Goal: Task Accomplishment & Management: Use online tool/utility

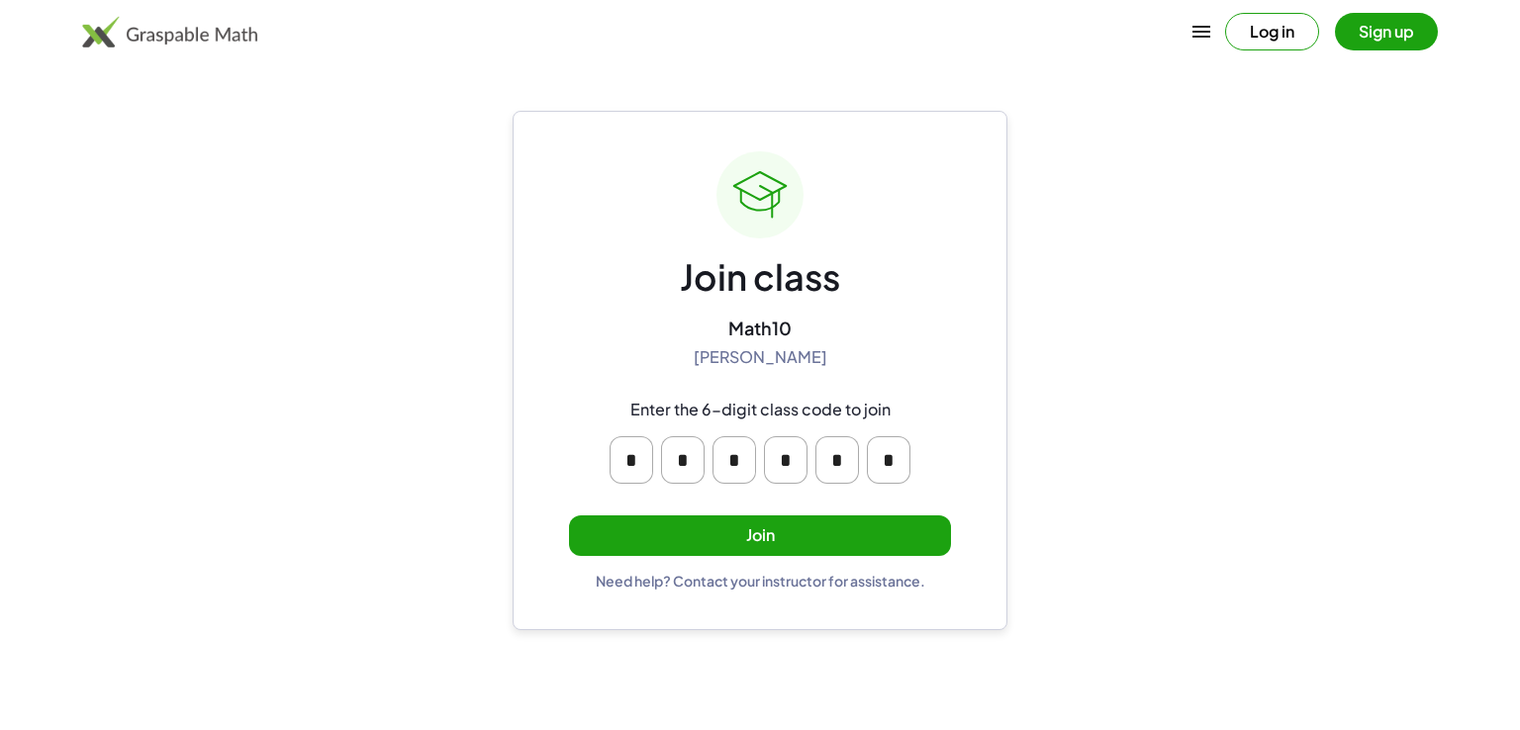
click at [818, 527] on button "Join" at bounding box center [760, 535] width 382 height 41
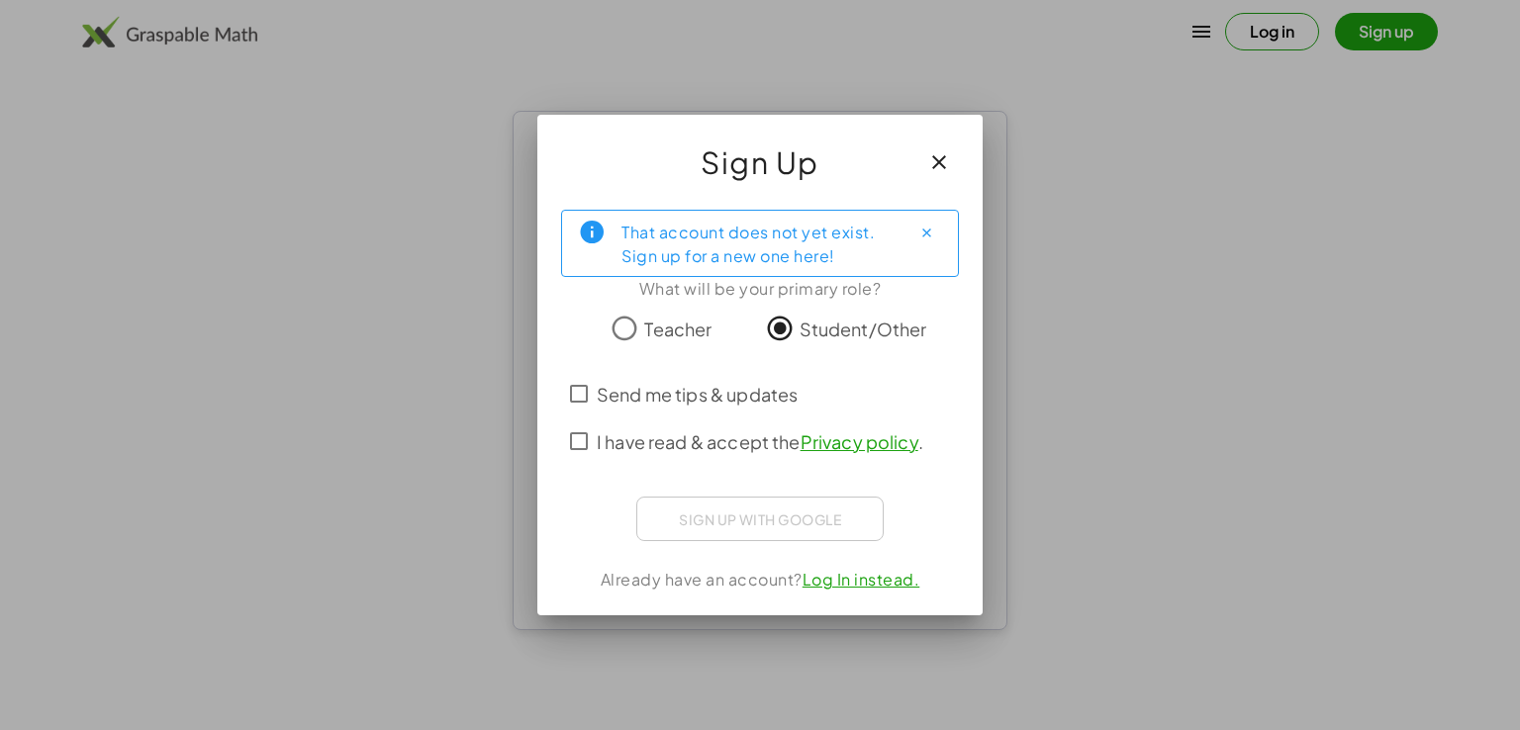
click at [685, 444] on span "I have read & accept the Privacy policy ." at bounding box center [760, 441] width 327 height 27
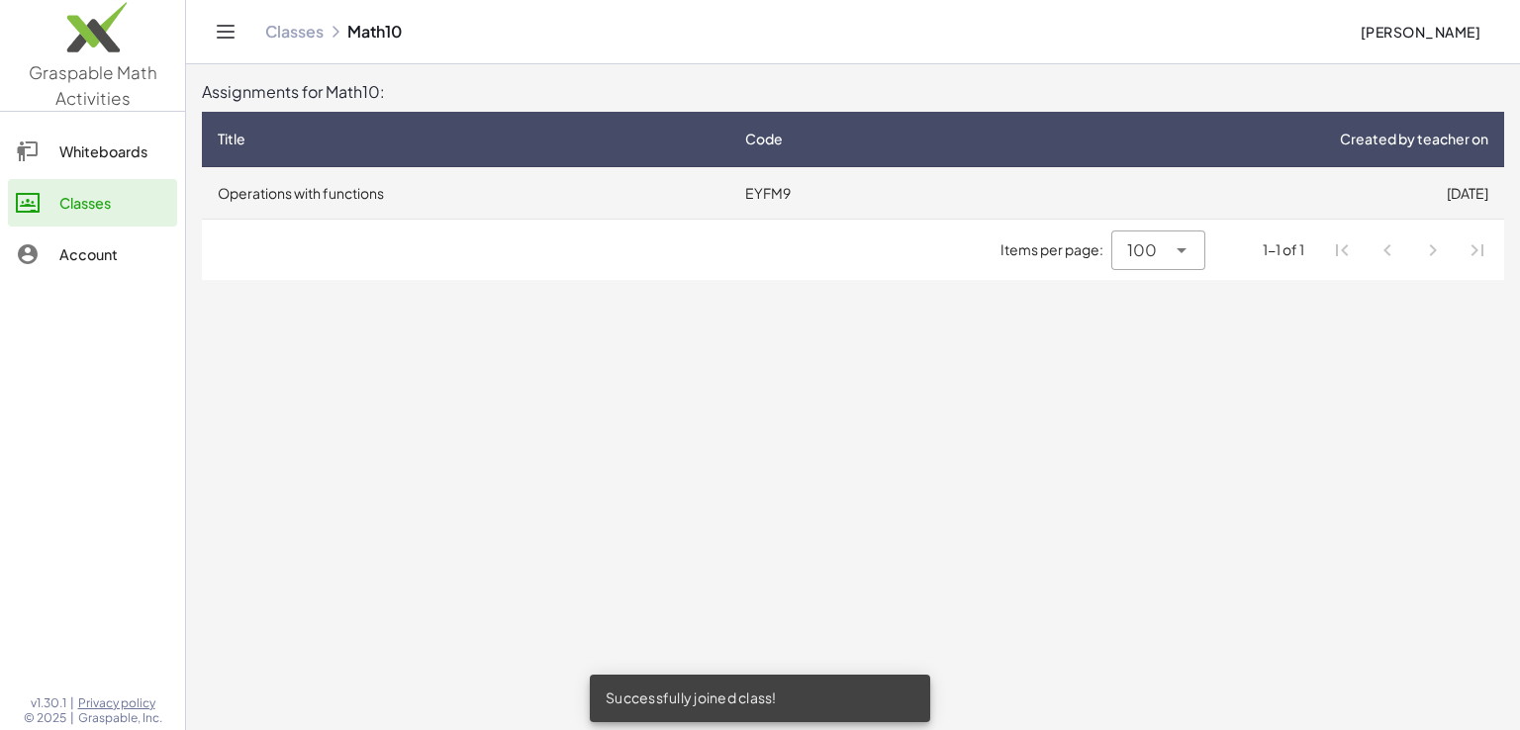
click at [729, 191] on td "Operations with functions" at bounding box center [465, 192] width 527 height 51
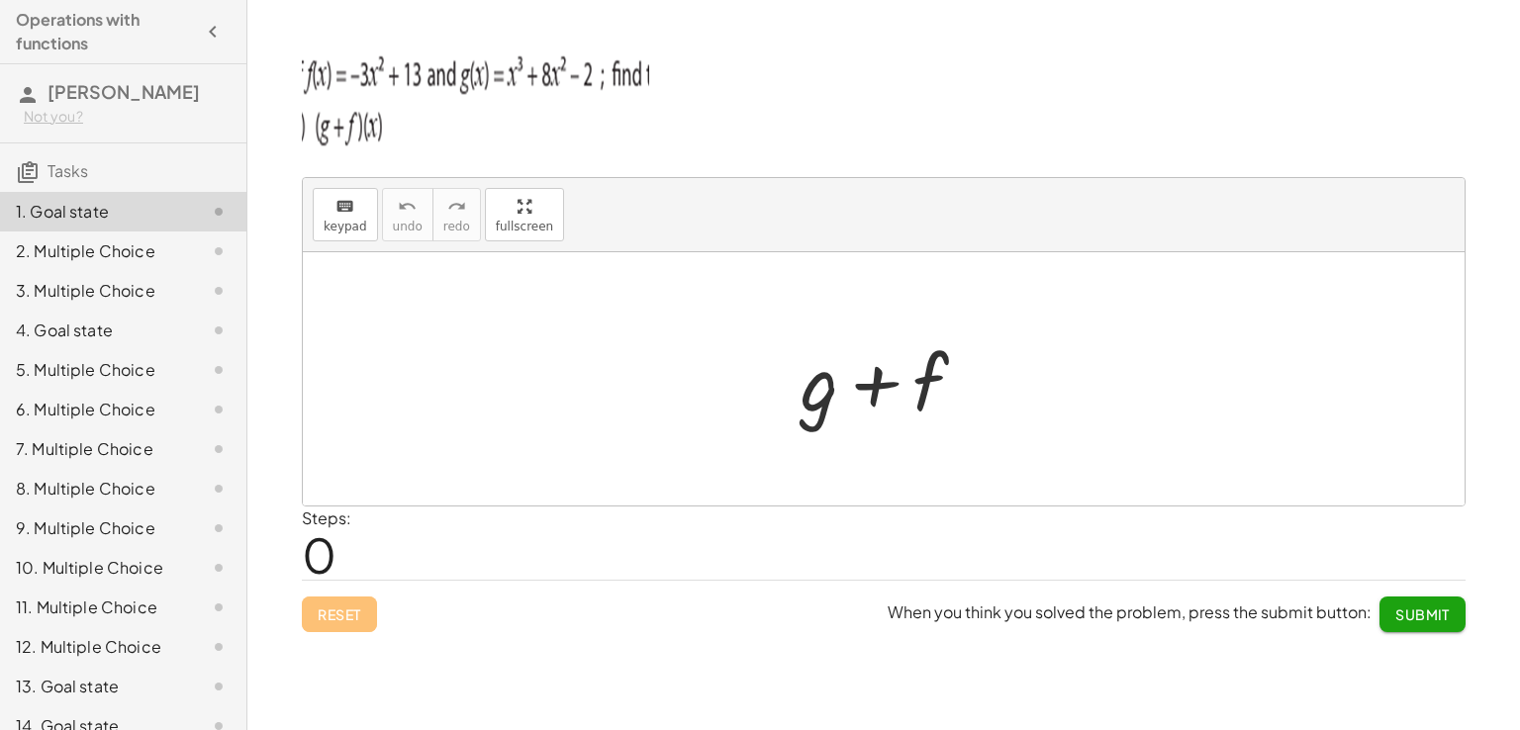
click at [869, 399] on div at bounding box center [892, 379] width 202 height 102
click at [898, 398] on div at bounding box center [892, 379] width 202 height 102
drag, startPoint x: 361, startPoint y: 227, endPoint x: 358, endPoint y: 238, distance: 12.2
click at [356, 227] on button "keyboard keypad" at bounding box center [345, 214] width 65 height 53
click at [674, 388] on div at bounding box center [884, 378] width 1162 height 253
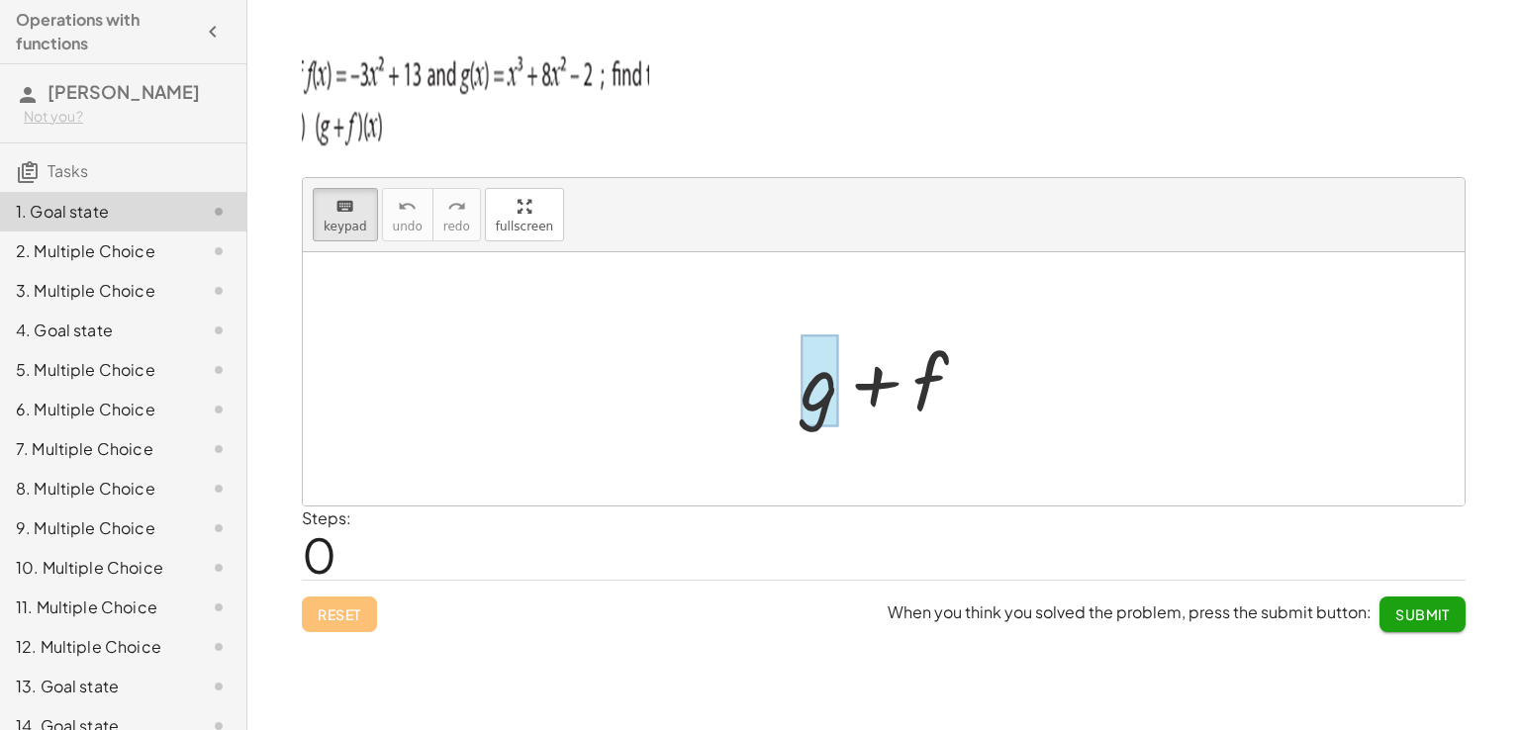
click at [838, 379] on div at bounding box center [819, 381] width 38 height 92
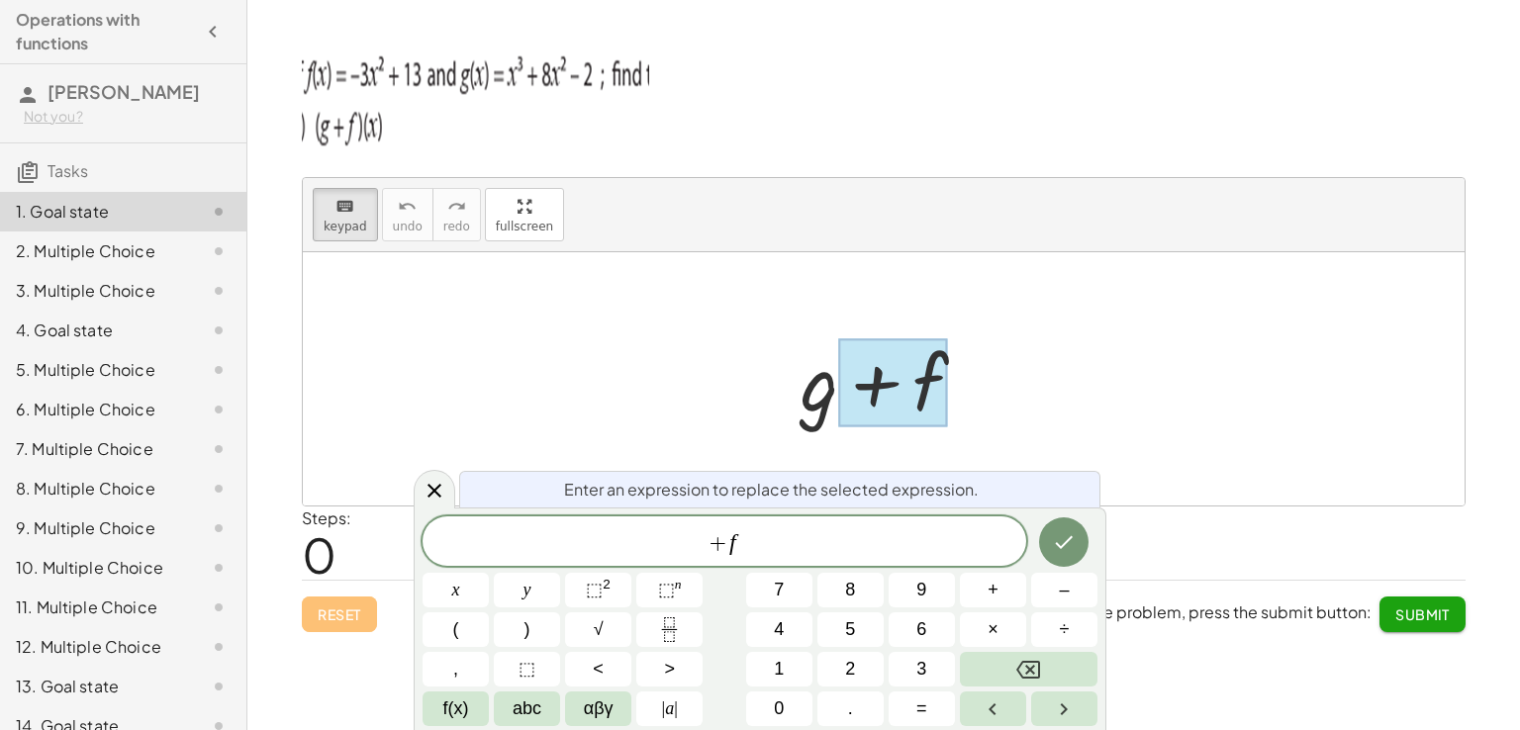
click at [802, 375] on div at bounding box center [892, 379] width 202 height 102
click at [825, 381] on div at bounding box center [892, 379] width 202 height 102
click at [431, 498] on icon at bounding box center [434, 491] width 24 height 24
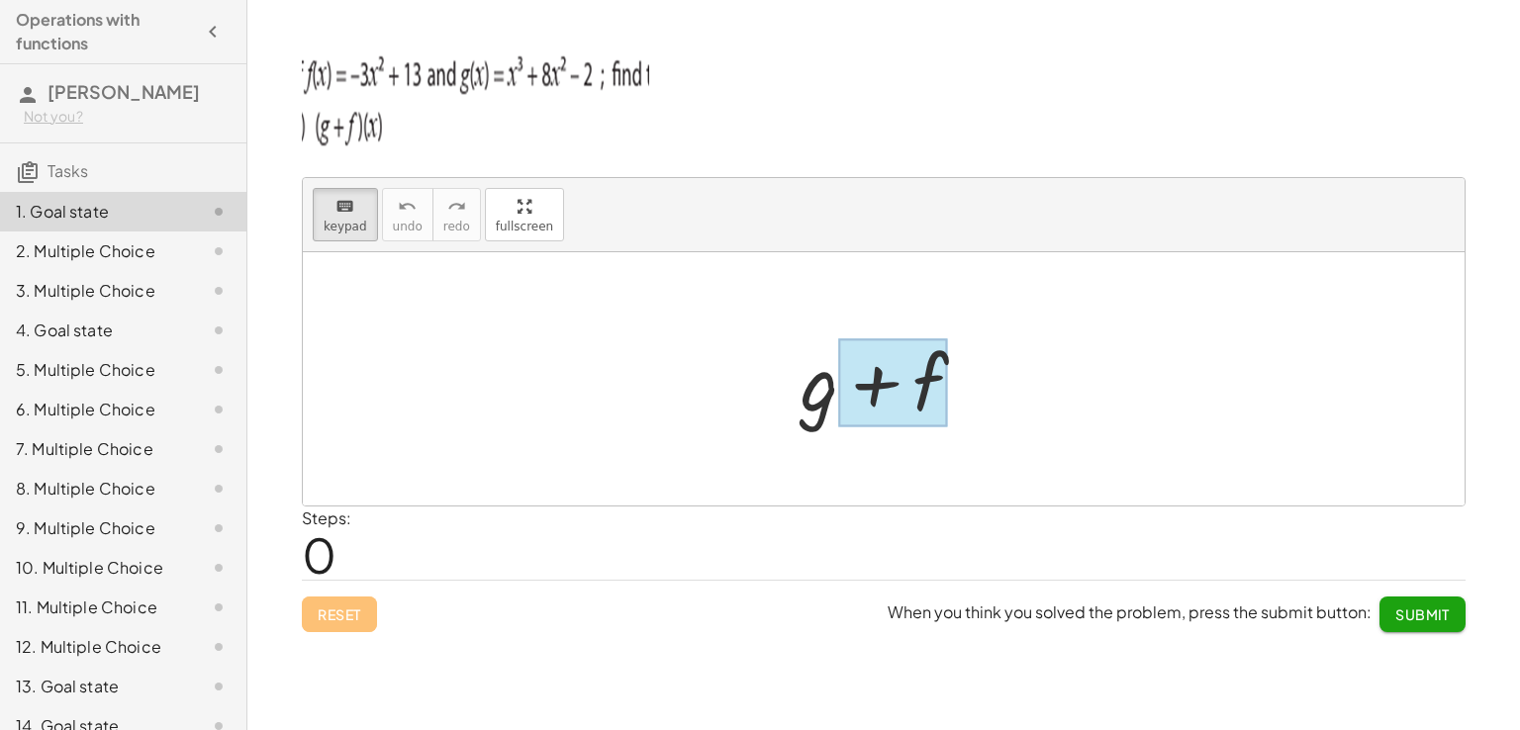
click at [843, 404] on div at bounding box center [893, 383] width 110 height 88
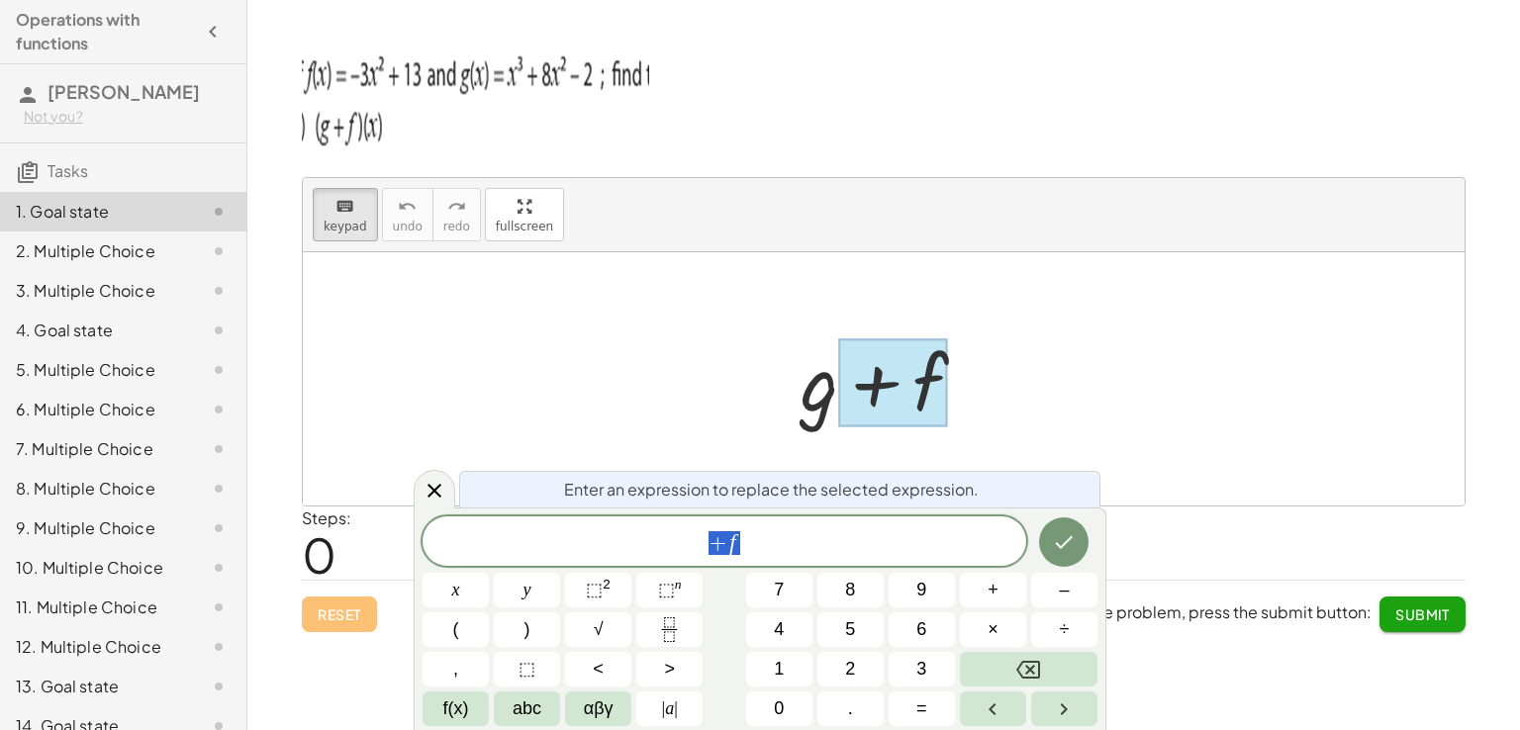
click at [849, 541] on span "+ f" at bounding box center [724, 543] width 604 height 28
click at [1049, 537] on button "Done" at bounding box center [1063, 541] width 49 height 49
click at [933, 582] on button "9" at bounding box center [922, 590] width 66 height 35
click at [1059, 541] on icon "Done" at bounding box center [1064, 542] width 24 height 24
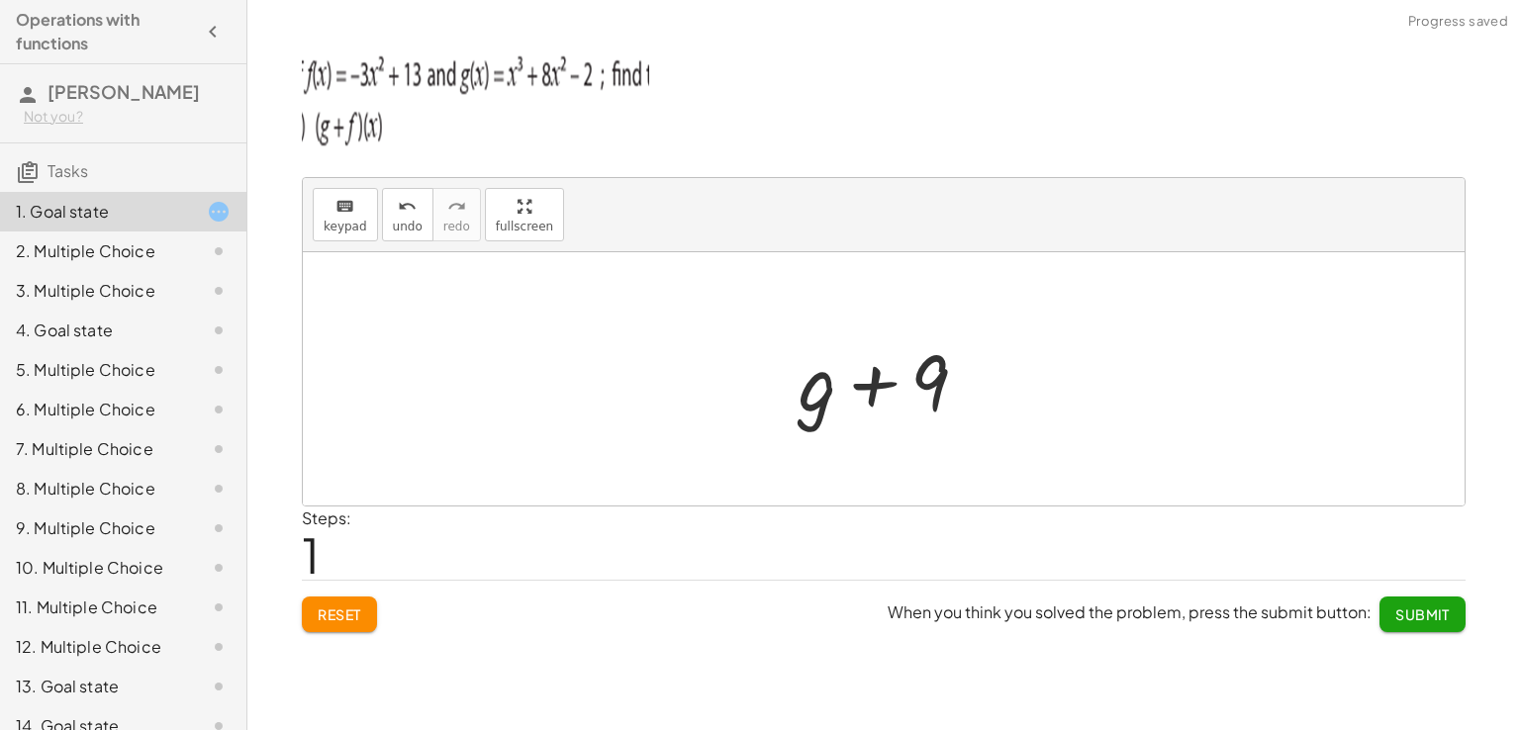
click at [905, 389] on div at bounding box center [891, 379] width 205 height 102
click at [954, 389] on div at bounding box center [891, 379] width 205 height 102
click at [936, 393] on div at bounding box center [891, 379] width 205 height 102
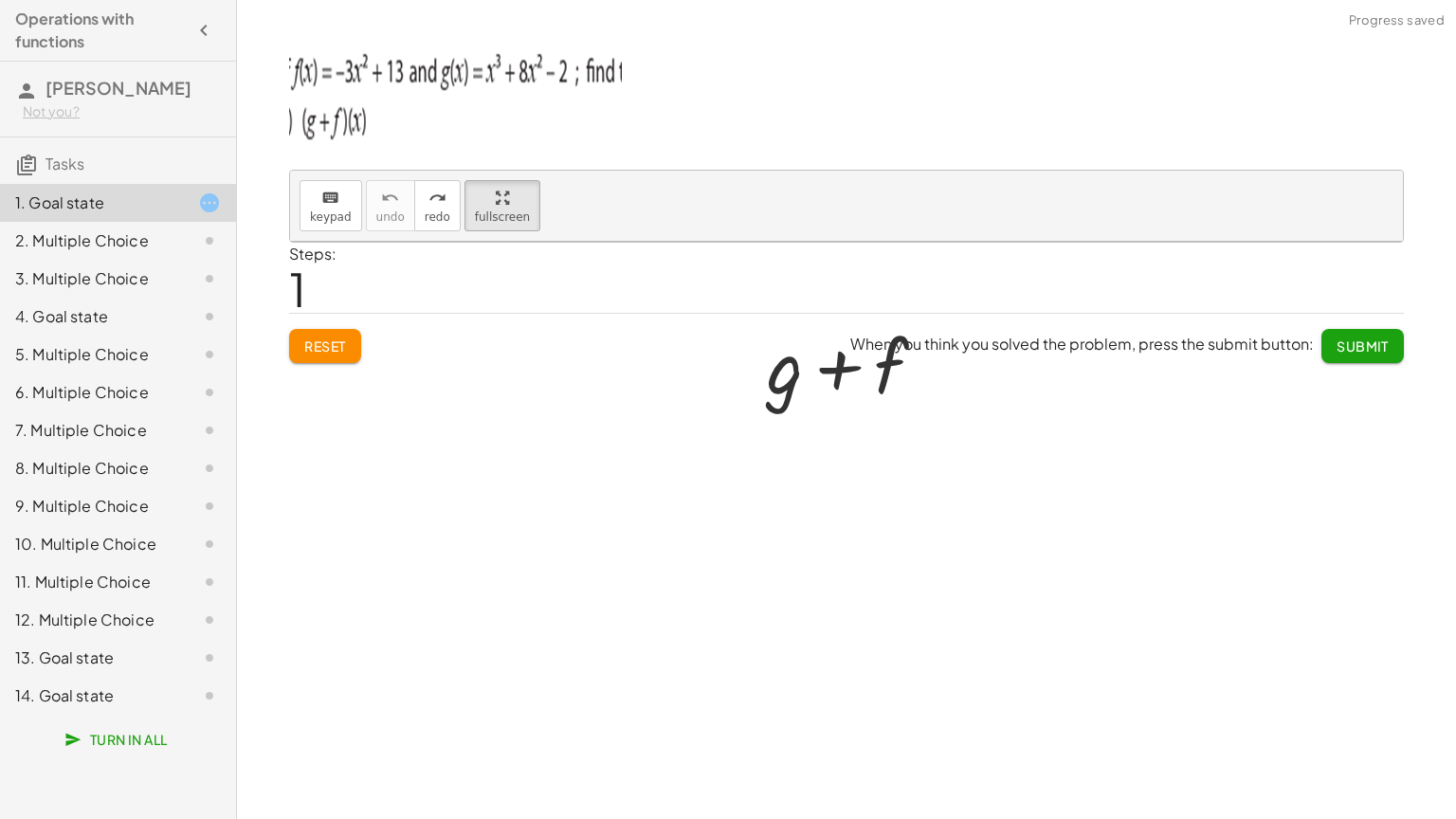
drag, startPoint x: 463, startPoint y: 214, endPoint x: 463, endPoint y: 296, distance: 82.0
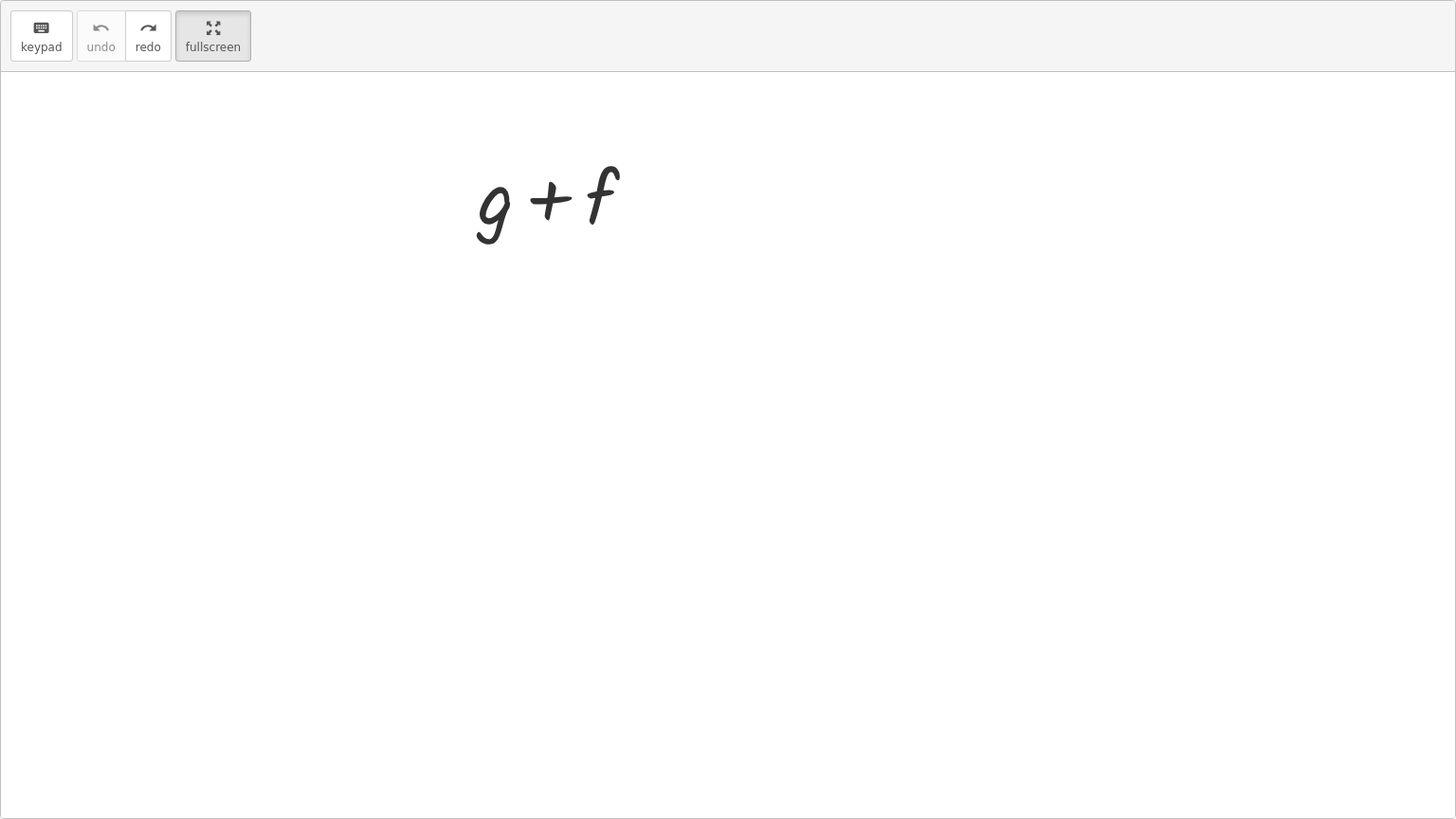
click at [463, 296] on div "keyboard keypad undo undo redo redo fullscreen Undo the last action + g + f ×" at bounding box center [728, 409] width 1454 height 817
click at [676, 459] on div at bounding box center [736, 446] width 193 height 98
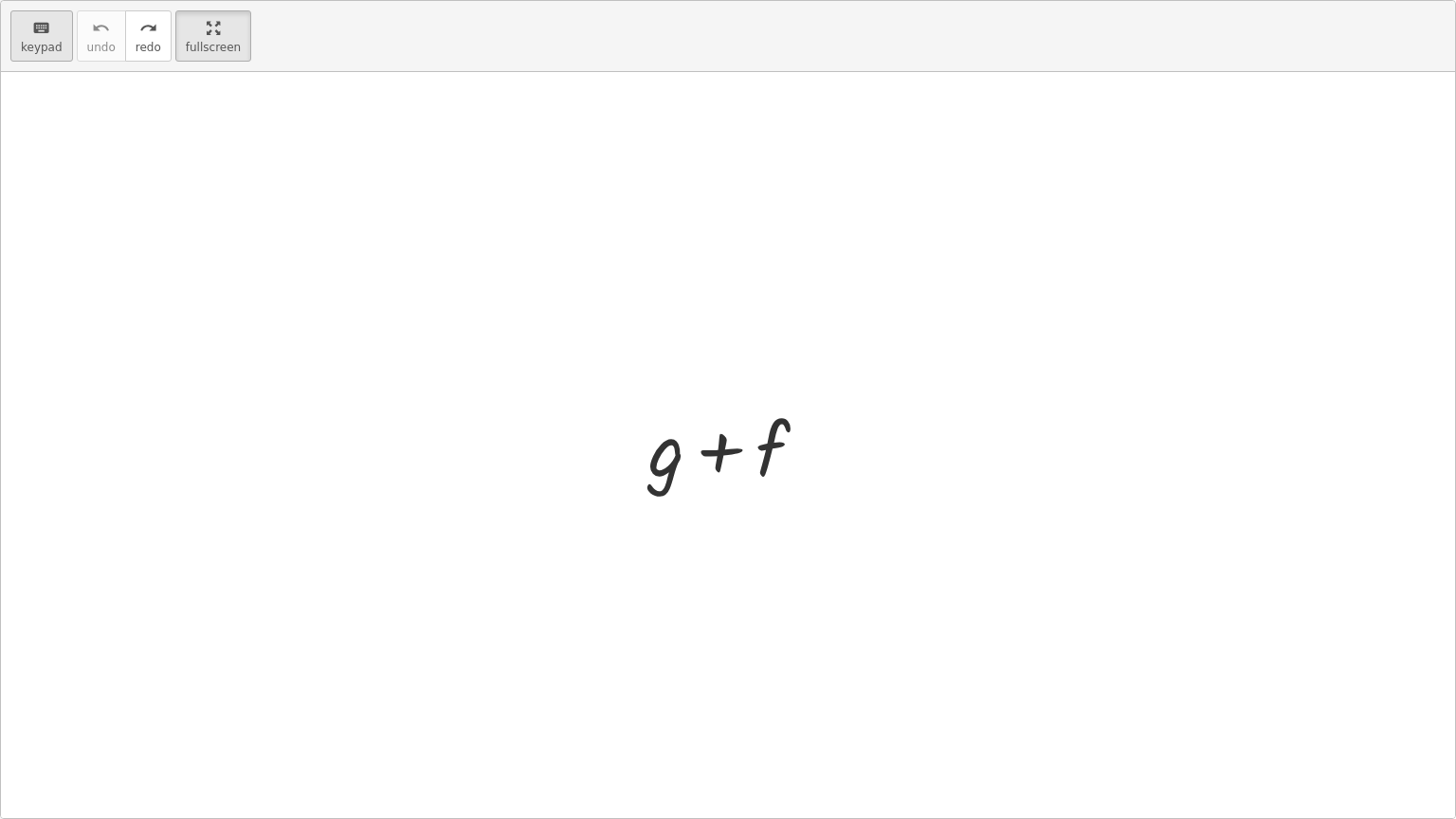
click at [52, 41] on span "keypad" at bounding box center [42, 48] width 42 height 13
click at [665, 457] on div at bounding box center [667, 447] width 36 height 88
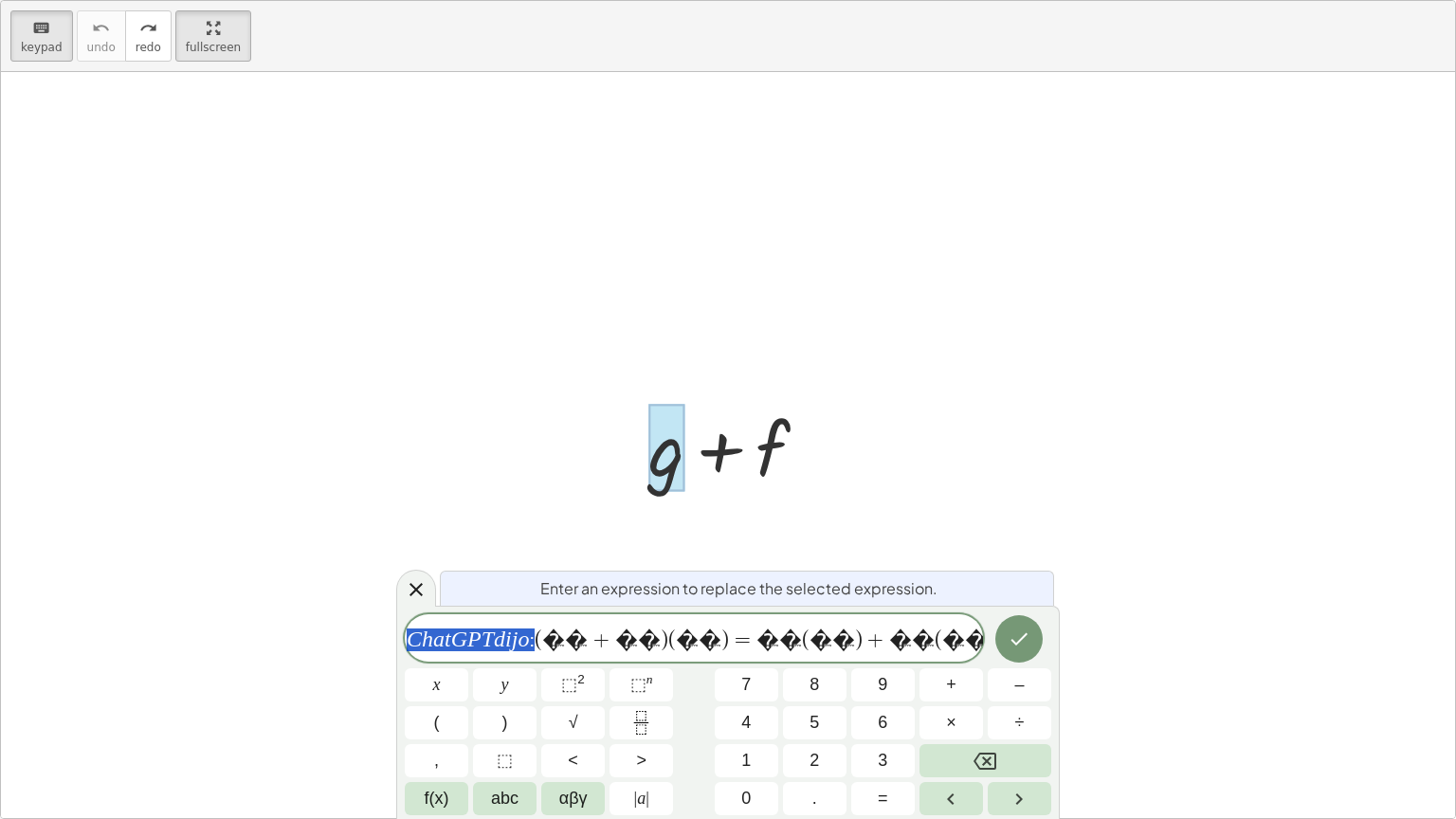
drag, startPoint x: 536, startPoint y: 645, endPoint x: 318, endPoint y: 639, distance: 218.1
click at [318, 639] on div "**********" at bounding box center [728, 409] width 1456 height 819
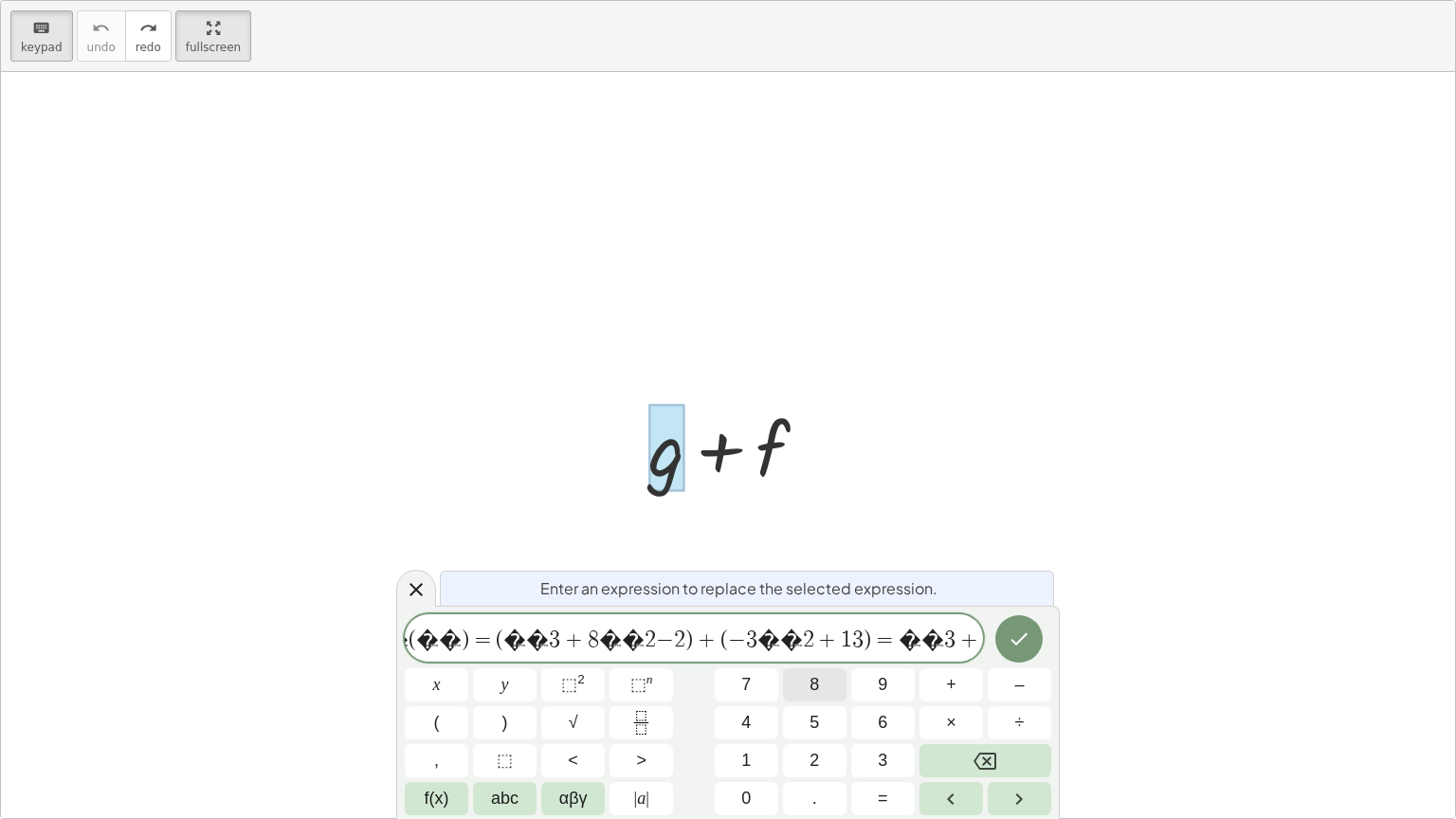
scroll to position [0, 424]
click at [1004, 620] on button "Done" at bounding box center [1018, 638] width 47 height 47
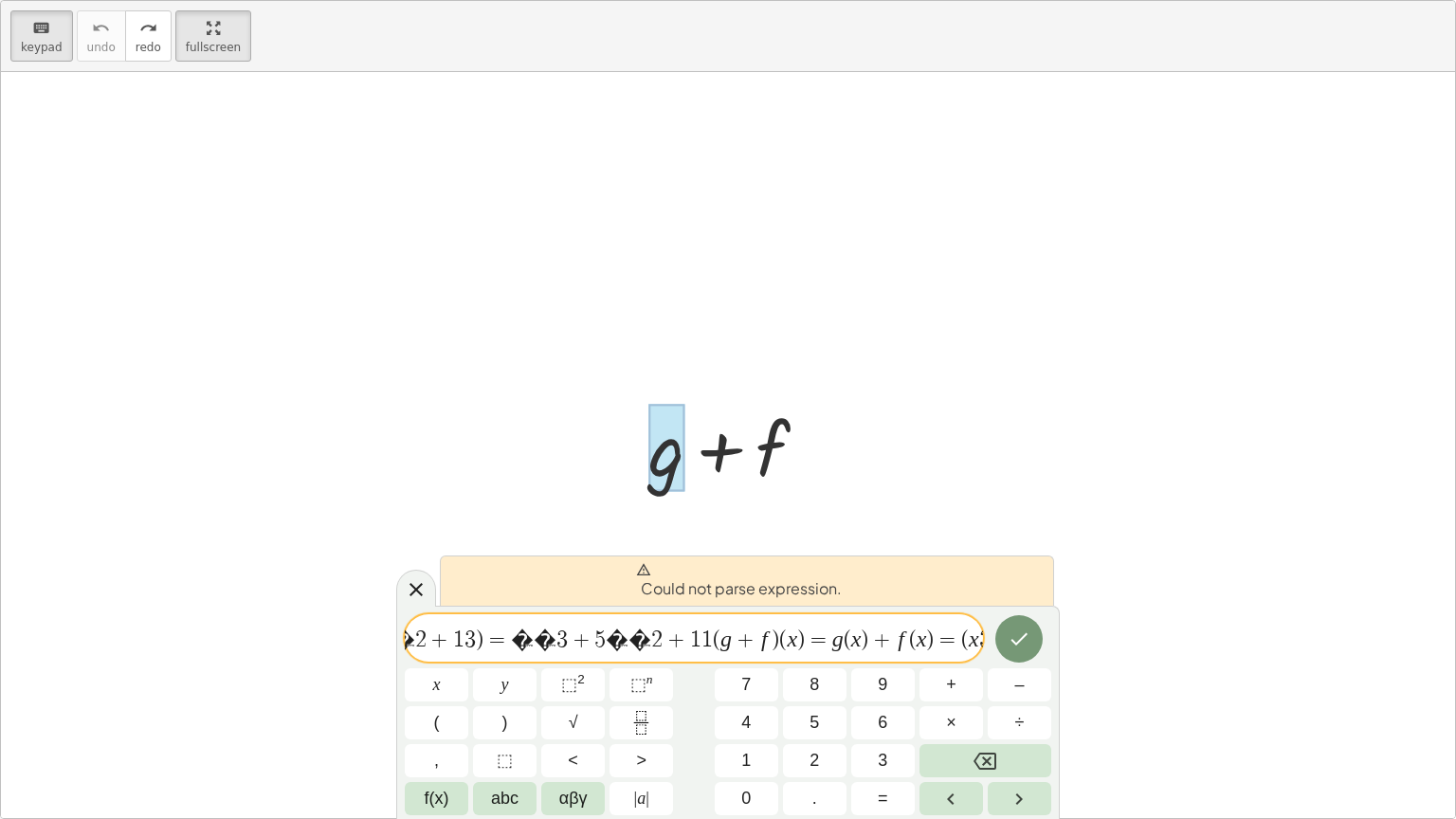
scroll to position [0, 781]
click at [1027, 635] on icon "Done" at bounding box center [1020, 639] width 17 height 12
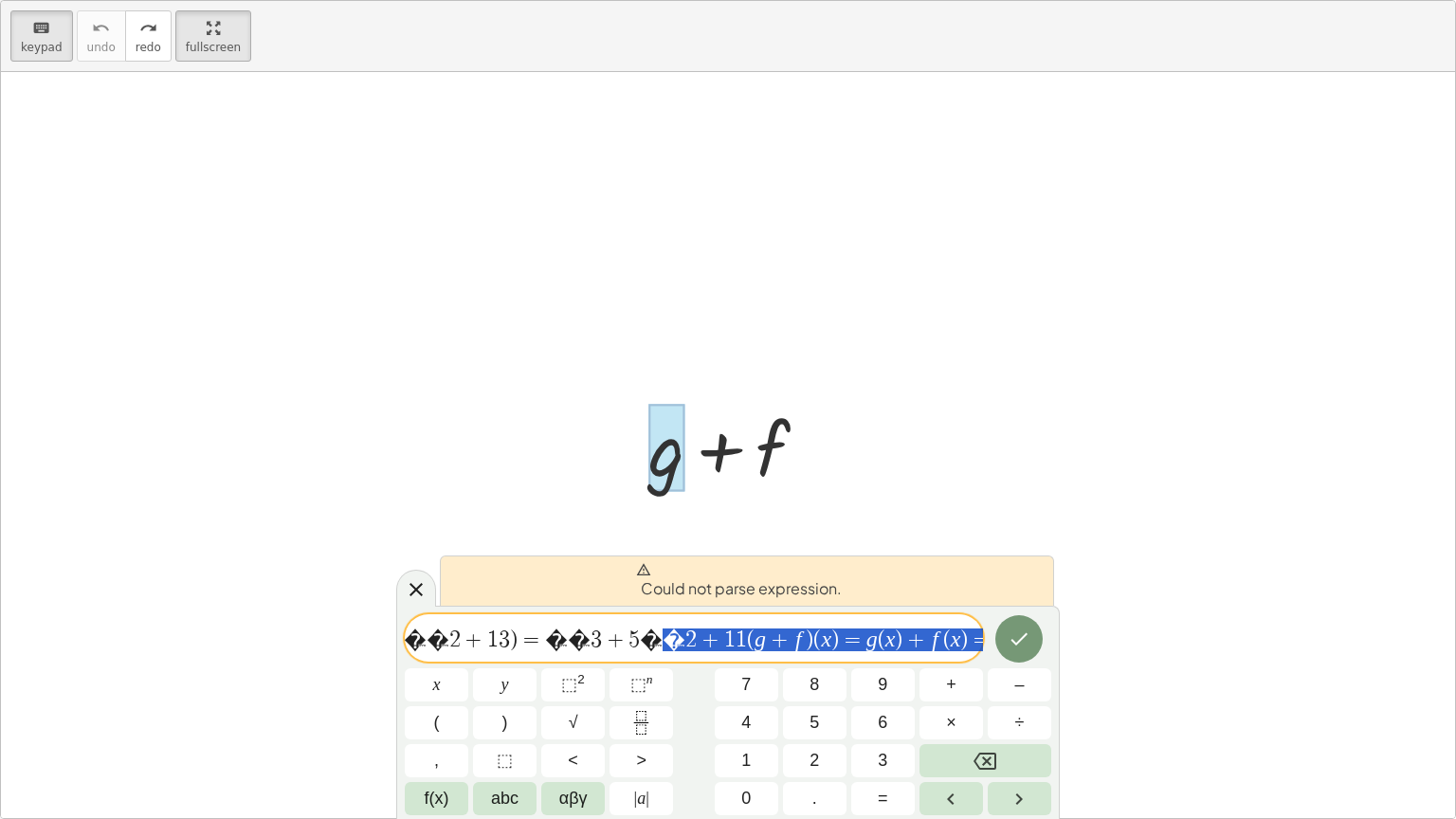
drag, startPoint x: 974, startPoint y: 629, endPoint x: 0, endPoint y: 567, distance: 976.0
click at [0, 567] on div "**********" at bounding box center [728, 409] width 1456 height 819
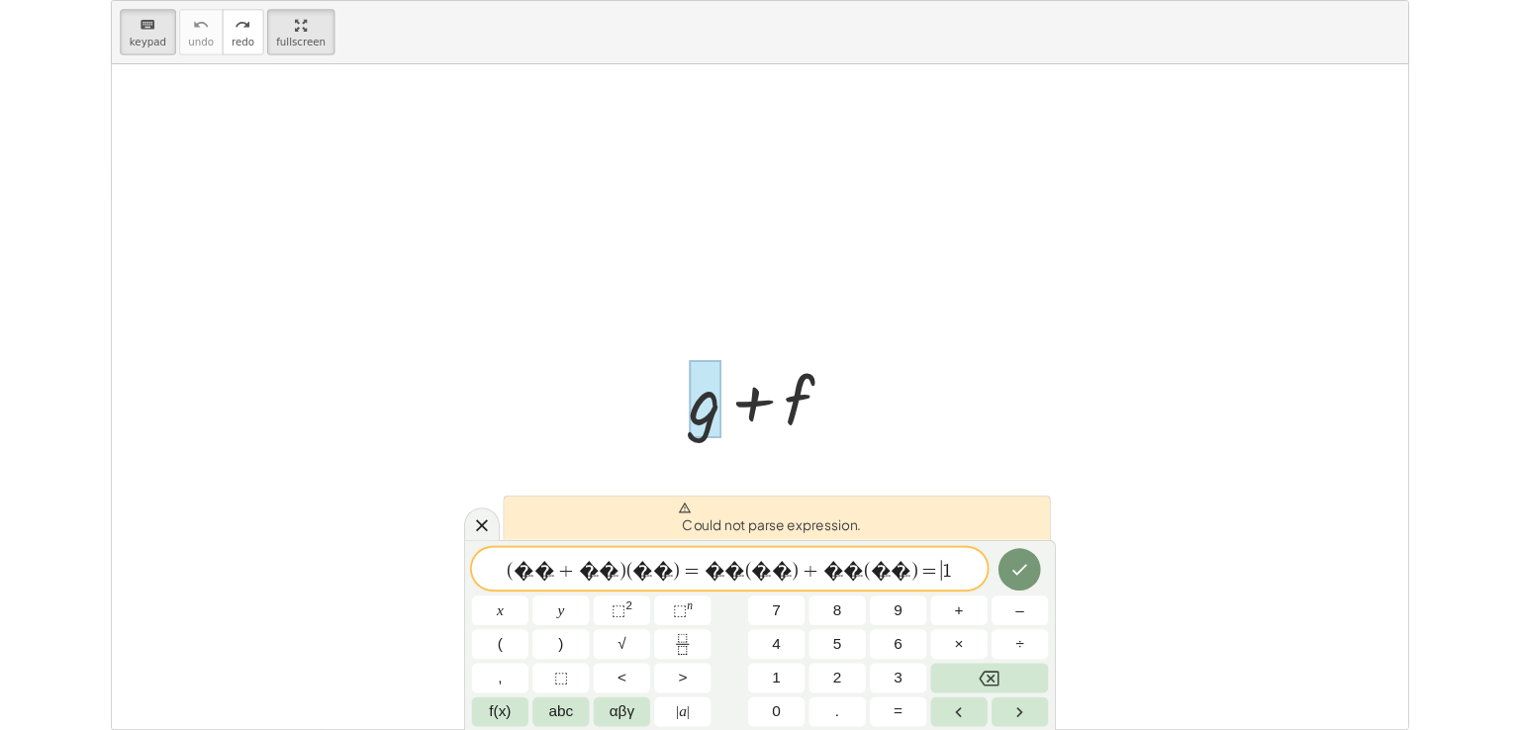
scroll to position [0, 0]
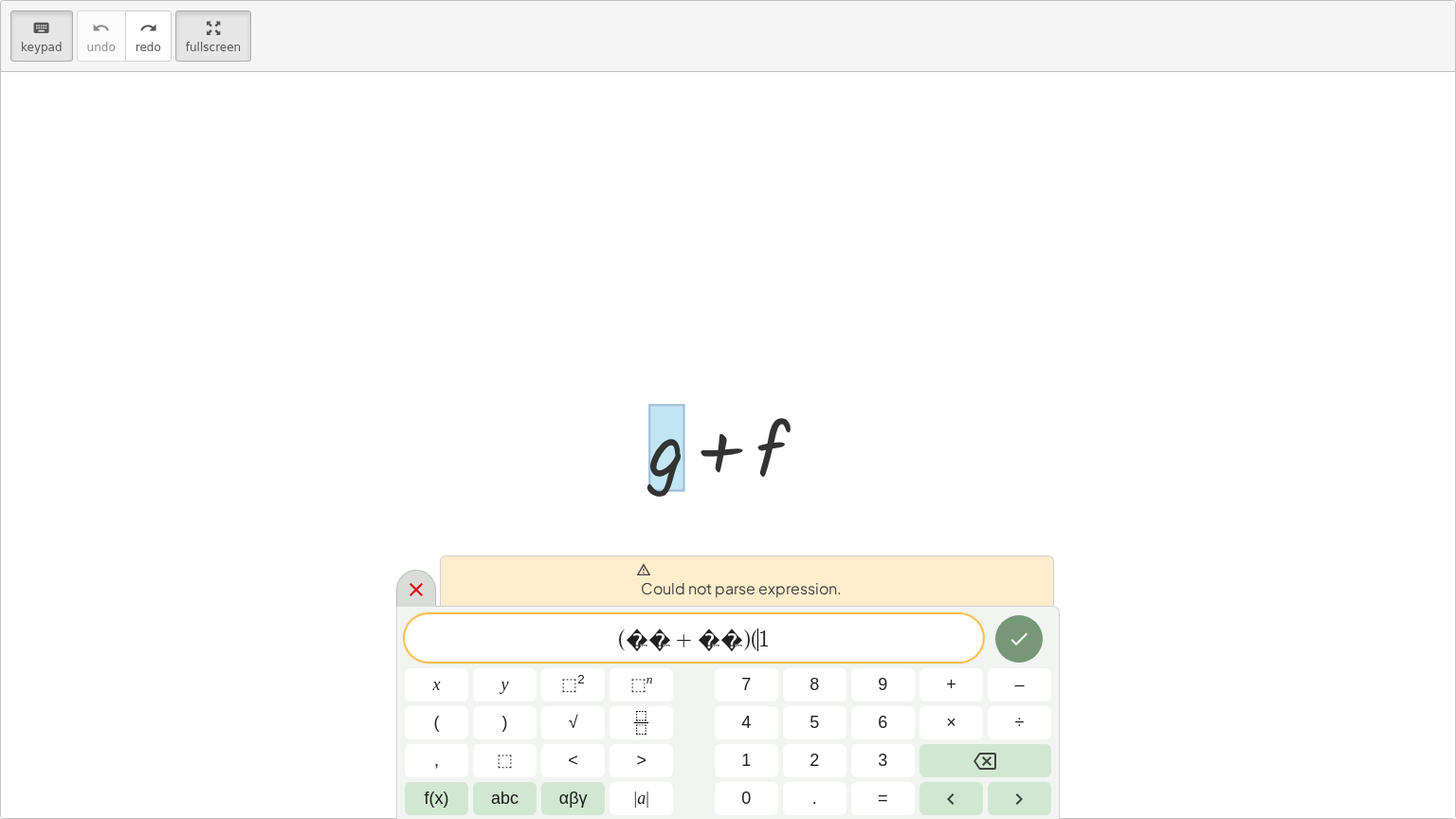
click at [424, 595] on icon at bounding box center [416, 590] width 23 height 23
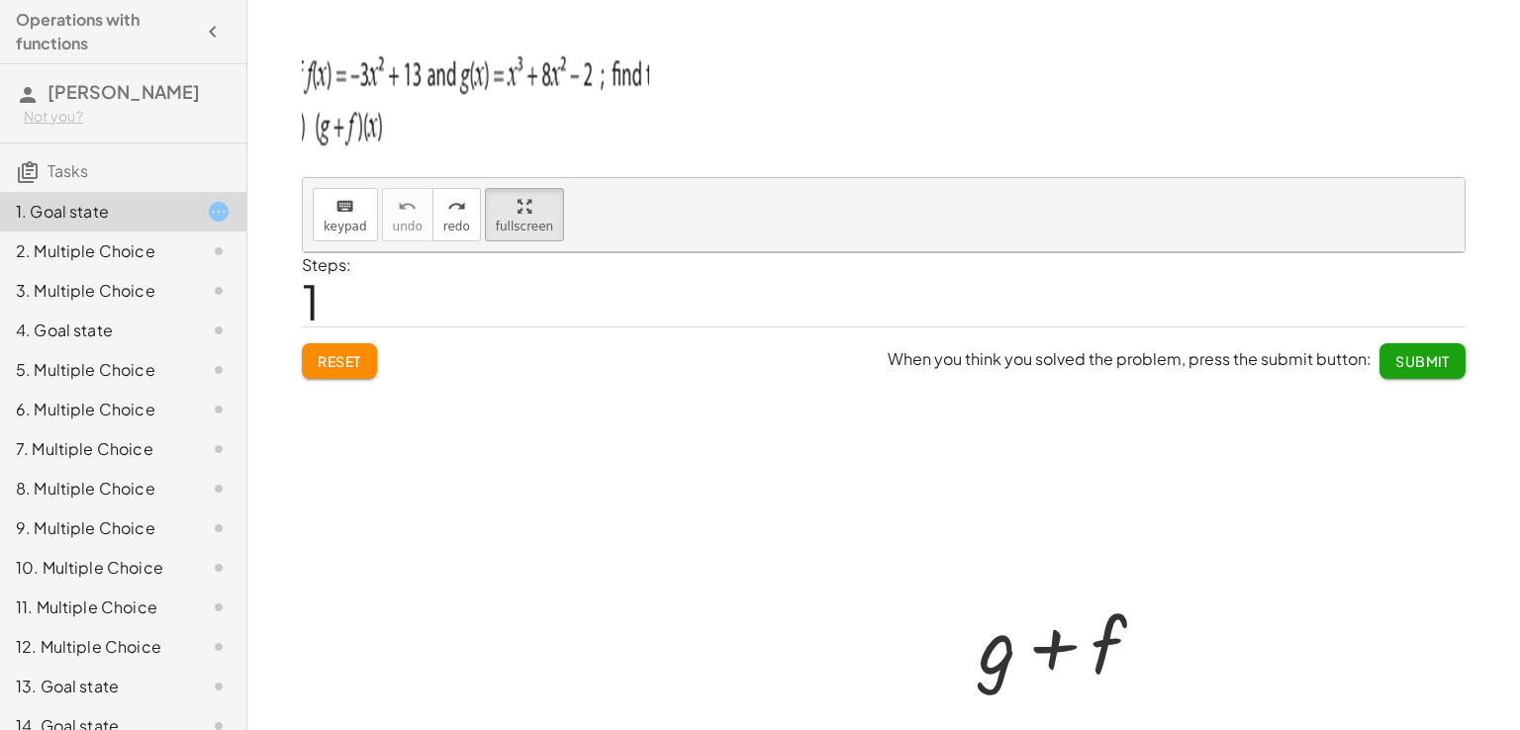
click at [140, 311] on div "2. Multiple Choice" at bounding box center [123, 331] width 246 height 40
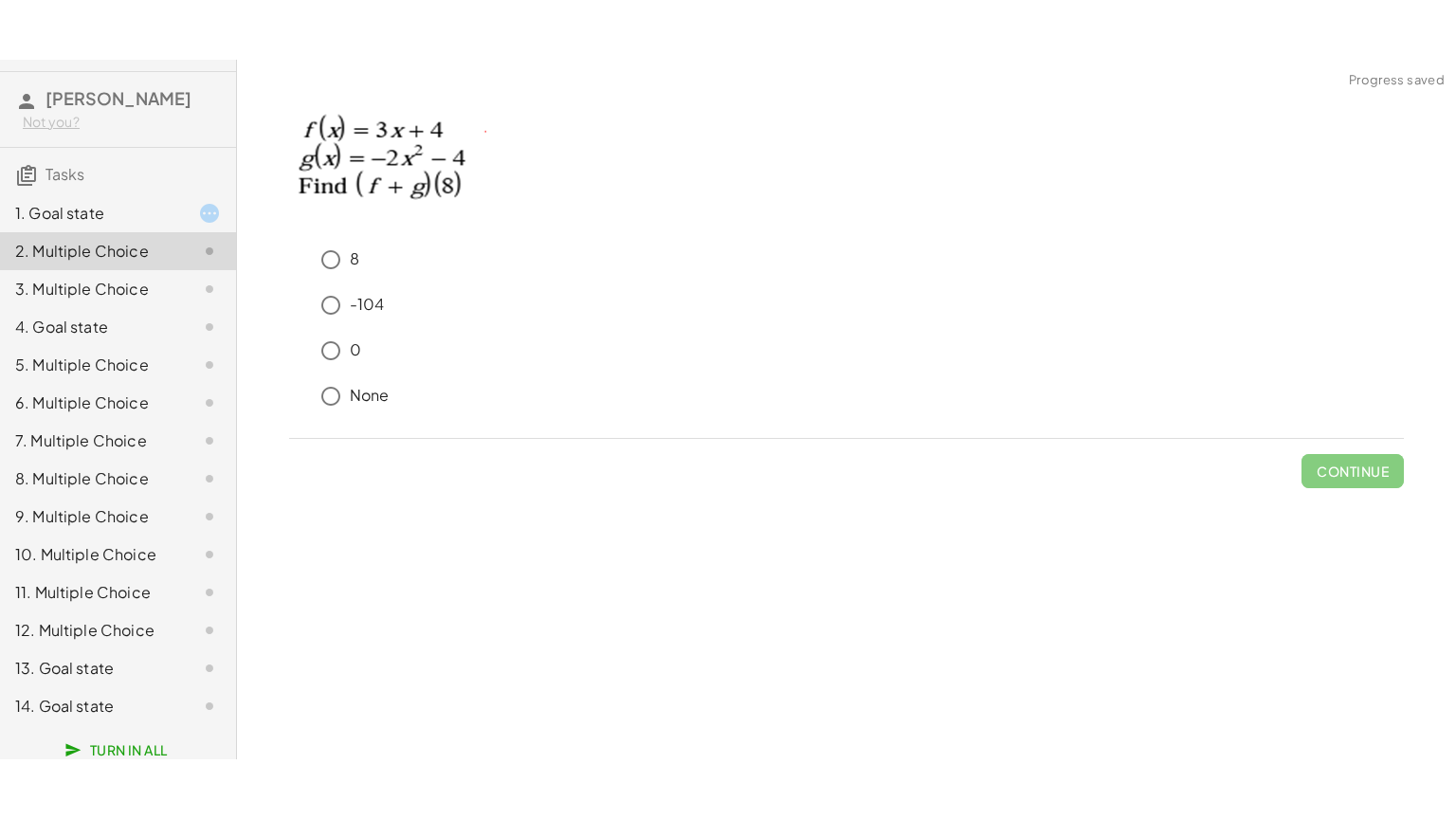
scroll to position [72, 0]
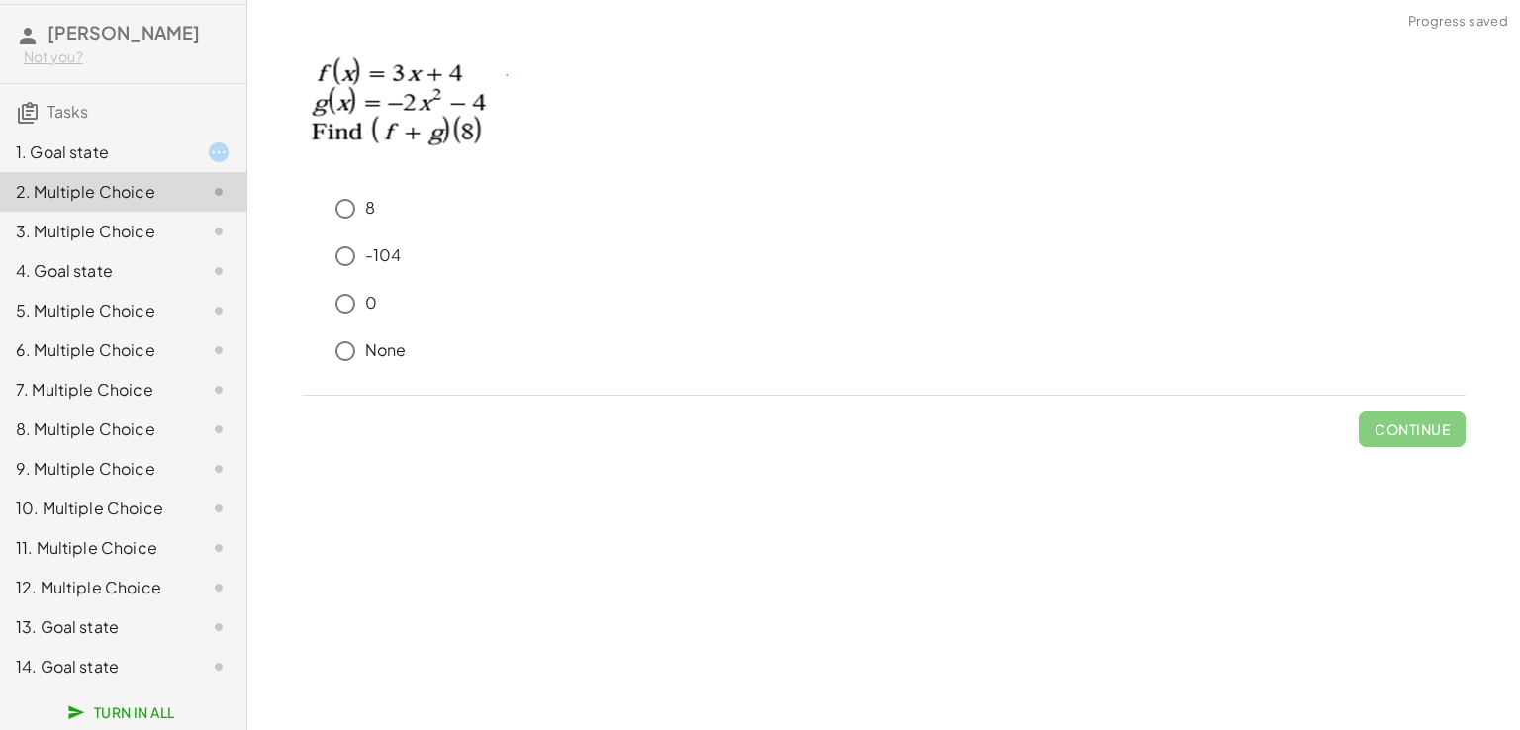
click at [157, 666] on div "14. Goal state" at bounding box center [95, 667] width 159 height 24
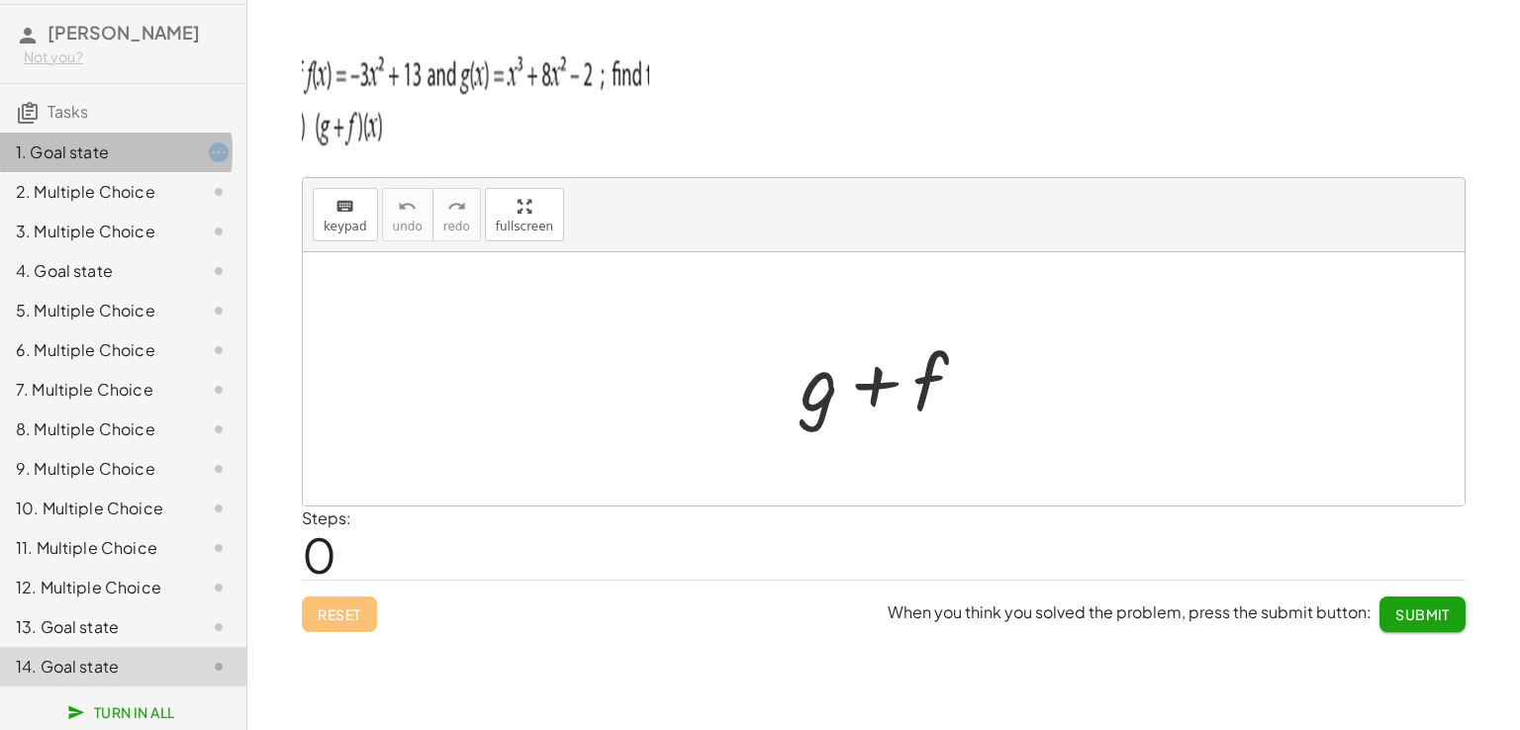
click at [76, 141] on div "1. Goal state" at bounding box center [95, 152] width 159 height 24
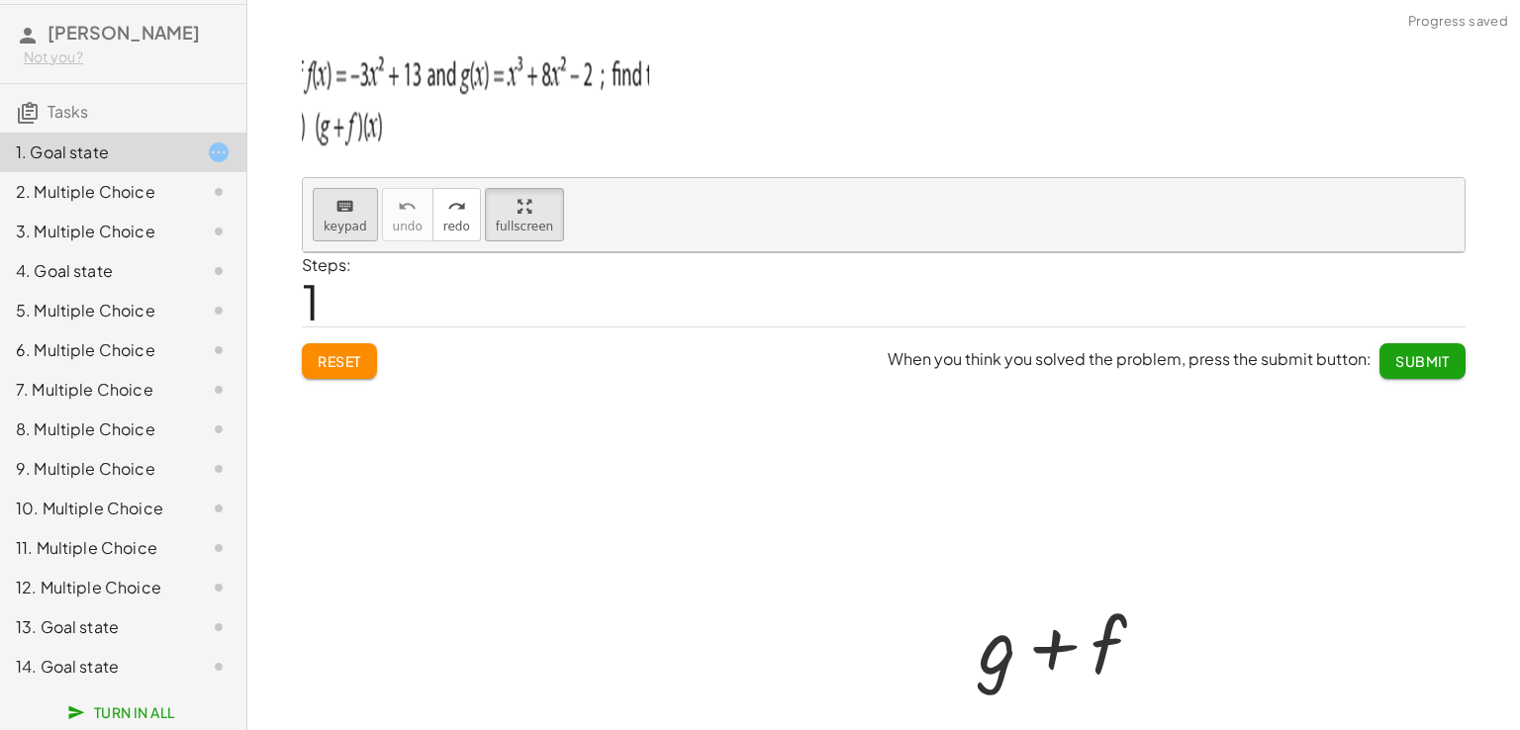
click at [335, 208] on icon "keyboard" at bounding box center [344, 207] width 19 height 24
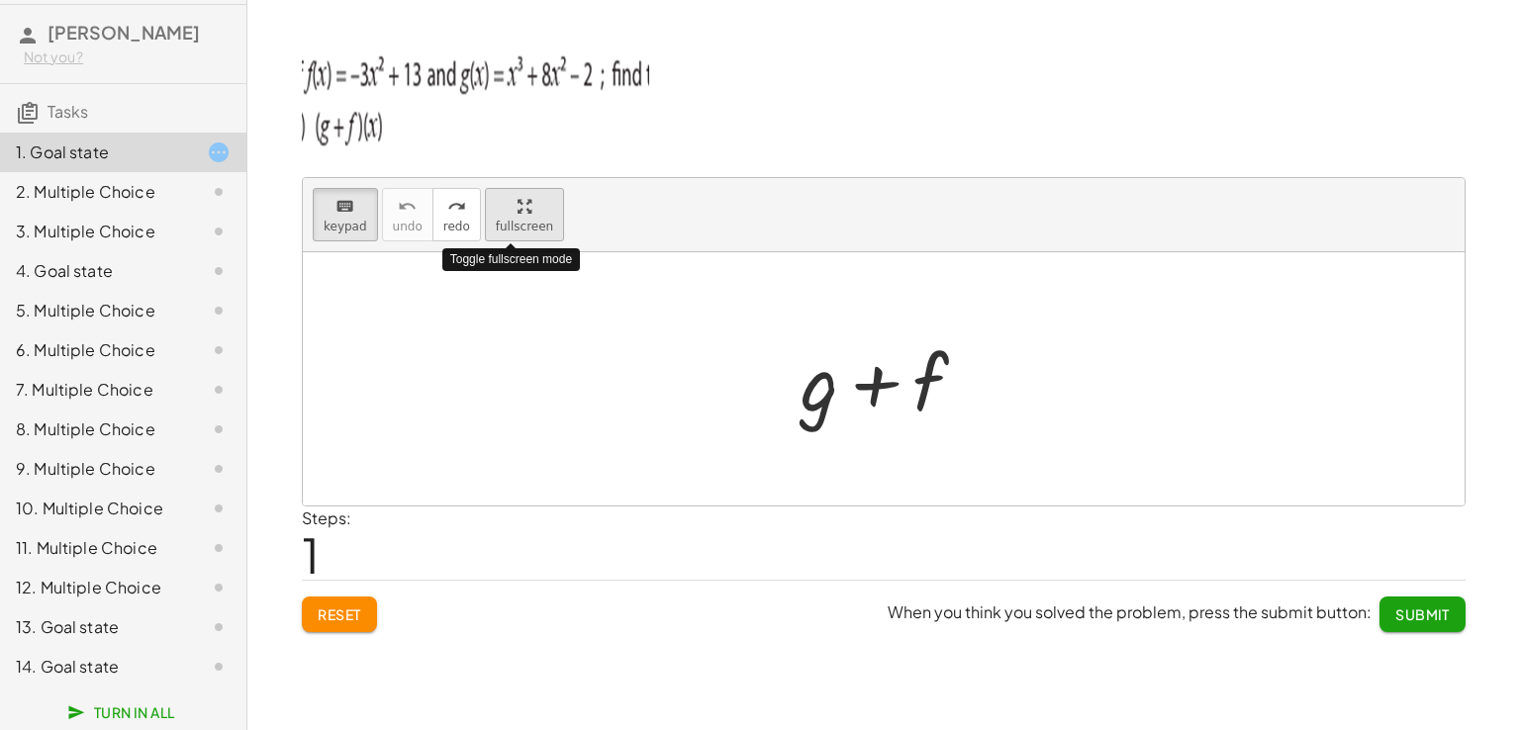
click at [512, 220] on span "fullscreen" at bounding box center [524, 227] width 57 height 14
drag, startPoint x: 512, startPoint y: 219, endPoint x: 512, endPoint y: 305, distance: 86.1
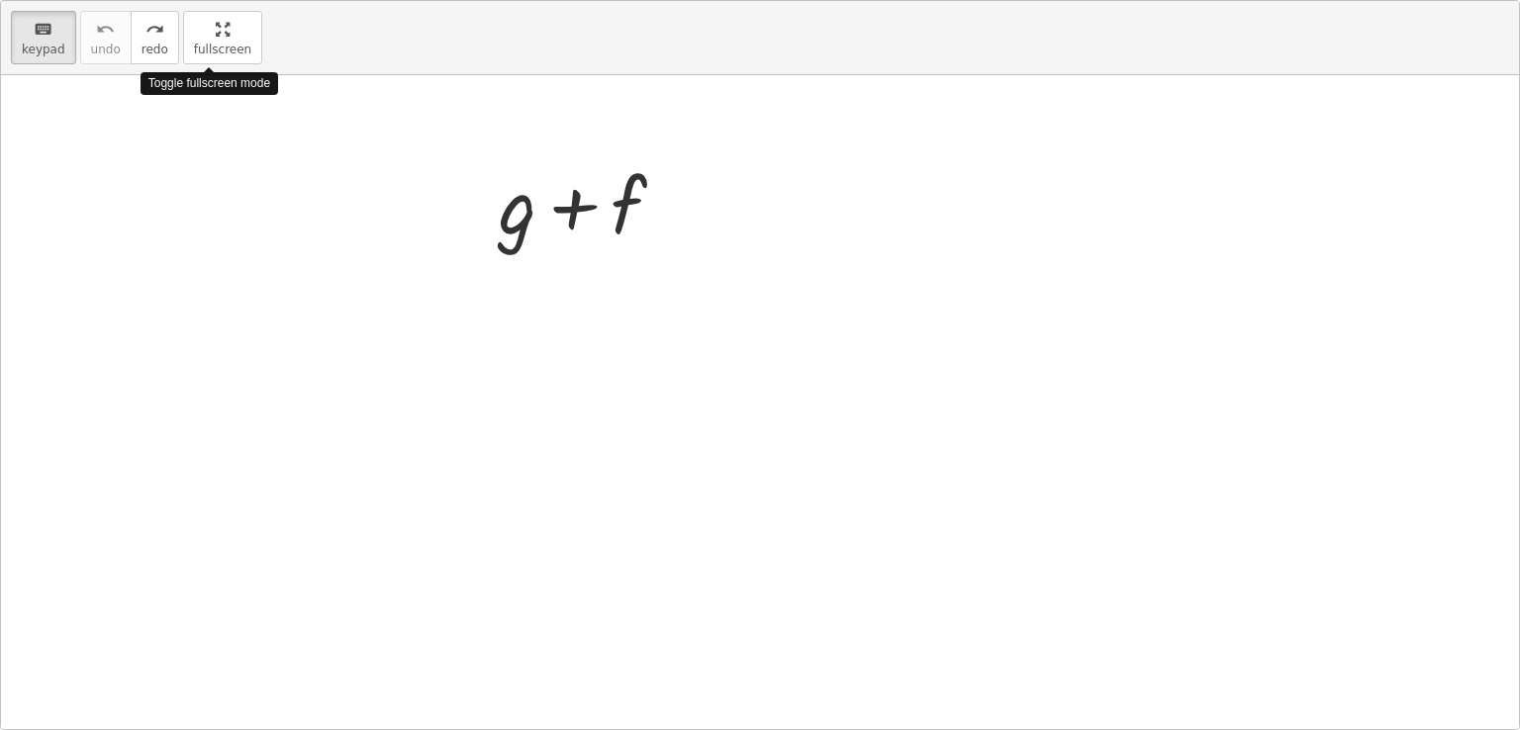
click at [512, 305] on div "keyboard keypad undo undo redo redo fullscreen Toggle fullscreen mode + g + f ×" at bounding box center [760, 365] width 1518 height 728
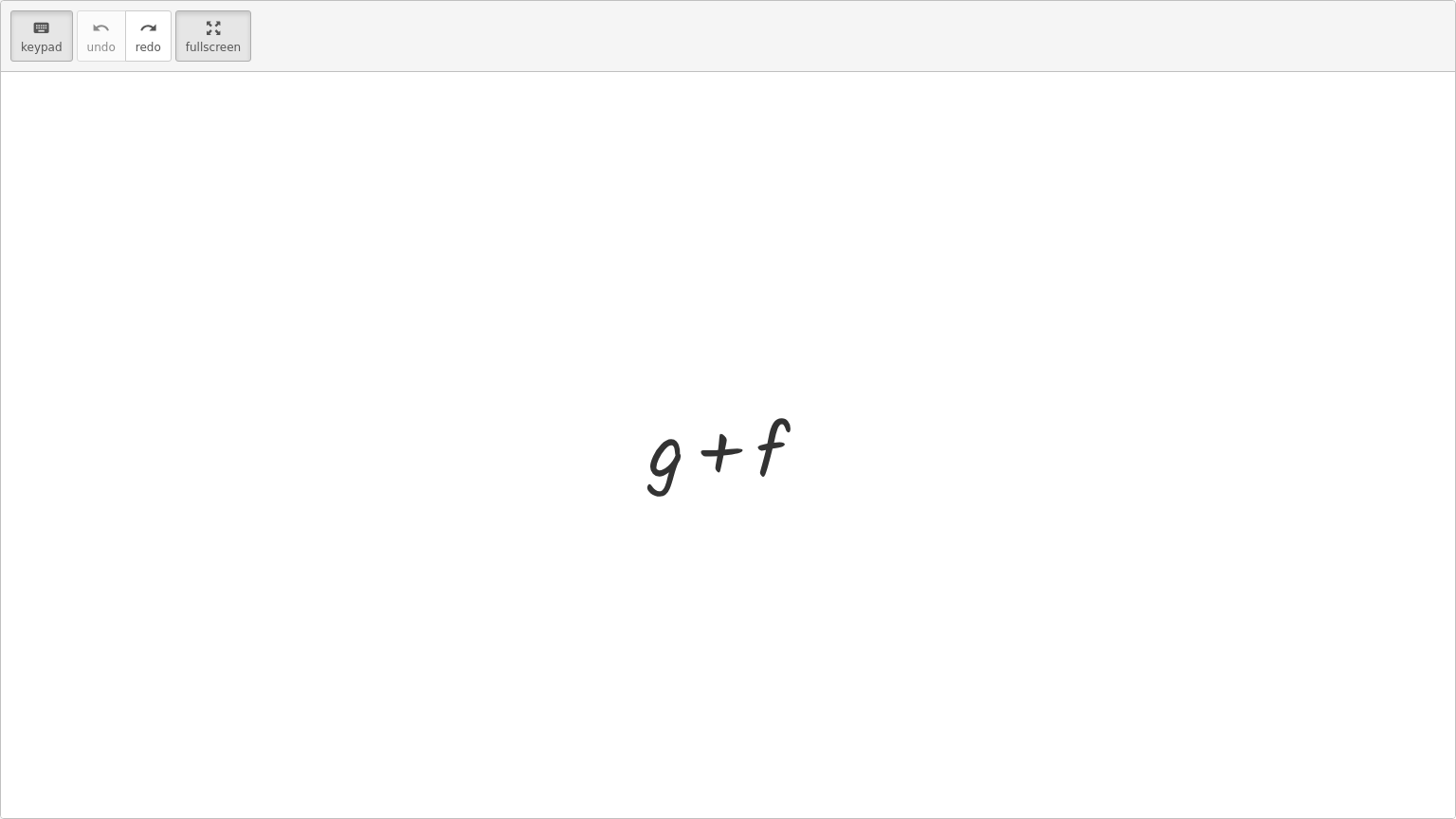
click at [490, 292] on div at bounding box center [728, 444] width 1454 height 746
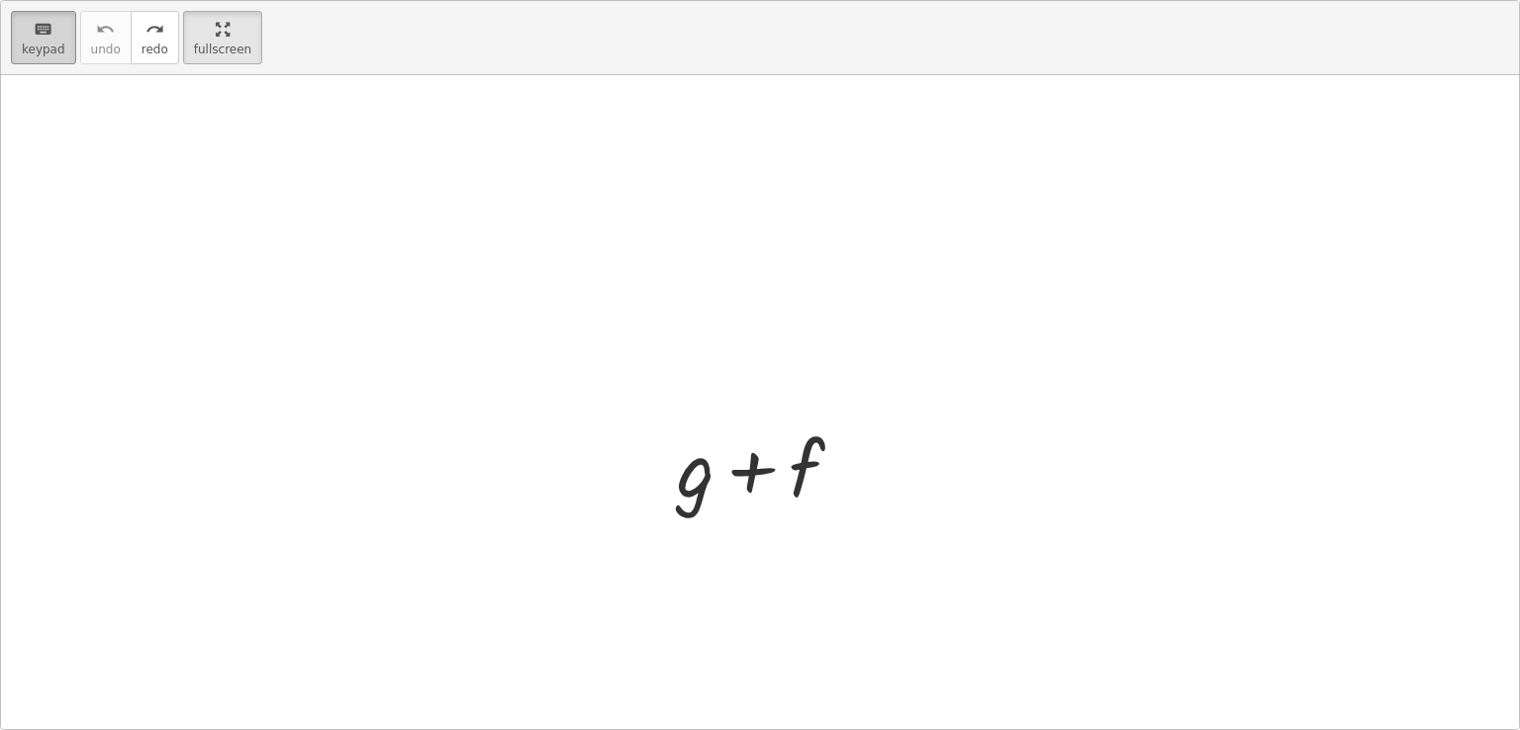
click at [76, 64] on button "keyboard keypad" at bounding box center [43, 37] width 65 height 53
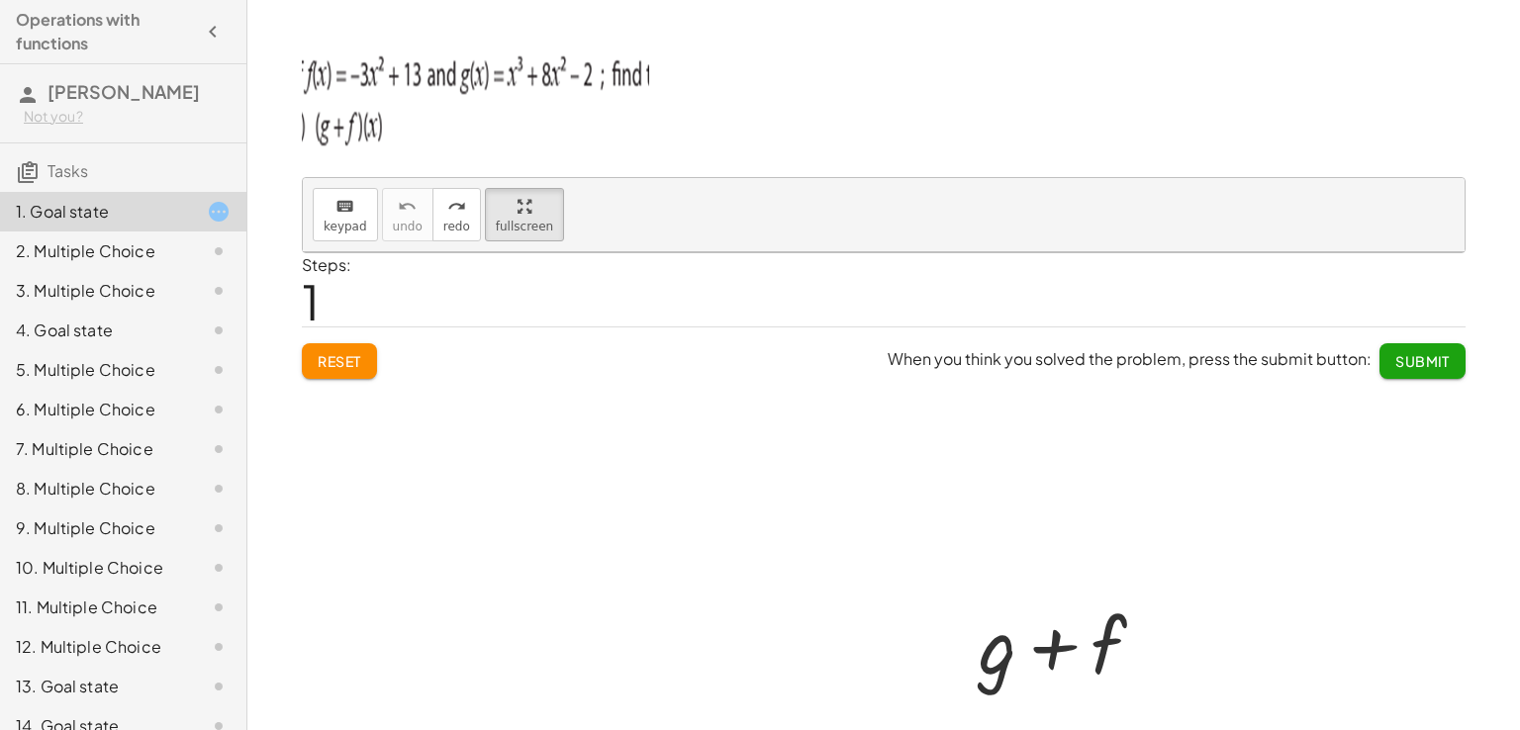
click at [351, 372] on div at bounding box center [884, 558] width 1162 height 613
click at [352, 365] on div at bounding box center [884, 558] width 1162 height 613
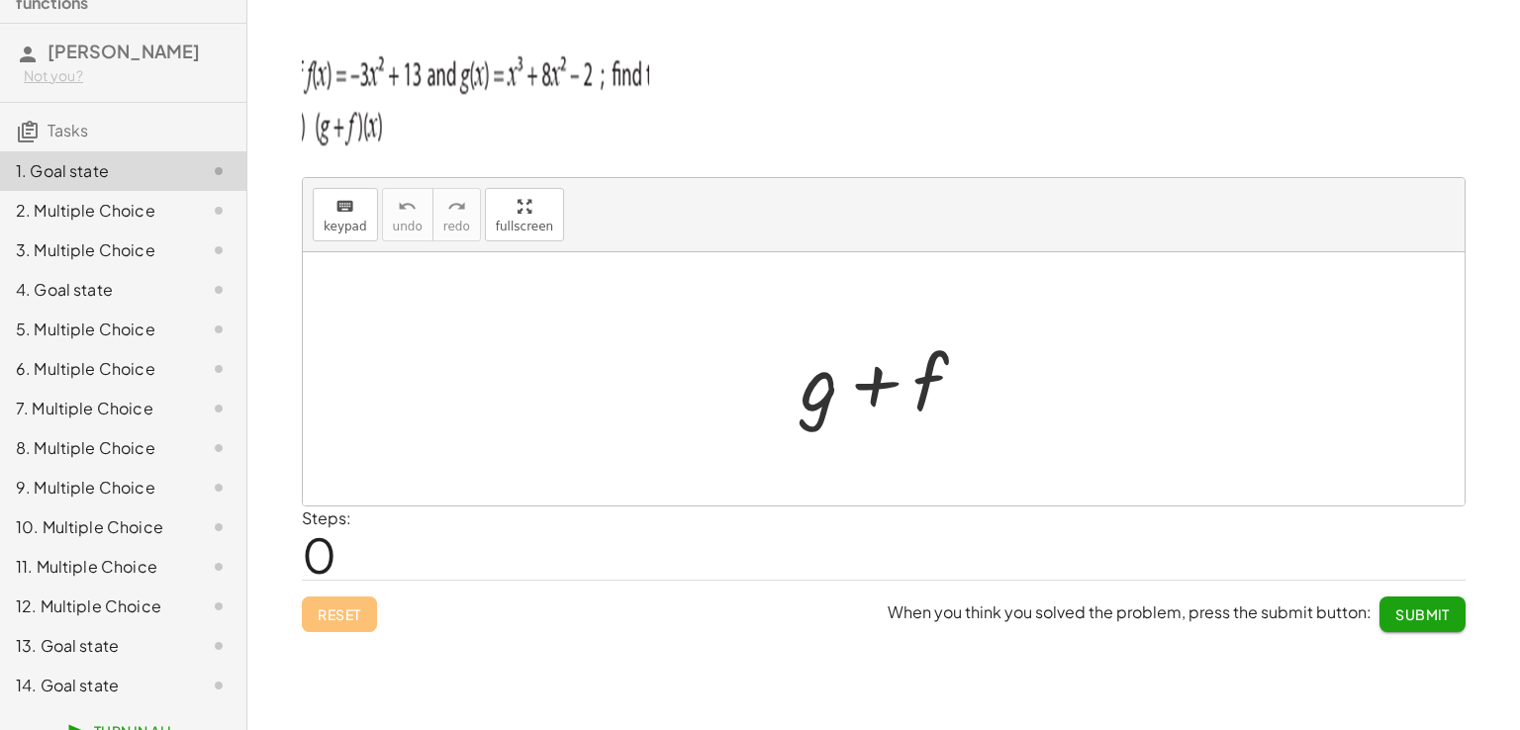
scroll to position [75, 0]
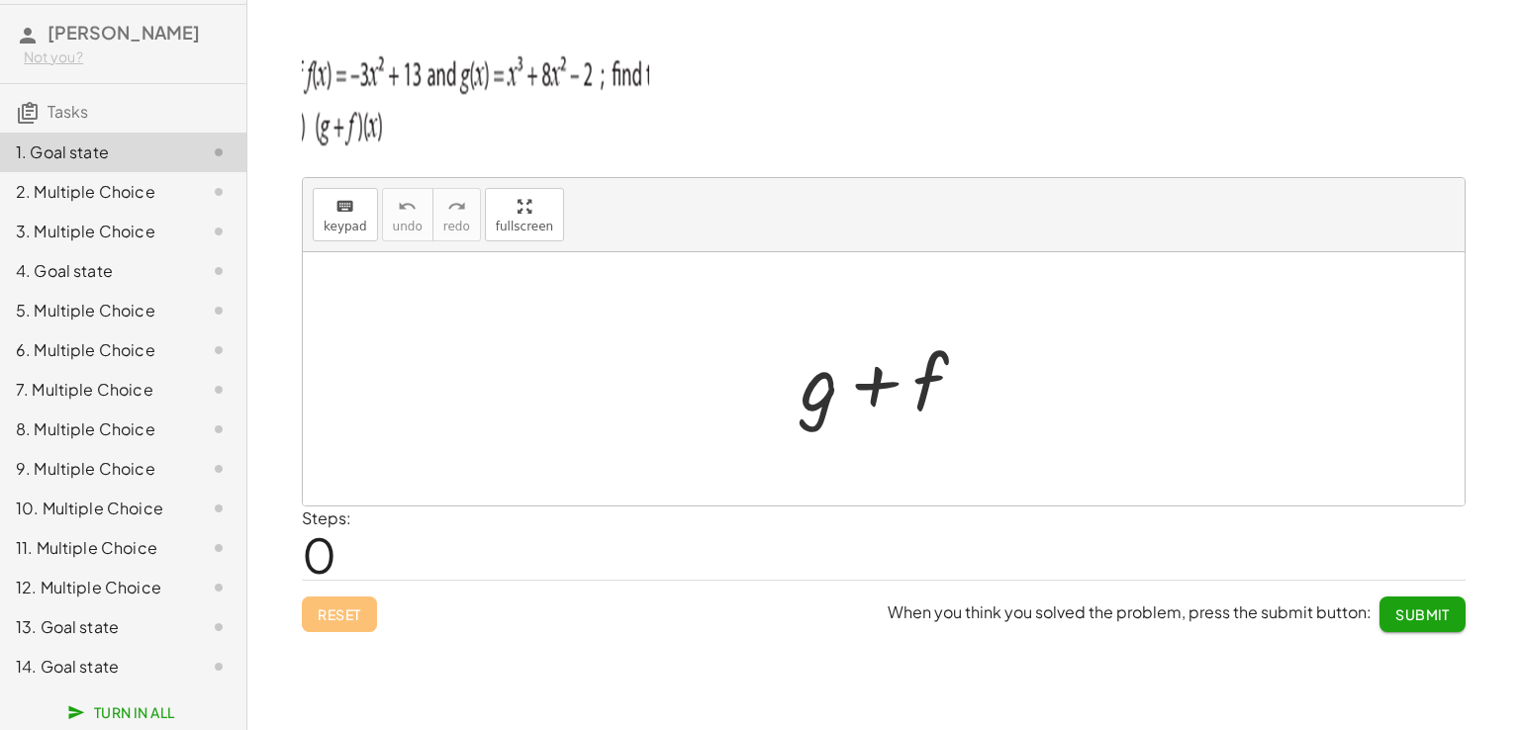
click at [164, 707] on span "Turn In All" at bounding box center [123, 712] width 104 height 18
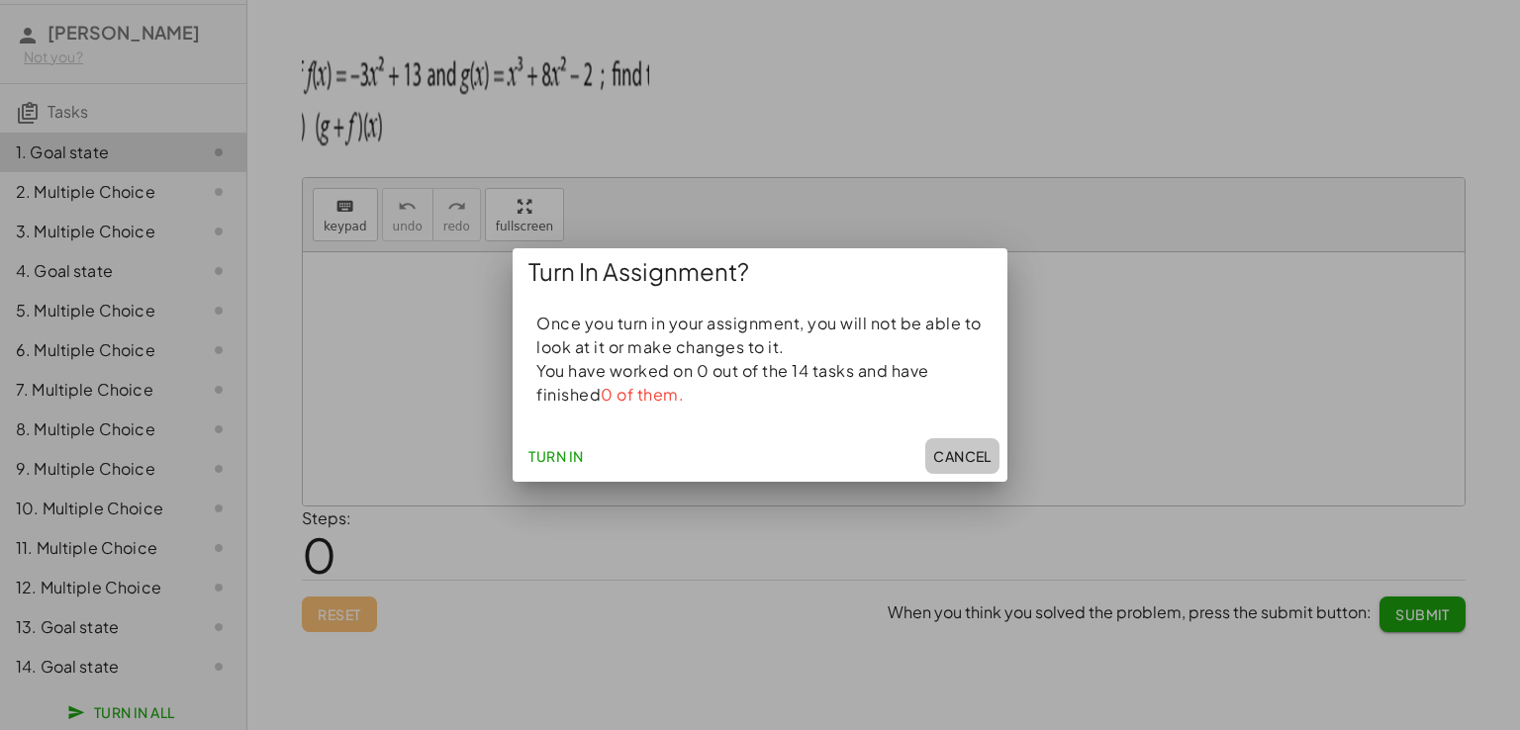
click at [963, 448] on span "Cancel" at bounding box center [962, 456] width 58 height 18
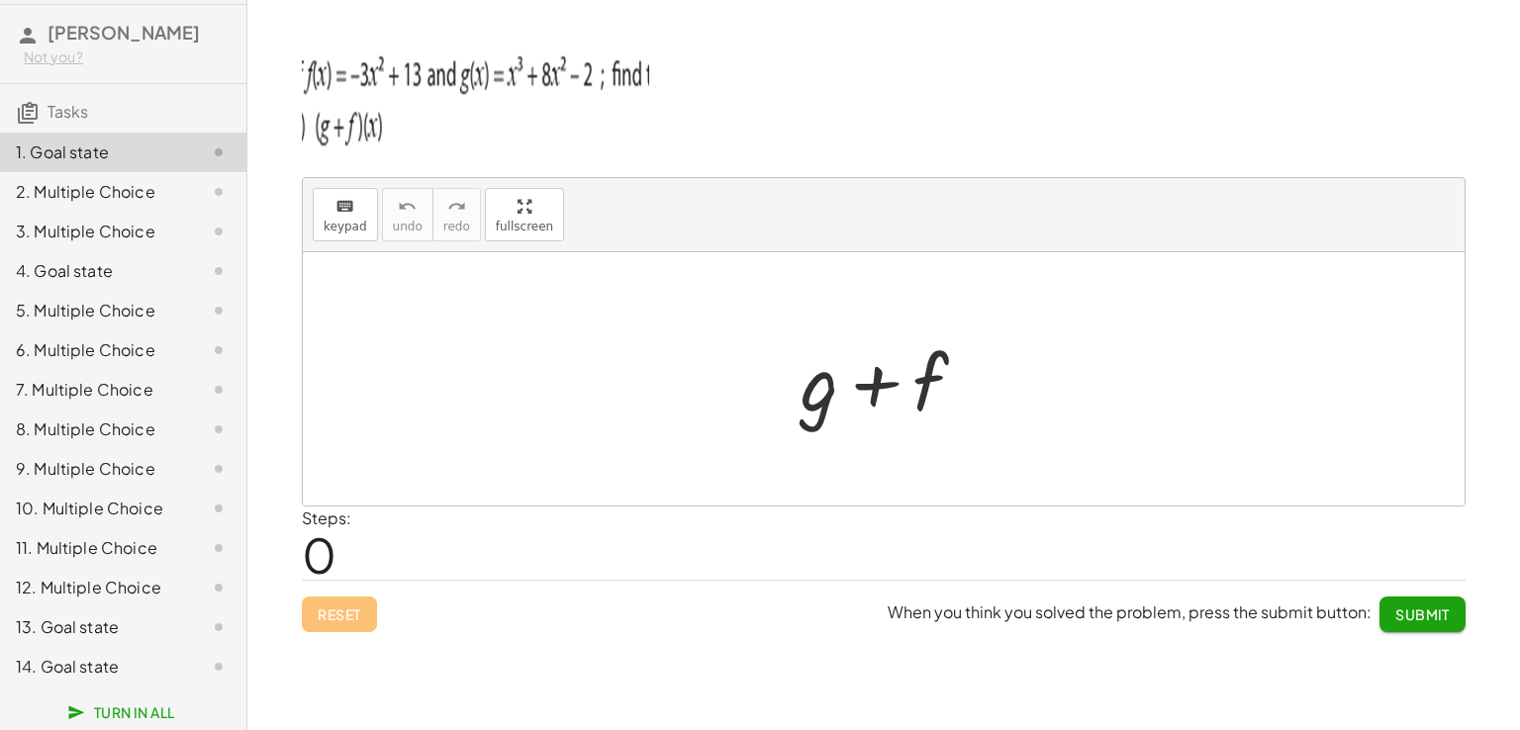
click at [360, 615] on div "Reset When you think you solved the problem, press the submit button: Submit" at bounding box center [884, 606] width 1164 height 52
click at [64, 180] on div "2. Multiple Choice" at bounding box center [95, 192] width 159 height 24
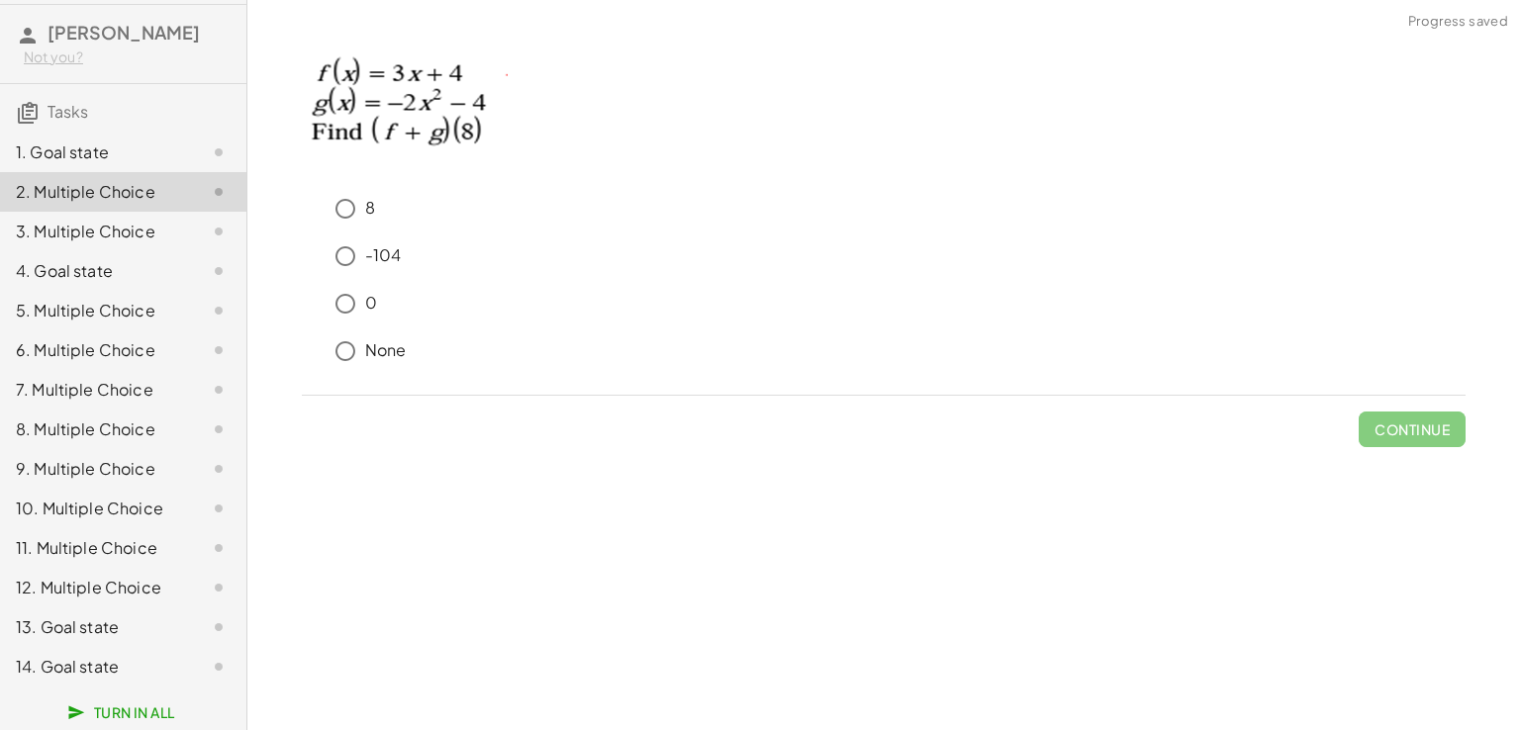
click at [102, 220] on div "3. Multiple Choice" at bounding box center [95, 232] width 159 height 24
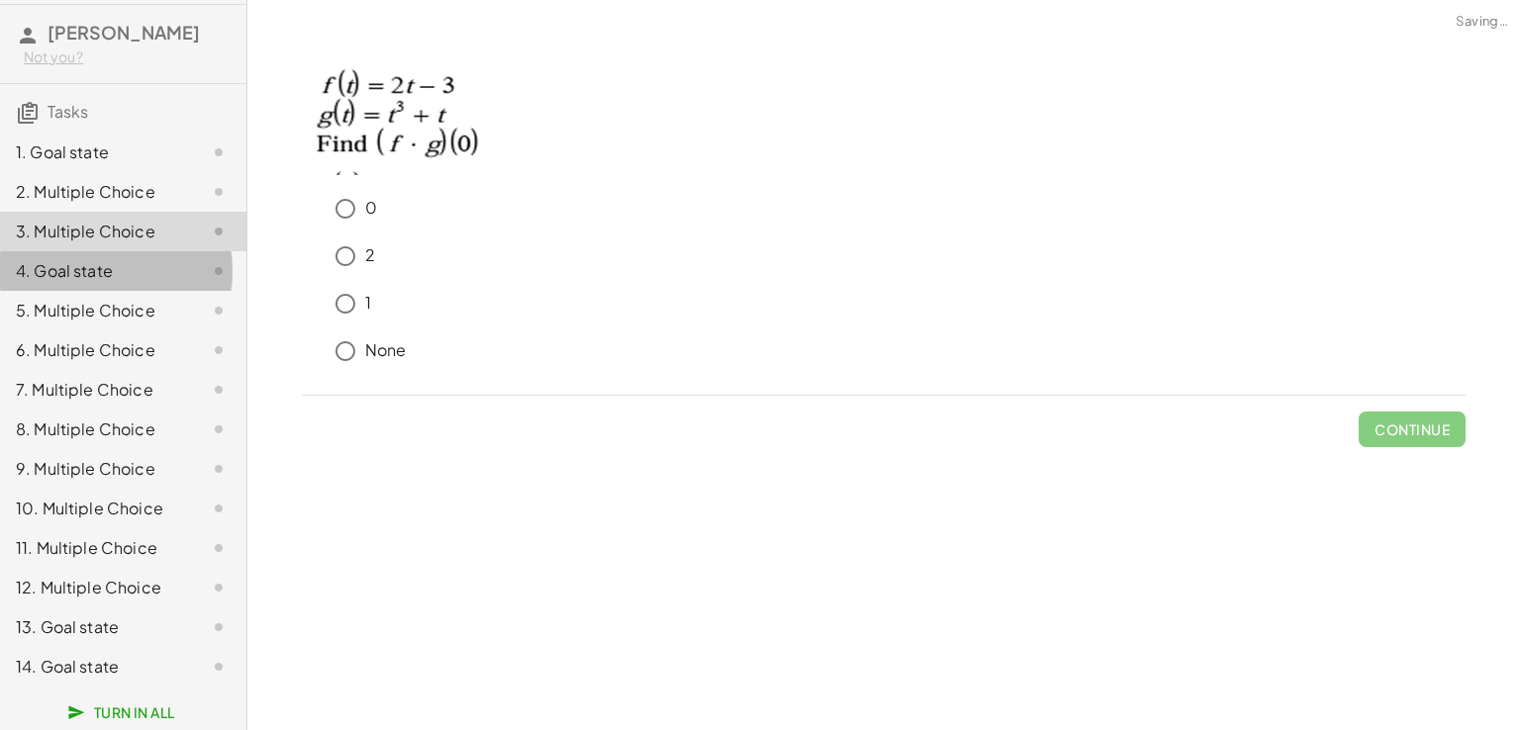
click at [99, 263] on div "4. Goal state" at bounding box center [95, 271] width 159 height 24
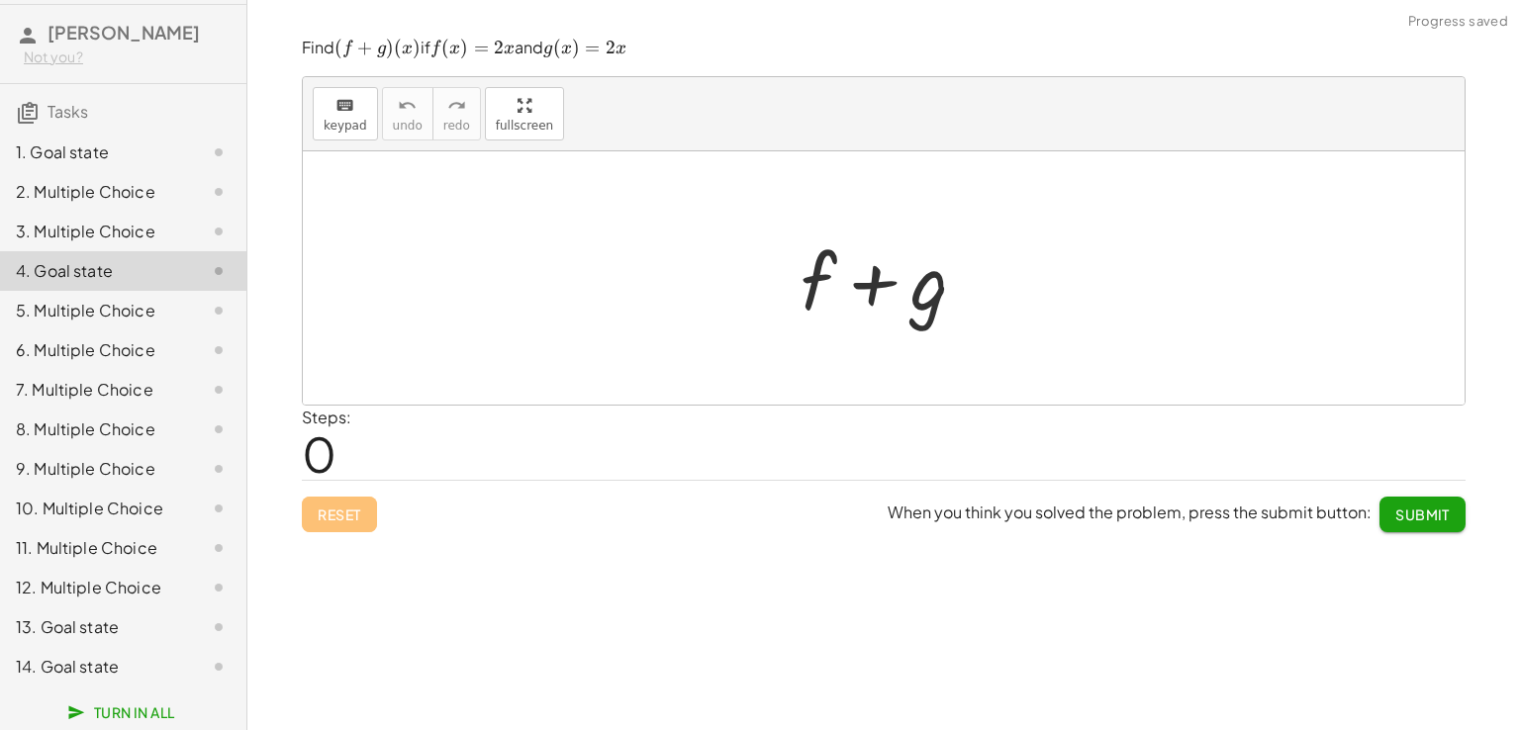
click at [105, 370] on div "5. Multiple Choice" at bounding box center [123, 390] width 246 height 40
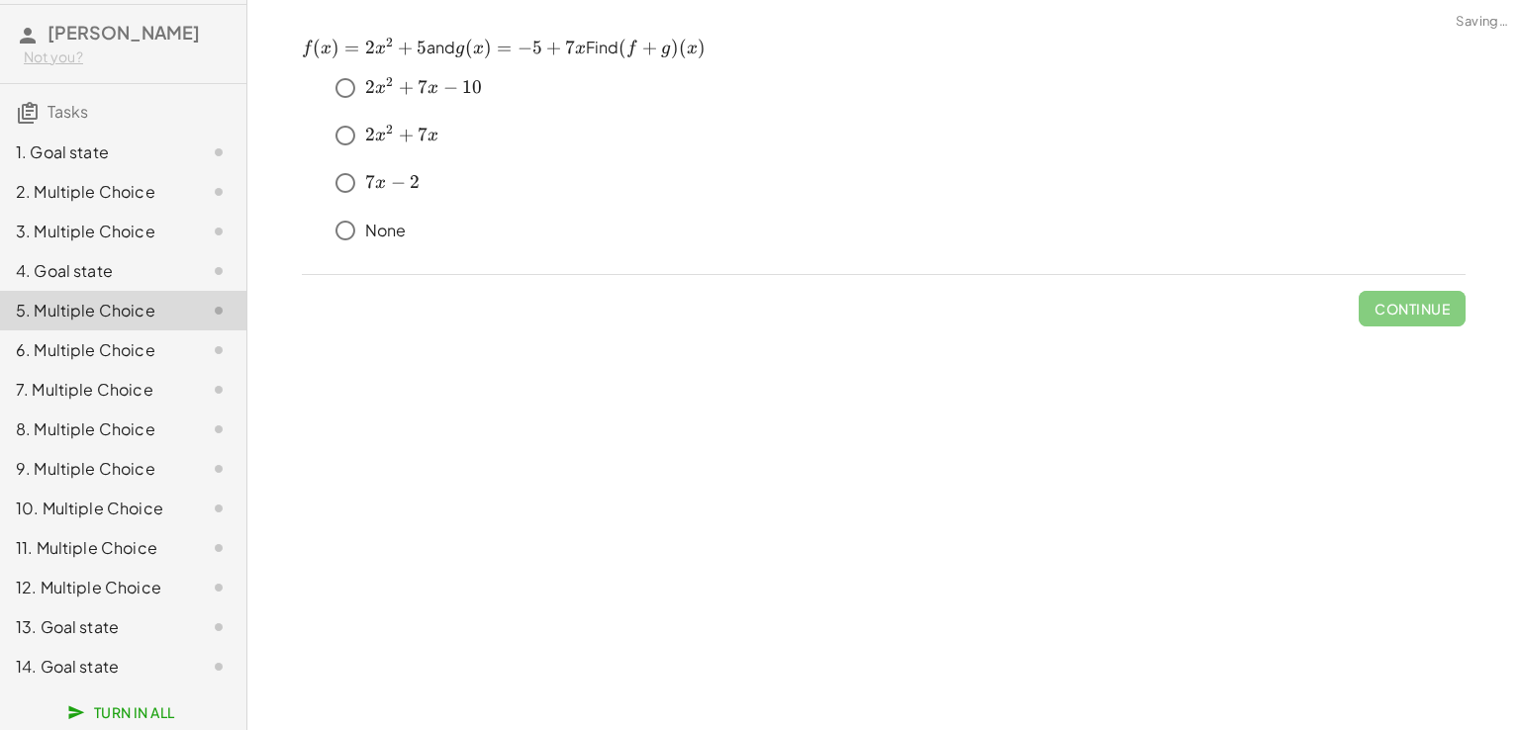
click at [112, 338] on div "6. Multiple Choice" at bounding box center [95, 350] width 159 height 24
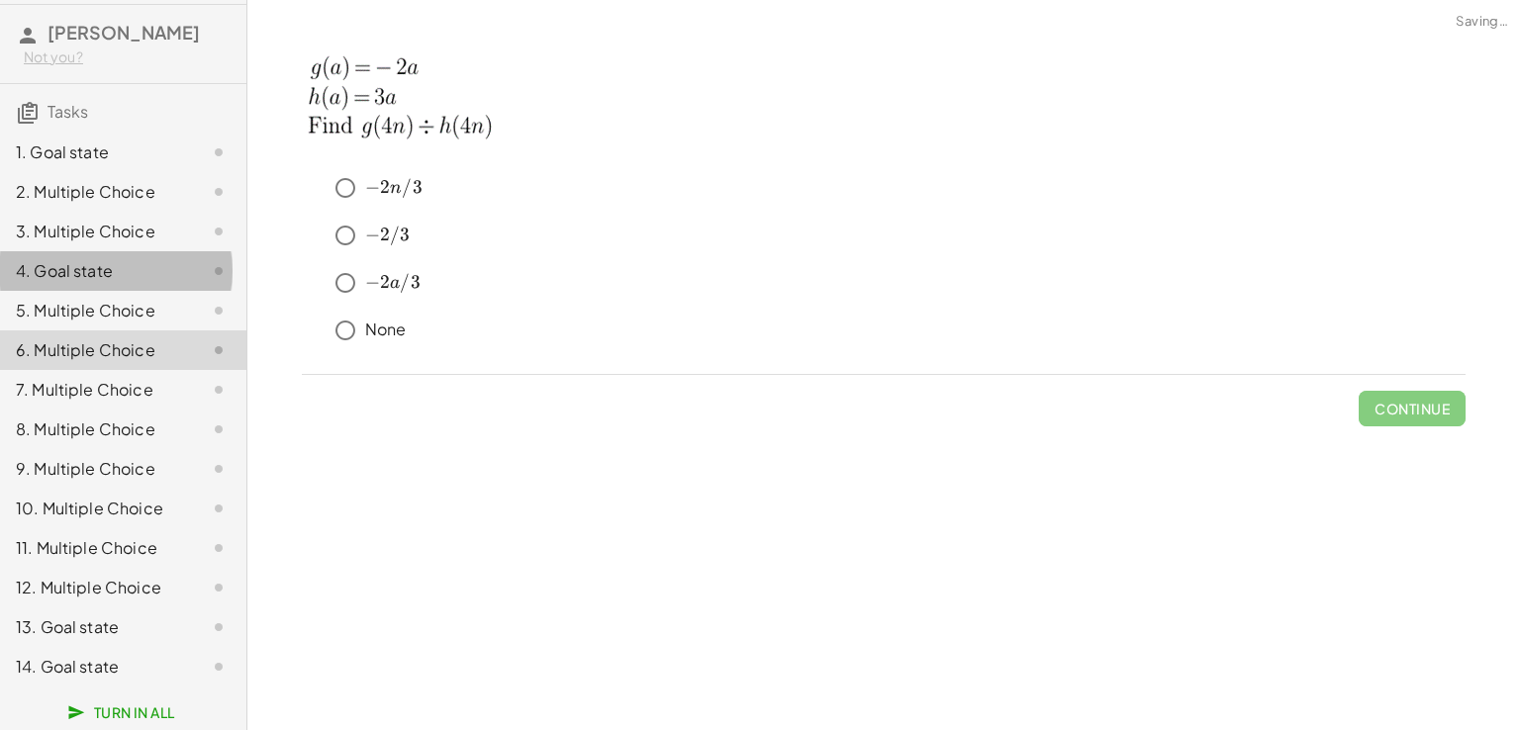
click at [113, 266] on div "4. Goal state" at bounding box center [95, 271] width 159 height 24
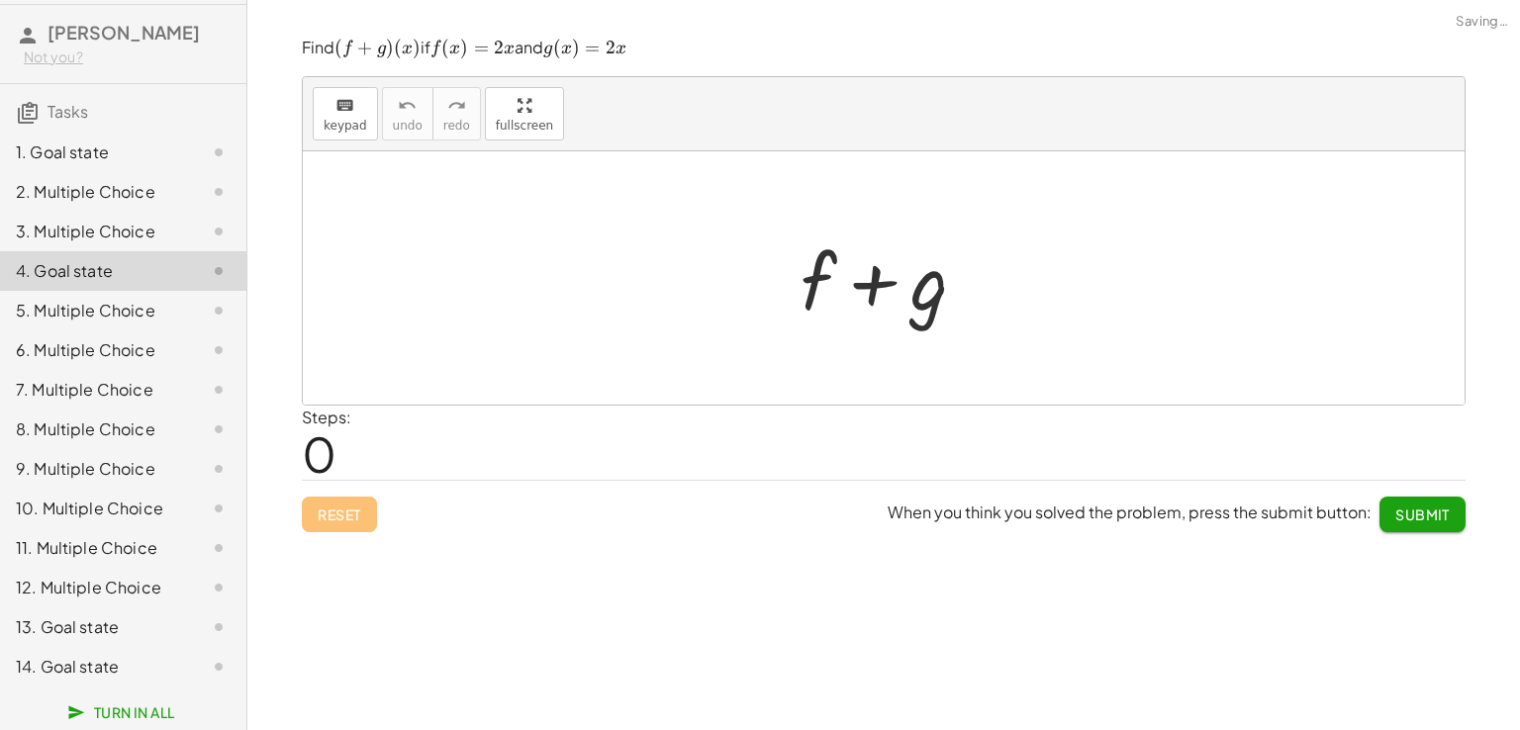
click at [131, 212] on div "1. Goal state" at bounding box center [123, 232] width 246 height 40
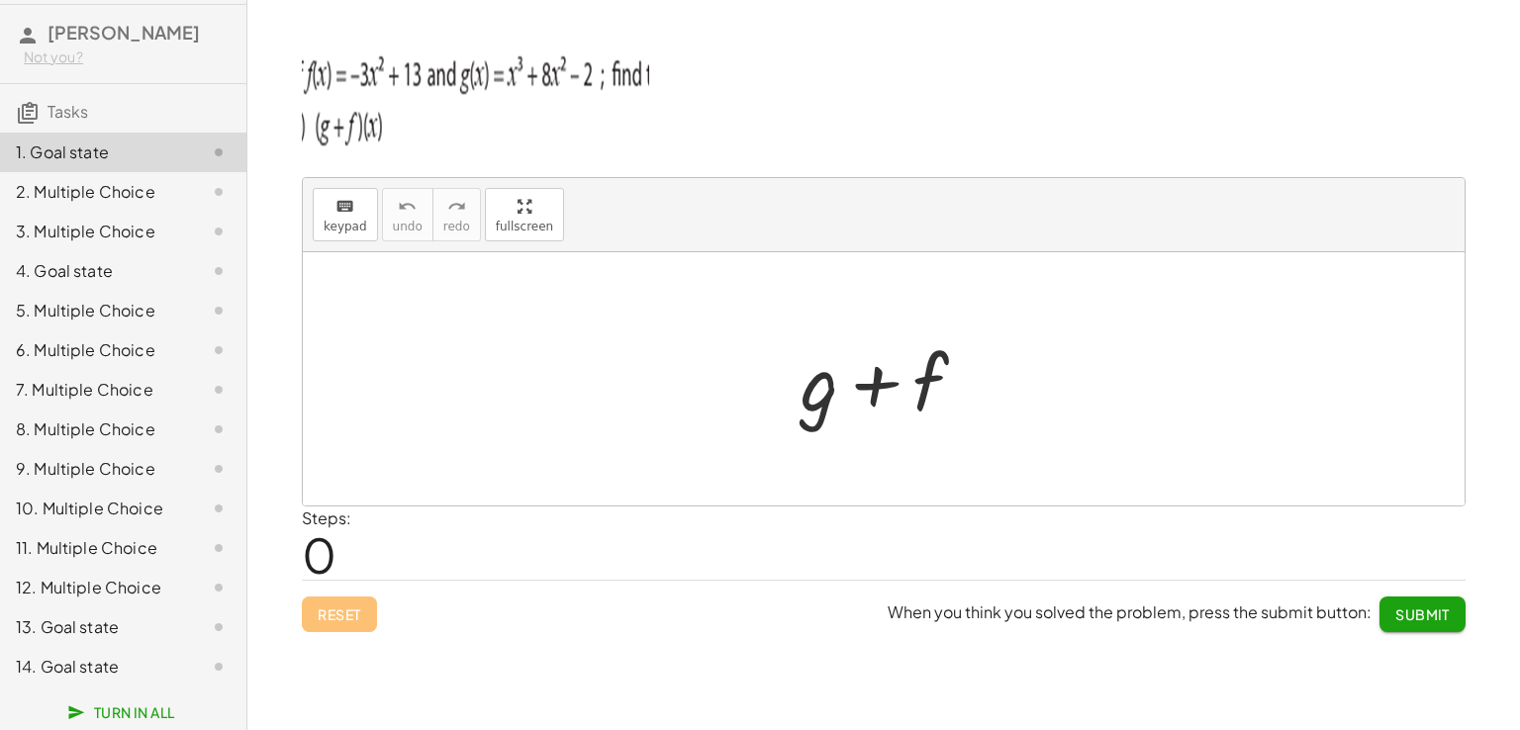
drag, startPoint x: 653, startPoint y: 72, endPoint x: 593, endPoint y: 96, distance: 64.9
click at [645, 96] on p at bounding box center [884, 99] width 1164 height 125
click at [937, 374] on div at bounding box center [892, 379] width 202 height 102
click at [902, 389] on div at bounding box center [892, 379] width 202 height 102
drag, startPoint x: 824, startPoint y: 380, endPoint x: 804, endPoint y: 357, distance: 30.2
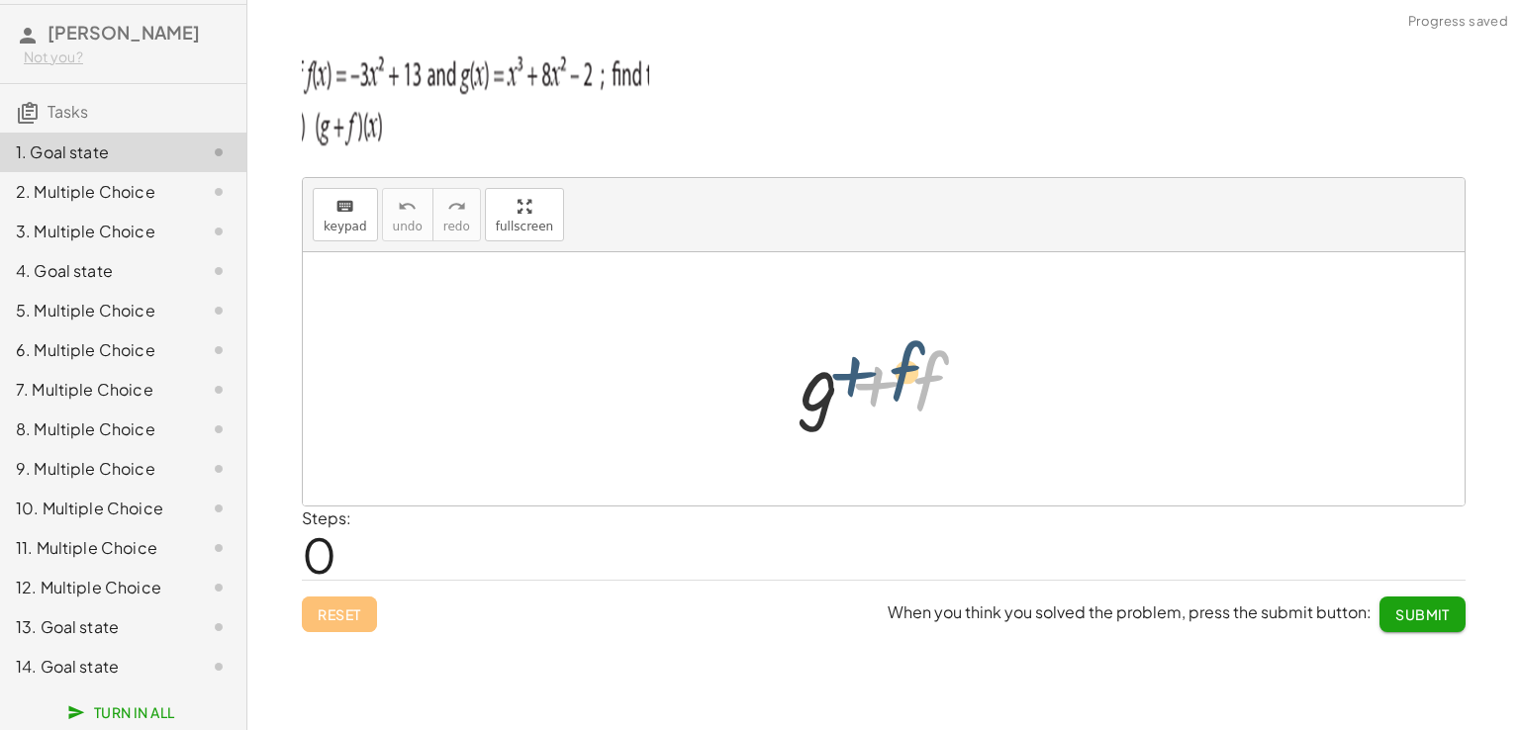
click at [804, 357] on div at bounding box center [892, 379] width 202 height 102
drag, startPoint x: 835, startPoint y: 388, endPoint x: 1048, endPoint y: 394, distance: 212.8
click at [1048, 394] on div "+ g + g + f" at bounding box center [884, 378] width 1162 height 253
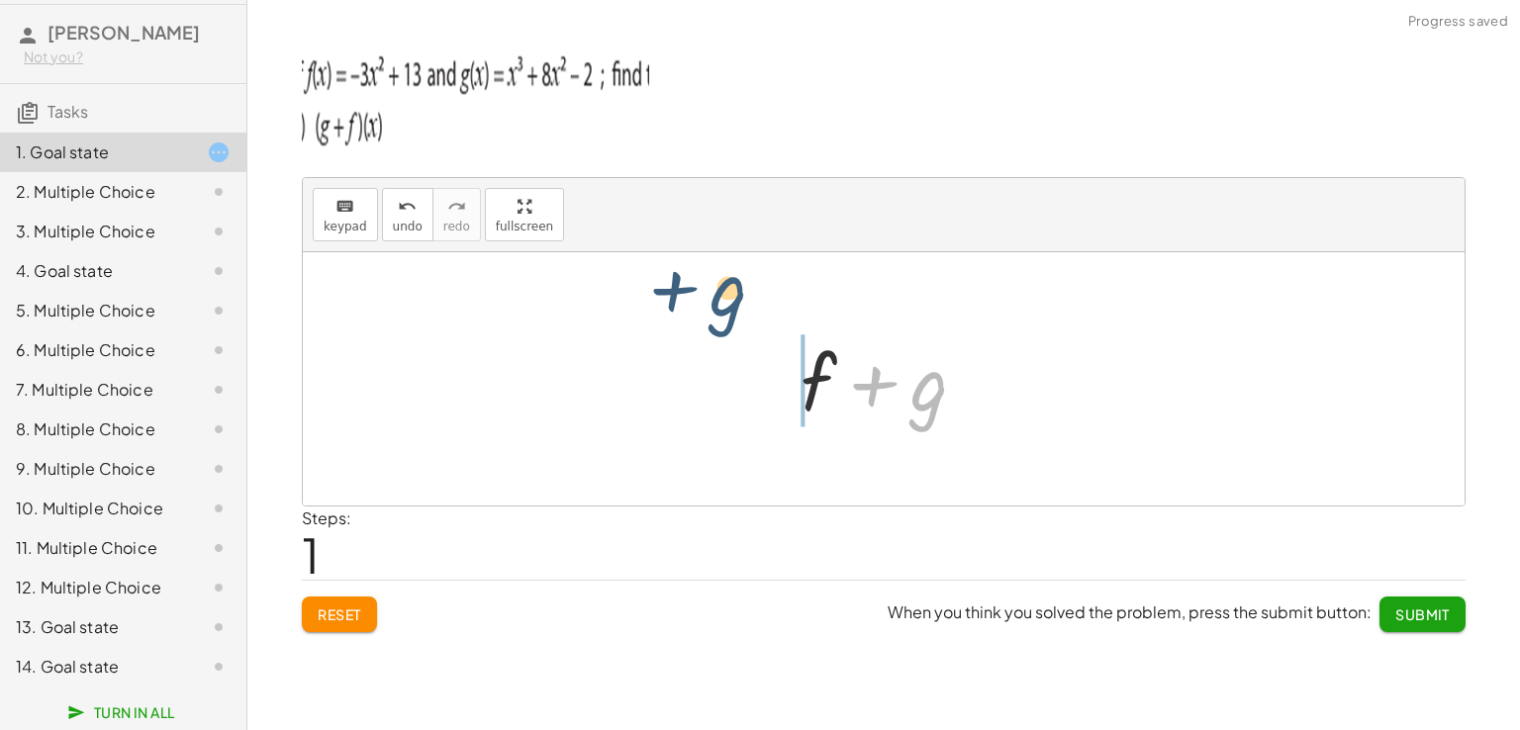
drag, startPoint x: 929, startPoint y: 397, endPoint x: 724, endPoint y: 337, distance: 213.2
click at [723, 321] on div "+ g + f + g + g + f" at bounding box center [884, 378] width 1162 height 253
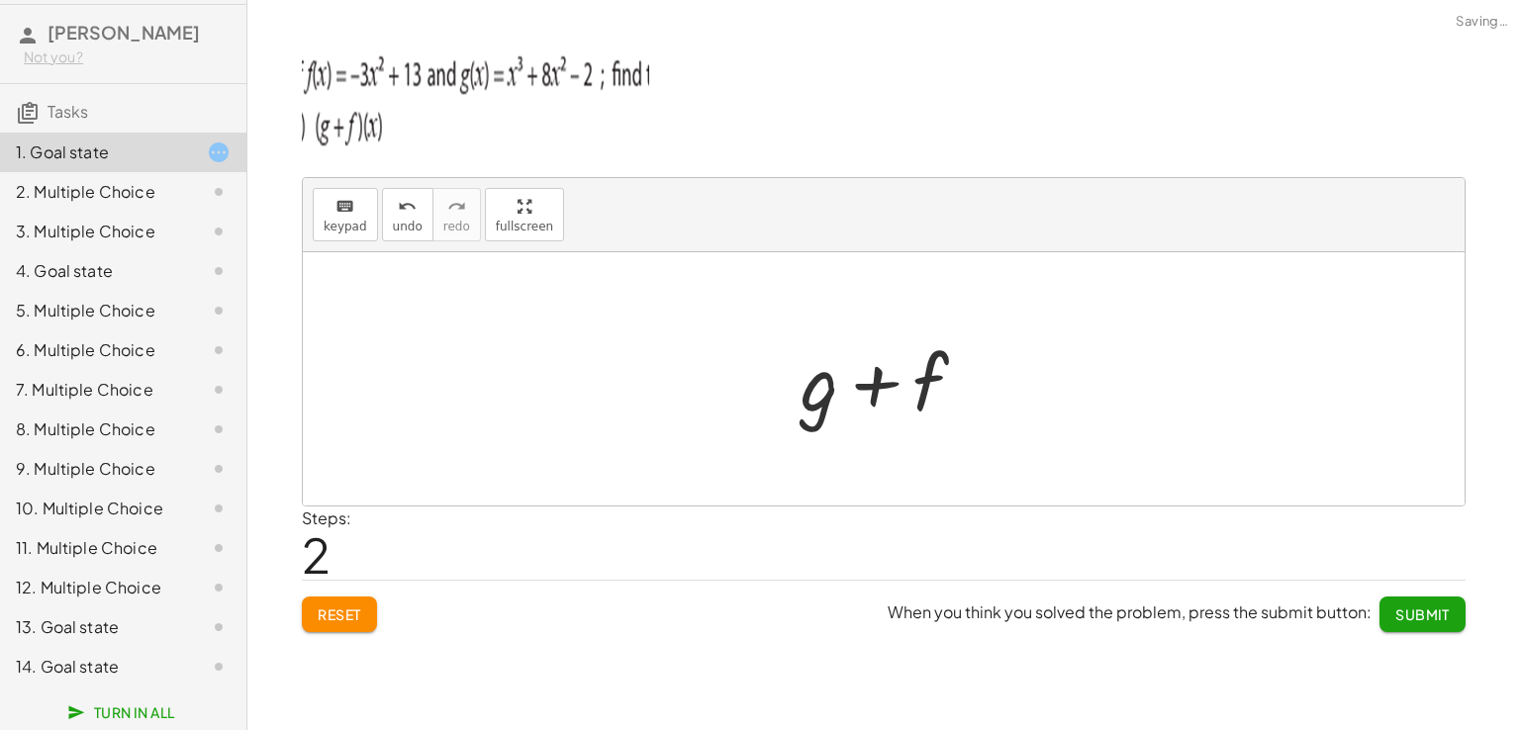
click at [869, 385] on div at bounding box center [892, 379] width 202 height 102
click at [832, 388] on div at bounding box center [892, 379] width 202 height 102
click at [826, 388] on div at bounding box center [892, 379] width 202 height 102
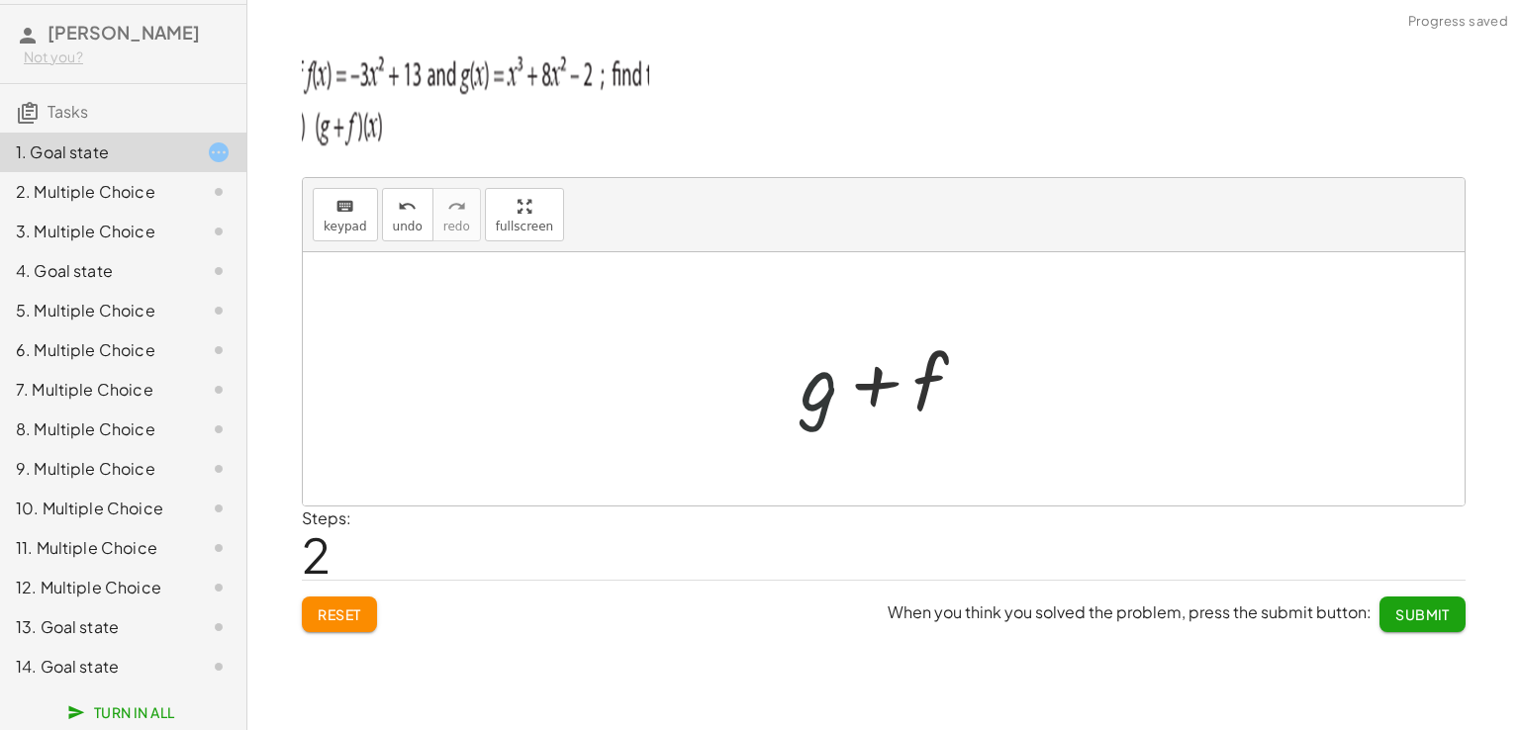
click at [826, 388] on div at bounding box center [892, 379] width 202 height 102
click at [896, 393] on div at bounding box center [892, 379] width 202 height 102
drag, startPoint x: 871, startPoint y: 398, endPoint x: 613, endPoint y: 332, distance: 265.4
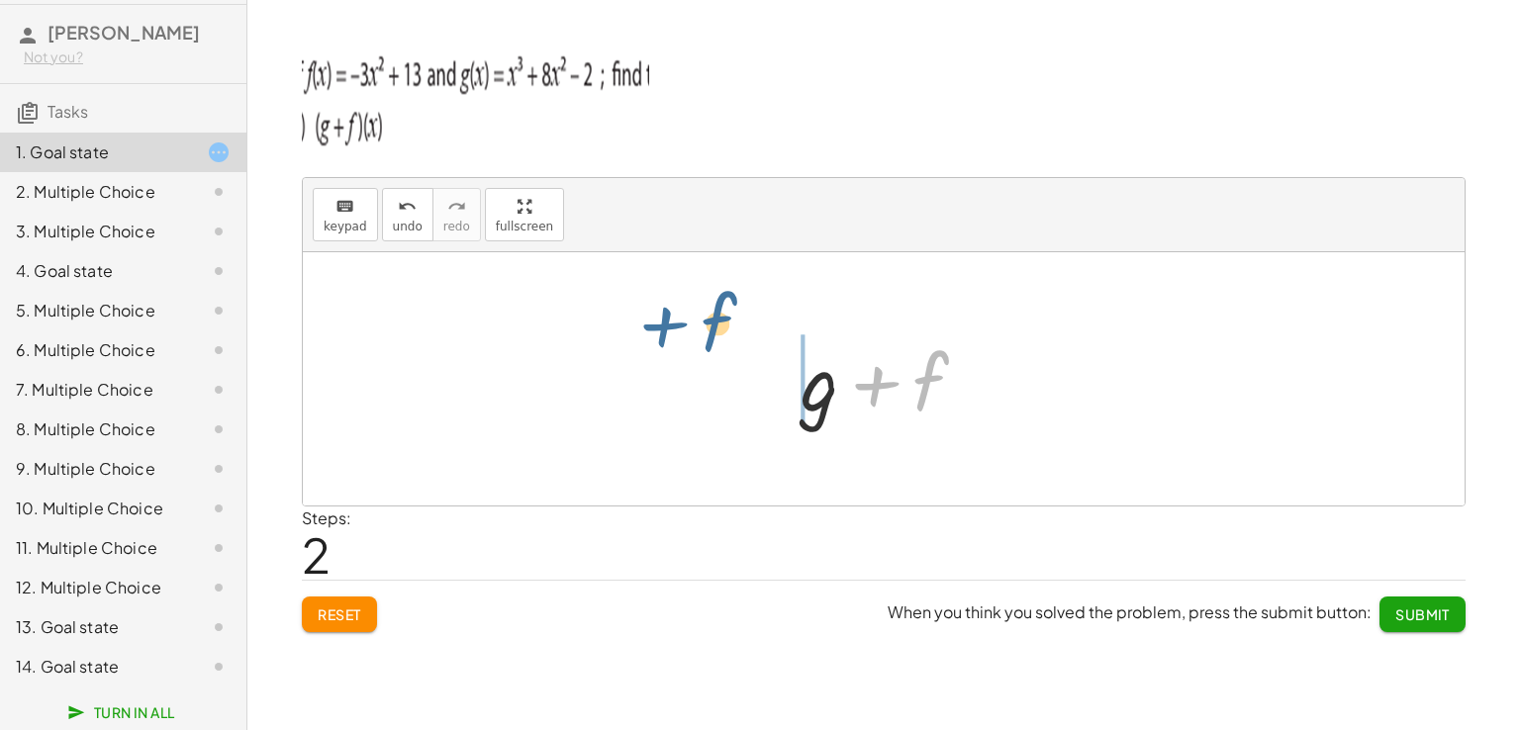
click at [625, 333] on div "+ g + f + f + g + f + g + f" at bounding box center [884, 378] width 1162 height 253
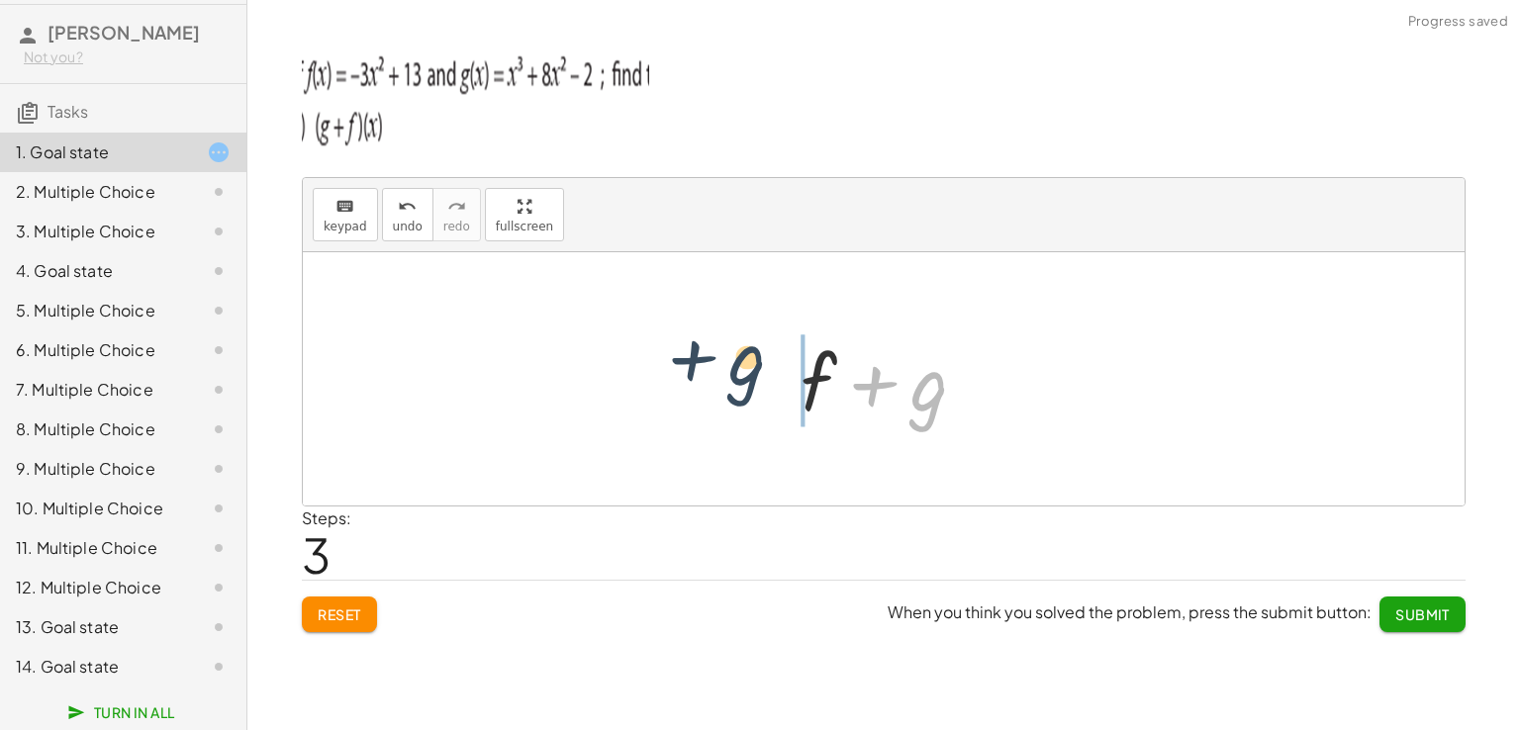
drag, startPoint x: 937, startPoint y: 400, endPoint x: 743, endPoint y: 372, distance: 195.9
click at [743, 372] on div "+ g + f + f + g + g + f + g + g + f" at bounding box center [884, 378] width 1162 height 253
drag, startPoint x: 935, startPoint y: 387, endPoint x: 952, endPoint y: 413, distance: 30.7
click at [951, 413] on div at bounding box center [892, 379] width 202 height 102
click at [920, 393] on div at bounding box center [892, 379] width 202 height 102
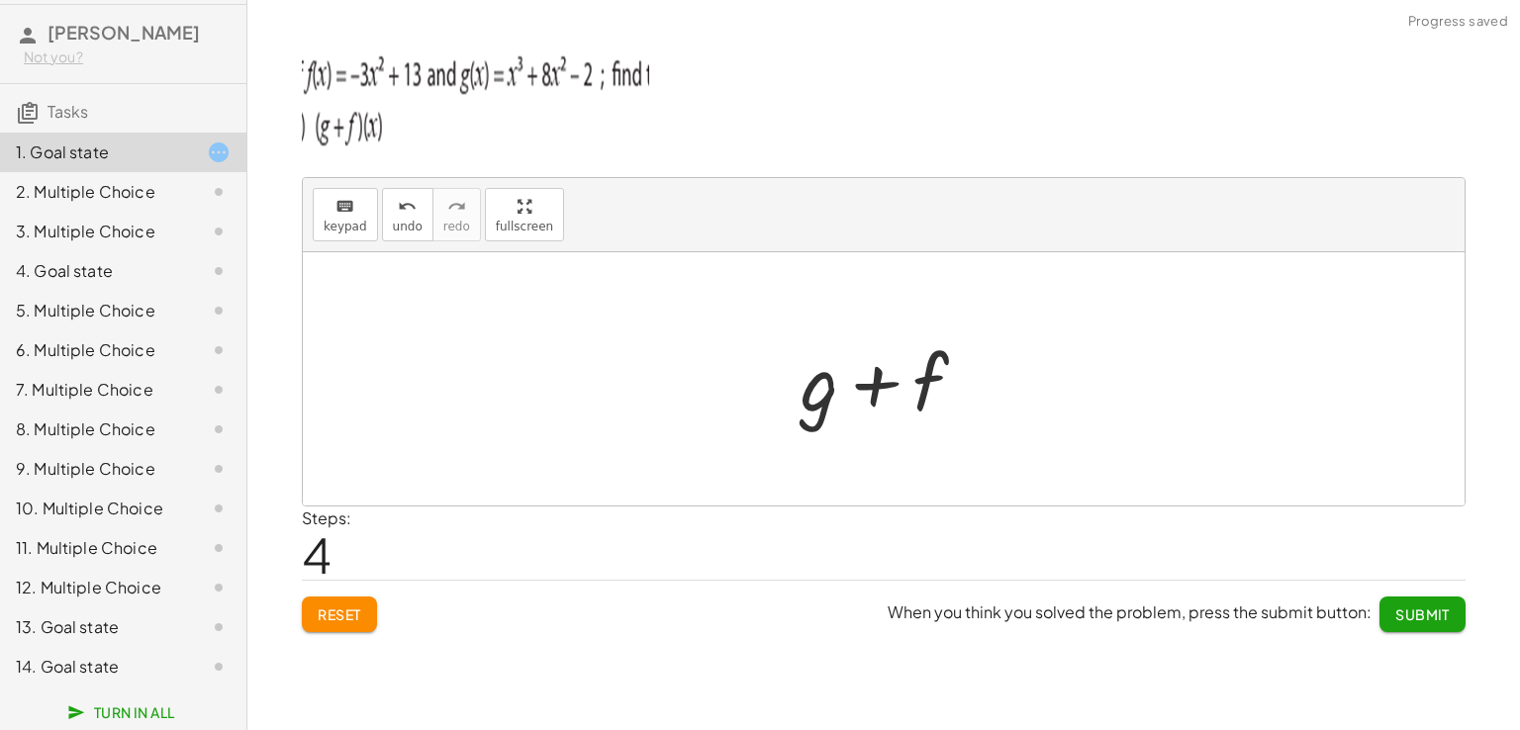
drag, startPoint x: 907, startPoint y: 380, endPoint x: 895, endPoint y: 387, distance: 13.7
click at [895, 387] on div at bounding box center [892, 379] width 202 height 102
click at [811, 381] on div at bounding box center [892, 379] width 202 height 102
click at [317, 208] on button "keyboard keypad" at bounding box center [345, 214] width 65 height 53
click at [874, 381] on div "+ g + f" at bounding box center [874, 381] width 0 height 0
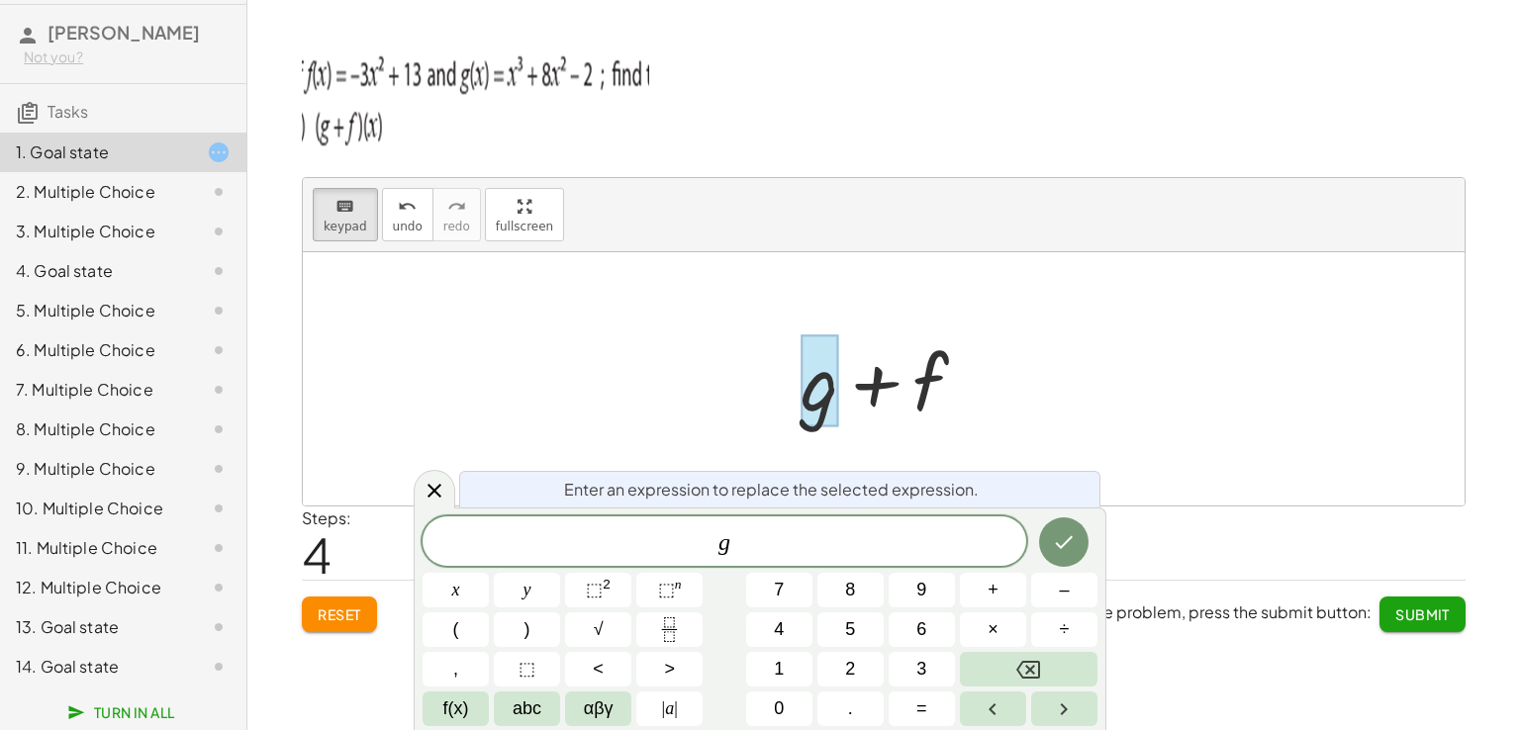
drag, startPoint x: 854, startPoint y: 372, endPoint x: 899, endPoint y: 372, distance: 45.5
click at [899, 372] on div at bounding box center [892, 379] width 202 height 102
click at [817, 529] on span "g ​" at bounding box center [724, 543] width 604 height 28
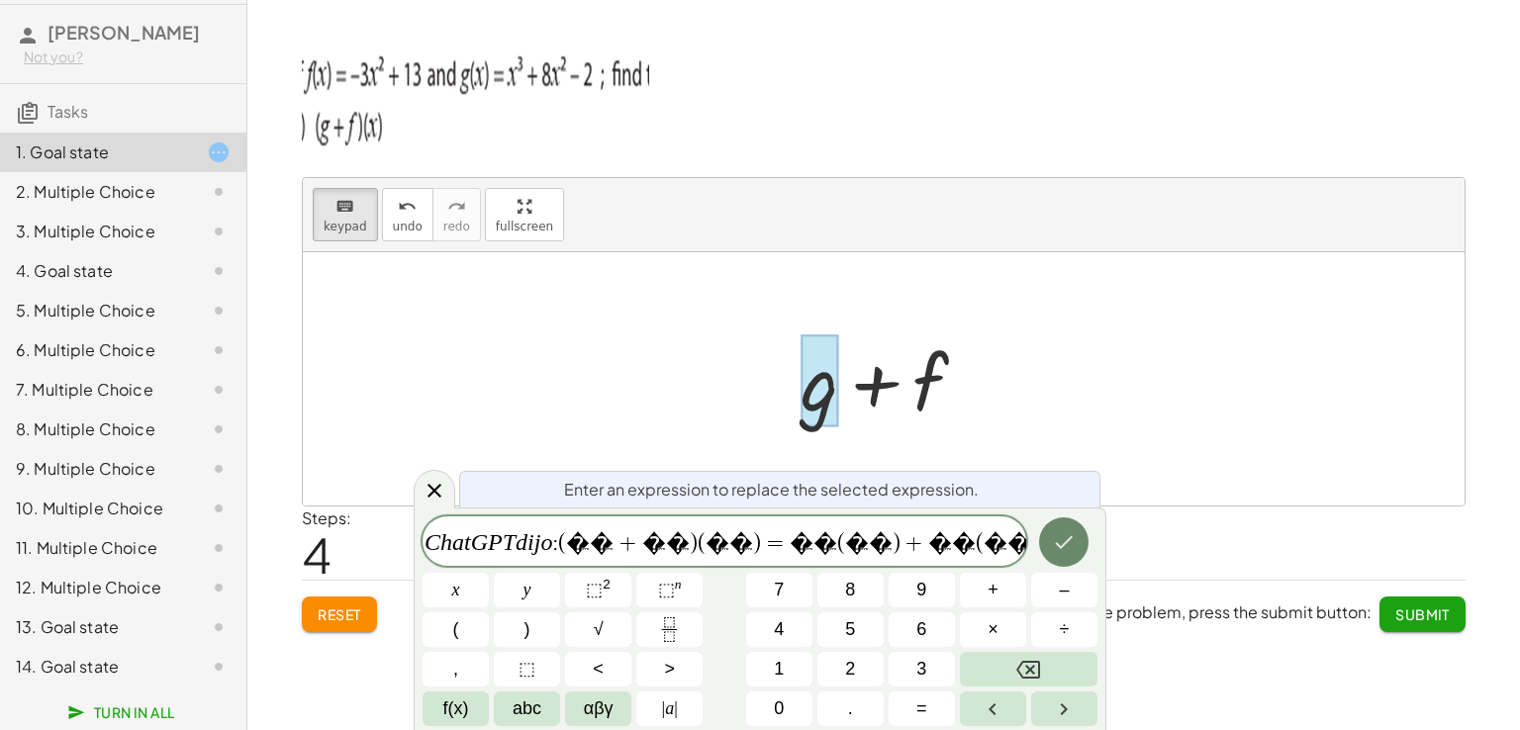
click at [1082, 542] on button "Done" at bounding box center [1063, 541] width 49 height 49
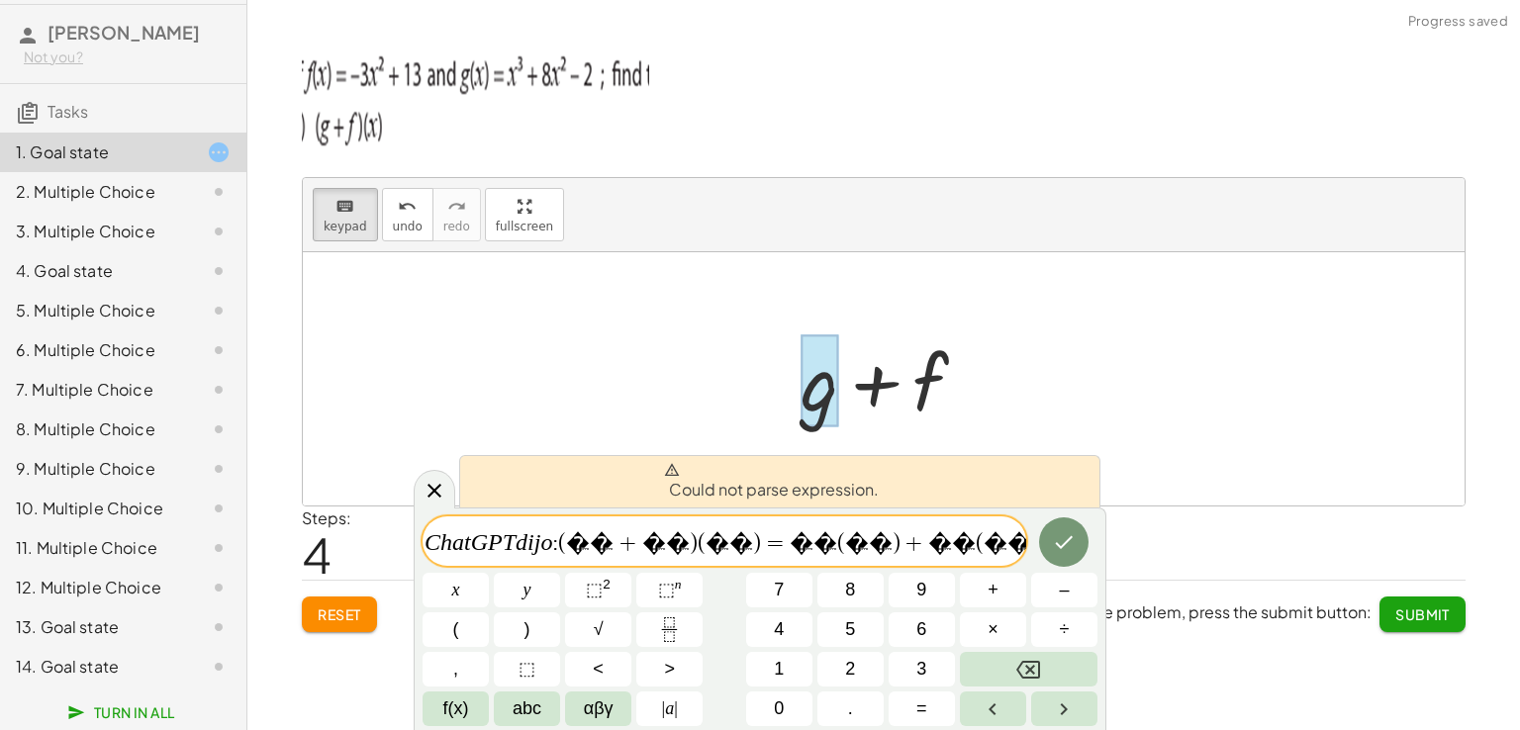
click at [1135, 549] on span "+" at bounding box center [1149, 543] width 29 height 24
drag, startPoint x: 845, startPoint y: 549, endPoint x: 1077, endPoint y: 549, distance: 231.5
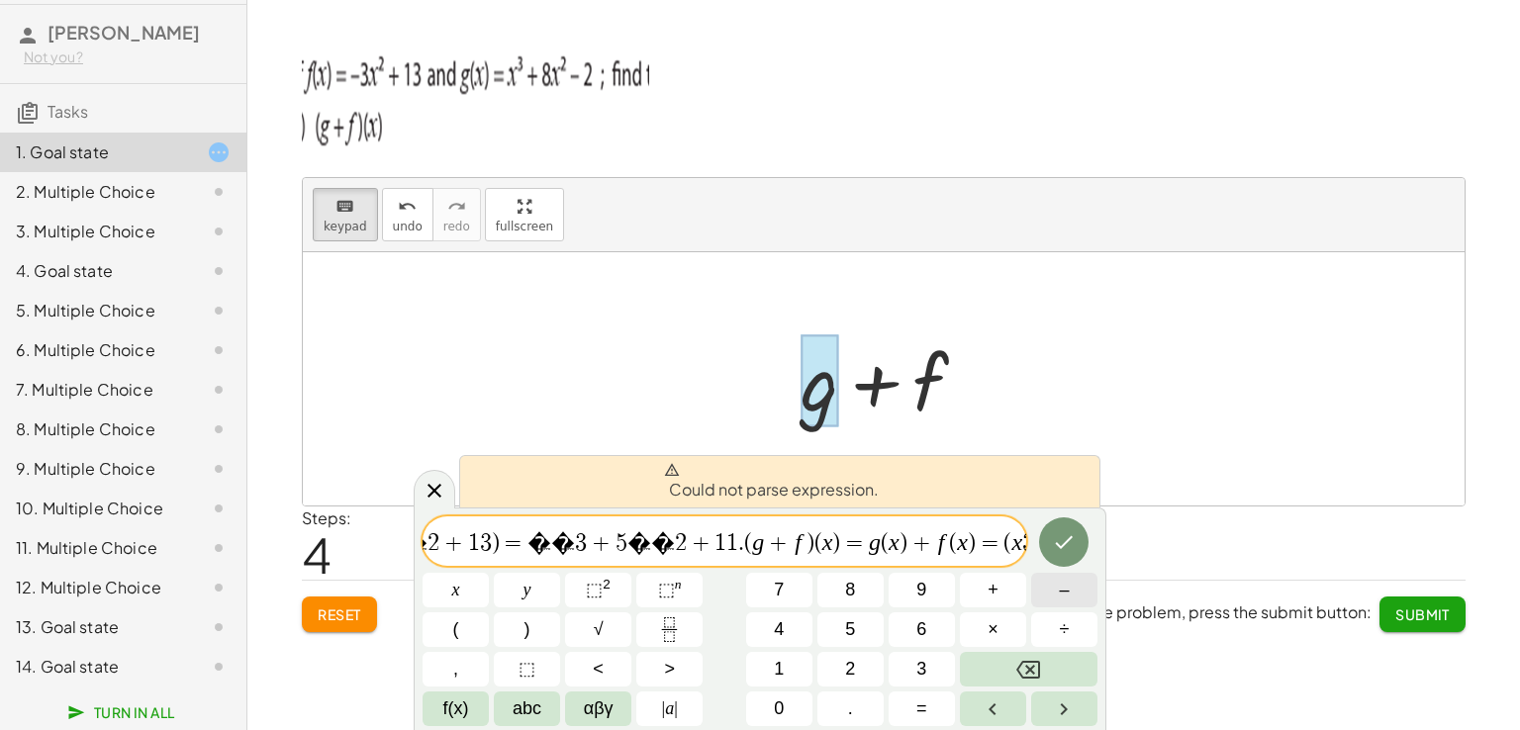
scroll to position [0, 961]
click at [1078, 543] on button "Done" at bounding box center [1063, 541] width 49 height 49
click at [1059, 530] on icon "Done" at bounding box center [1064, 542] width 24 height 24
click at [927, 361] on div at bounding box center [892, 379] width 202 height 102
click at [445, 711] on span "f(x)" at bounding box center [456, 709] width 26 height 27
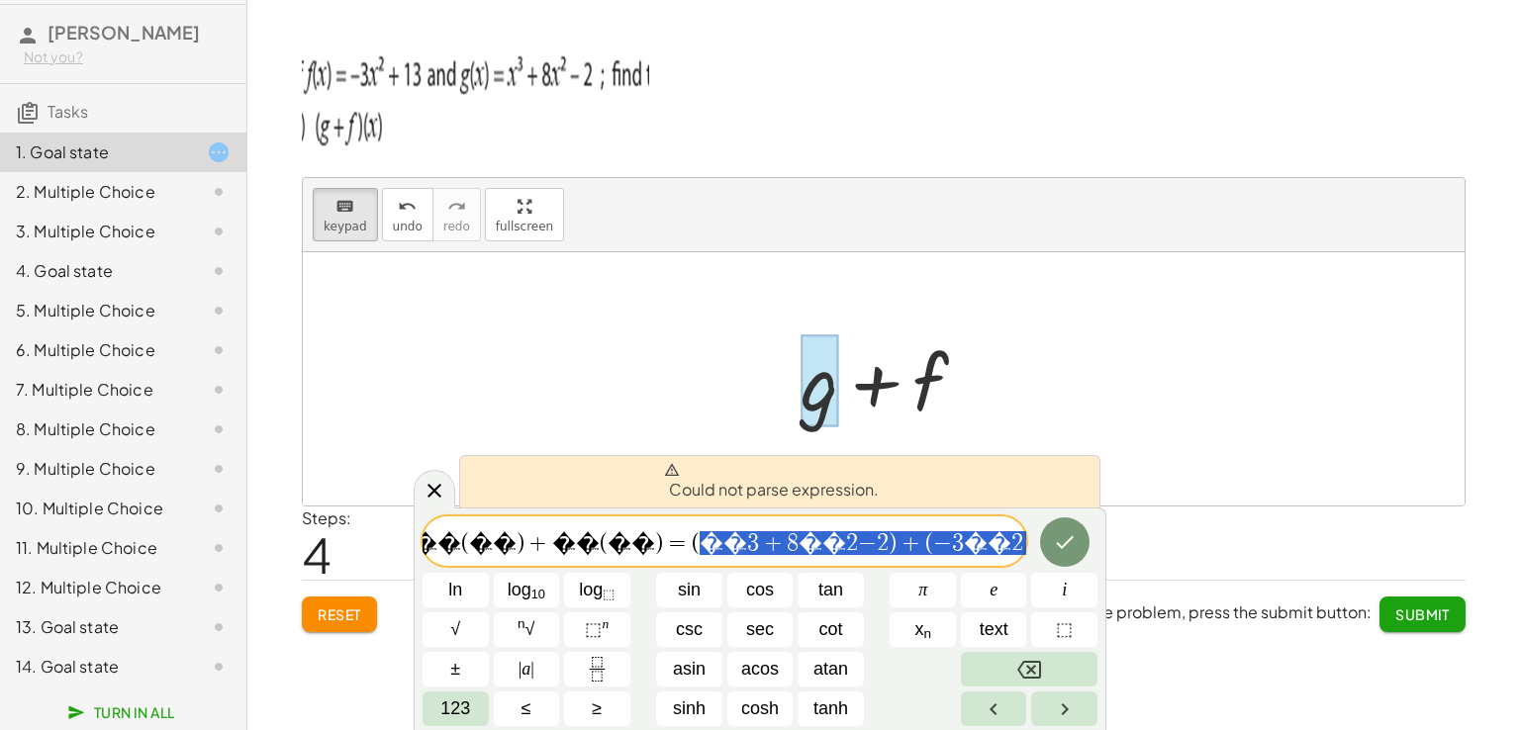
scroll to position [0, 0]
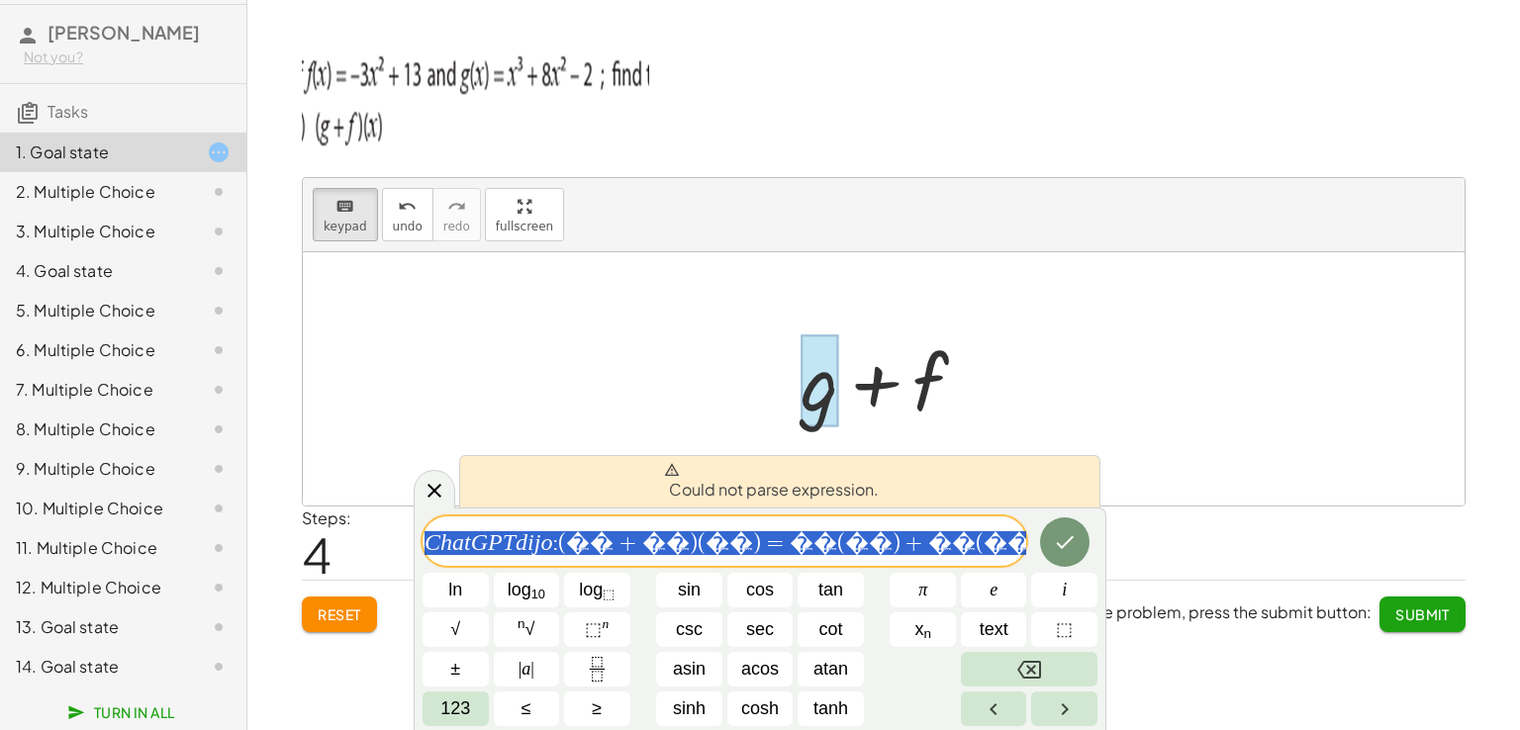
drag, startPoint x: 1021, startPoint y: 541, endPoint x: 0, endPoint y: 531, distance: 1021.1
click at [0, 531] on body "Operations with functions Rodrigo Not you? Tasks 1. Goal state 2. Multiple Choi…" at bounding box center [760, 365] width 1520 height 730
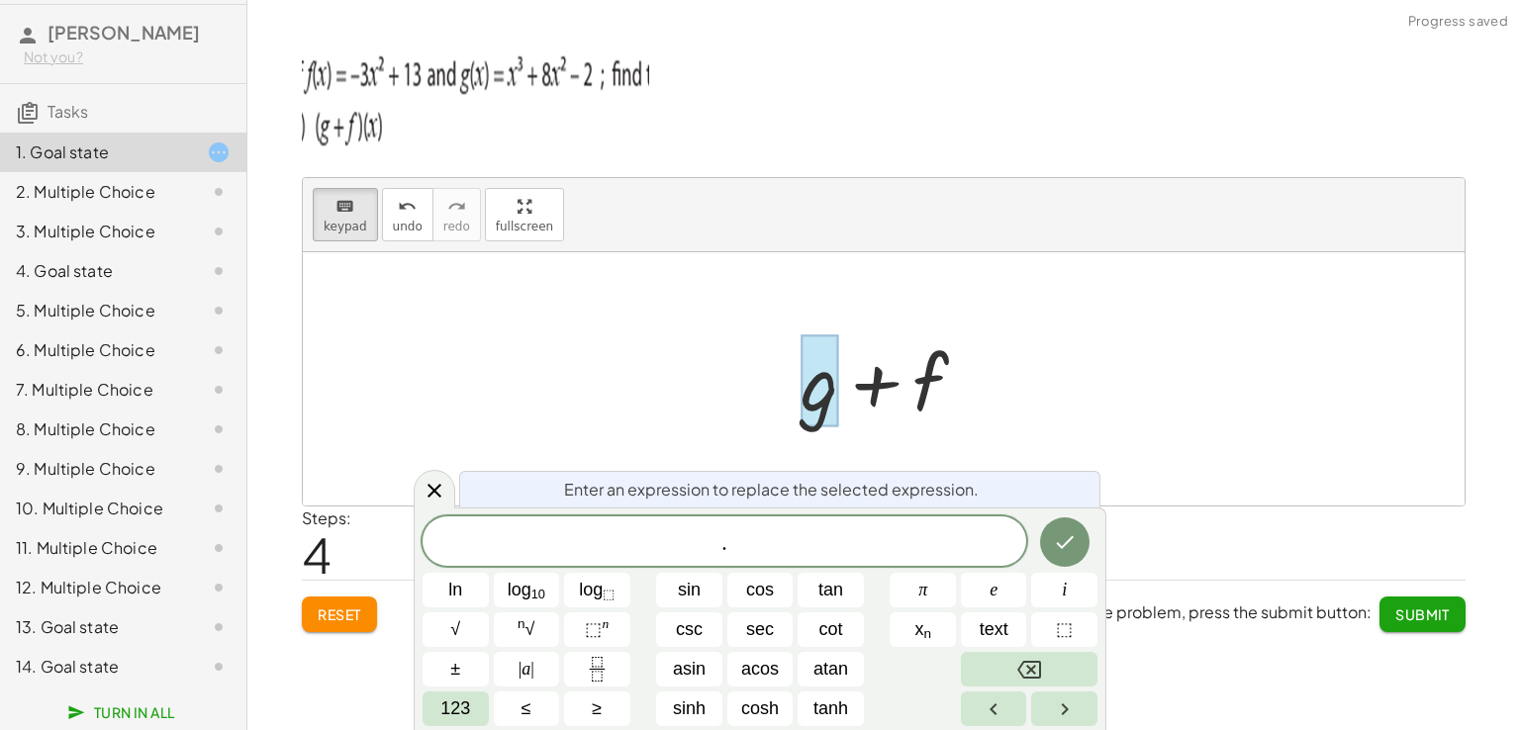
click at [763, 526] on div "​ ." at bounding box center [724, 540] width 604 height 49
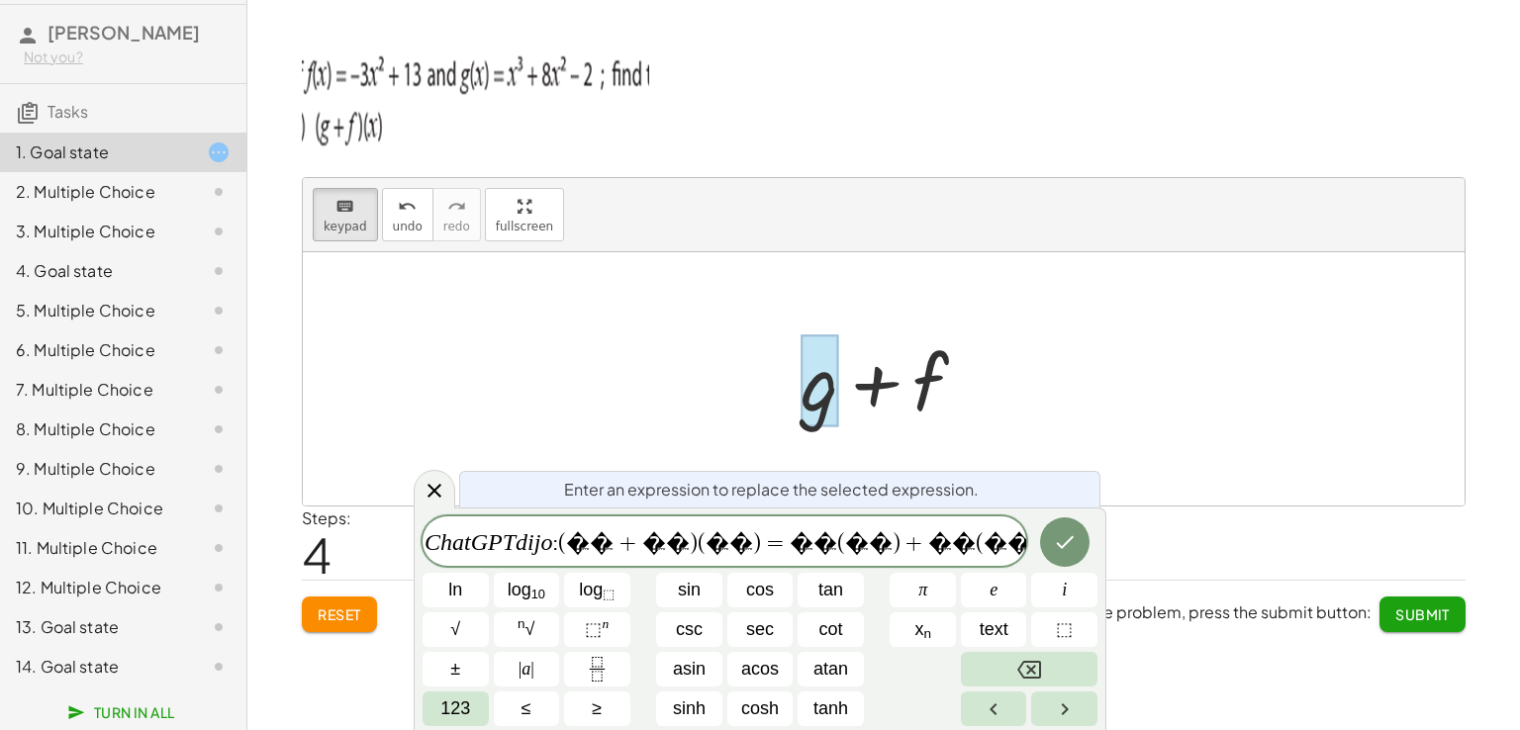
click at [558, 549] on span "(" at bounding box center [562, 543] width 8 height 24
click at [1064, 553] on icon "Done" at bounding box center [1065, 542] width 24 height 24
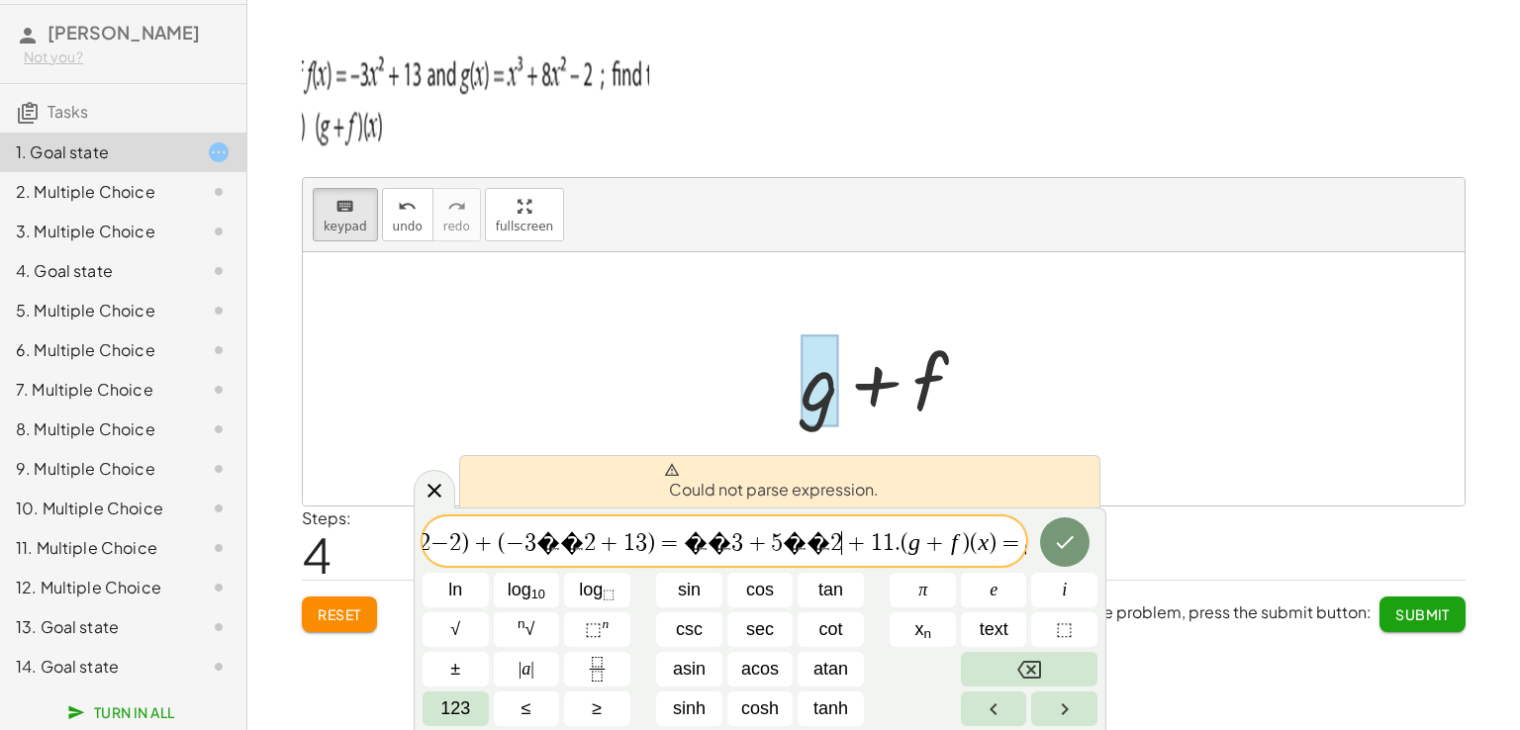
scroll to position [0, 614]
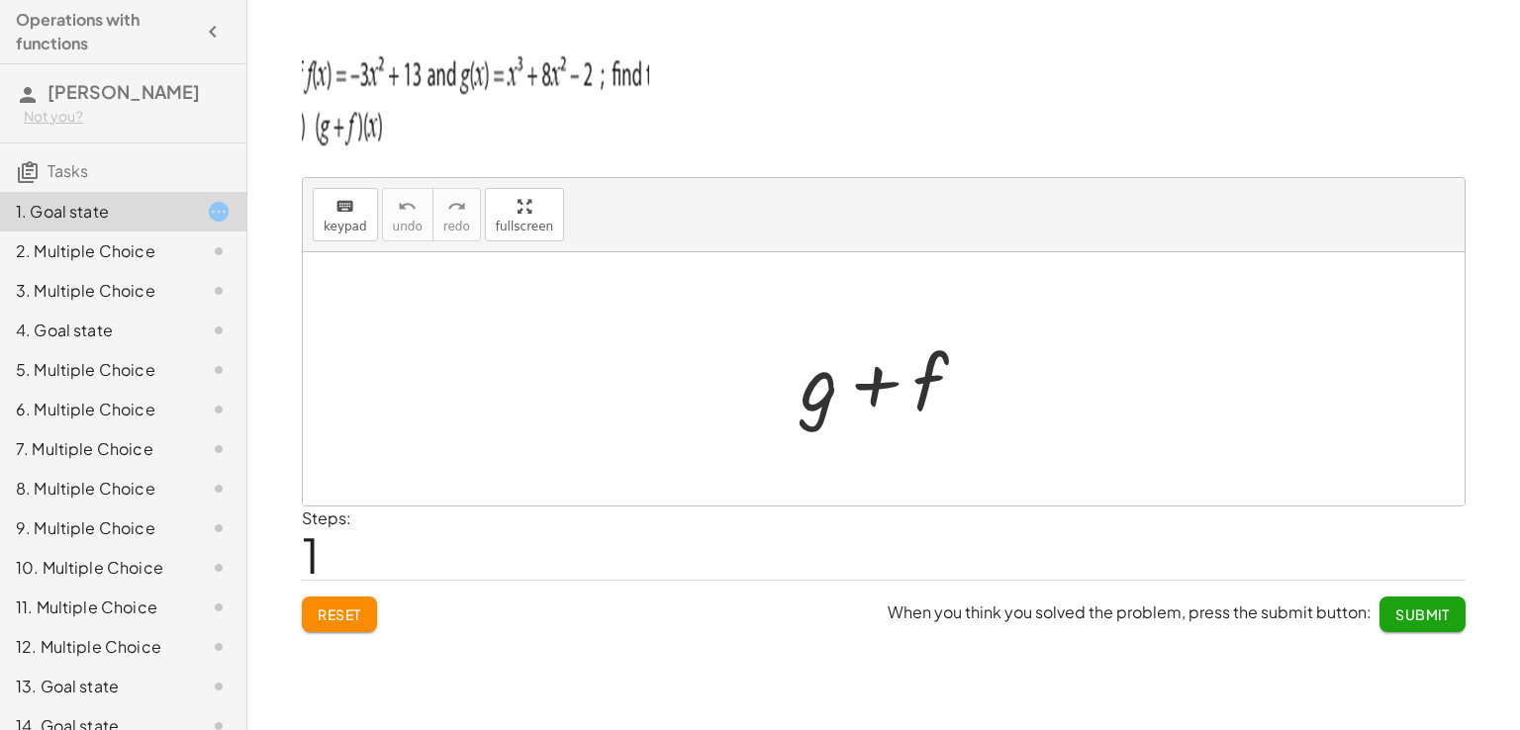
click at [818, 401] on div at bounding box center [892, 379] width 202 height 102
click at [812, 380] on div at bounding box center [892, 379] width 202 height 102
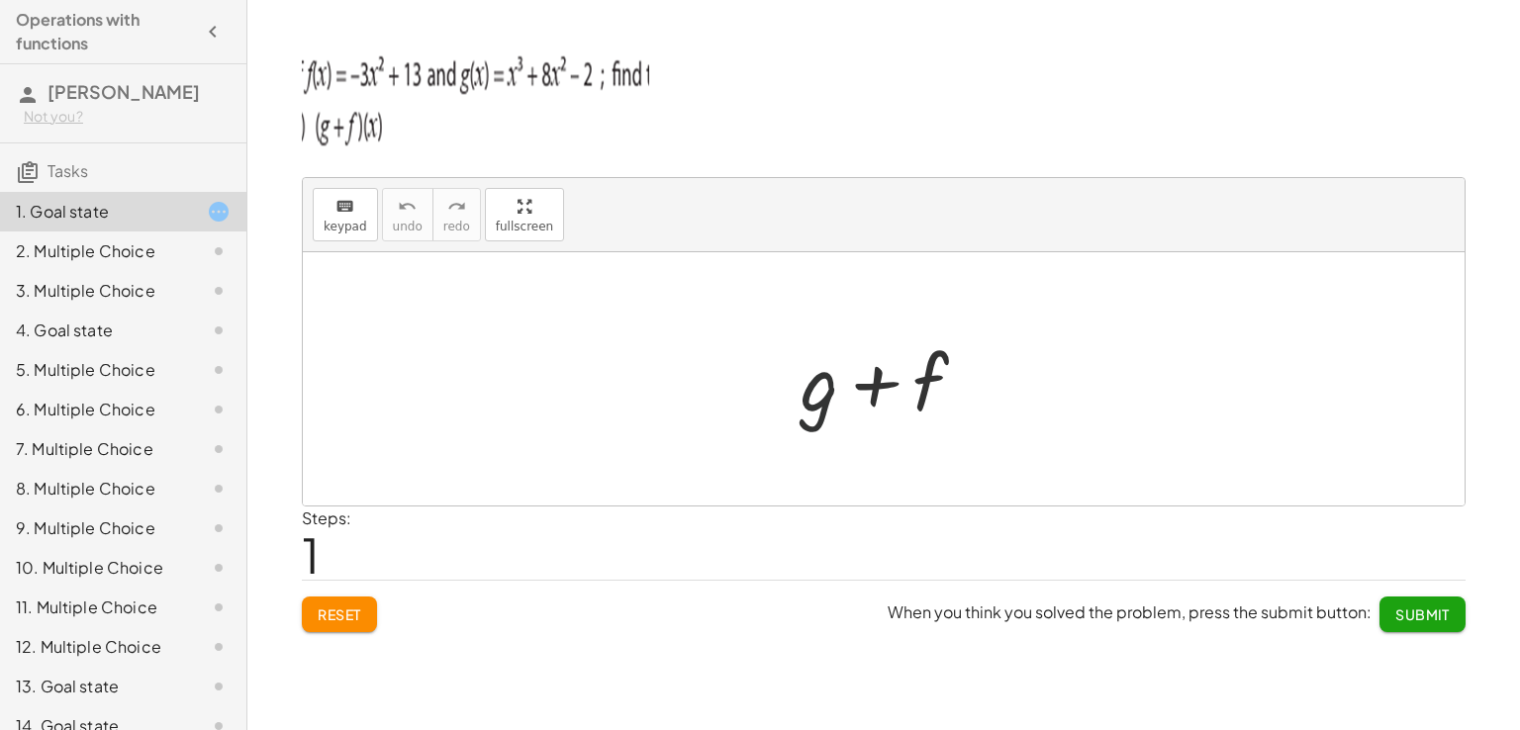
click at [815, 381] on div at bounding box center [892, 379] width 202 height 102
click at [868, 391] on div at bounding box center [892, 379] width 202 height 102
click at [894, 388] on div at bounding box center [892, 379] width 202 height 102
click at [922, 385] on div at bounding box center [892, 379] width 202 height 102
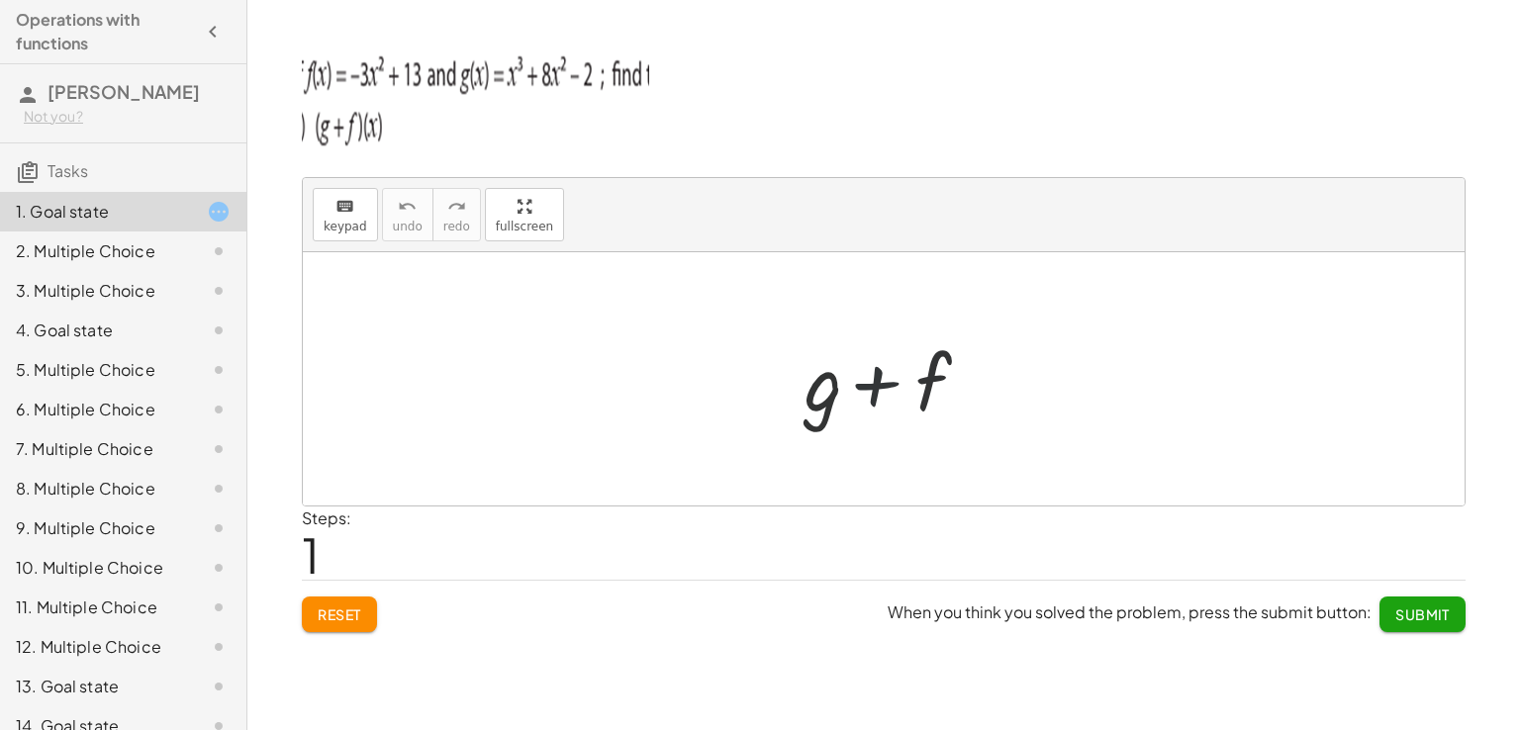
click at [935, 385] on div at bounding box center [892, 379] width 202 height 102
click at [949, 390] on div at bounding box center [892, 379] width 202 height 102
click at [801, 380] on div at bounding box center [892, 379] width 202 height 102
click at [819, 390] on div at bounding box center [892, 379] width 202 height 102
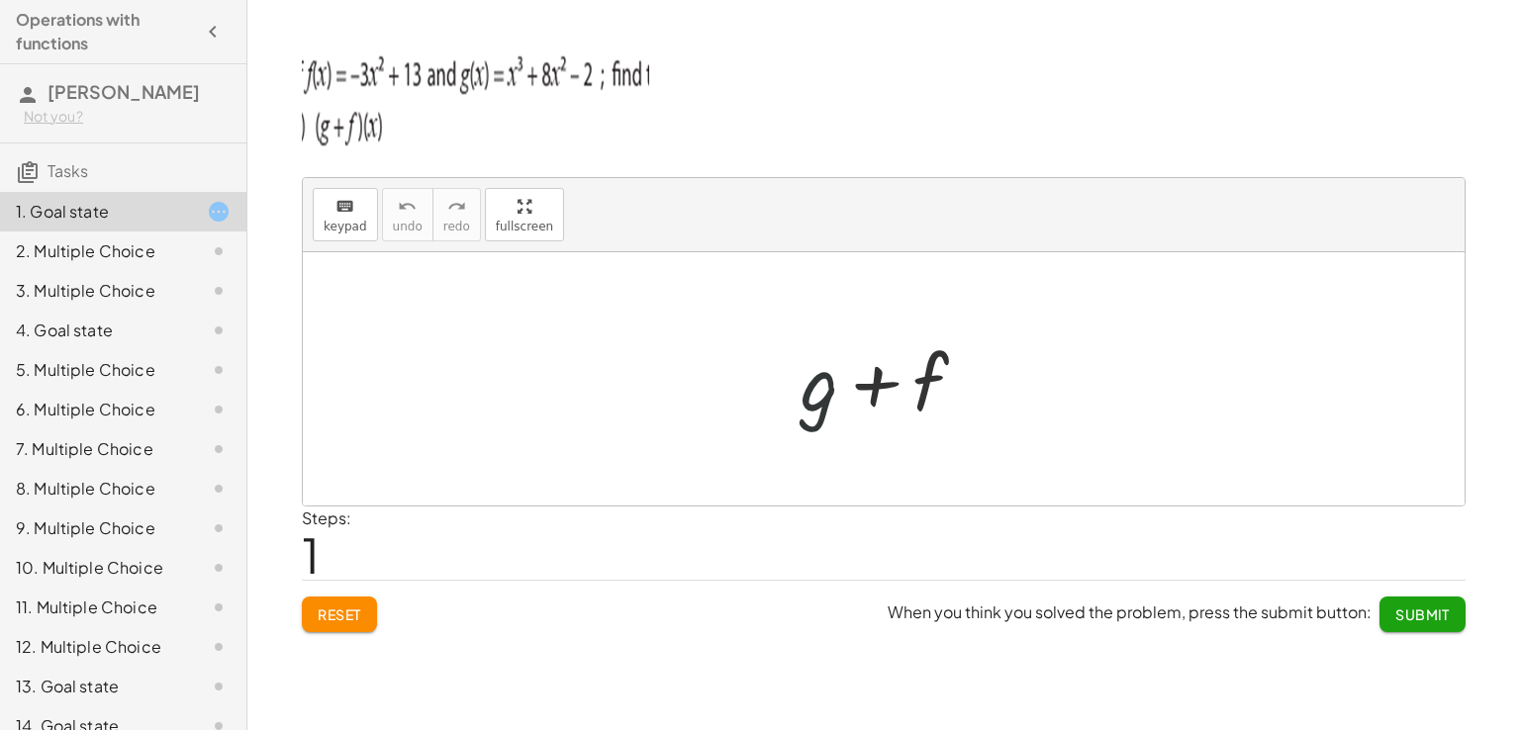
click at [819, 390] on div at bounding box center [892, 379] width 202 height 102
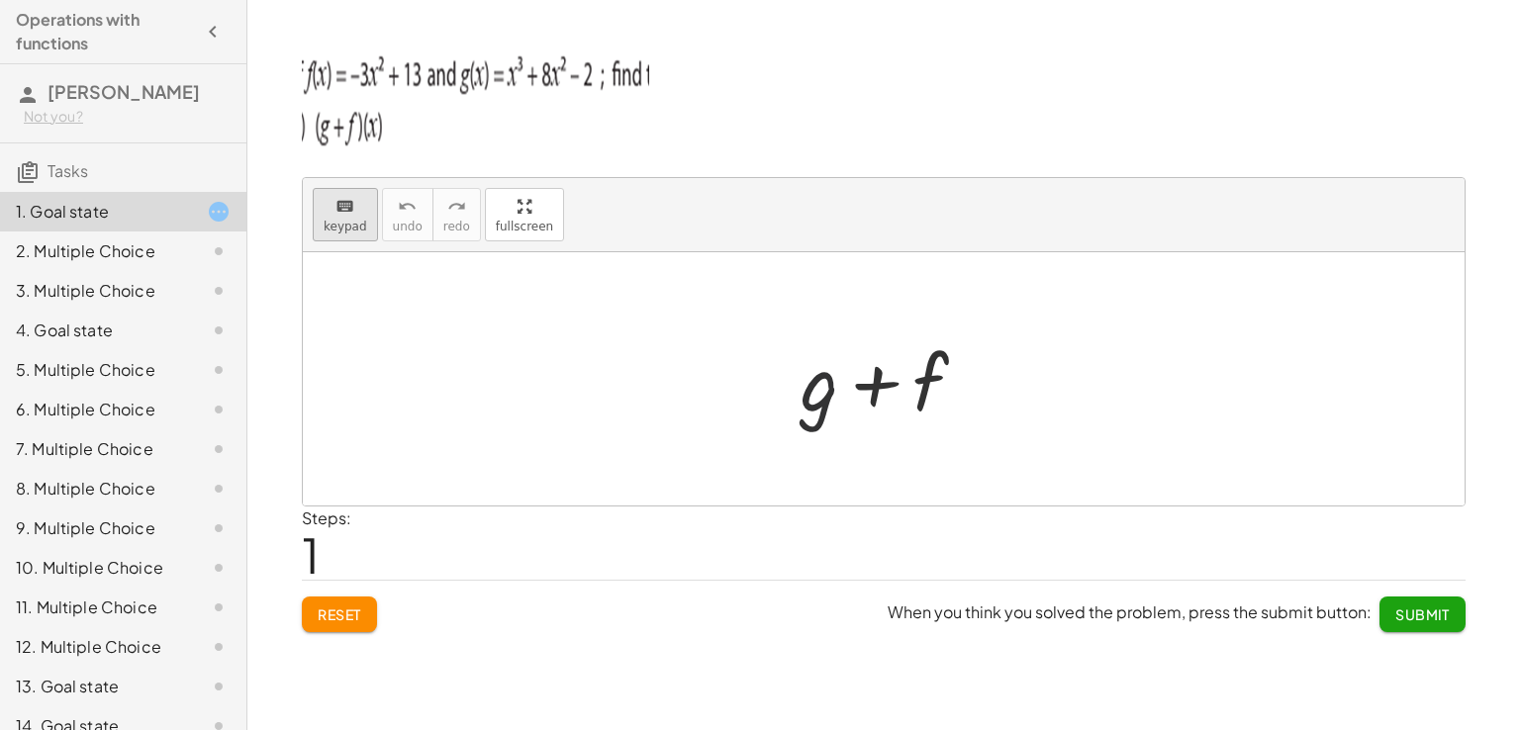
click at [328, 223] on span "keypad" at bounding box center [346, 227] width 44 height 14
click at [809, 379] on div at bounding box center [819, 381] width 38 height 92
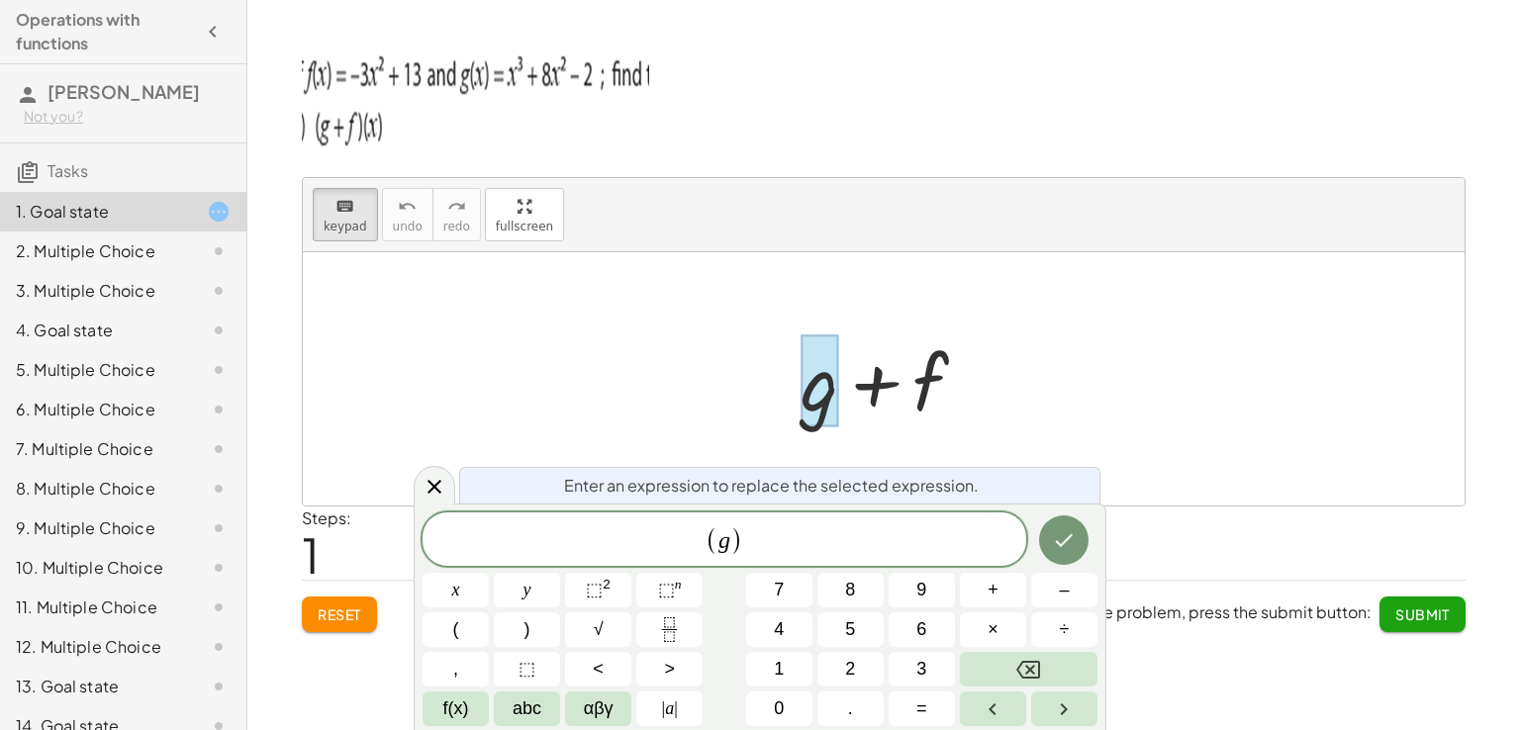
click at [776, 521] on div "( g ​ )" at bounding box center [724, 539] width 604 height 53
click at [1061, 545] on icon "Done" at bounding box center [1065, 540] width 18 height 13
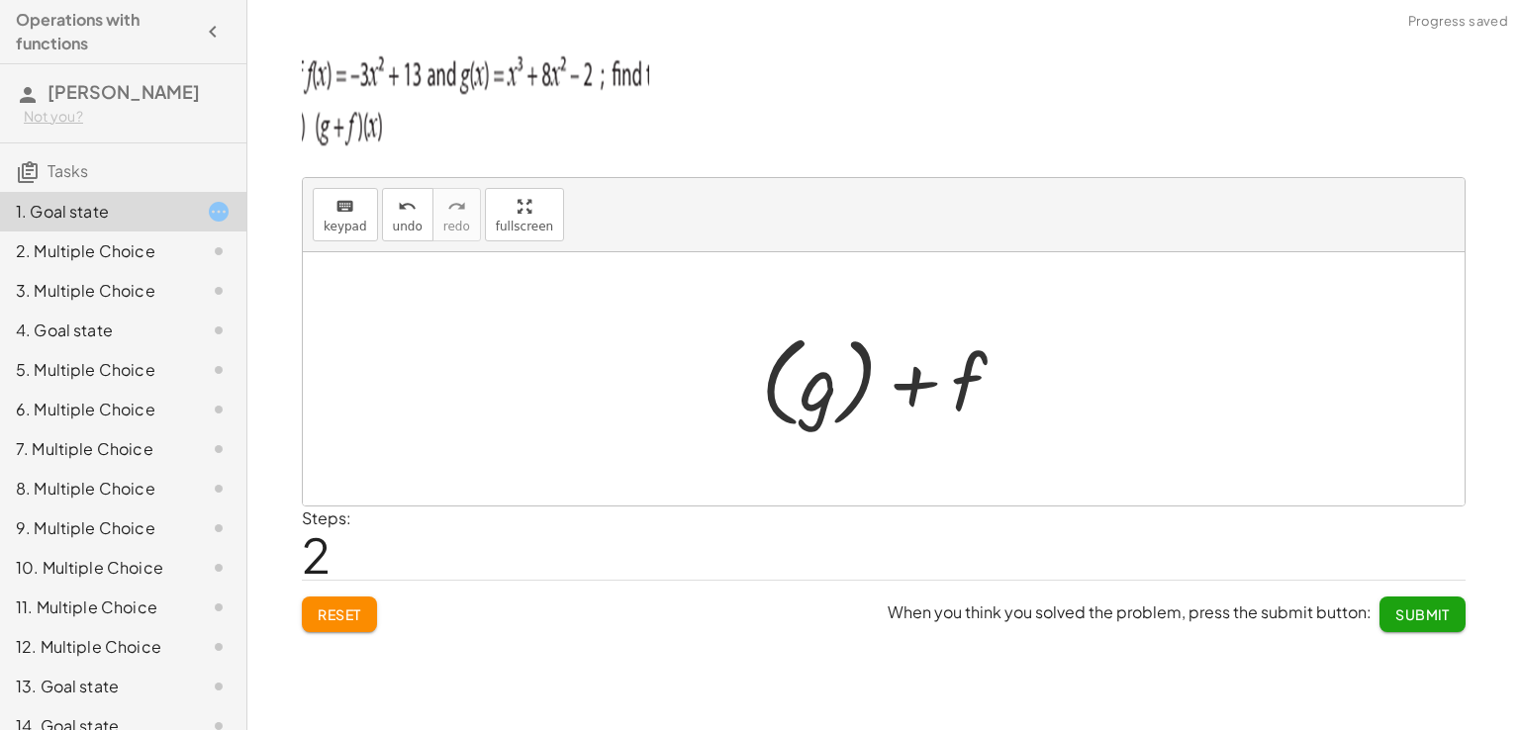
click at [922, 393] on div at bounding box center [891, 380] width 280 height 110
click at [929, 385] on div at bounding box center [891, 380] width 280 height 110
click at [830, 376] on div at bounding box center [891, 380] width 280 height 110
click at [830, 376] on div at bounding box center [892, 379] width 202 height 102
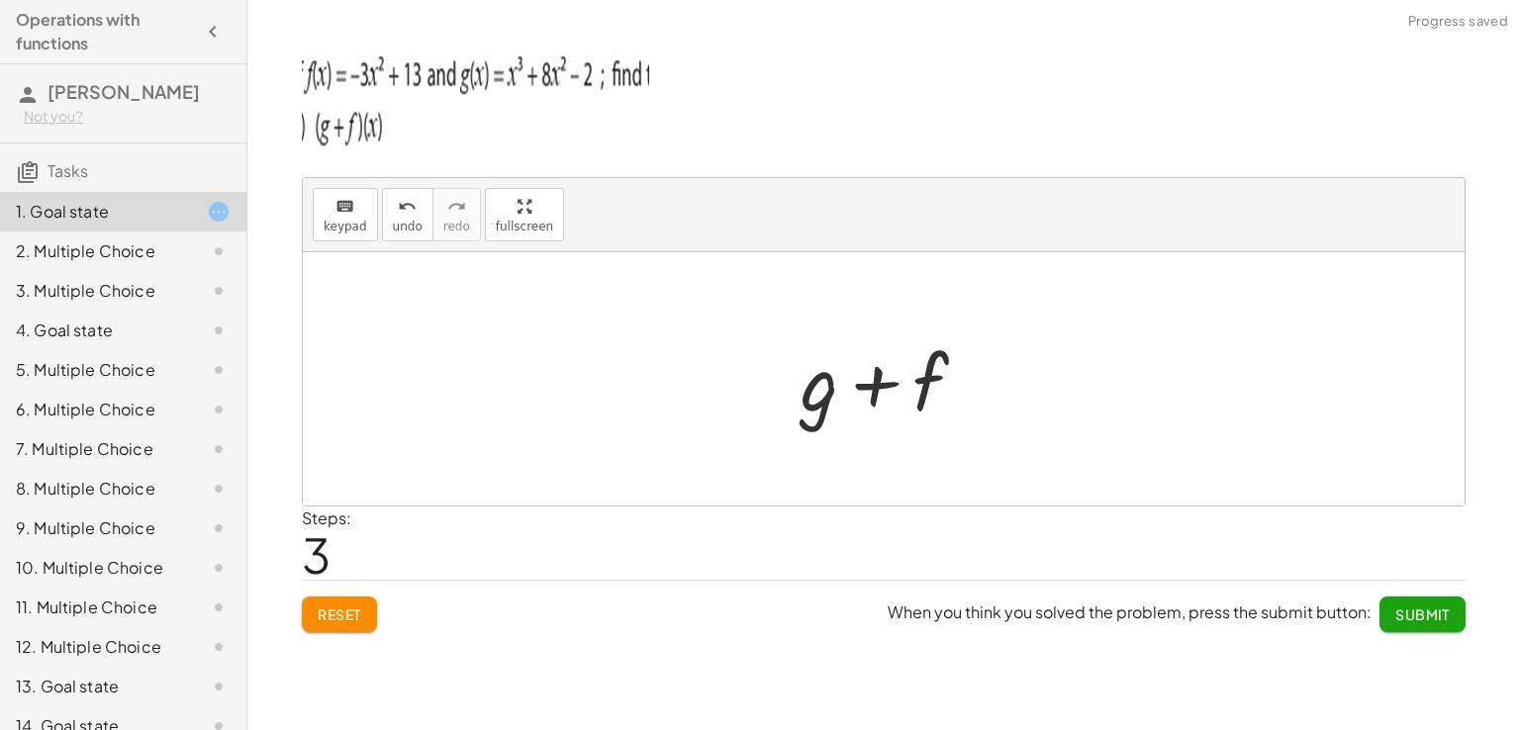
click at [950, 381] on div at bounding box center [892, 379] width 202 height 102
click at [946, 375] on div at bounding box center [892, 379] width 202 height 102
drag, startPoint x: 946, startPoint y: 375, endPoint x: 973, endPoint y: 413, distance: 46.1
click at [973, 413] on div at bounding box center [892, 379] width 202 height 102
drag, startPoint x: 840, startPoint y: 389, endPoint x: 717, endPoint y: 390, distance: 122.7
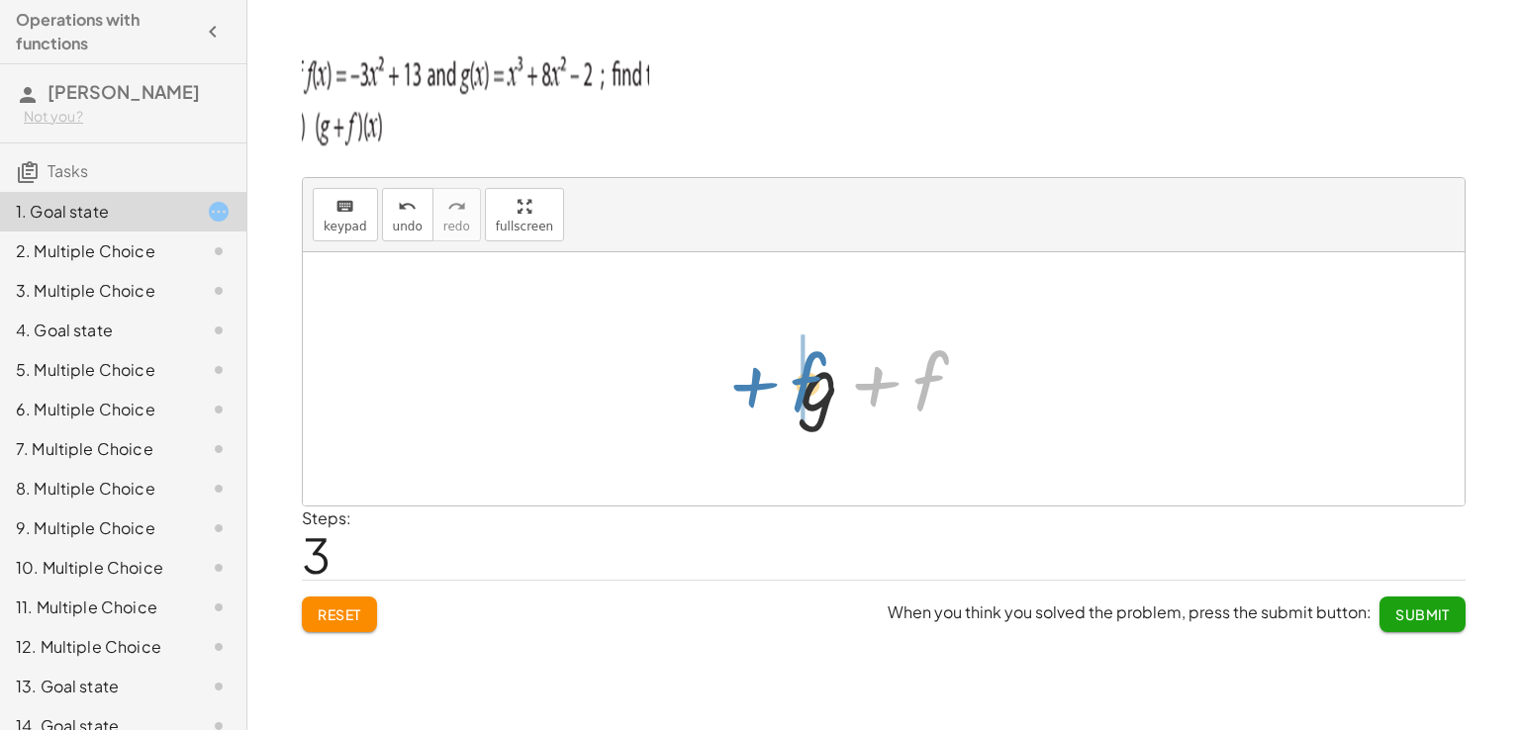
click at [717, 390] on div "+ g + f + ( g ) + f + f g + f +" at bounding box center [884, 378] width 1162 height 253
drag, startPoint x: 926, startPoint y: 399, endPoint x: 927, endPoint y: 415, distance: 15.9
click at [927, 415] on div at bounding box center [892, 379] width 202 height 102
drag, startPoint x: 820, startPoint y: 430, endPoint x: 835, endPoint y: 394, distance: 39.5
click at [835, 394] on div at bounding box center [892, 379] width 202 height 102
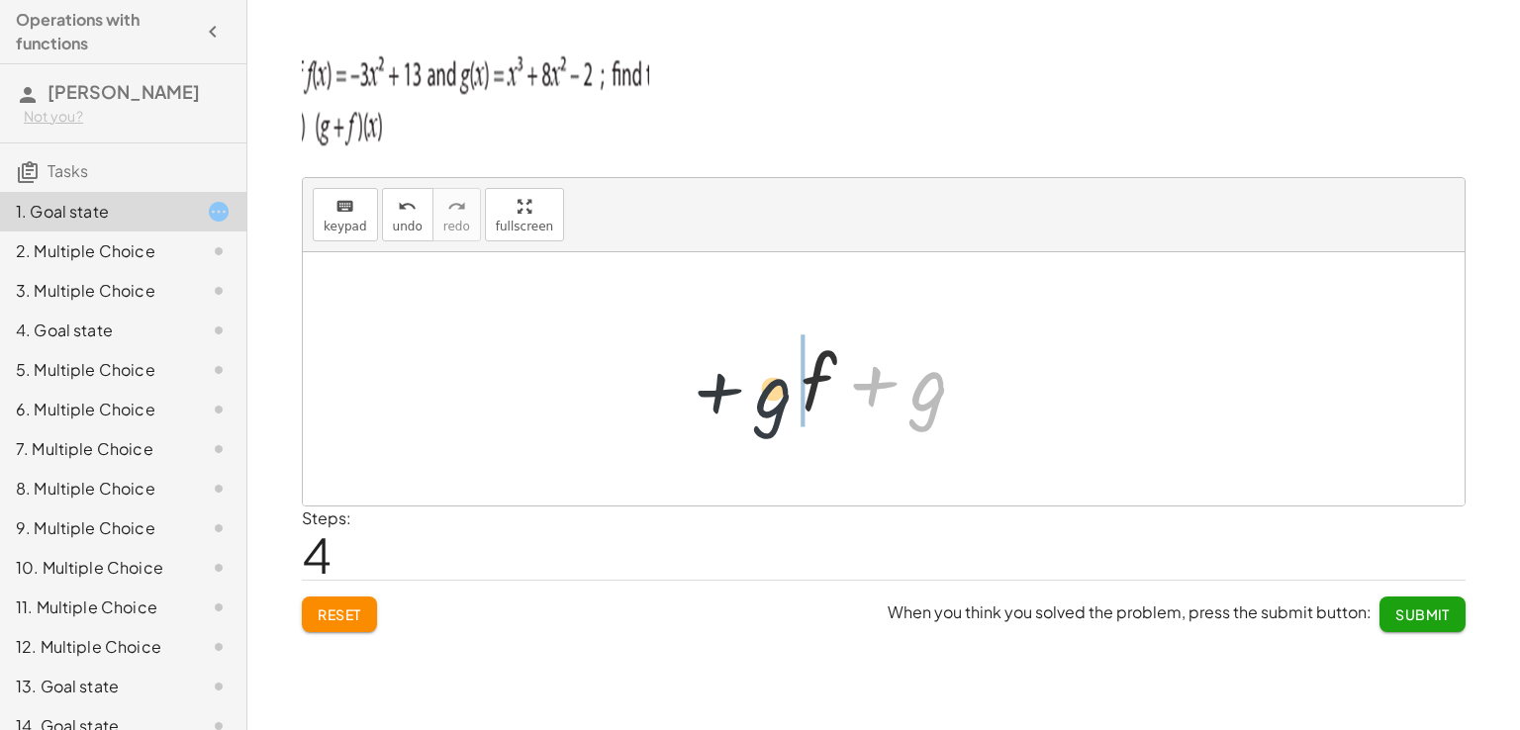
drag, startPoint x: 924, startPoint y: 401, endPoint x: 713, endPoint y: 401, distance: 210.7
click at [713, 401] on div "+ g + f + ( g ) + f + g + f + g g + f +" at bounding box center [884, 378] width 1162 height 253
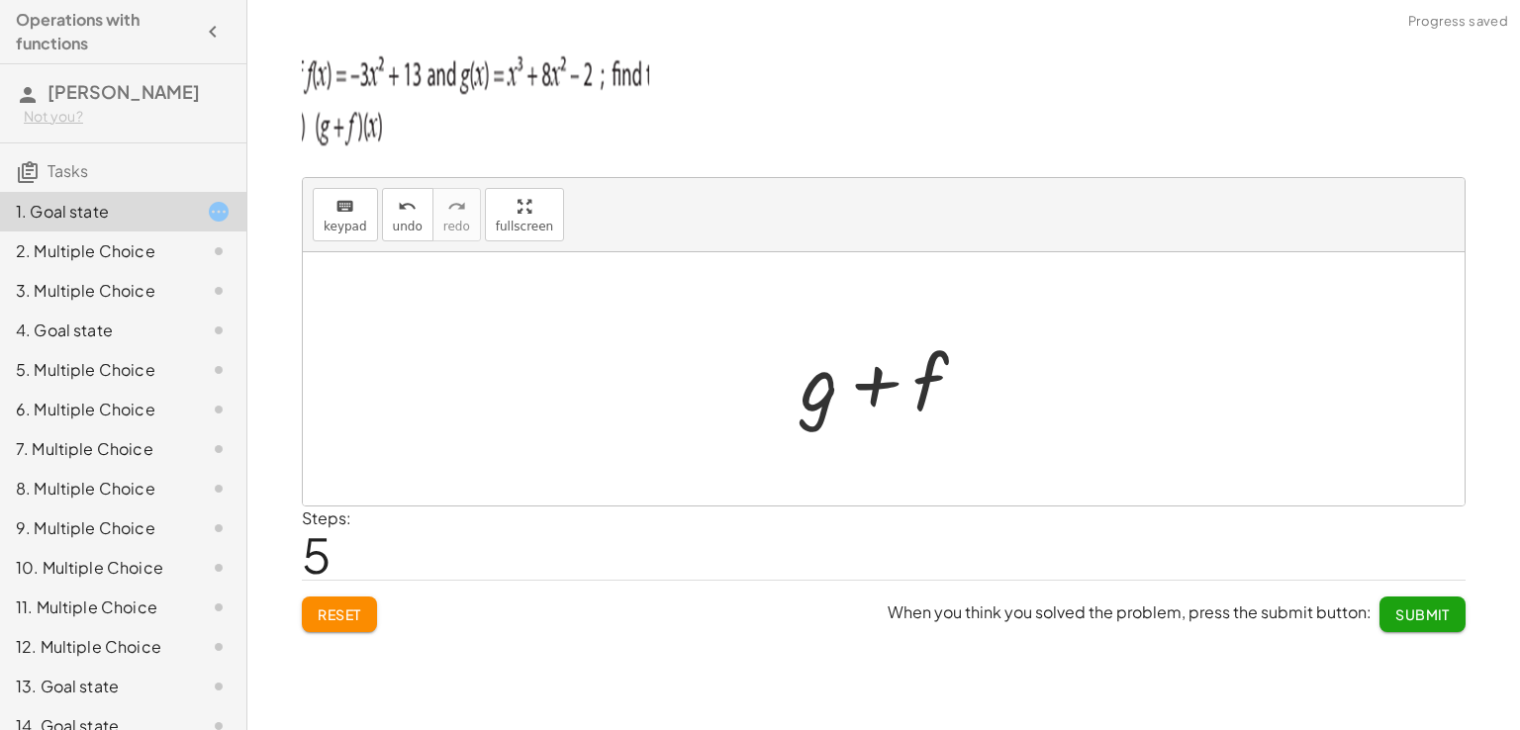
click at [974, 392] on div at bounding box center [892, 379] width 202 height 102
click at [963, 393] on div at bounding box center [892, 379] width 202 height 102
click at [922, 382] on div at bounding box center [892, 379] width 202 height 102
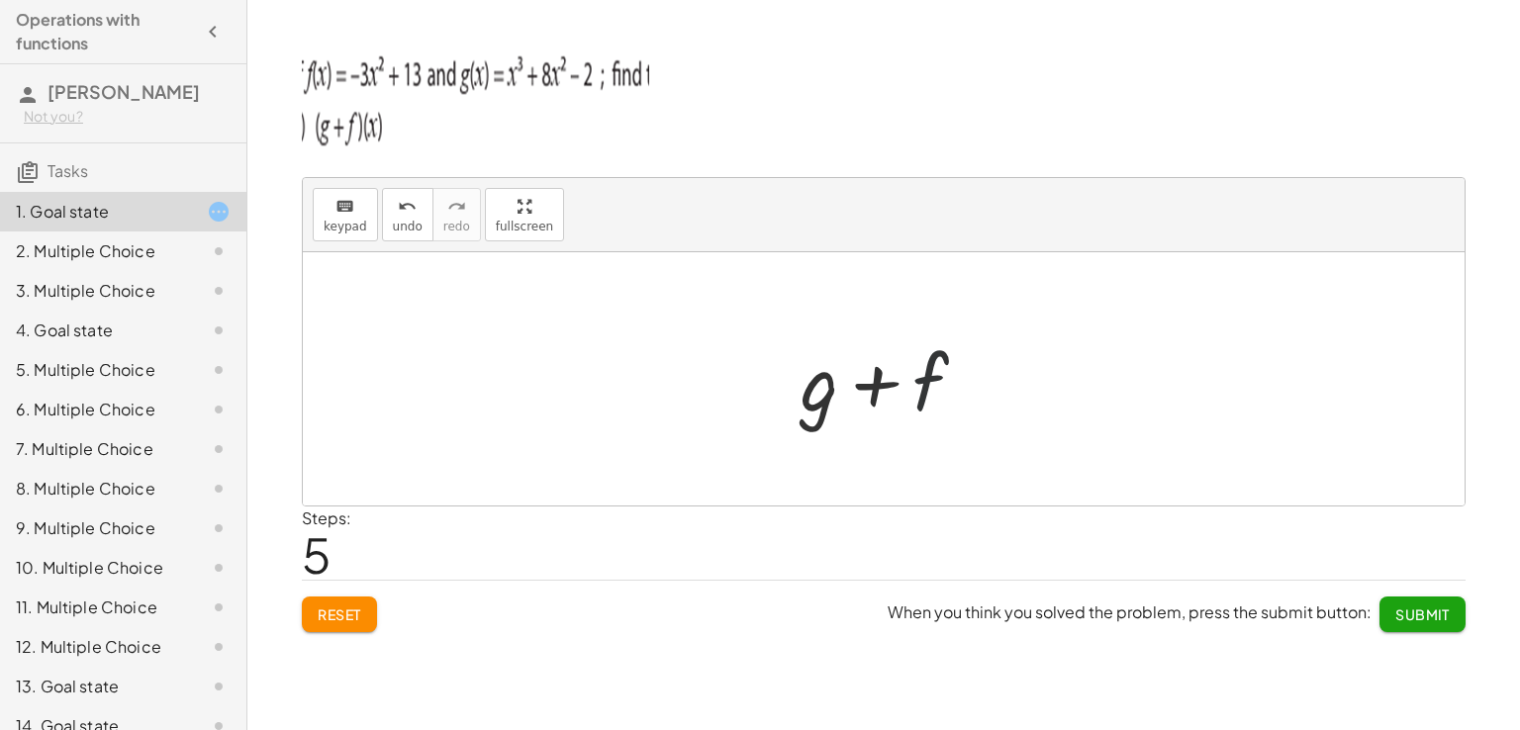
click at [922, 382] on div at bounding box center [892, 379] width 202 height 102
click at [944, 382] on div at bounding box center [892, 379] width 202 height 102
click at [933, 377] on div at bounding box center [892, 379] width 202 height 102
click at [341, 210] on icon "keyboard" at bounding box center [344, 207] width 19 height 24
click at [940, 388] on div at bounding box center [893, 383] width 110 height 88
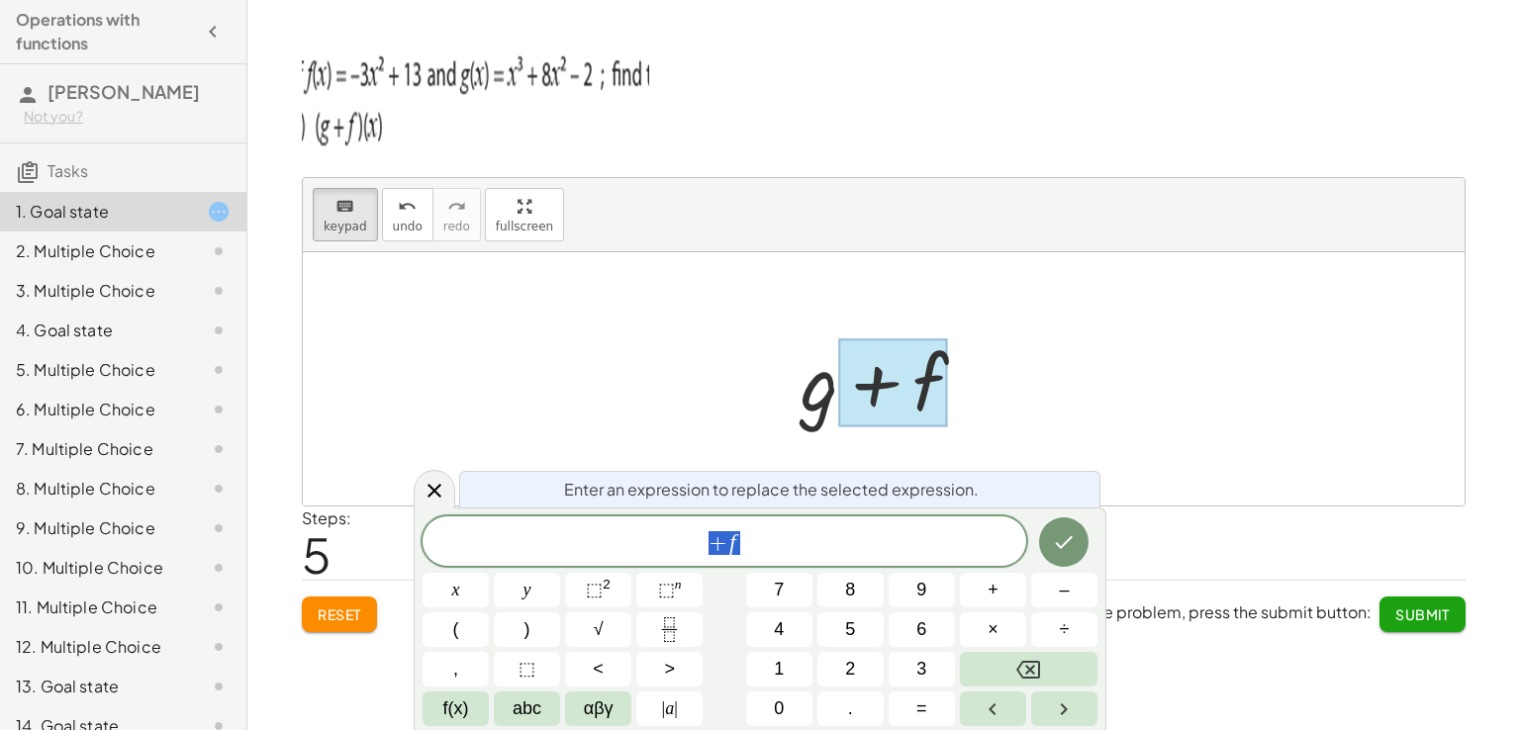
click at [851, 531] on span "+ f" at bounding box center [724, 543] width 604 height 28
click at [1084, 541] on button "Done" at bounding box center [1063, 539] width 49 height 49
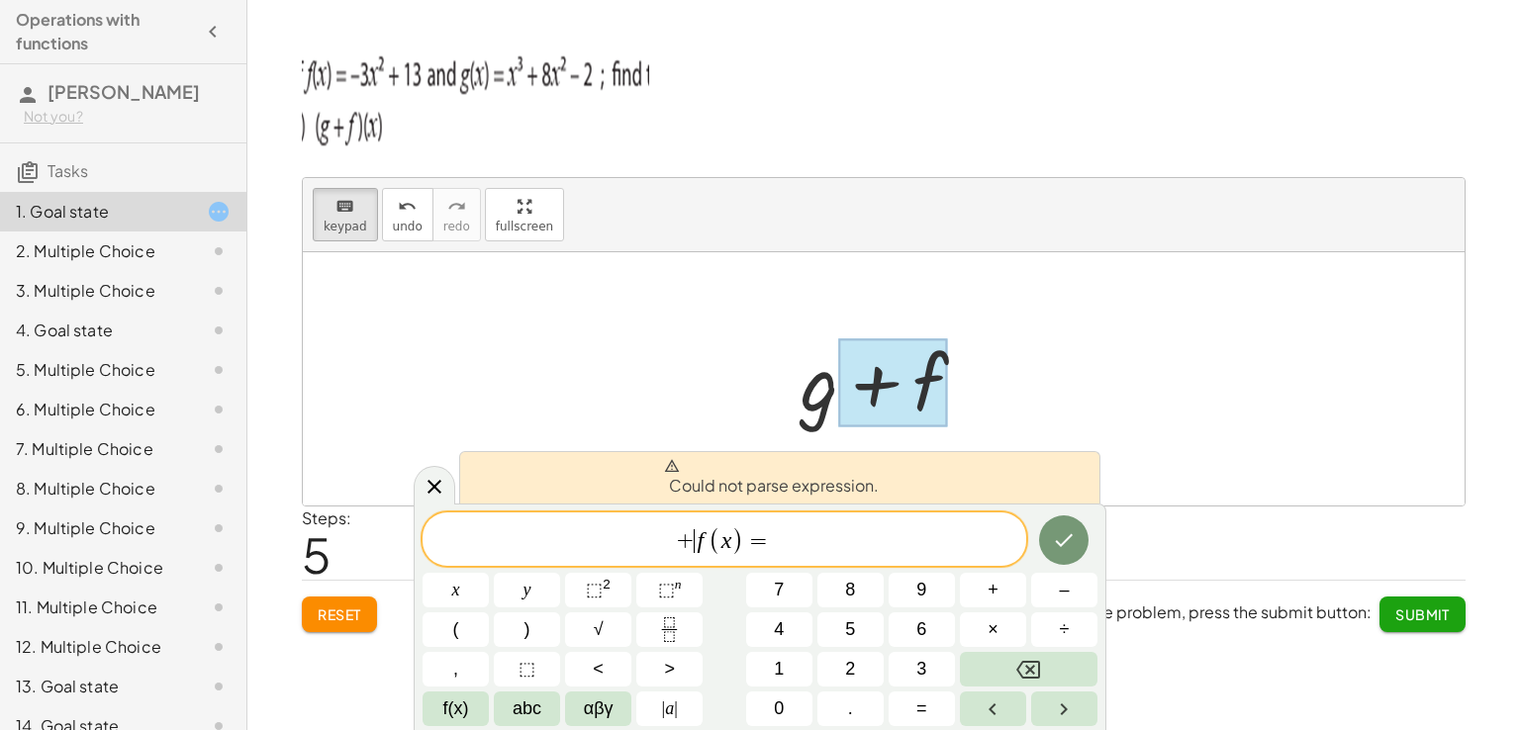
click at [694, 543] on span "+ ​ f ( x ) =" at bounding box center [724, 540] width 604 height 33
click at [1047, 541] on button "Done" at bounding box center [1063, 539] width 49 height 49
click at [890, 527] on span "+ ​ f ( x ) =" at bounding box center [724, 540] width 604 height 33
click at [1100, 537] on div "You may have changed the value. If you're sure you want this, press Enter again…" at bounding box center [760, 617] width 693 height 227
click at [1077, 537] on button "Done" at bounding box center [1063, 539] width 49 height 49
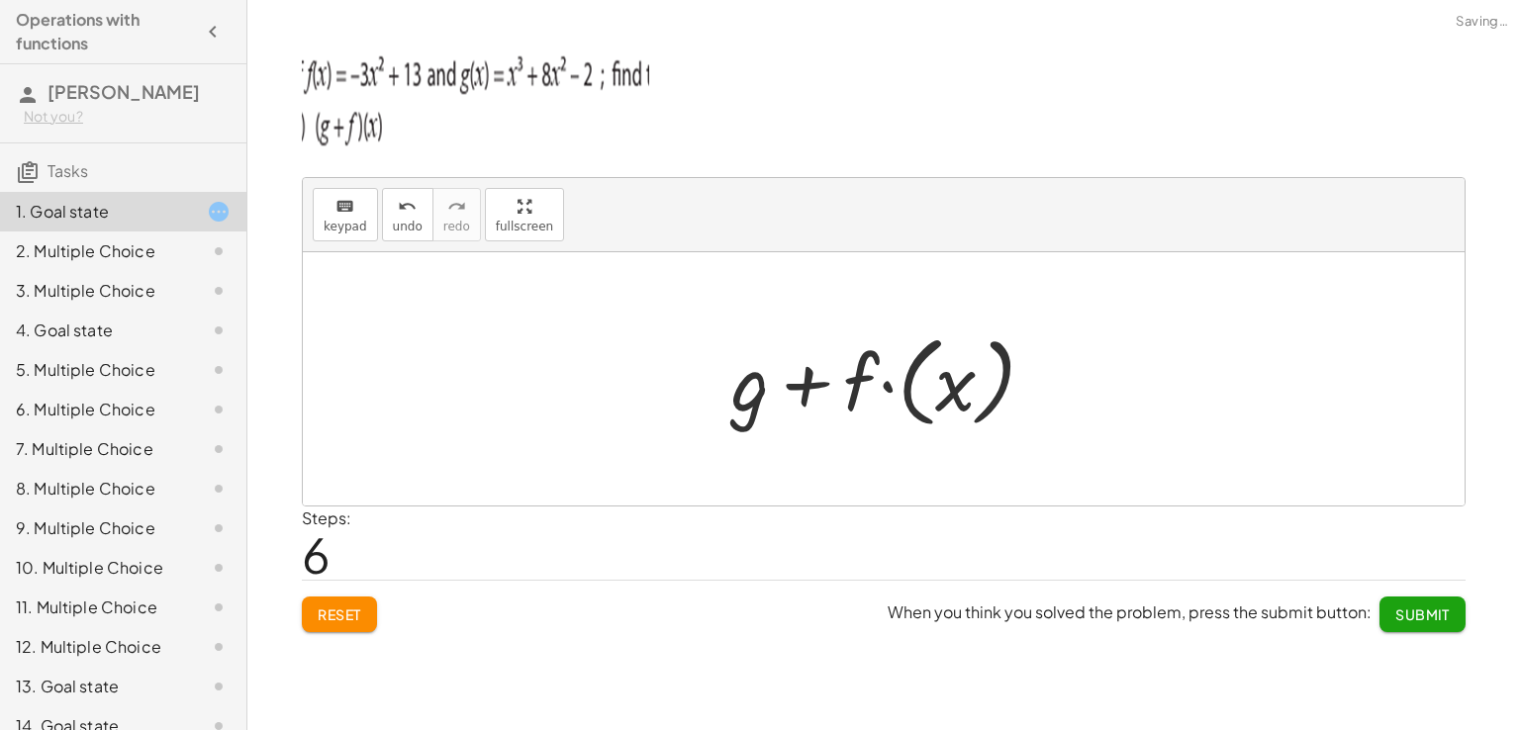
click at [1077, 537] on div "Steps: 6" at bounding box center [884, 543] width 1164 height 73
click at [770, 453] on div at bounding box center [884, 378] width 1162 height 253
click at [974, 359] on div at bounding box center [890, 380] width 339 height 110
click at [1007, 383] on div at bounding box center [891, 379] width 242 height 102
click at [412, 191] on button "undo undo" at bounding box center [407, 214] width 51 height 53
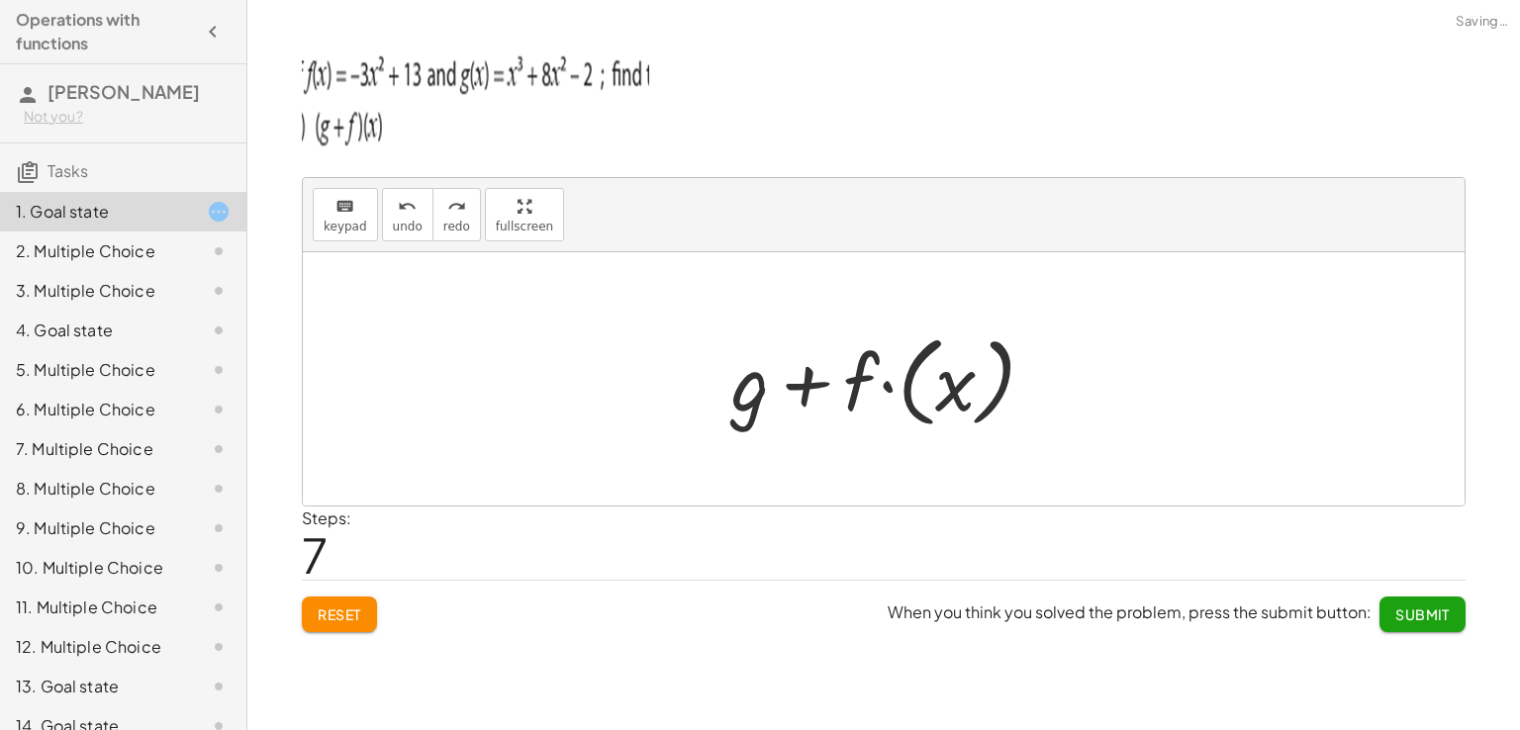
click at [1015, 385] on div at bounding box center [890, 380] width 339 height 110
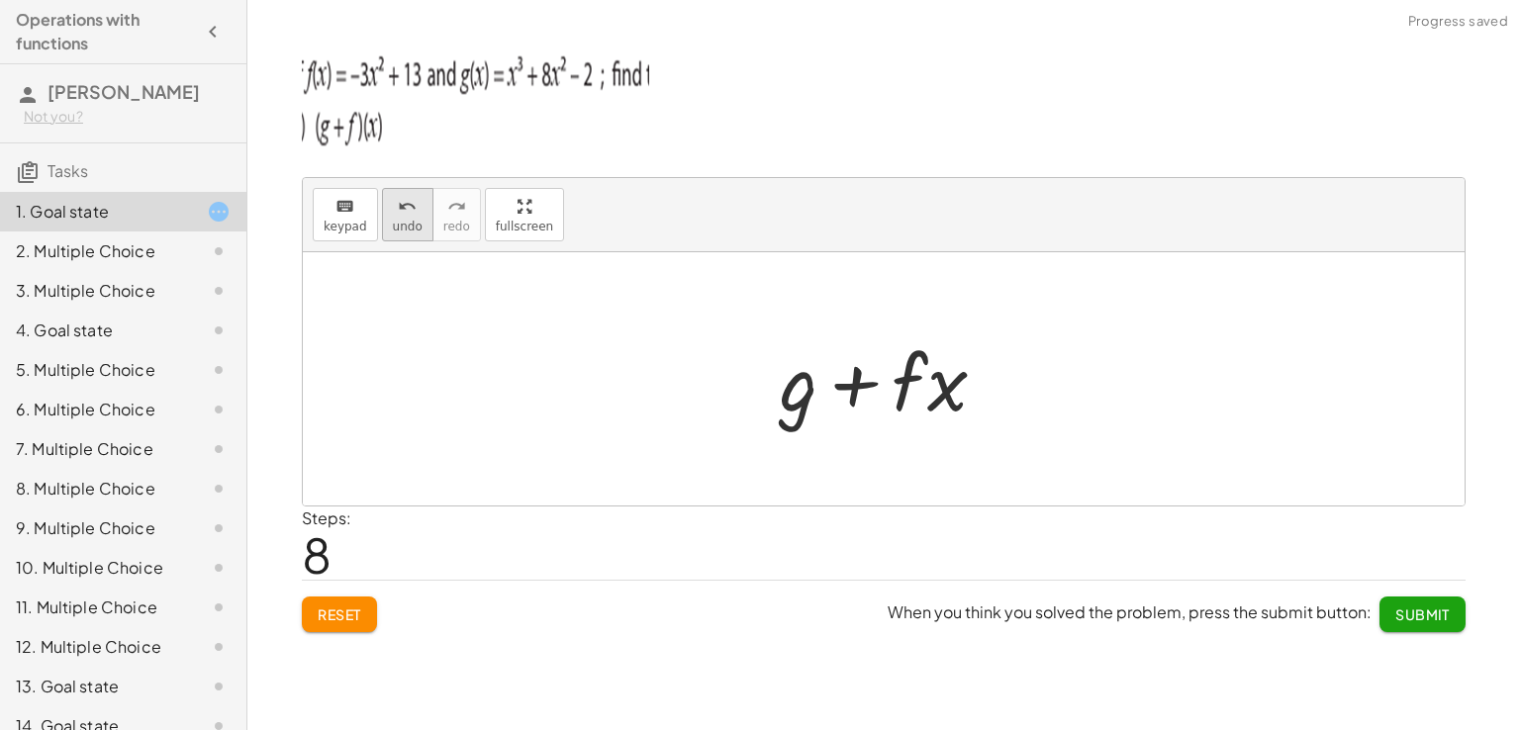
click at [382, 227] on button "undo undo" at bounding box center [407, 214] width 51 height 53
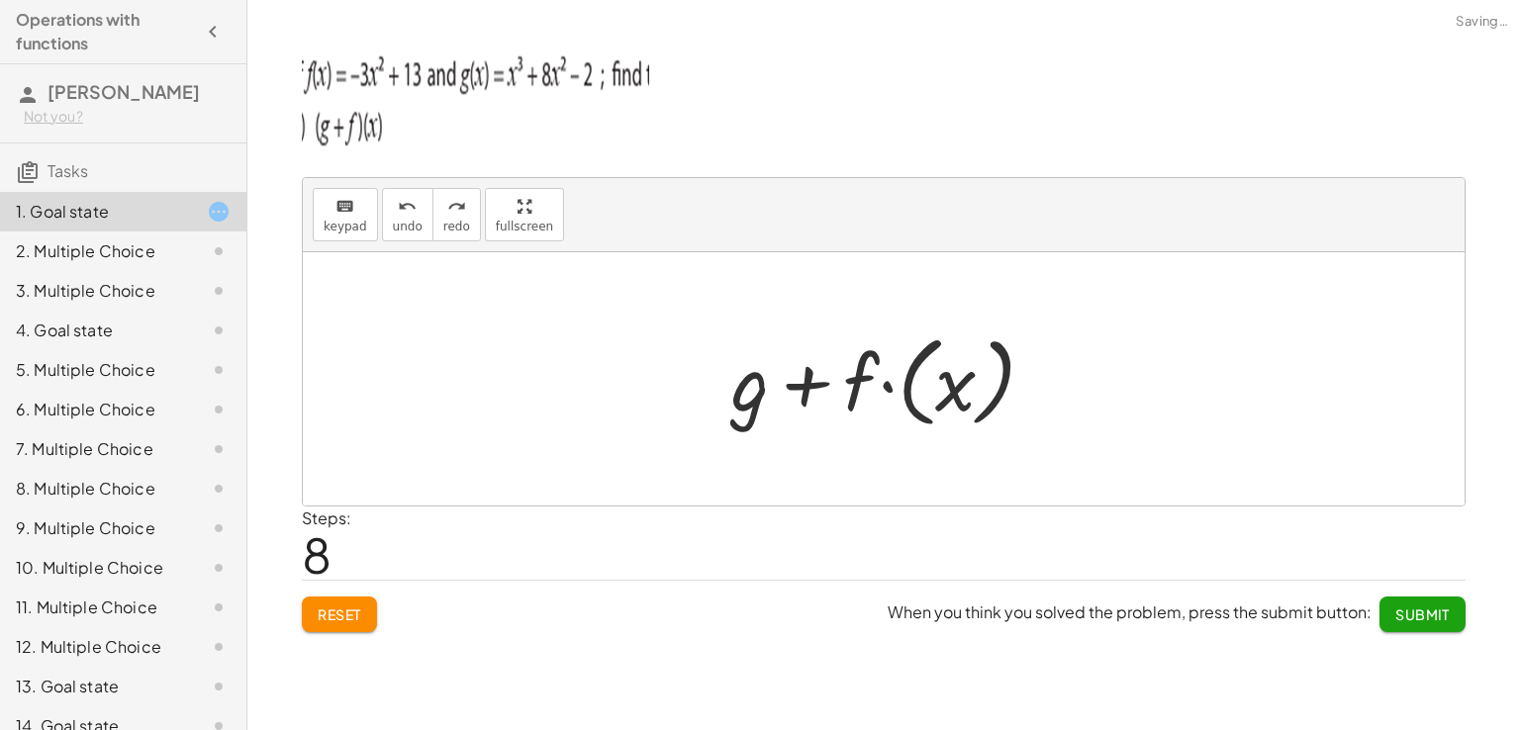
click at [651, 489] on div at bounding box center [884, 378] width 1162 height 253
drag, startPoint x: 657, startPoint y: 460, endPoint x: 602, endPoint y: 443, distance: 57.9
click at [602, 443] on div at bounding box center [884, 378] width 1162 height 253
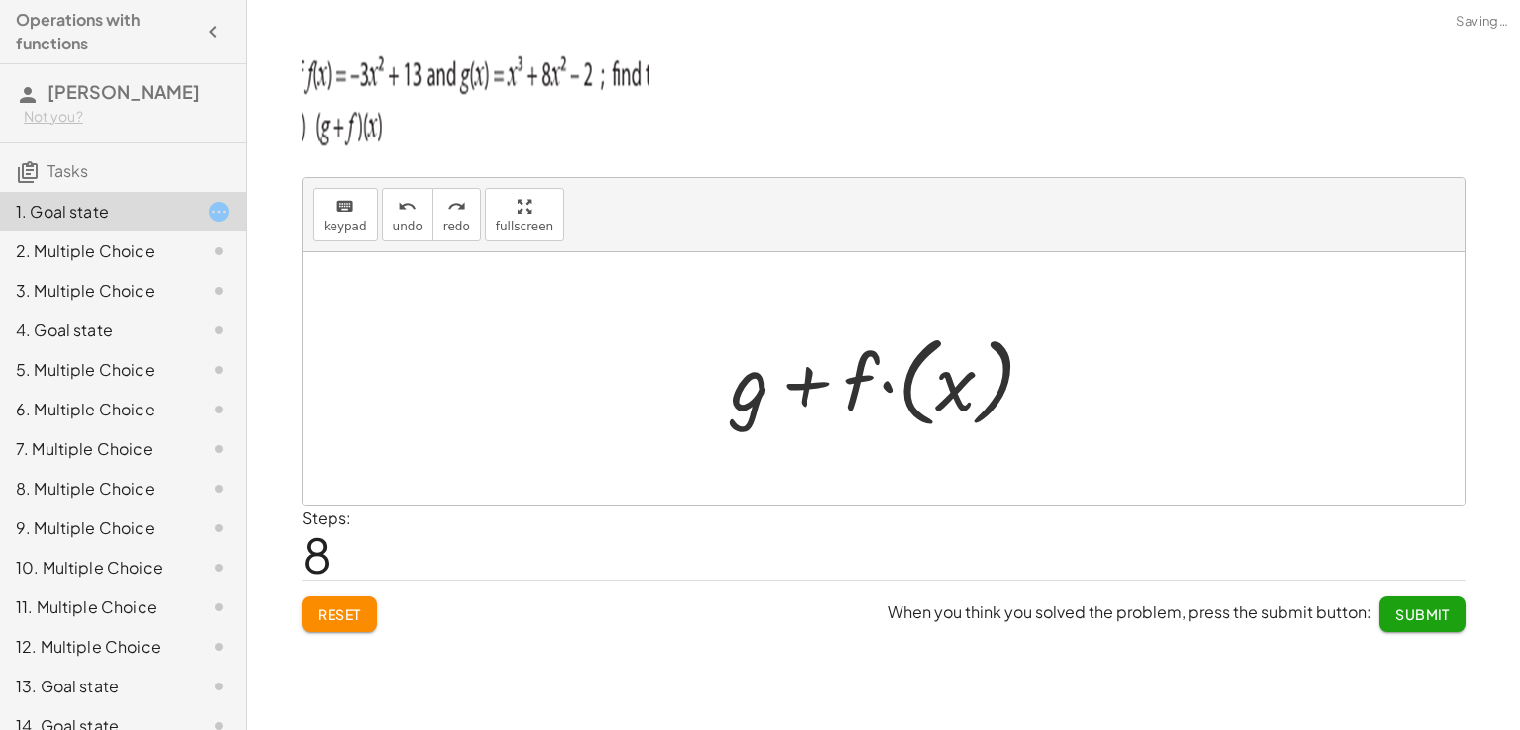
click at [602, 443] on div at bounding box center [884, 378] width 1162 height 253
click at [360, 195] on div "keyboard" at bounding box center [346, 206] width 44 height 24
click at [717, 480] on div at bounding box center [884, 378] width 1162 height 253
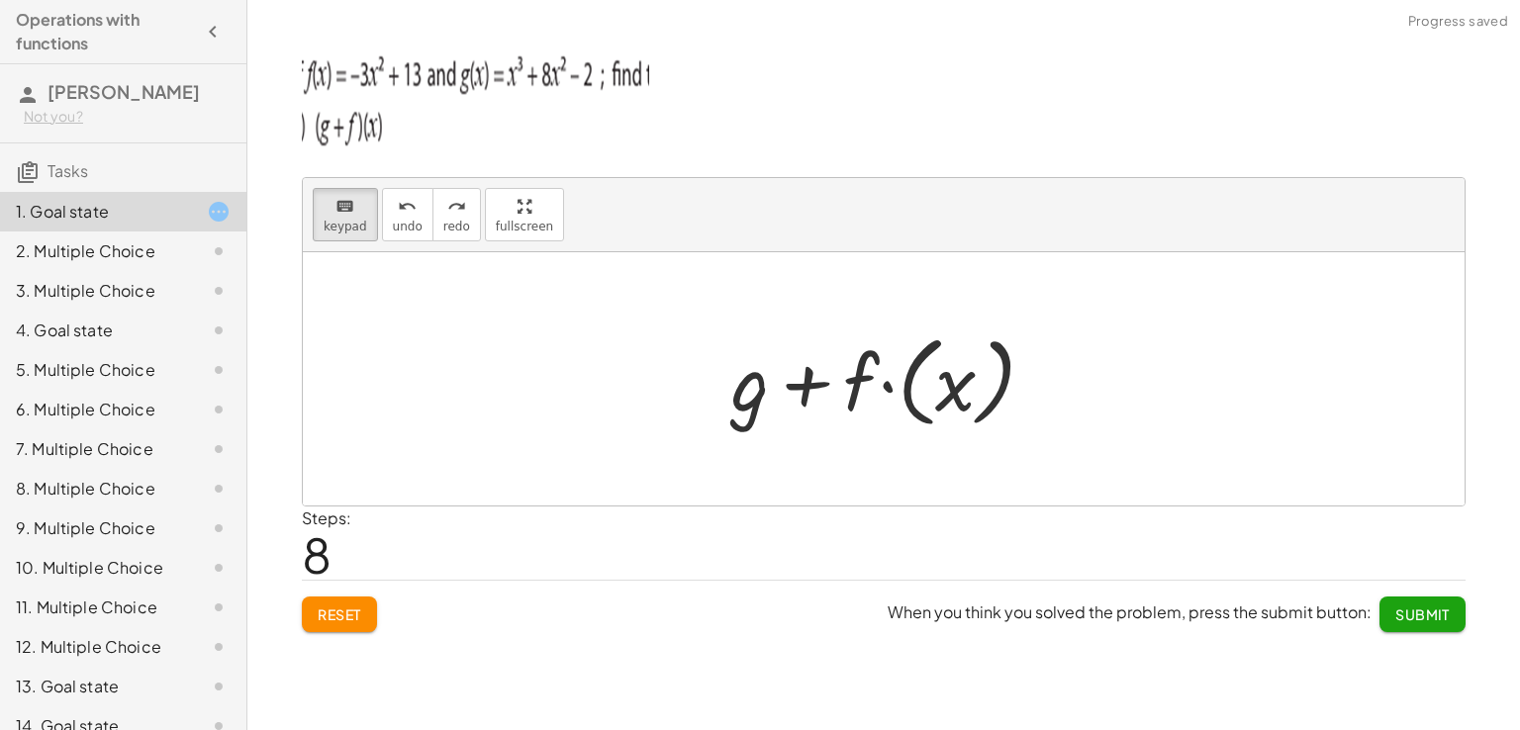
click at [1001, 389] on div at bounding box center [890, 380] width 339 height 110
click at [983, 371] on div at bounding box center [890, 380] width 339 height 110
click at [729, 369] on div at bounding box center [890, 380] width 339 height 110
click at [84, 176] on span "Tasks" at bounding box center [67, 170] width 41 height 21
click at [207, 207] on icon at bounding box center [219, 212] width 24 height 24
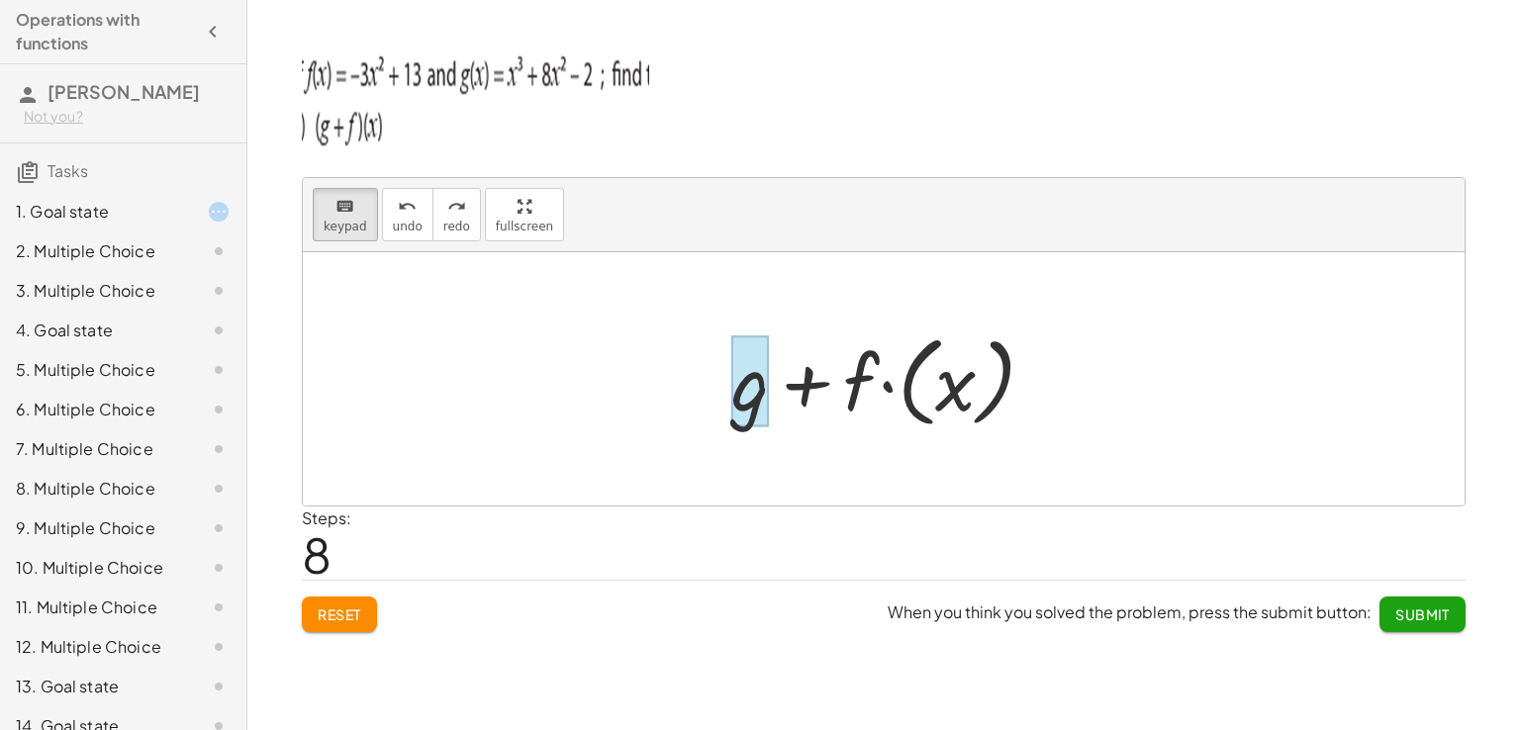
click at [207, 212] on icon at bounding box center [219, 212] width 24 height 24
click at [207, 215] on icon at bounding box center [219, 212] width 24 height 24
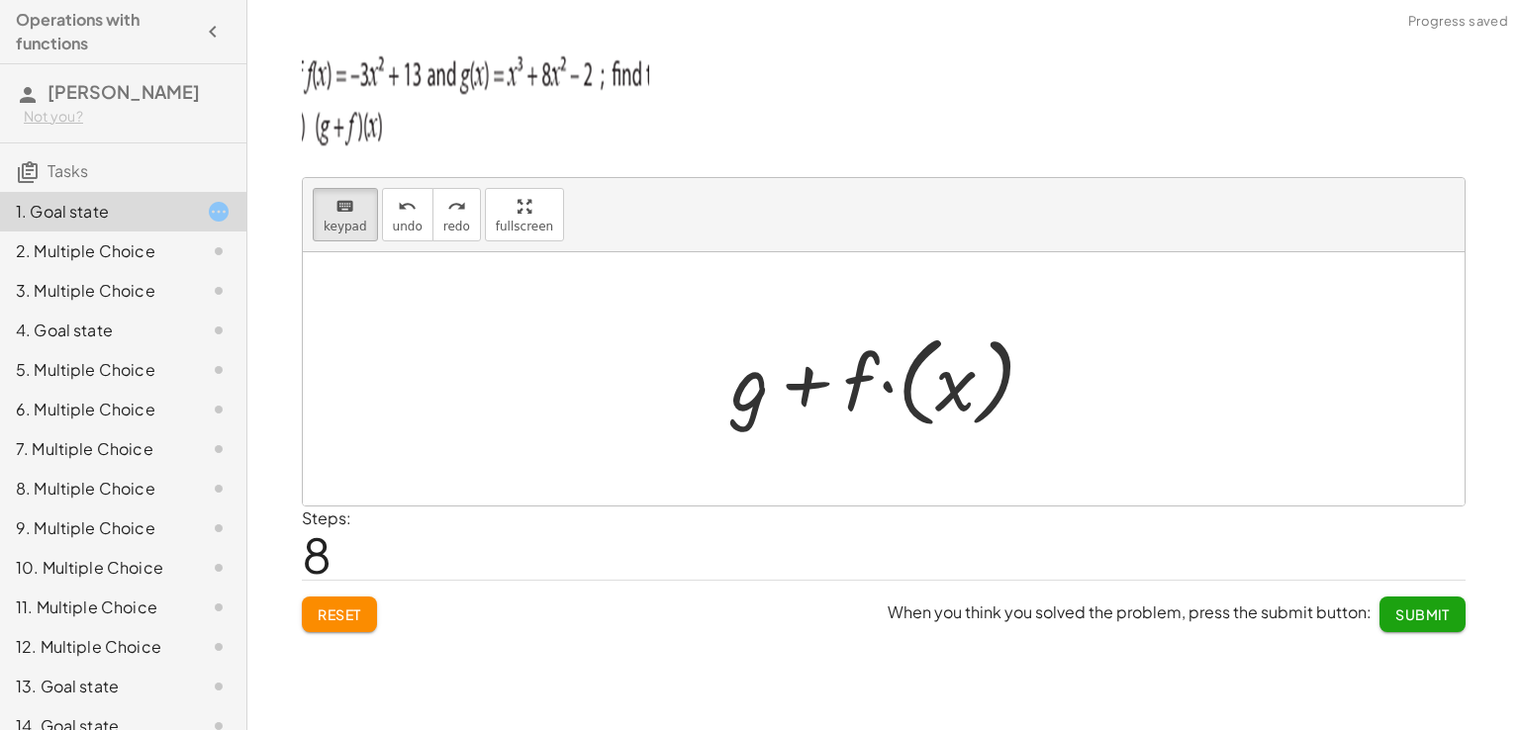
click at [1401, 623] on button "Submit" at bounding box center [1422, 615] width 86 height 36
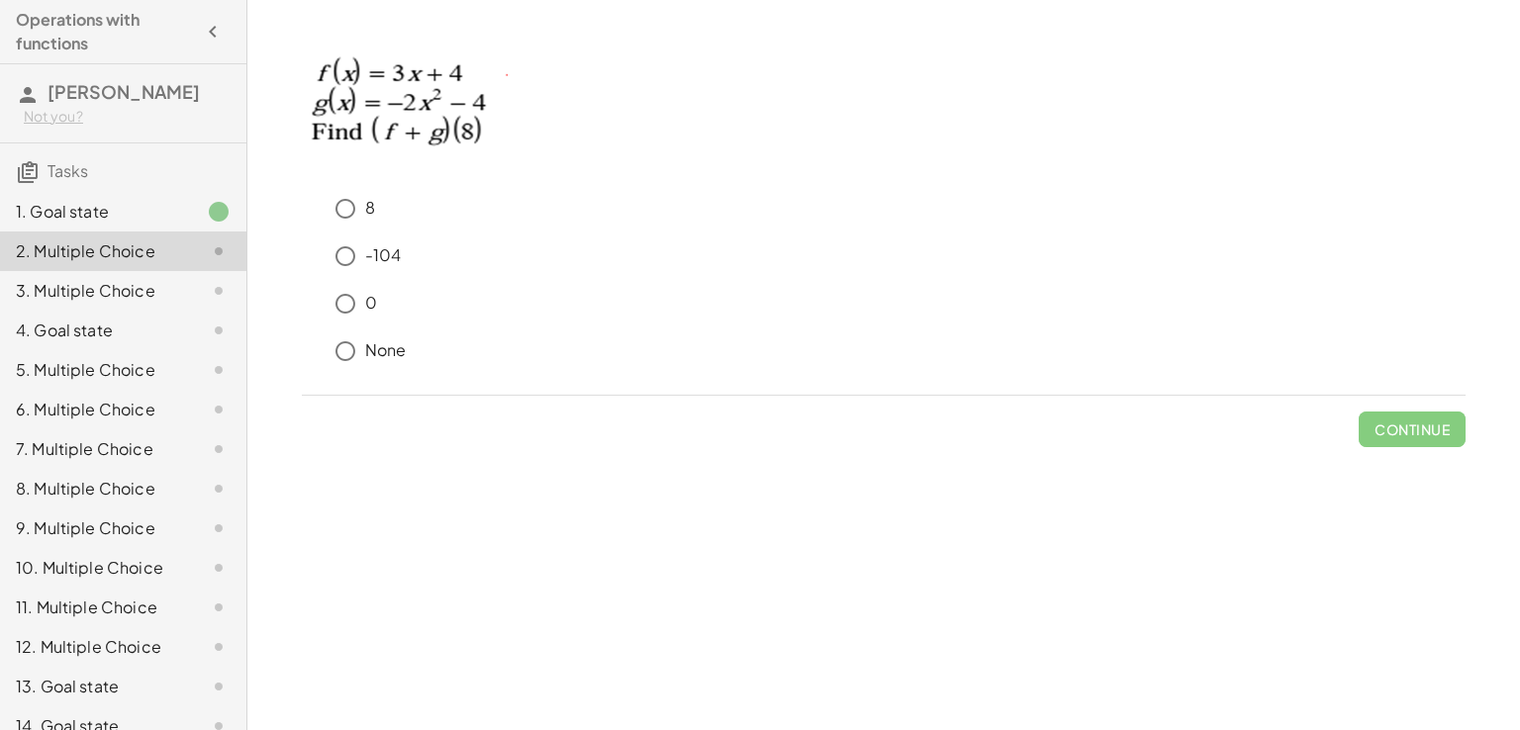
click at [372, 251] on p "-104" at bounding box center [383, 255] width 37 height 23
click at [1418, 436] on span "Continue" at bounding box center [1411, 430] width 75 height 18
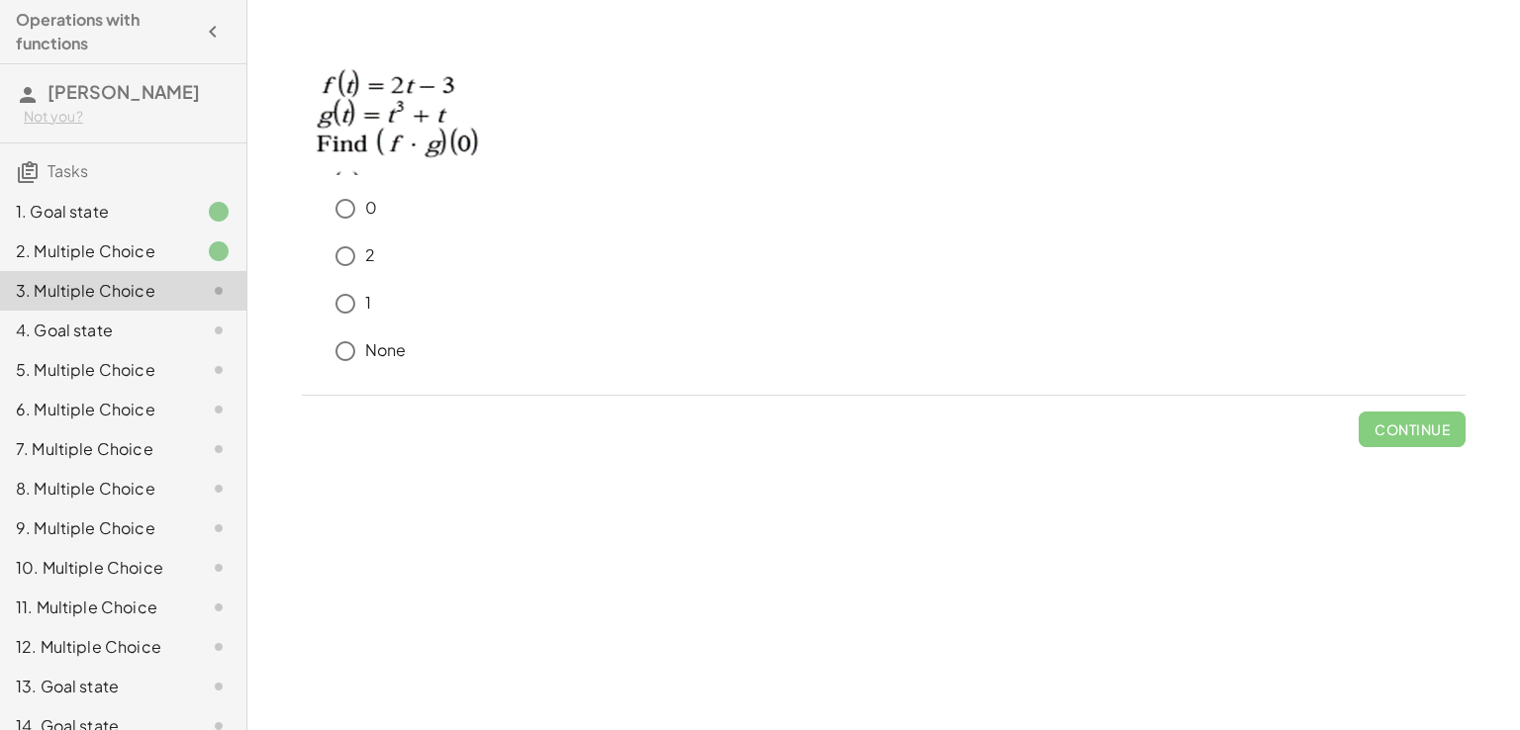
click at [371, 213] on p "0" at bounding box center [371, 208] width 12 height 23
click at [1380, 421] on span "Continue" at bounding box center [1411, 430] width 75 height 18
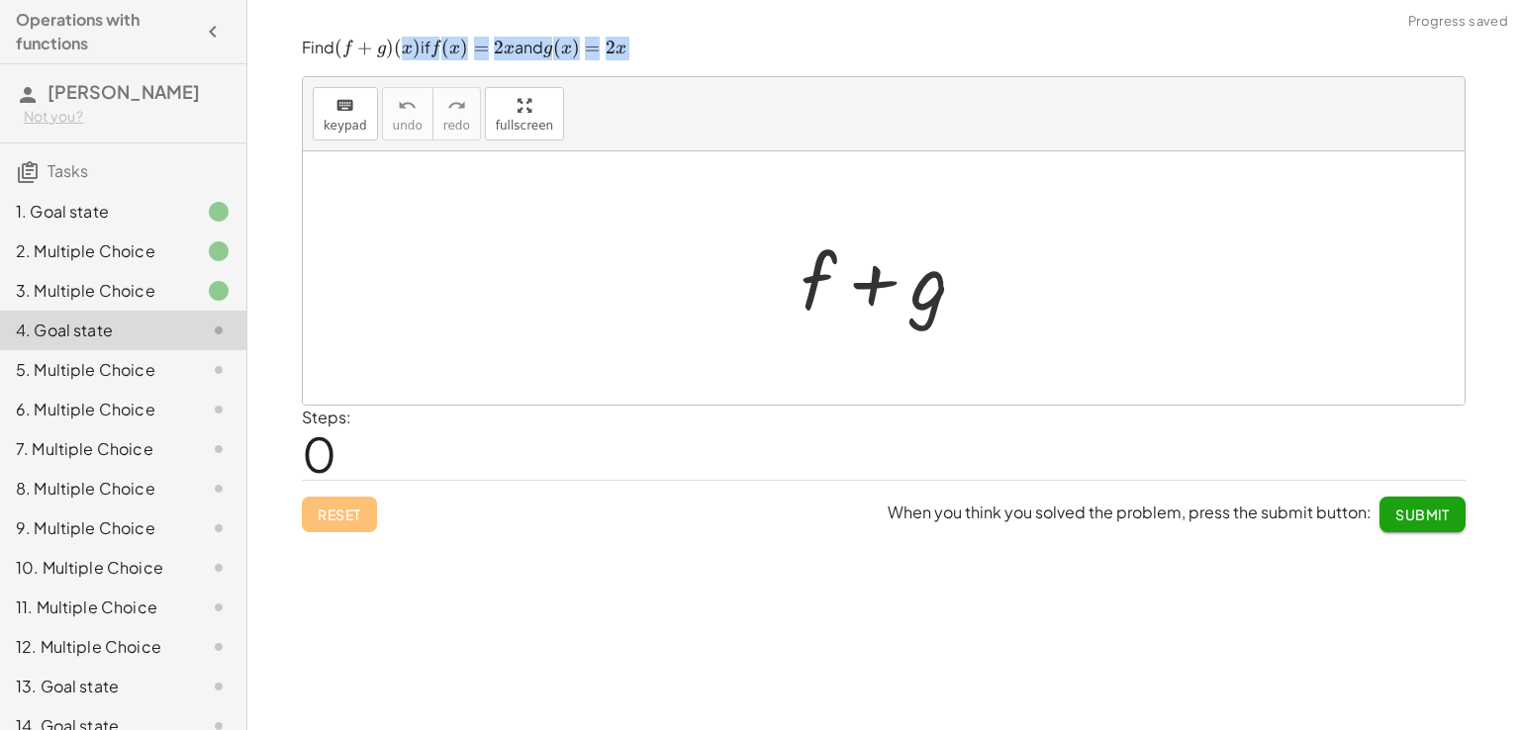
drag, startPoint x: 649, startPoint y: 46, endPoint x: 372, endPoint y: 40, distance: 277.1
click at [401, 45] on p "Find ﻿ ( f + g ) ( x ) (f+g)(x) ( f + g ) ( x ) ﻿ if ﻿ f ( x ) = 2 x f(x)=2x f …" at bounding box center [884, 49] width 1164 height 24
drag, startPoint x: 358, startPoint y: 39, endPoint x: 340, endPoint y: 39, distance: 17.8
click at [340, 39] on span "( f +" at bounding box center [355, 49] width 43 height 24
click at [0, 0] on div "Find ﻿ ( f + g ) ( x ) (f+g)(x) ( f + g ) ( x ) ﻿ if ﻿ f ( x ) = 2 x f(x)=2x f …" at bounding box center [0, 0] width 0 height 0
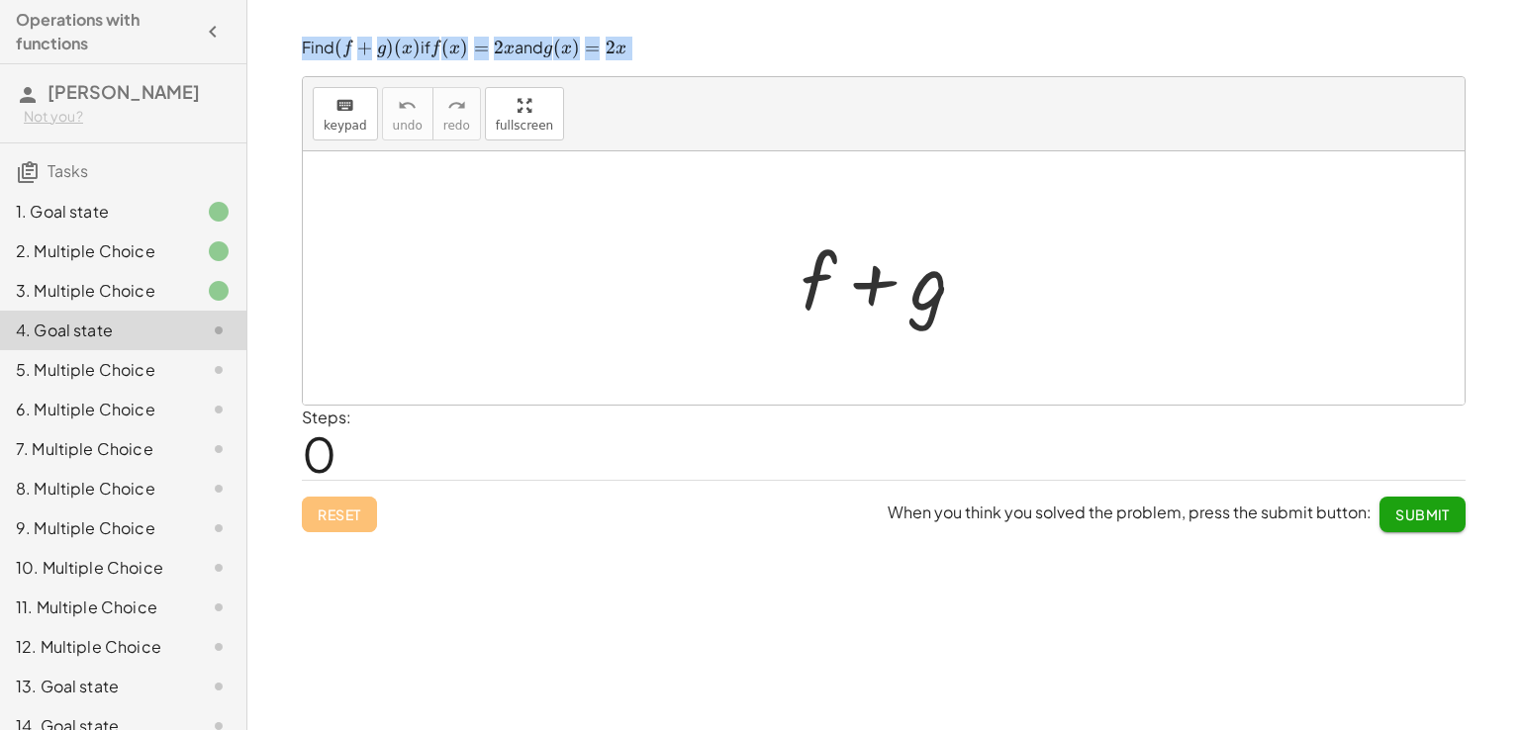
drag, startPoint x: 297, startPoint y: 45, endPoint x: 776, endPoint y: 84, distance: 480.5
click at [0, 0] on div "Find ﻿ ( f + g ) ( x ) (f+g)(x) ( f + g ) ( x ) ﻿ if ﻿ f ( x ) = 2 x f(x)=2x f …" at bounding box center [0, 0] width 0 height 0
copy div "Find ﻿ ( f + g ) ( x ) (f+g)(x) ( f + g ) ( x ) ﻿ if ﻿ f ( x ) = 2 x f(x)=2x f …"
click at [845, 283] on div at bounding box center [892, 279] width 202 height 102
click at [812, 286] on div at bounding box center [892, 279] width 202 height 102
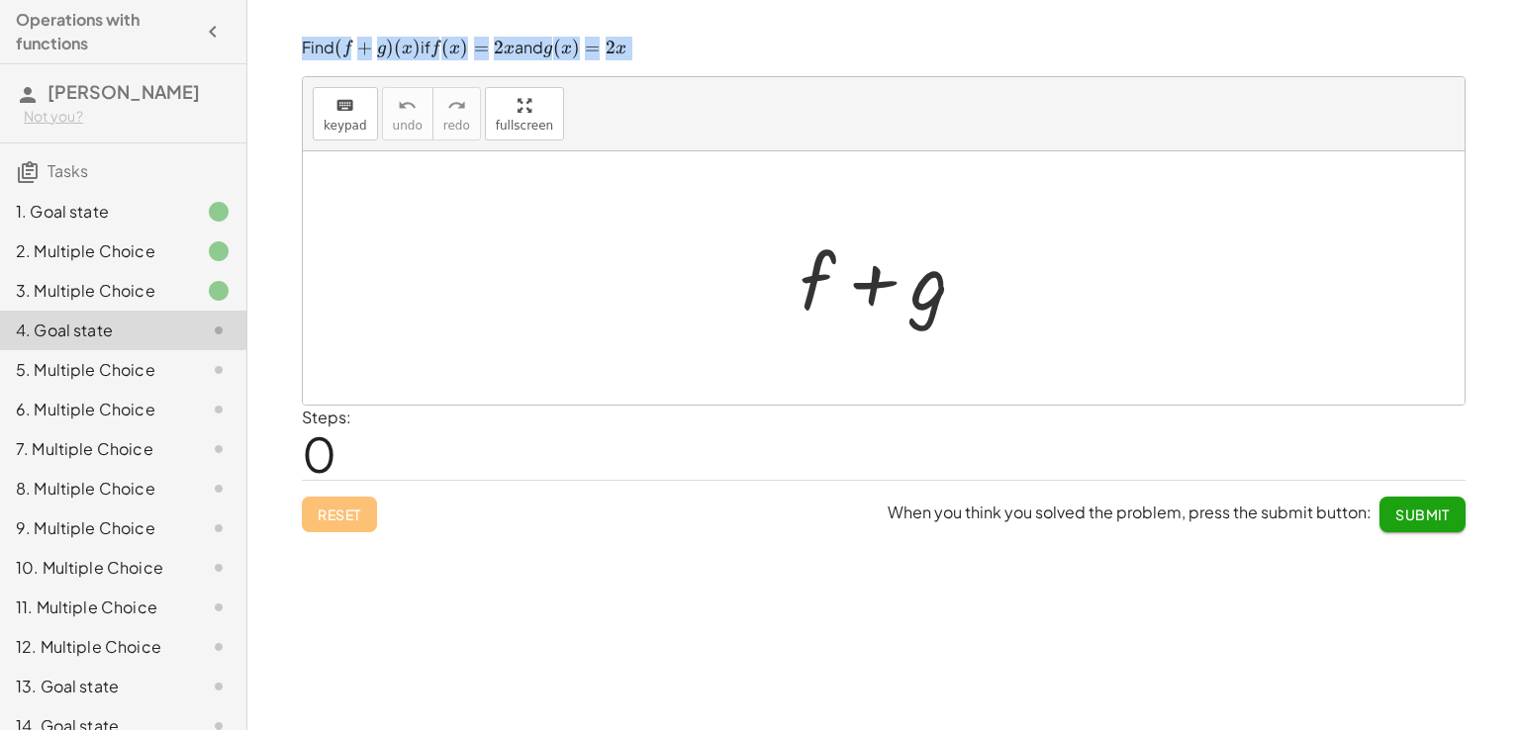
click at [812, 288] on div at bounding box center [892, 279] width 202 height 102
click at [338, 119] on span "keypad" at bounding box center [346, 126] width 44 height 14
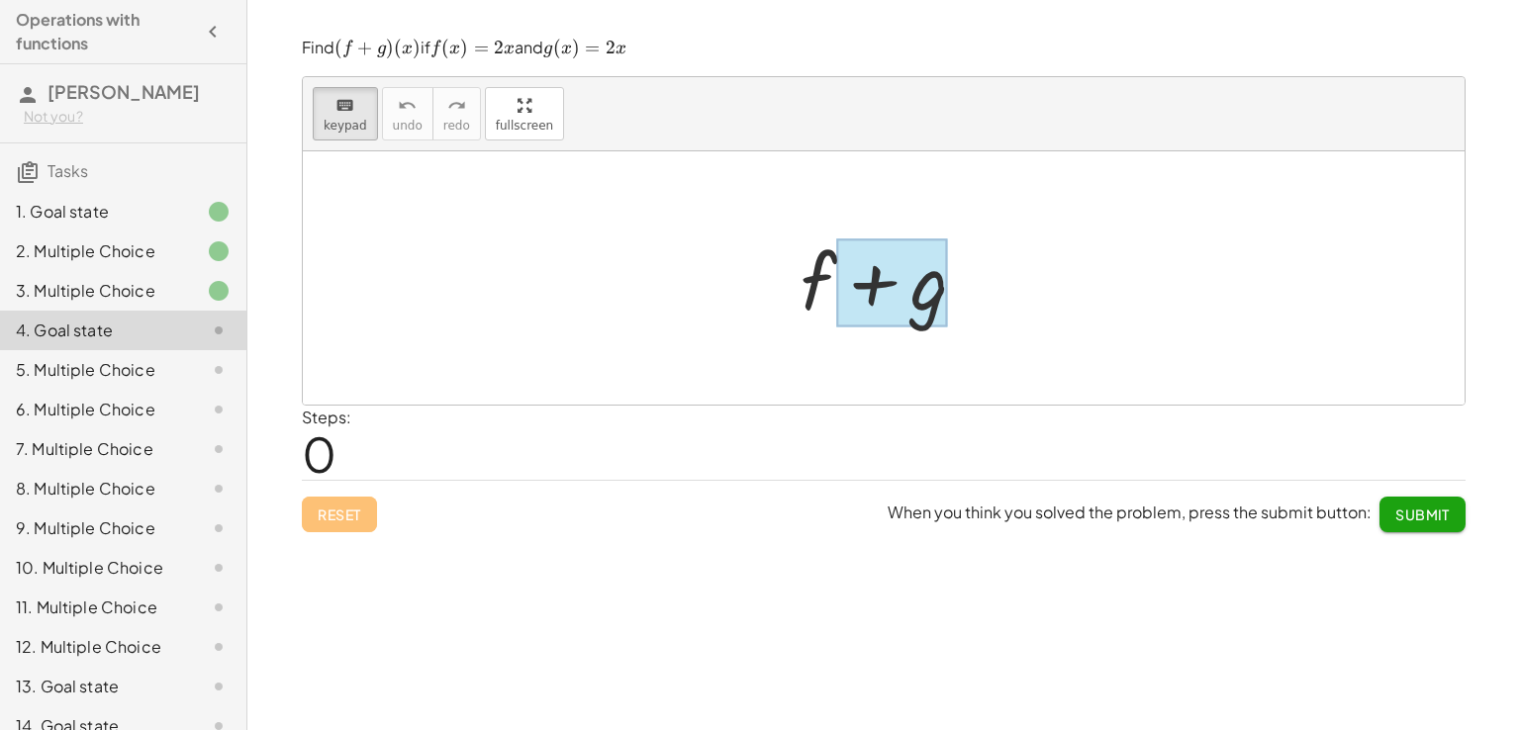
click at [902, 313] on div at bounding box center [892, 282] width 112 height 88
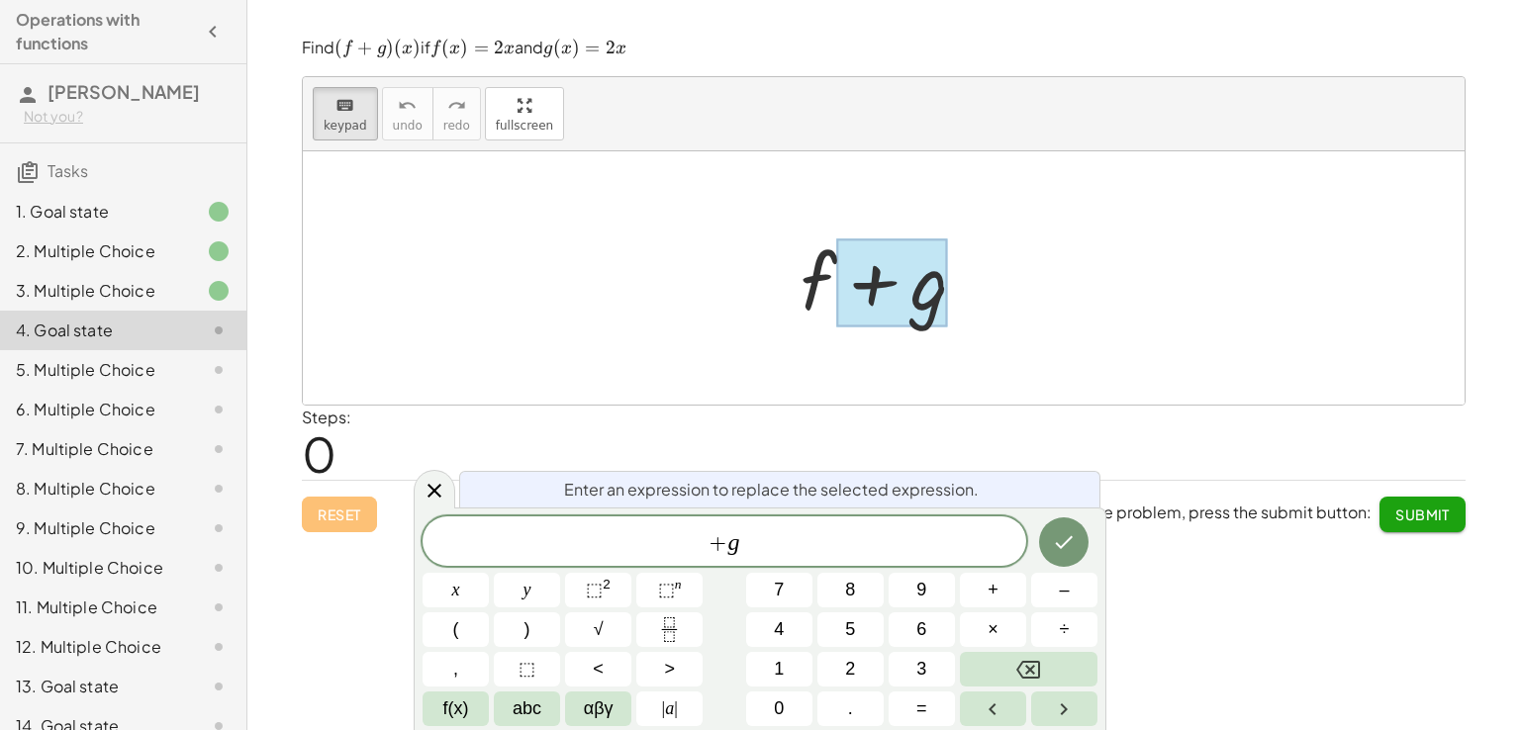
click at [945, 306] on div at bounding box center [892, 282] width 112 height 88
click at [944, 307] on div at bounding box center [892, 282] width 112 height 88
click at [460, 703] on span "f(x)" at bounding box center [456, 709] width 26 height 27
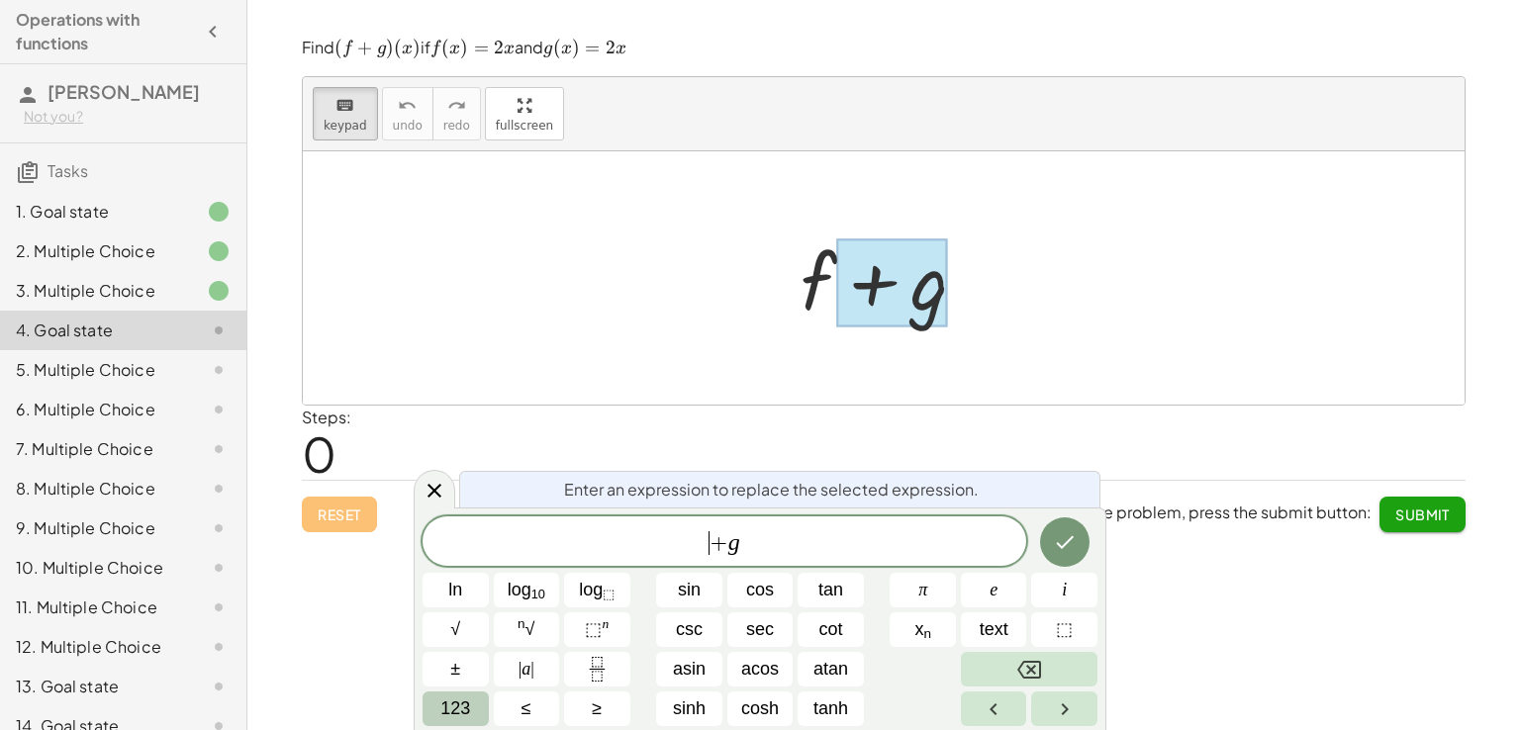
click at [455, 699] on span "123" at bounding box center [455, 709] width 30 height 27
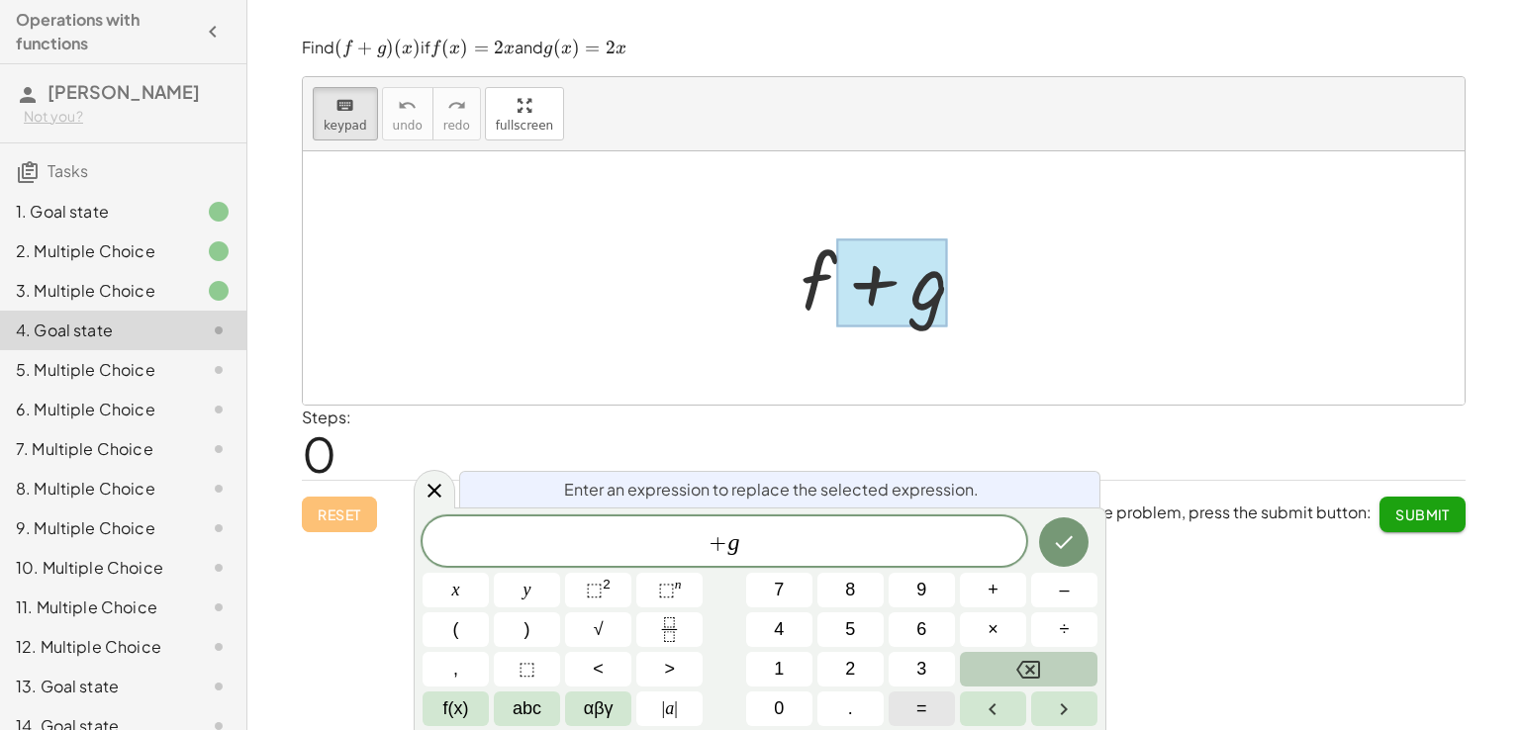
click at [929, 703] on button "=" at bounding box center [922, 709] width 66 height 35
click at [880, 545] on span "​ + g" at bounding box center [724, 543] width 604 height 28
click at [902, 696] on button "=" at bounding box center [922, 709] width 66 height 35
click at [1082, 533] on button "Done" at bounding box center [1063, 541] width 49 height 49
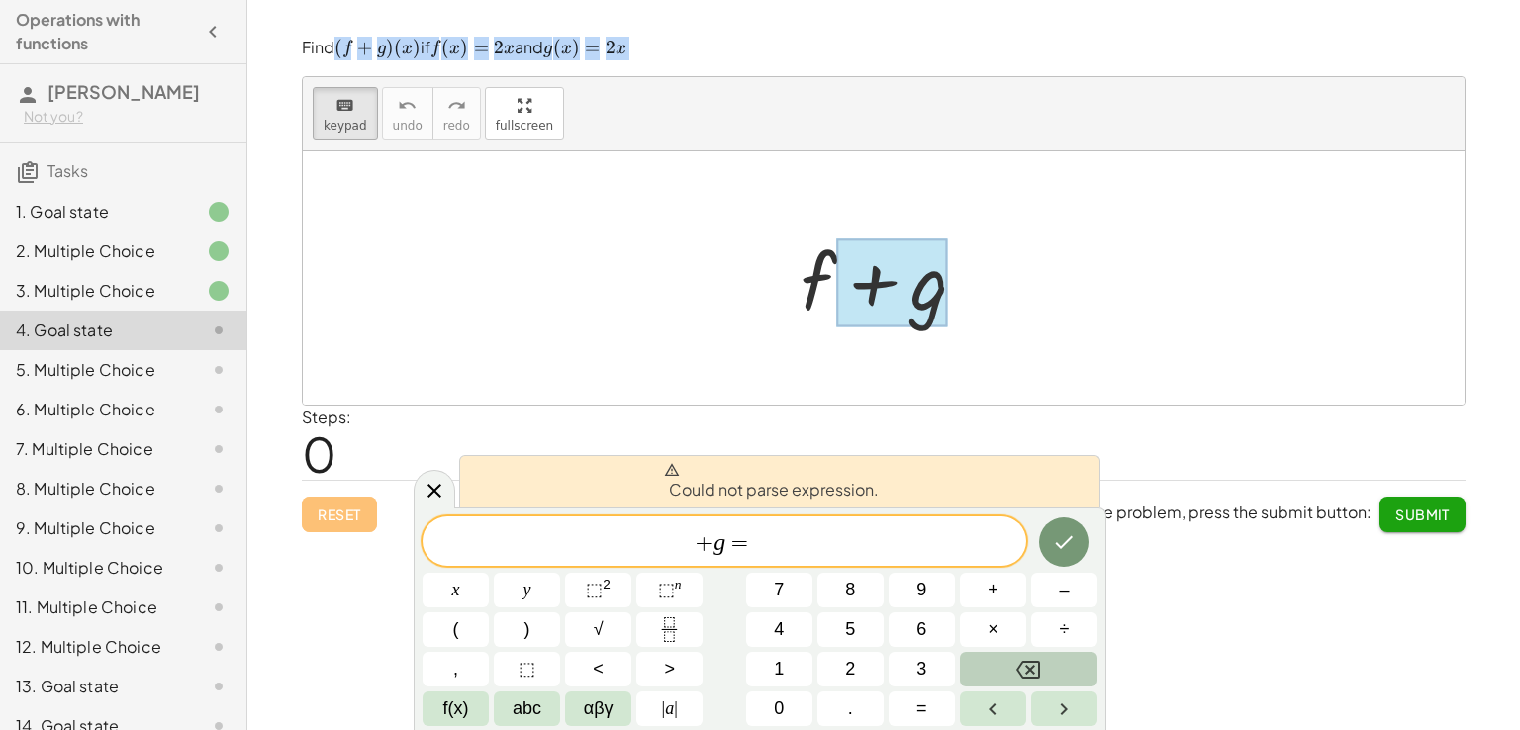
drag, startPoint x: 653, startPoint y: 53, endPoint x: 339, endPoint y: 48, distance: 313.7
click at [339, 48] on p "Find ﻿ ( f + g ) ( x ) (f+g)(x) ( f + g ) ( x ) ﻿ if ﻿ f ( x ) = 2 x f(x)=2x f …" at bounding box center [884, 49] width 1164 height 24
copy p "( f + g ) ( x ) ﻿ if ﻿ f ( x ) = 2 x f(x)=2x f ( x ) = 2 x ﻿ and ﻿ g ( x ) = 2 …"
click at [740, 545] on span "=" at bounding box center [739, 543] width 29 height 24
drag, startPoint x: 795, startPoint y: 539, endPoint x: 539, endPoint y: 526, distance: 255.6
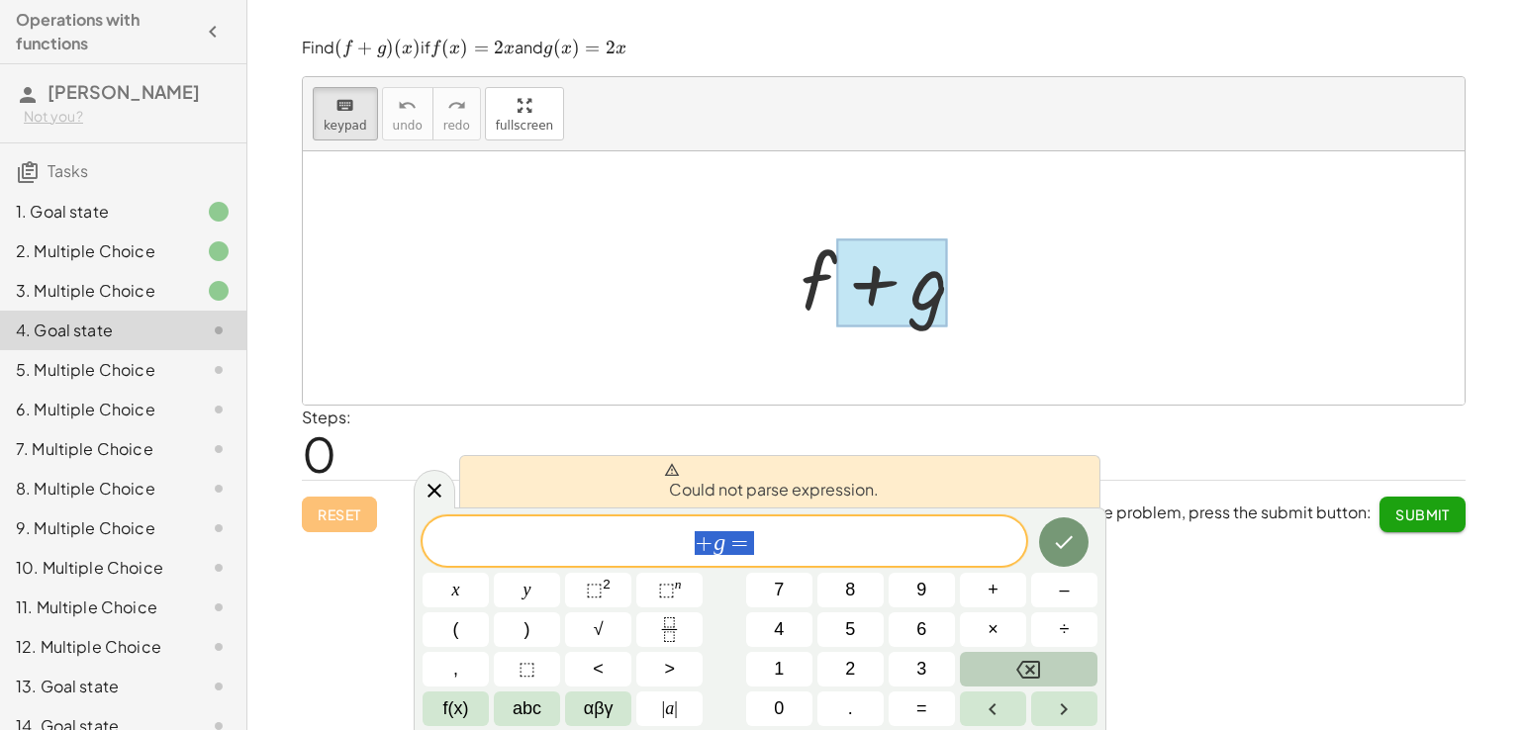
click at [539, 526] on div "*** + g =" at bounding box center [724, 540] width 604 height 49
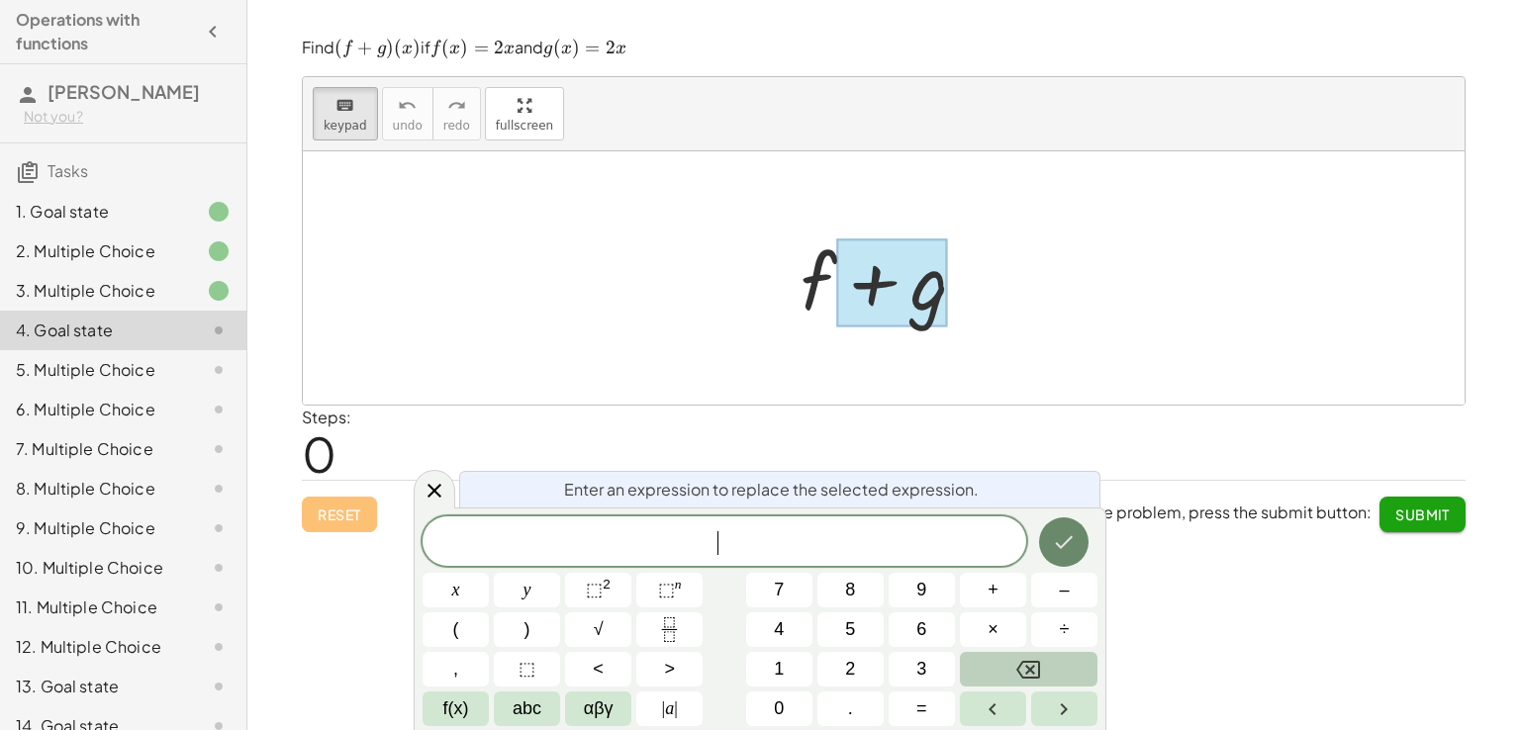
click at [1058, 545] on icon "Done" at bounding box center [1065, 542] width 18 height 13
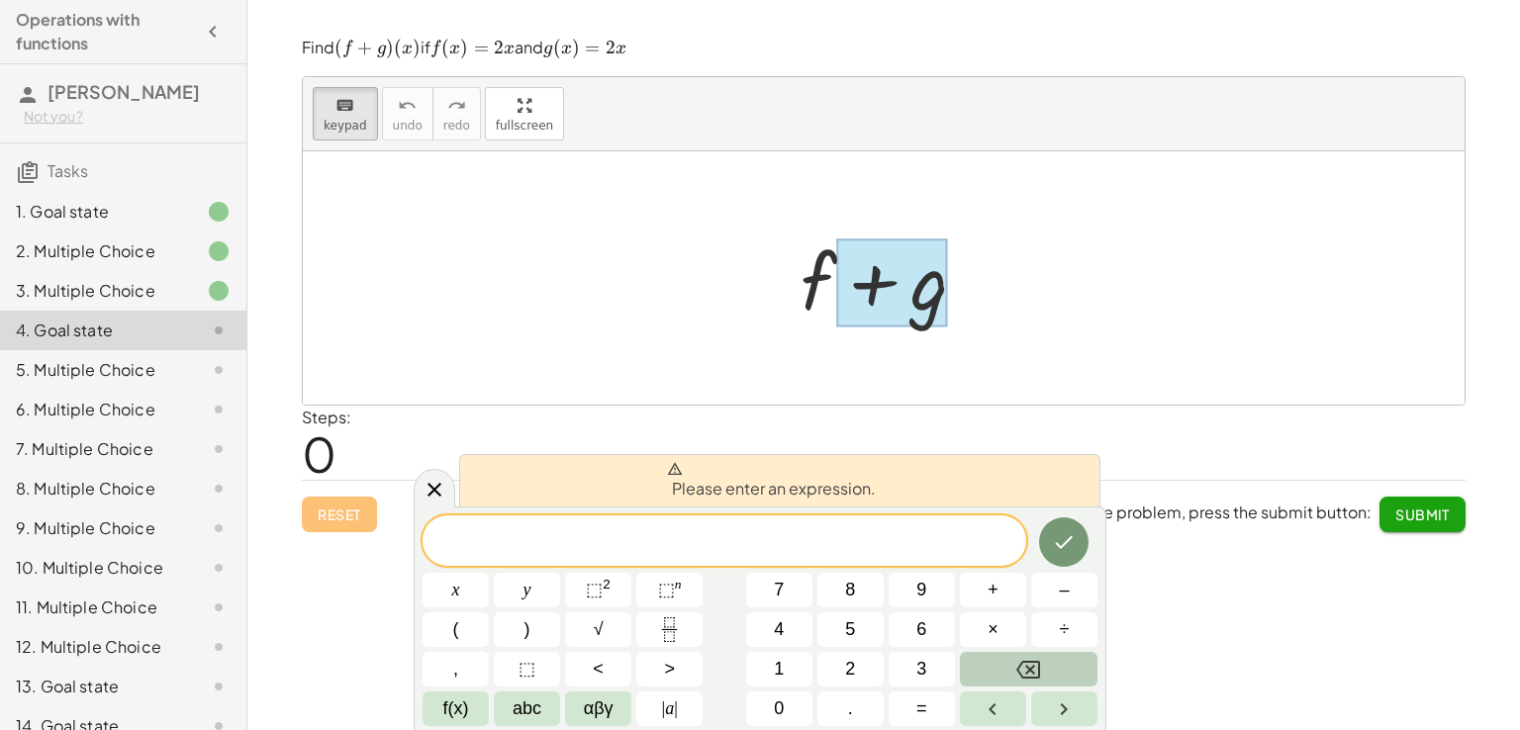
drag, startPoint x: 858, startPoint y: 266, endPoint x: 824, endPoint y: 291, distance: 41.8
click at [849, 280] on div at bounding box center [892, 282] width 112 height 88
click at [818, 294] on div at bounding box center [892, 279] width 202 height 102
drag, startPoint x: 818, startPoint y: 294, endPoint x: 804, endPoint y: 298, distance: 14.4
click at [804, 298] on div at bounding box center [892, 279] width 202 height 102
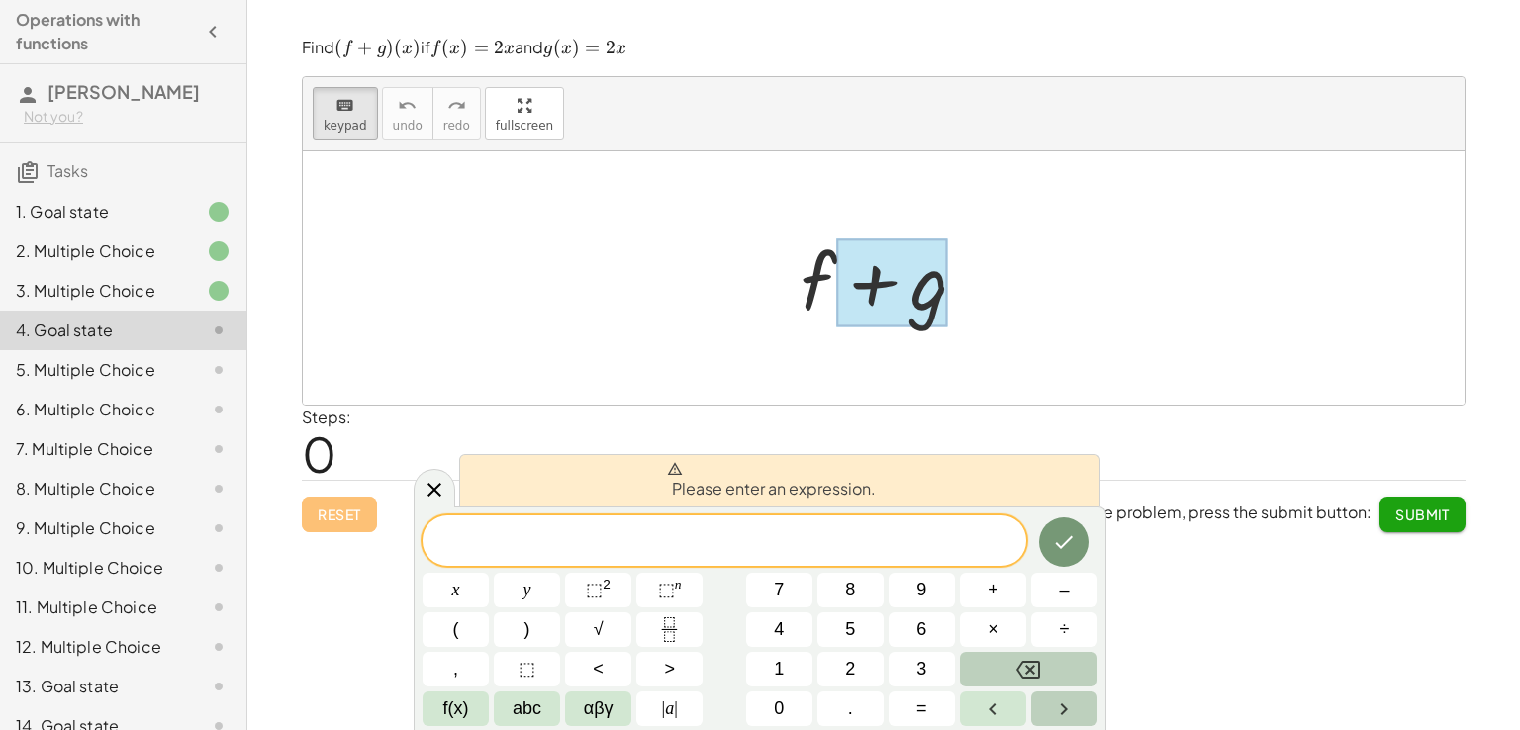
click at [1057, 705] on icon "Right arrow" at bounding box center [1064, 710] width 24 height 24
click at [871, 626] on button "5" at bounding box center [850, 629] width 66 height 35
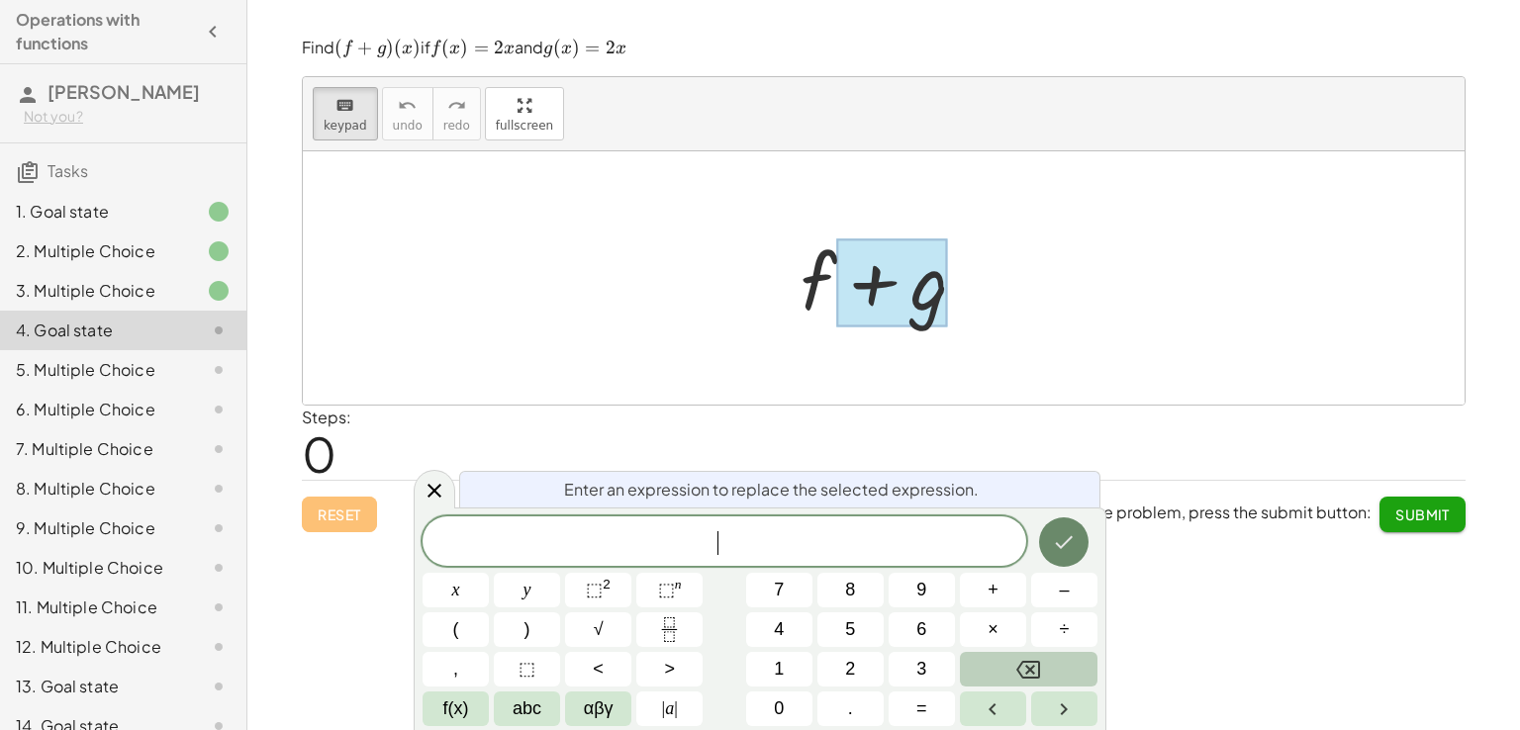
click at [1052, 546] on icon "Done" at bounding box center [1064, 542] width 24 height 24
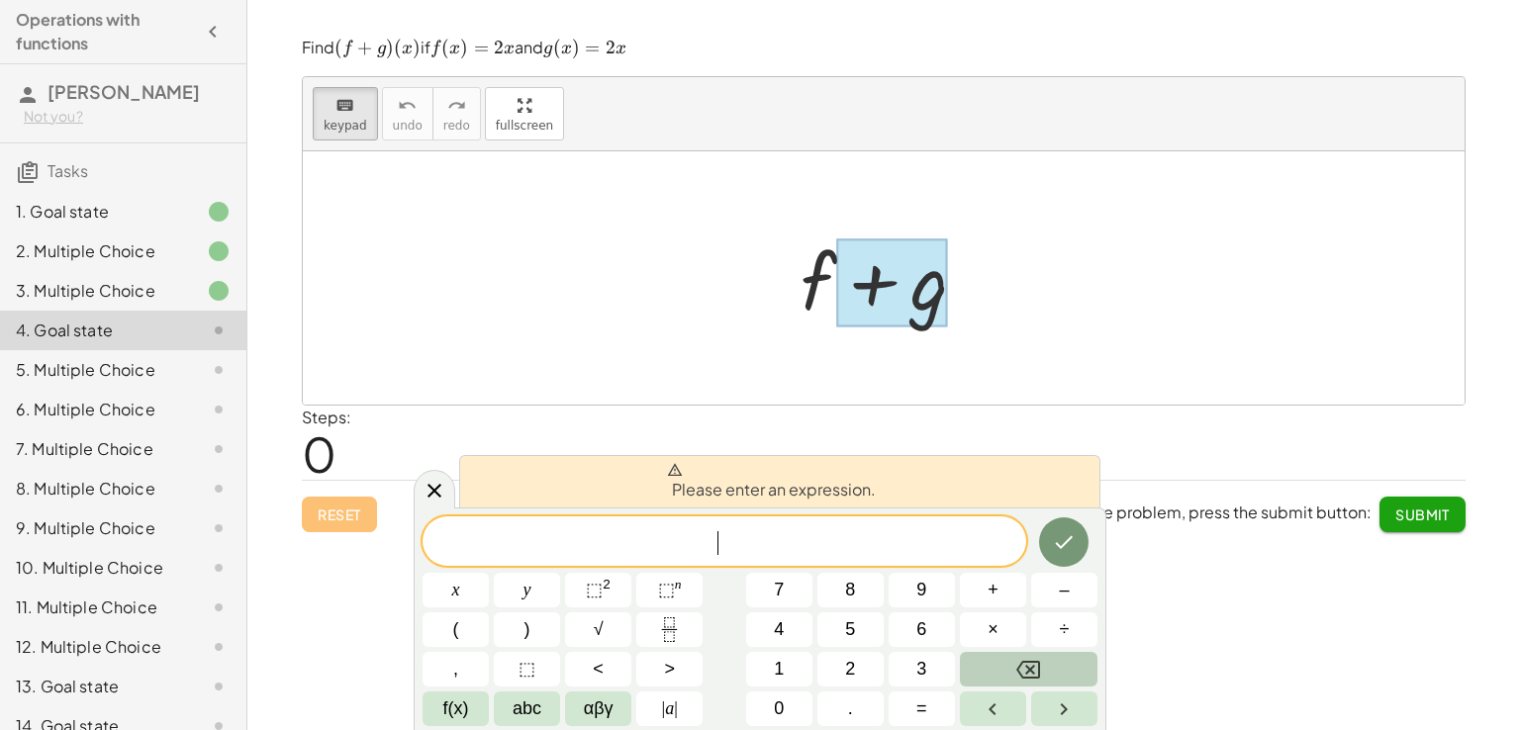
drag, startPoint x: 830, startPoint y: 385, endPoint x: 713, endPoint y: 523, distance: 181.2
click at [829, 383] on div at bounding box center [884, 277] width 1162 height 253
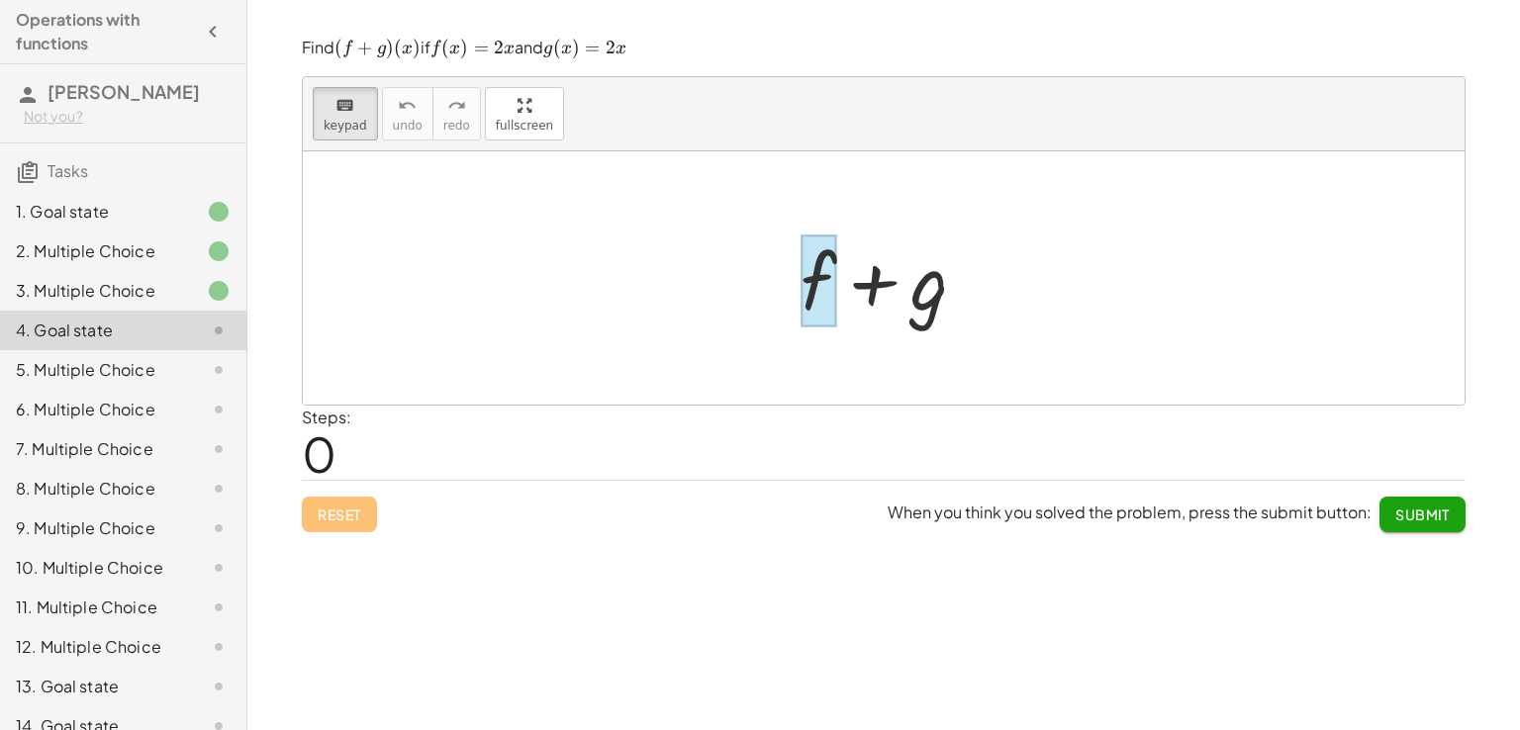
click at [810, 284] on div at bounding box center [818, 280] width 36 height 92
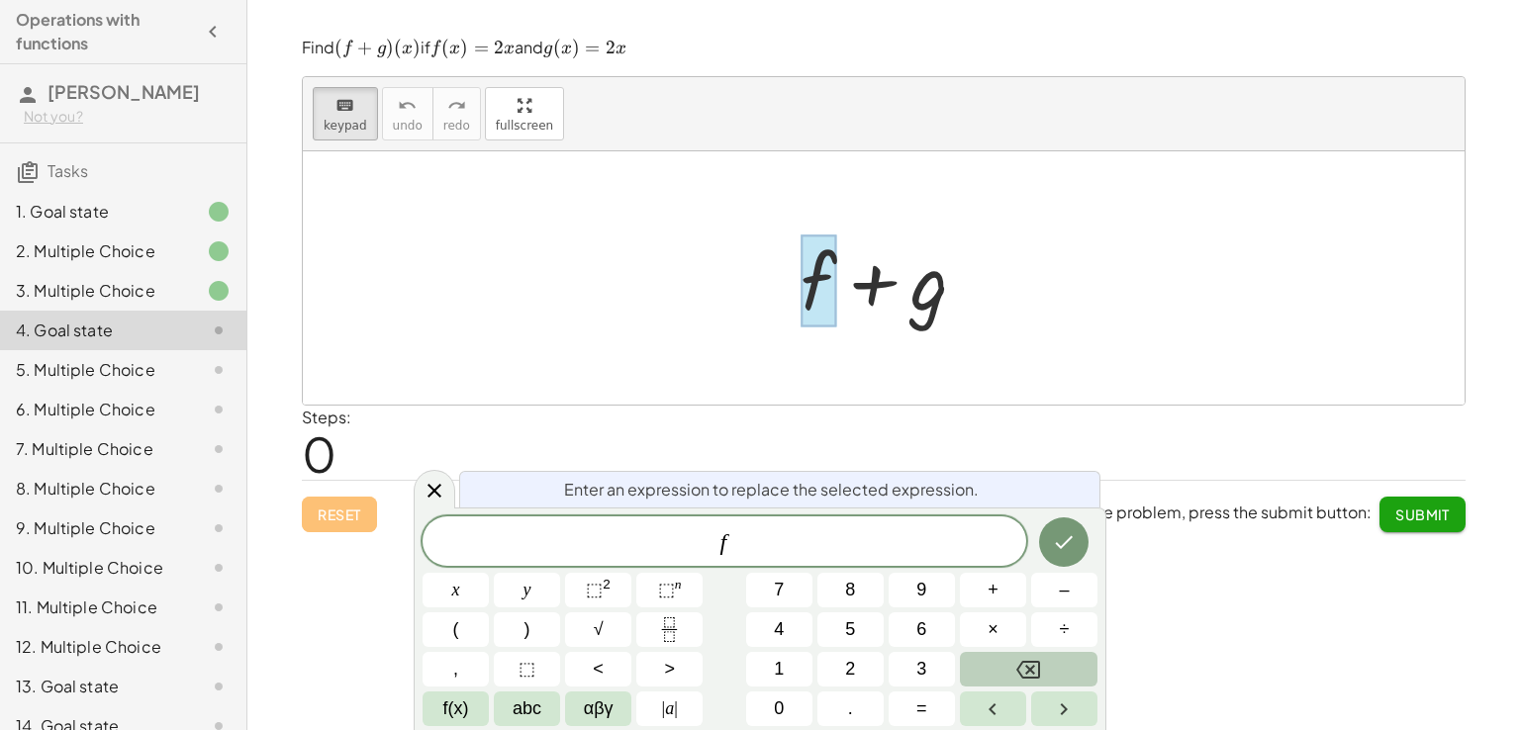
click at [922, 291] on div at bounding box center [892, 279] width 202 height 102
click at [949, 291] on div at bounding box center [892, 279] width 202 height 102
click at [917, 306] on div at bounding box center [892, 279] width 202 height 102
click at [1054, 532] on icon "Done" at bounding box center [1064, 542] width 24 height 24
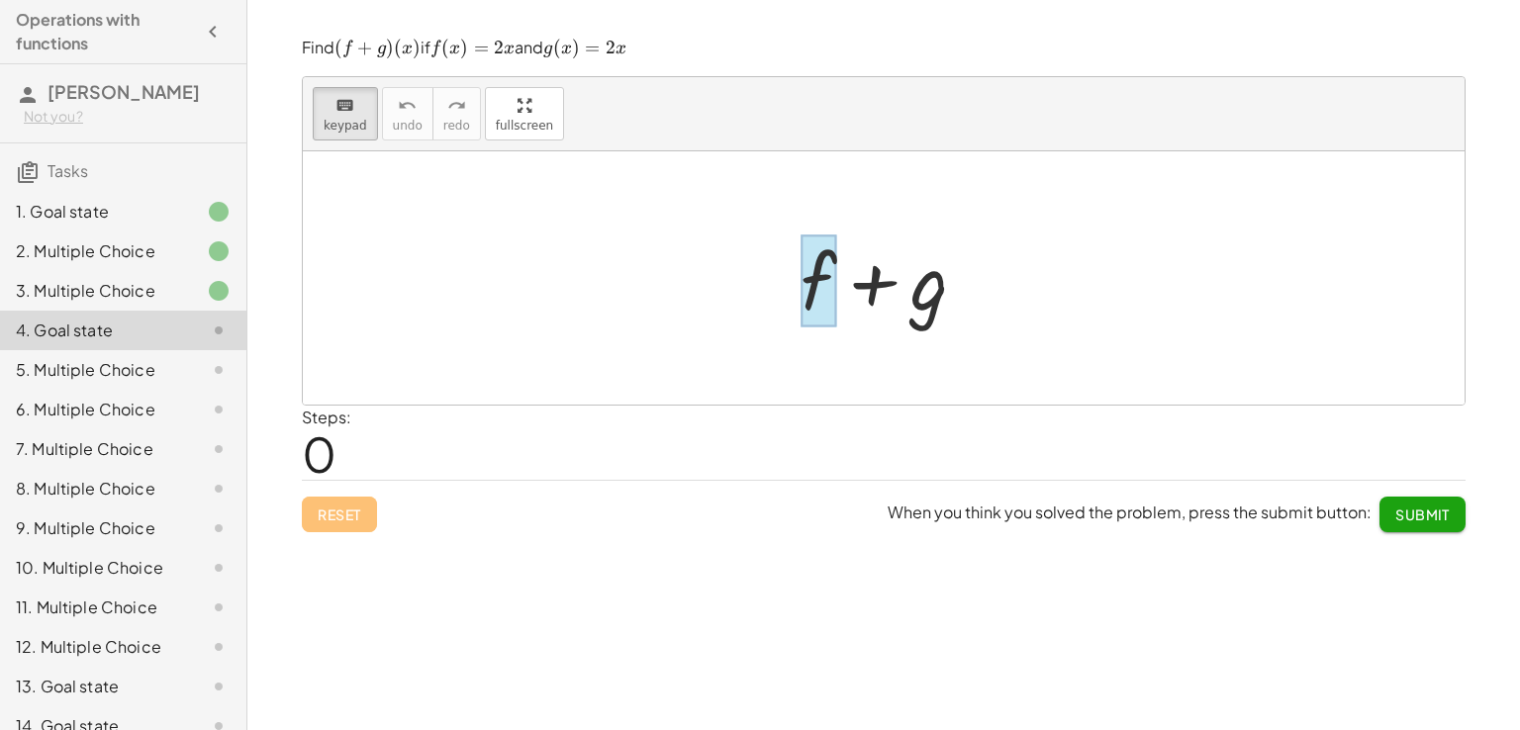
click at [835, 304] on div at bounding box center [818, 280] width 36 height 92
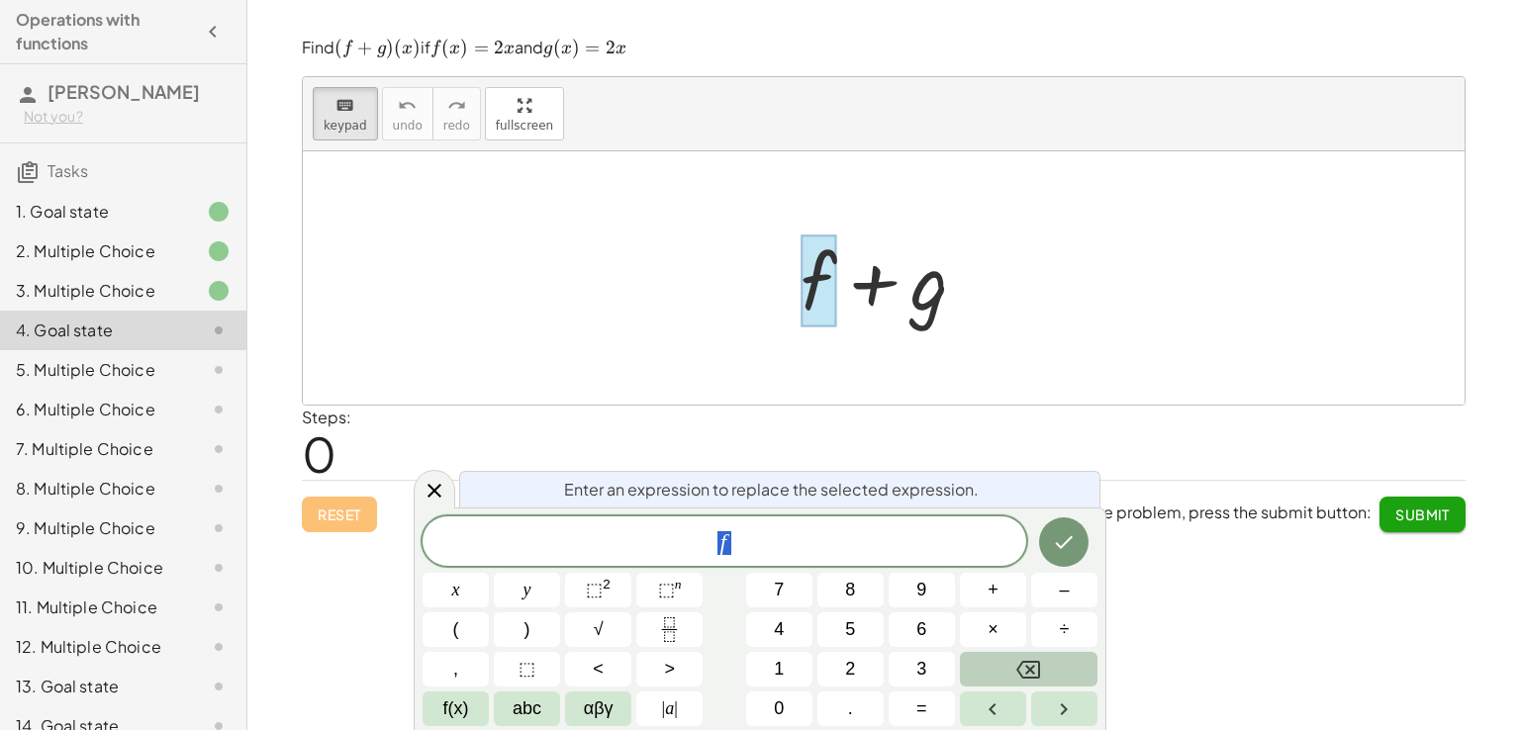
click at [777, 511] on div "Enter an expression to replace the selected expression. f x y ⬚ 2 ⬚ n 7 8 9 + –…" at bounding box center [760, 619] width 693 height 223
drag, startPoint x: 777, startPoint y: 511, endPoint x: 792, endPoint y: 534, distance: 28.0
click at [792, 534] on div "Enter an expression to replace the selected expression. f x y ⬚ 2 ⬚ n 7 8 9 + –…" at bounding box center [760, 619] width 693 height 223
click at [796, 526] on div "f" at bounding box center [724, 540] width 604 height 49
click at [930, 299] on div at bounding box center [892, 279] width 202 height 102
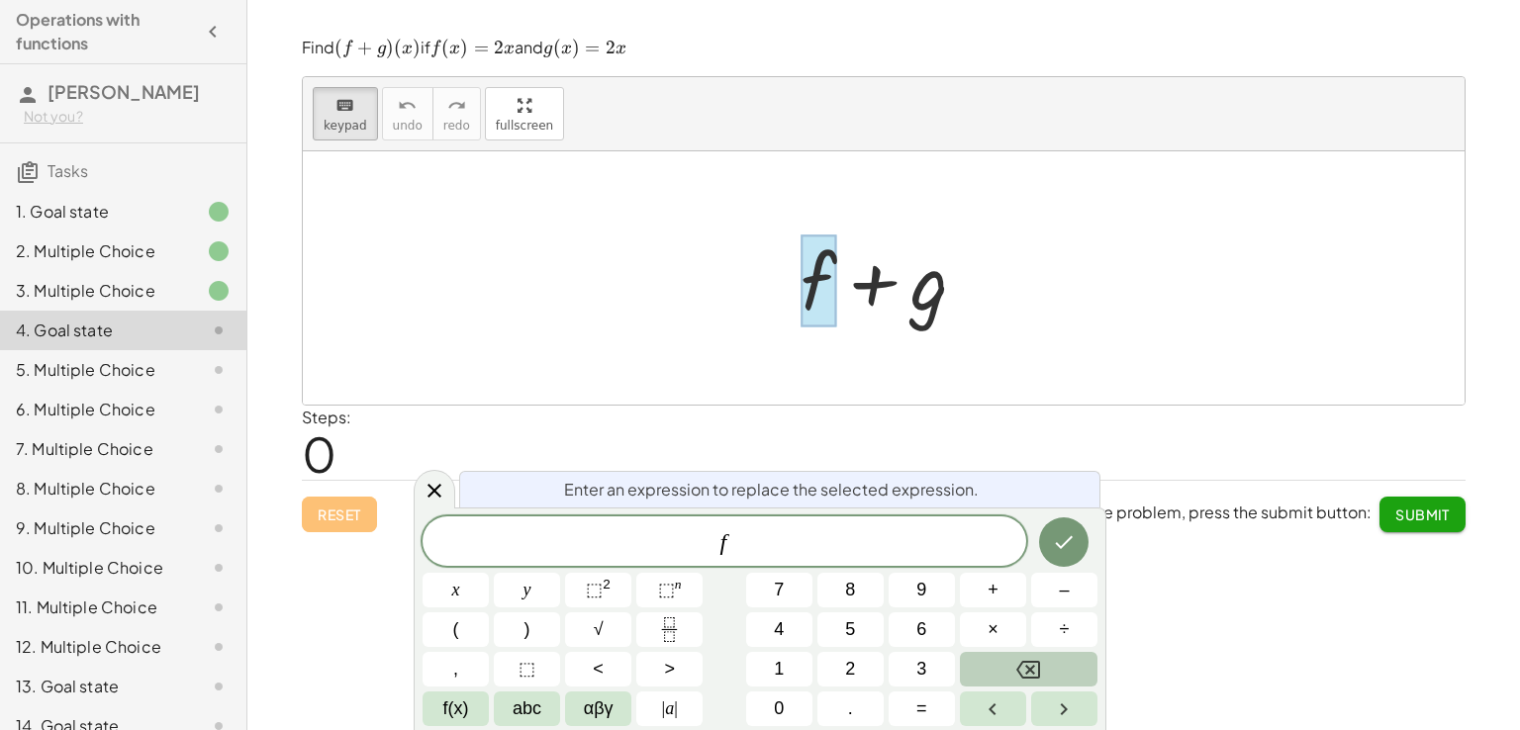
click at [930, 299] on div at bounding box center [892, 279] width 202 height 102
click at [1061, 539] on icon "Done" at bounding box center [1064, 542] width 24 height 24
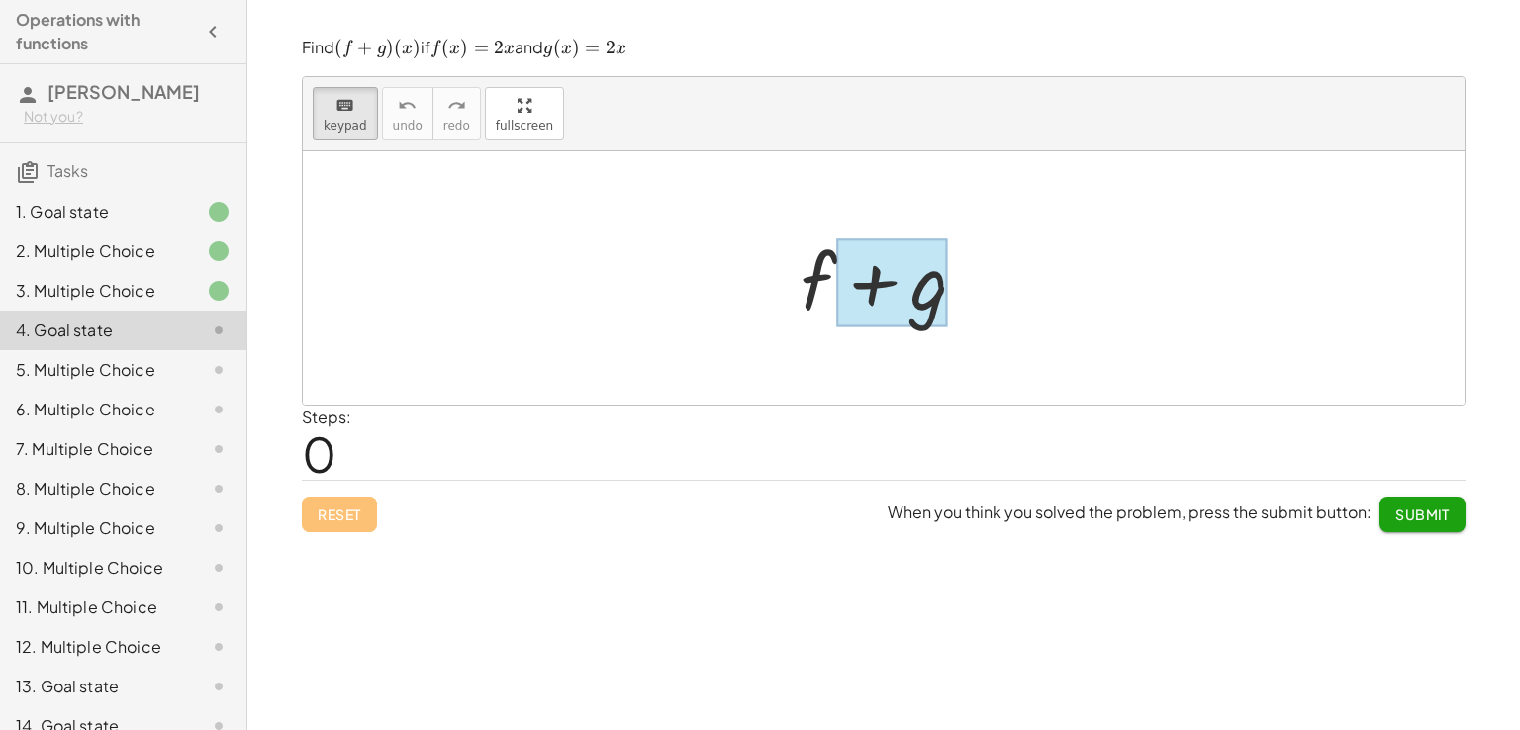
click at [915, 279] on div at bounding box center [892, 282] width 112 height 88
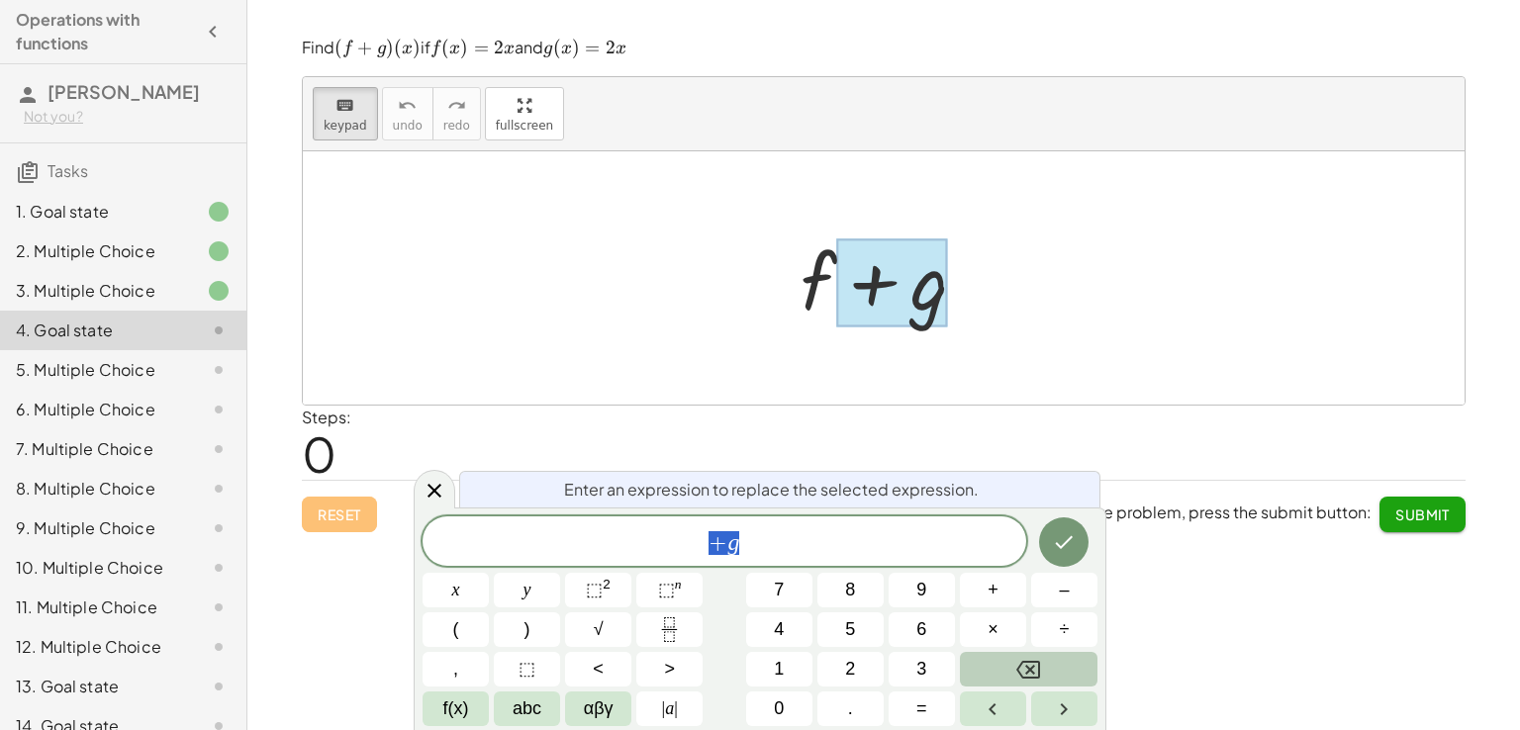
click at [796, 561] on div "+ g" at bounding box center [724, 540] width 604 height 49
click at [546, 702] on button "abc" at bounding box center [527, 709] width 66 height 35
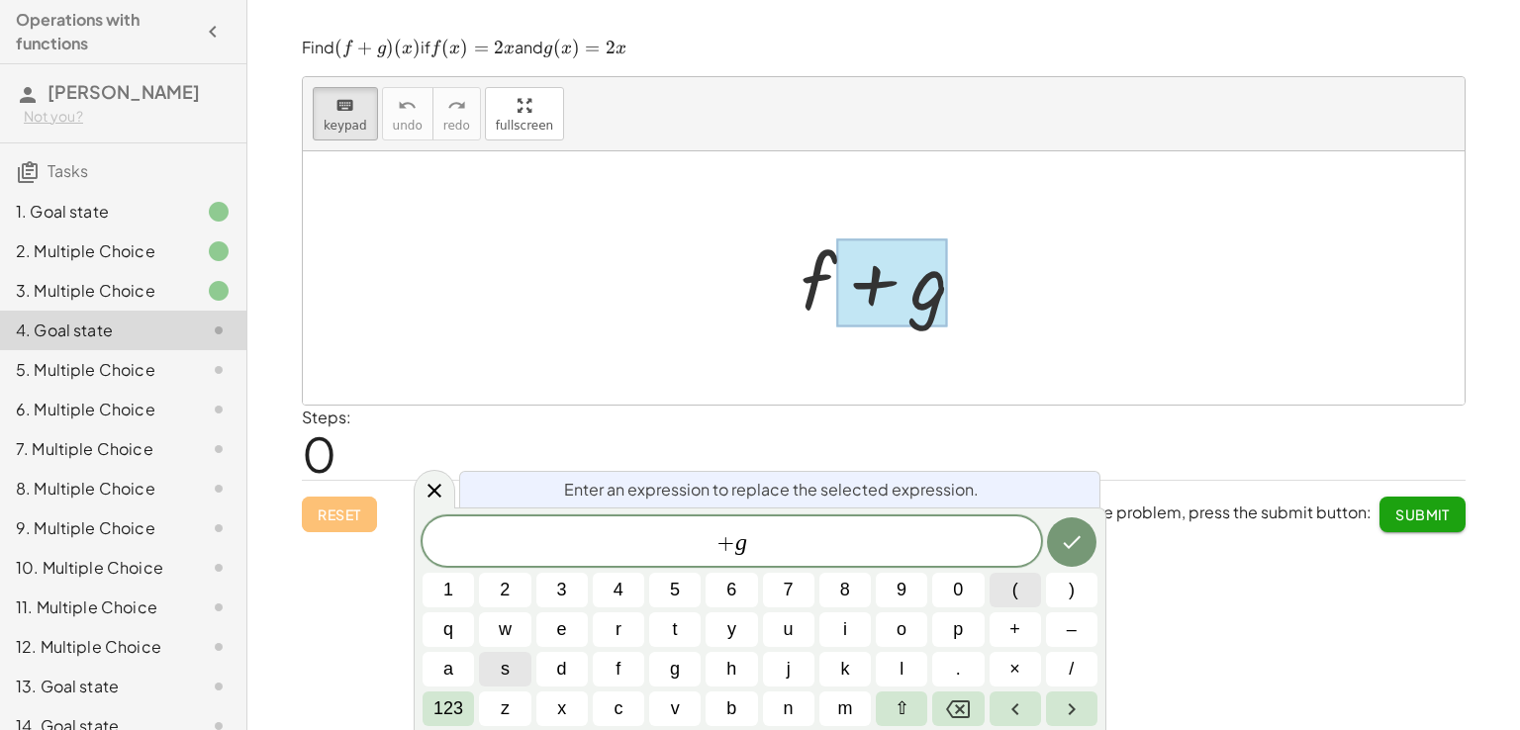
click at [1006, 607] on button "(" at bounding box center [1014, 590] width 51 height 35
click at [450, 713] on span "123" at bounding box center [448, 709] width 30 height 27
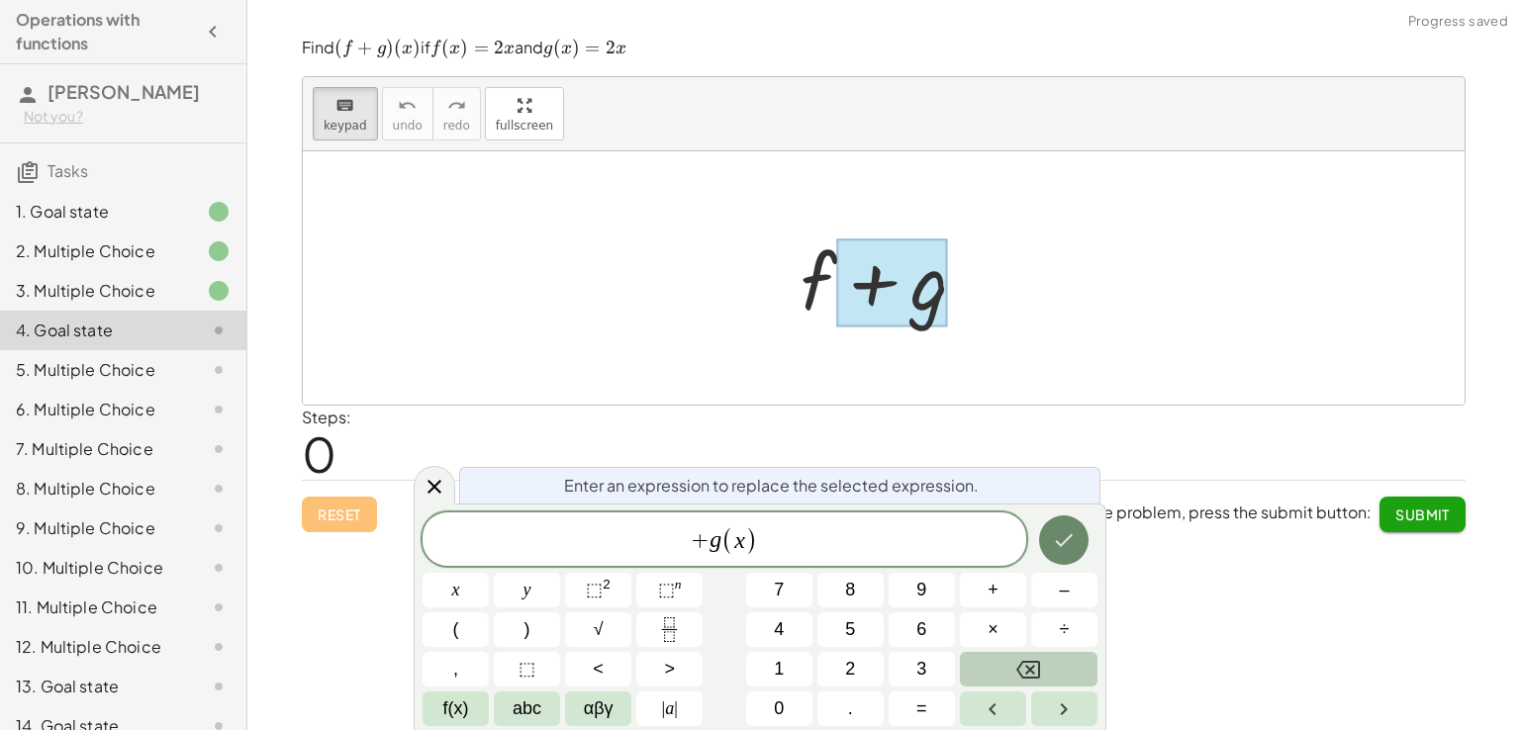
click at [1074, 524] on button "Done" at bounding box center [1063, 539] width 49 height 49
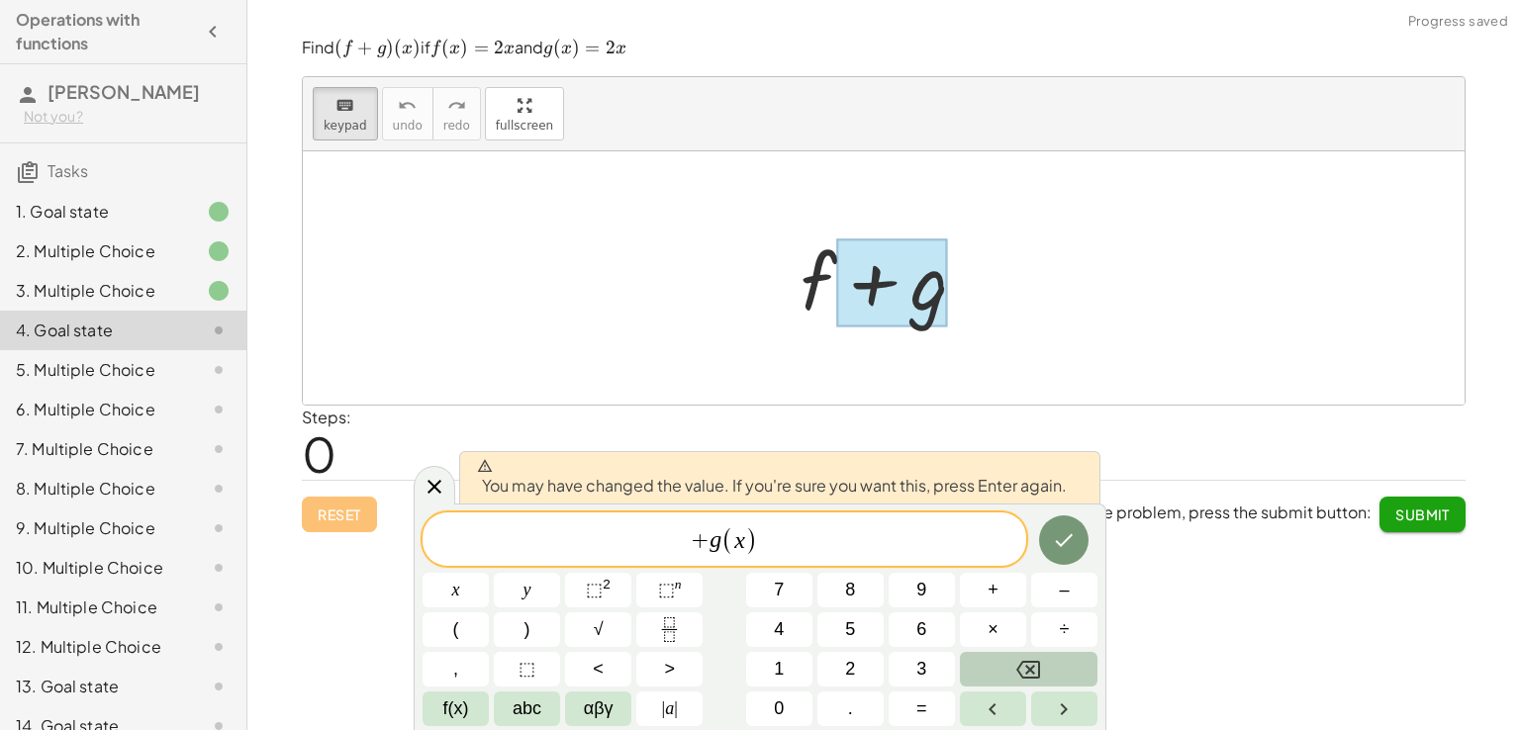
click at [489, 573] on div at bounding box center [455, 590] width 66 height 35
click at [1069, 530] on icon "Done" at bounding box center [1064, 540] width 24 height 24
click at [1069, 530] on span "When you think you solved the problem, press the submit button: Submit" at bounding box center [1177, 515] width 578 height 36
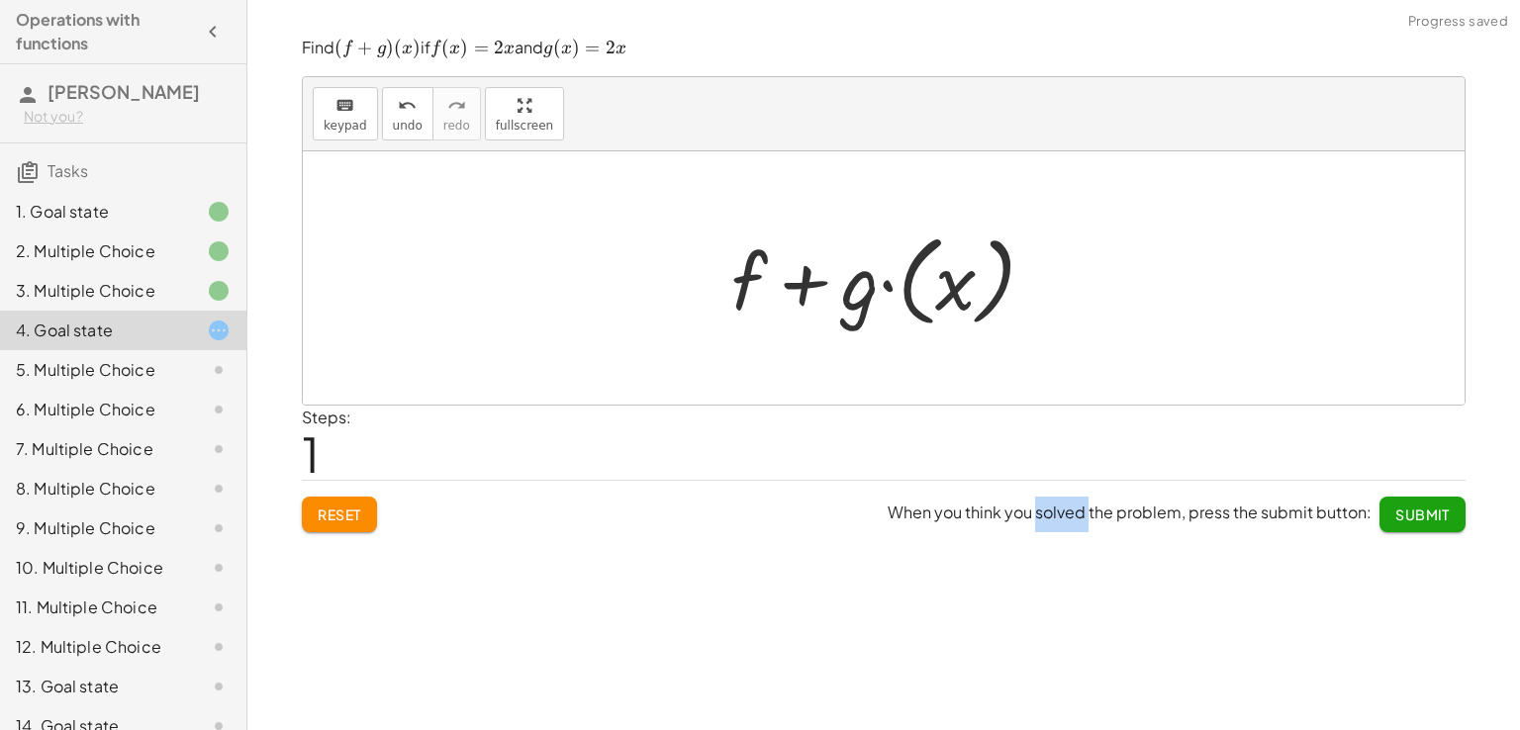
click at [987, 265] on div at bounding box center [890, 279] width 339 height 110
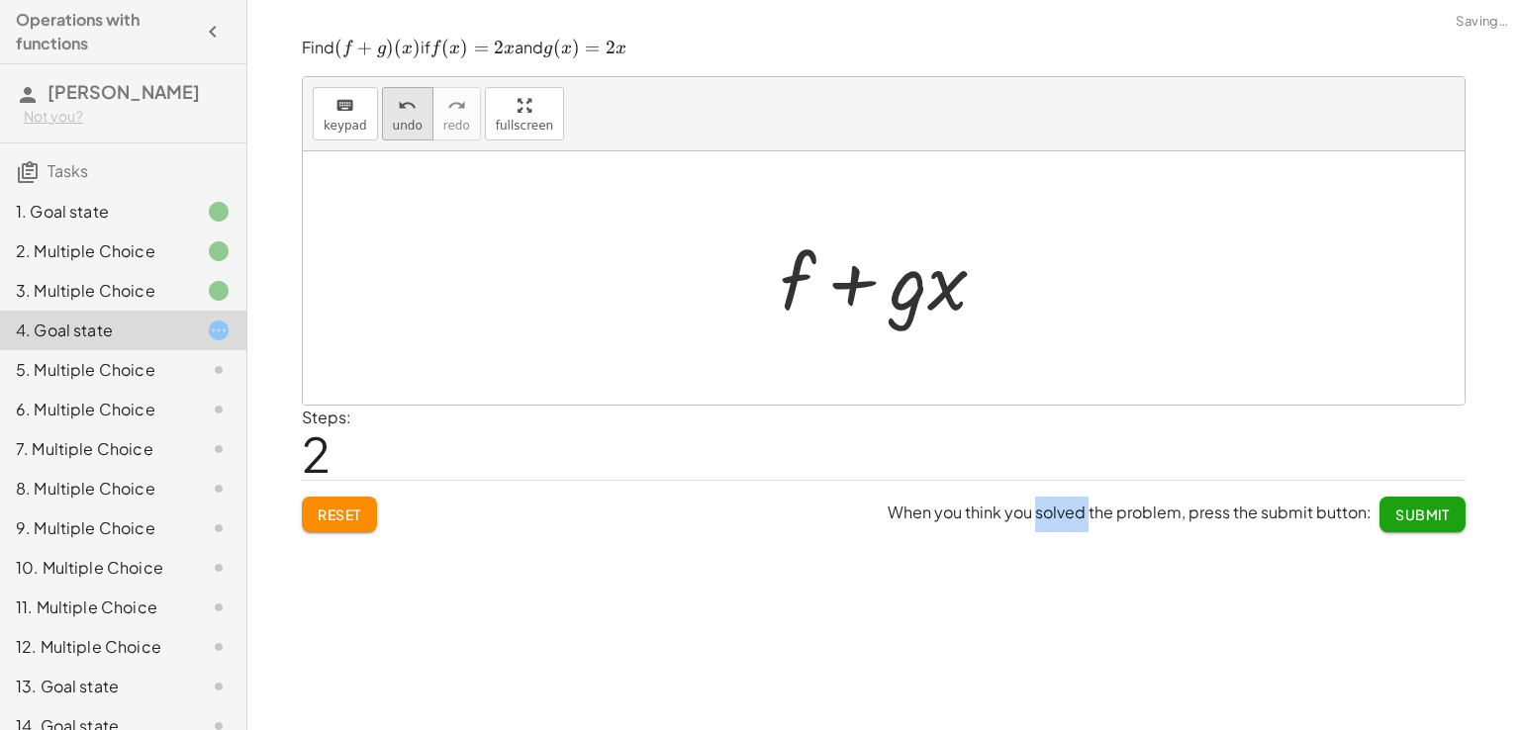
click at [420, 120] on button "undo undo" at bounding box center [407, 113] width 51 height 53
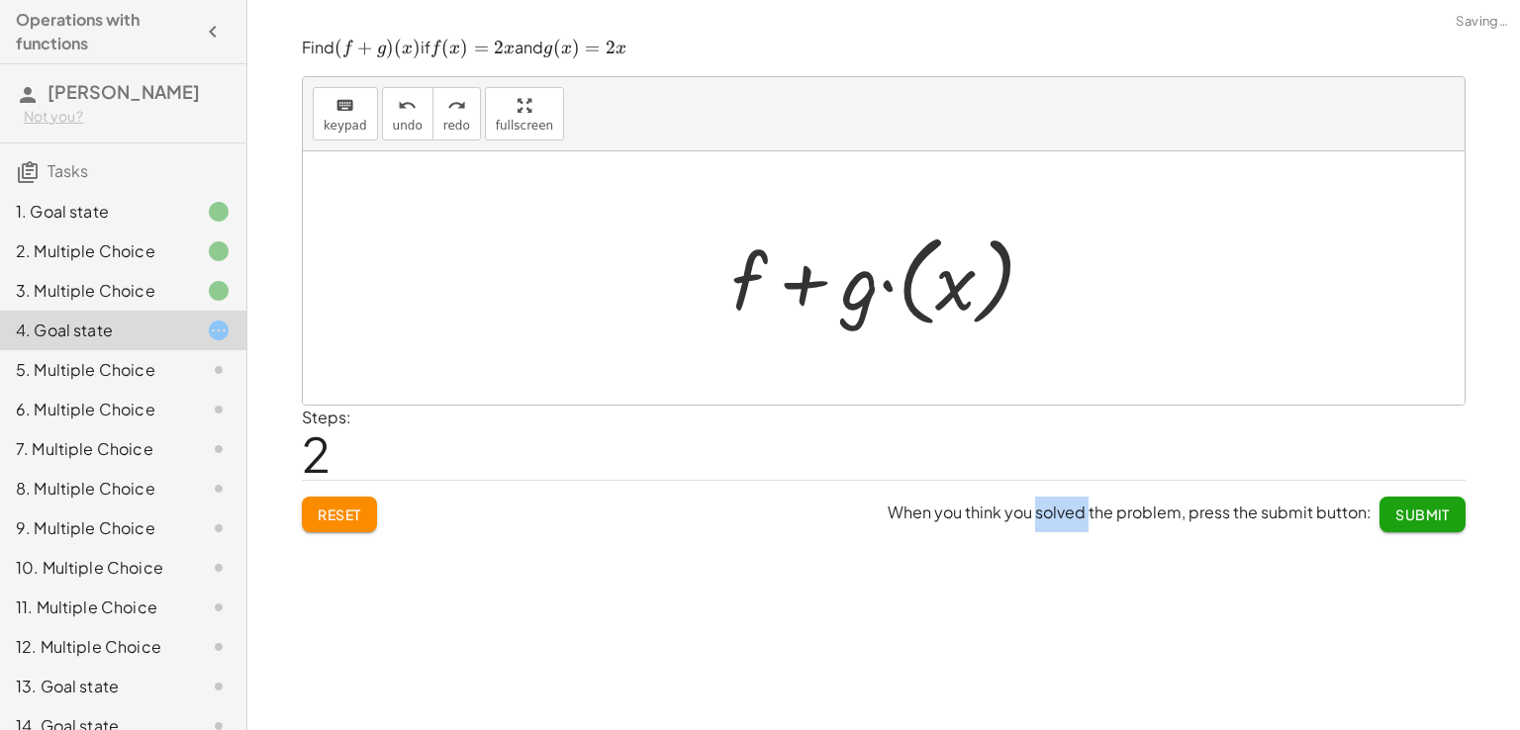
click at [982, 279] on div at bounding box center [890, 279] width 339 height 110
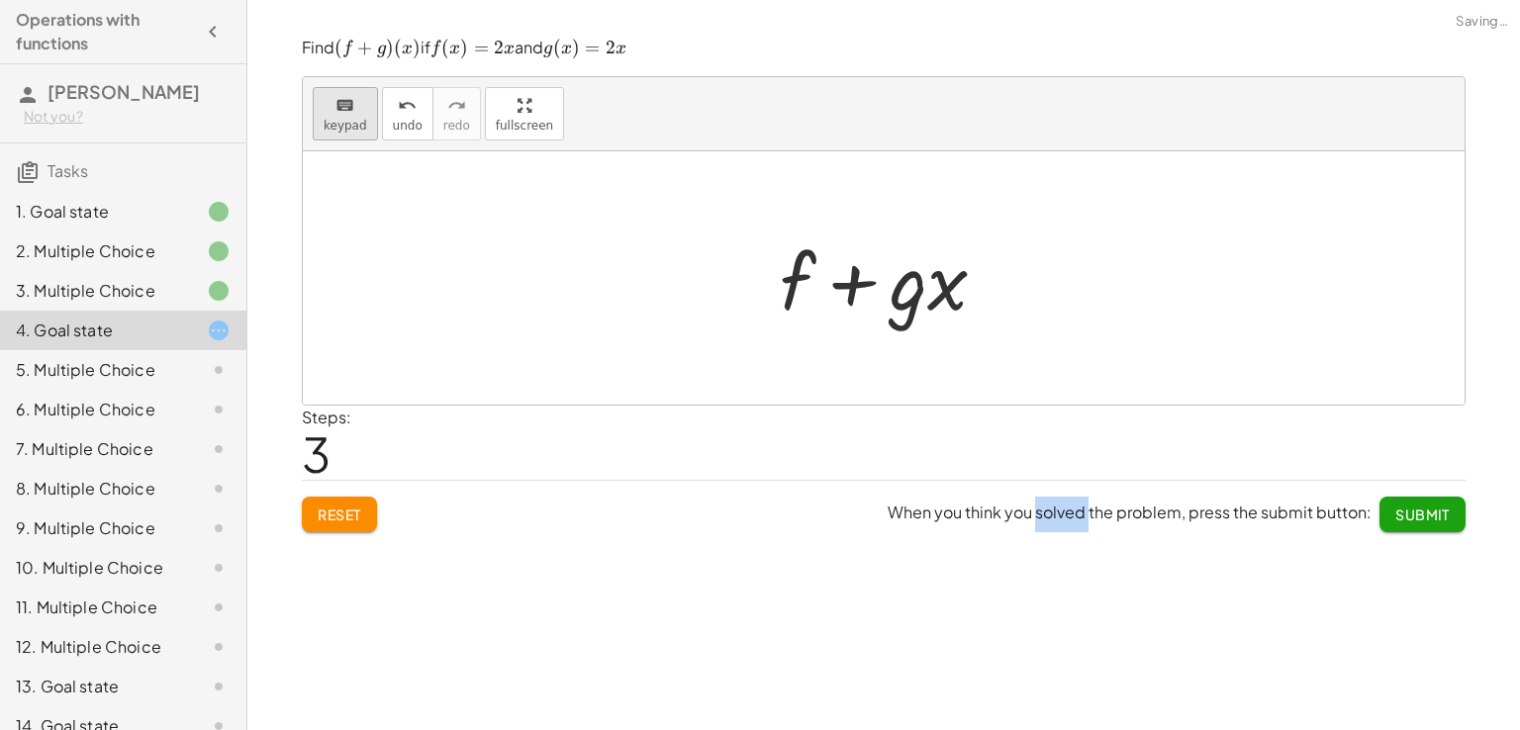
click at [342, 109] on icon "keyboard" at bounding box center [344, 106] width 19 height 24
click at [421, 111] on button "undo undo" at bounding box center [407, 113] width 51 height 53
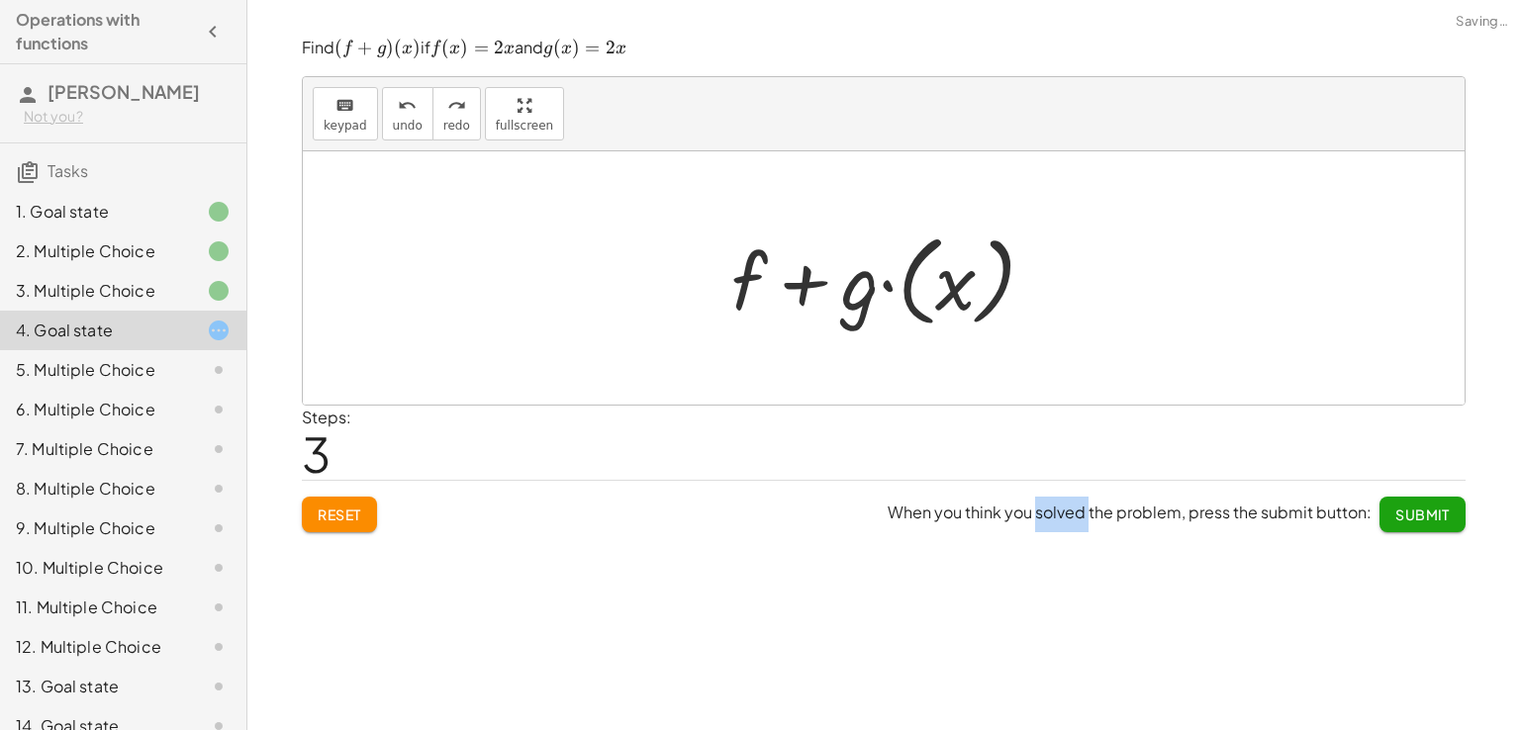
click at [999, 288] on div at bounding box center [890, 279] width 339 height 110
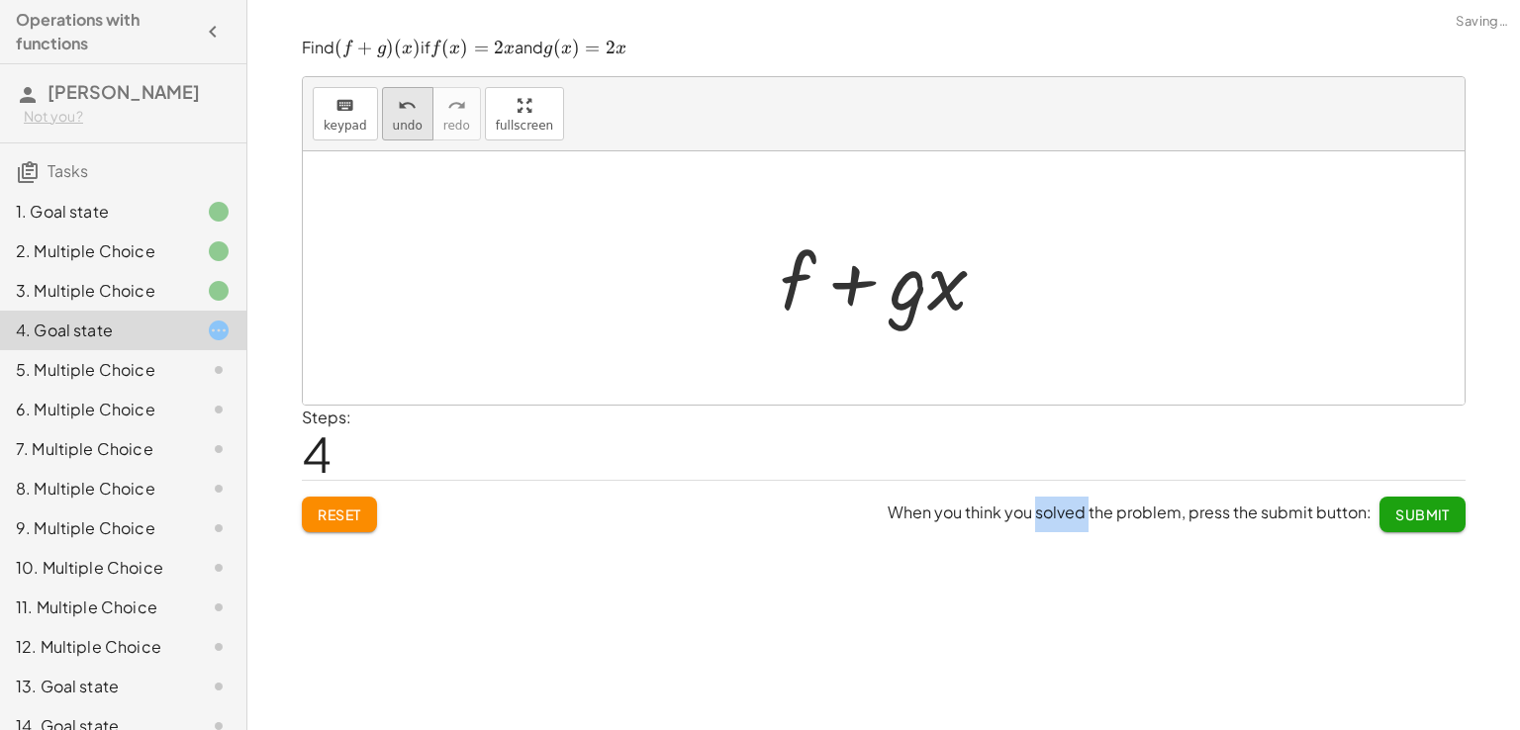
click at [411, 123] on span "undo" at bounding box center [408, 126] width 30 height 14
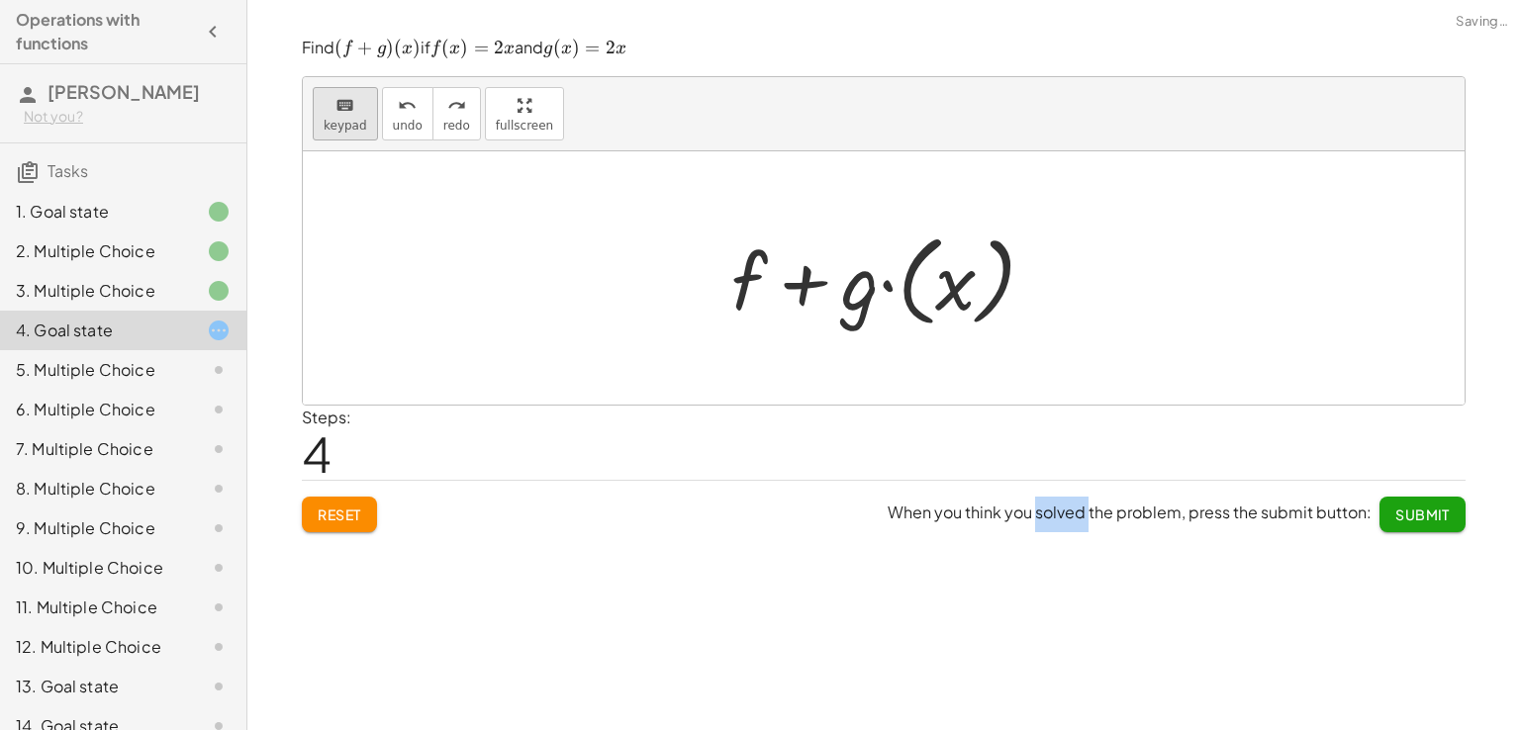
click at [325, 121] on span "keypad" at bounding box center [346, 126] width 44 height 14
click at [987, 280] on div at bounding box center [890, 279] width 339 height 110
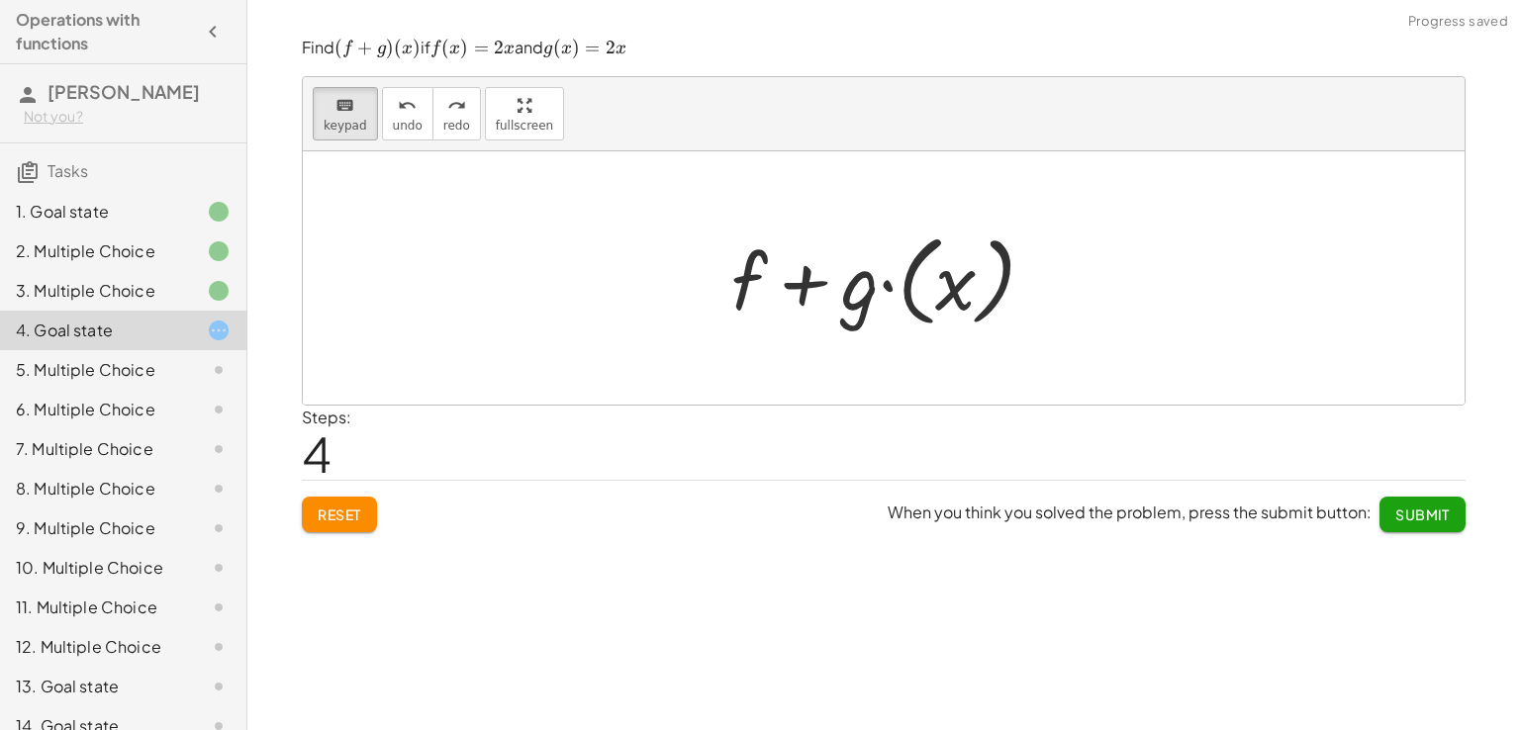
click at [919, 309] on div at bounding box center [890, 279] width 339 height 110
click at [819, 292] on div at bounding box center [890, 279] width 339 height 110
click at [740, 286] on div at bounding box center [749, 281] width 36 height 92
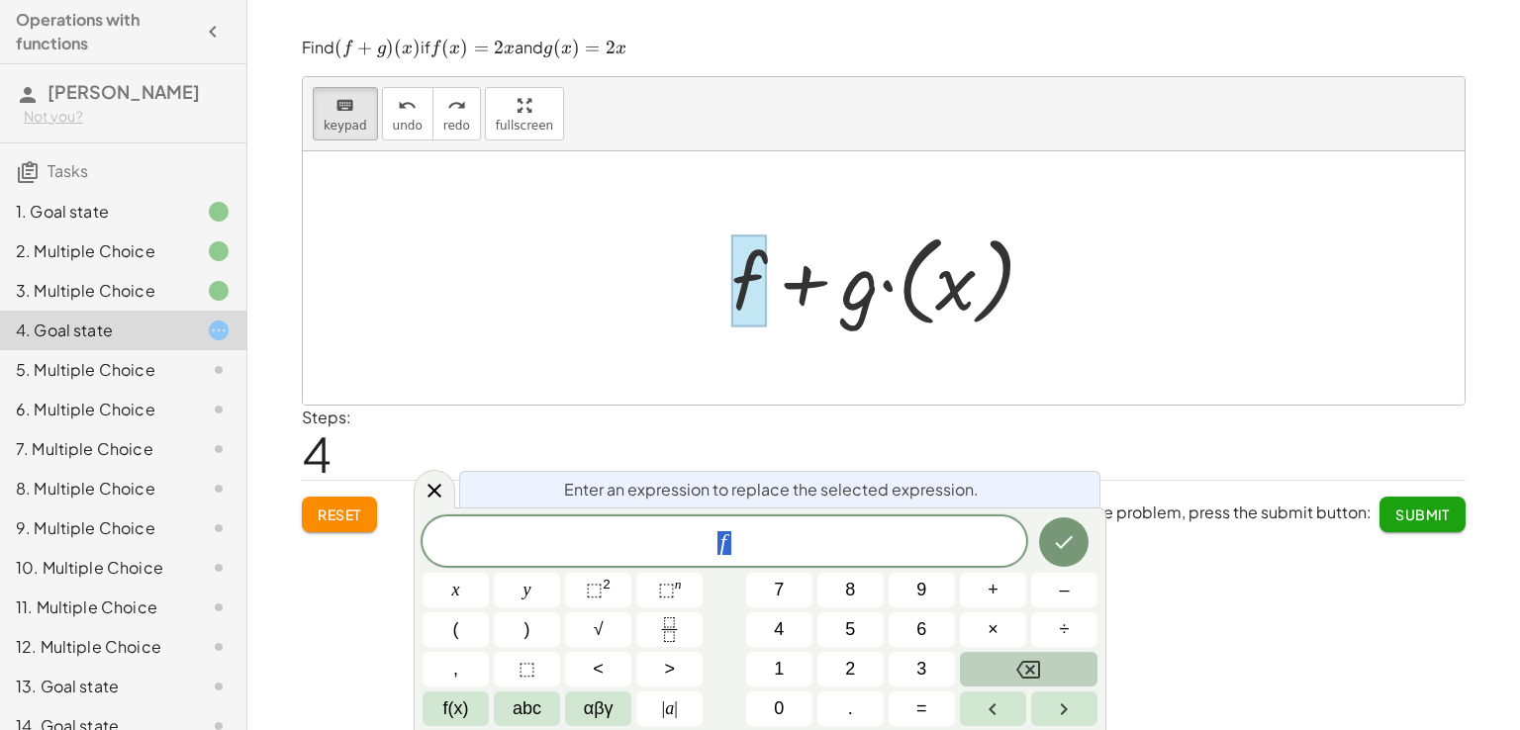
click at [732, 286] on div at bounding box center [749, 281] width 36 height 92
click at [954, 303] on div at bounding box center [890, 279] width 339 height 110
click at [971, 291] on div at bounding box center [890, 279] width 339 height 110
click at [741, 353] on div at bounding box center [884, 277] width 1162 height 253
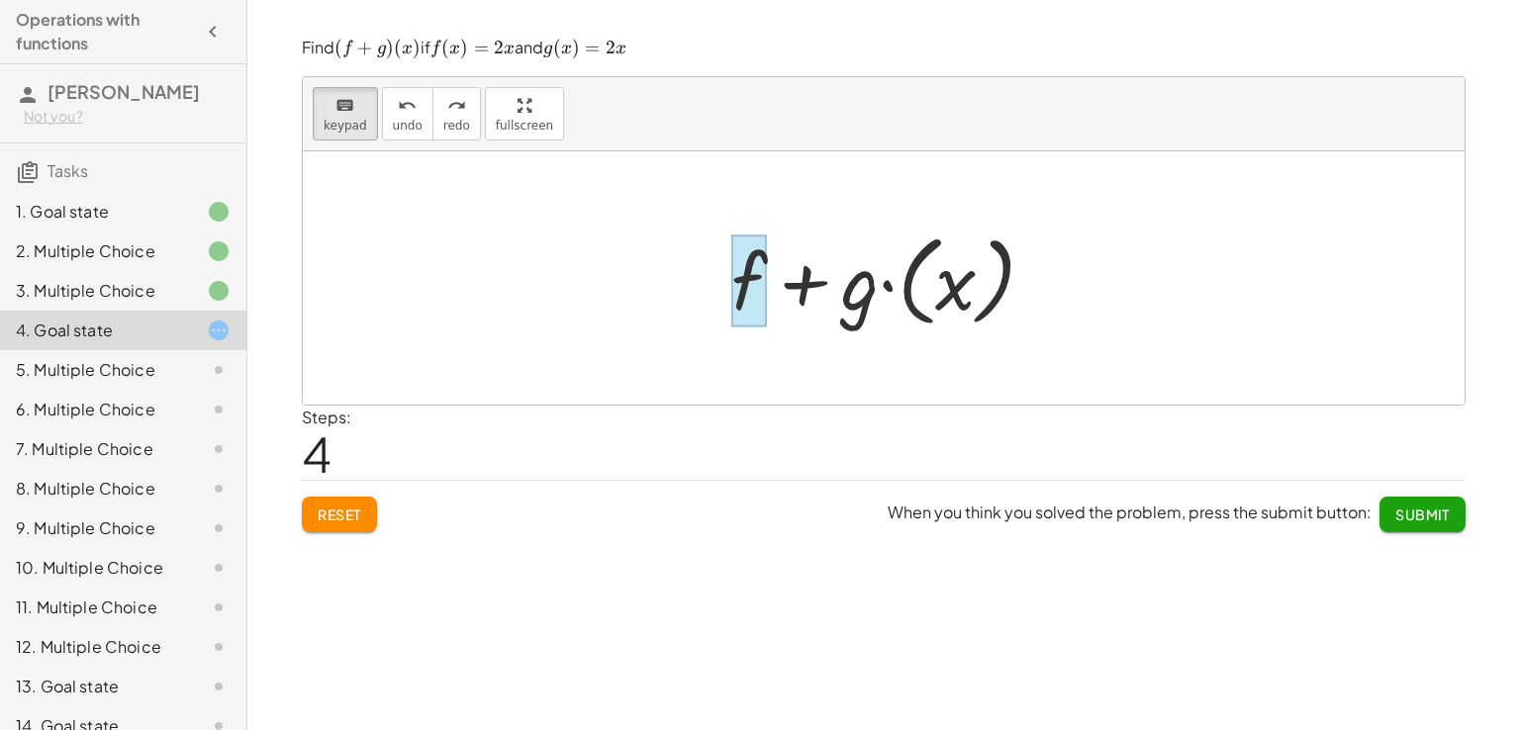
click at [733, 297] on div at bounding box center [749, 281] width 36 height 92
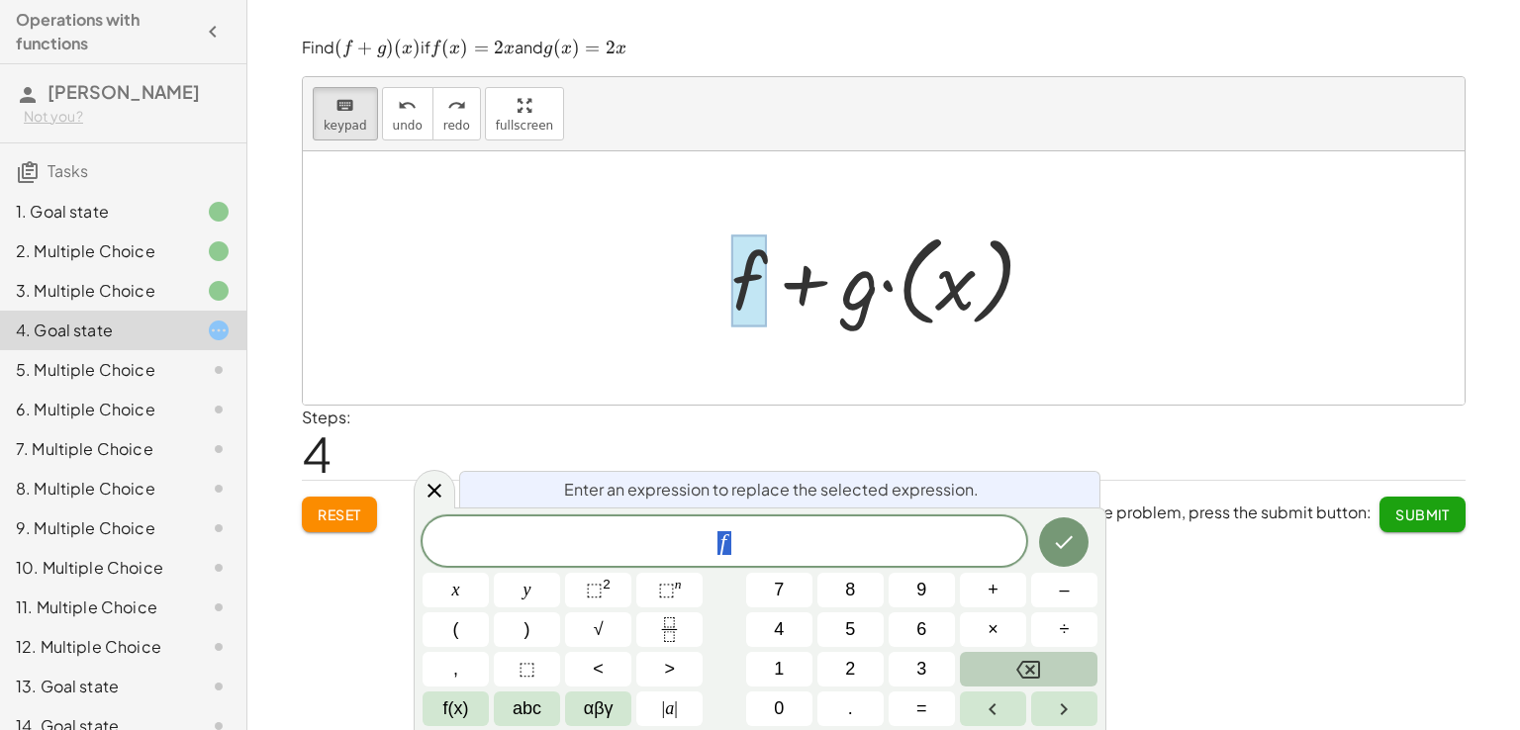
click at [843, 288] on div at bounding box center [890, 279] width 339 height 110
click at [857, 352] on div at bounding box center [884, 277] width 1162 height 253
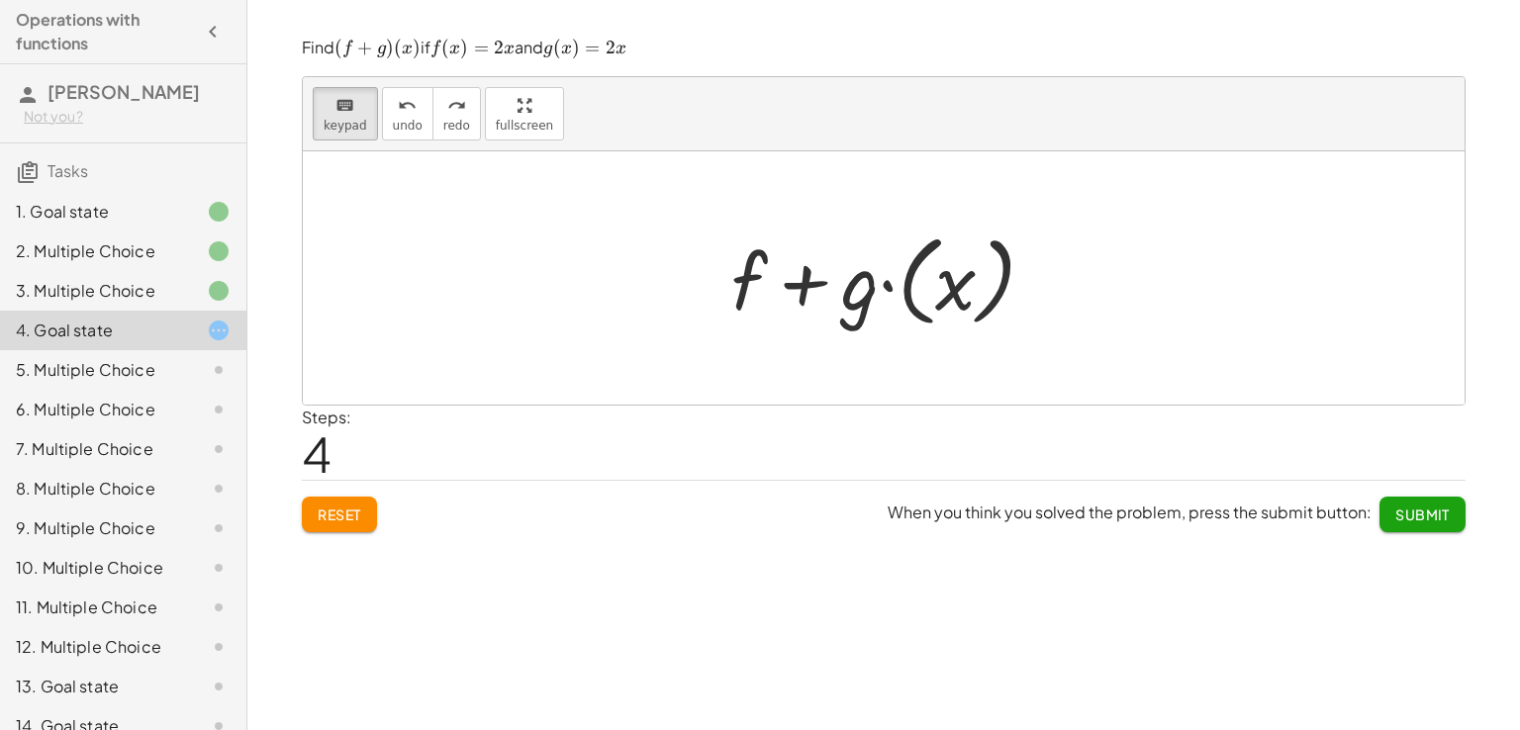
click at [921, 263] on div at bounding box center [890, 279] width 339 height 110
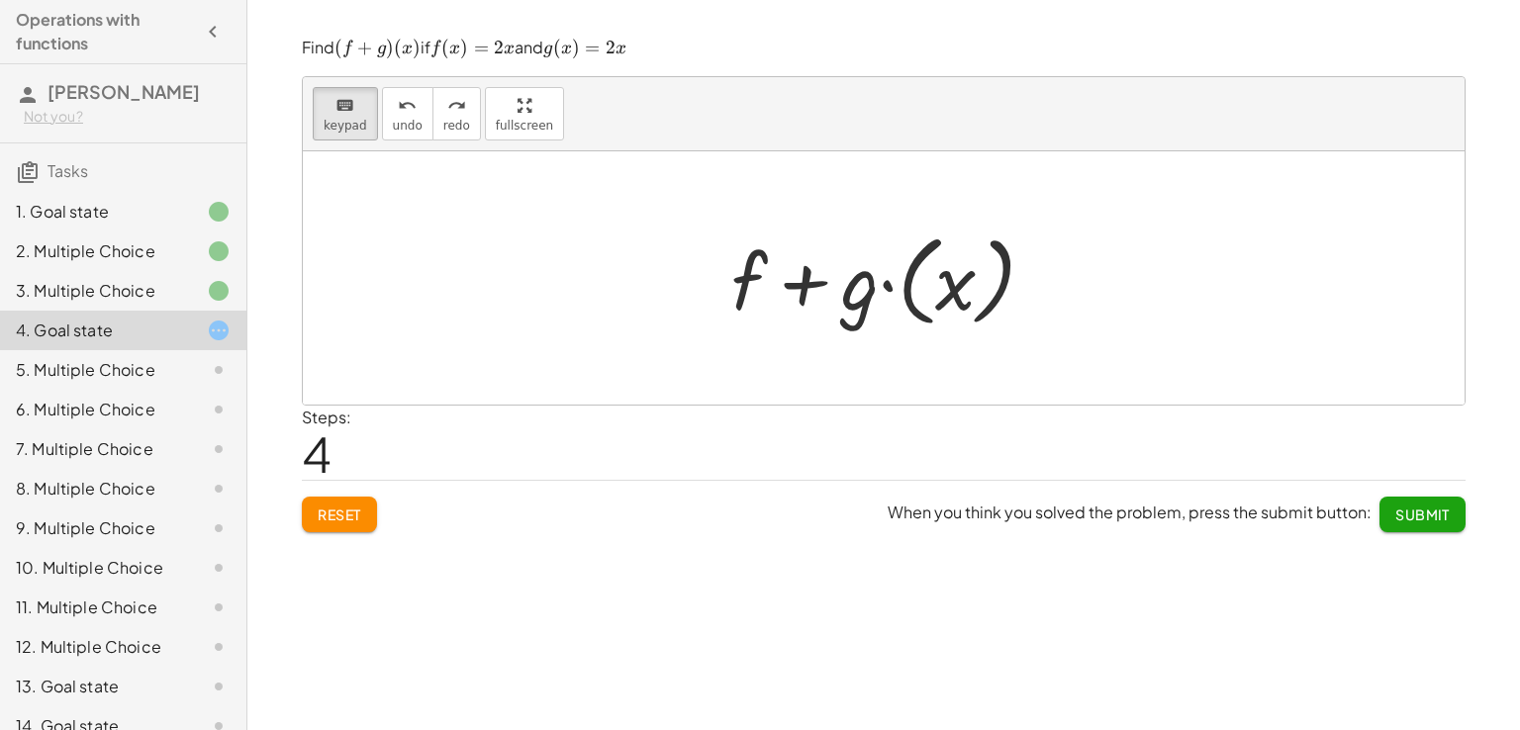
click at [921, 263] on div at bounding box center [890, 279] width 339 height 110
click at [959, 281] on div at bounding box center [890, 279] width 339 height 110
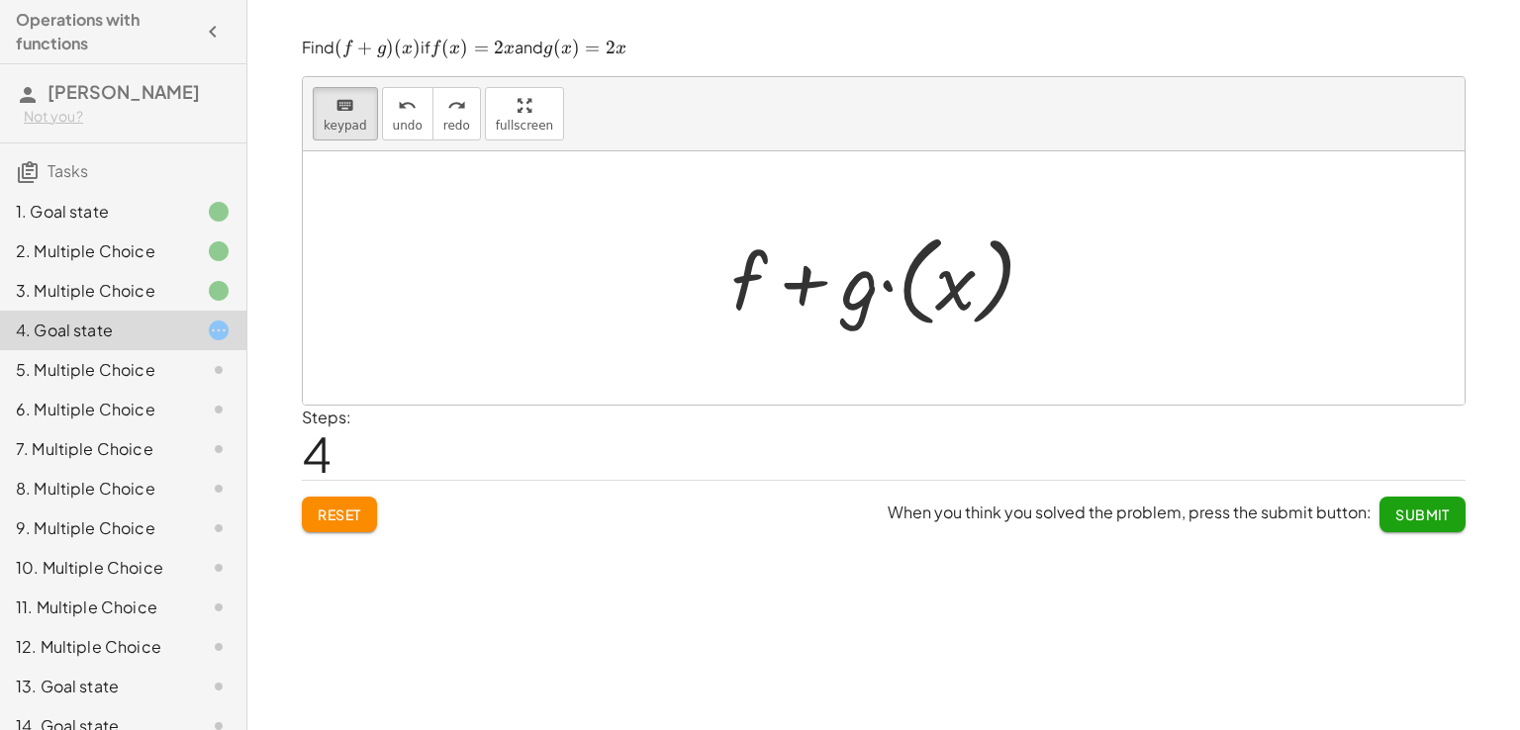
click at [959, 281] on div at bounding box center [890, 279] width 339 height 110
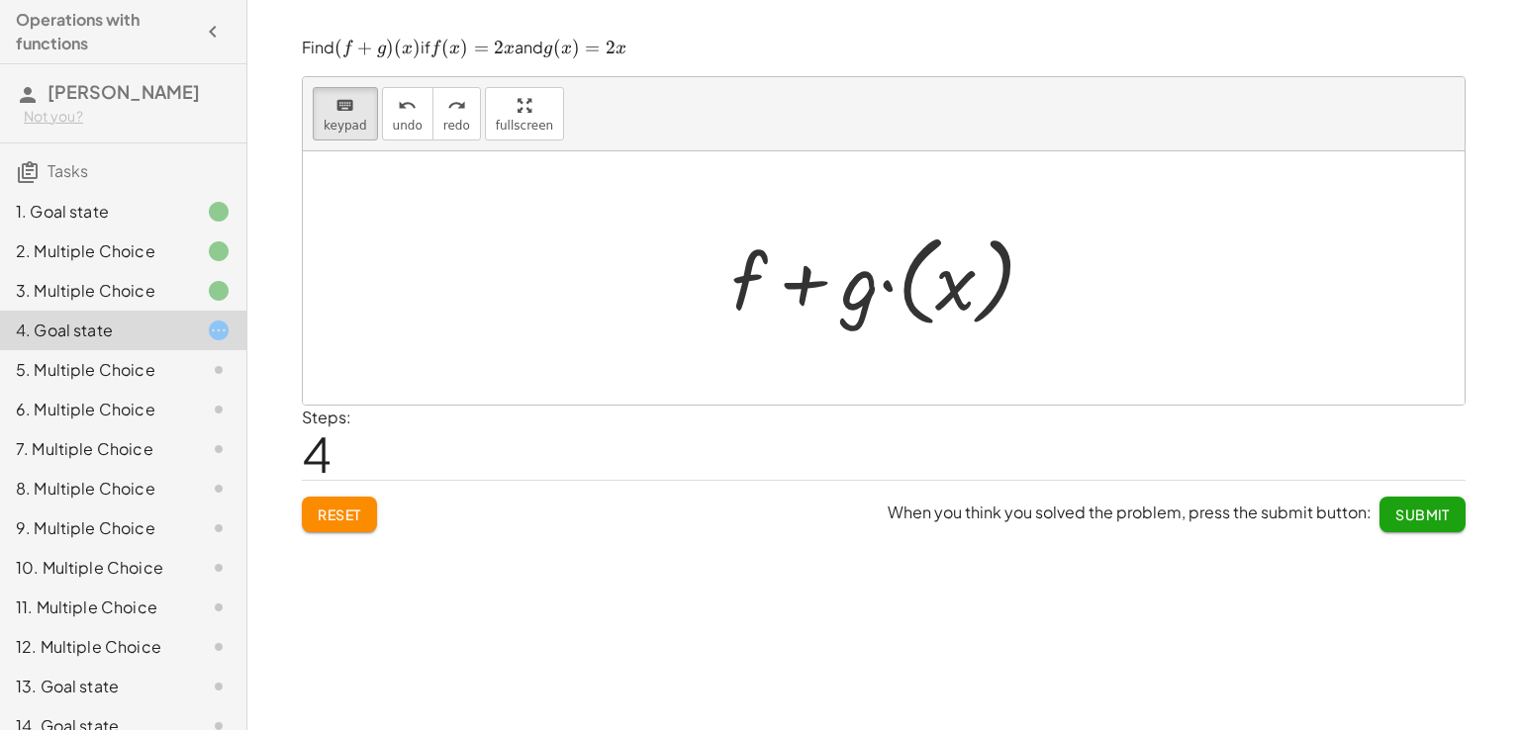
click at [959, 281] on div at bounding box center [890, 279] width 339 height 110
click at [960, 275] on div at bounding box center [890, 279] width 339 height 110
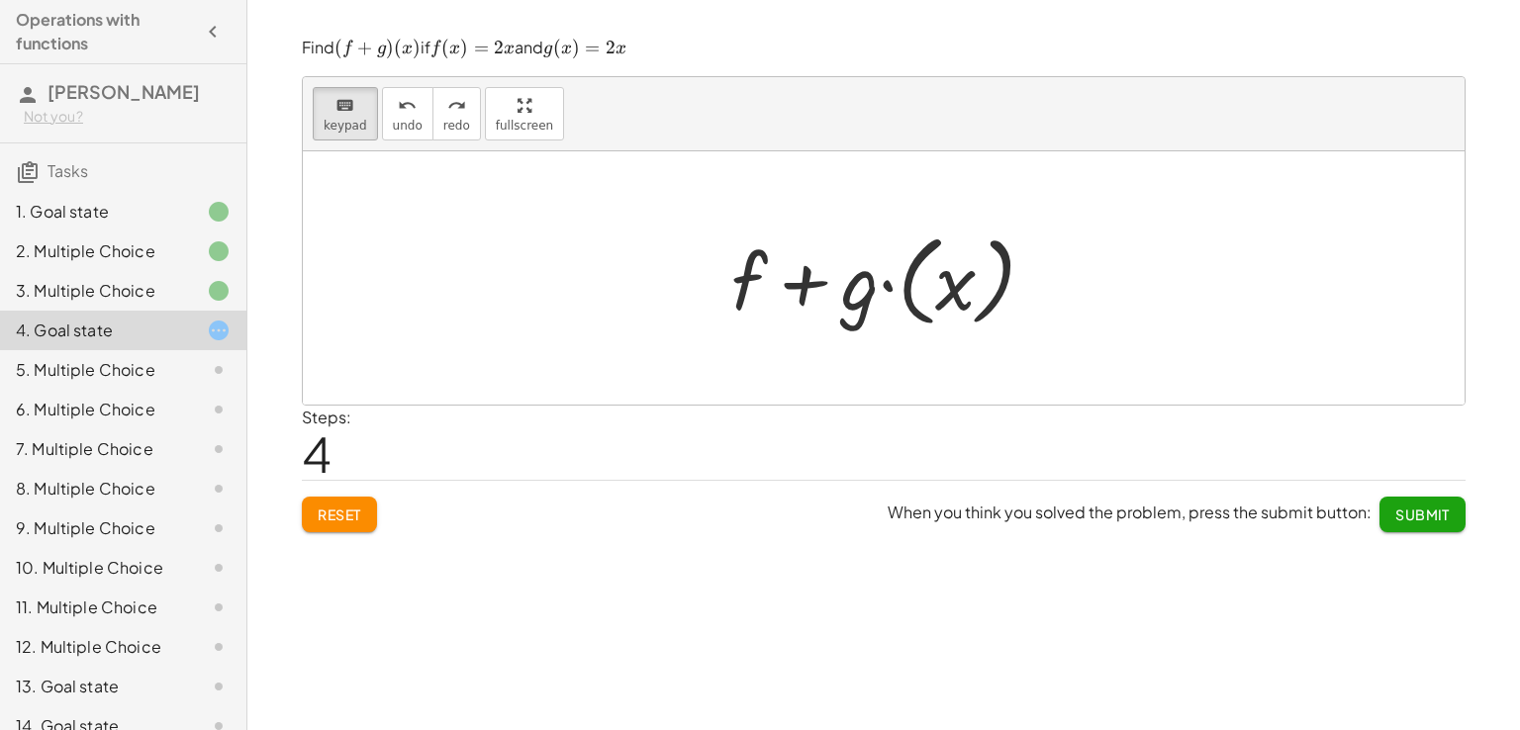
click at [960, 275] on div at bounding box center [890, 279] width 339 height 110
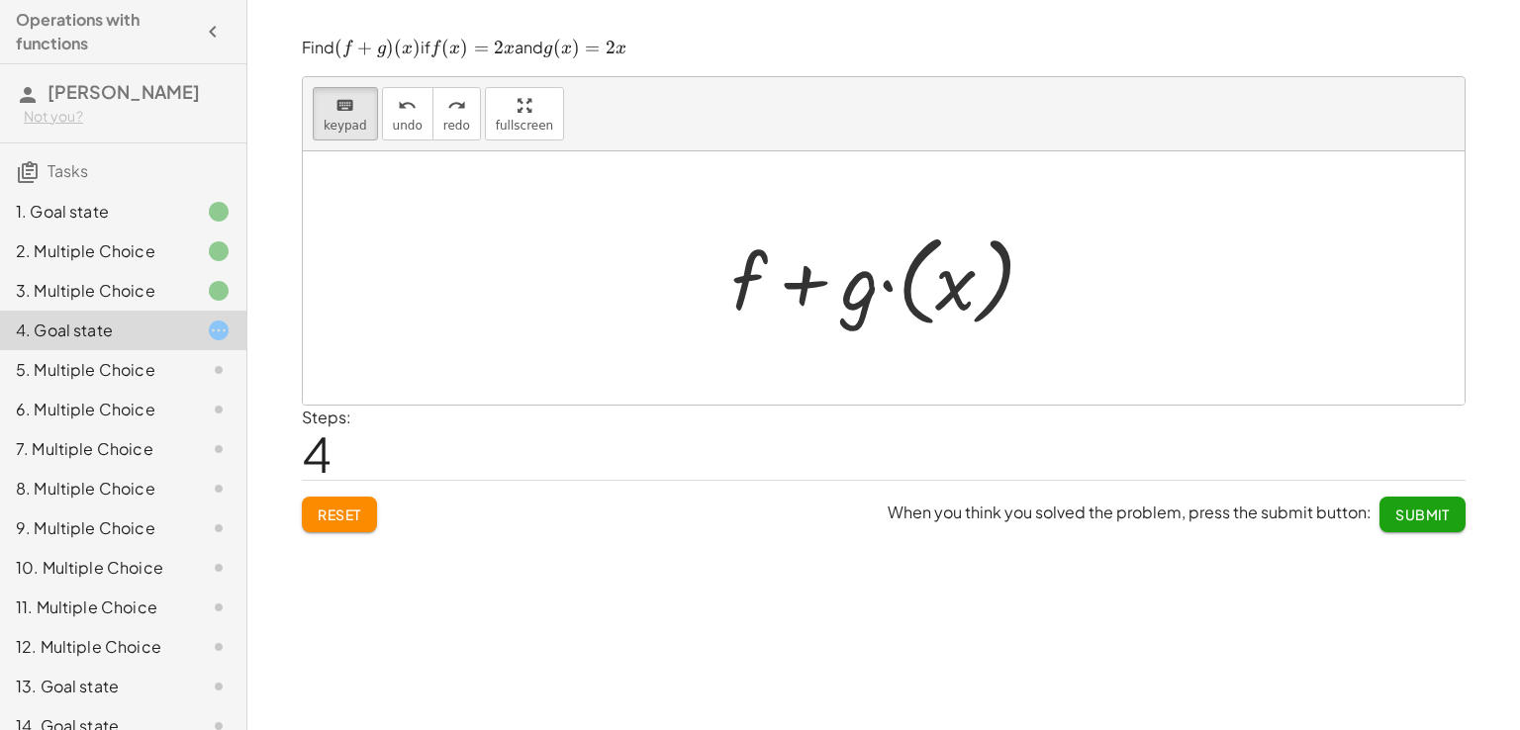
click at [978, 287] on div at bounding box center [890, 279] width 339 height 110
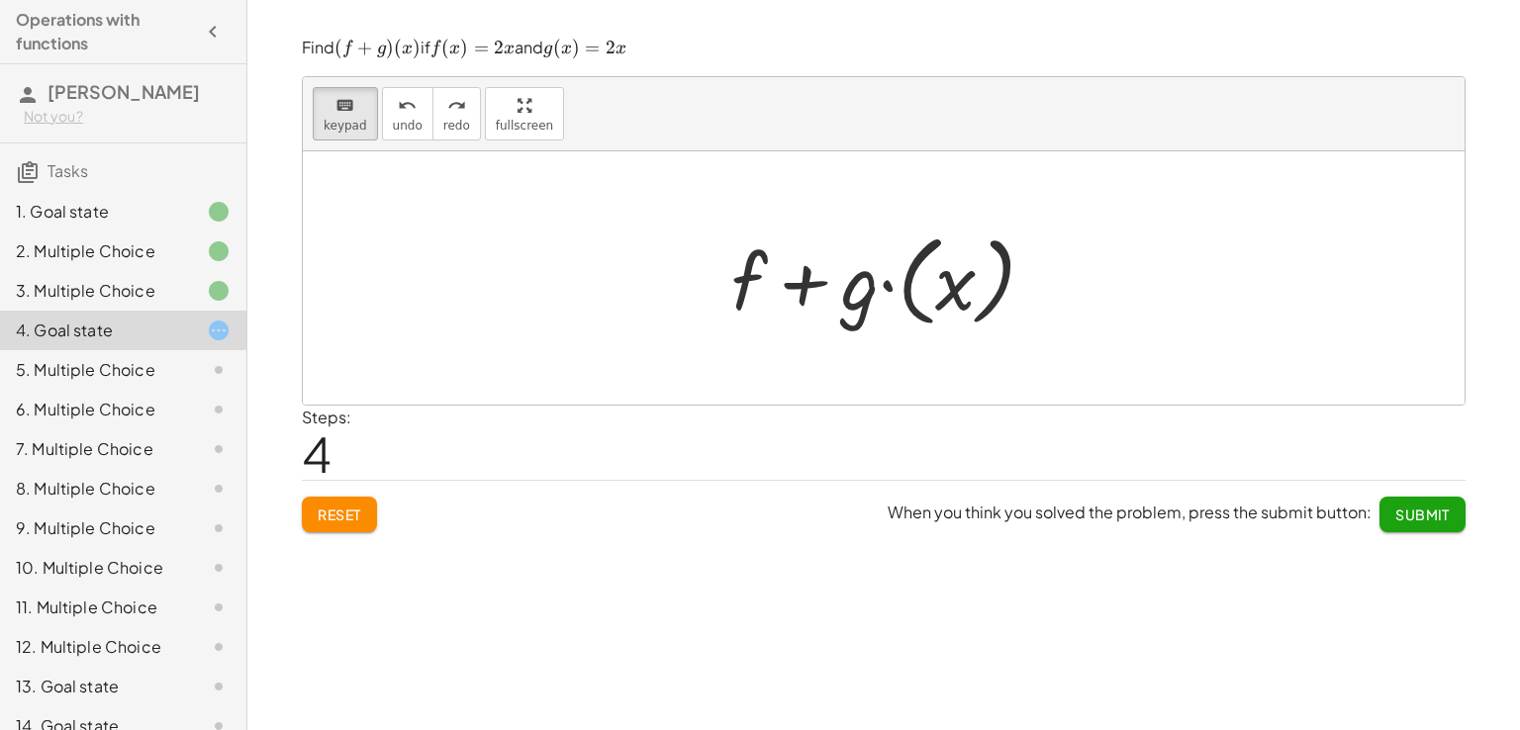
click at [978, 287] on div at bounding box center [890, 279] width 339 height 110
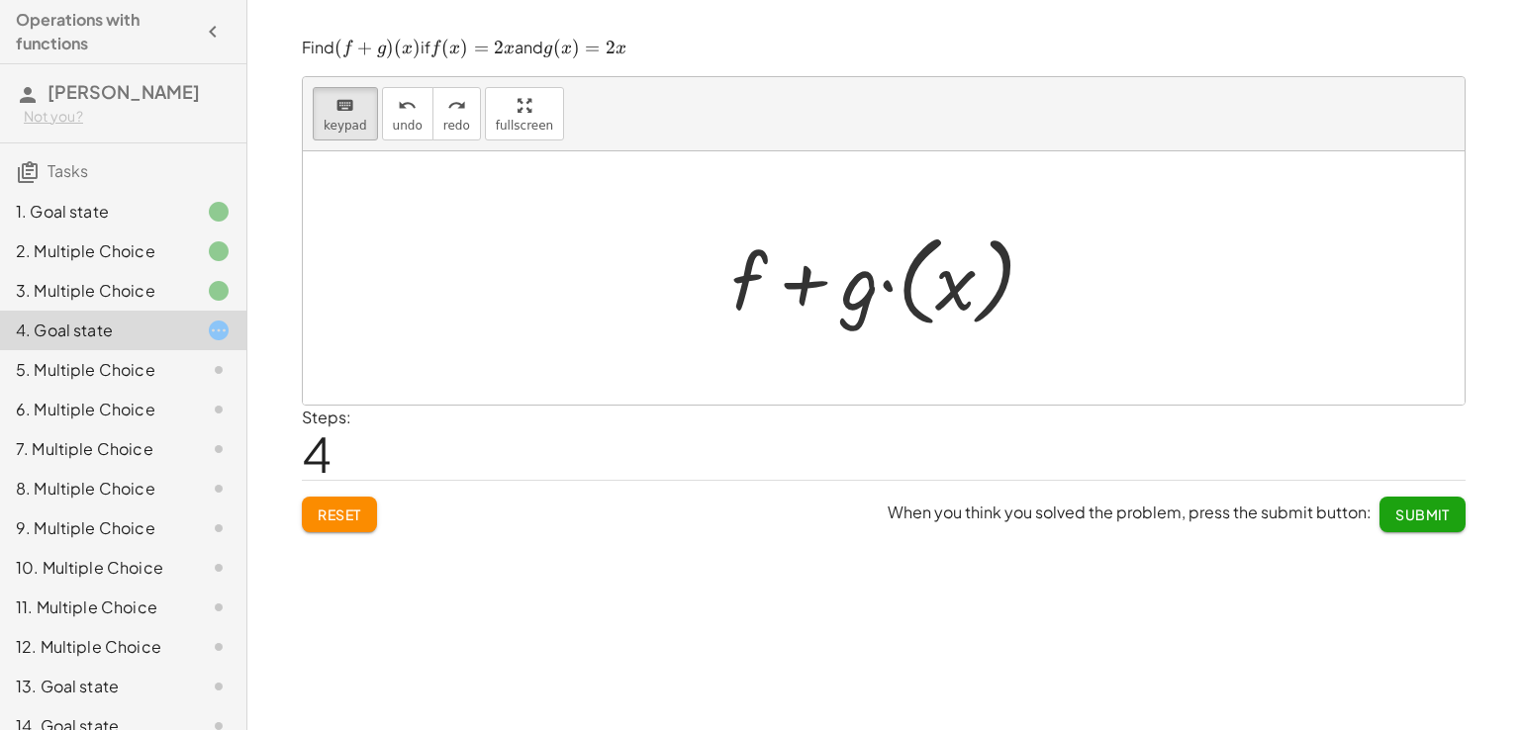
click at [978, 287] on div at bounding box center [890, 279] width 339 height 110
click at [959, 290] on div at bounding box center [890, 279] width 339 height 110
click at [930, 298] on div at bounding box center [890, 279] width 339 height 110
click at [875, 290] on div at bounding box center [890, 279] width 339 height 110
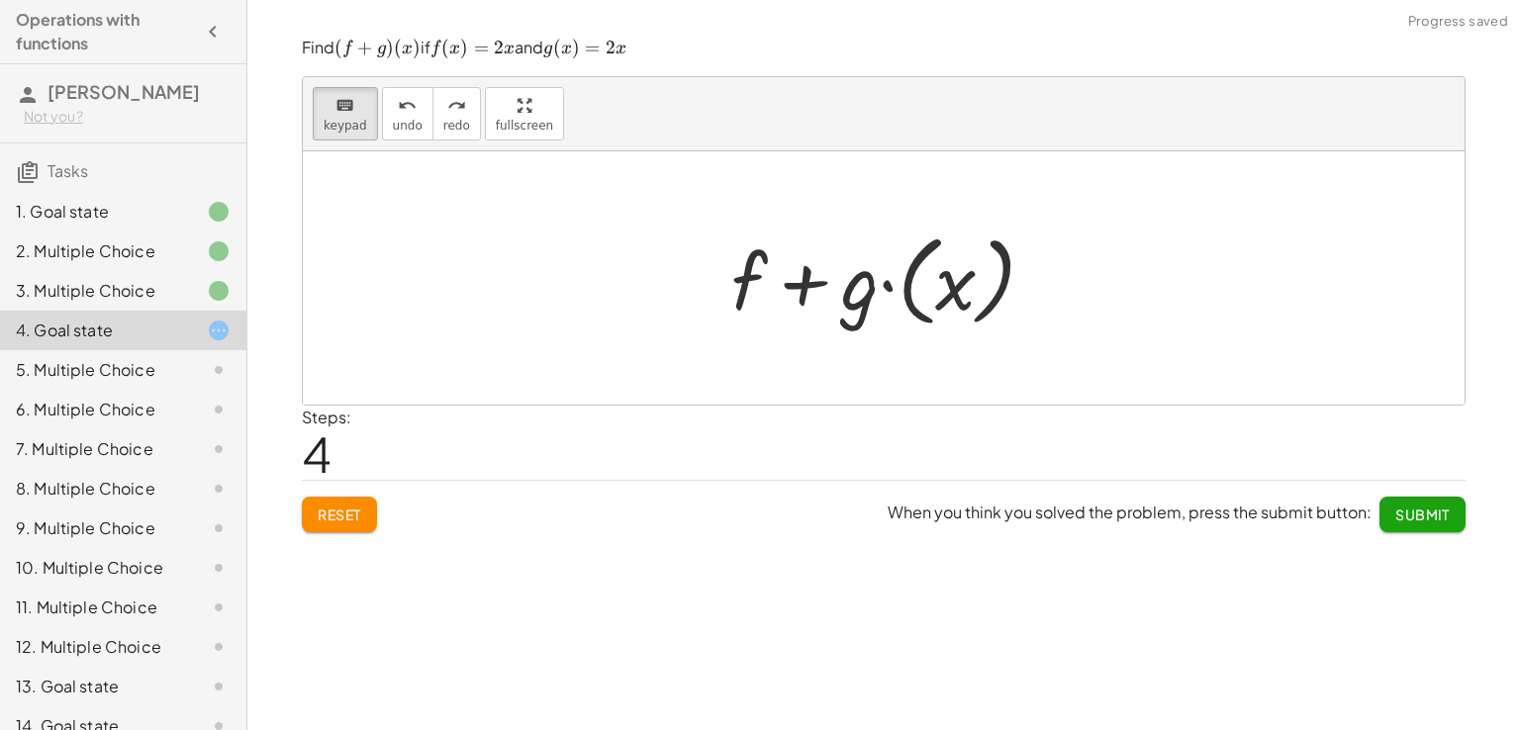
click at [875, 290] on div at bounding box center [890, 279] width 339 height 110
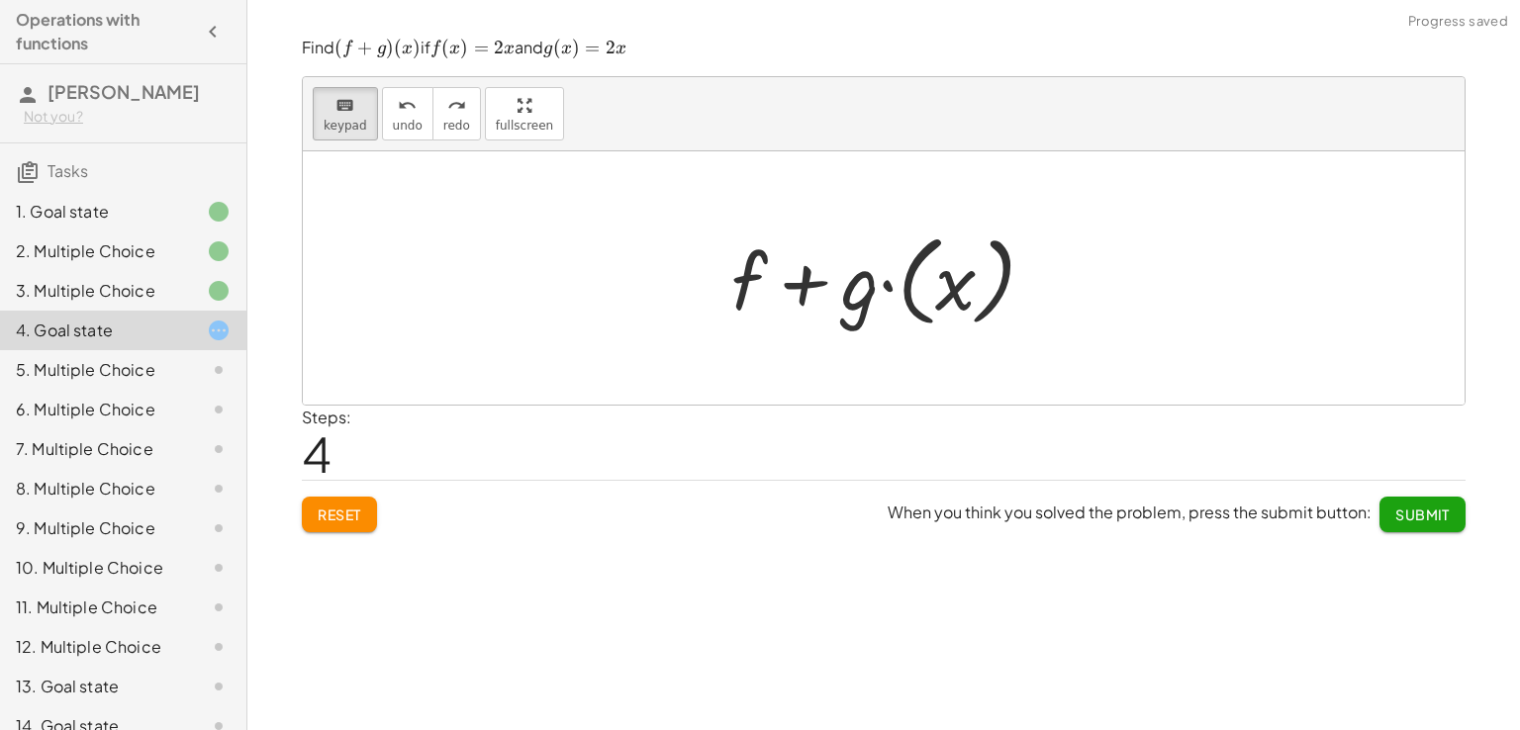
click at [875, 290] on div at bounding box center [890, 279] width 339 height 110
click at [771, 278] on div at bounding box center [890, 279] width 339 height 110
click at [744, 286] on div at bounding box center [749, 281] width 36 height 92
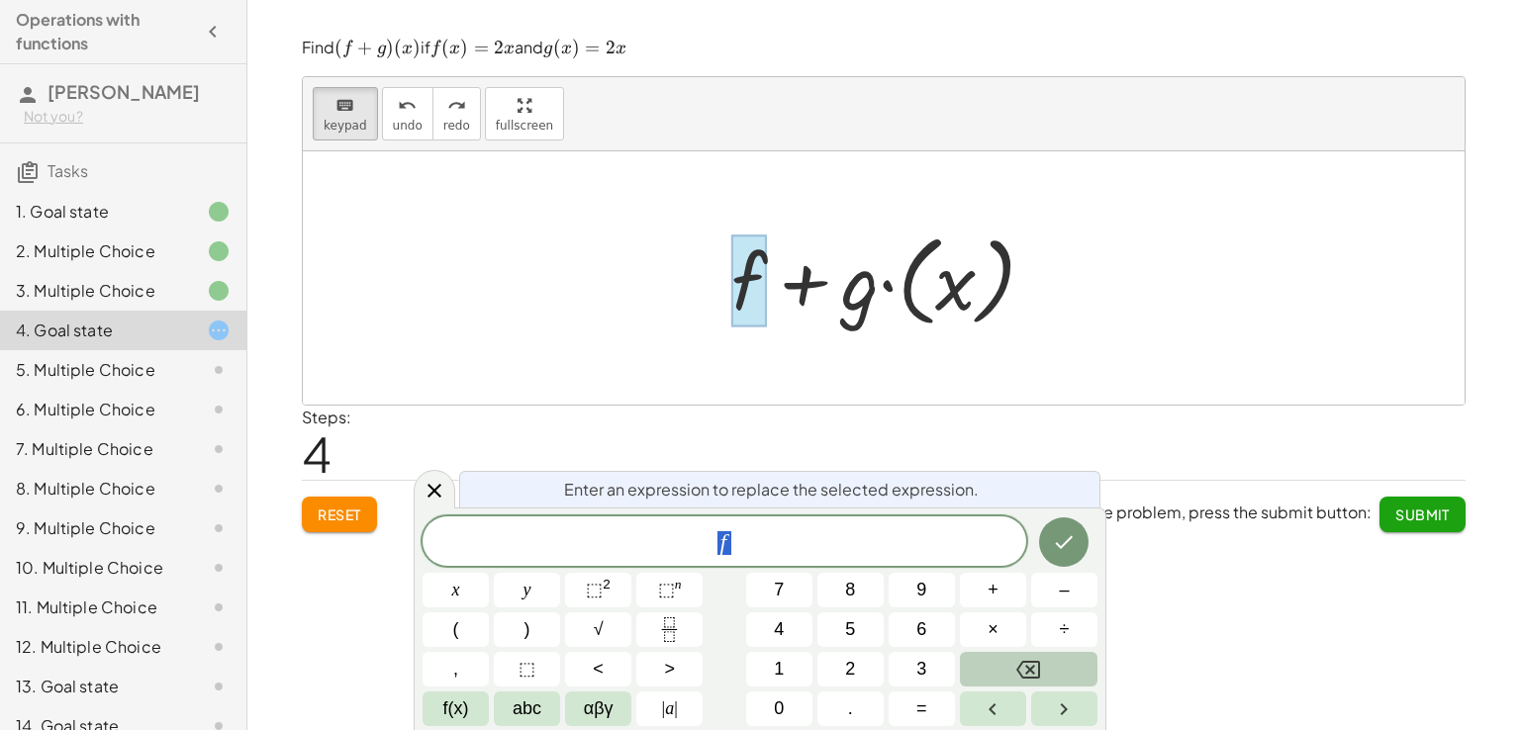
click at [791, 551] on span "f" at bounding box center [724, 543] width 604 height 28
click at [433, 705] on button "f(x)" at bounding box center [455, 709] width 66 height 35
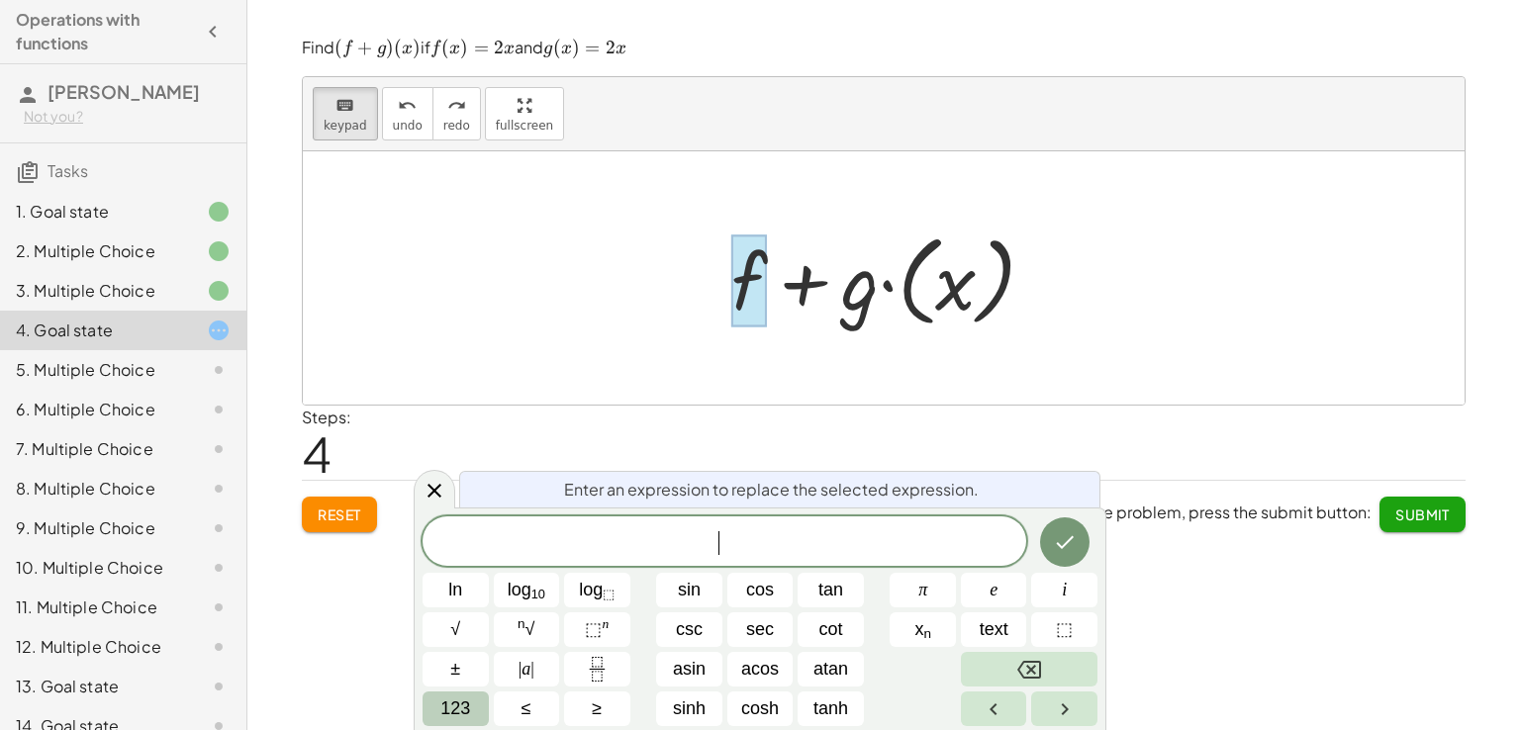
click at [474, 717] on button "123" at bounding box center [455, 709] width 66 height 35
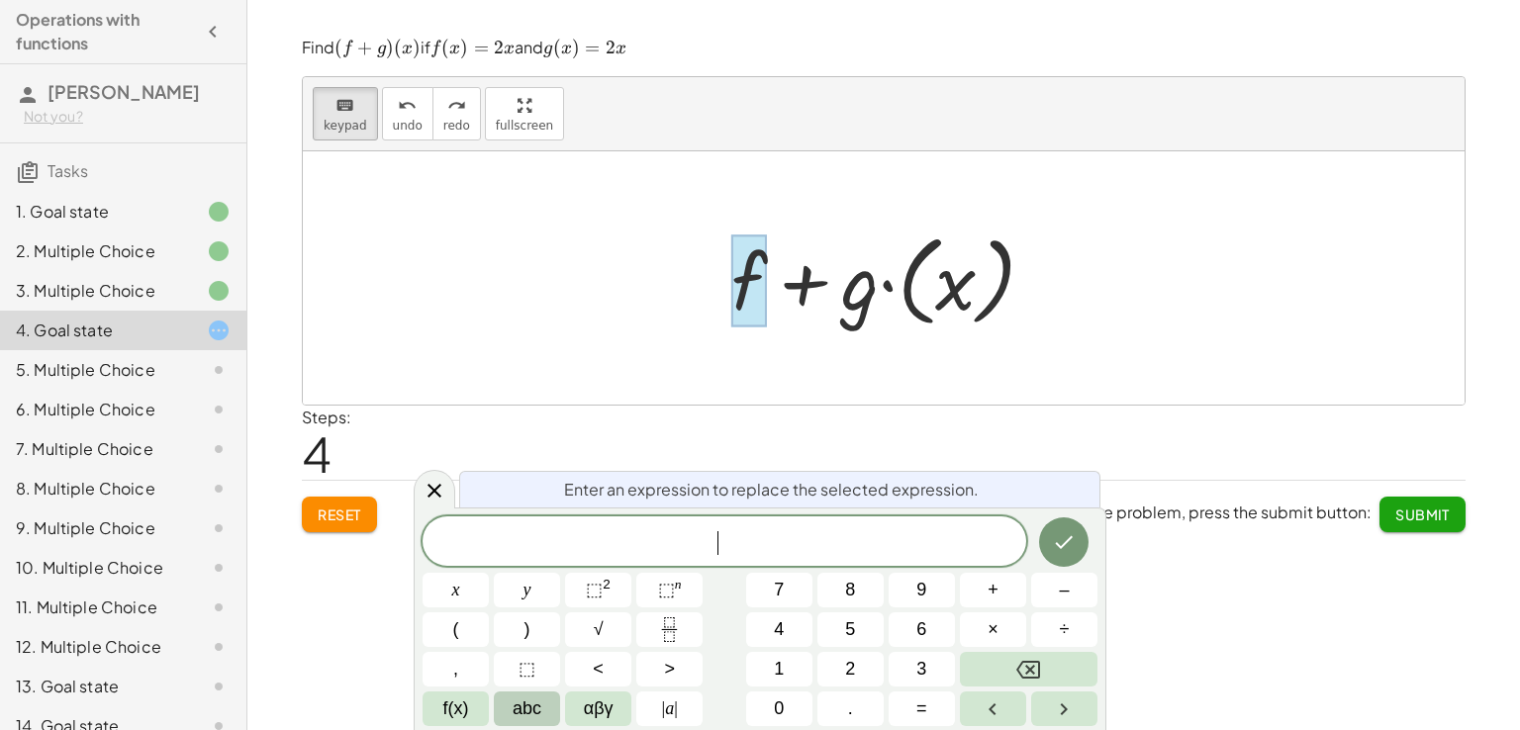
click at [535, 713] on span "abc" at bounding box center [527, 709] width 29 height 27
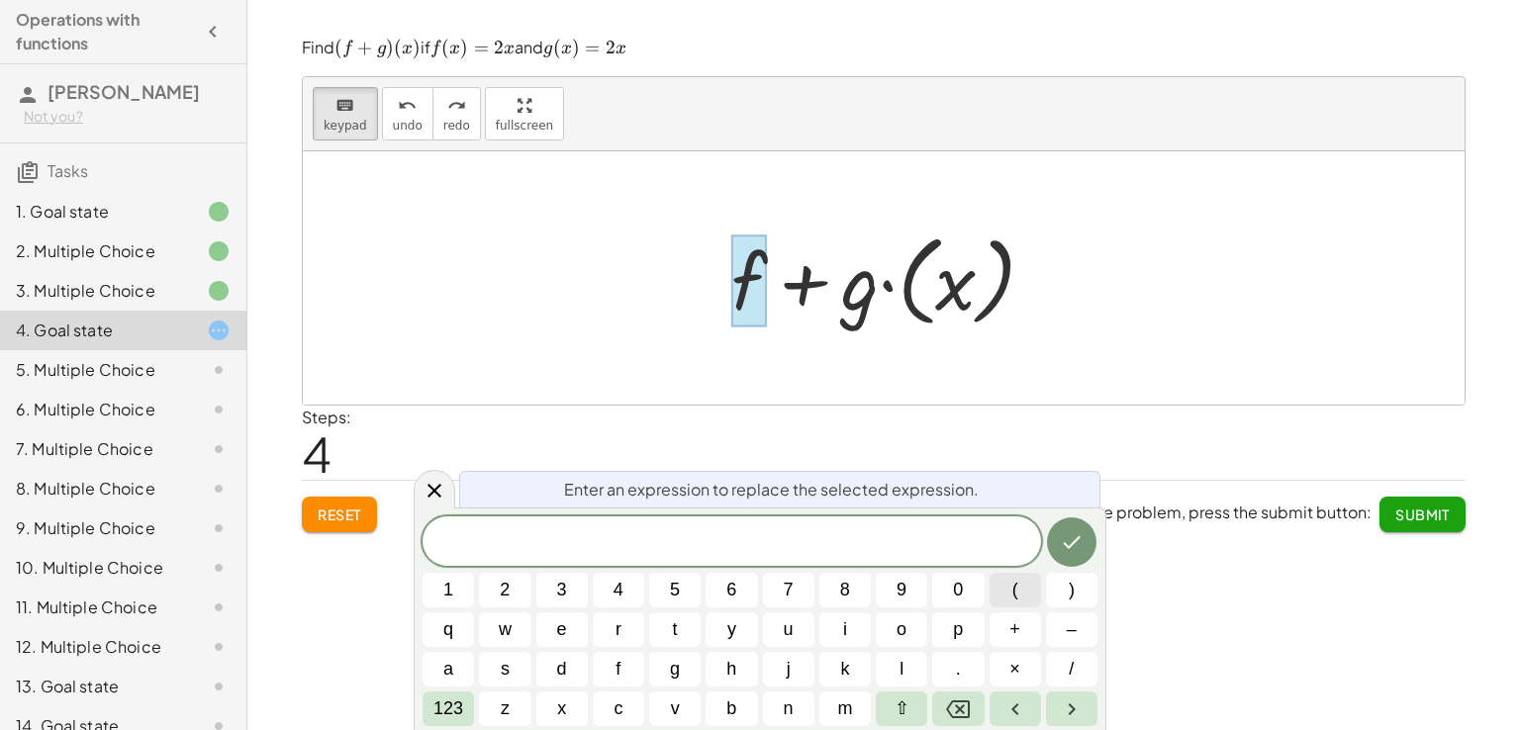
click at [1001, 590] on button "(" at bounding box center [1014, 590] width 51 height 35
click at [606, 661] on button "f" at bounding box center [618, 669] width 51 height 35
click at [1007, 640] on button "+" at bounding box center [1014, 629] width 51 height 35
click at [681, 675] on button "g" at bounding box center [674, 669] width 51 height 35
click at [1073, 577] on span ")" at bounding box center [1072, 590] width 6 height 27
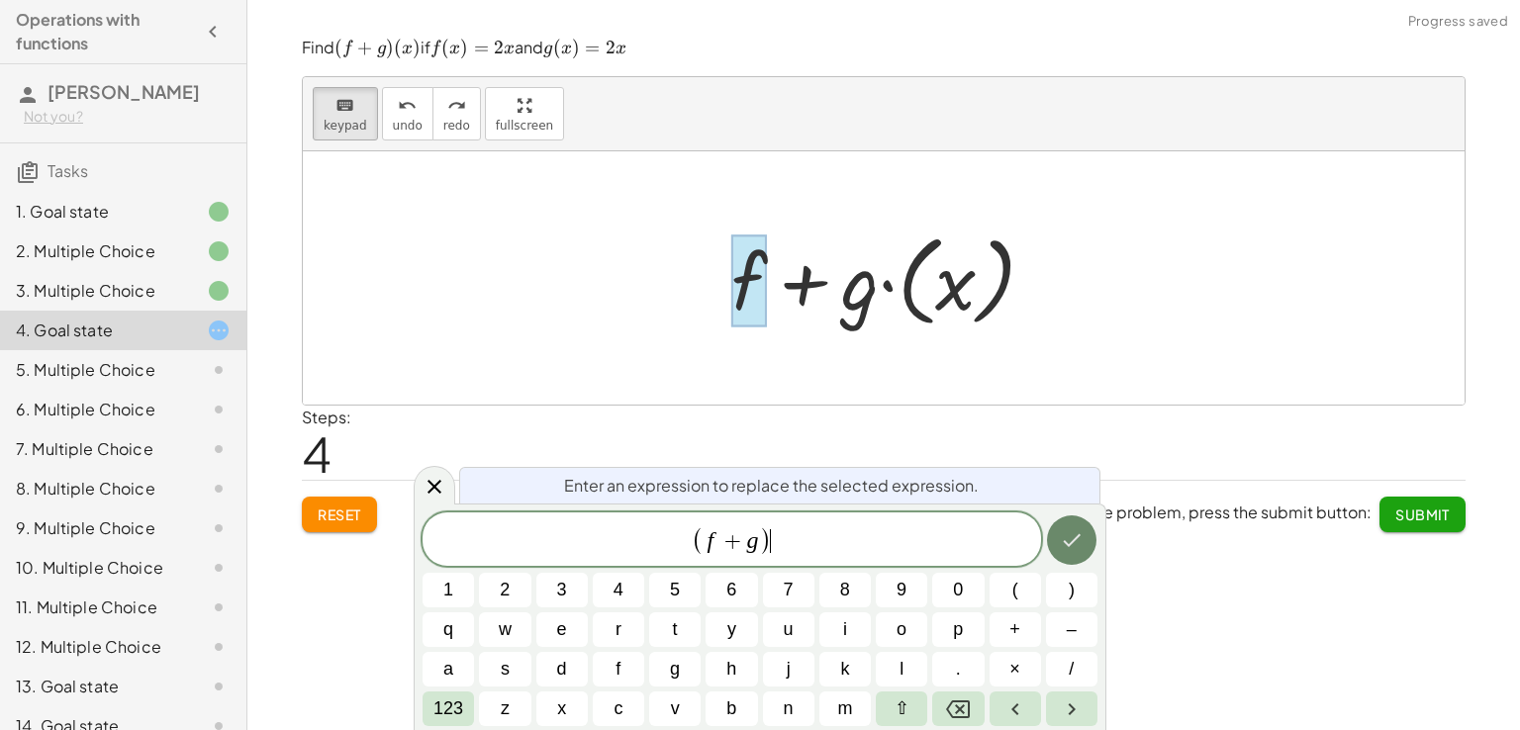
click at [1085, 550] on button "Done" at bounding box center [1071, 539] width 49 height 49
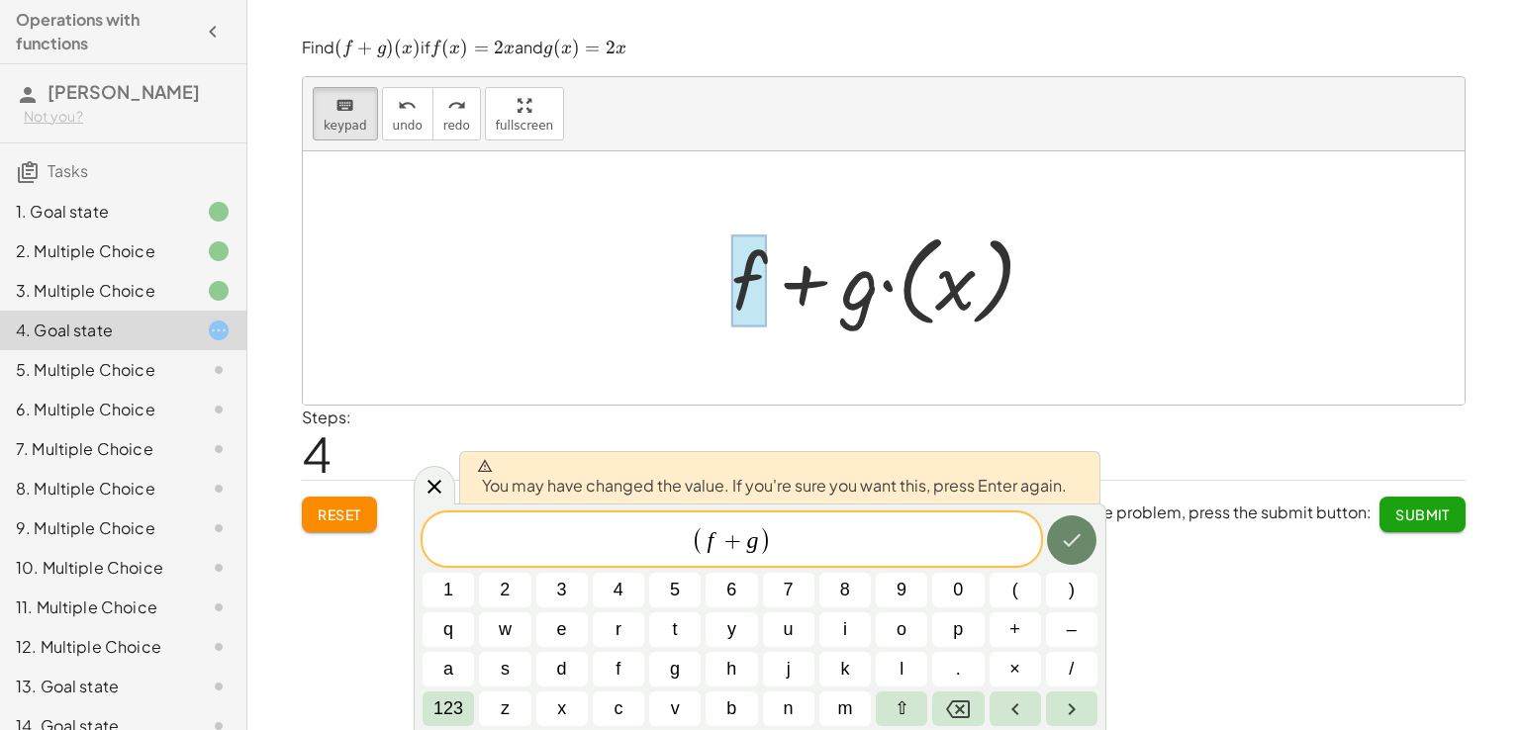
click at [1085, 550] on button "Done" at bounding box center [1071, 539] width 49 height 49
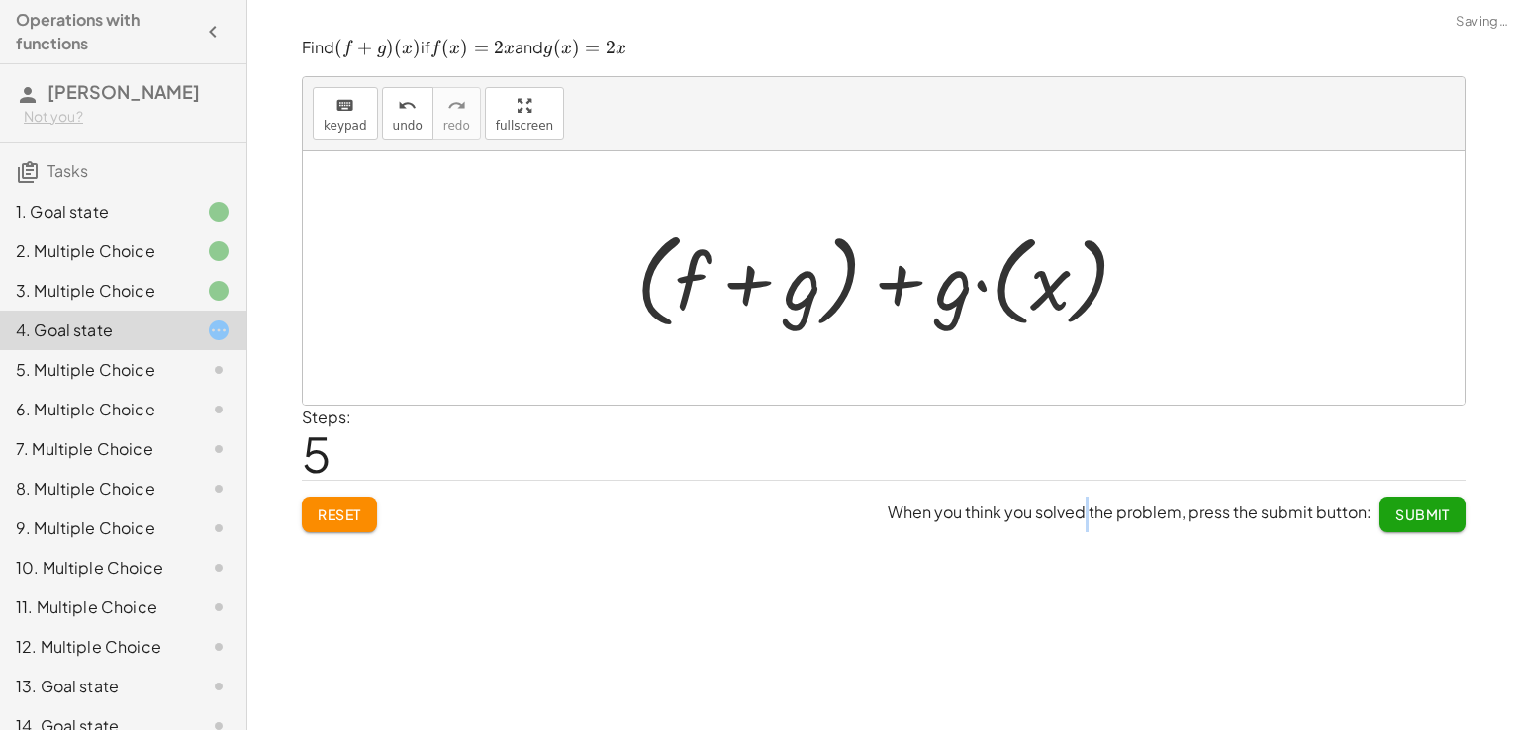
click at [1085, 550] on div "keyboard keypad undo undo redo redo fullscreen + g + f + ( g ) + f + g + f + f …" at bounding box center [883, 365] width 1272 height 730
click at [897, 290] on div at bounding box center [890, 279] width 529 height 114
click at [981, 298] on div at bounding box center [890, 279] width 529 height 114
click at [981, 298] on div at bounding box center [891, 279] width 432 height 114
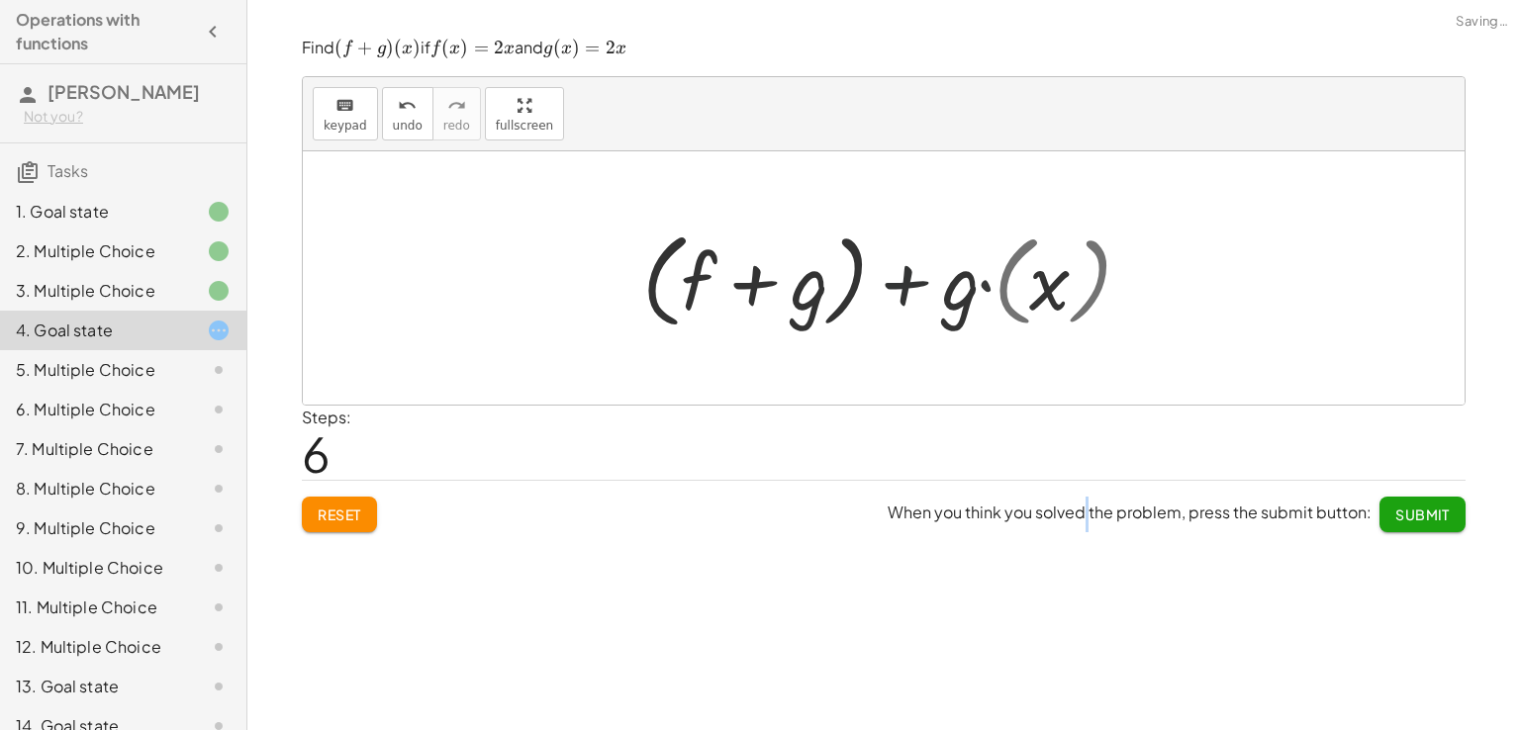
click at [981, 298] on div at bounding box center [891, 279] width 432 height 114
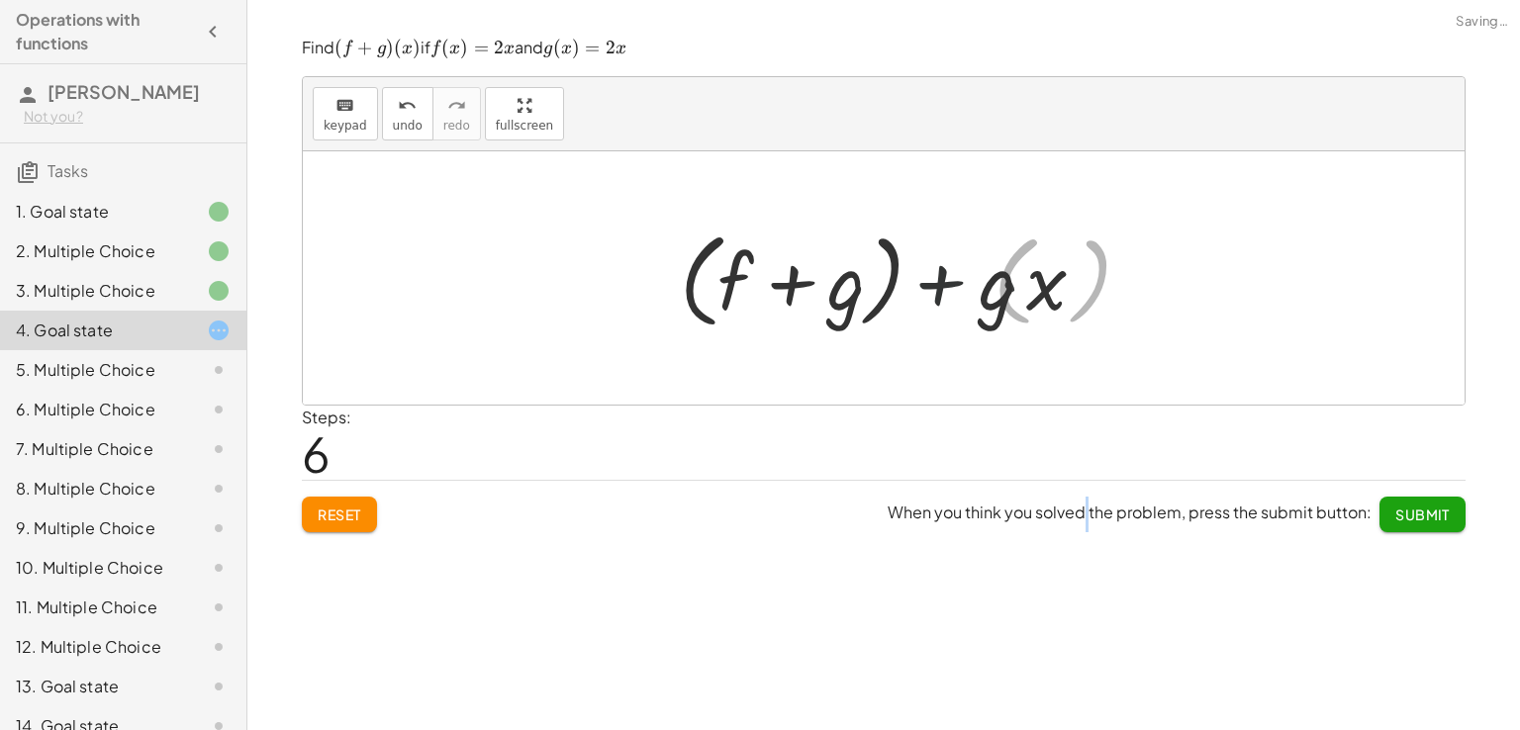
click at [981, 298] on div at bounding box center [891, 279] width 432 height 114
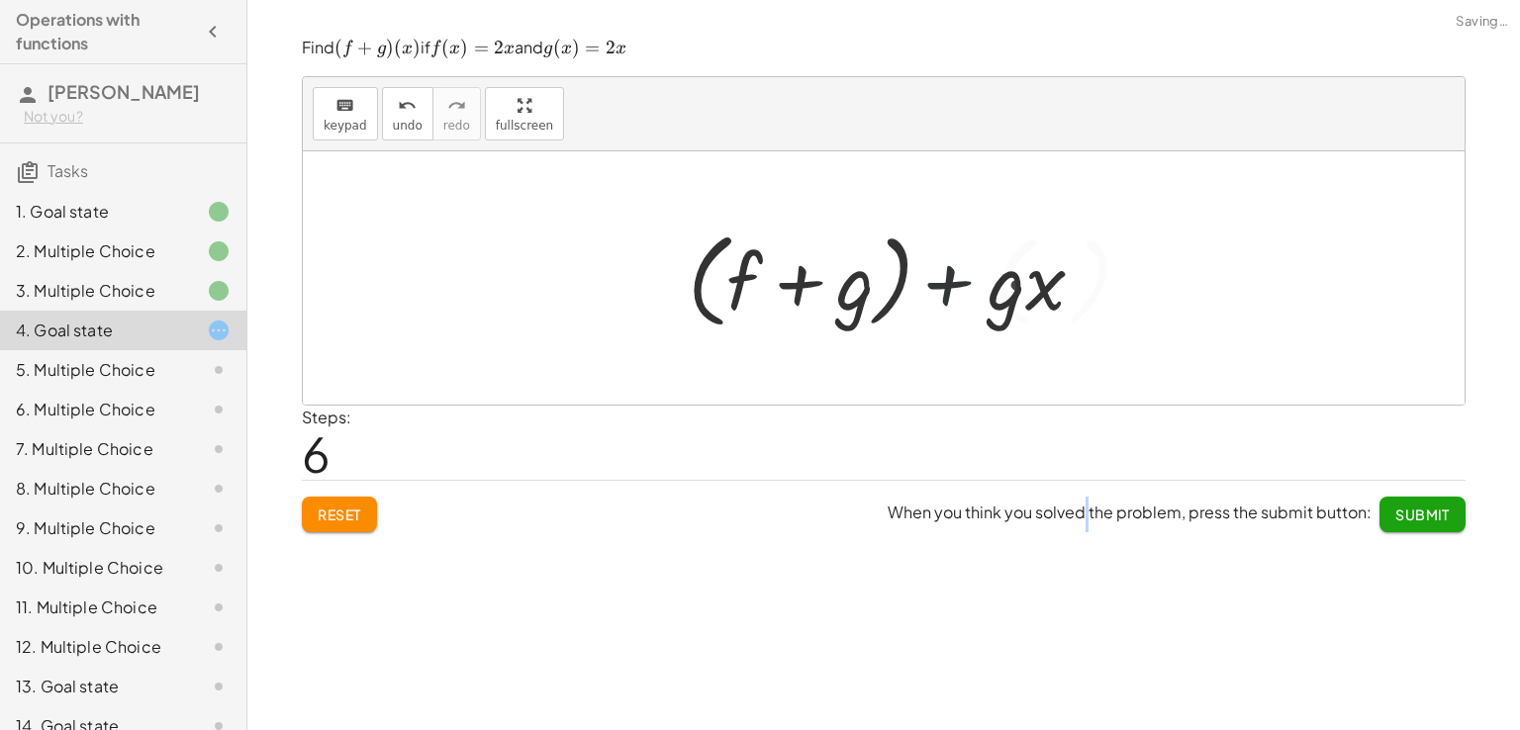
click at [981, 298] on div at bounding box center [891, 279] width 432 height 114
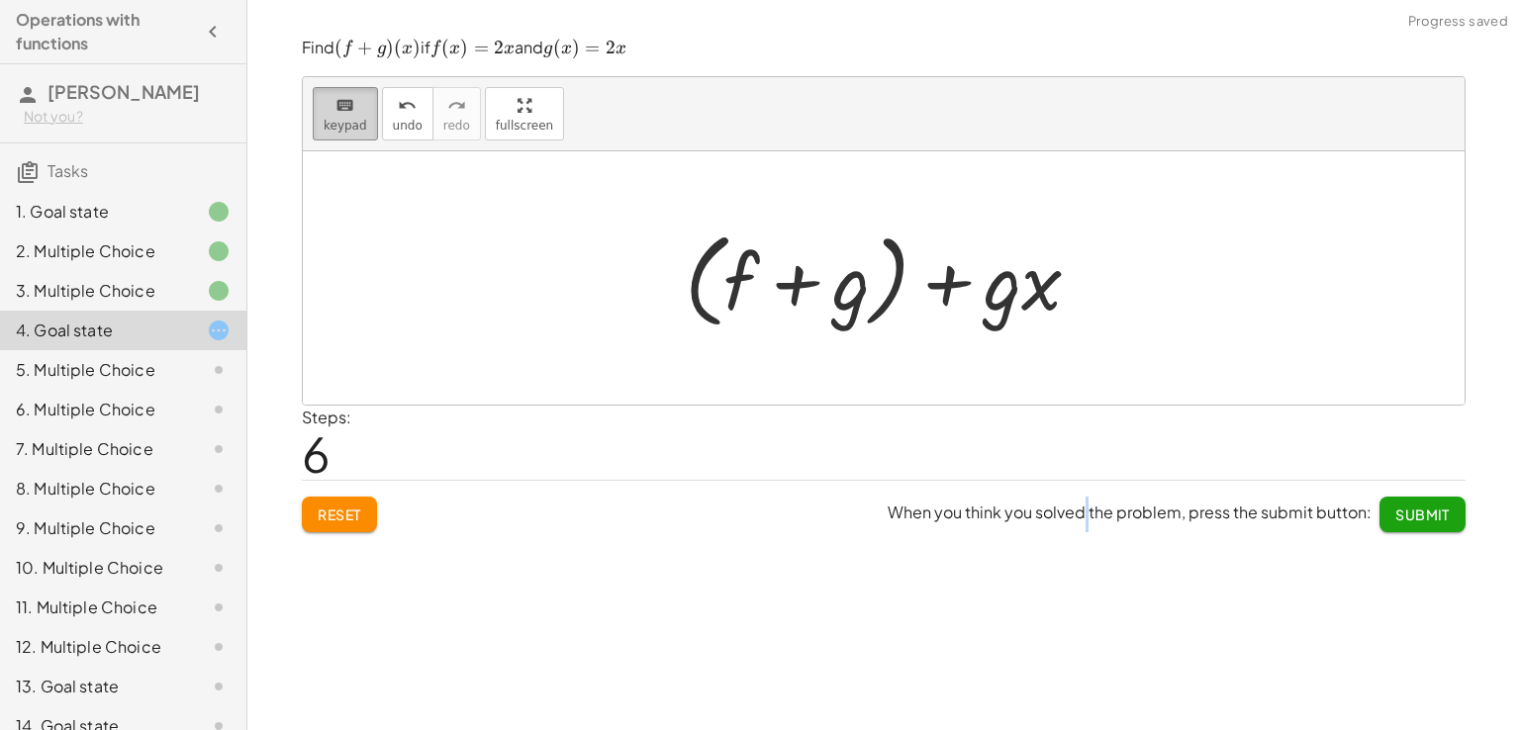
click at [355, 115] on div "keyboard" at bounding box center [346, 105] width 44 height 24
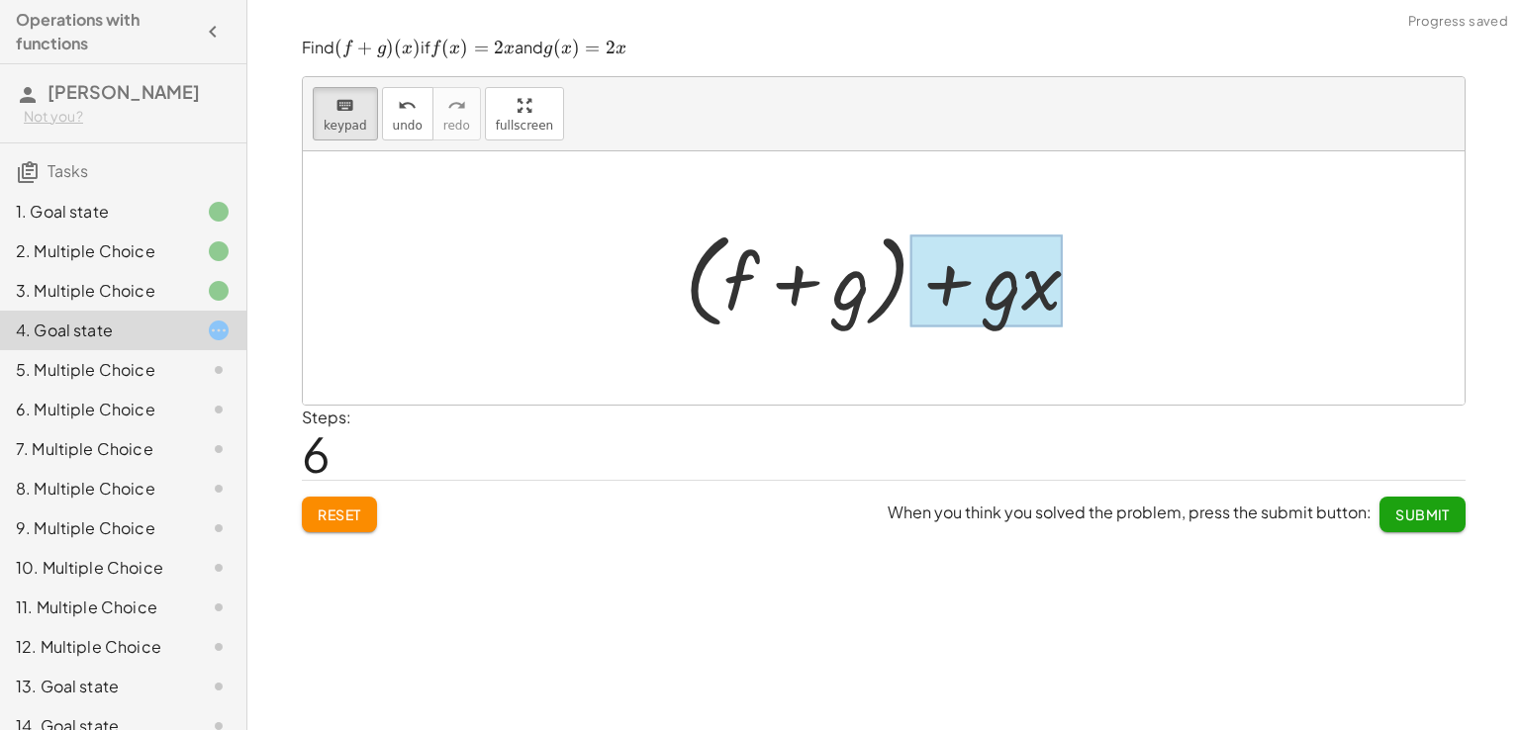
click at [1026, 297] on div at bounding box center [986, 281] width 152 height 92
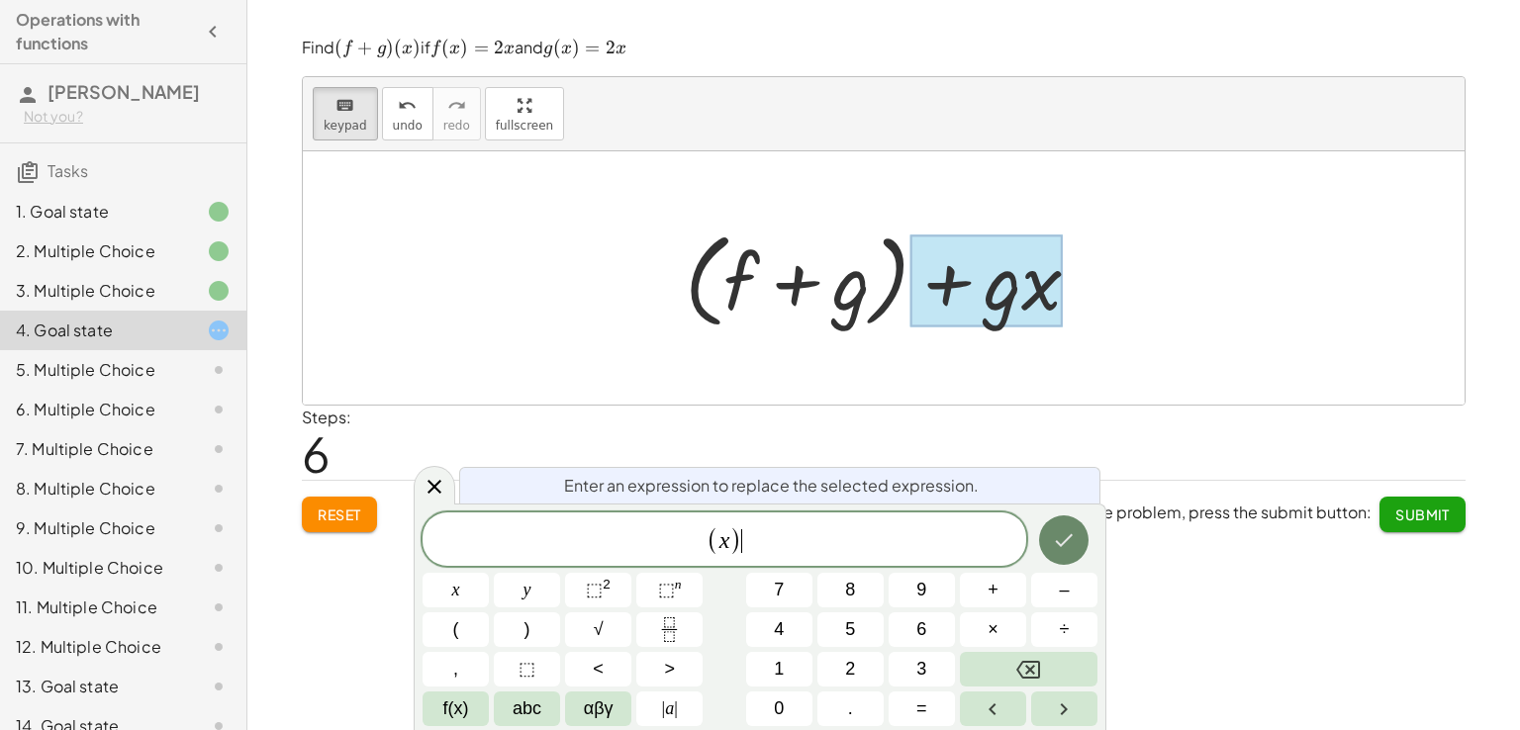
click at [1073, 528] on icon "Done" at bounding box center [1064, 540] width 24 height 24
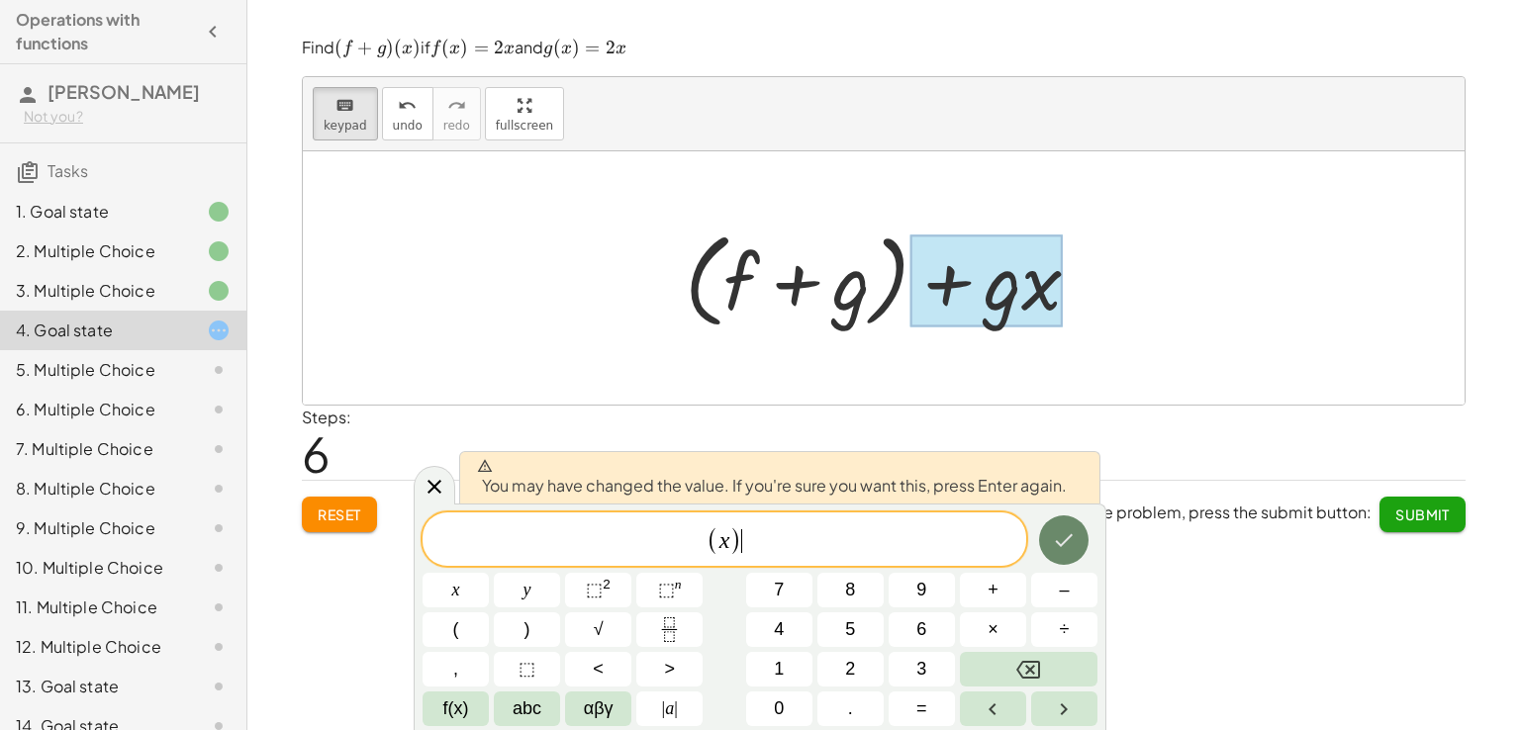
click at [1073, 528] on icon "Done" at bounding box center [1064, 540] width 24 height 24
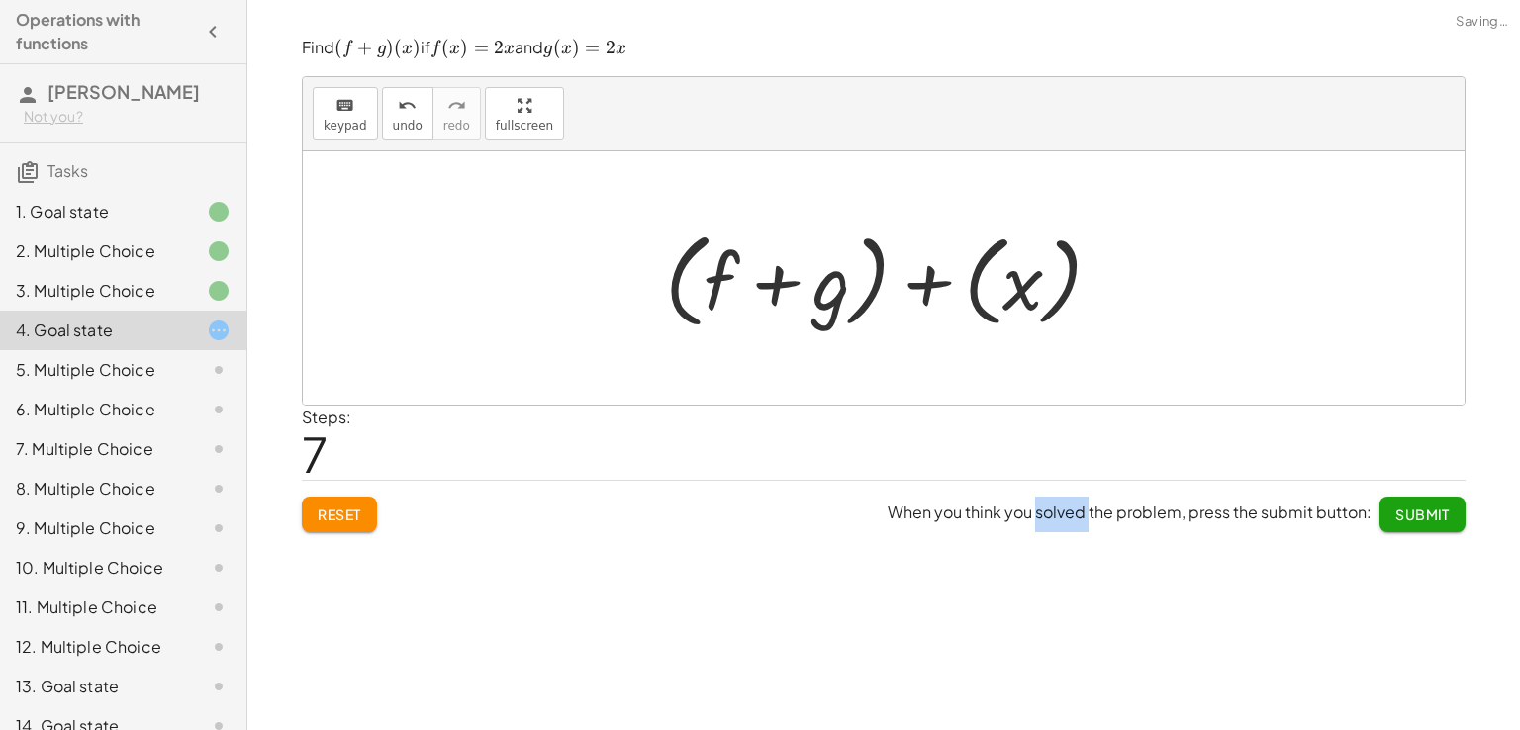
click at [1073, 527] on span "When you think you solved the problem, press the submit button: Submit" at bounding box center [1177, 515] width 578 height 36
click at [1079, 301] on div at bounding box center [891, 279] width 473 height 114
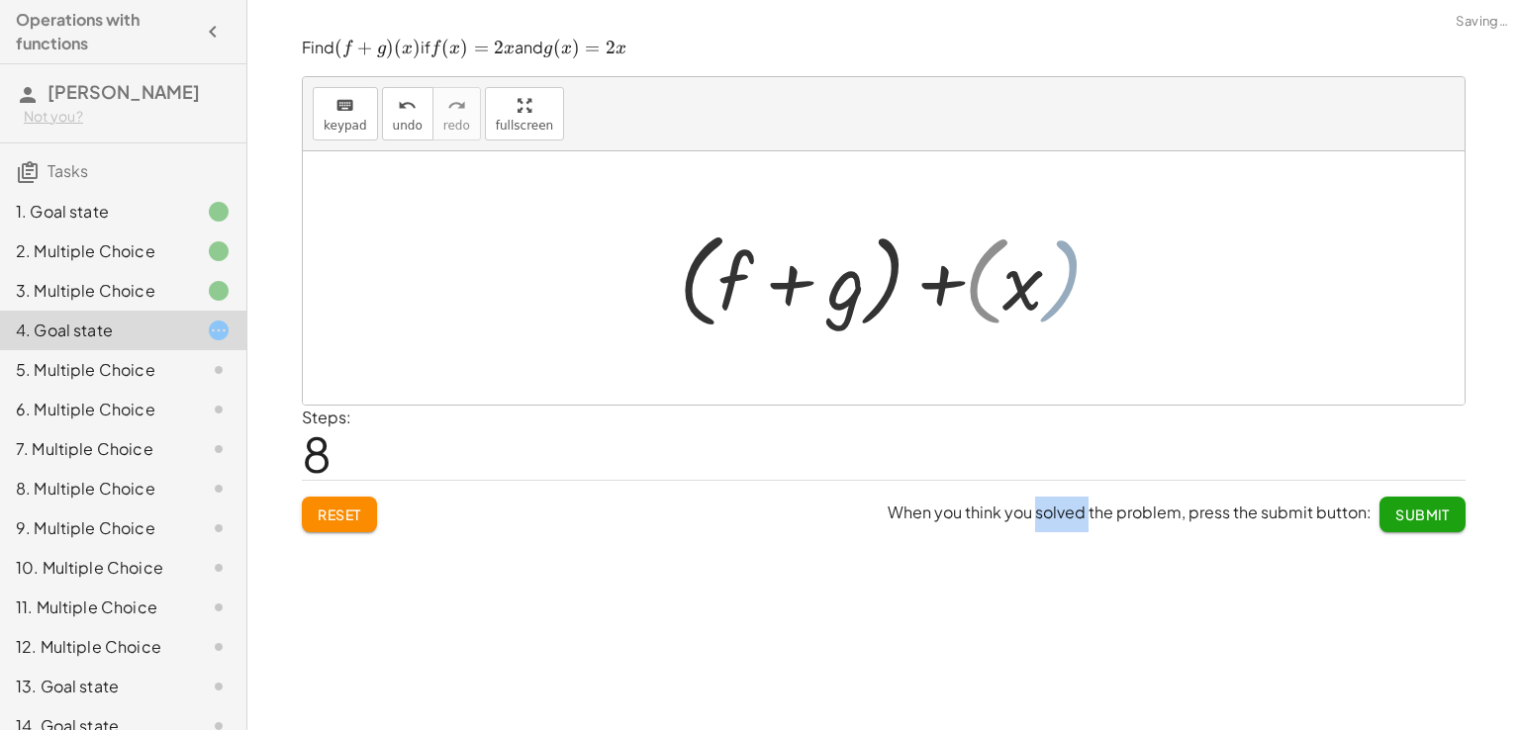
click at [1054, 295] on div at bounding box center [891, 279] width 395 height 114
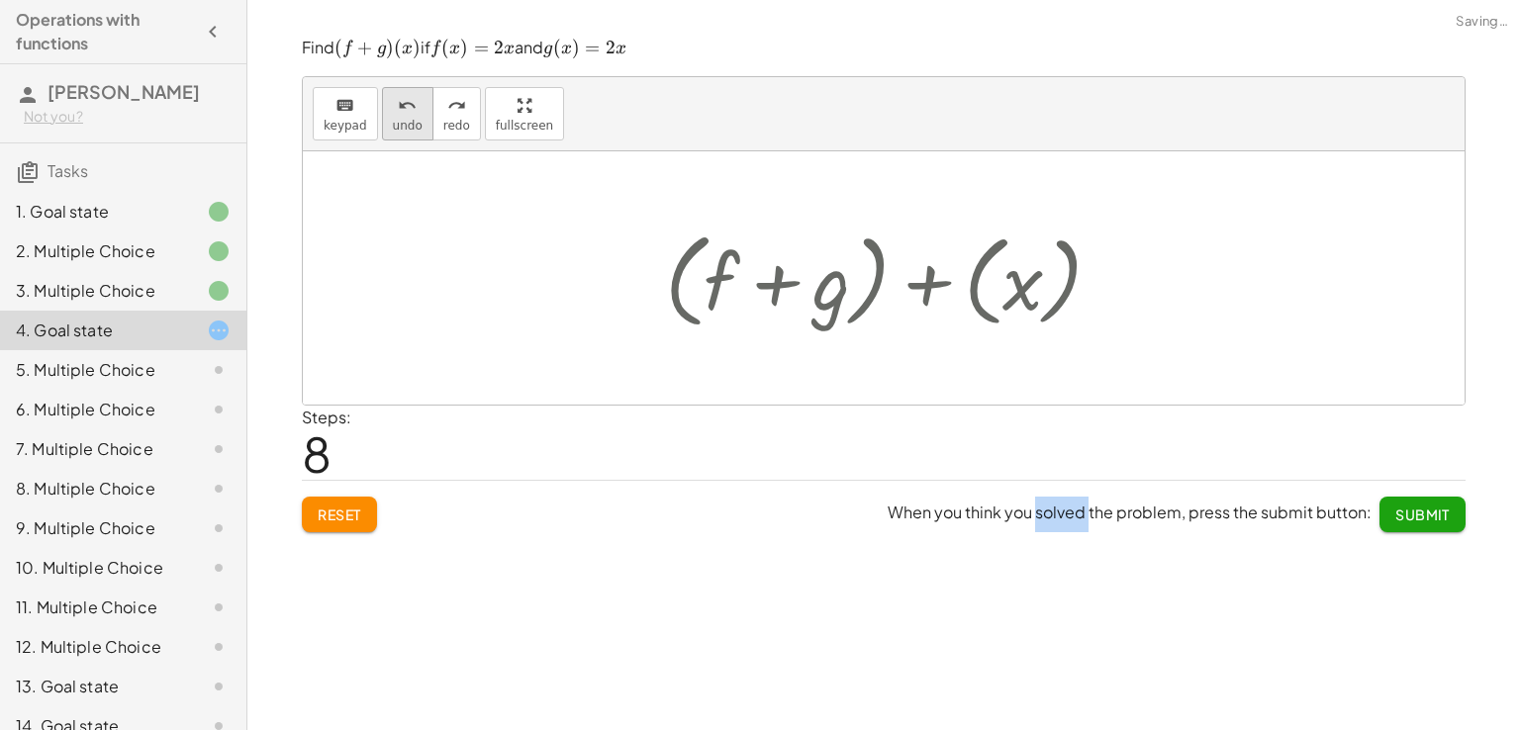
click at [404, 106] on icon "undo" at bounding box center [407, 106] width 19 height 24
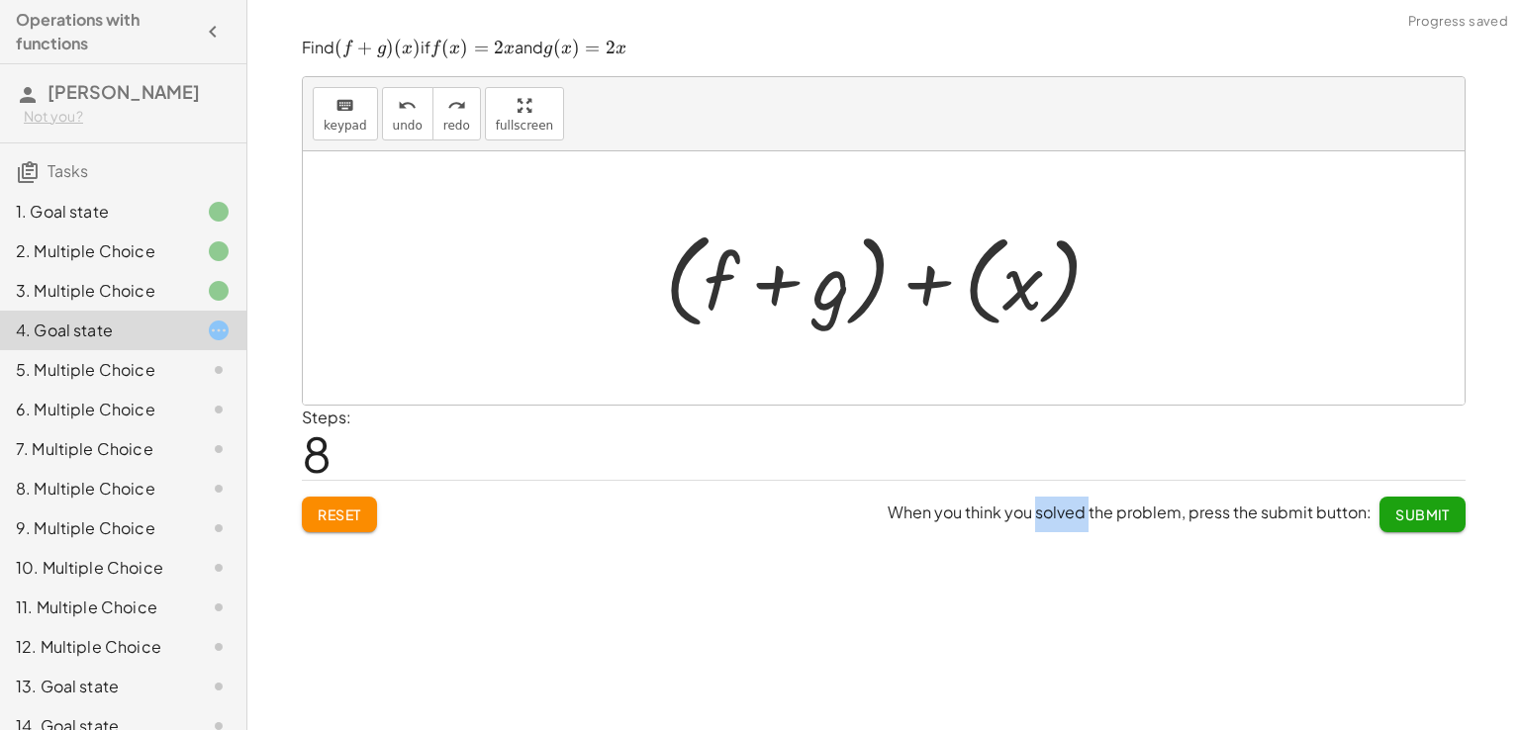
click at [1039, 301] on div at bounding box center [891, 279] width 473 height 114
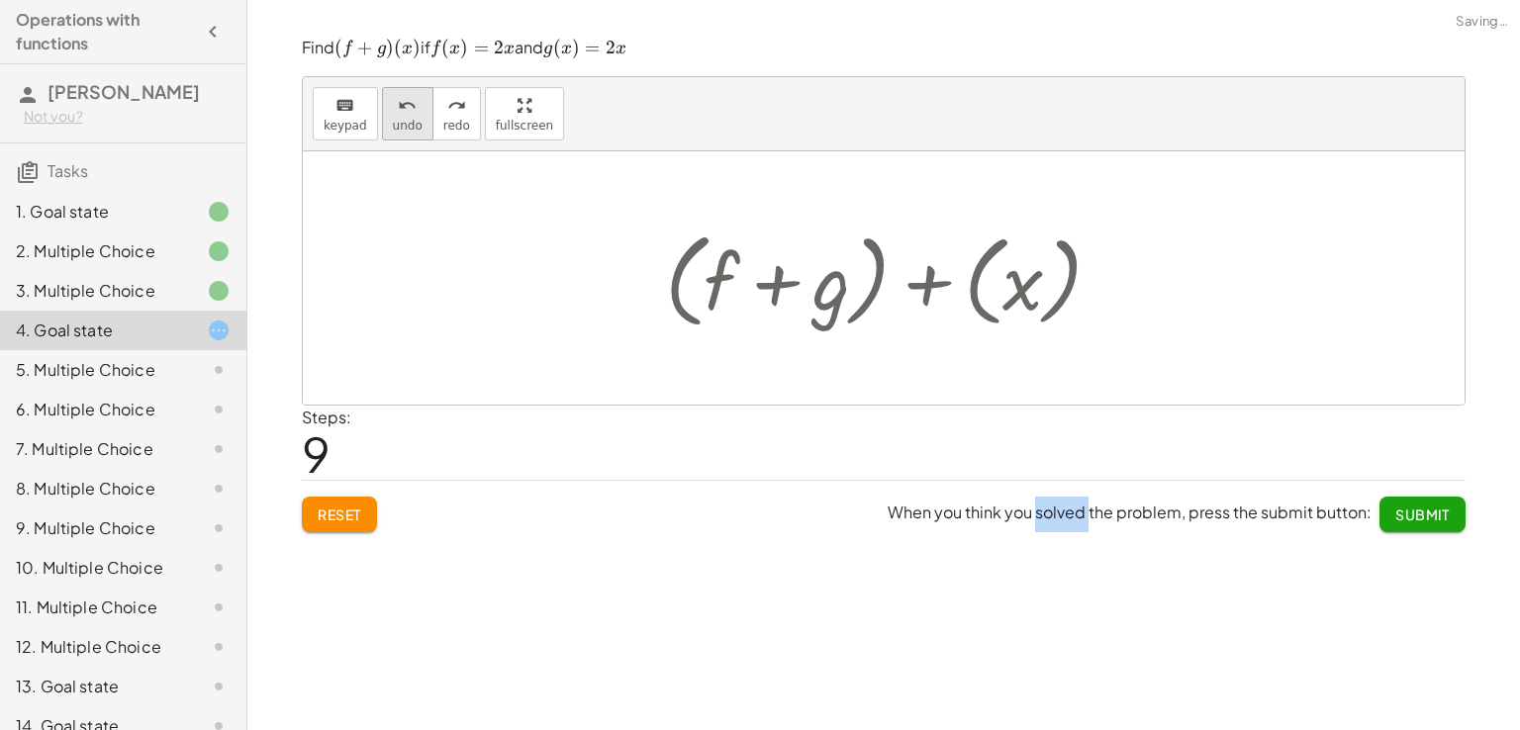
click at [405, 121] on span "undo" at bounding box center [408, 126] width 30 height 14
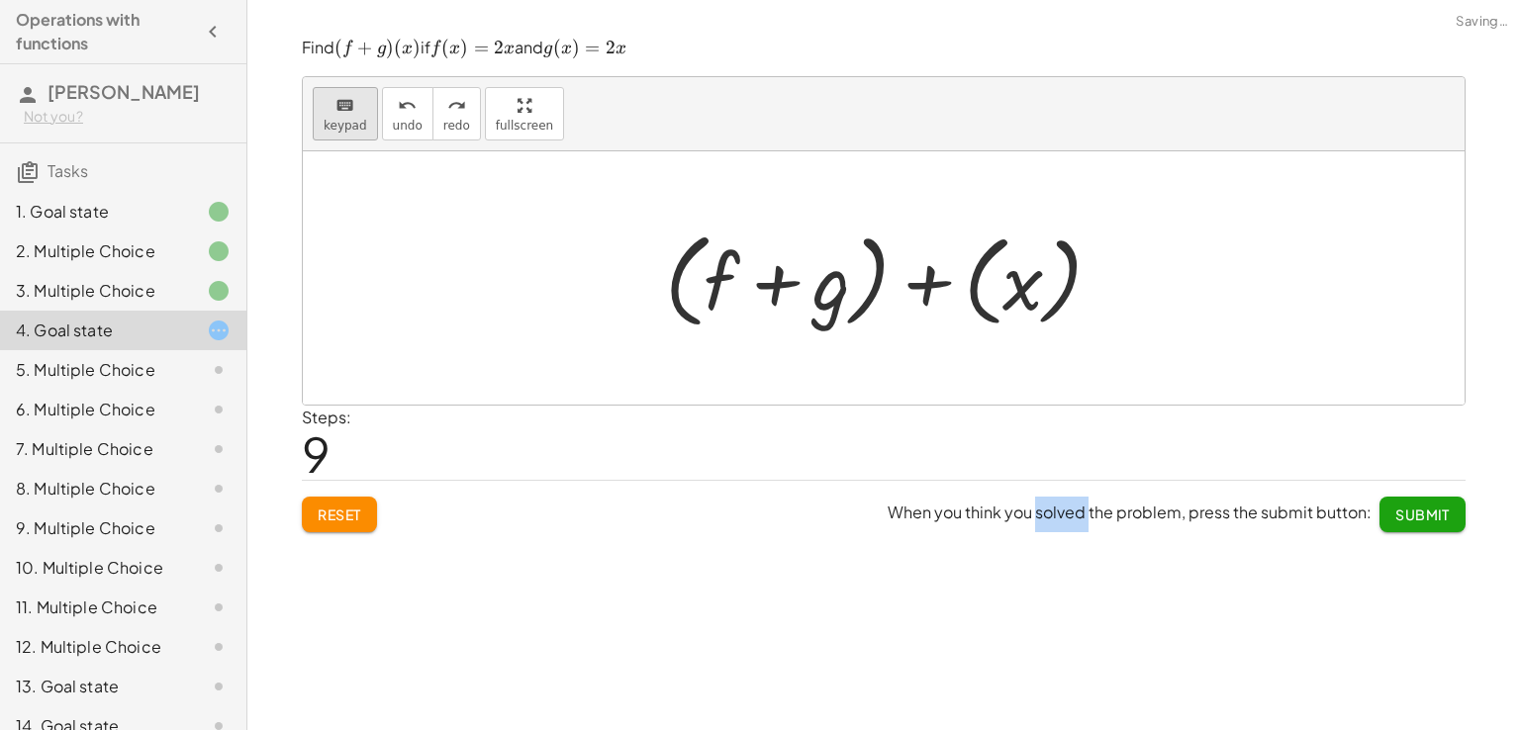
click at [362, 128] on button "keyboard keypad" at bounding box center [345, 113] width 65 height 53
click at [1019, 288] on div at bounding box center [891, 279] width 473 height 114
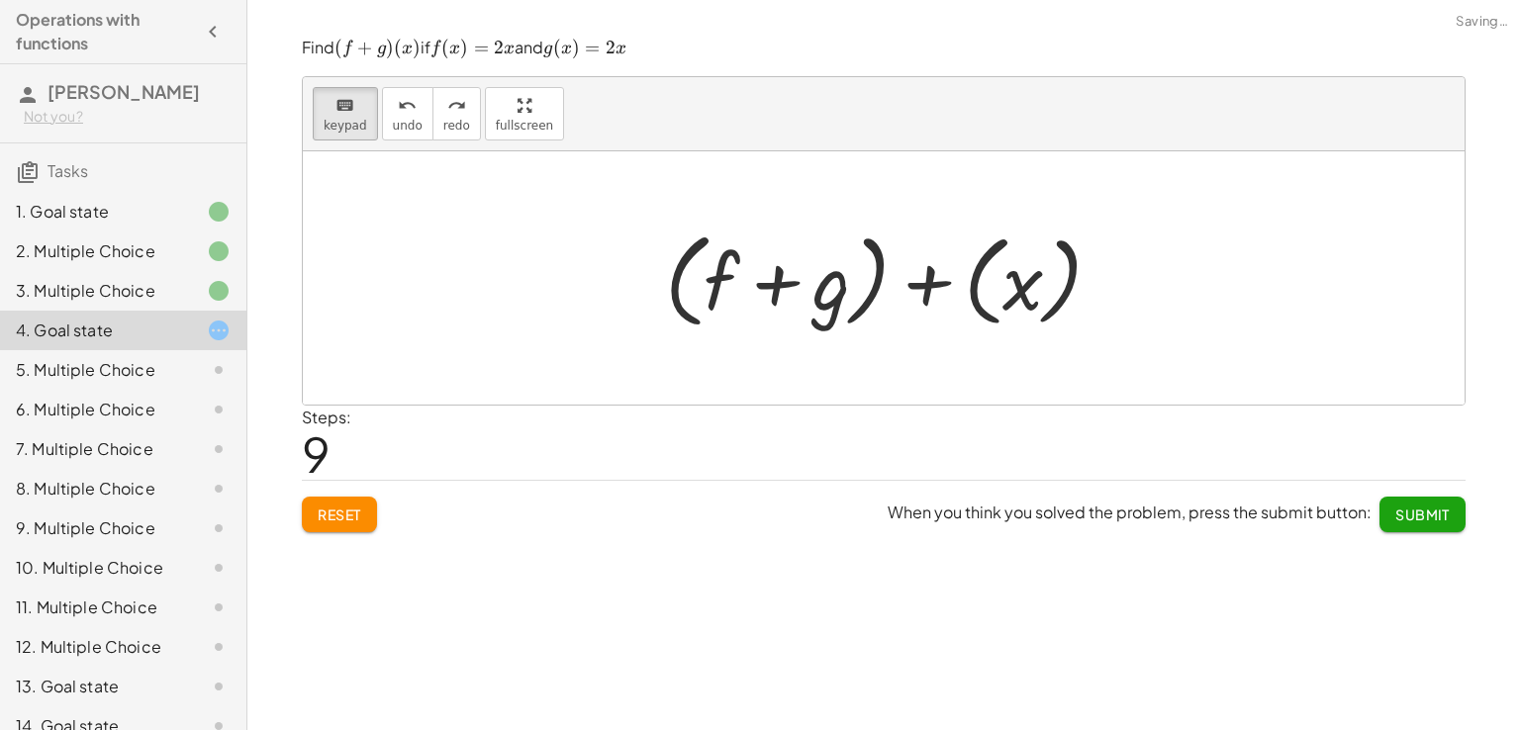
click at [1019, 288] on div at bounding box center [891, 279] width 473 height 114
click at [1097, 313] on div at bounding box center [891, 279] width 473 height 114
click at [1051, 300] on div at bounding box center [891, 279] width 473 height 114
click at [835, 273] on div at bounding box center [795, 283] width 112 height 88
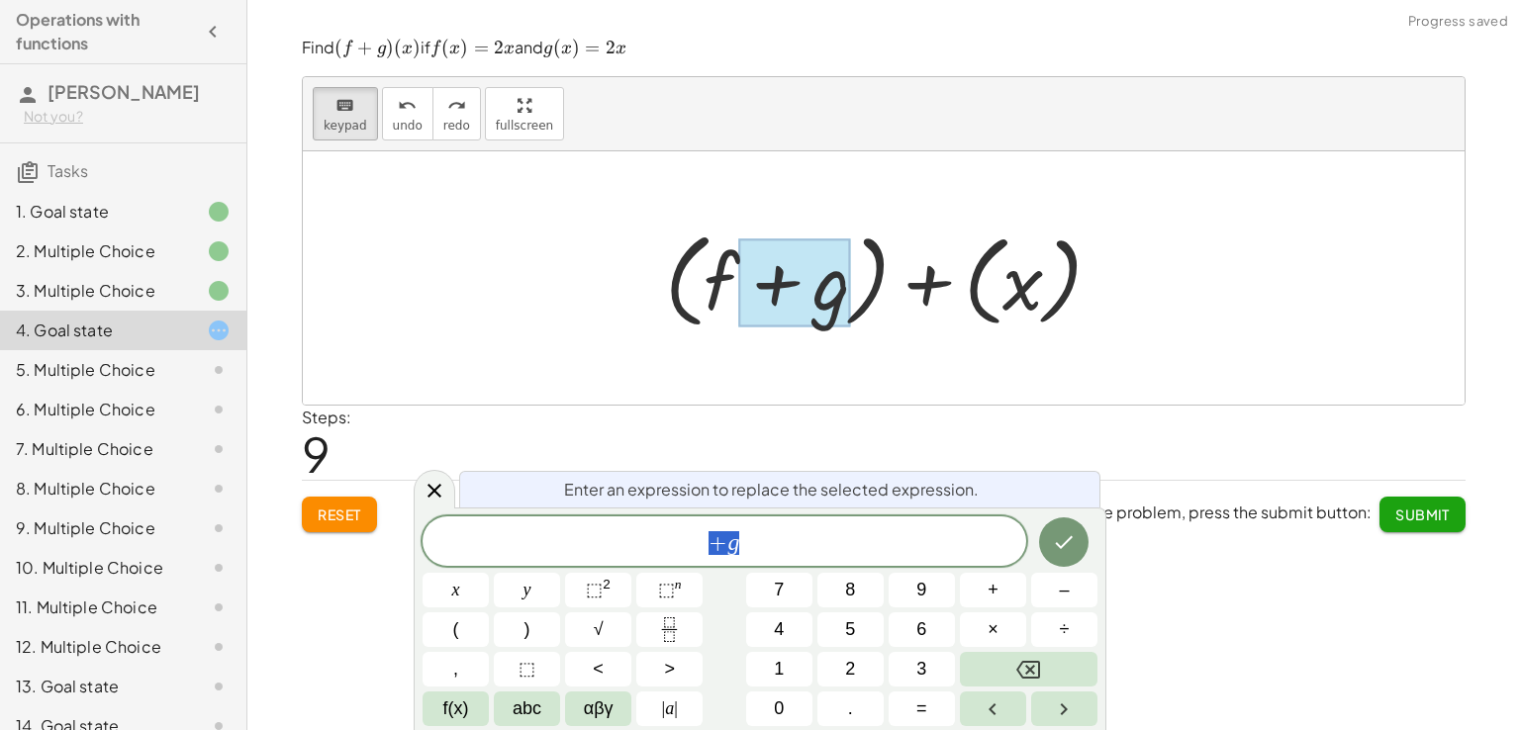
click at [1049, 301] on div at bounding box center [891, 279] width 473 height 114
click at [956, 278] on div at bounding box center [891, 279] width 473 height 114
click at [985, 275] on div at bounding box center [891, 279] width 473 height 114
click at [1055, 525] on button "Done" at bounding box center [1063, 541] width 49 height 49
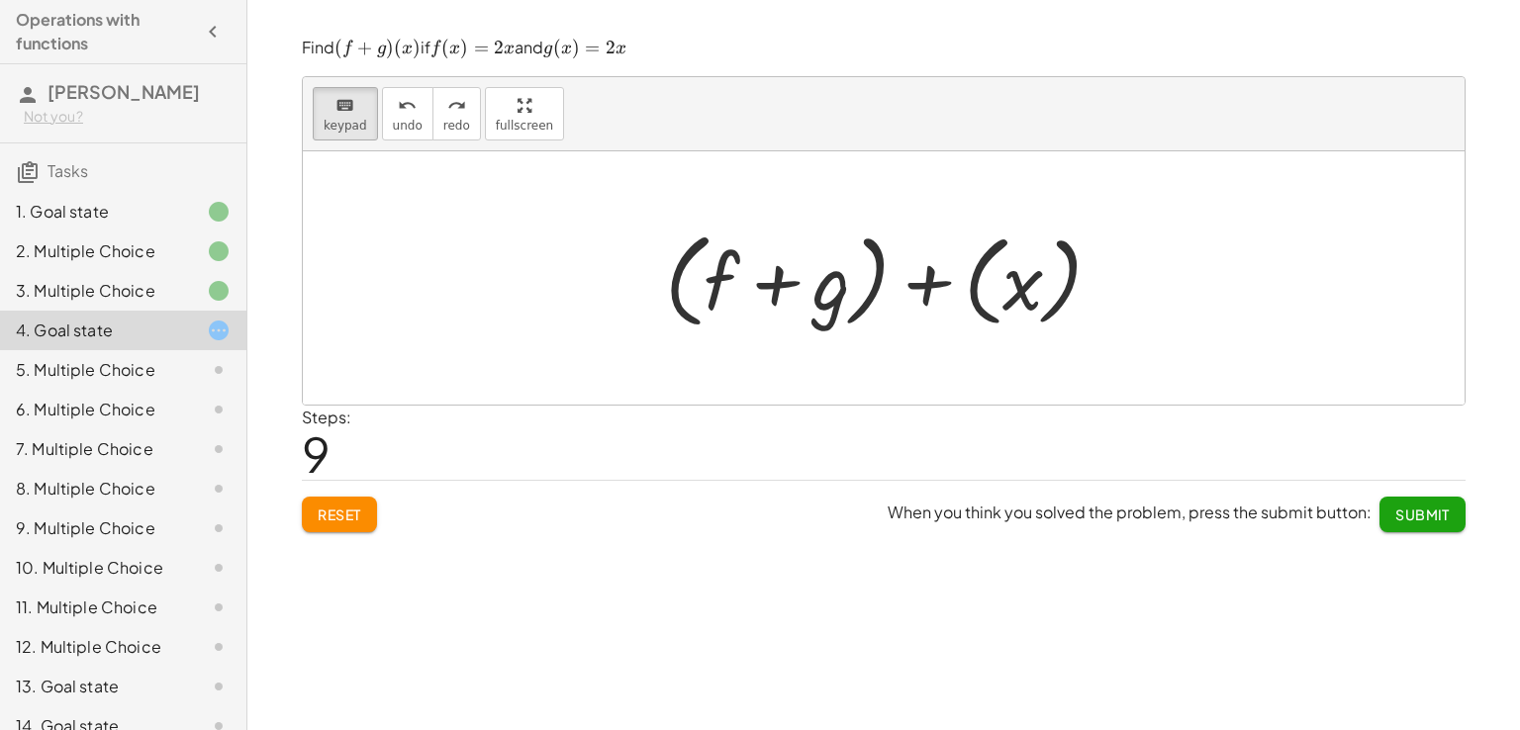
click at [1033, 300] on div at bounding box center [891, 279] width 473 height 114
click at [1025, 373] on div at bounding box center [884, 277] width 1162 height 253
click at [1017, 333] on div "+ f + g + f + · g · ( x ) + ( + f + g ) + · g · ( x ) + ( + f + g ) + · g · x +…" at bounding box center [884, 277] width 1162 height 253
click at [1017, 282] on div at bounding box center [891, 279] width 473 height 114
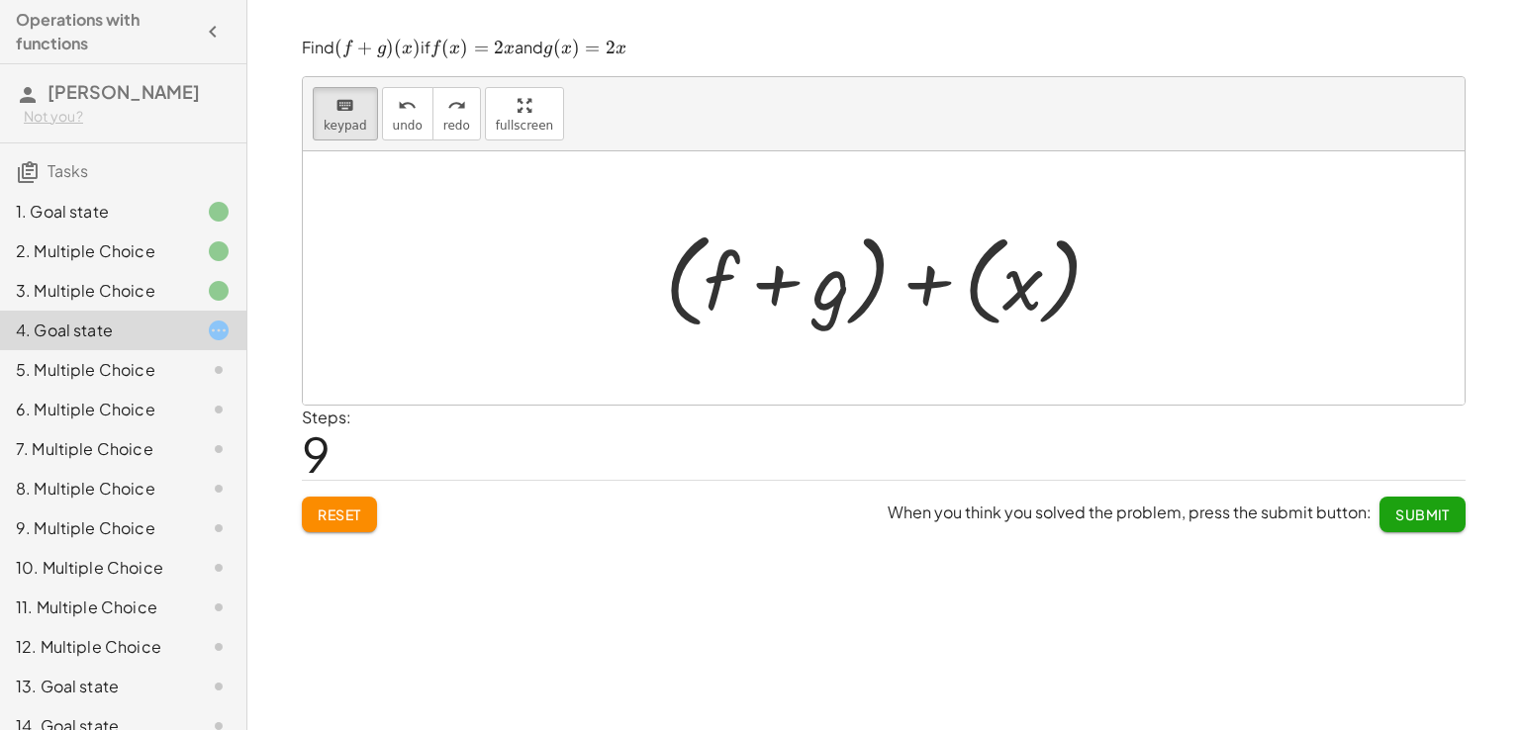
drag, startPoint x: 1017, startPoint y: 282, endPoint x: 975, endPoint y: 284, distance: 42.6
click at [982, 282] on div at bounding box center [891, 279] width 473 height 114
click at [938, 284] on div at bounding box center [891, 279] width 473 height 114
click at [807, 287] on div at bounding box center [795, 283] width 112 height 88
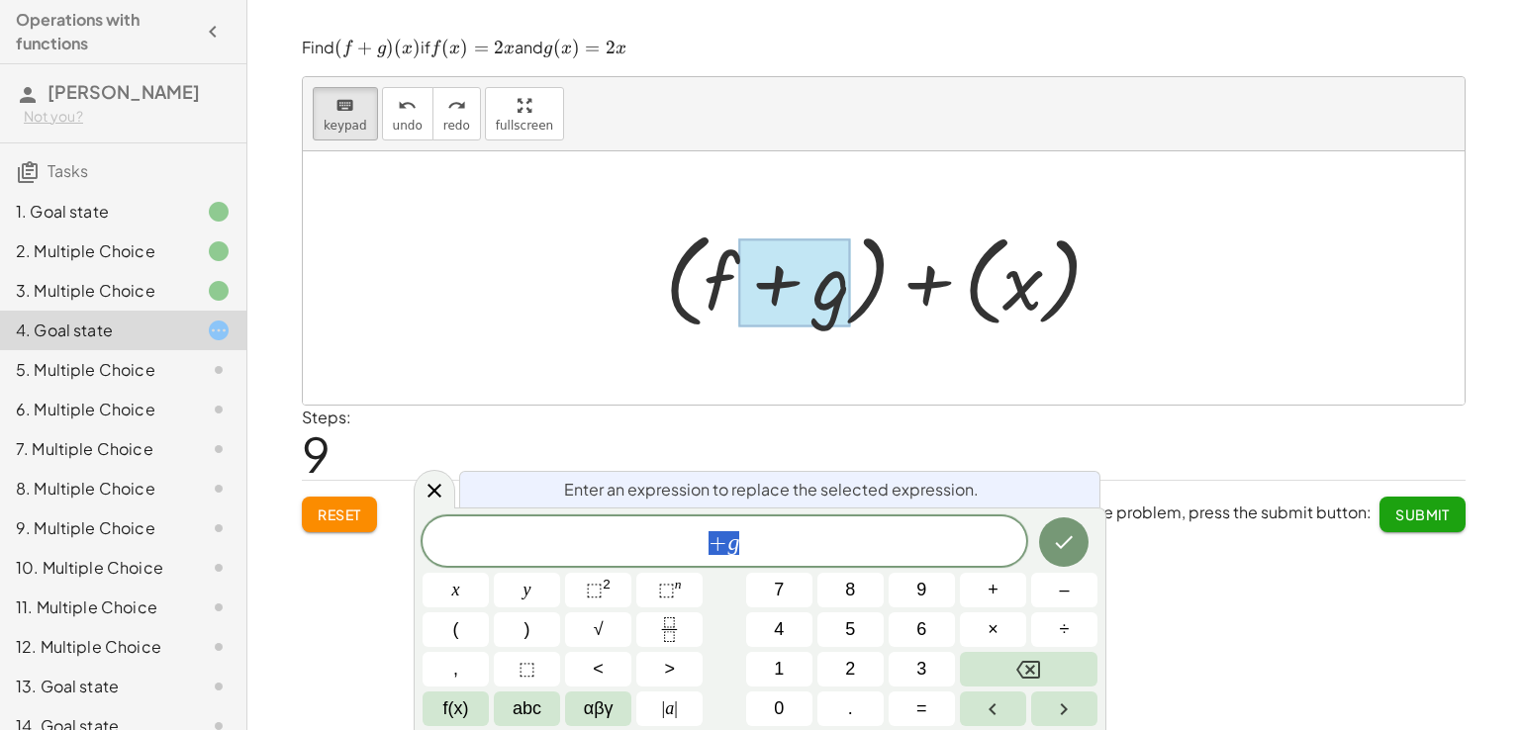
drag, startPoint x: 501, startPoint y: 126, endPoint x: 501, endPoint y: 212, distance: 86.1
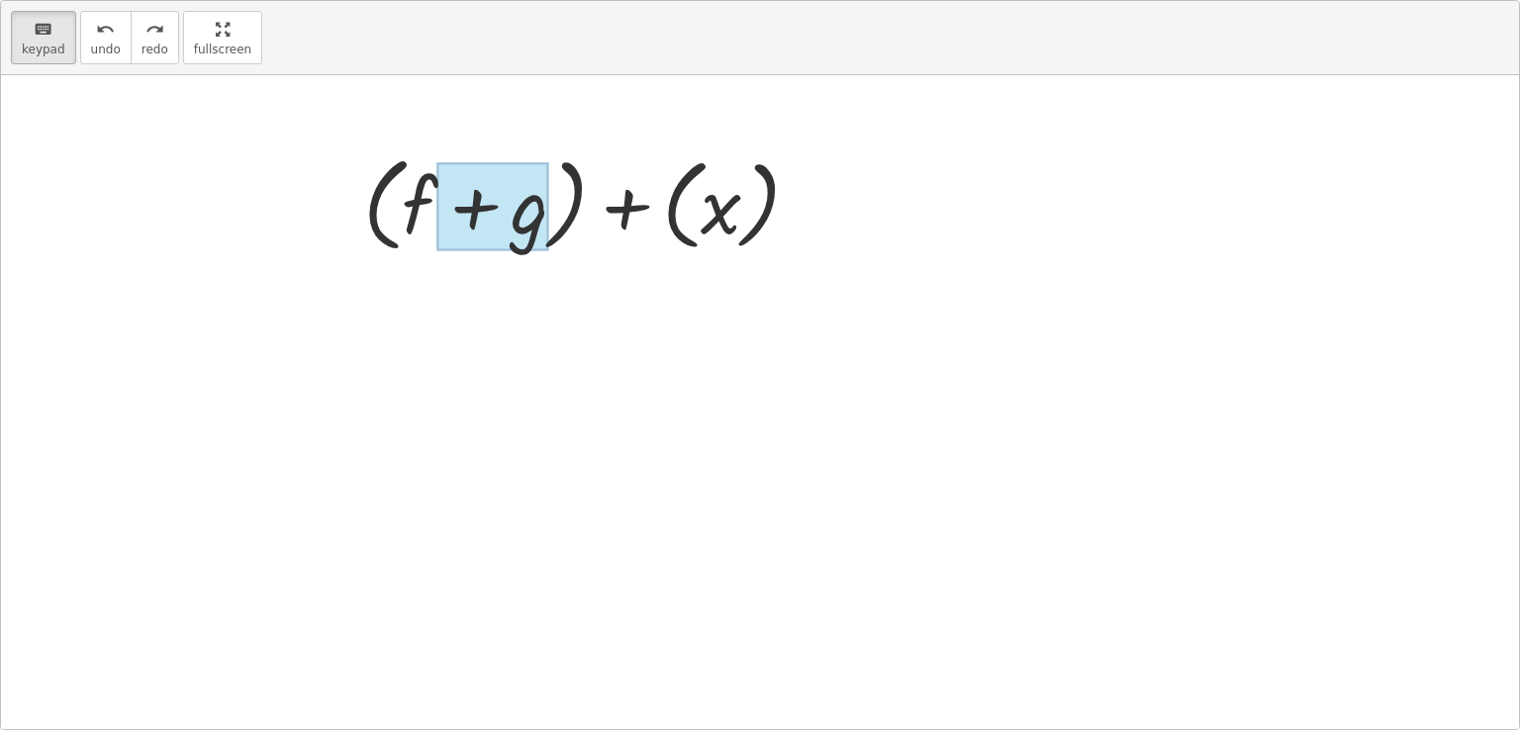
click at [501, 212] on div "keyboard keypad undo undo redo redo fullscreen + f + g + f + · g · ( x ) + ( + …" at bounding box center [760, 365] width 1518 height 728
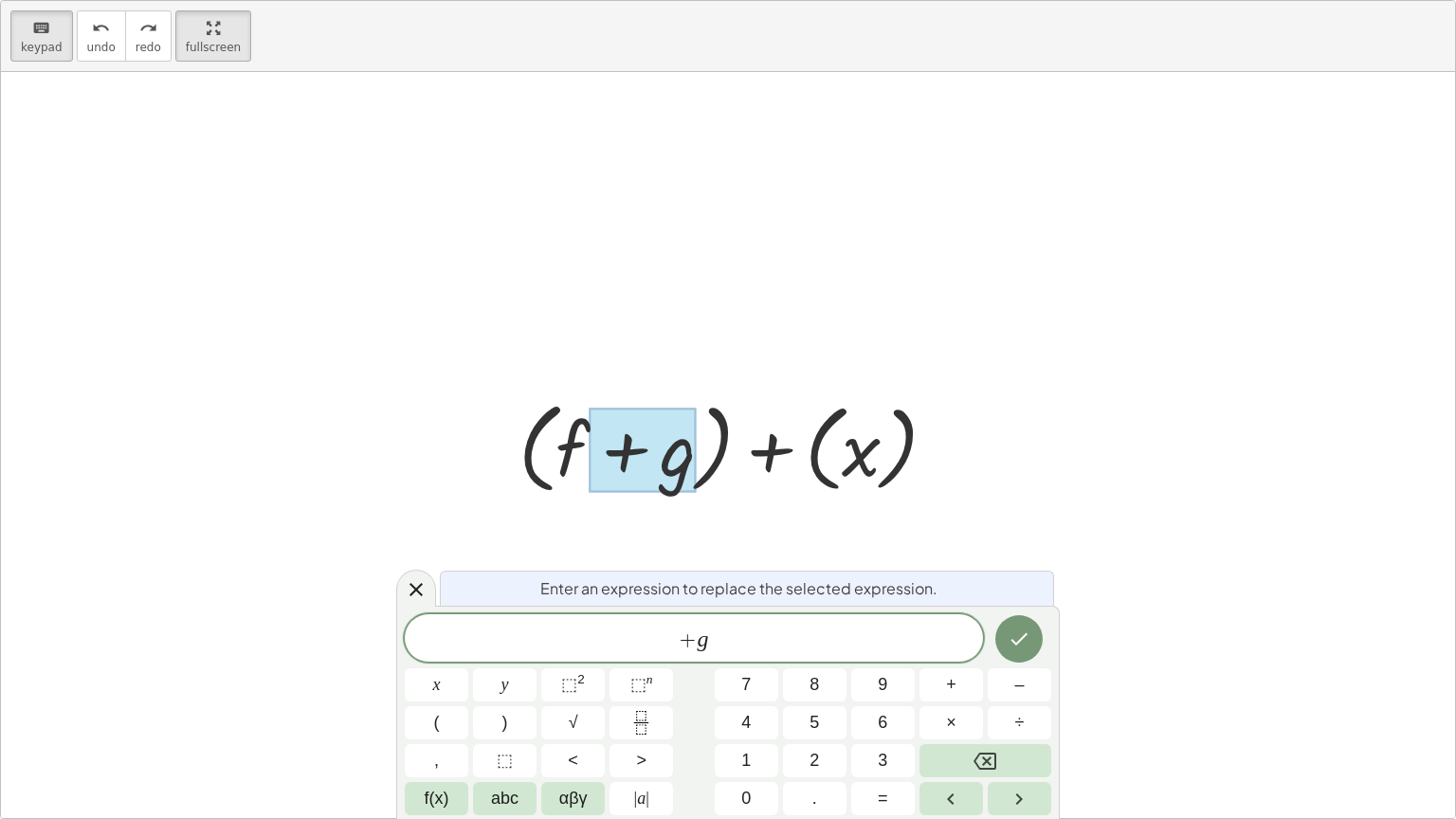
click at [646, 436] on div at bounding box center [643, 449] width 107 height 84
click at [43, 36] on icon "keyboard" at bounding box center [41, 29] width 18 height 23
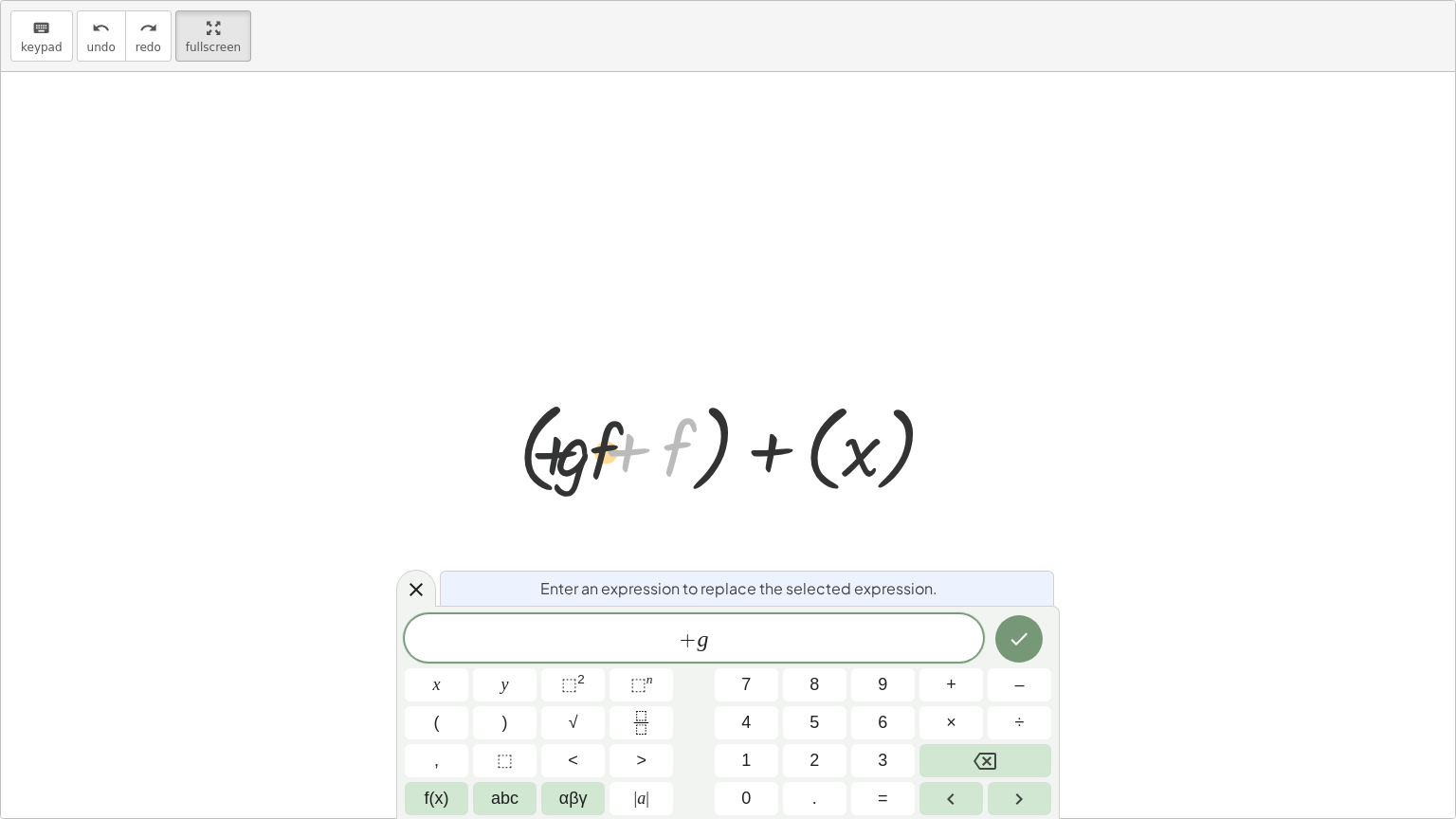
drag, startPoint x: 603, startPoint y: 450, endPoint x: 546, endPoint y: 458, distance: 57.6
click at [546, 458] on div at bounding box center [735, 446] width 453 height 109
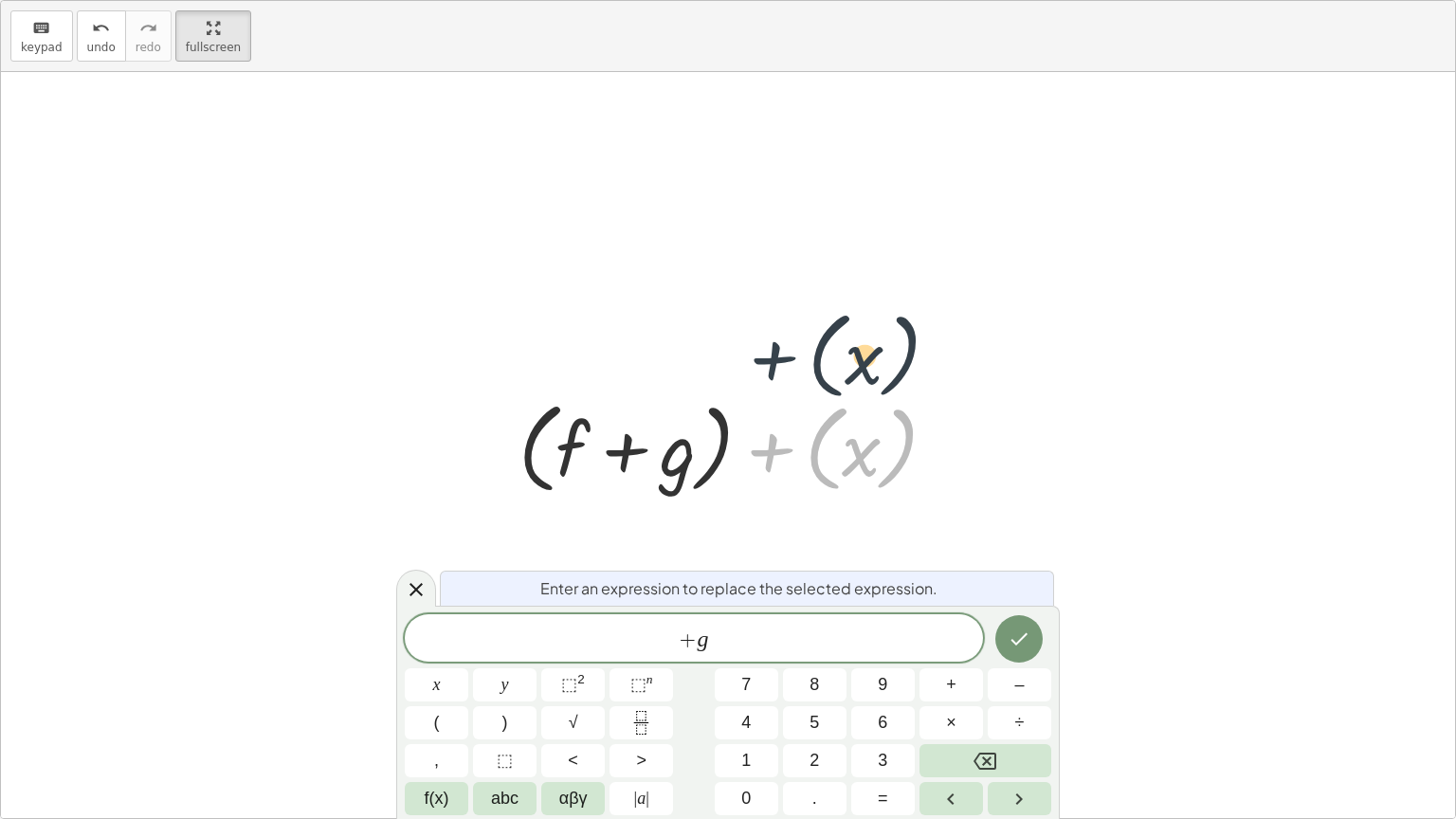
drag, startPoint x: 762, startPoint y: 453, endPoint x: 762, endPoint y: 345, distance: 108.0
click at [762, 345] on div "+ f + g + f + · g · ( x ) + ( + f + g ) + · g · ( x ) + ( + f + g ) + · g · x +…" at bounding box center [728, 444] width 1454 height 746
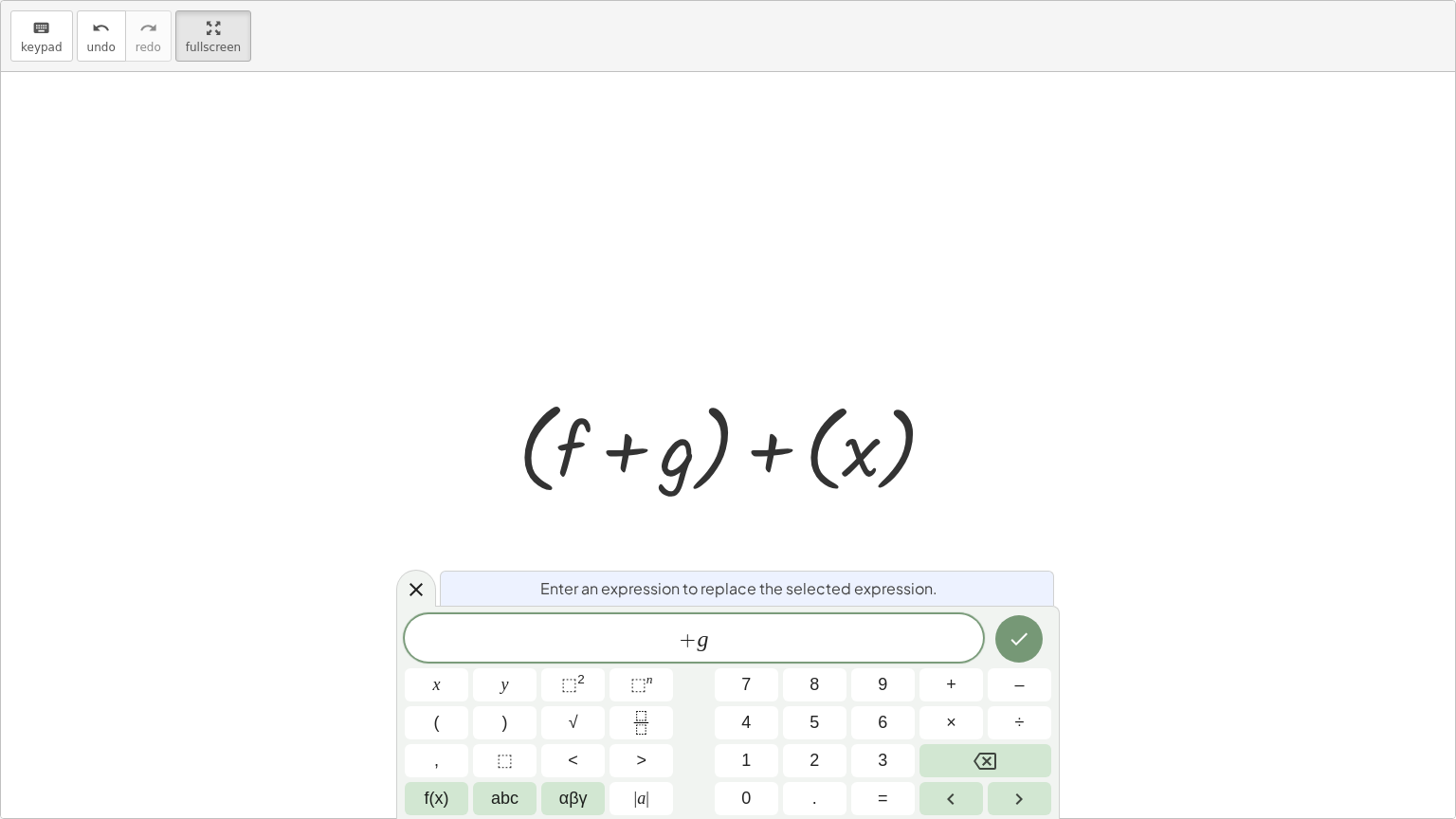
click at [871, 441] on div at bounding box center [735, 446] width 453 height 109
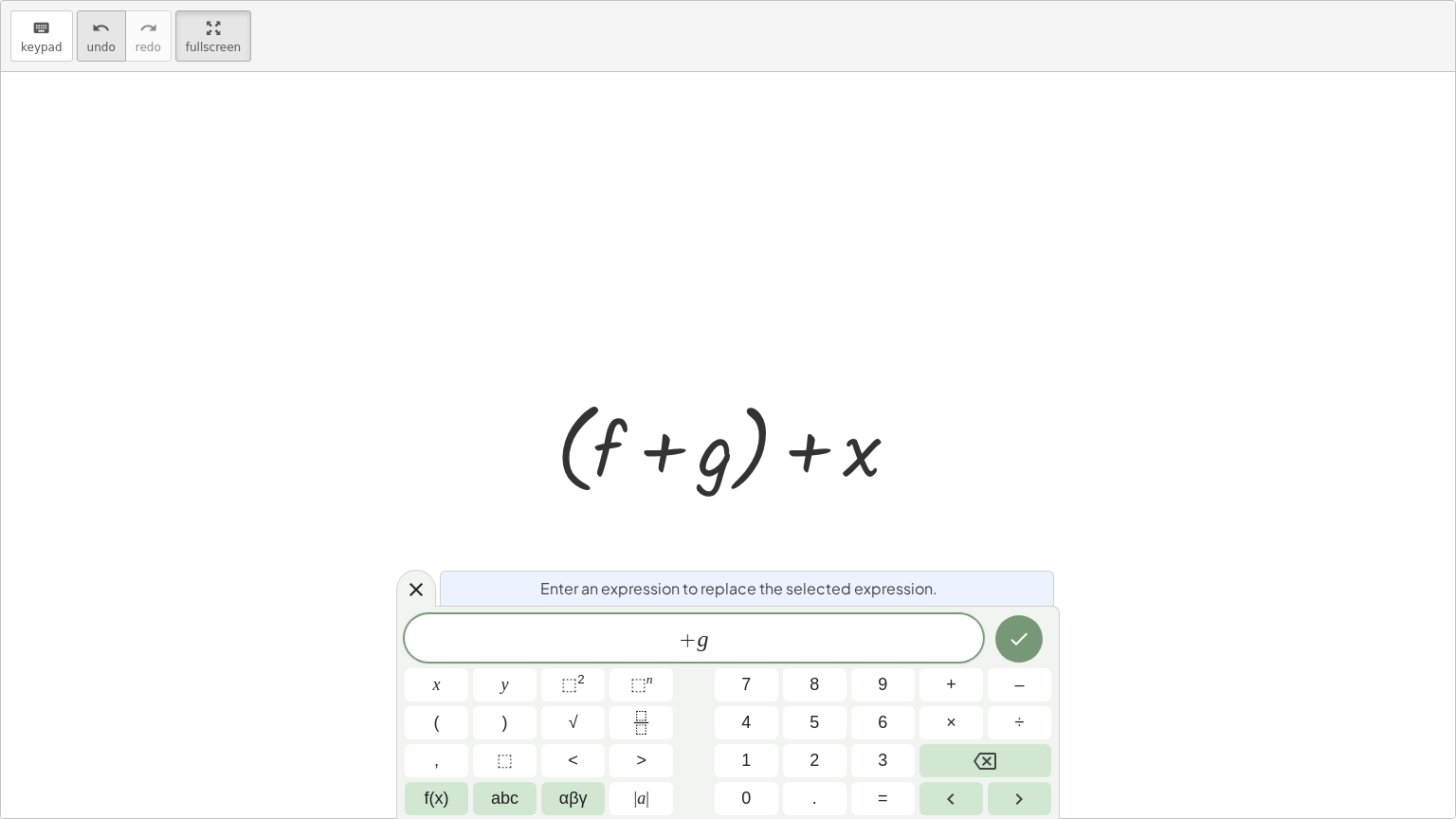
click at [93, 41] on span "undo" at bounding box center [102, 48] width 29 height 13
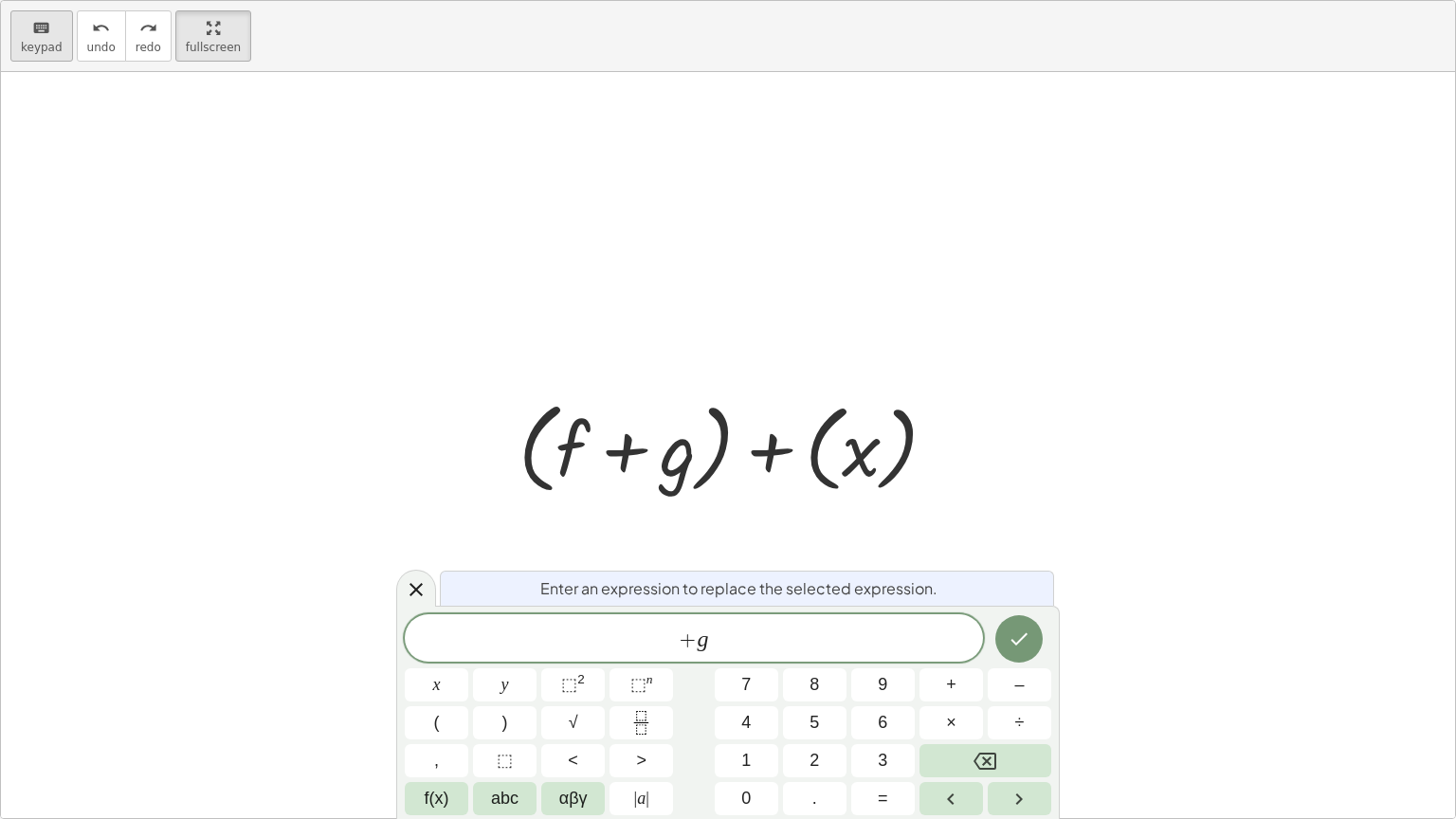
click at [11, 42] on button "keyboard keypad" at bounding box center [41, 35] width 62 height 51
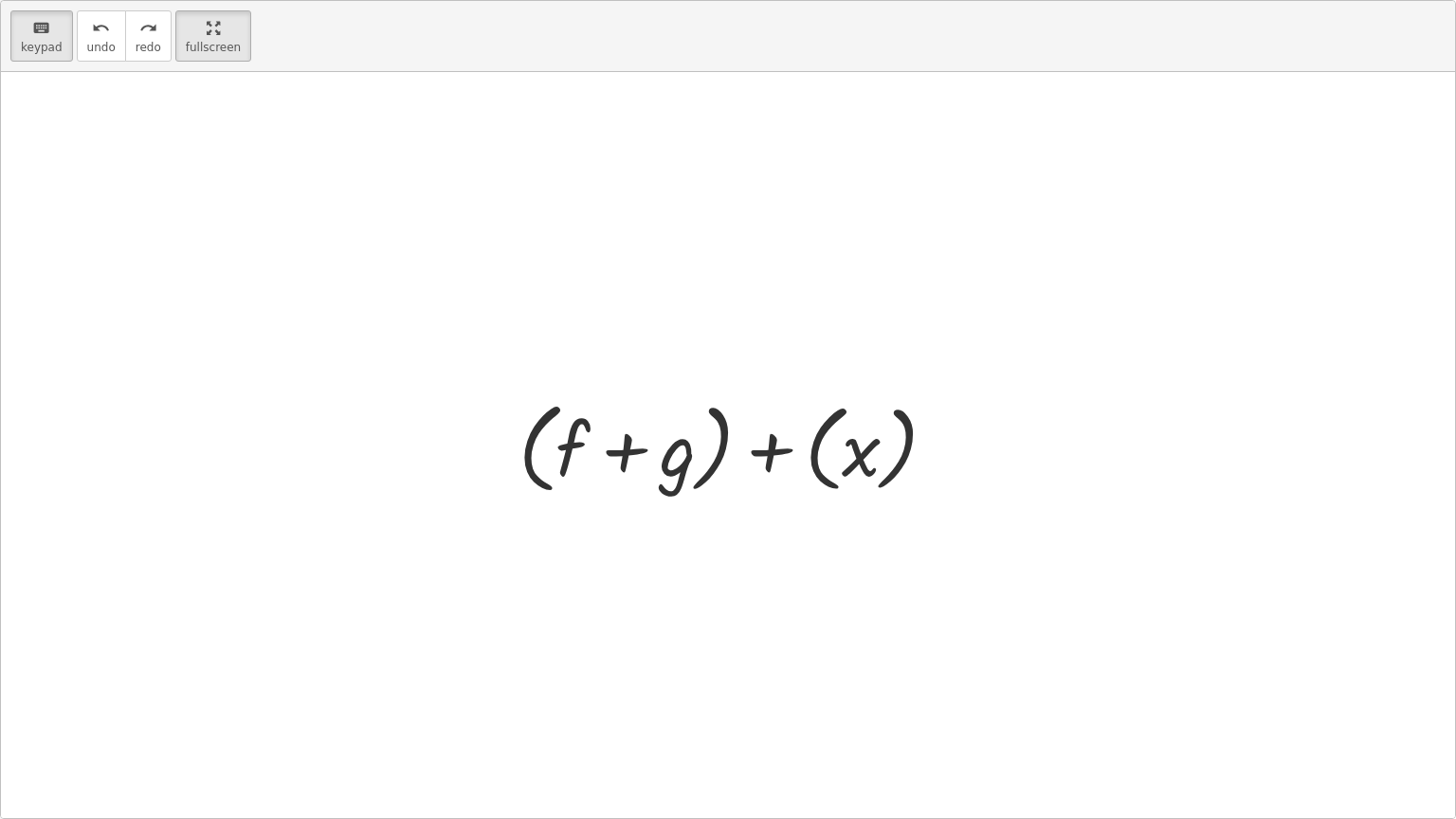
click at [846, 431] on div at bounding box center [735, 446] width 528 height 109
click at [853, 452] on div at bounding box center [735, 446] width 528 height 109
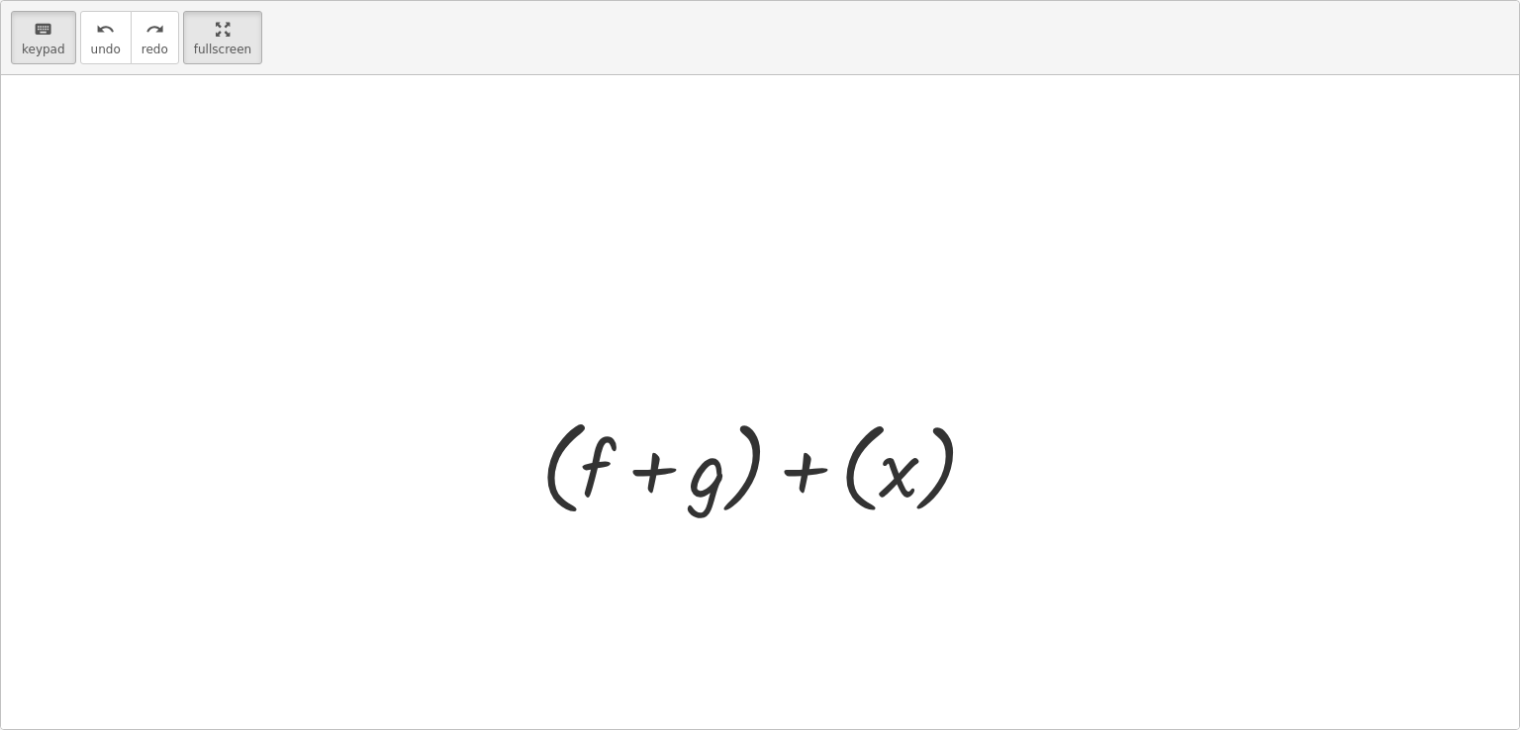
click at [1043, 522] on div at bounding box center [767, 466] width 551 height 114
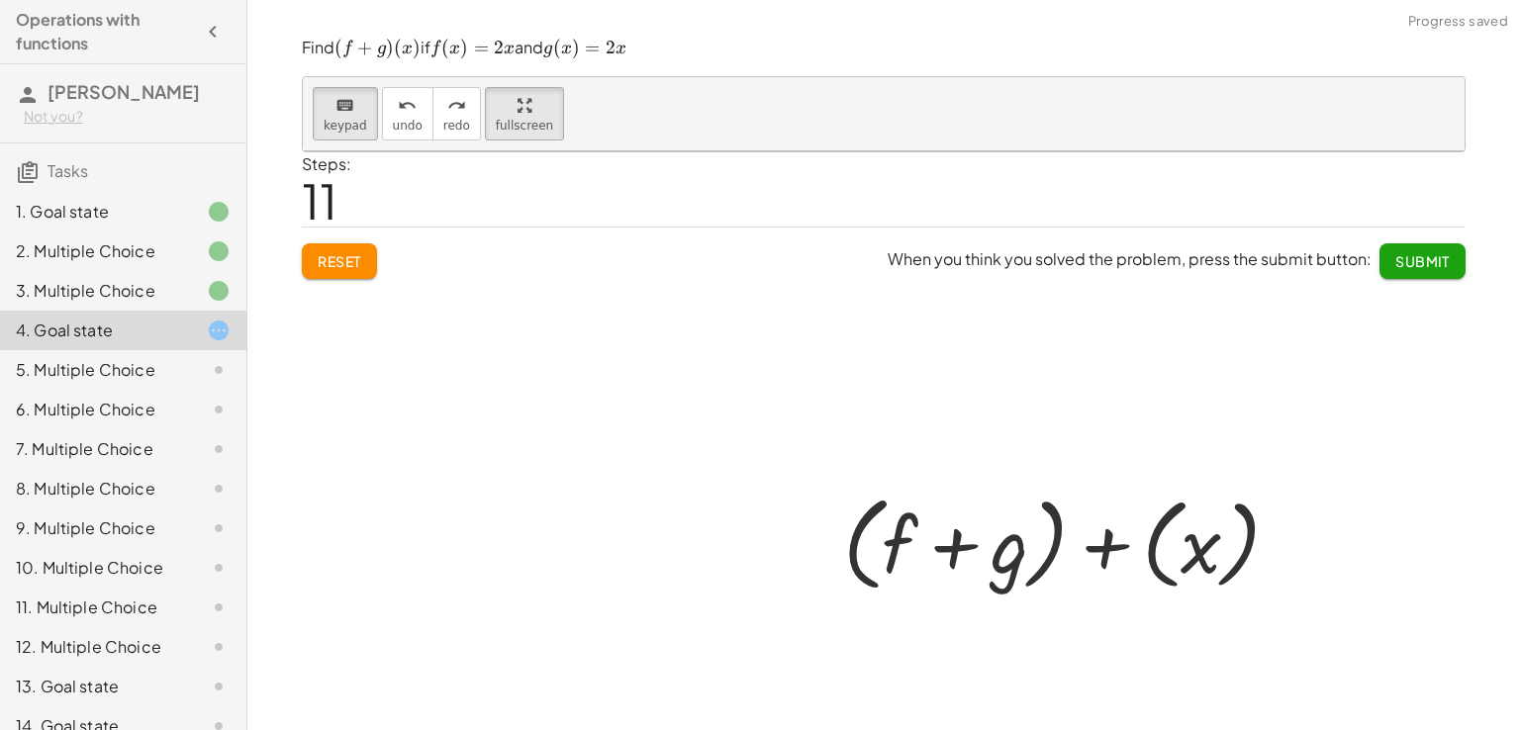
click at [1204, 529] on div at bounding box center [1069, 542] width 551 height 114
click at [352, 245] on div at bounding box center [884, 460] width 1162 height 619
click at [348, 267] on div at bounding box center [884, 460] width 1162 height 619
click at [348, 269] on div at bounding box center [884, 460] width 1162 height 619
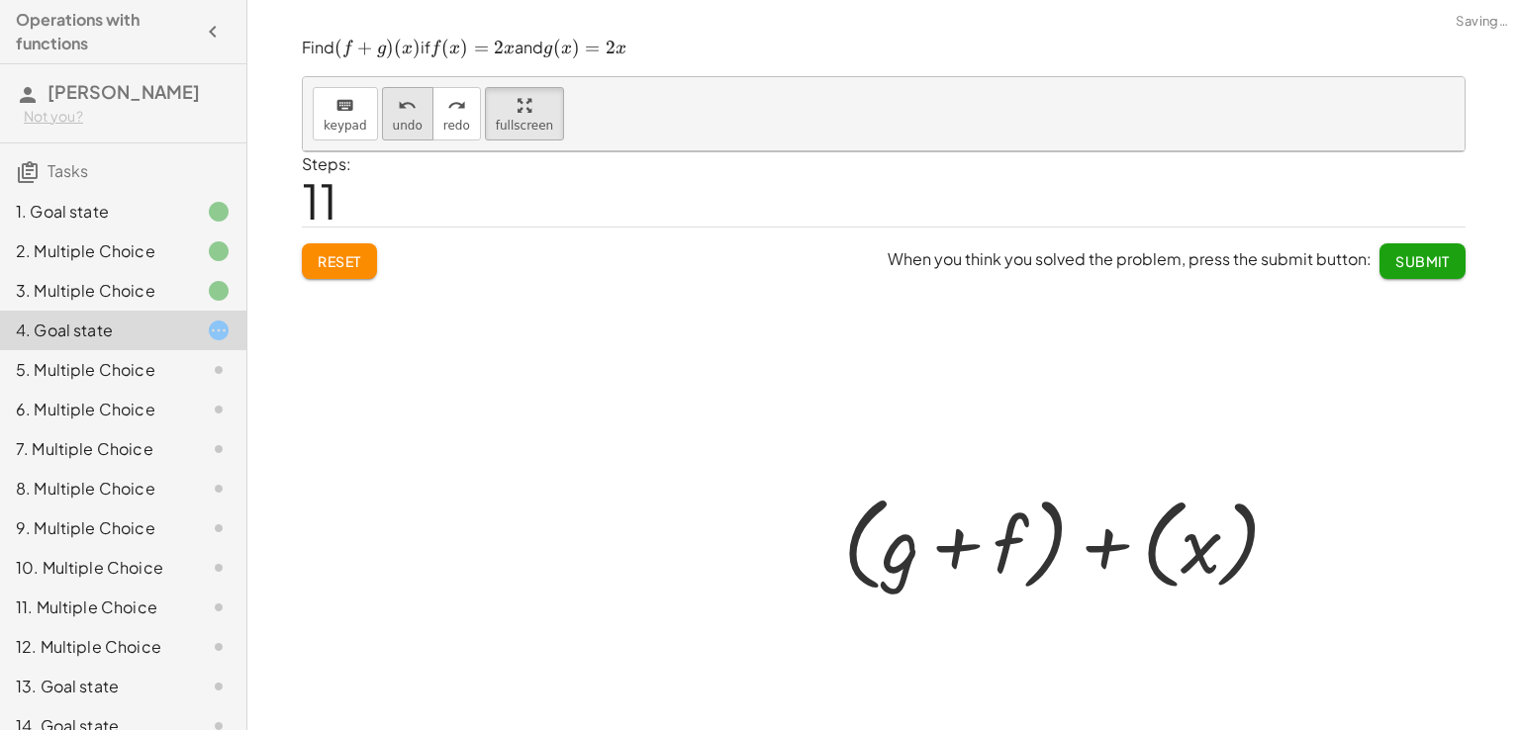
click at [398, 110] on icon "undo" at bounding box center [407, 106] width 19 height 24
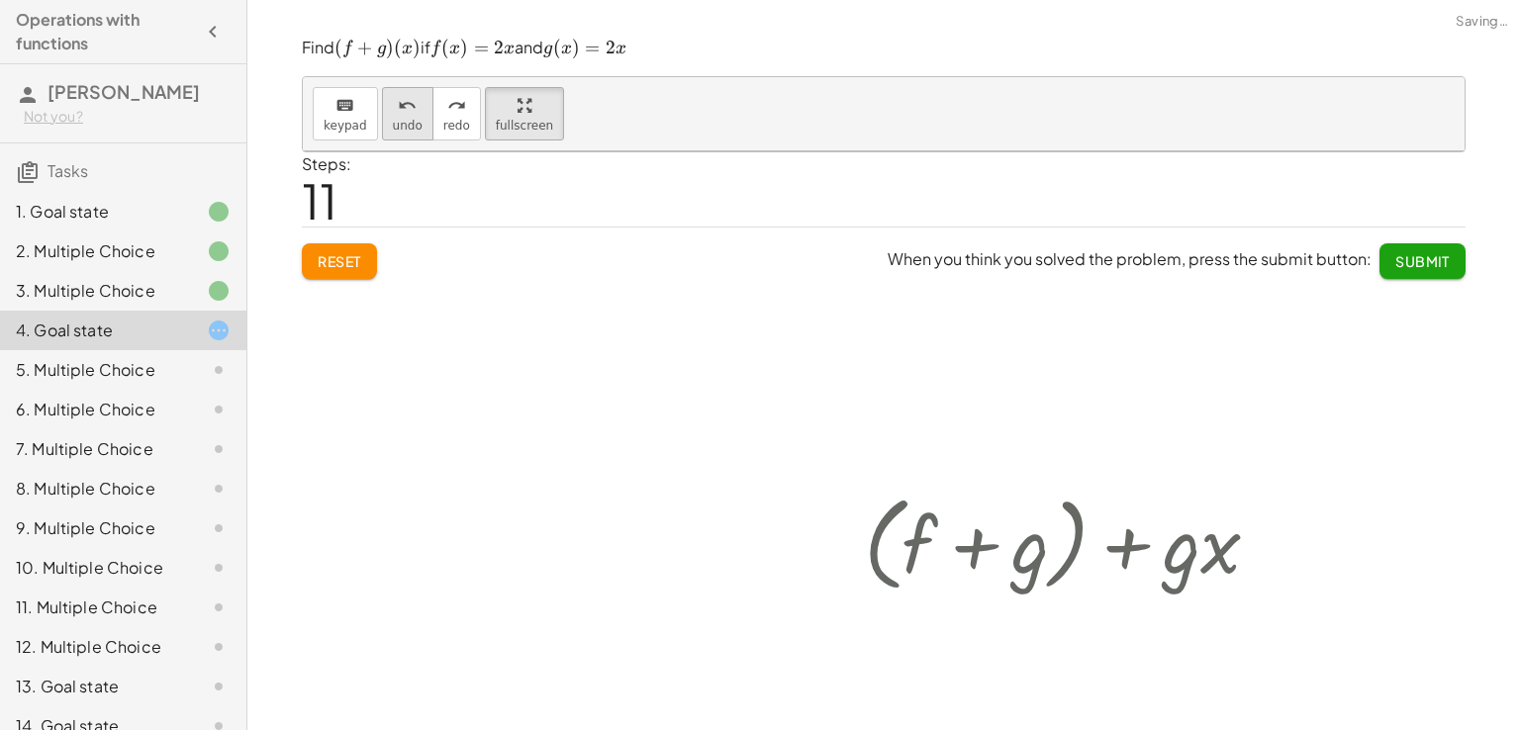
click at [398, 110] on icon "undo" at bounding box center [407, 106] width 19 height 24
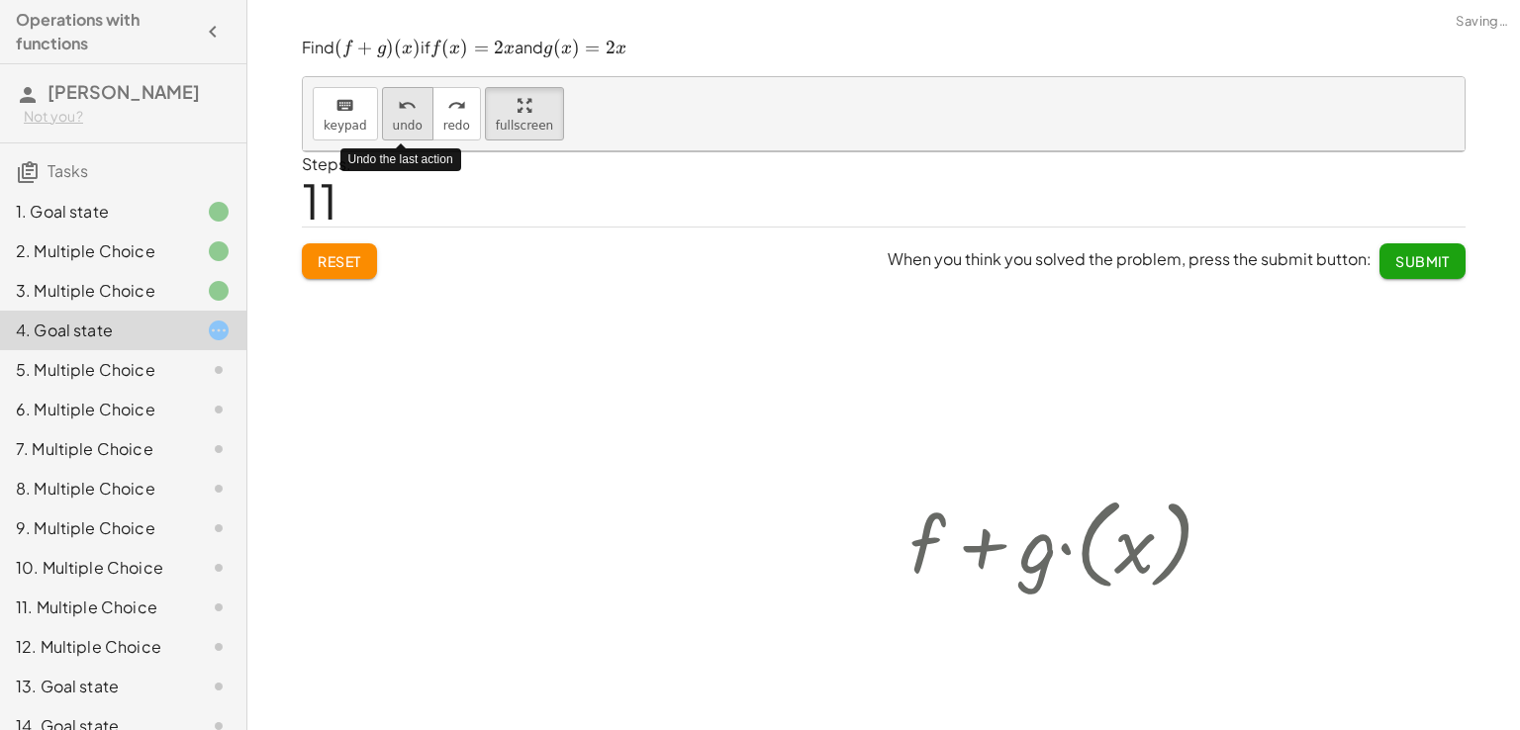
click at [398, 110] on icon "undo" at bounding box center [407, 106] width 19 height 24
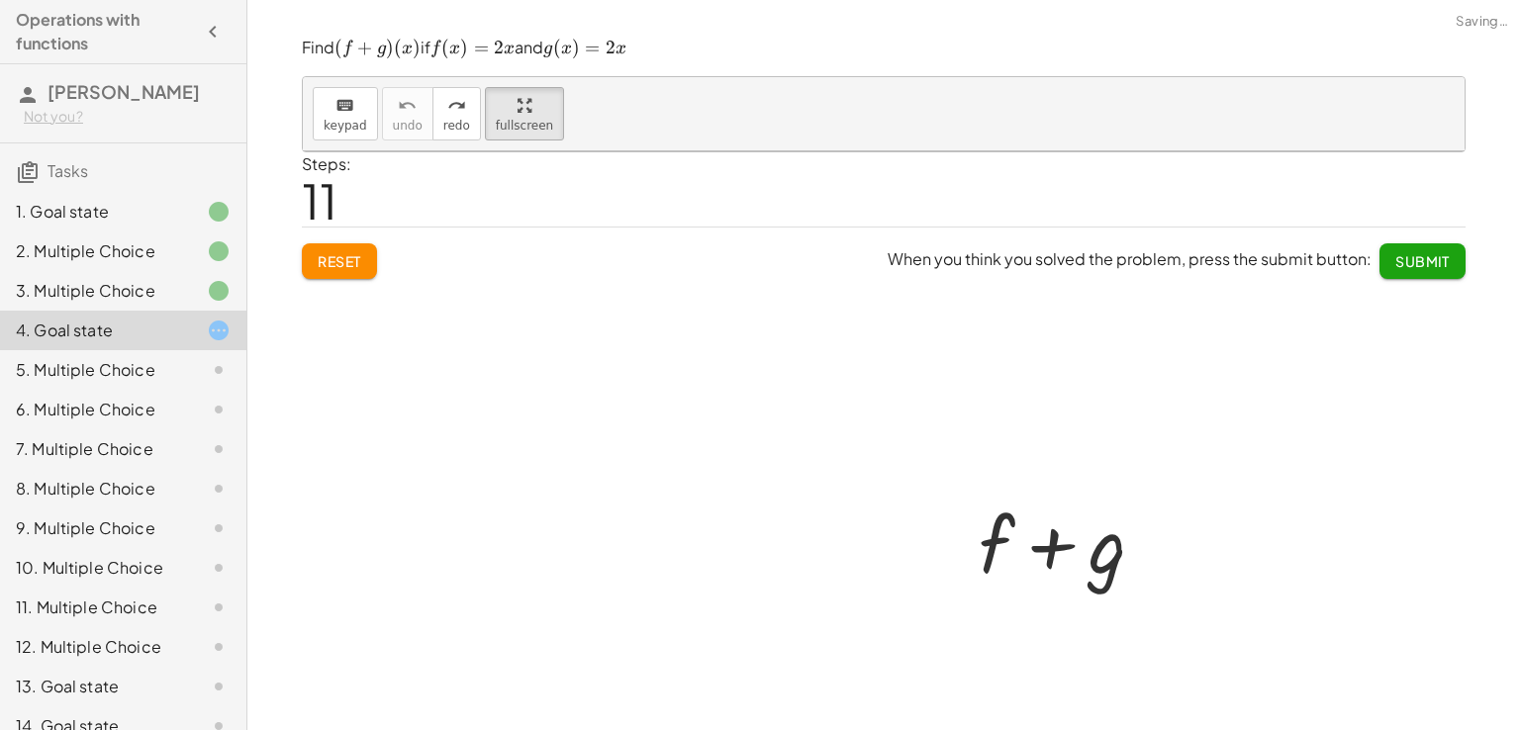
click at [1037, 571] on div at bounding box center [1069, 542] width 473 height 102
click at [1012, 560] on div at bounding box center [1069, 542] width 473 height 102
click at [977, 554] on div at bounding box center [1069, 542] width 473 height 102
click at [351, 128] on span "keypad" at bounding box center [346, 126] width 44 height 14
click at [979, 563] on div at bounding box center [997, 544] width 36 height 92
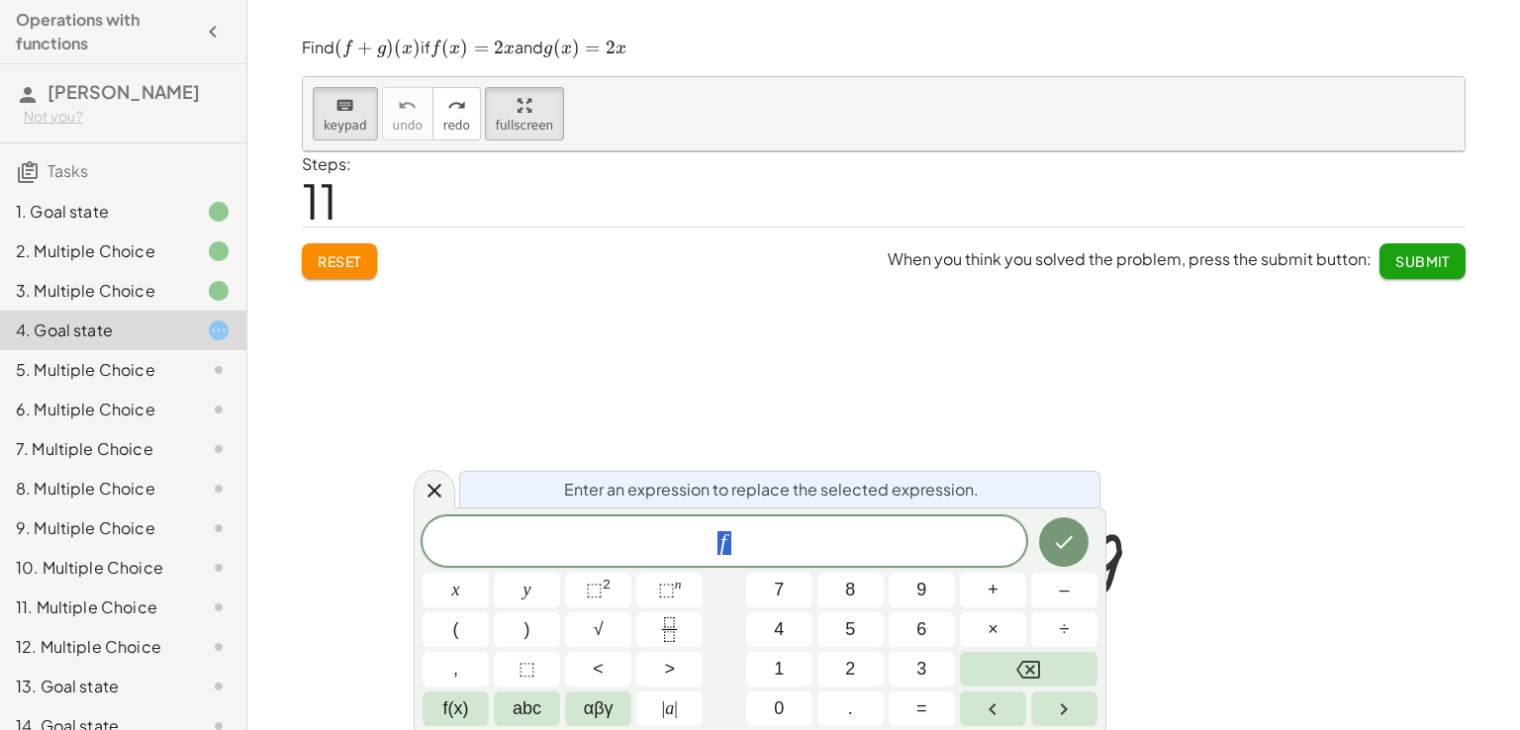
click at [890, 535] on span "f" at bounding box center [724, 543] width 604 height 28
click at [499, 701] on button "abc" at bounding box center [527, 709] width 66 height 35
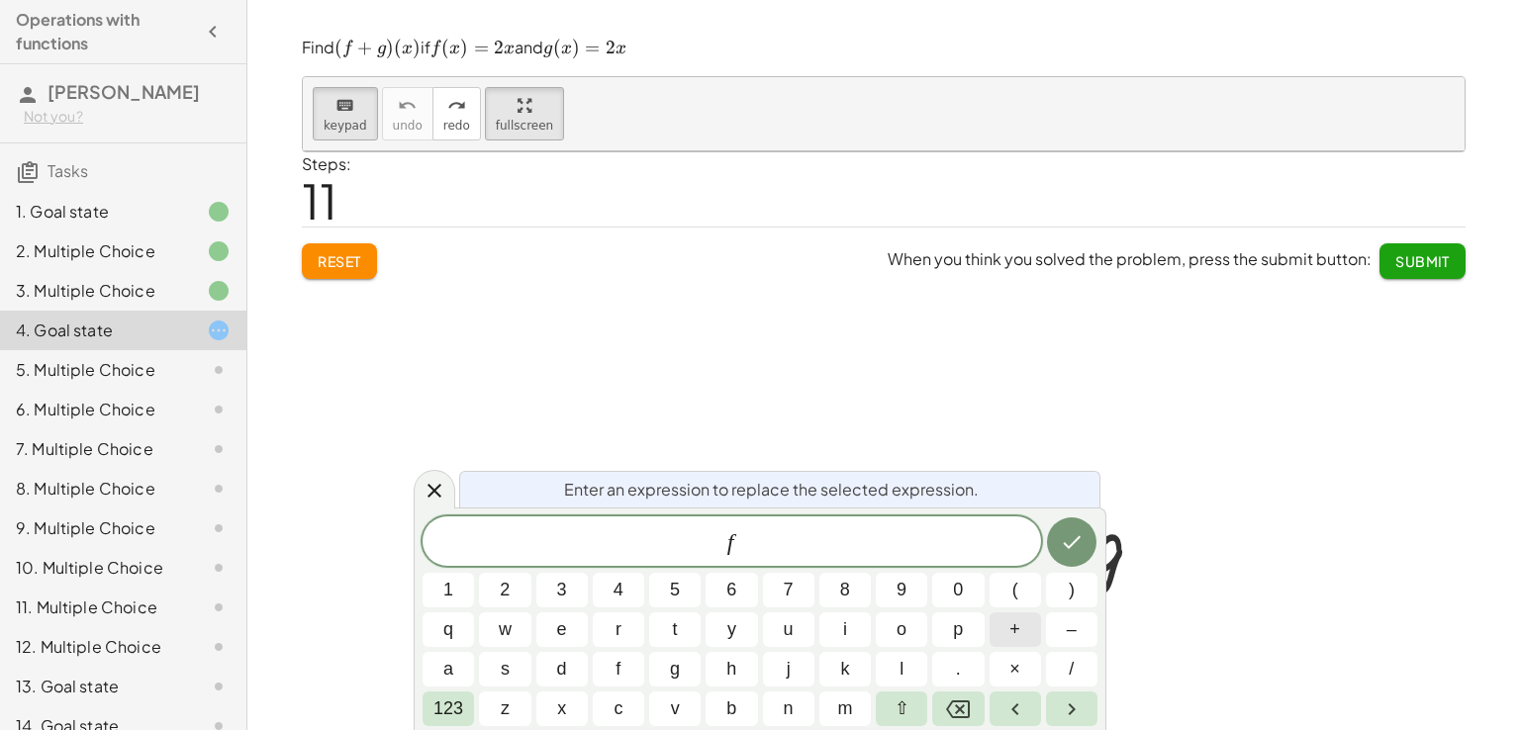
click at [1013, 630] on span "+" at bounding box center [1014, 629] width 11 height 27
click at [666, 654] on button "g" at bounding box center [674, 669] width 51 height 35
click at [1016, 608] on div "​ f + g 1 2 3 4 5 6 7 8 9 0 ( ) q w e r t y u i o p + – a s d f g h j k l . × /…" at bounding box center [759, 621] width 675 height 210
click at [1014, 591] on span "(" at bounding box center [1015, 590] width 6 height 27
drag, startPoint x: 993, startPoint y: 623, endPoint x: 1014, endPoint y: 591, distance: 38.7
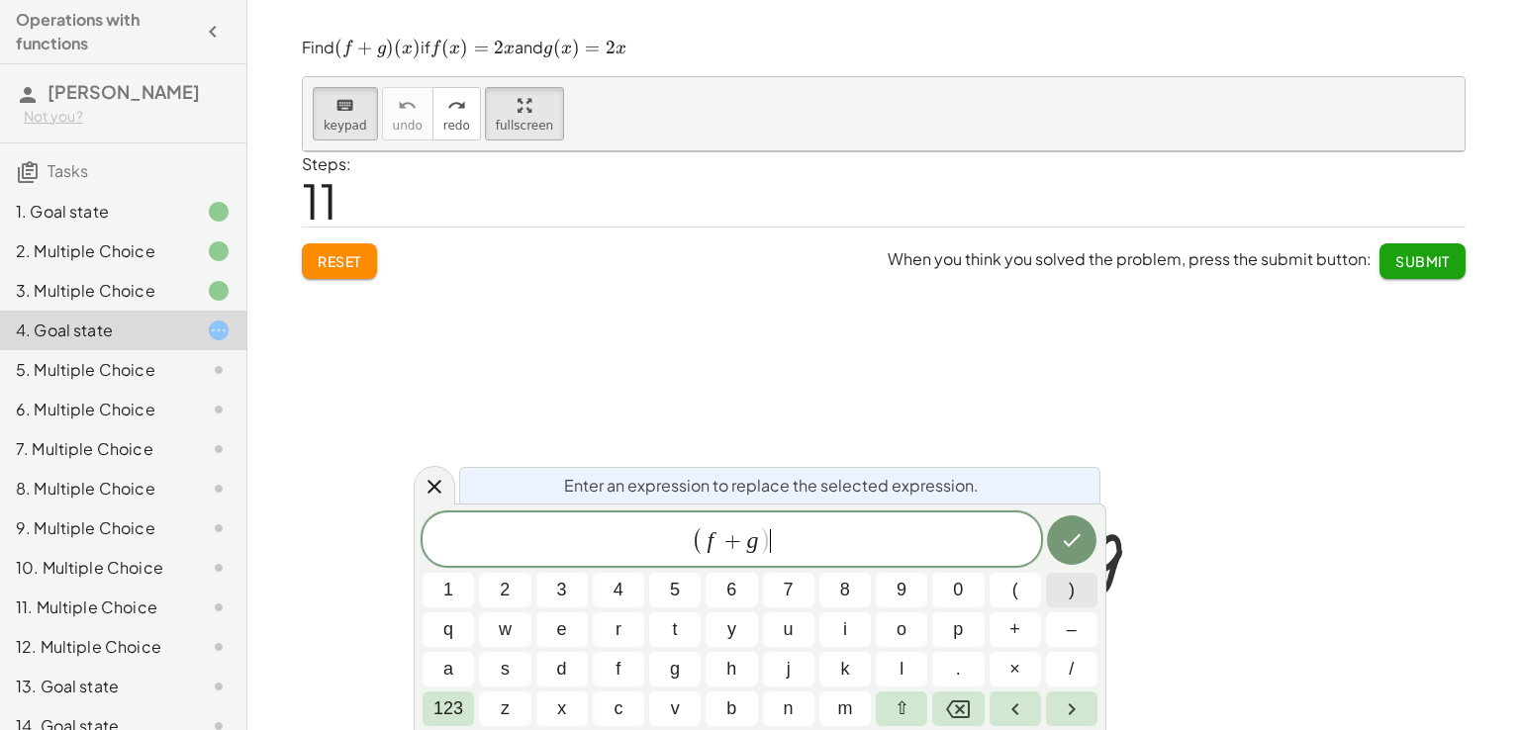
click at [1080, 594] on button ")" at bounding box center [1071, 590] width 51 height 35
click at [474, 573] on div at bounding box center [447, 590] width 51 height 35
click at [1074, 543] on icon "Done" at bounding box center [1072, 540] width 24 height 24
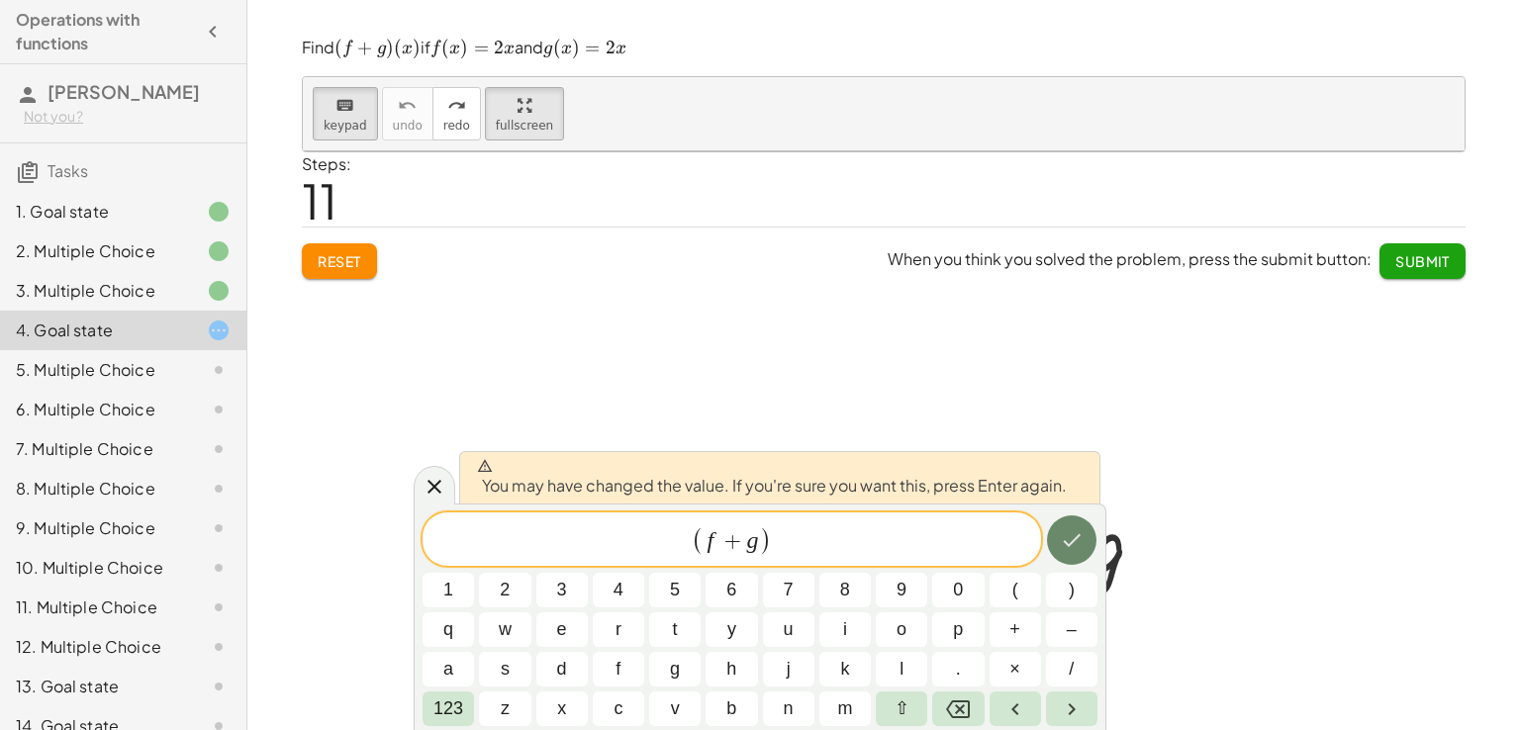
click at [1069, 542] on icon "Done" at bounding box center [1072, 540] width 24 height 24
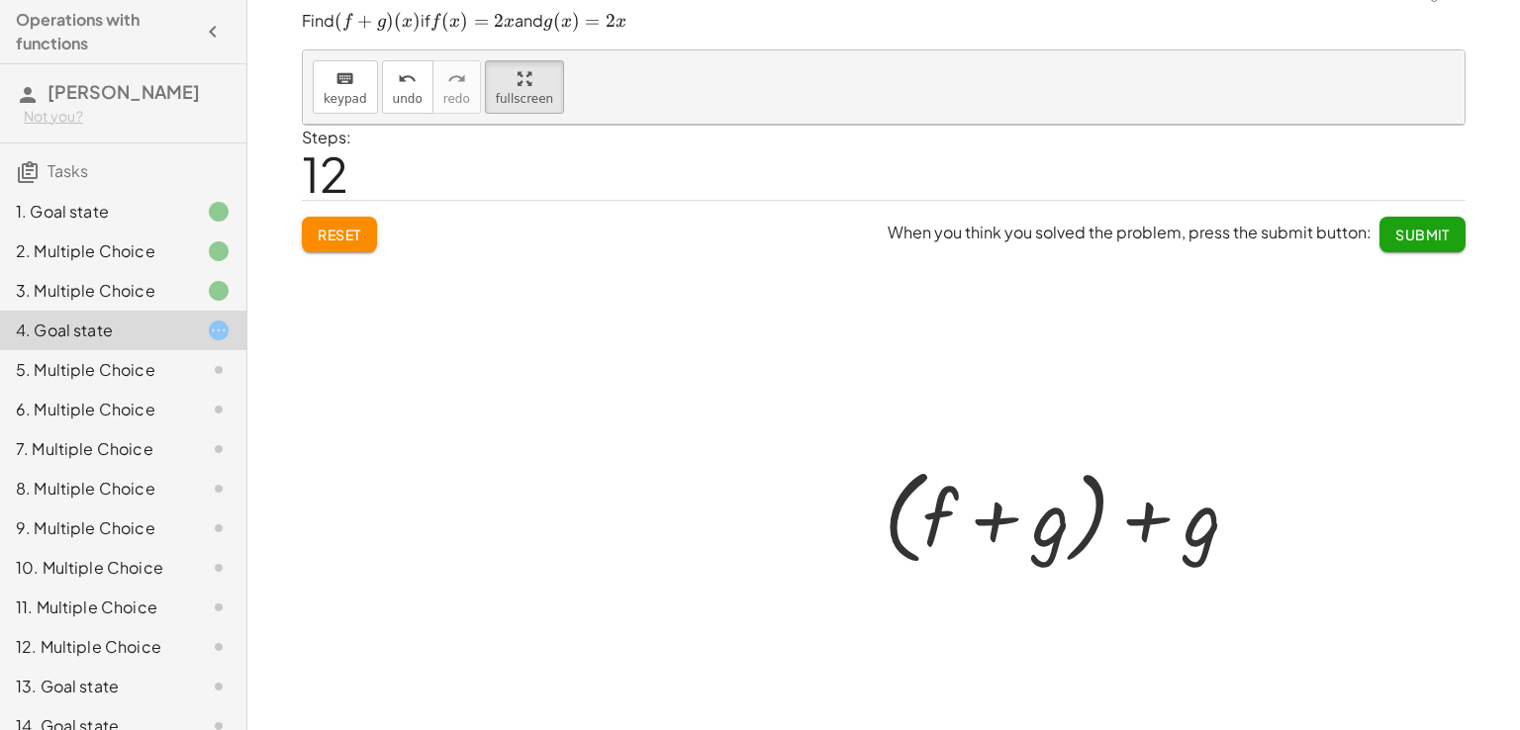
scroll to position [41, 0]
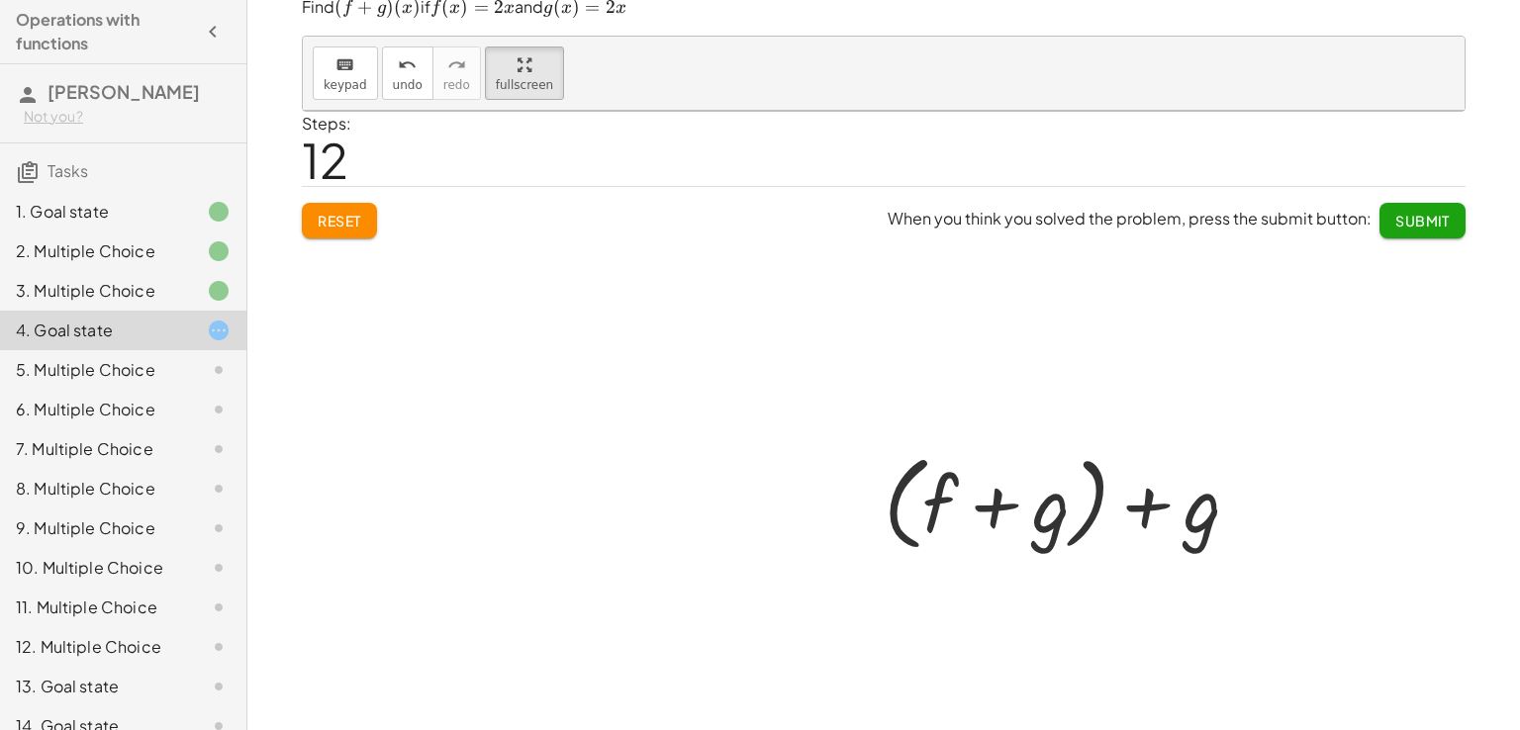
click at [1142, 504] on div at bounding box center [1069, 501] width 473 height 114
click at [303, 70] on div "keyboard keypad undo undo redo redo fullscreen" at bounding box center [884, 74] width 1162 height 74
click at [325, 75] on button "keyboard keypad" at bounding box center [345, 73] width 65 height 53
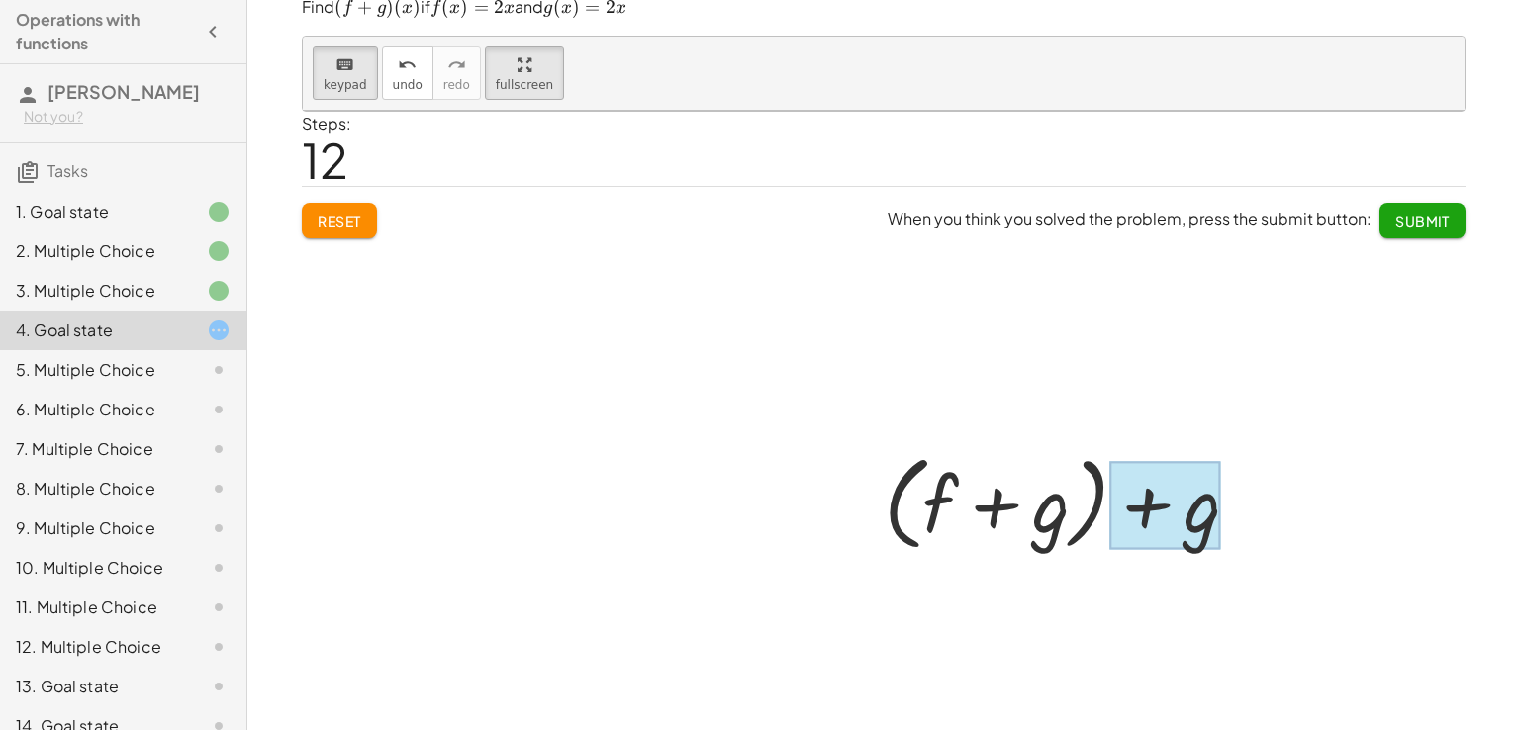
click at [1157, 499] on div at bounding box center [1165, 506] width 112 height 88
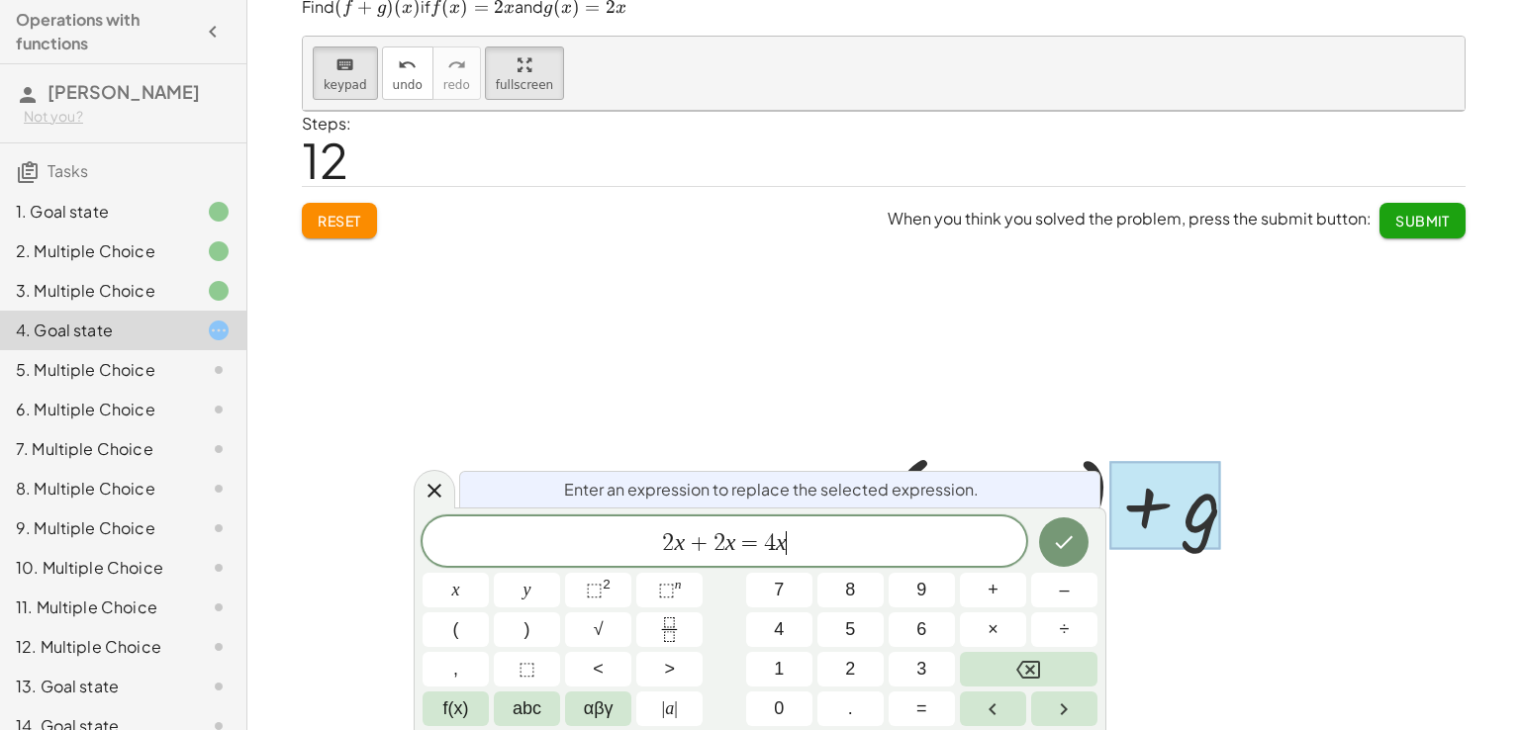
drag, startPoint x: 922, startPoint y: 558, endPoint x: 1001, endPoint y: 558, distance: 79.2
click at [995, 558] on div "2 x + 2 x = 4 x ​" at bounding box center [724, 540] width 604 height 49
click at [1054, 547] on icon "Done" at bounding box center [1064, 542] width 24 height 24
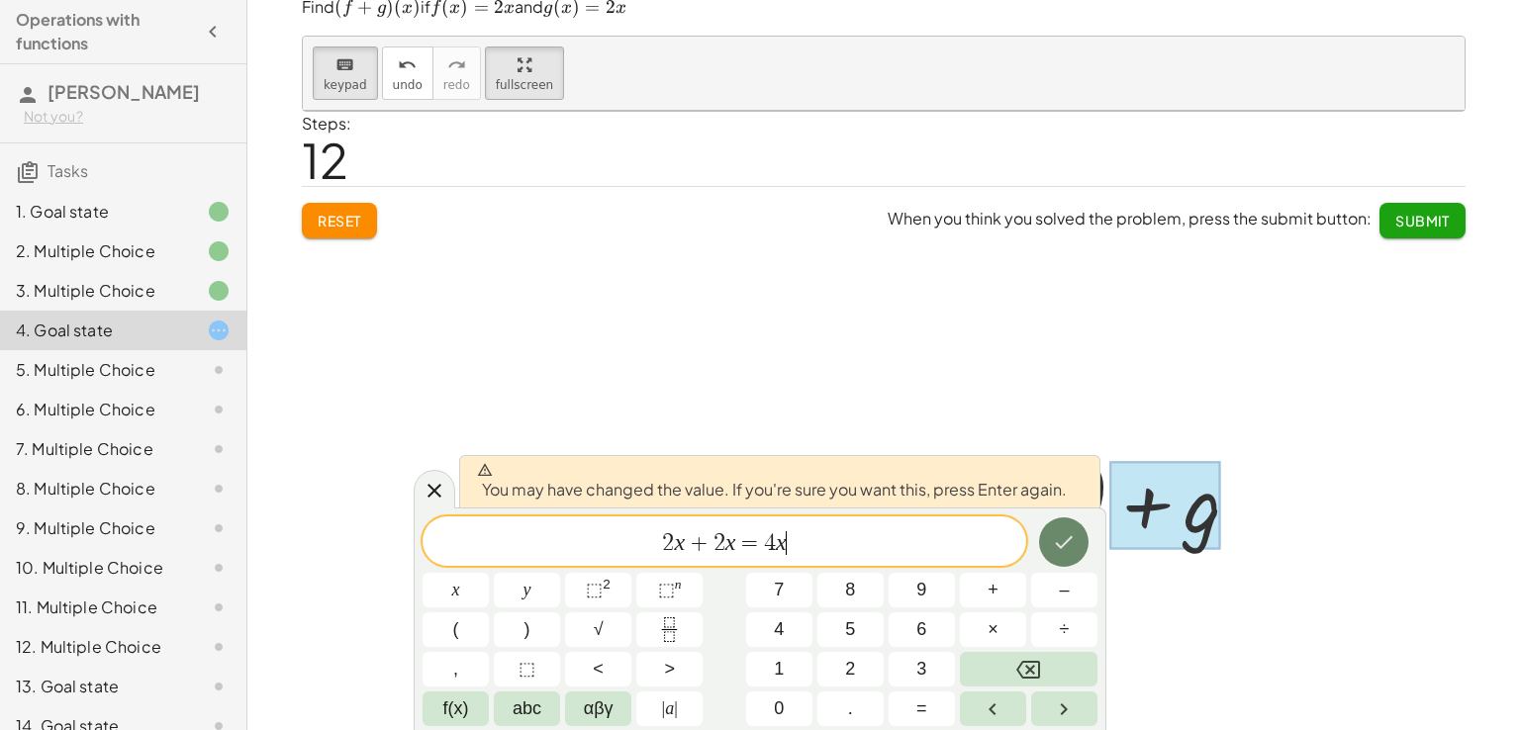
click at [1054, 547] on icon "Done" at bounding box center [1064, 542] width 24 height 24
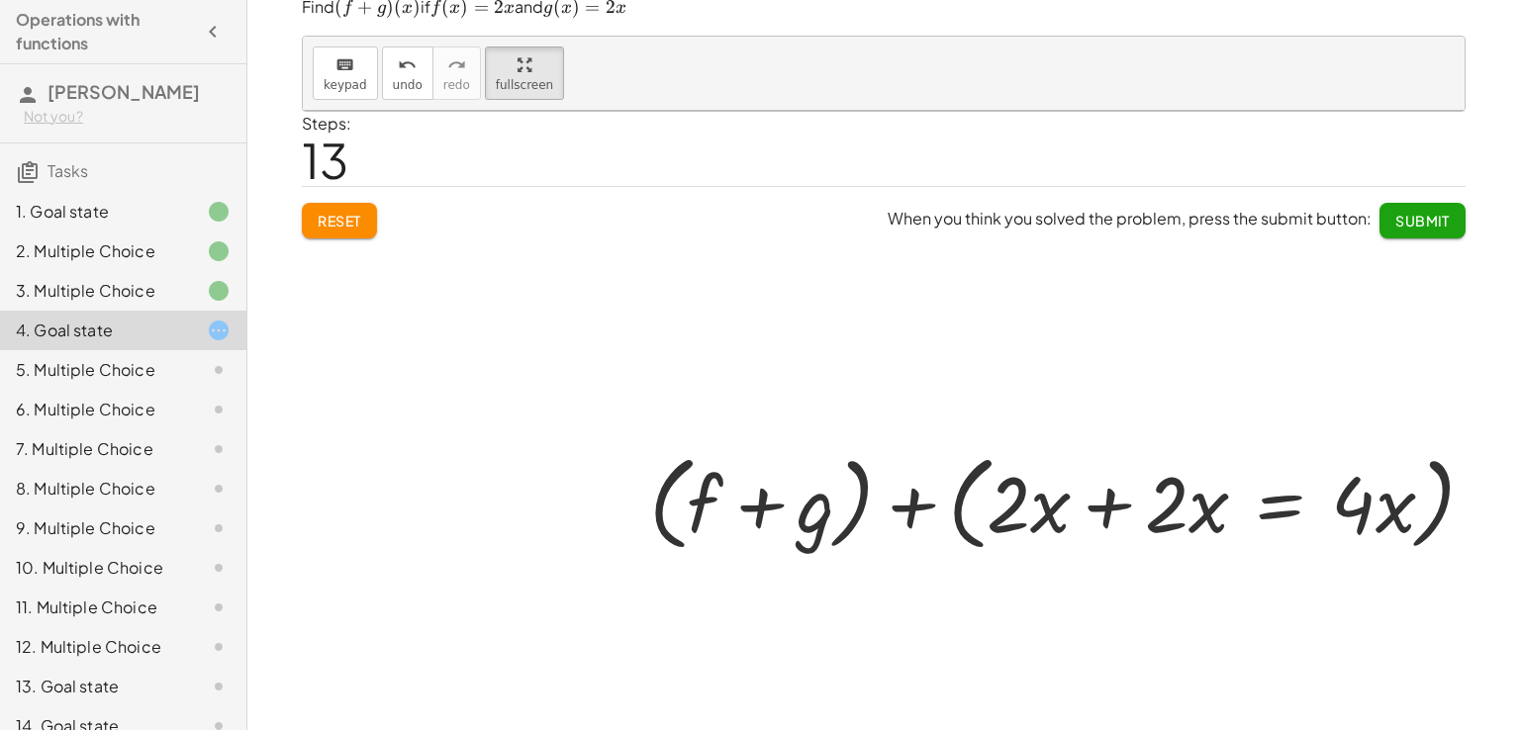
click at [1054, 547] on div at bounding box center [1069, 501] width 473 height 114
click at [393, 64] on div "undo" at bounding box center [408, 64] width 30 height 24
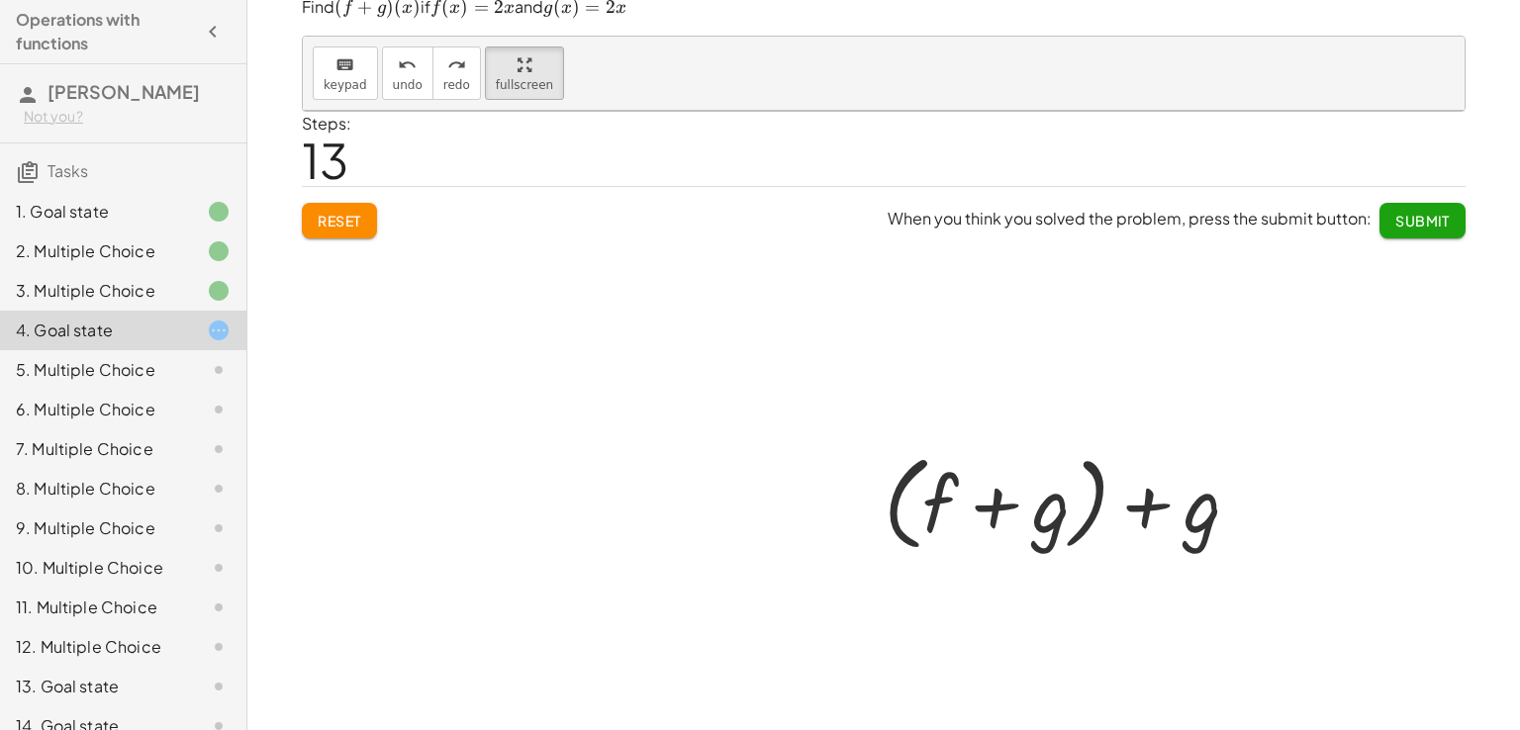
click at [1183, 490] on div "+ f + g + ( + f + g ) + g" at bounding box center [1062, 501] width 498 height 124
click at [1180, 500] on div "+ f + g + ( + f + g ) + g" at bounding box center [1062, 501] width 498 height 124
click at [1150, 527] on div "+ f + g + ( + f + g ) + g" at bounding box center [1062, 501] width 498 height 124
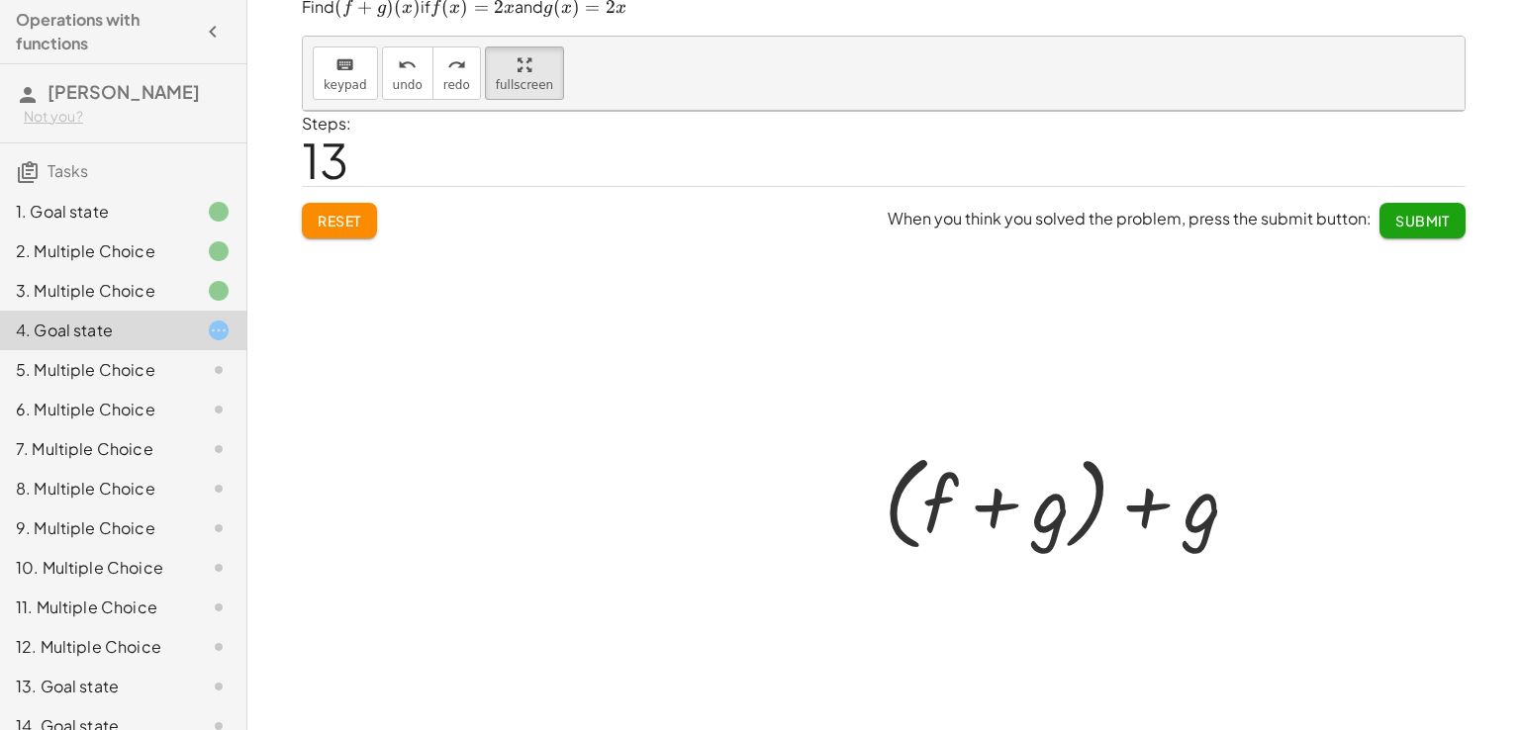
click at [1150, 527] on div "+ f + g + ( + f + g ) + g" at bounding box center [1062, 501] width 498 height 124
click at [324, 69] on div "keyboard" at bounding box center [346, 64] width 44 height 24
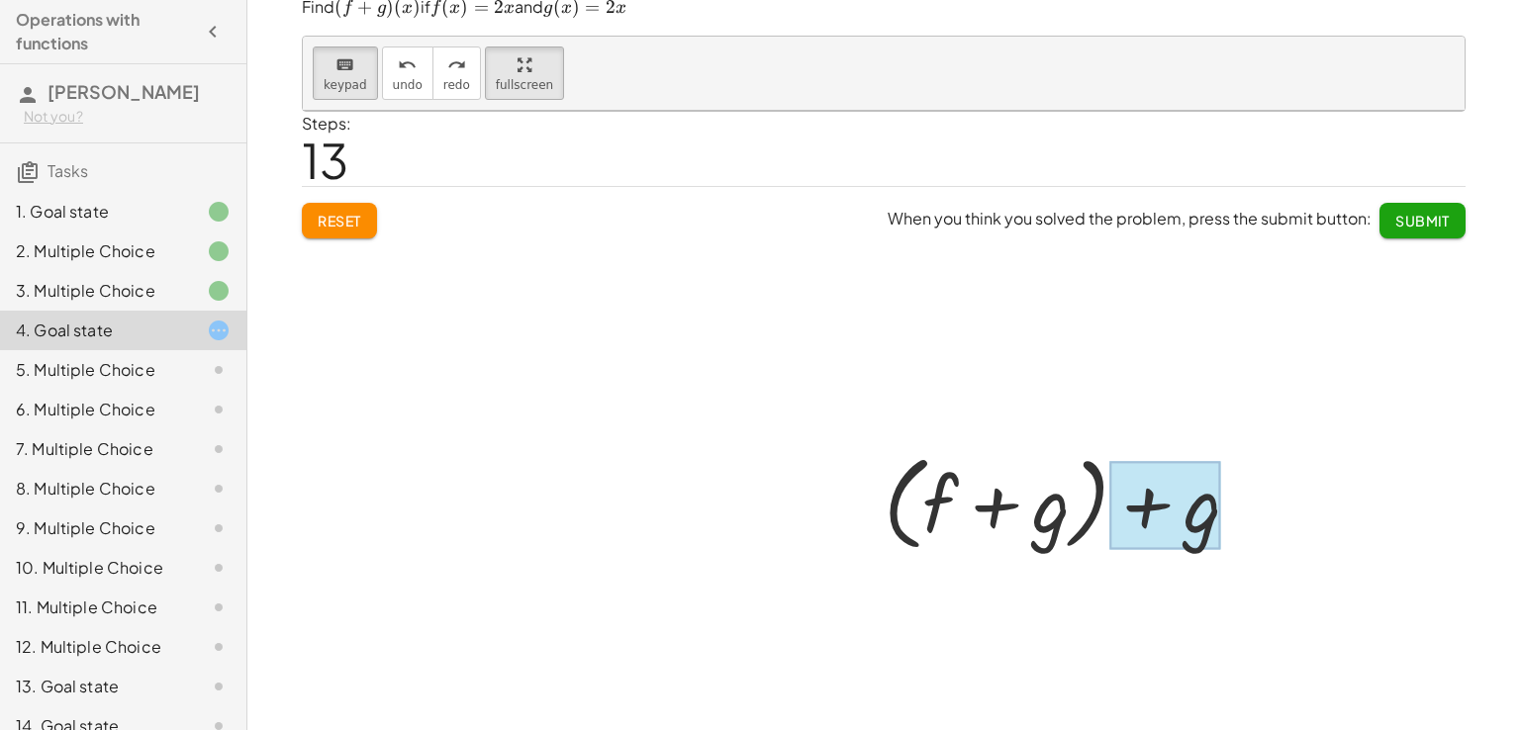
click at [1192, 532] on div at bounding box center [1165, 506] width 112 height 88
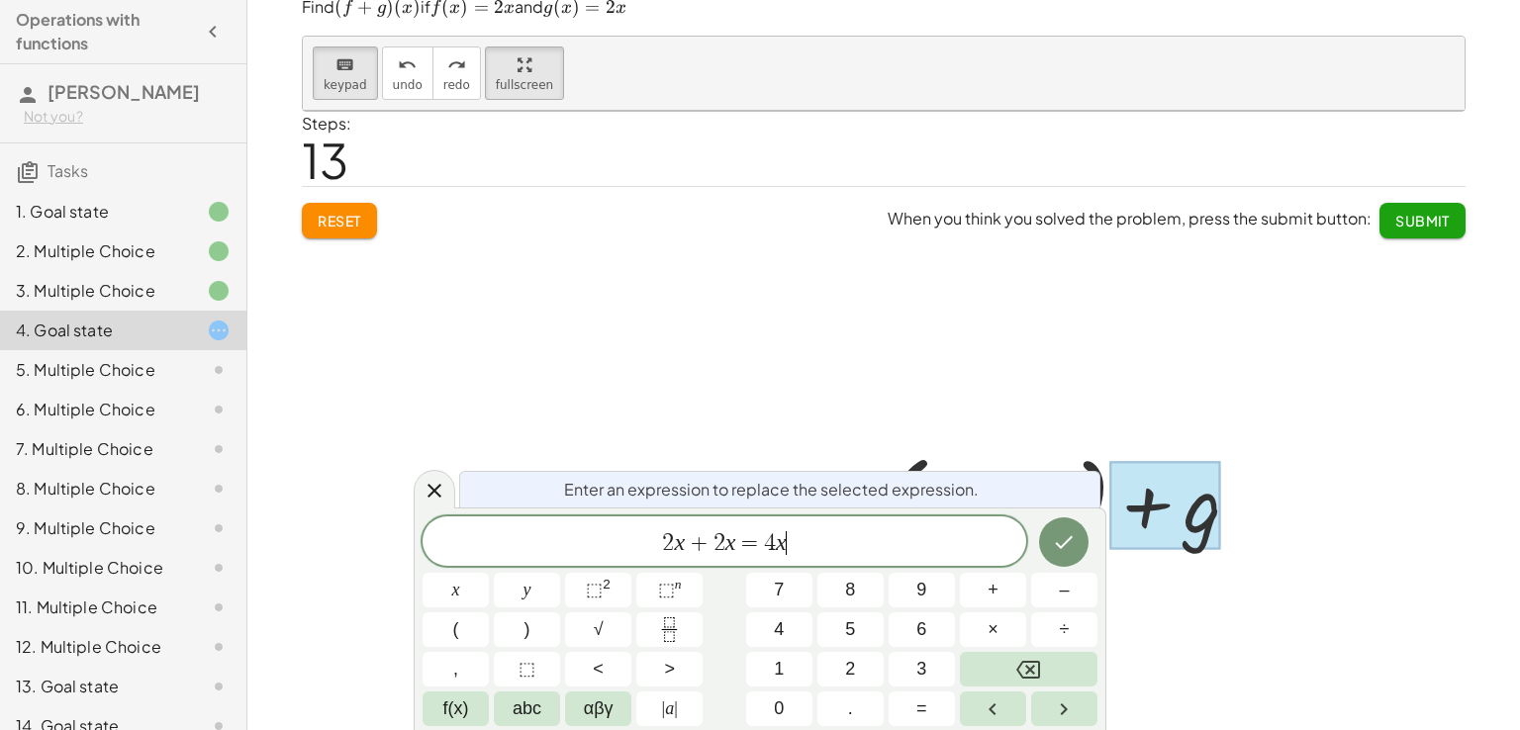
drag, startPoint x: 813, startPoint y: 520, endPoint x: 753, endPoint y: 520, distance: 60.4
click at [791, 520] on div "2 x + 2 x = 4 x ​" at bounding box center [724, 540] width 604 height 49
click at [640, 540] on span "​ 2 x + 2 x = 4 x" at bounding box center [724, 543] width 604 height 28
click at [1077, 541] on button "Done" at bounding box center [1063, 539] width 49 height 49
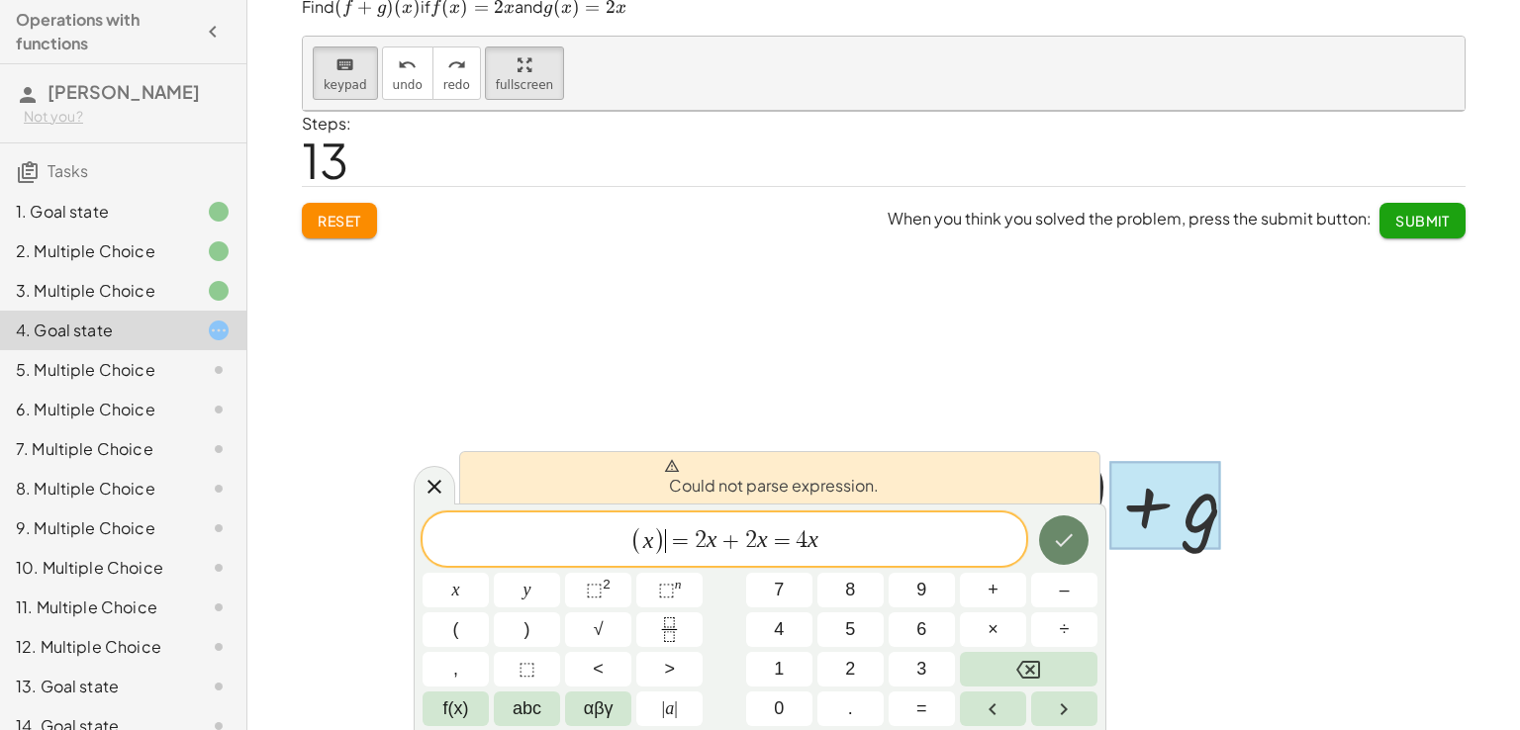
click at [1077, 541] on button "Done" at bounding box center [1063, 539] width 49 height 49
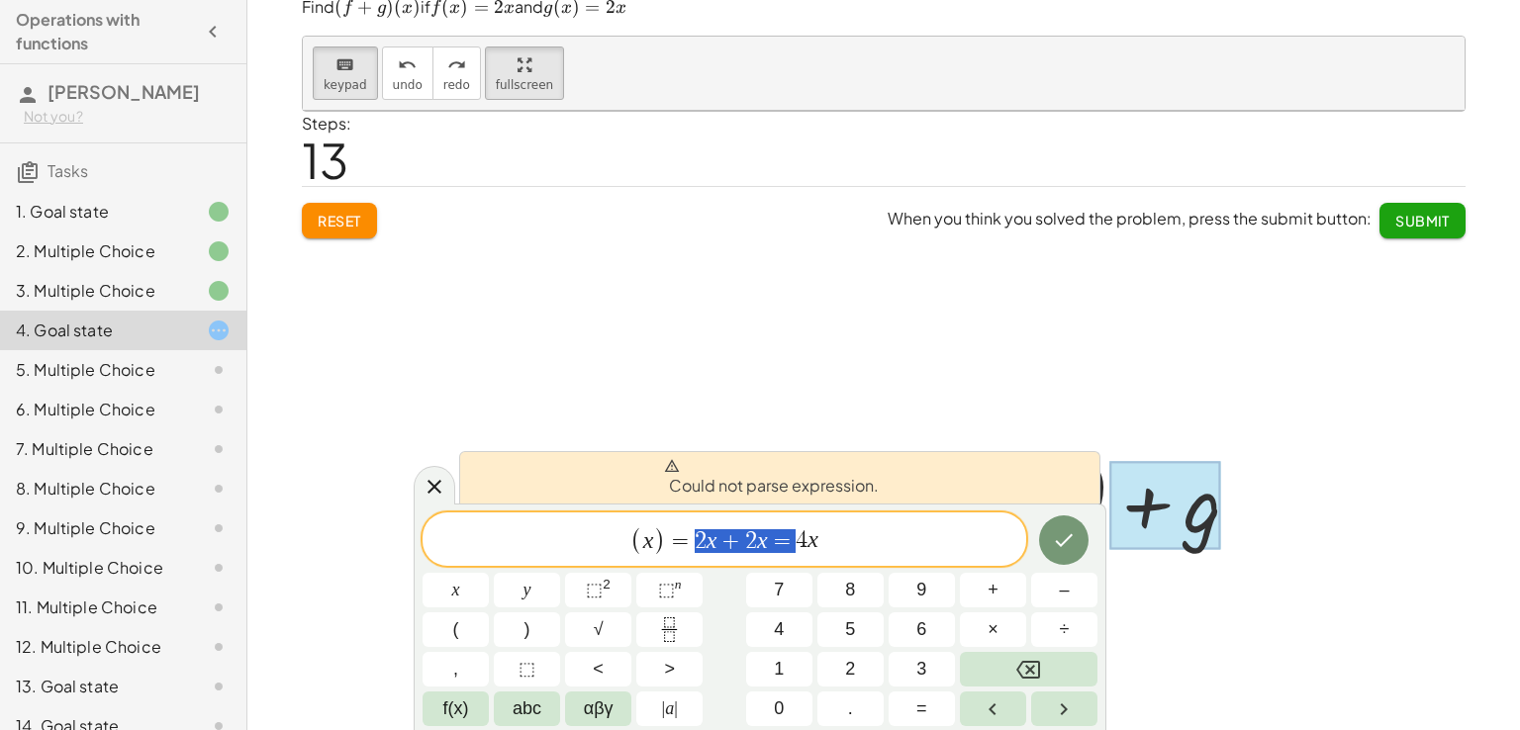
drag, startPoint x: 789, startPoint y: 539, endPoint x: 682, endPoint y: 541, distance: 106.9
drag, startPoint x: 788, startPoint y: 543, endPoint x: 684, endPoint y: 545, distance: 103.9
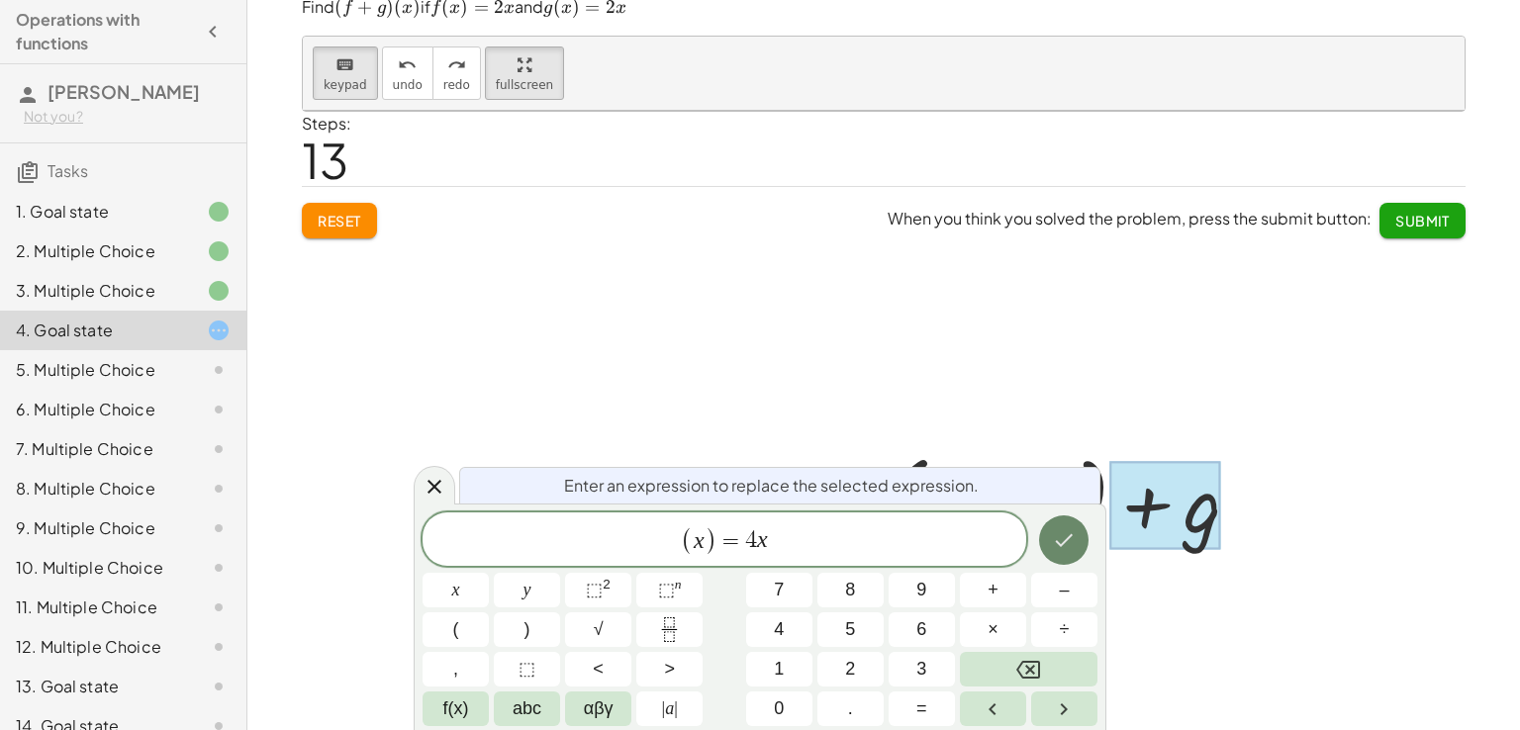
click at [1065, 538] on icon "Done" at bounding box center [1064, 540] width 24 height 24
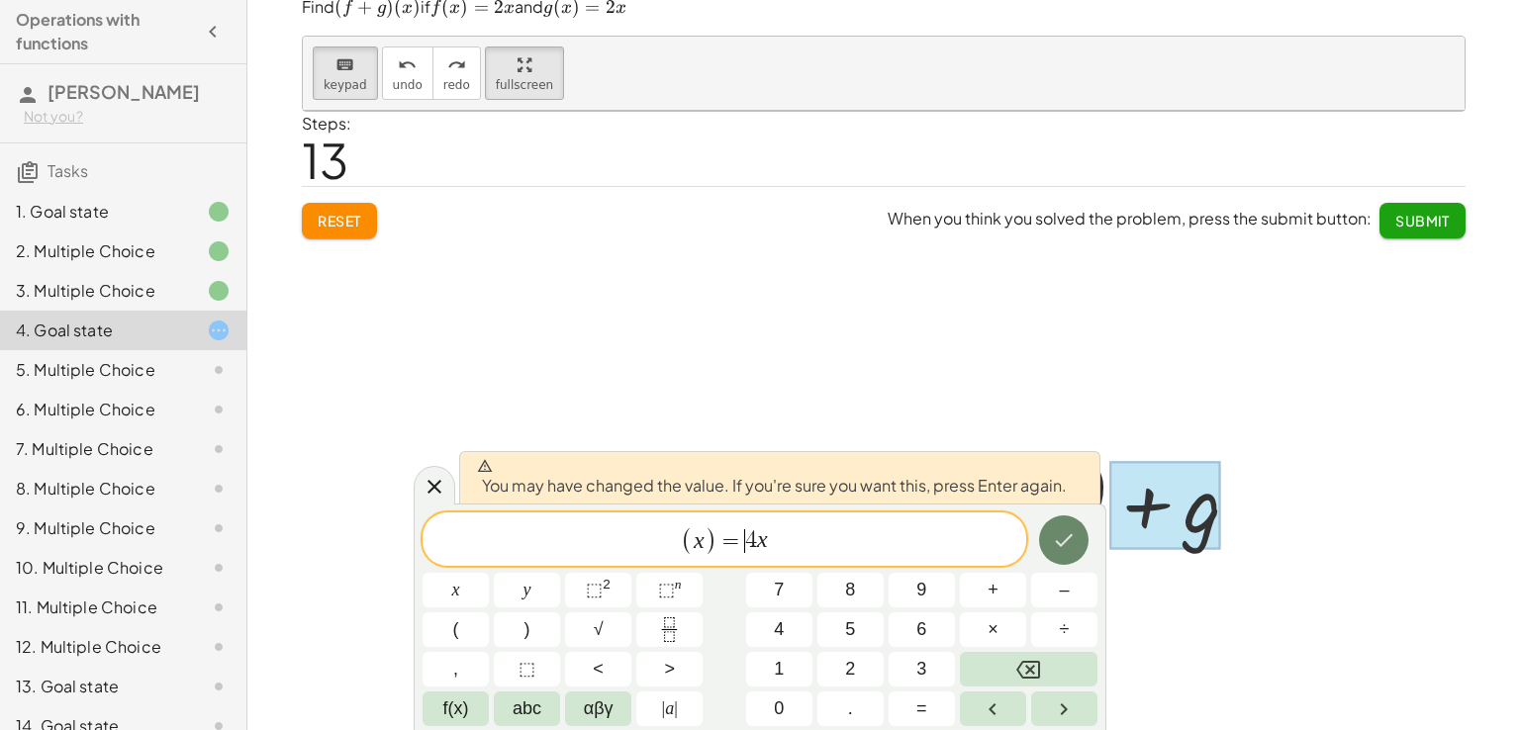
click at [1065, 538] on icon "Done" at bounding box center [1064, 540] width 24 height 24
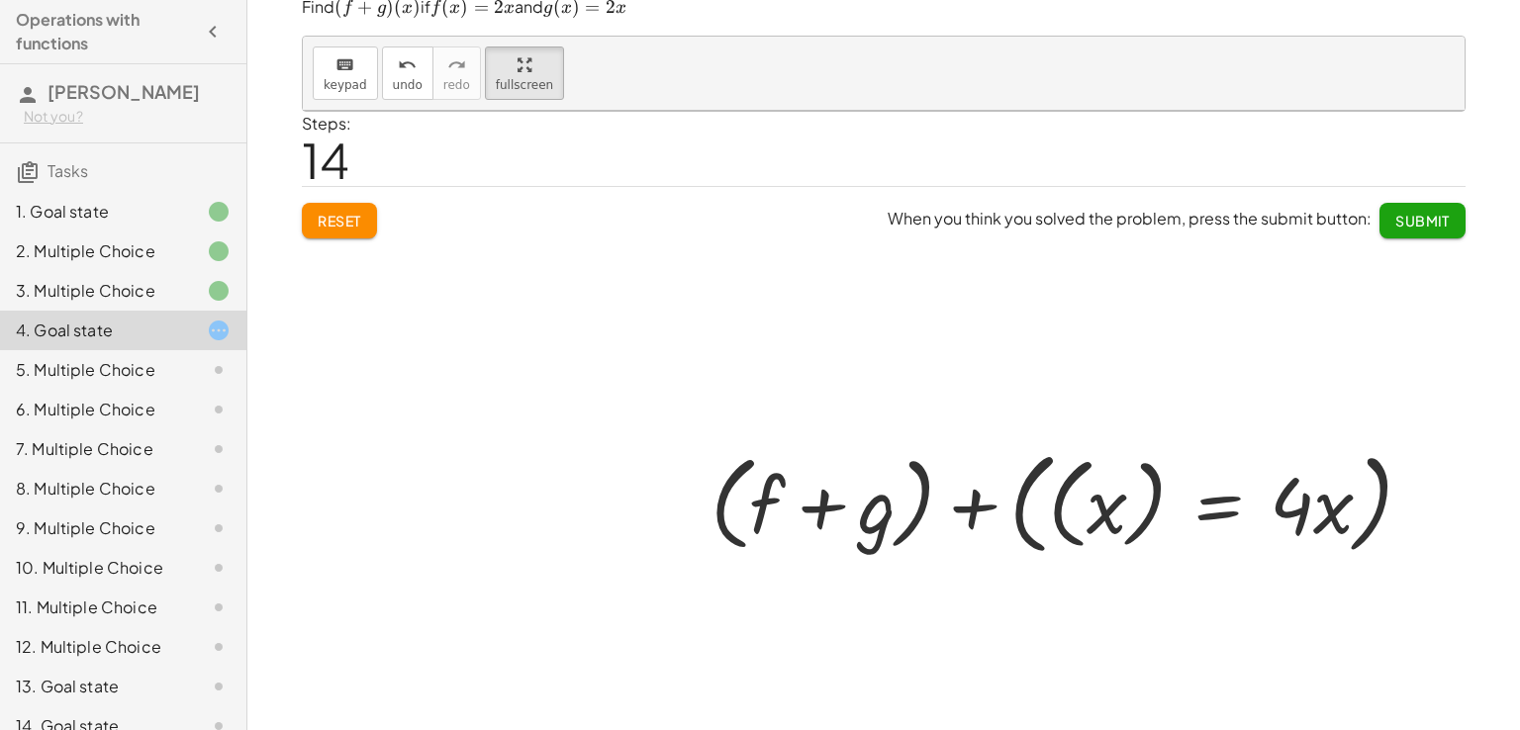
click at [1065, 538] on div at bounding box center [1069, 501] width 473 height 122
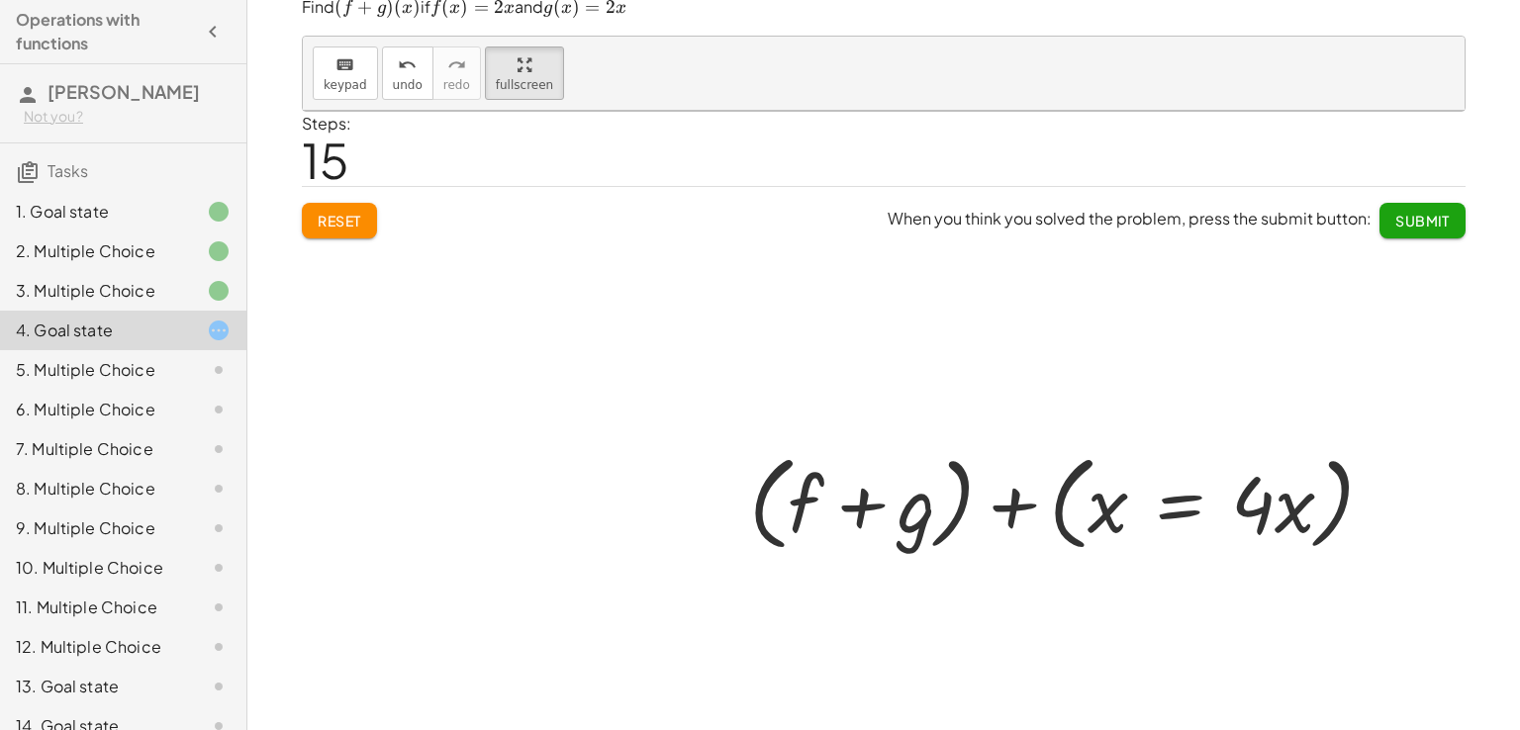
click at [1105, 509] on div at bounding box center [1069, 501] width 473 height 114
click at [1062, 500] on div at bounding box center [1069, 501] width 473 height 114
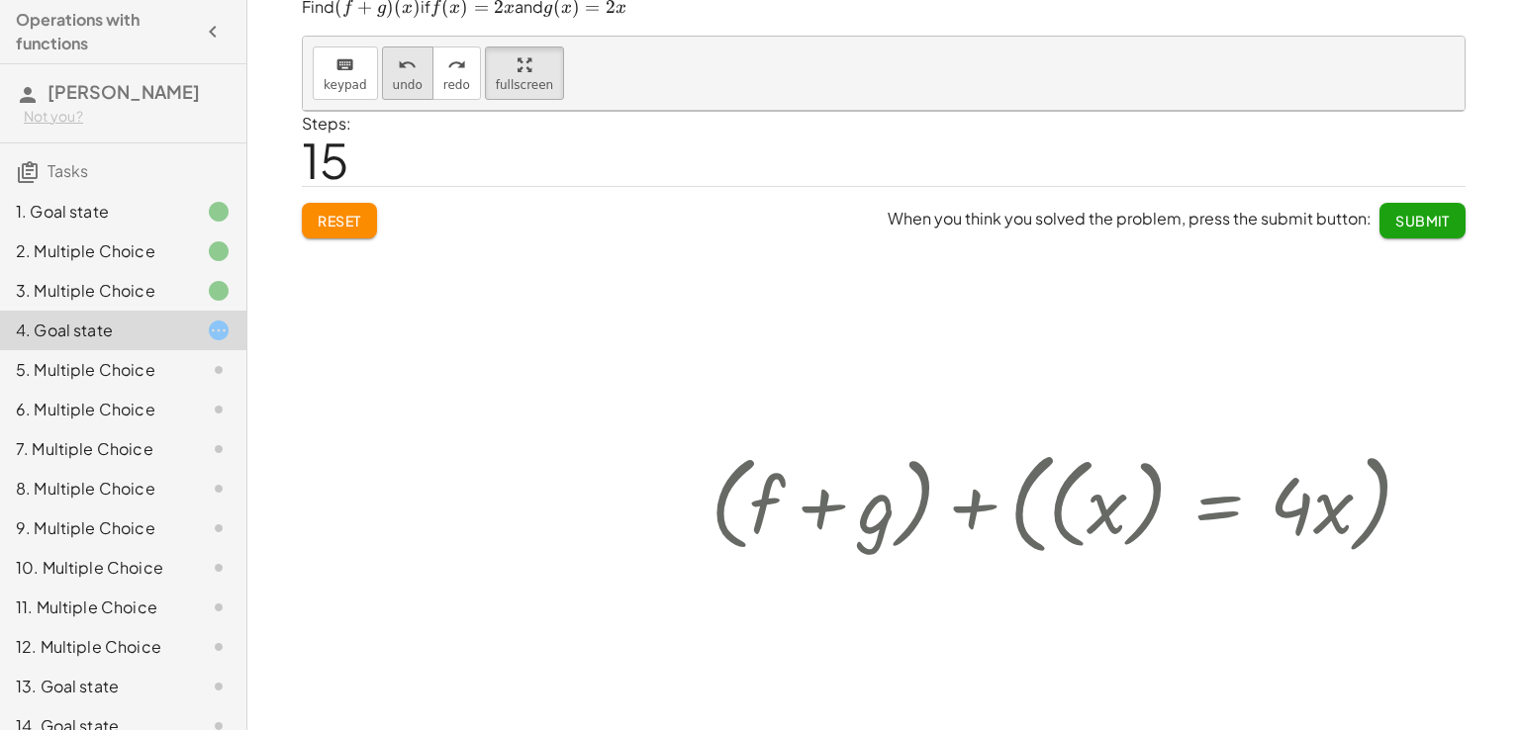
click at [408, 88] on button "undo undo" at bounding box center [407, 73] width 51 height 53
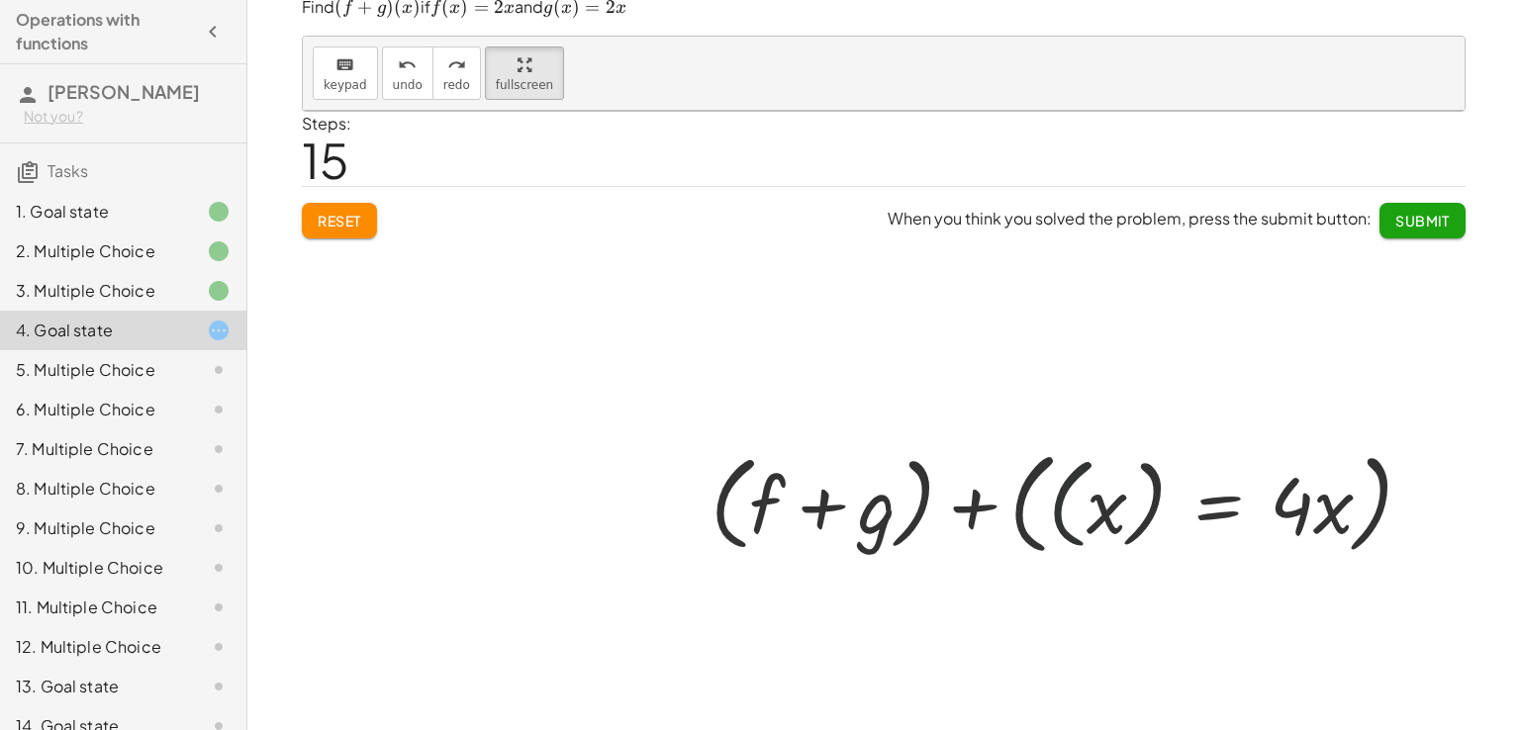
click at [1052, 498] on div at bounding box center [1069, 501] width 551 height 122
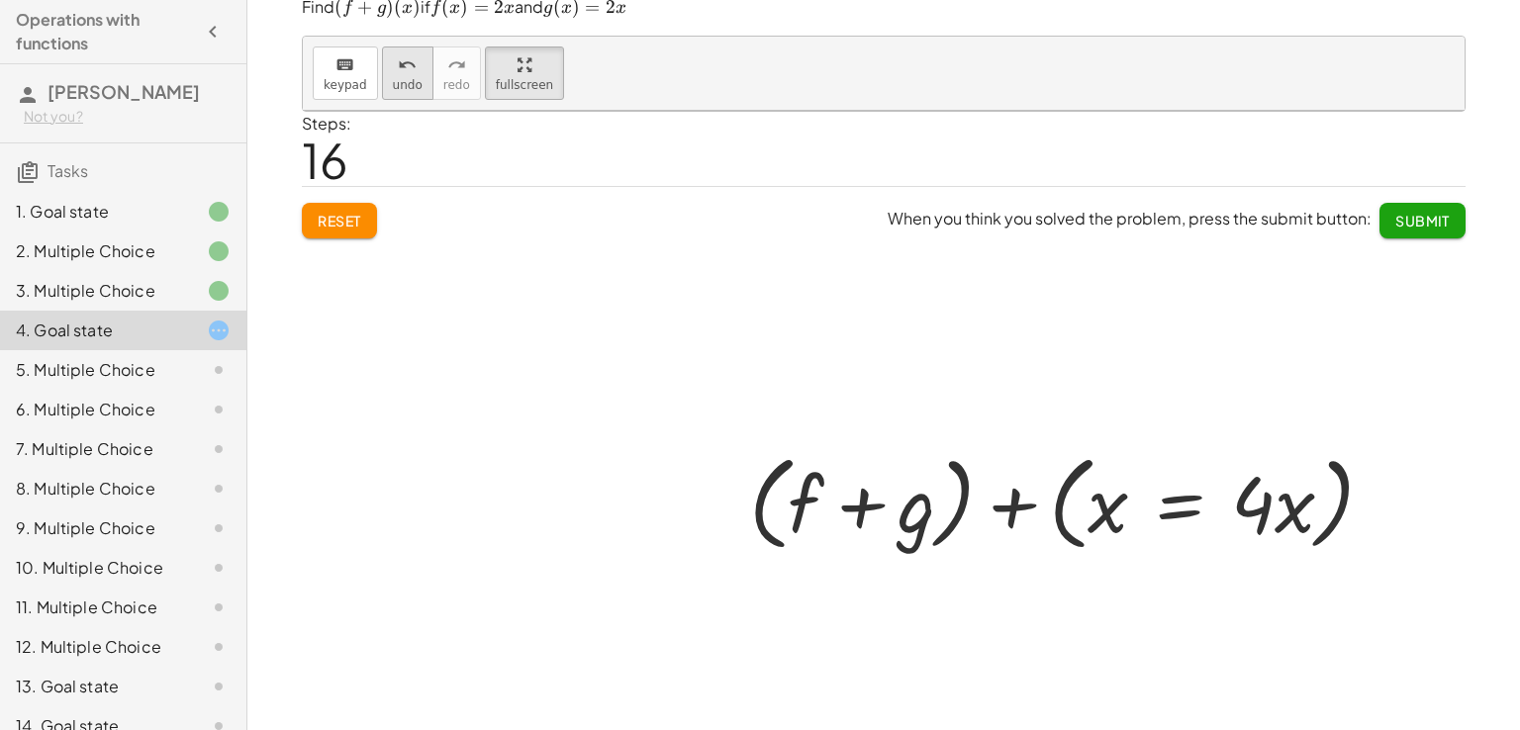
click at [414, 88] on button "undo undo" at bounding box center [407, 73] width 51 height 53
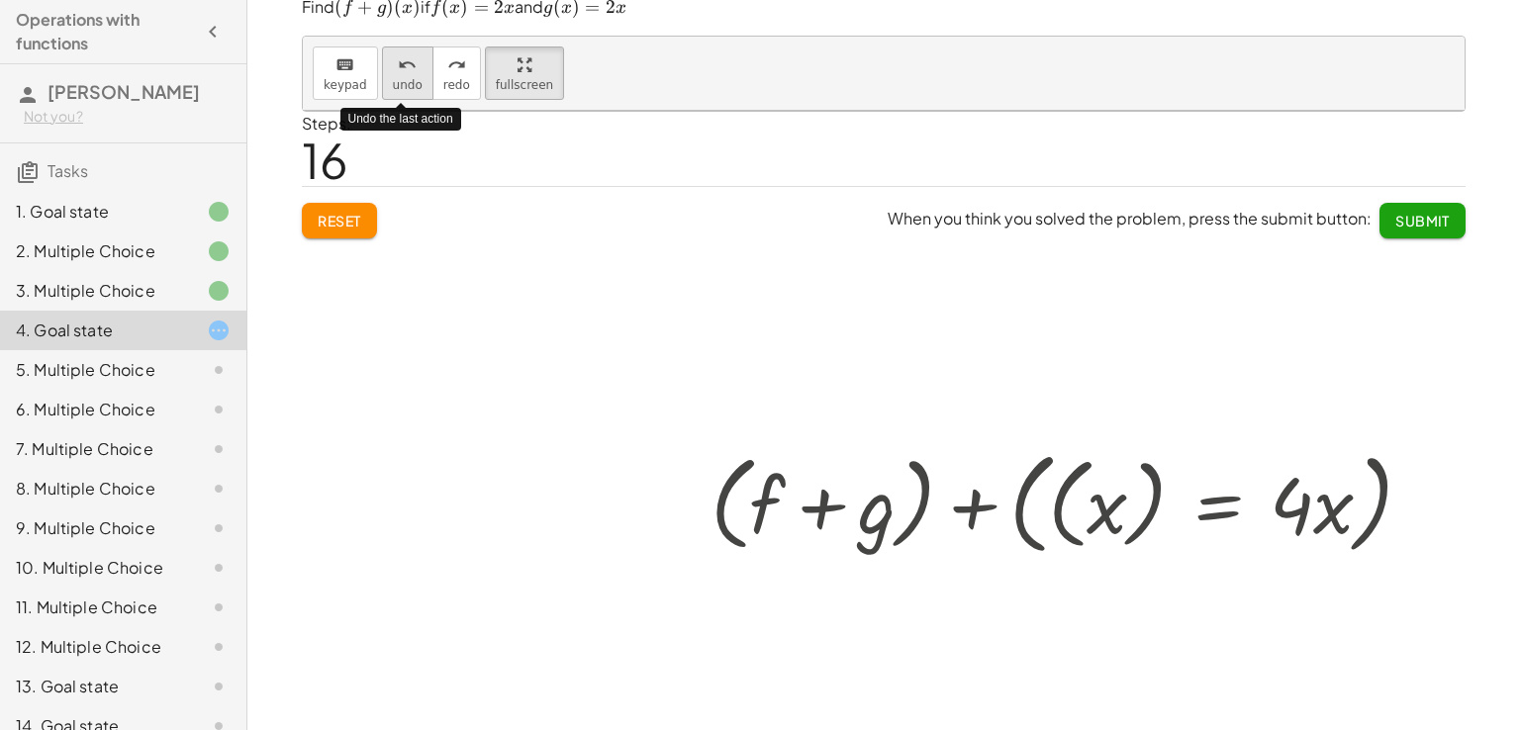
click at [404, 93] on button "undo undo" at bounding box center [407, 73] width 51 height 53
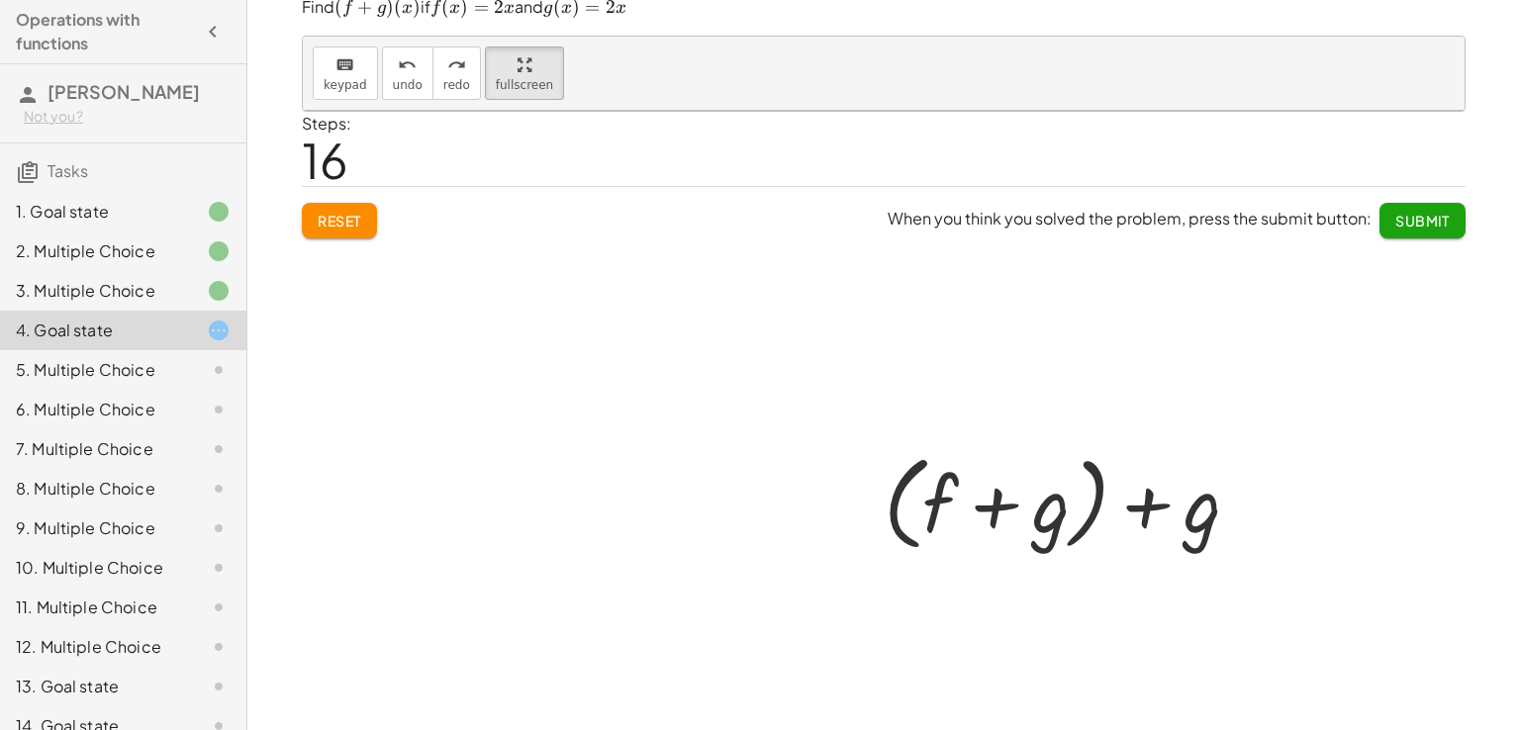
click at [1154, 506] on div "+ f + g + ( + f + g ) + g" at bounding box center [1062, 501] width 498 height 124
click at [1198, 518] on div "+ f + g + ( + f + g ) + g" at bounding box center [1062, 501] width 498 height 124
click at [355, 93] on button "keyboard keypad" at bounding box center [345, 73] width 65 height 53
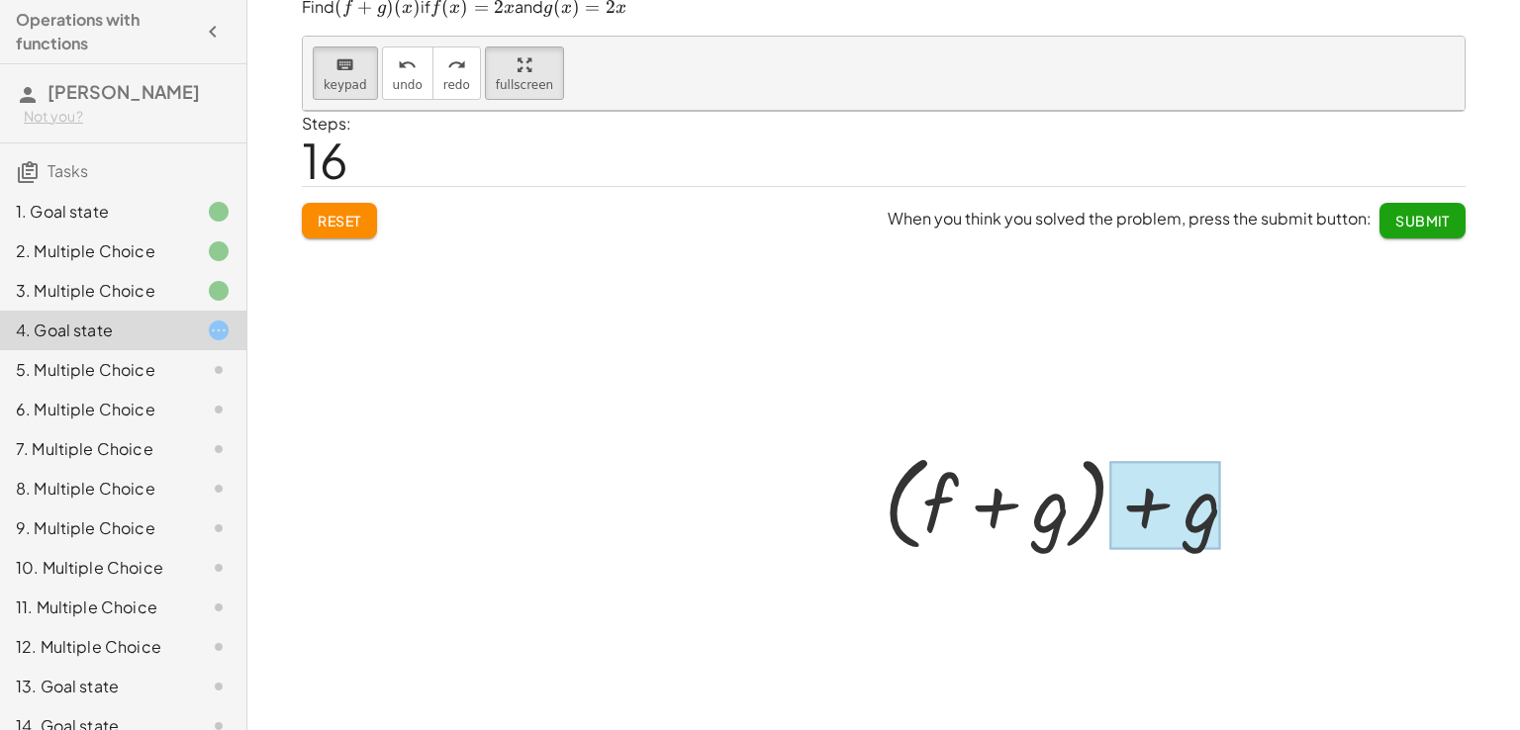
click at [1175, 508] on div at bounding box center [1165, 506] width 112 height 88
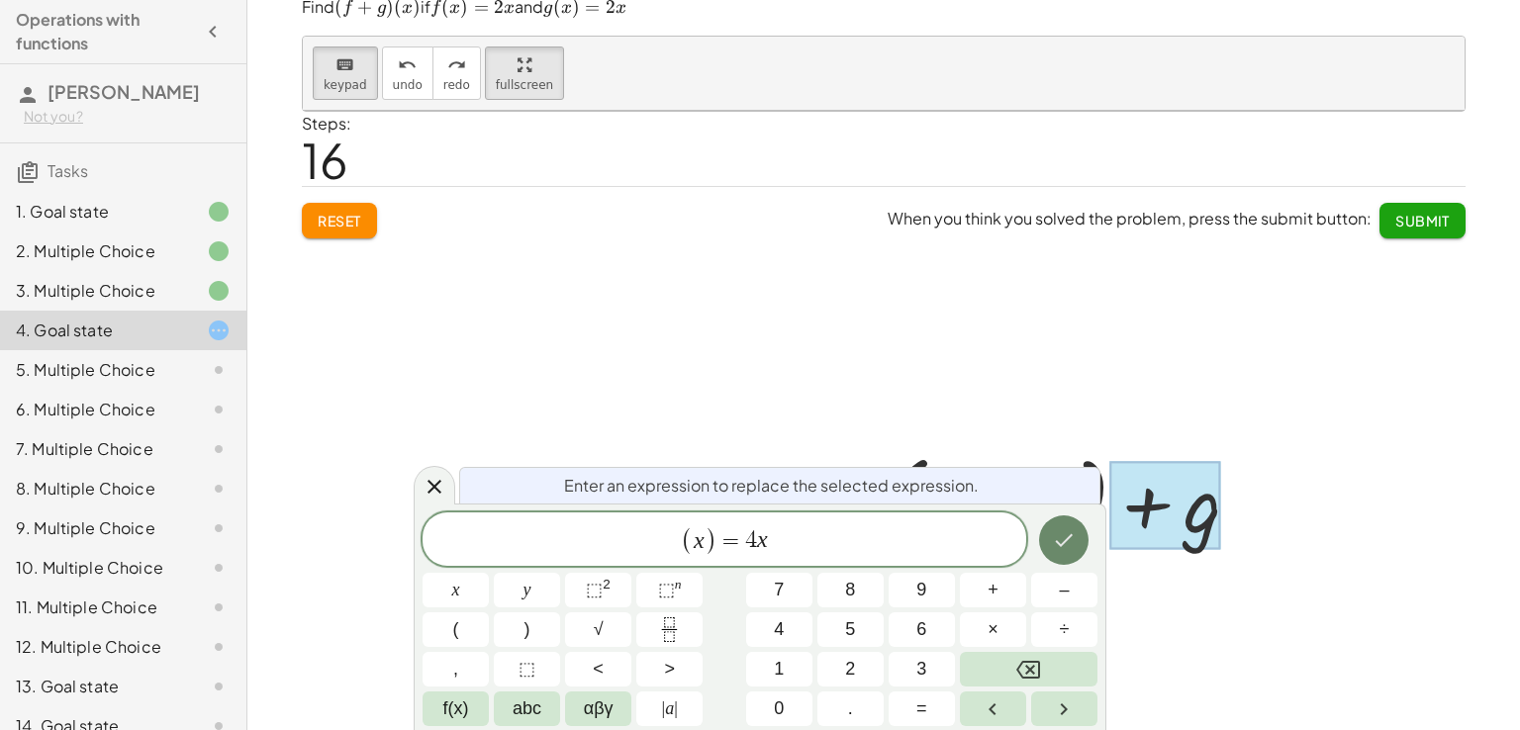
click at [1073, 543] on icon "Done" at bounding box center [1064, 540] width 24 height 24
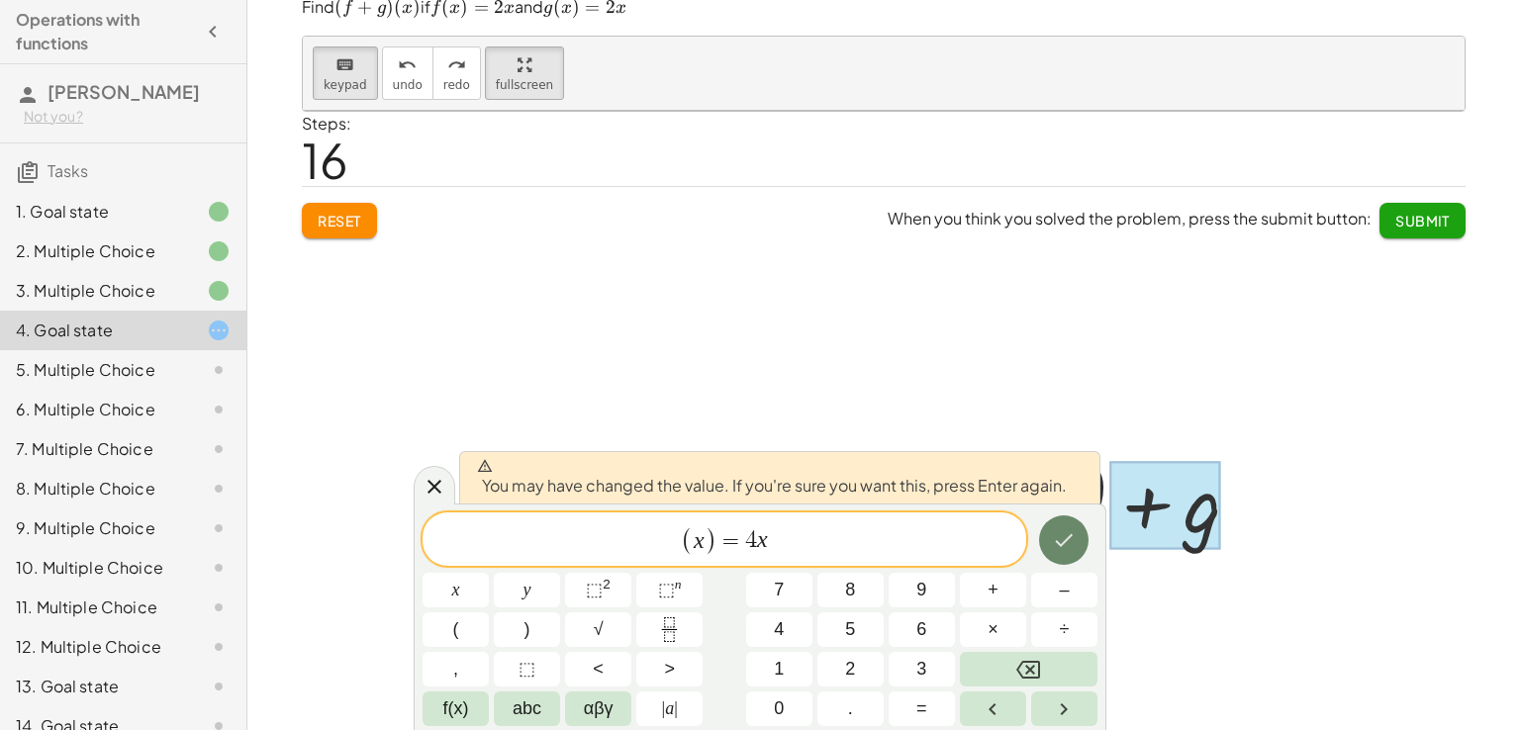
click at [1073, 543] on icon "Done" at bounding box center [1064, 540] width 24 height 24
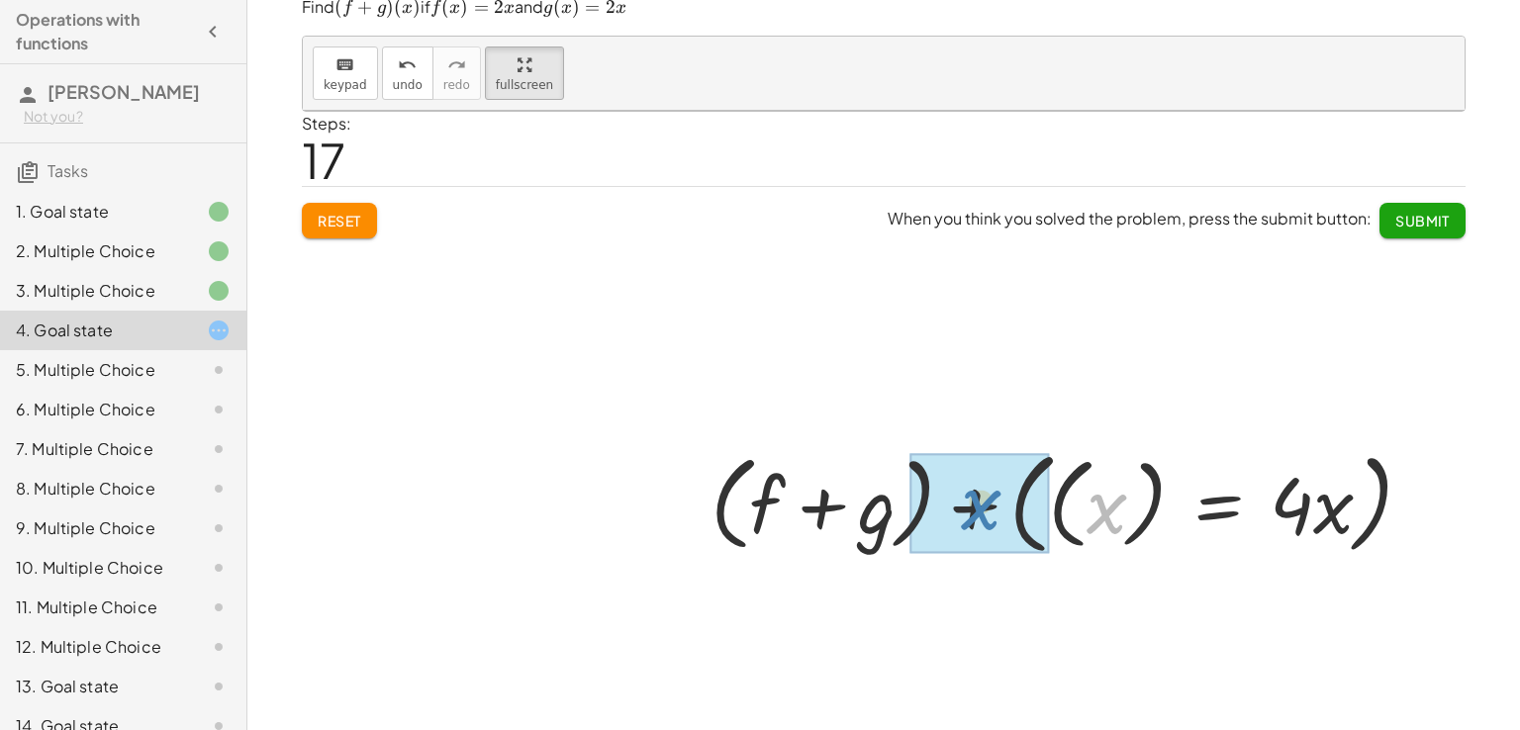
drag, startPoint x: 1079, startPoint y: 480, endPoint x: 953, endPoint y: 476, distance: 126.7
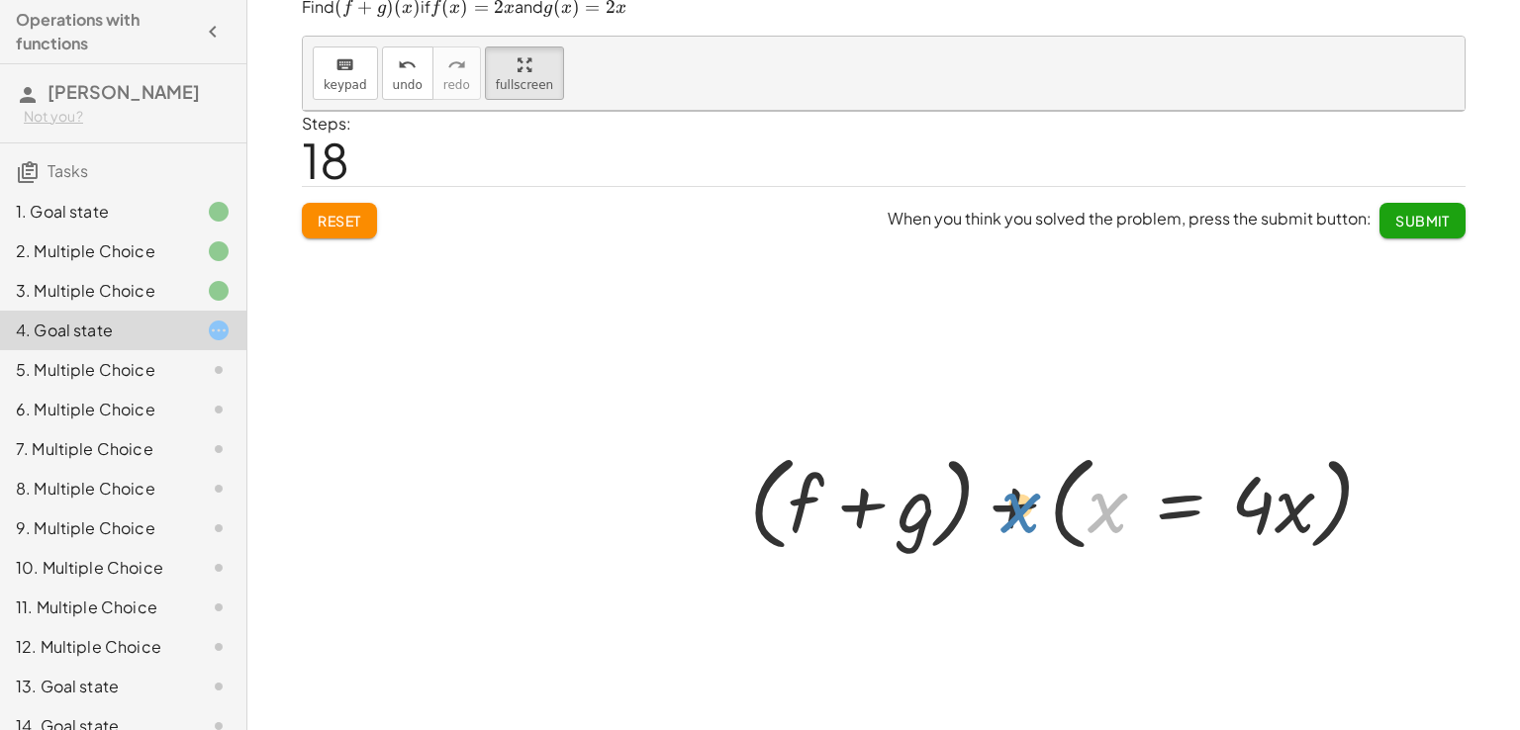
drag, startPoint x: 1096, startPoint y: 519, endPoint x: 1008, endPoint y: 519, distance: 88.1
click at [1008, 519] on div at bounding box center [1069, 501] width 473 height 114
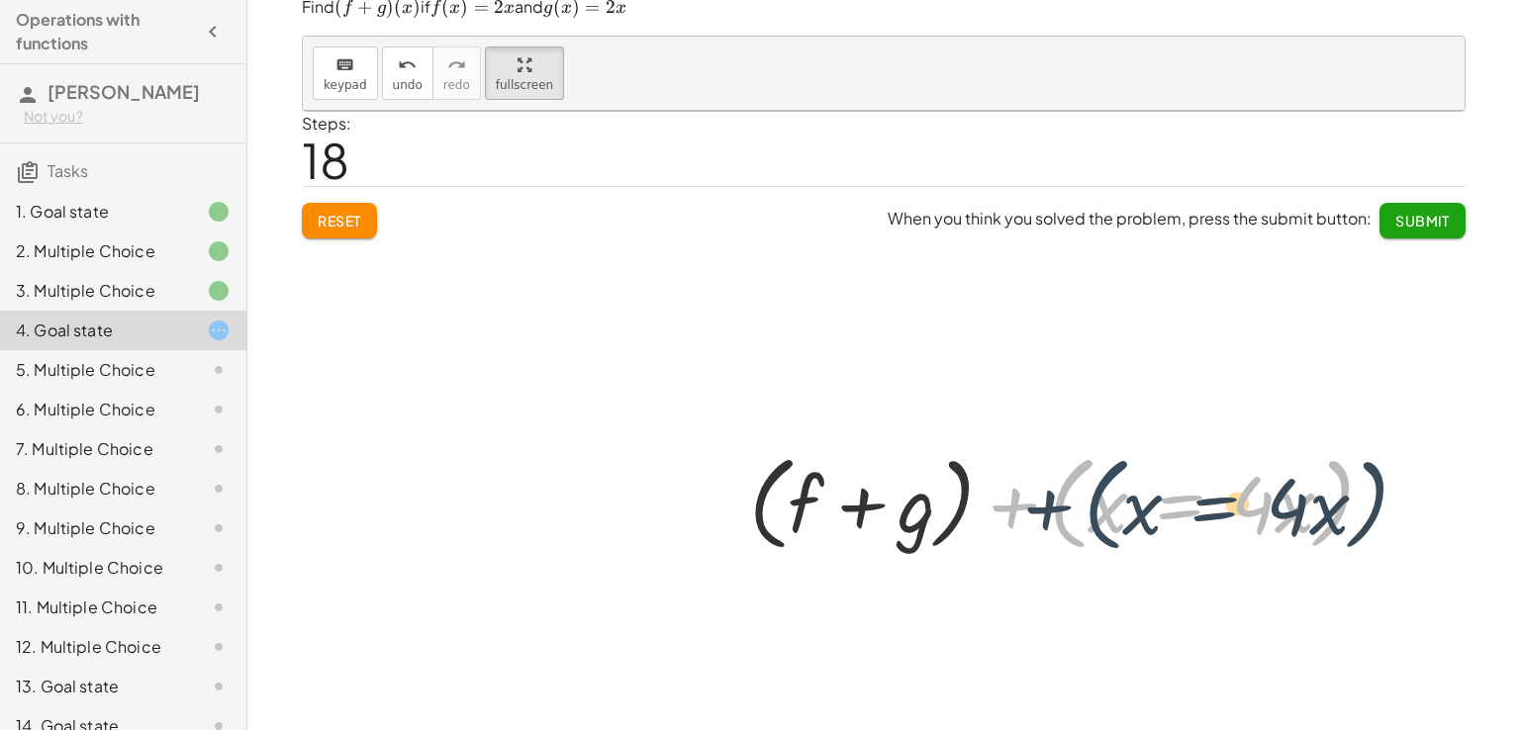
drag, startPoint x: 1053, startPoint y: 480, endPoint x: 1088, endPoint y: 482, distance: 35.7
click at [1088, 482] on div at bounding box center [1069, 501] width 473 height 114
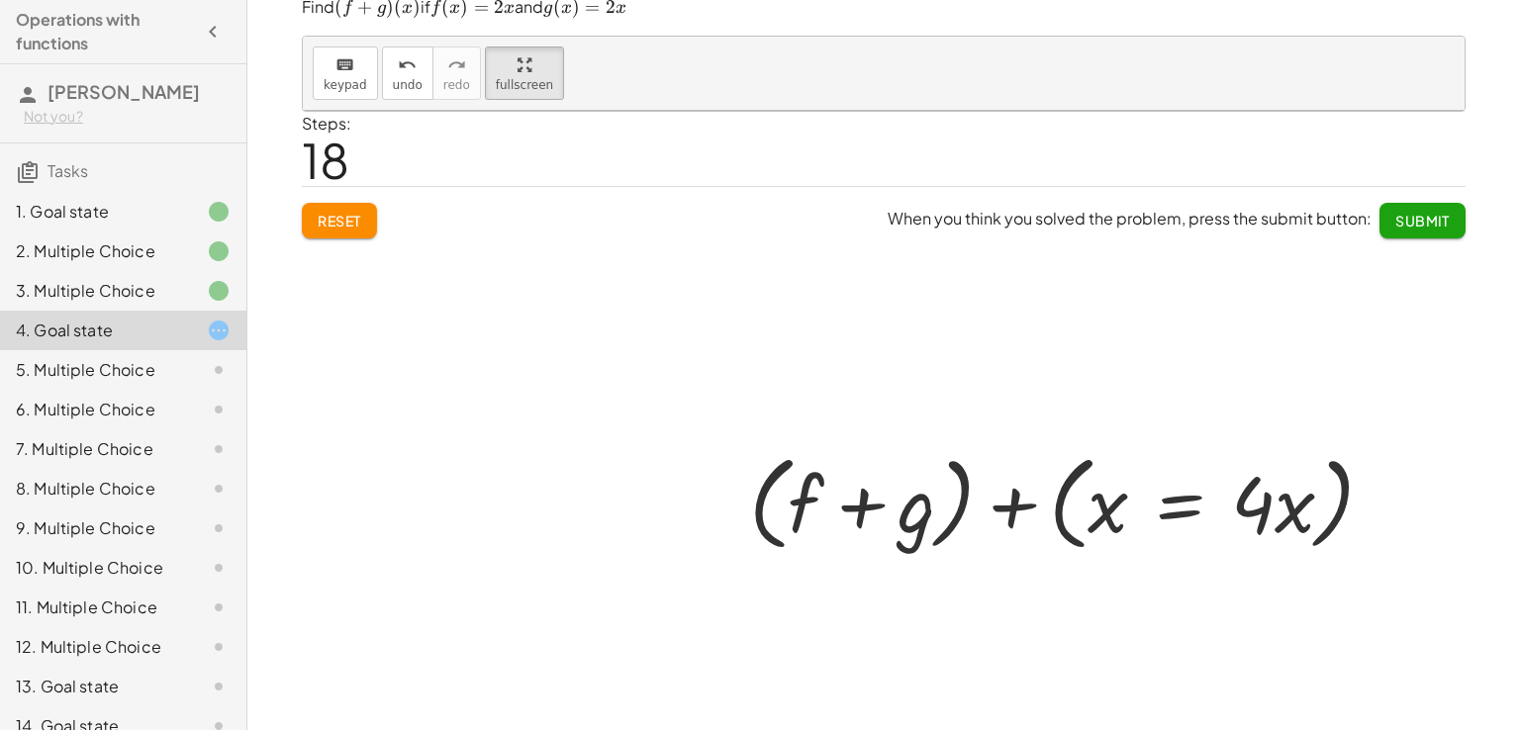
click at [1173, 492] on div at bounding box center [1069, 501] width 473 height 114
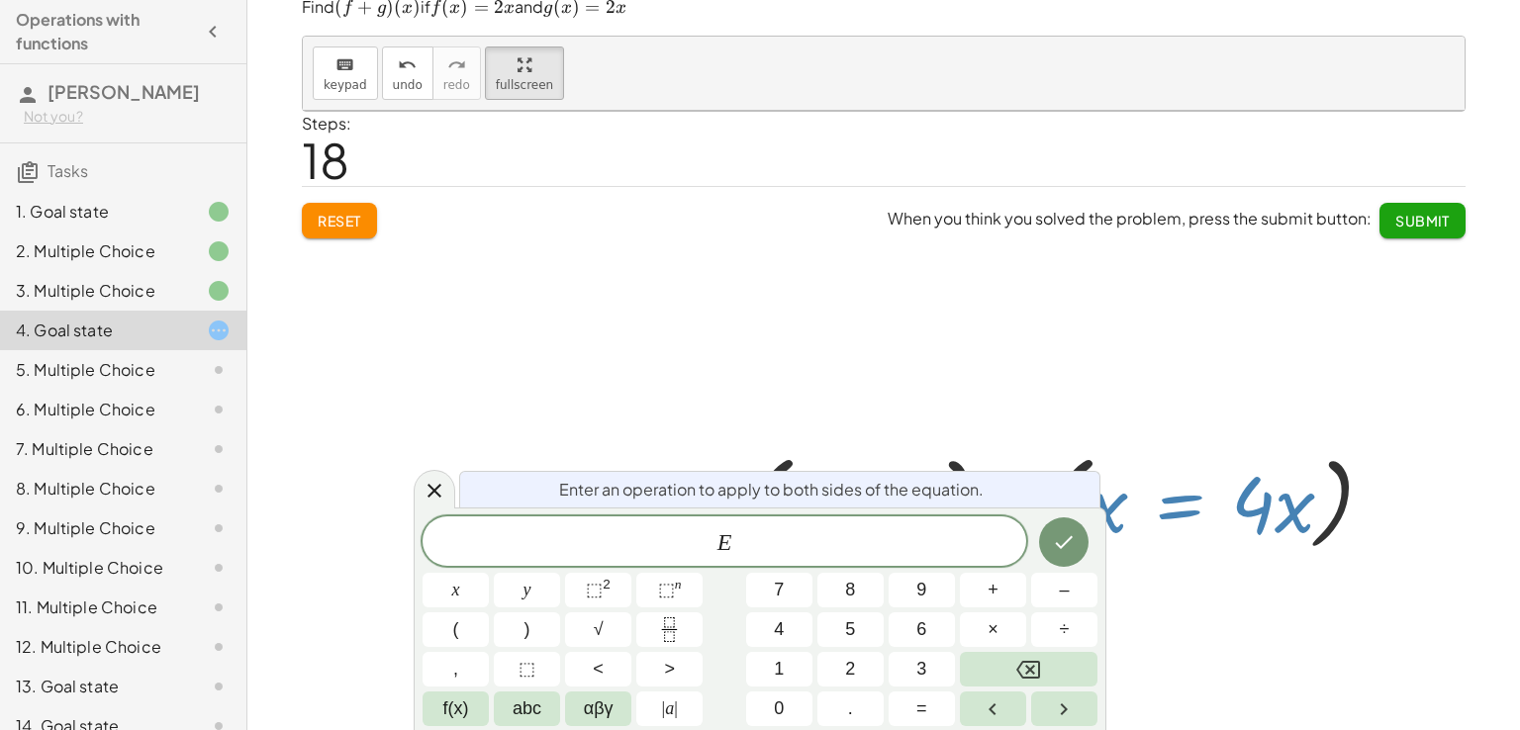
click at [489, 573] on div at bounding box center [455, 590] width 66 height 35
click at [1074, 531] on icon "Done" at bounding box center [1064, 542] width 24 height 24
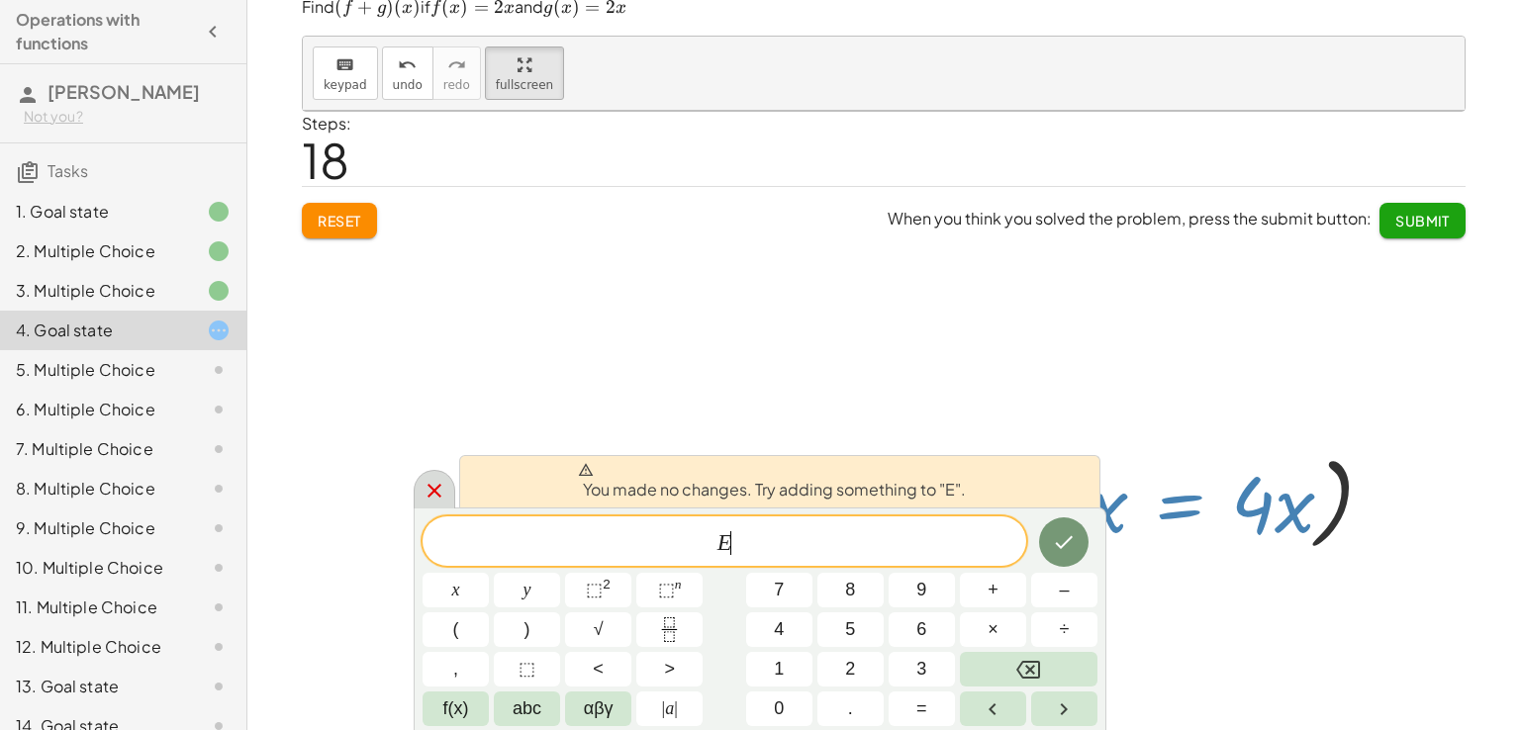
click at [433, 495] on icon at bounding box center [434, 491] width 24 height 24
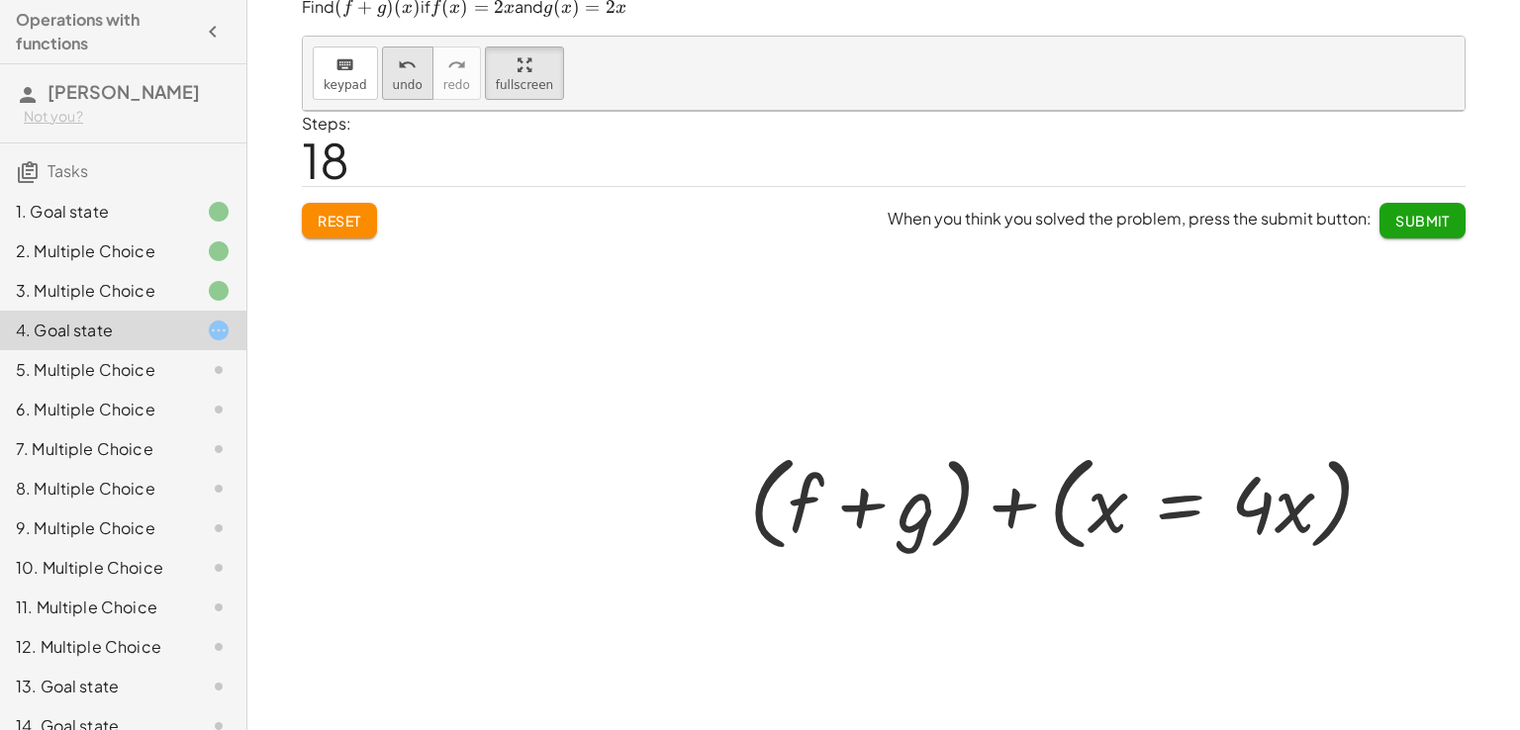
click at [404, 67] on div "undo" at bounding box center [408, 64] width 30 height 24
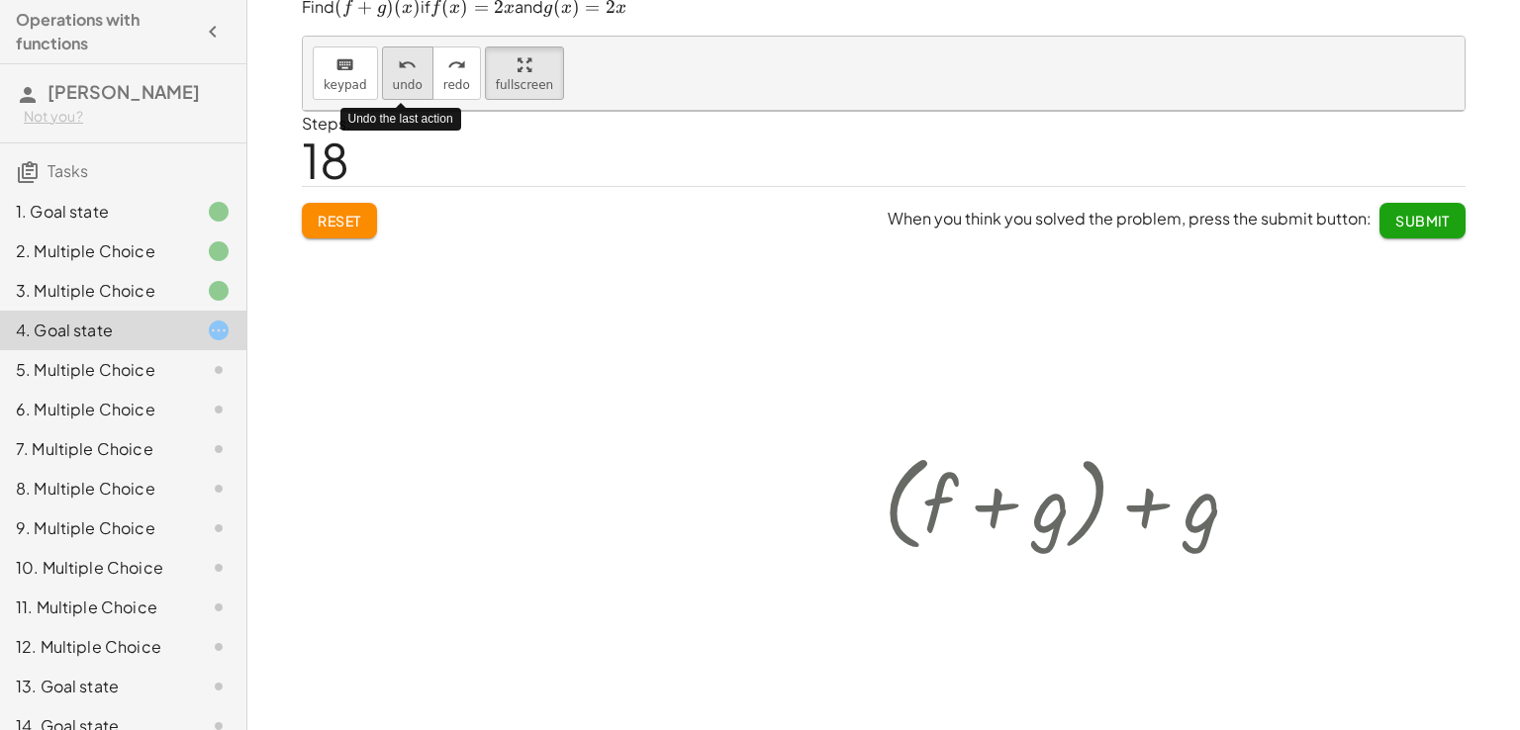
click at [404, 67] on div "undo" at bounding box center [408, 64] width 30 height 24
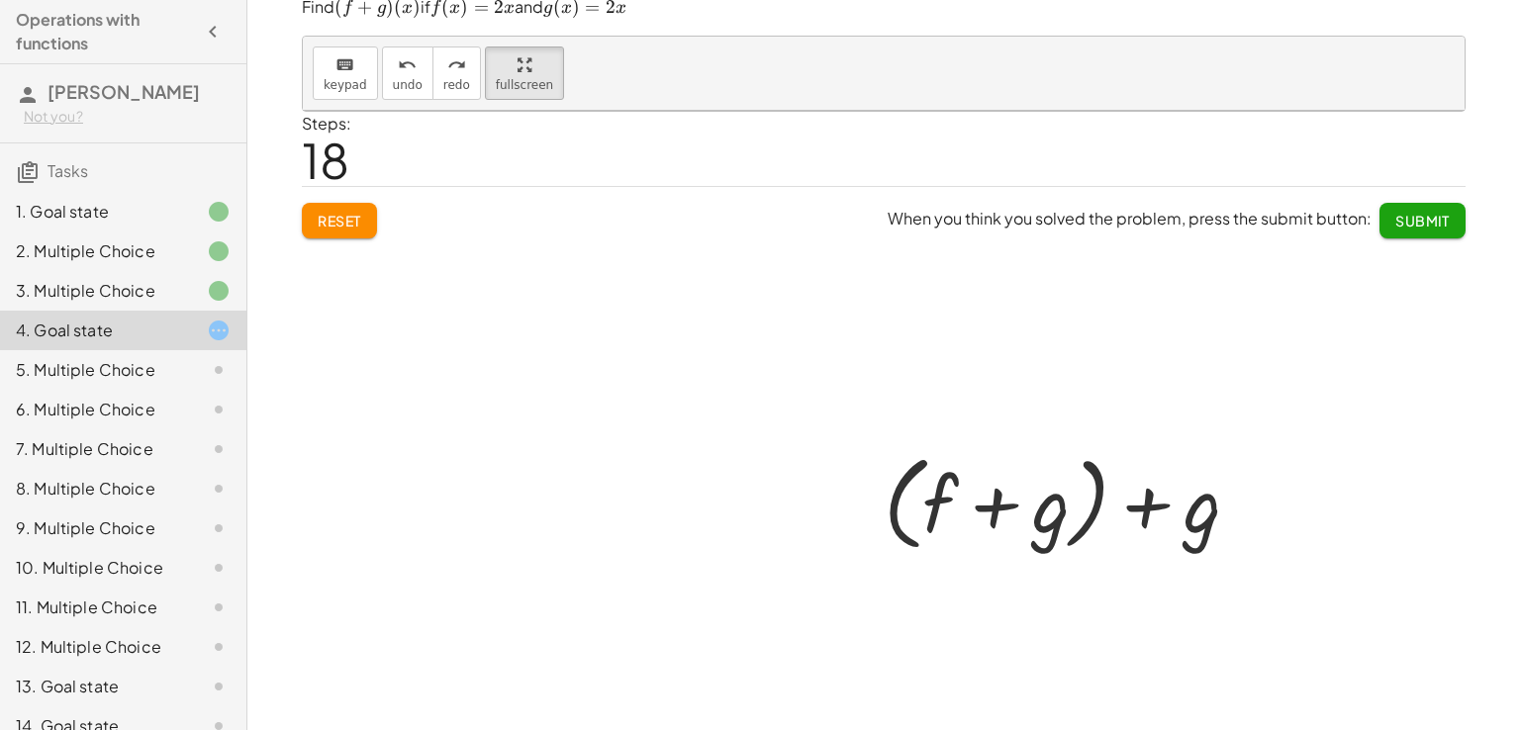
click at [1177, 519] on div "+ f + g + ( + f + g ) + g" at bounding box center [1062, 501] width 498 height 124
click at [346, 55] on div "keyboard" at bounding box center [346, 64] width 44 height 24
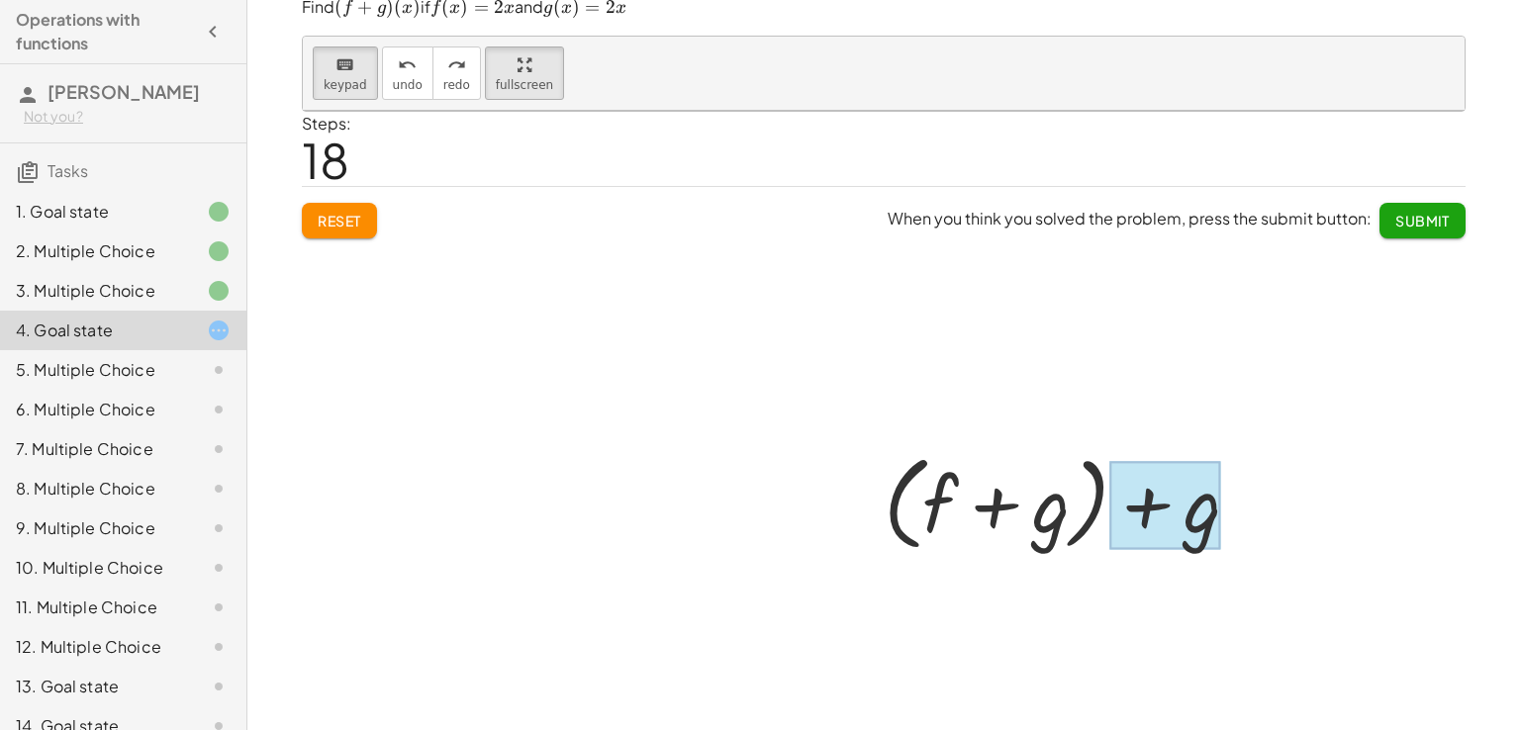
click at [1136, 498] on div at bounding box center [1165, 506] width 112 height 88
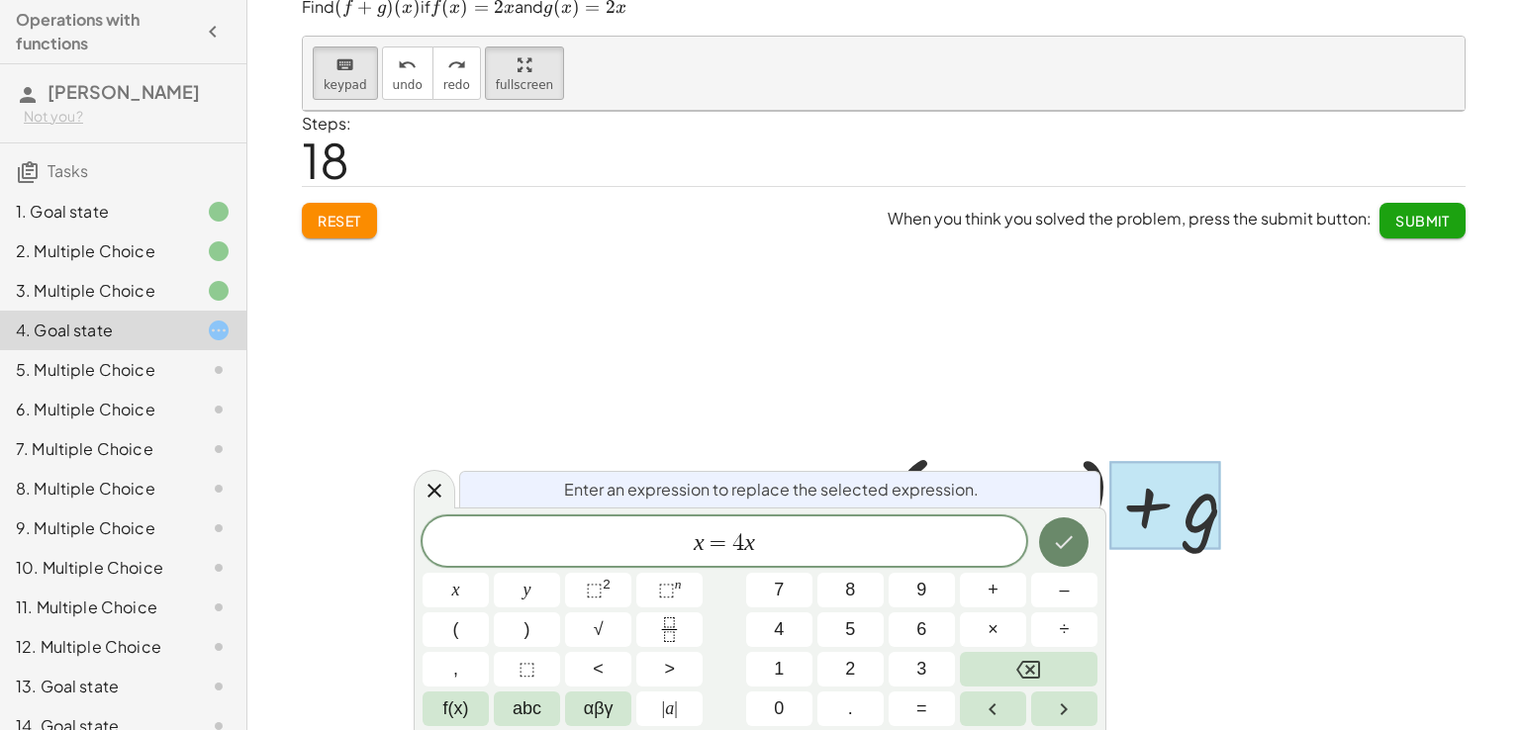
click at [1061, 537] on icon "Done" at bounding box center [1064, 542] width 24 height 24
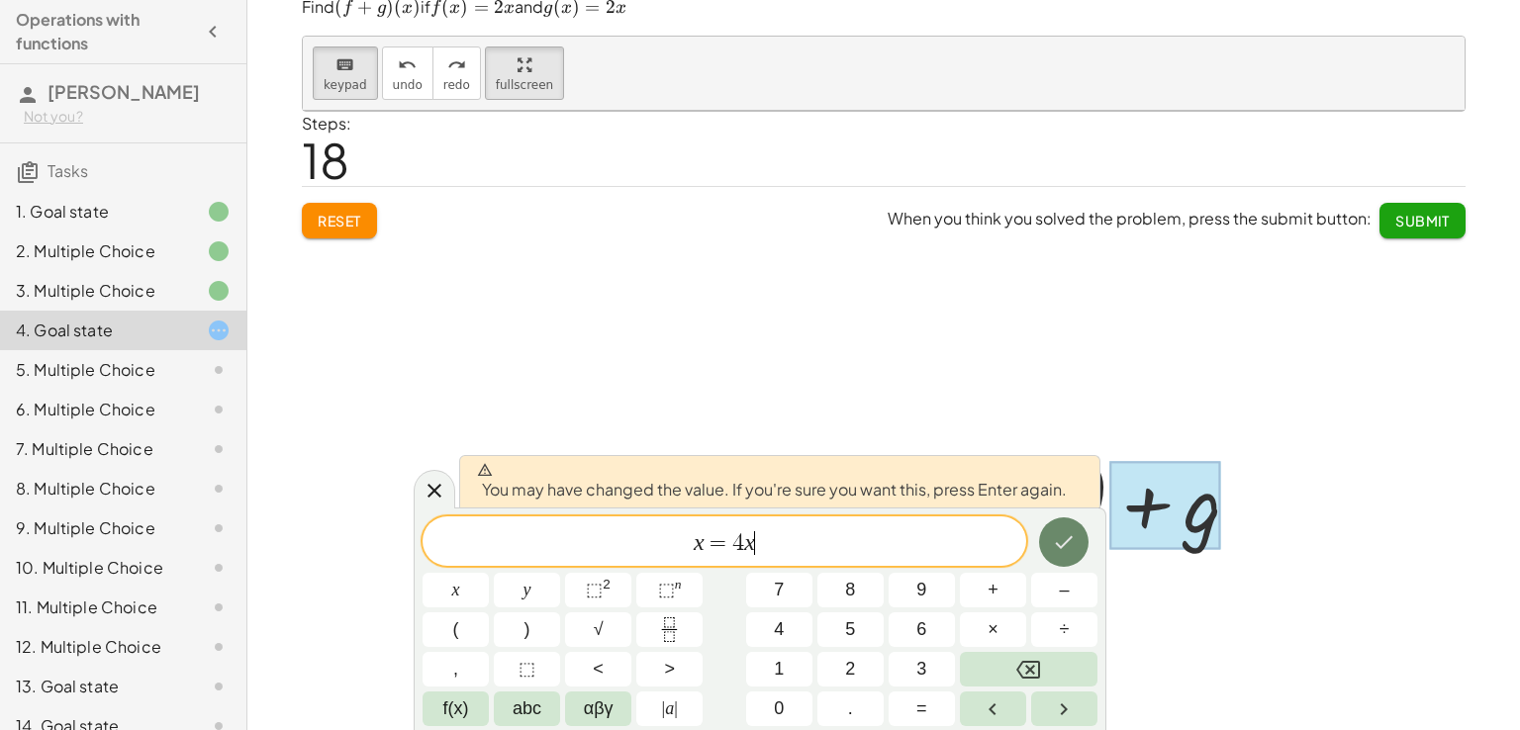
click at [1069, 540] on icon "Done" at bounding box center [1065, 542] width 18 height 13
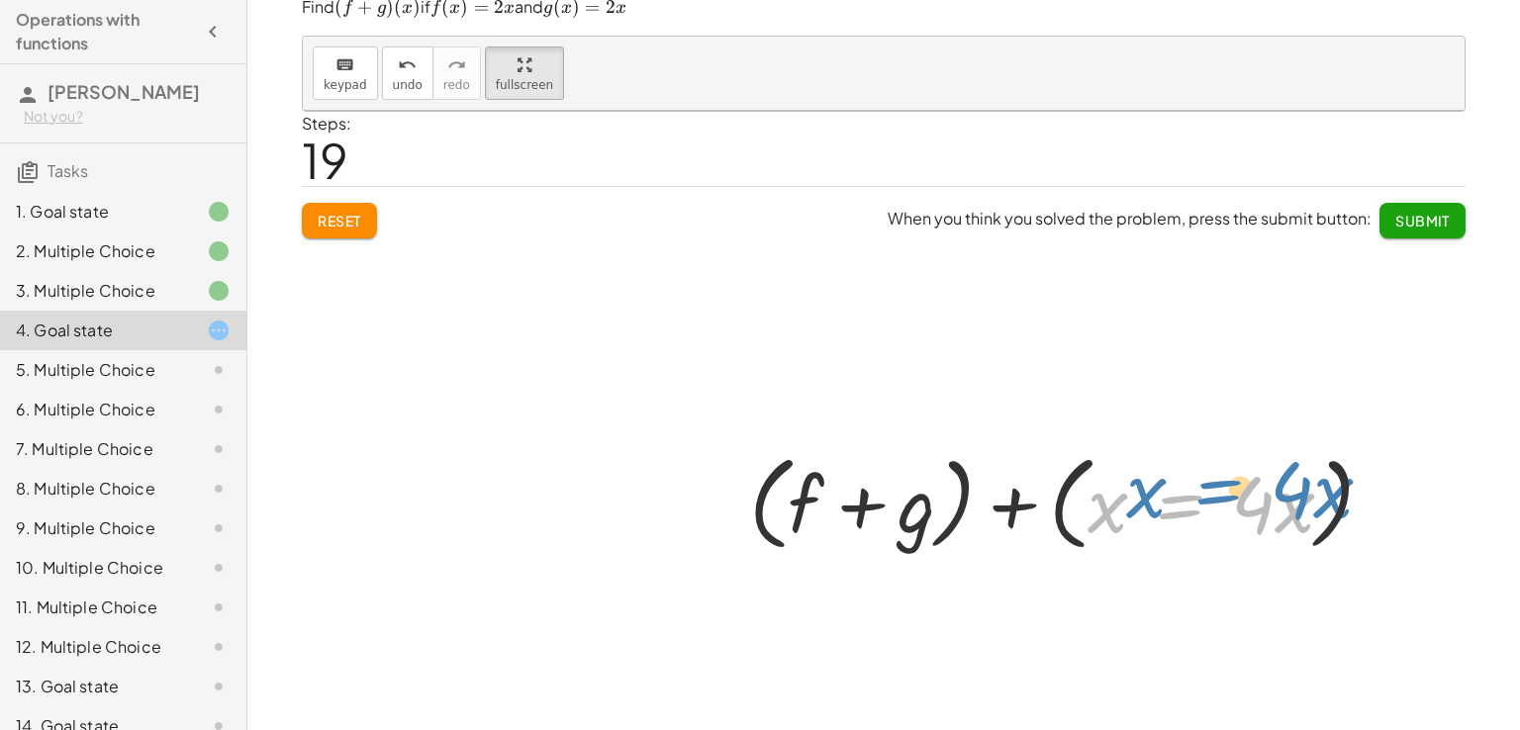
drag, startPoint x: 1171, startPoint y: 526, endPoint x: 1211, endPoint y: 521, distance: 39.9
click at [1211, 521] on div at bounding box center [1069, 501] width 473 height 114
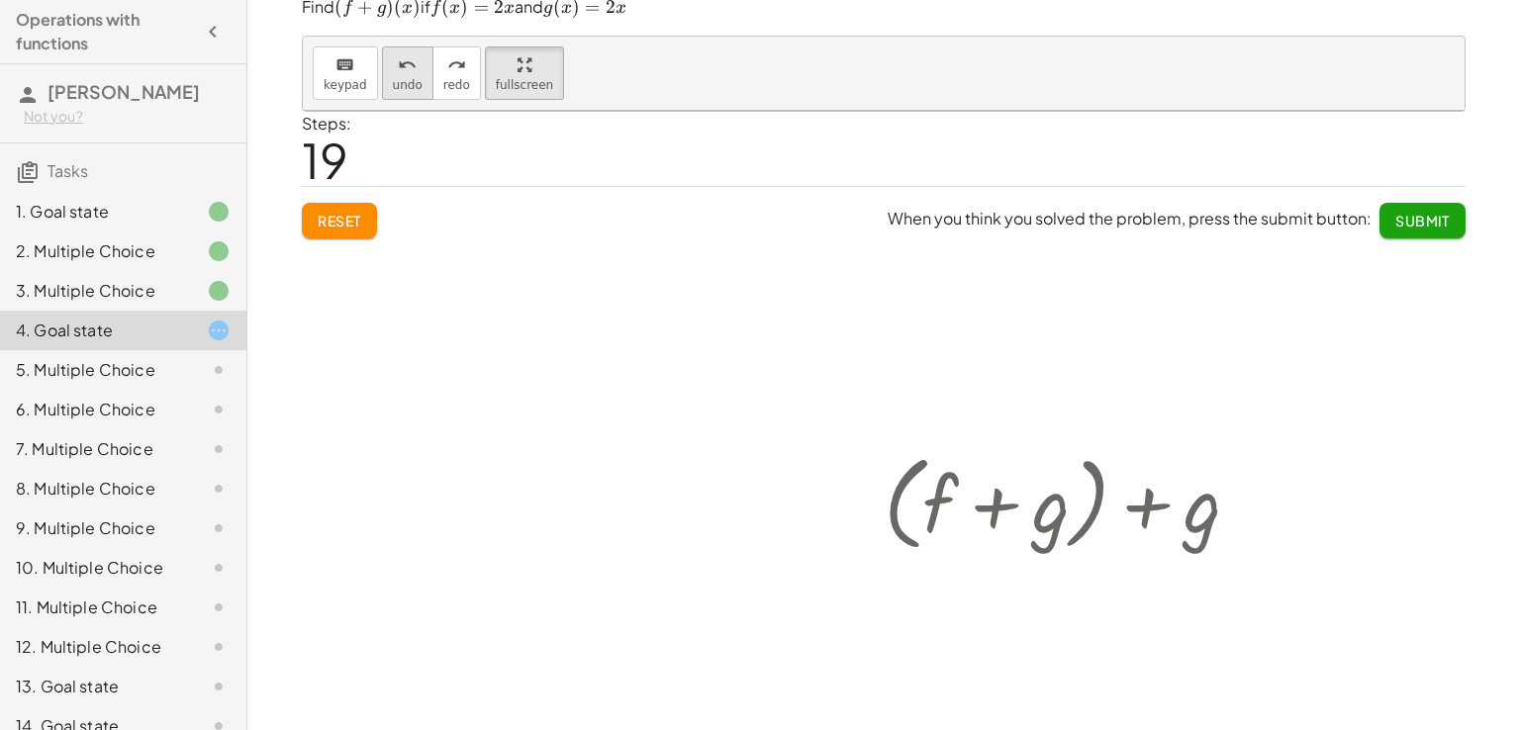
click at [393, 85] on span "undo" at bounding box center [408, 85] width 30 height 14
click at [1065, 521] on div at bounding box center [1070, 501] width 204 height 114
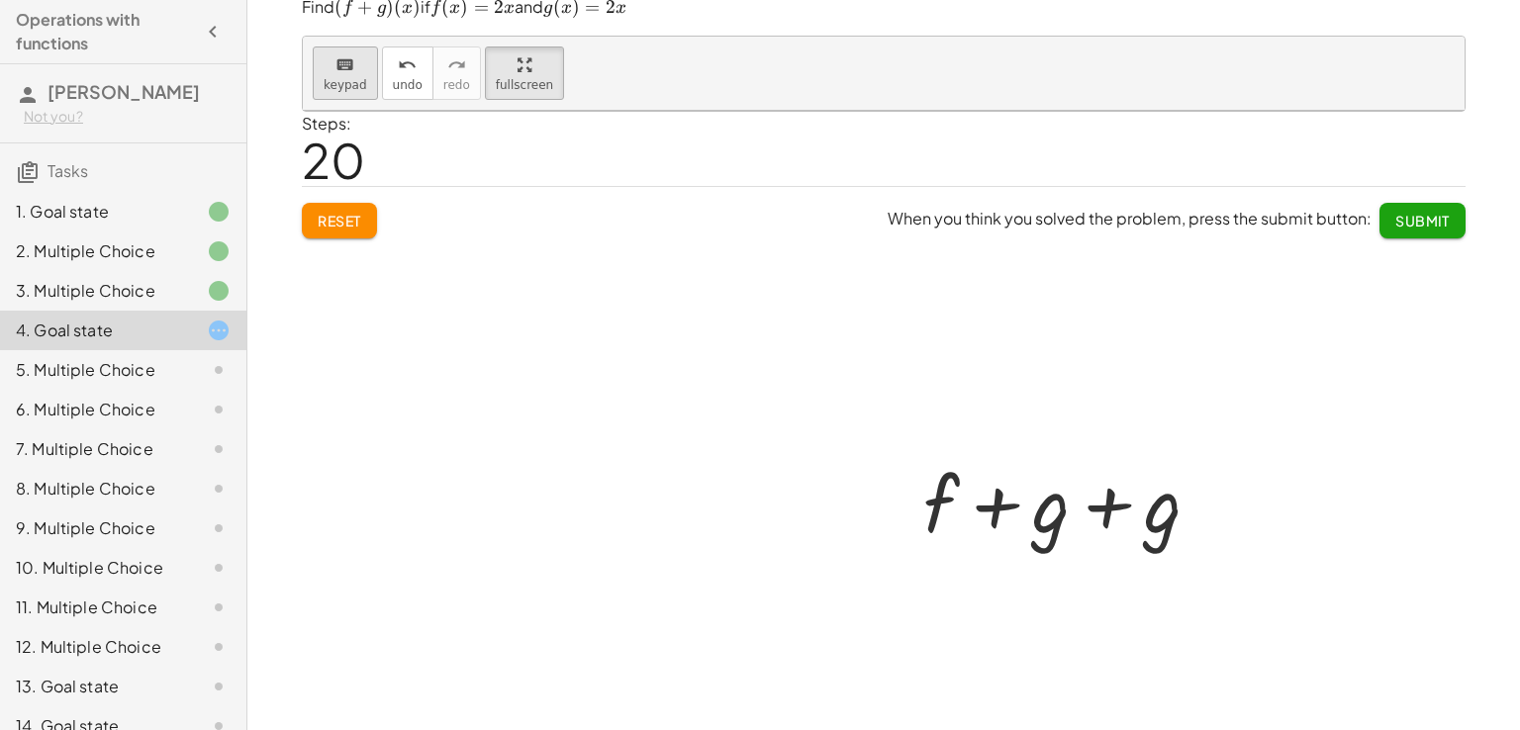
click at [328, 75] on button "keyboard keypad" at bounding box center [345, 73] width 65 height 53
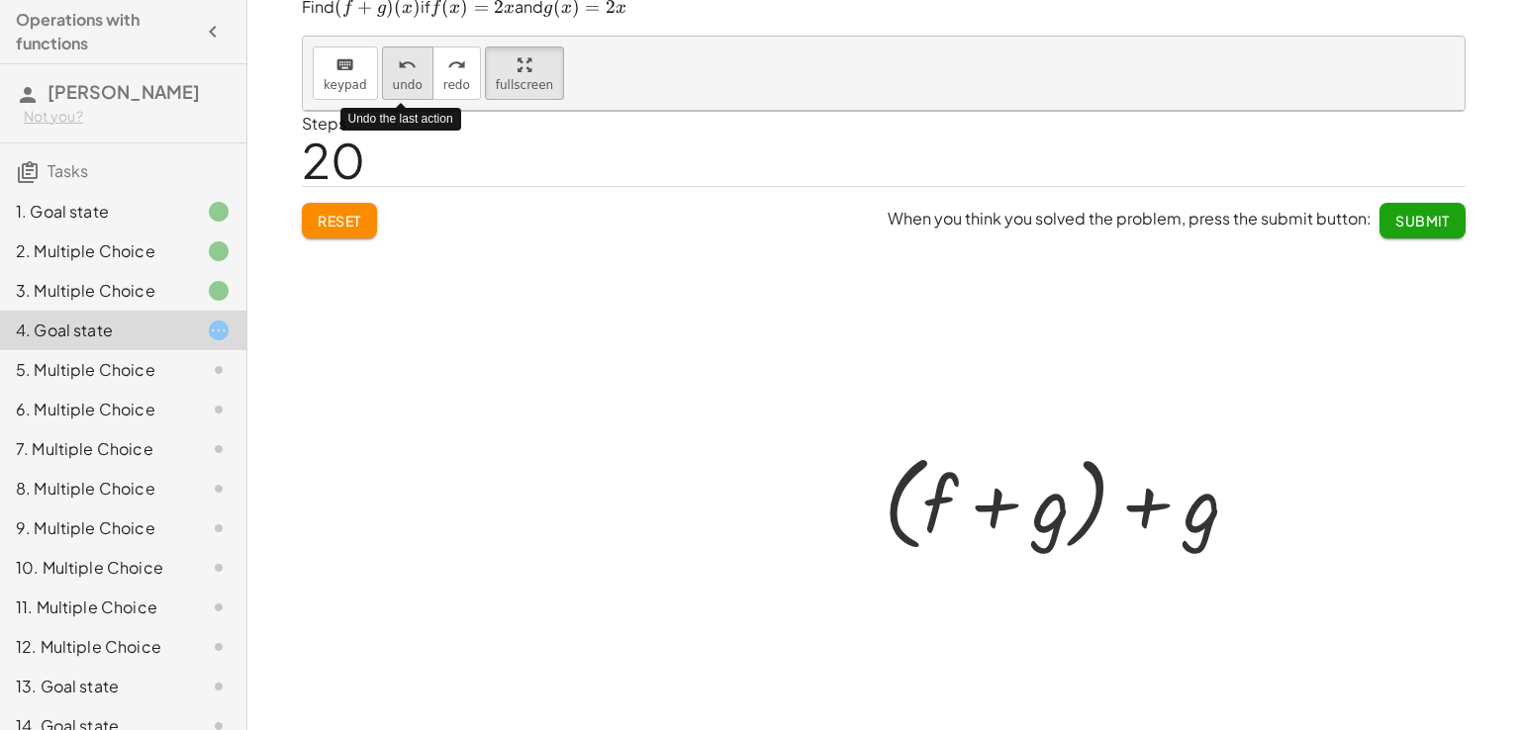
click at [395, 88] on span "undo" at bounding box center [408, 85] width 30 height 14
click at [335, 64] on icon "keyboard" at bounding box center [344, 65] width 19 height 24
click at [1075, 491] on div at bounding box center [1069, 501] width 551 height 114
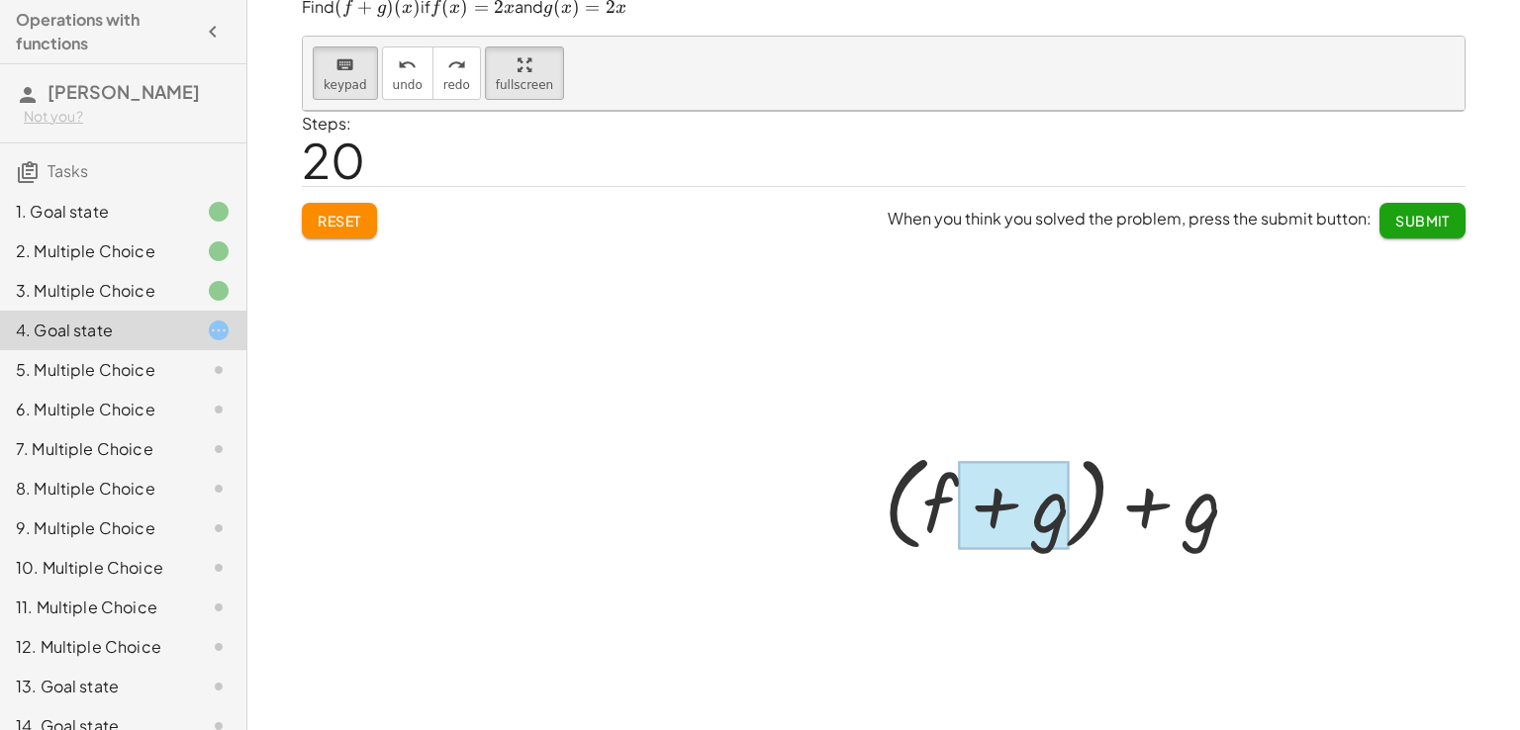
click at [1035, 510] on div at bounding box center [1014, 506] width 112 height 88
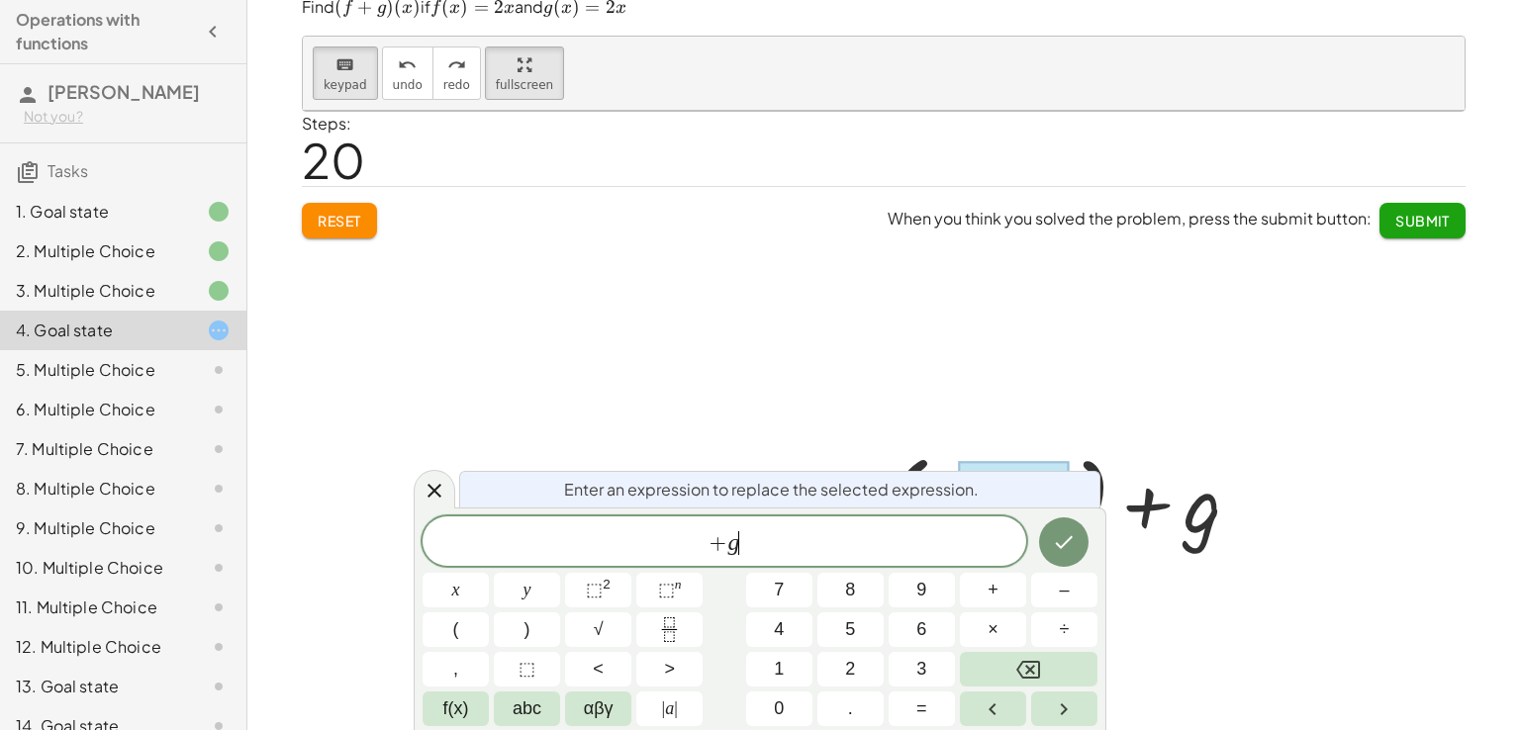
click at [827, 555] on span "+ g ​" at bounding box center [724, 543] width 604 height 28
click at [1077, 554] on button "Done" at bounding box center [1063, 541] width 49 height 49
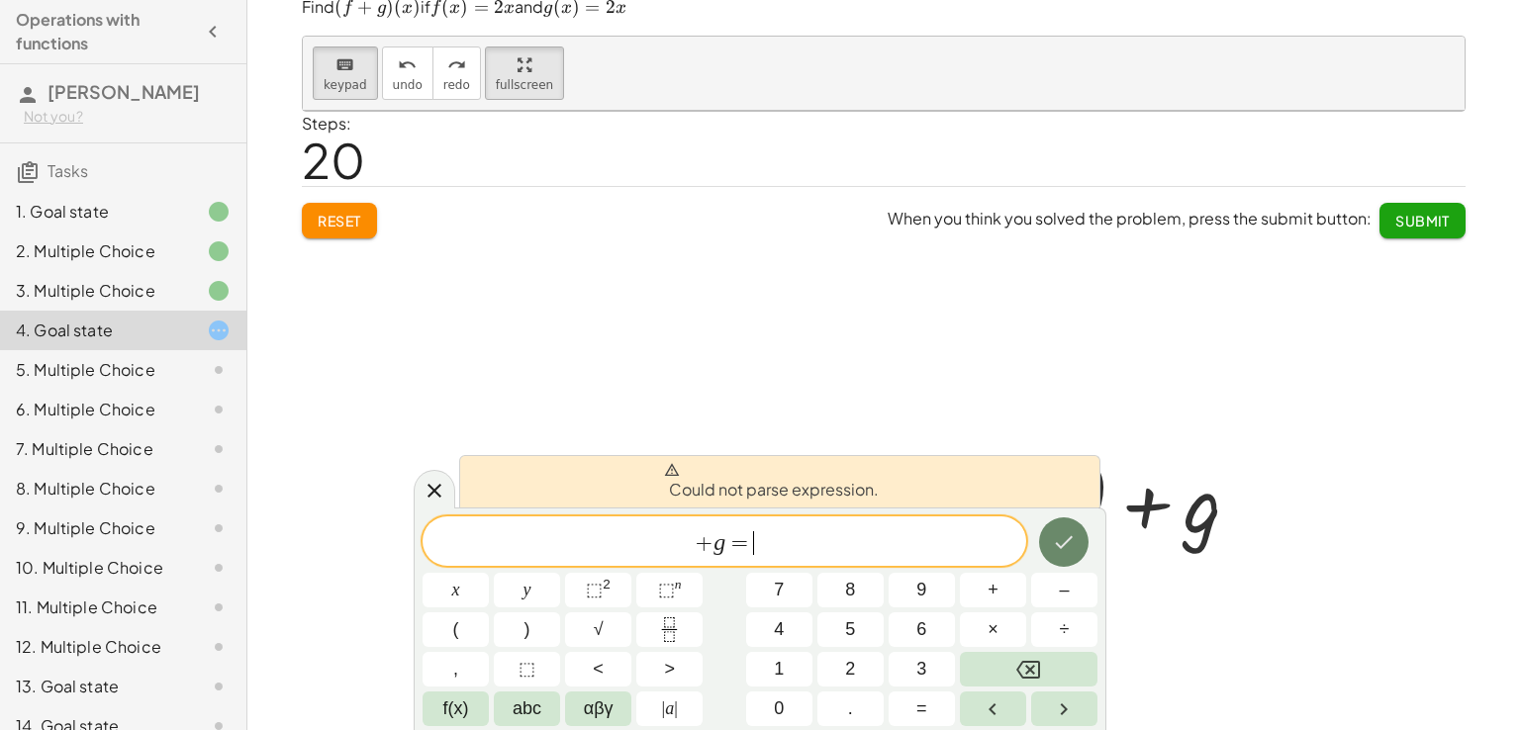
click at [1077, 554] on button "Done" at bounding box center [1063, 541] width 49 height 49
click at [1077, 448] on div at bounding box center [1069, 501] width 551 height 114
click at [429, 484] on icon at bounding box center [434, 491] width 24 height 24
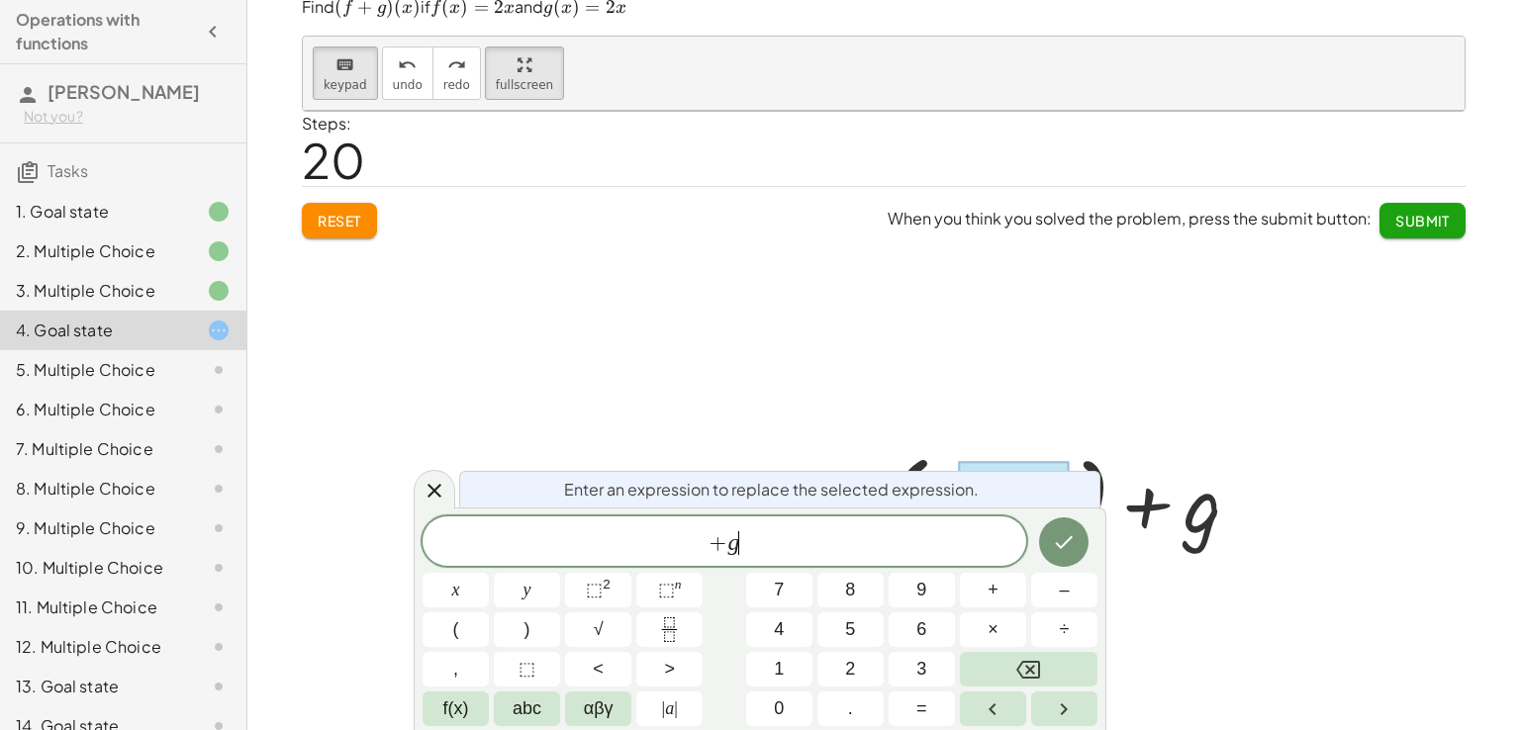
drag, startPoint x: 866, startPoint y: 533, endPoint x: 771, endPoint y: 560, distance: 98.7
click at [771, 560] on div "+ g ​" at bounding box center [724, 540] width 604 height 49
drag, startPoint x: 764, startPoint y: 533, endPoint x: 443, endPoint y: 476, distance: 325.7
click at [443, 508] on div "Enter an expression to replace the selected expression. ** + g ​ x y ⬚ 2 ⬚ n 7 …" at bounding box center [760, 619] width 693 height 223
click at [489, 573] on div at bounding box center [455, 590] width 66 height 35
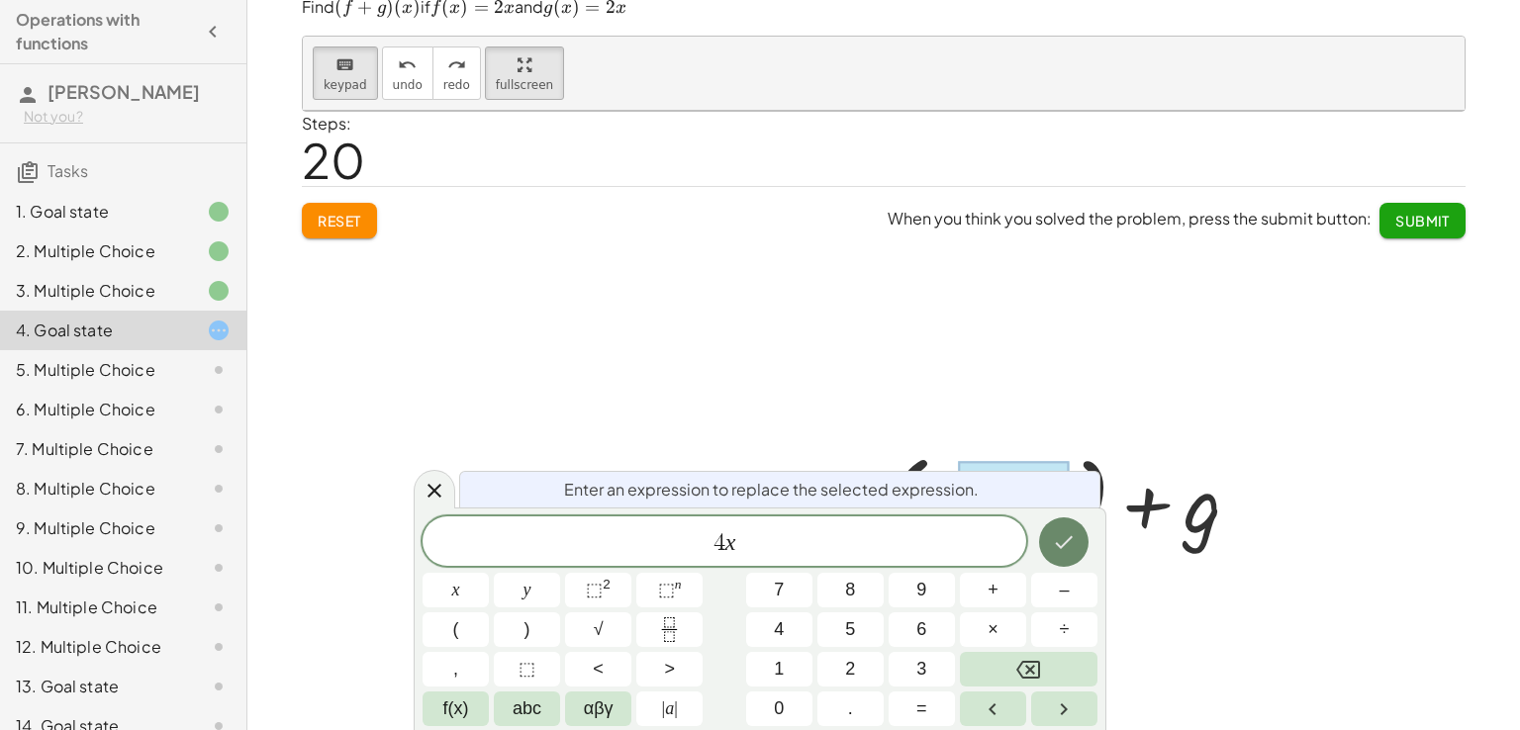
click at [1077, 550] on button "Done" at bounding box center [1063, 541] width 49 height 49
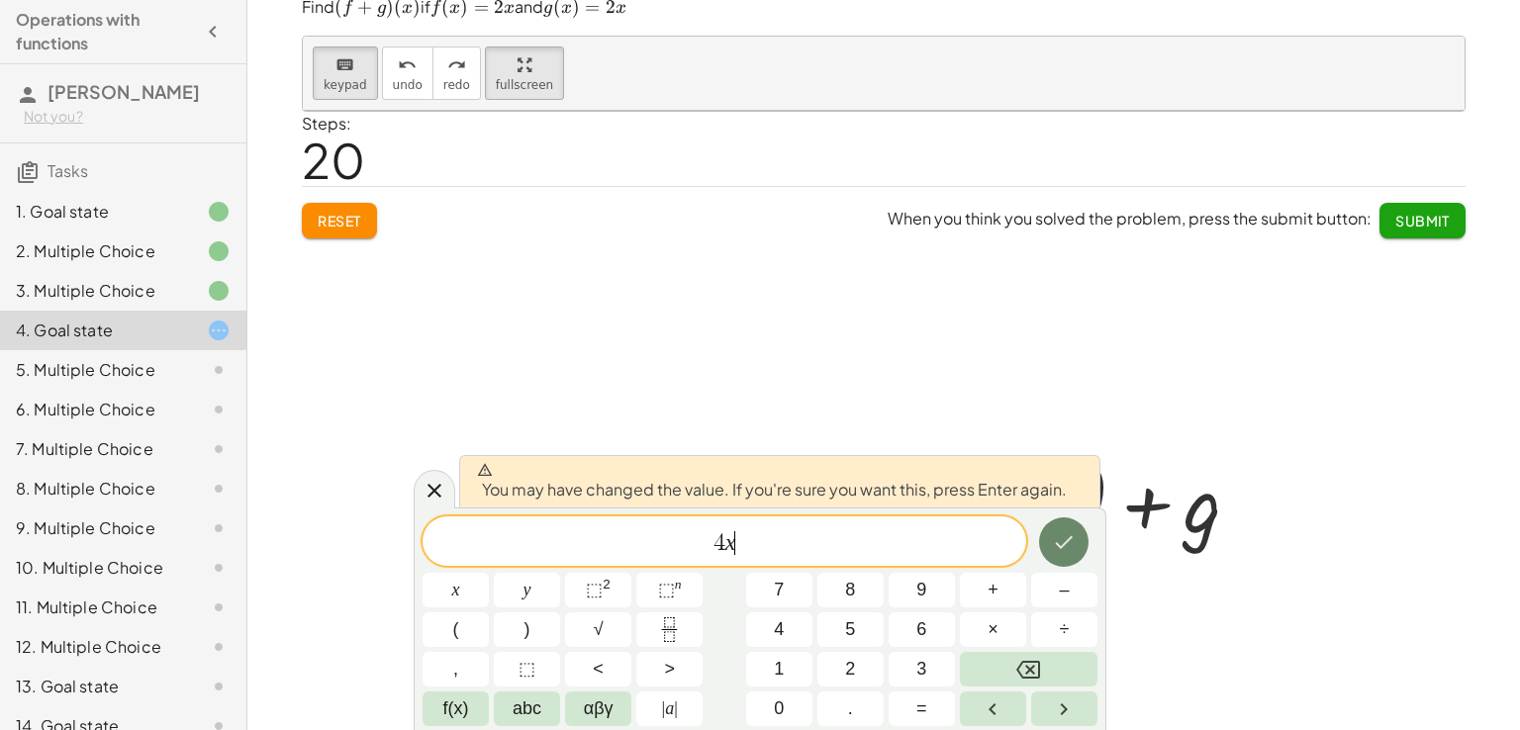
click at [1077, 550] on button "Done" at bounding box center [1063, 541] width 49 height 49
click at [1077, 550] on div at bounding box center [1069, 501] width 551 height 114
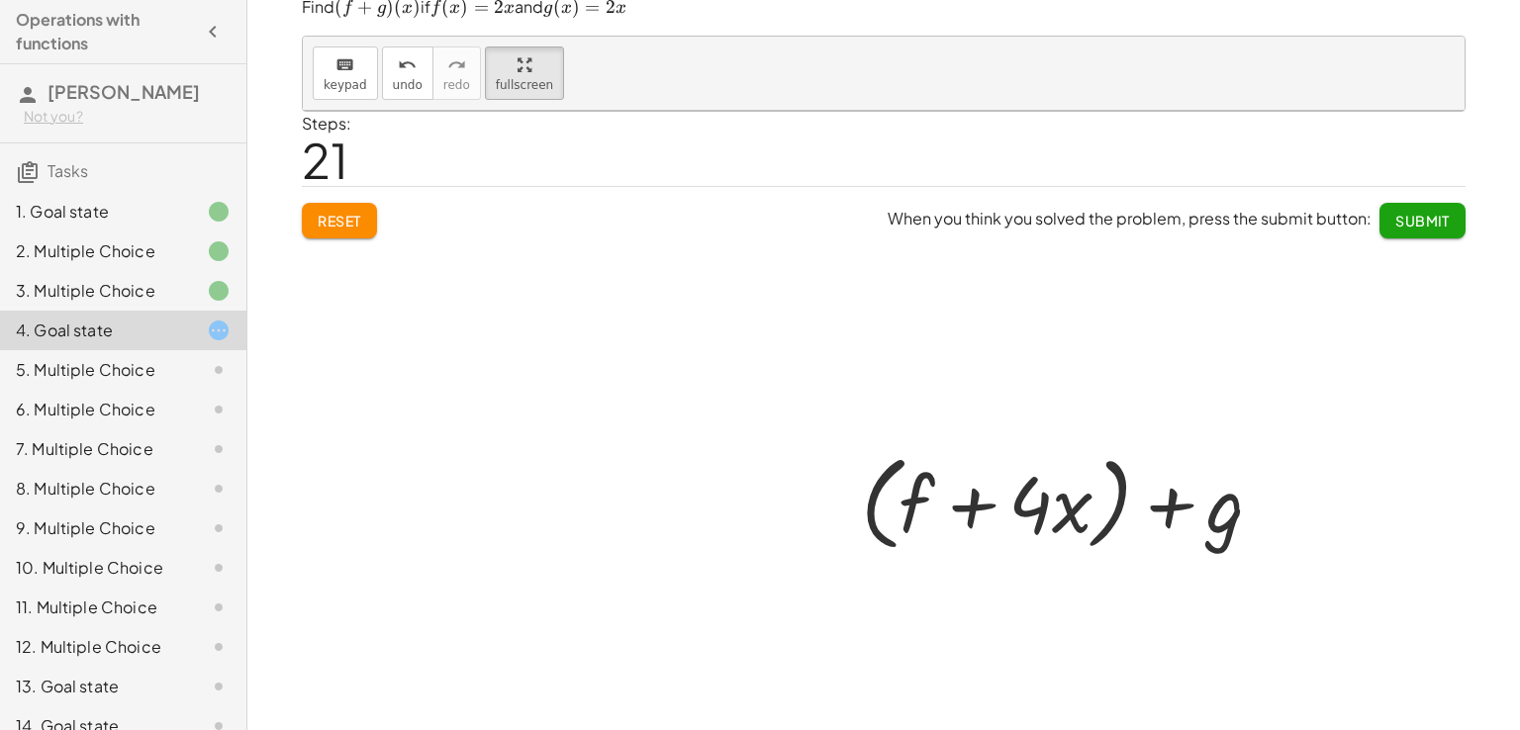
click at [327, 218] on div at bounding box center [884, 420] width 1162 height 619
click at [413, 54] on button "undo undo" at bounding box center [407, 73] width 51 height 53
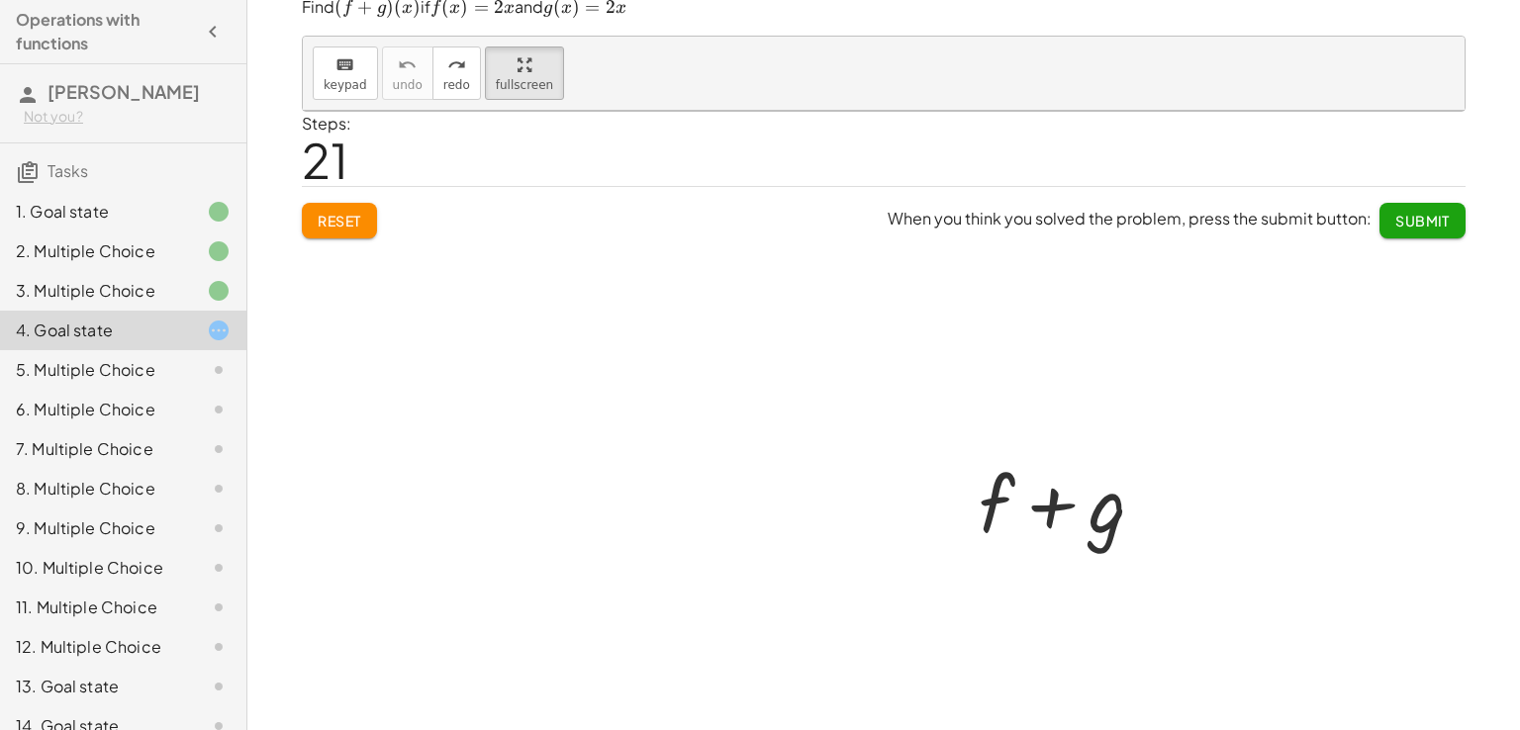
click at [1008, 507] on div at bounding box center [1069, 501] width 283 height 102
click at [980, 511] on div at bounding box center [1069, 501] width 283 height 102
click at [321, 47] on button "keyboard keypad" at bounding box center [345, 73] width 65 height 53
click at [991, 489] on div at bounding box center [997, 503] width 36 height 92
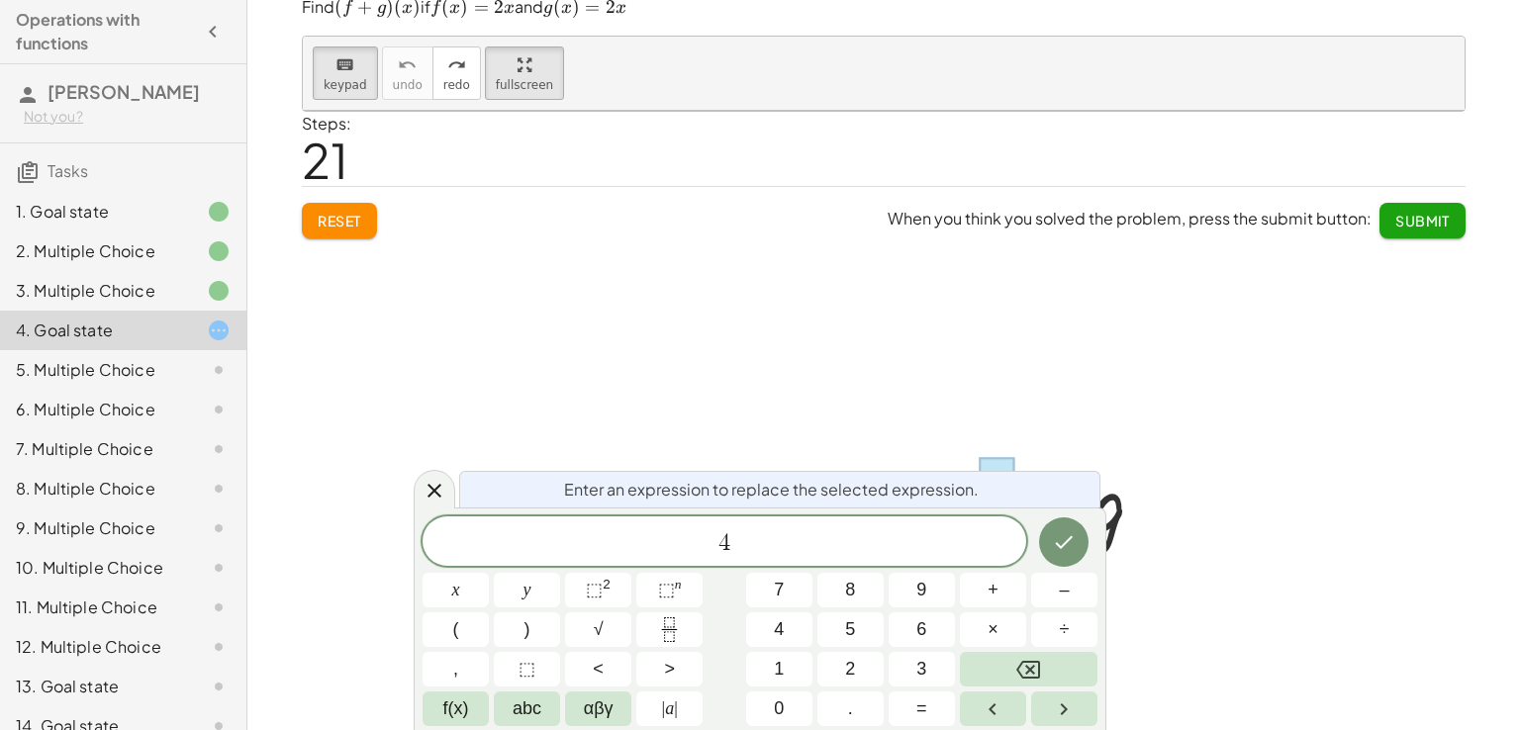
click at [489, 573] on div at bounding box center [455, 590] width 66 height 35
click at [1057, 550] on icon "Done" at bounding box center [1064, 542] width 24 height 24
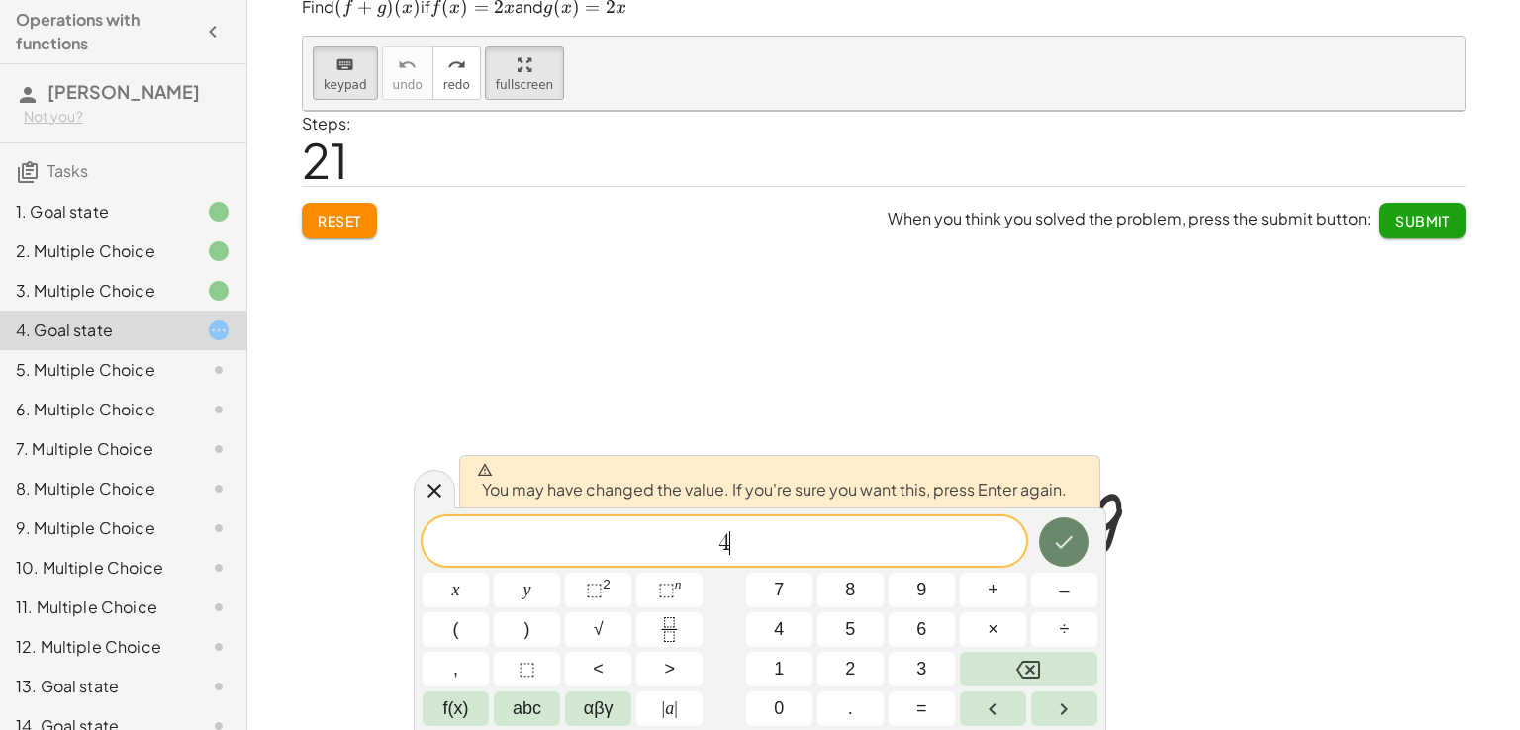
click at [1056, 551] on icon "Done" at bounding box center [1064, 542] width 24 height 24
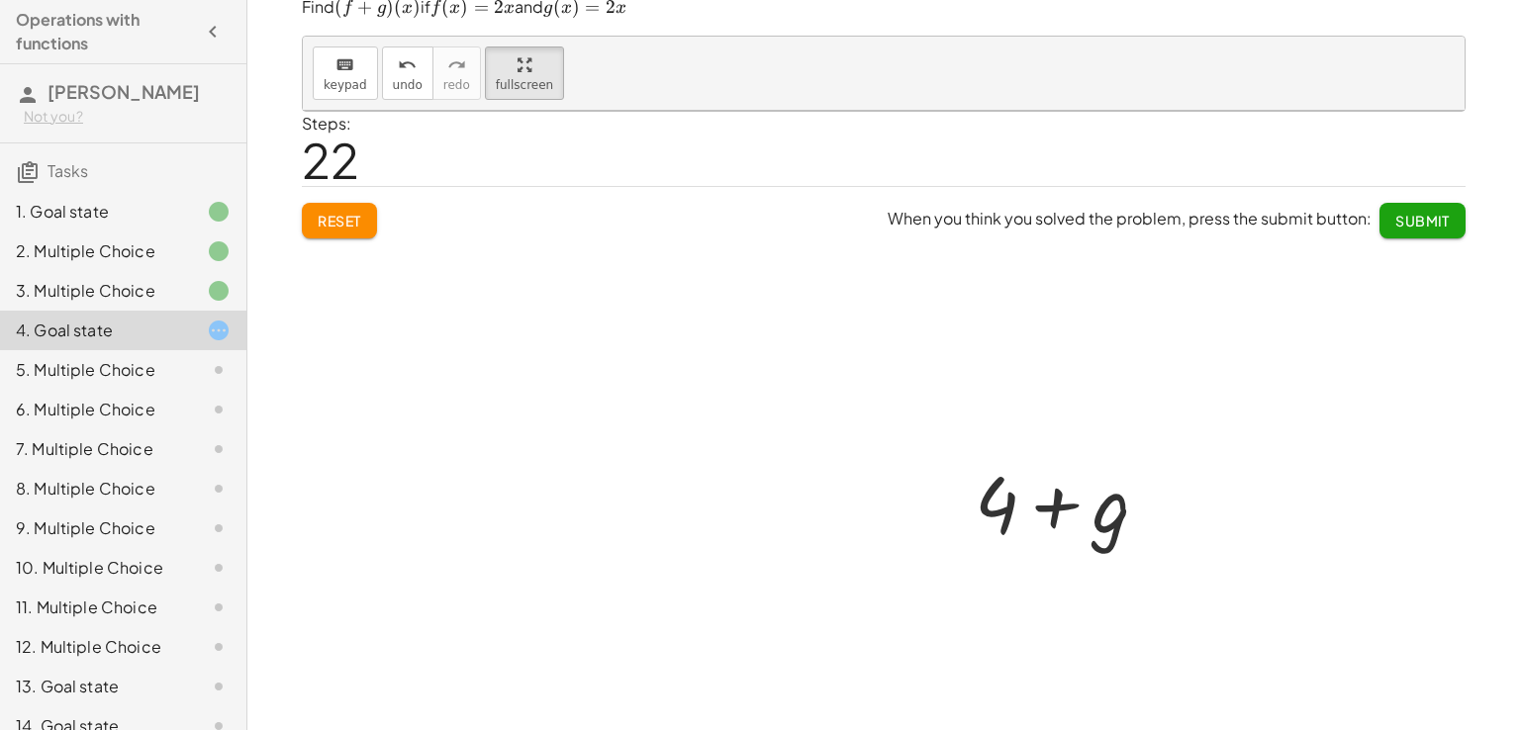
click at [1097, 524] on div at bounding box center [1069, 501] width 473 height 102
click at [1116, 503] on div at bounding box center [1069, 501] width 473 height 102
click at [1069, 516] on div at bounding box center [1069, 501] width 473 height 102
click at [1065, 516] on div at bounding box center [1069, 501] width 473 height 102
click at [1046, 508] on div at bounding box center [1069, 501] width 473 height 102
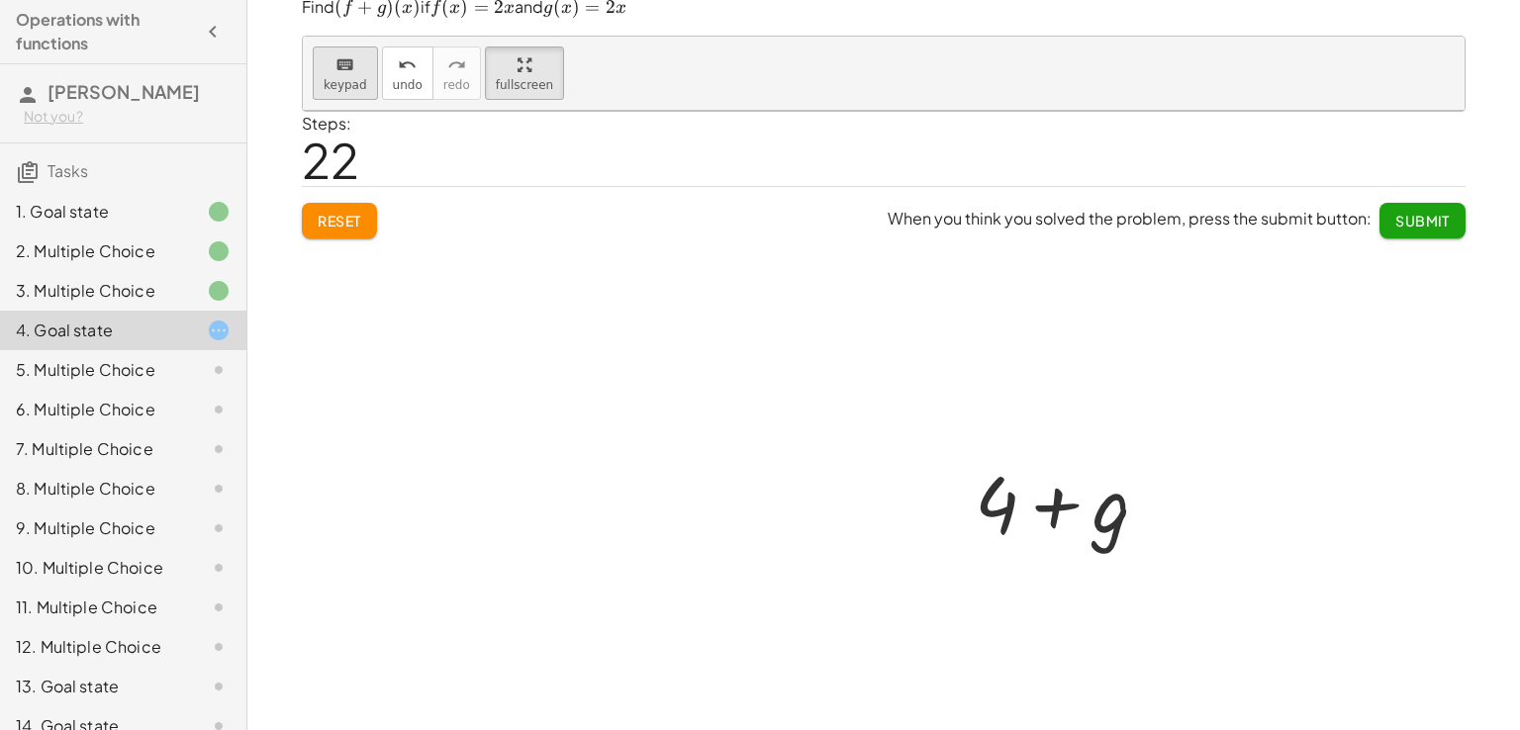
click at [324, 91] on span "keypad" at bounding box center [346, 85] width 44 height 14
click at [1083, 528] on div at bounding box center [1074, 505] width 112 height 88
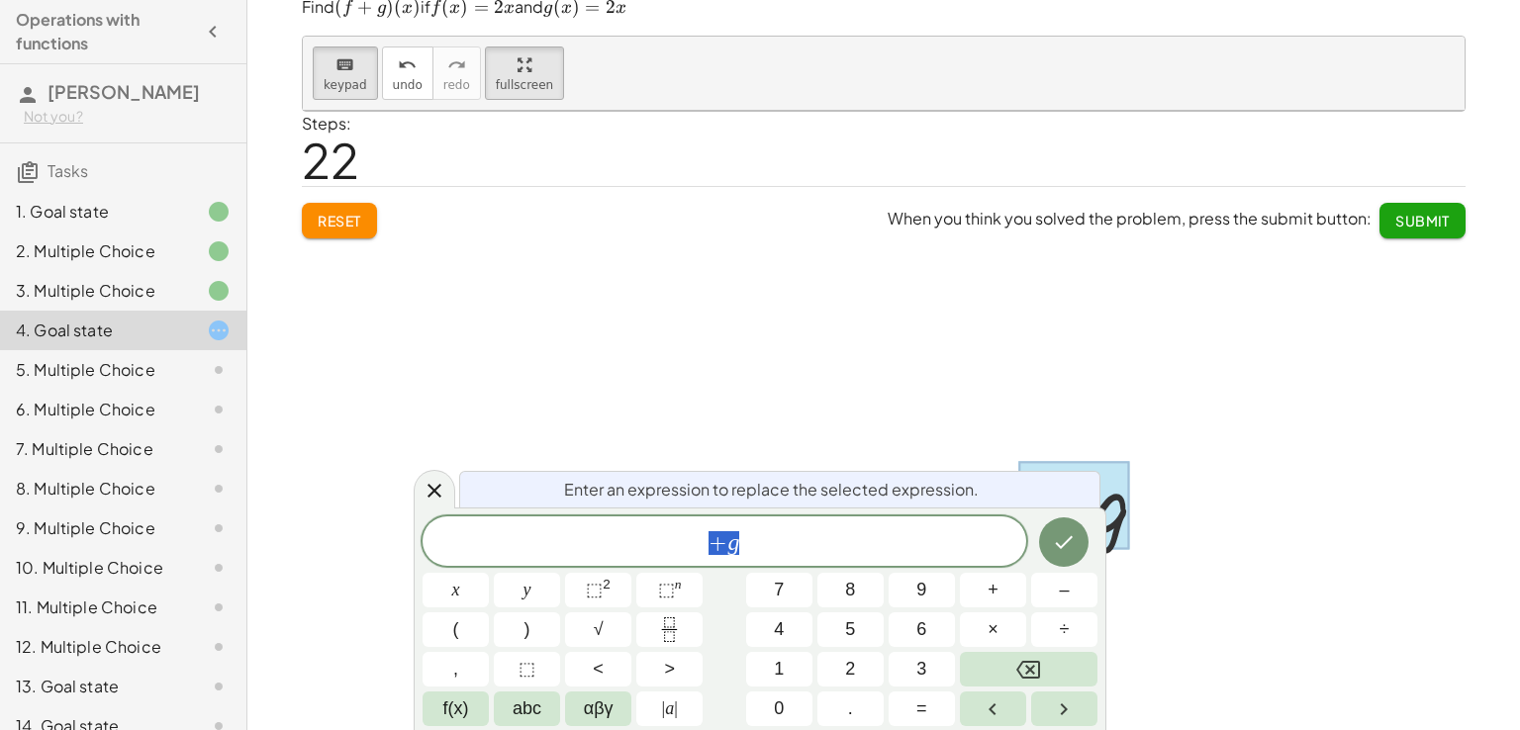
click at [1083, 528] on button "Done" at bounding box center [1063, 541] width 49 height 49
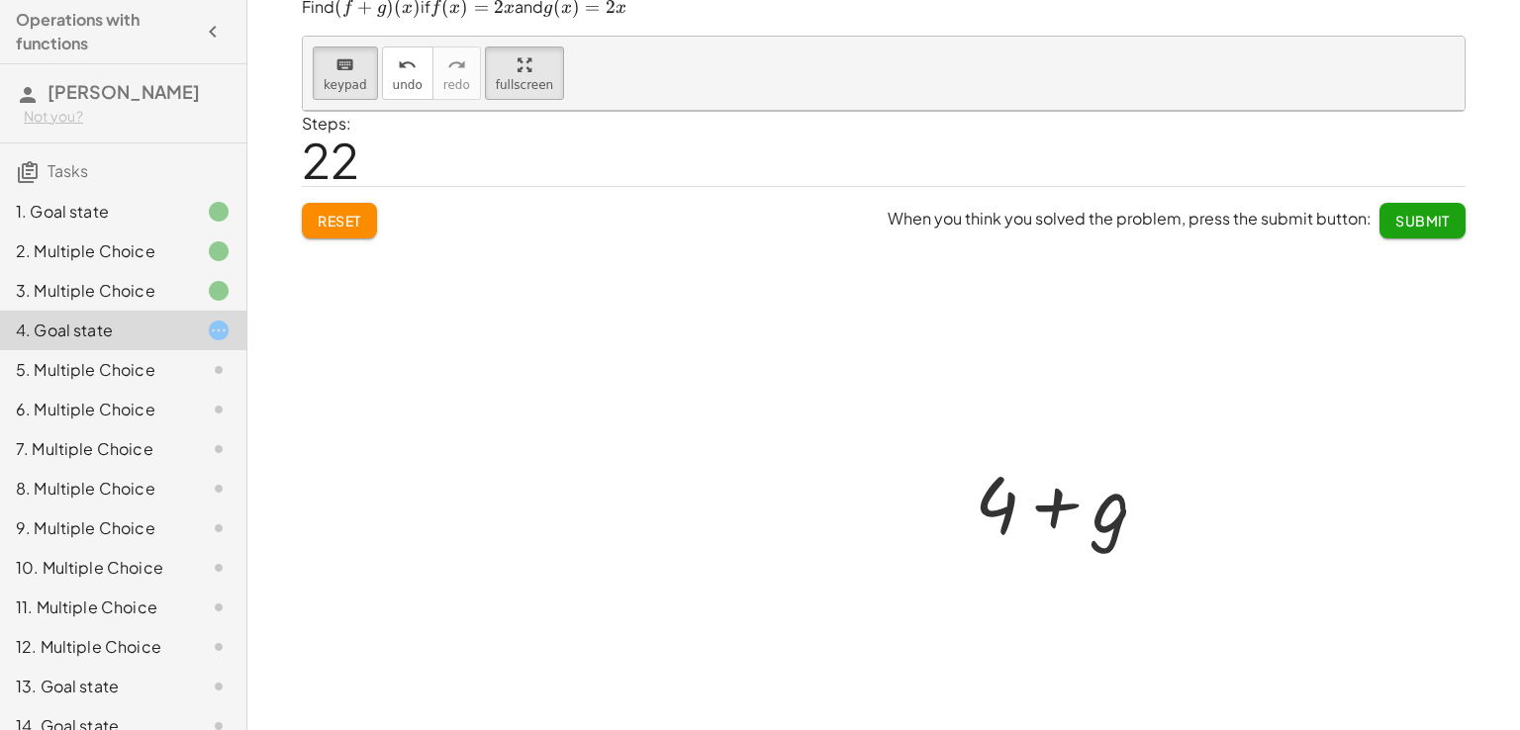
click at [1077, 519] on div at bounding box center [1069, 501] width 473 height 102
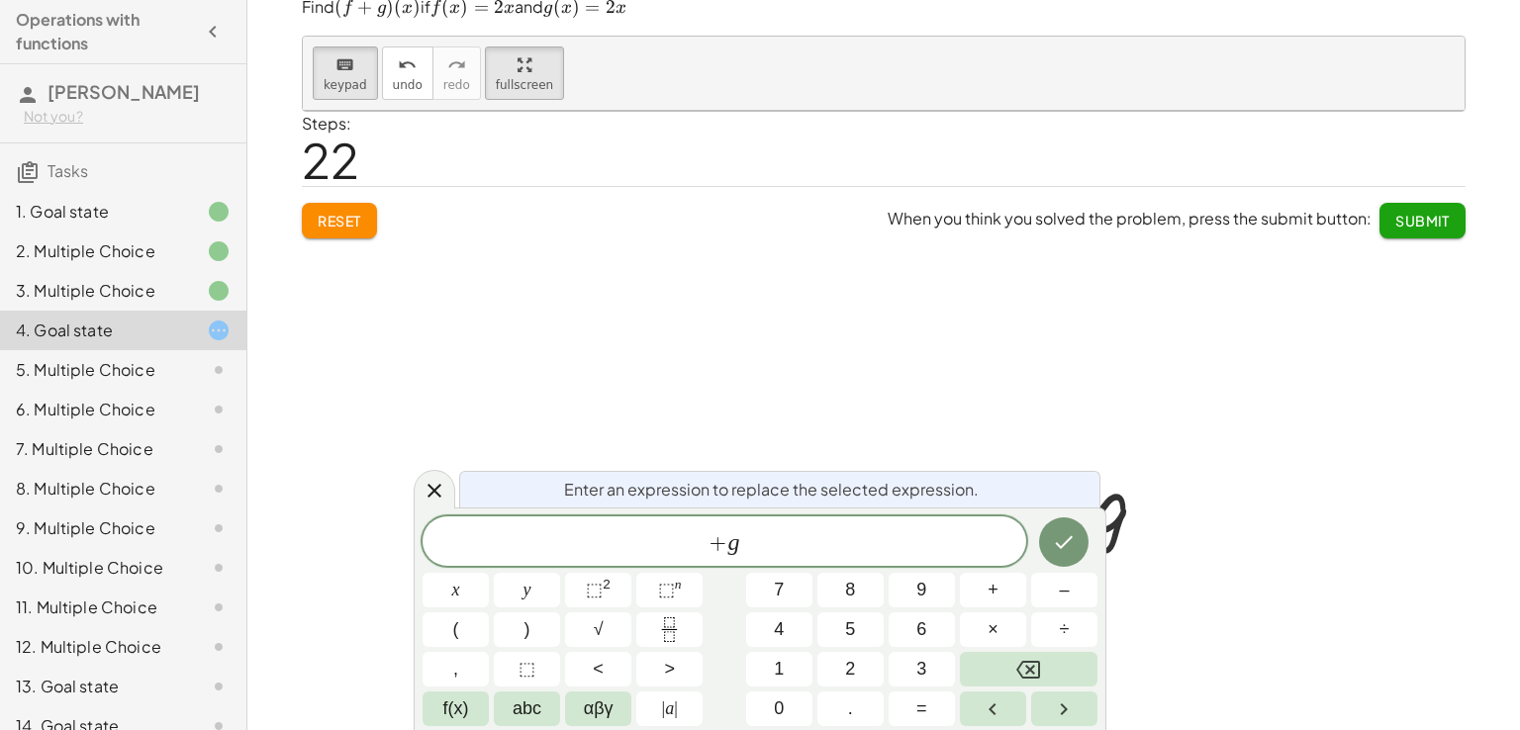
click at [489, 573] on div at bounding box center [455, 590] width 66 height 35
drag, startPoint x: 890, startPoint y: 500, endPoint x: 791, endPoint y: 552, distance: 112.9
click at [791, 552] on div "Enter an expression to replace the selected expression. + g x y ⬚ 2 ⬚ n 7 8 9 +…" at bounding box center [760, 619] width 693 height 223
drag, startPoint x: 791, startPoint y: 552, endPoint x: 535, endPoint y: 512, distance: 258.5
click at [535, 512] on div "Enter an expression to replace the selected expression. ** + g x y ⬚ 2 ⬚ n 7 8 …" at bounding box center [760, 619] width 693 height 223
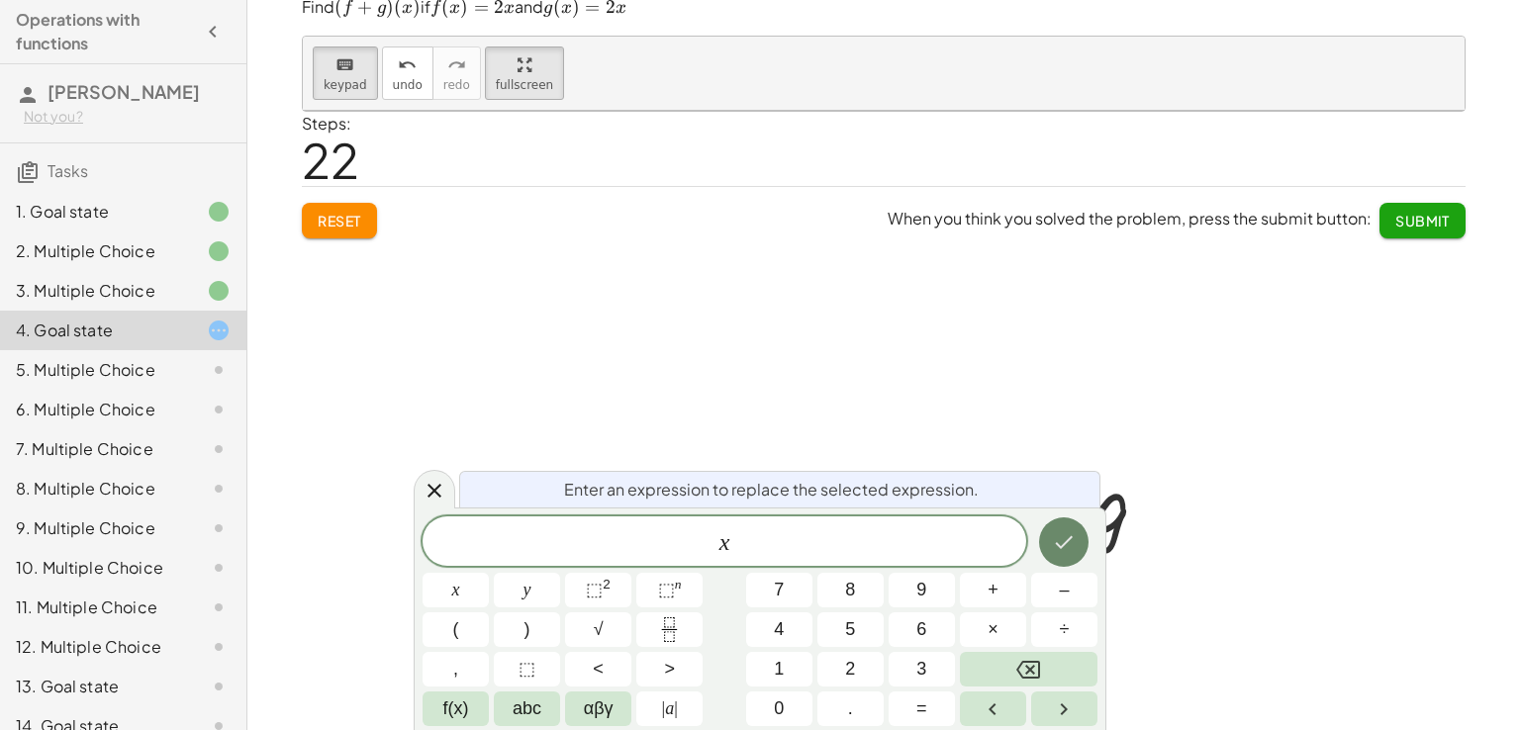
click at [1061, 536] on icon "Done" at bounding box center [1064, 542] width 24 height 24
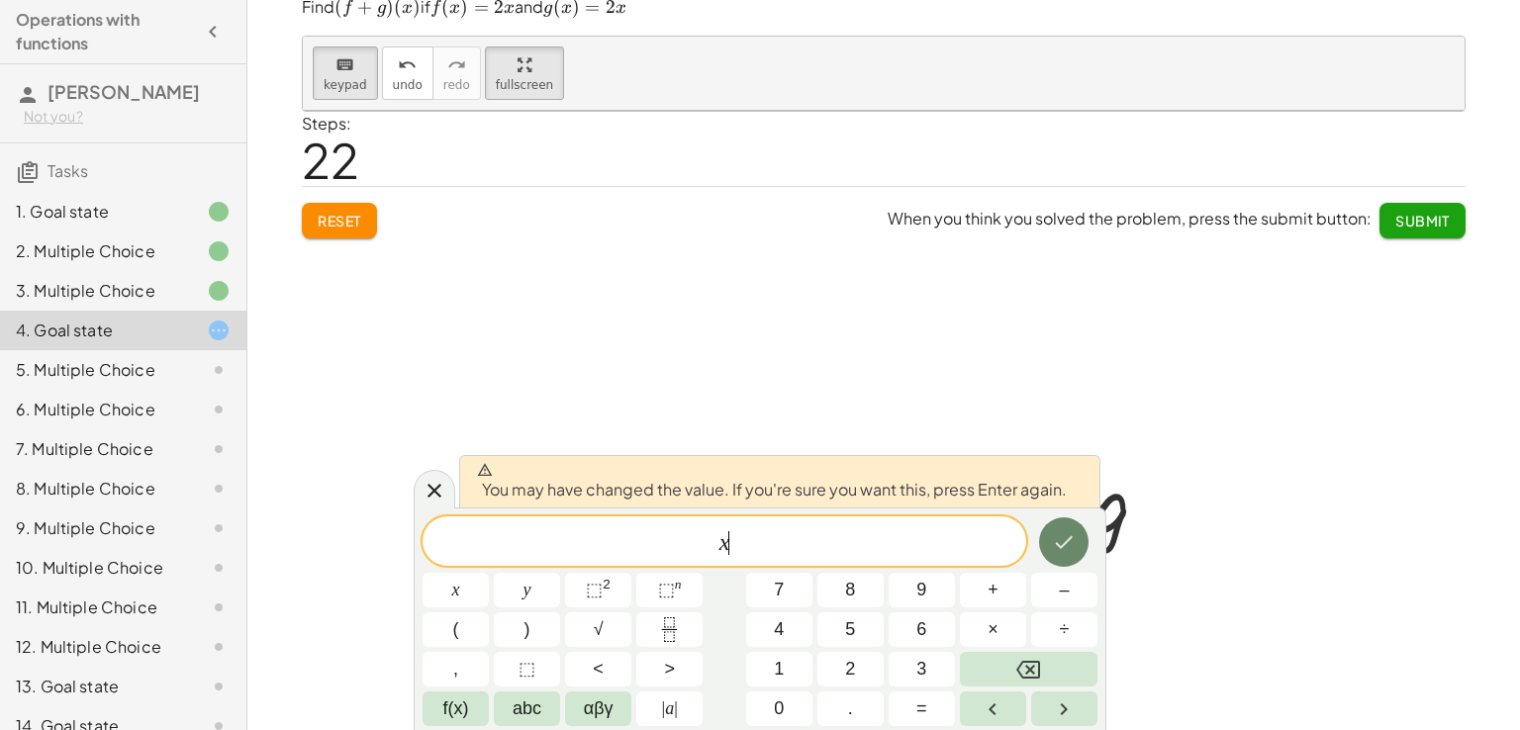
click at [1061, 536] on icon "Done" at bounding box center [1064, 542] width 24 height 24
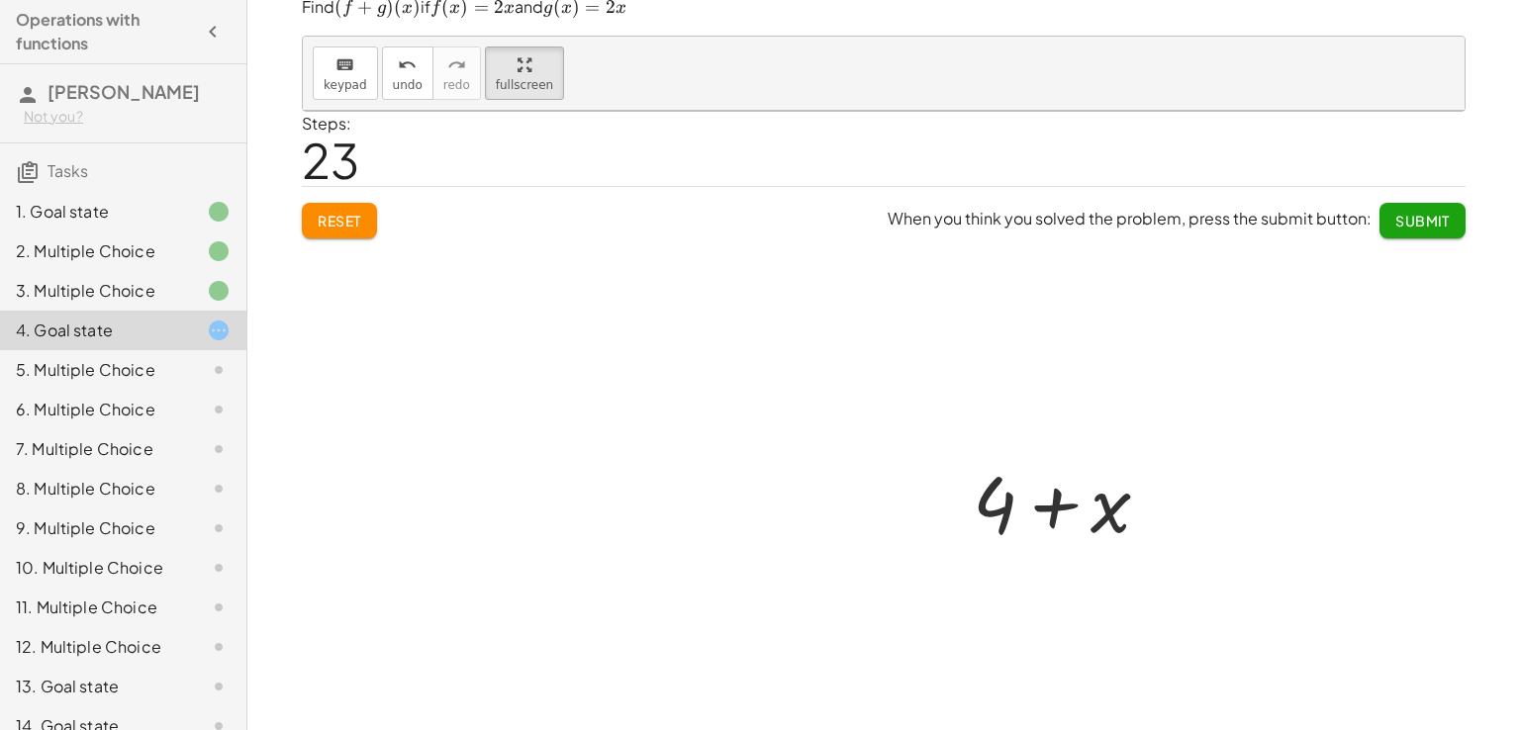
click at [1027, 524] on div at bounding box center [1069, 501] width 473 height 102
drag, startPoint x: 1045, startPoint y: 507, endPoint x: 1013, endPoint y: 563, distance: 64.7
click at [1013, 563] on div "+ f + g + 4 + g + x + 4 + x" at bounding box center [884, 420] width 1162 height 619
click at [1053, 521] on div at bounding box center [1069, 501] width 473 height 102
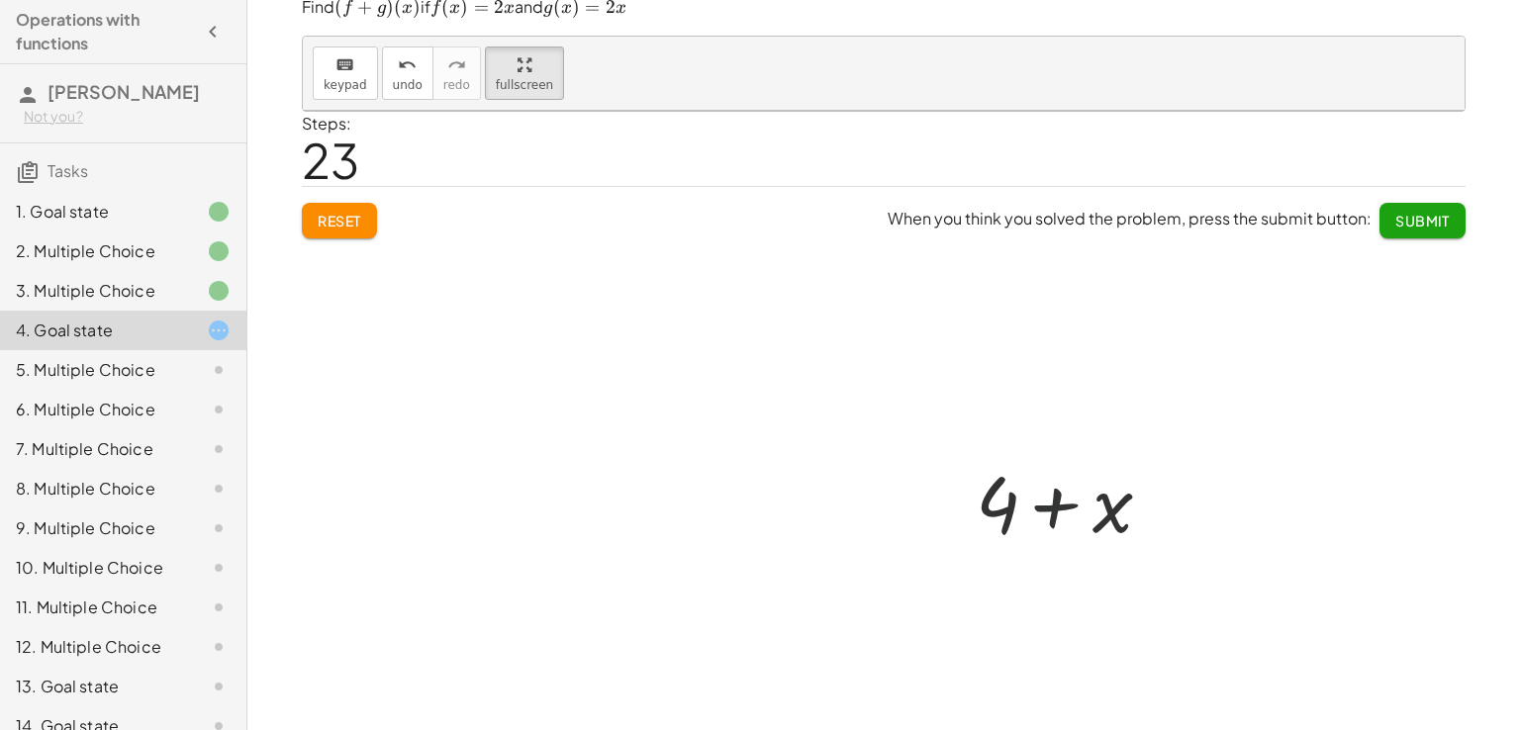
click at [1050, 512] on div at bounding box center [1069, 501] width 473 height 102
click at [398, 74] on icon "undo" at bounding box center [407, 65] width 19 height 24
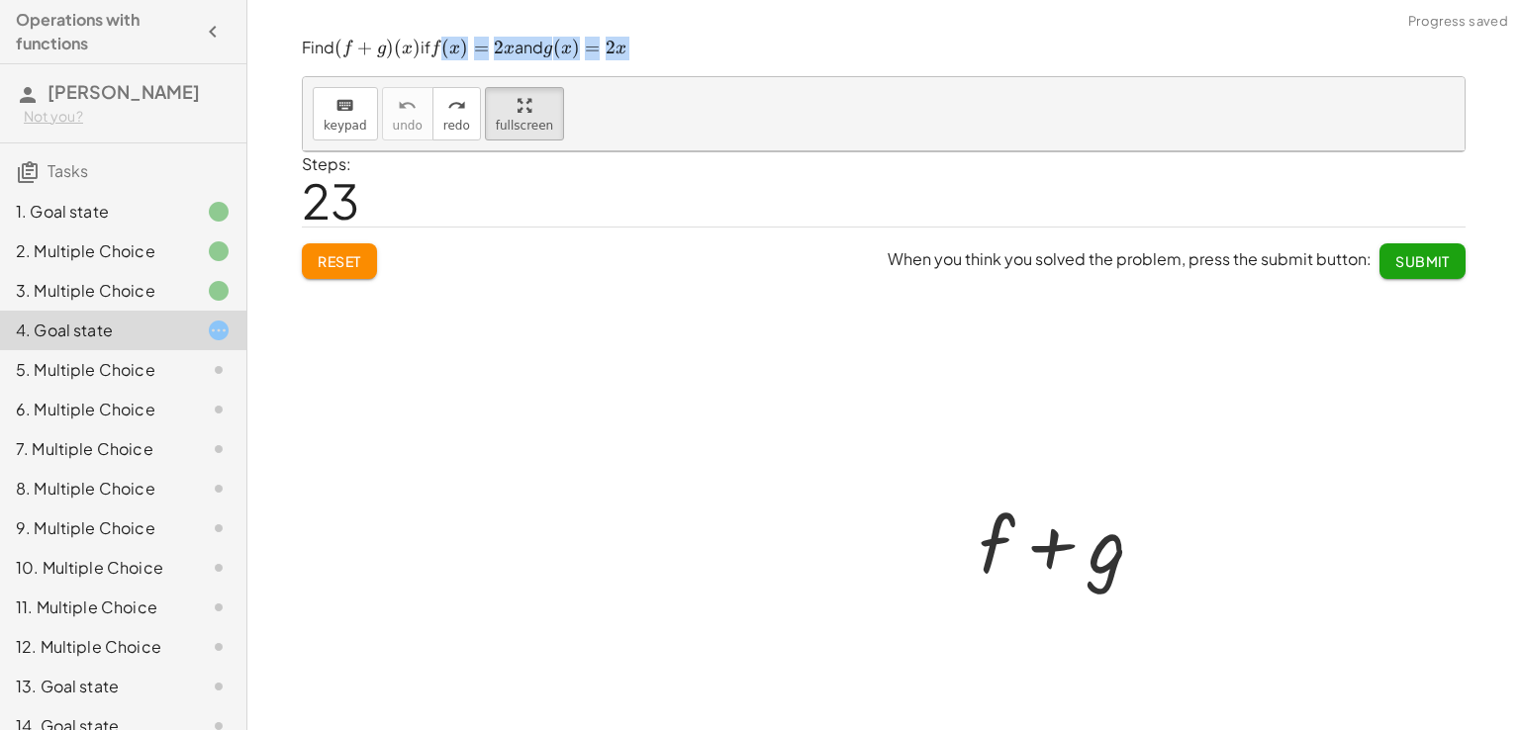
drag, startPoint x: 651, startPoint y: 48, endPoint x: 438, endPoint y: 45, distance: 212.8
click at [438, 45] on p "Find ﻿ ( f + g ) ( x ) (f+g)(x) ( f + g ) ( x ) ﻿ if ﻿ f ( x ) = 2 x f(x)=2x f …" at bounding box center [884, 49] width 1164 height 24
click at [1409, 261] on div at bounding box center [884, 460] width 1162 height 619
click at [1418, 243] on div at bounding box center [884, 460] width 1162 height 619
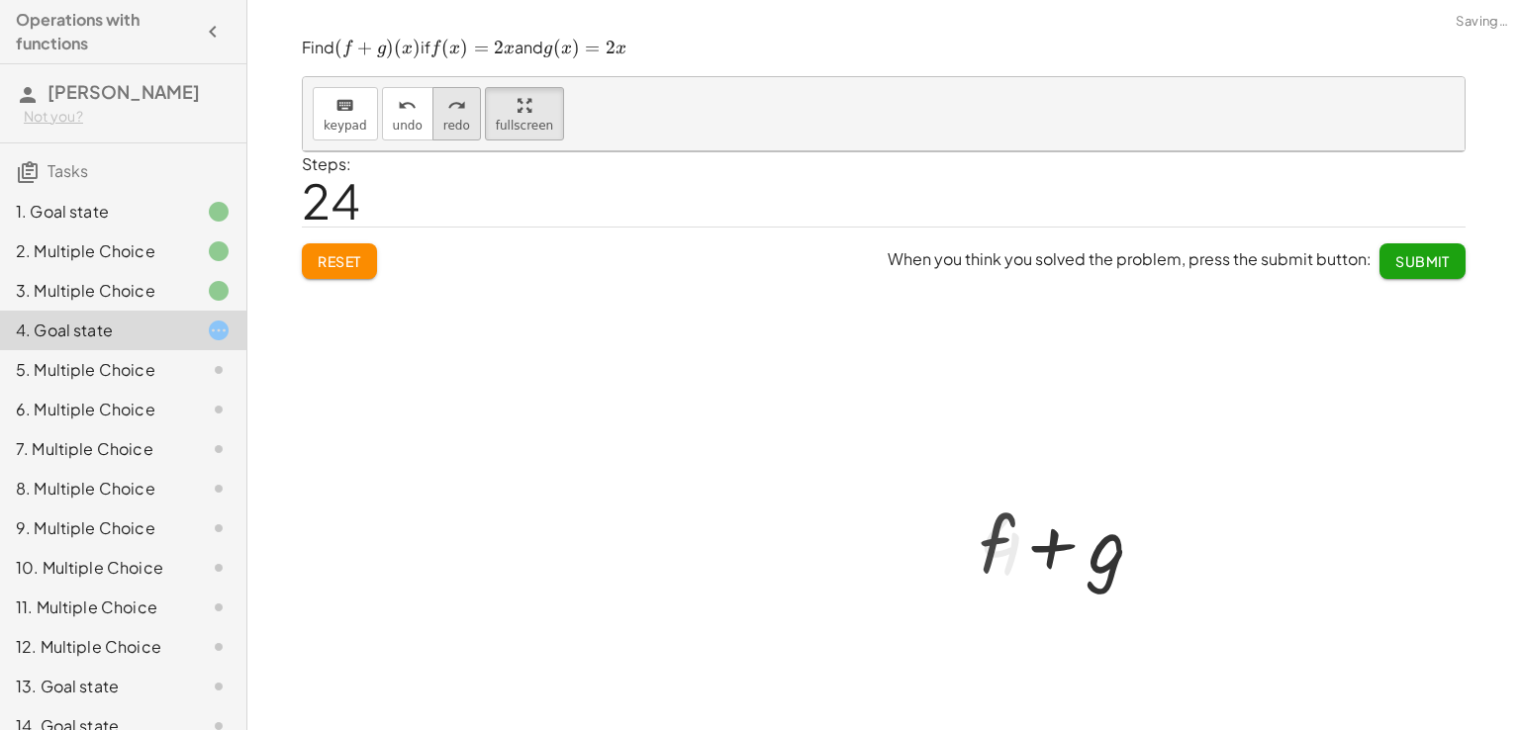
click at [447, 107] on icon "redo" at bounding box center [456, 106] width 19 height 24
click at [408, 125] on button "undo undo" at bounding box center [407, 113] width 51 height 53
click at [328, 270] on div at bounding box center [884, 460] width 1162 height 619
click at [1096, 554] on div at bounding box center [1069, 542] width 465 height 102
click at [979, 543] on div at bounding box center [1069, 542] width 465 height 102
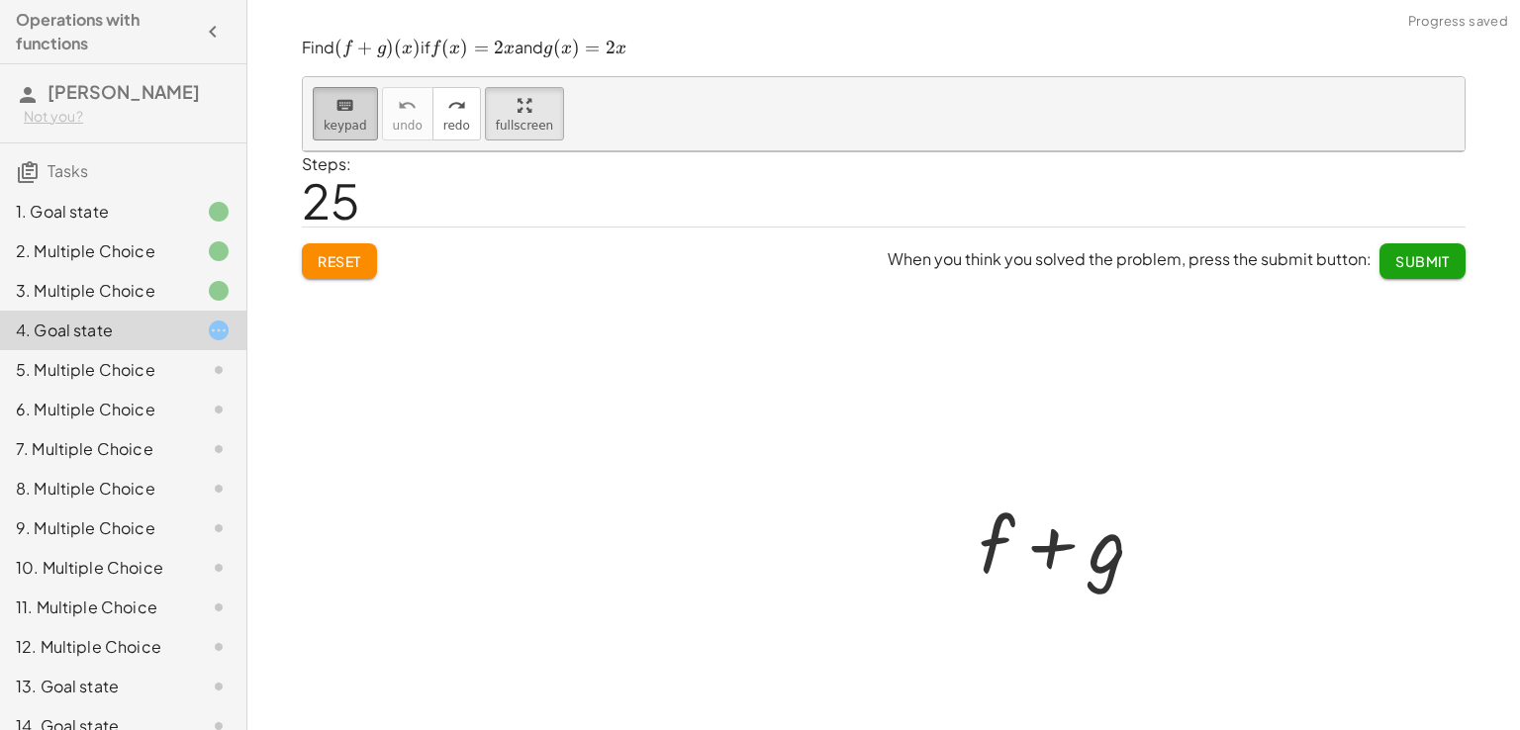
click at [335, 111] on icon "keyboard" at bounding box center [344, 106] width 19 height 24
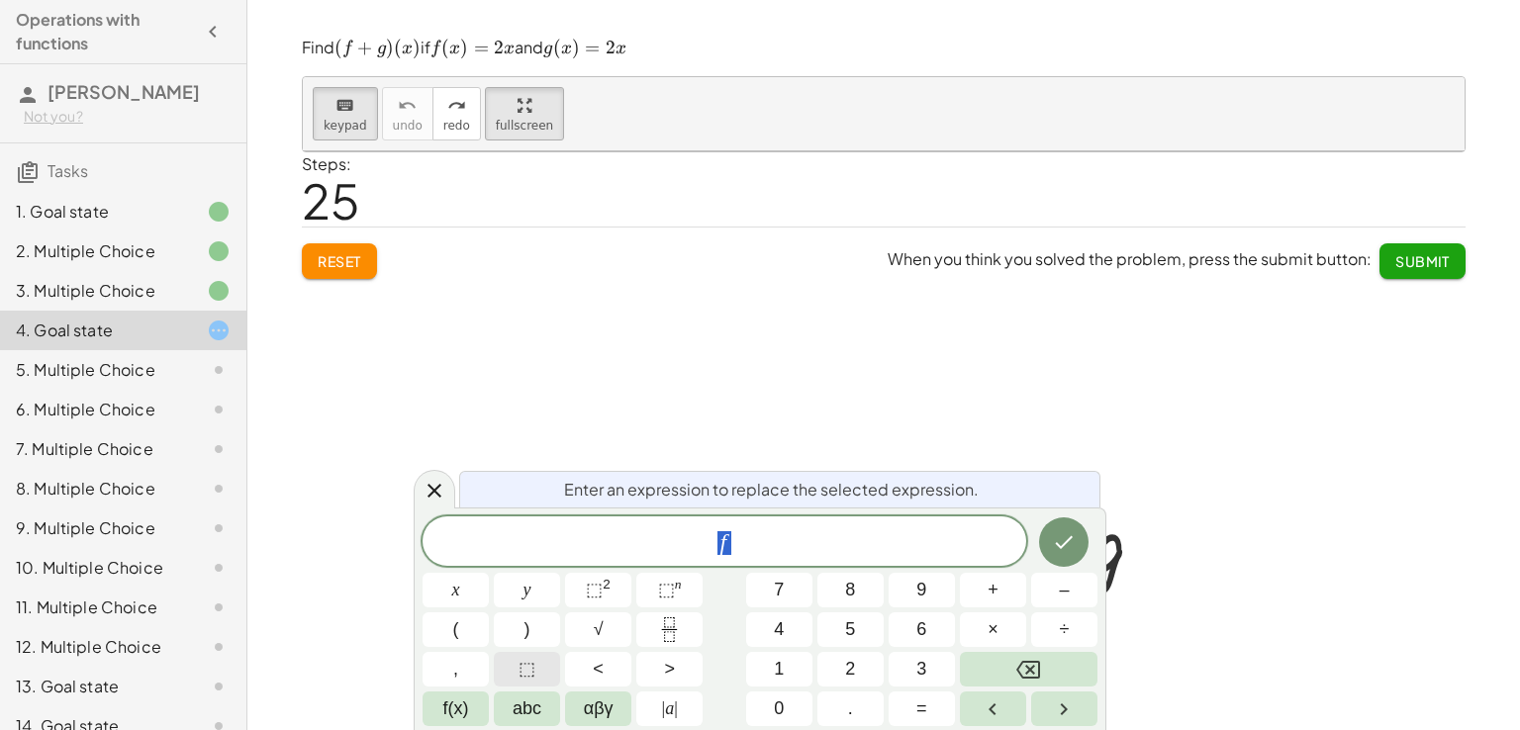
click at [529, 658] on span "⬚" at bounding box center [526, 669] width 17 height 27
click at [463, 591] on button "x" at bounding box center [455, 590] width 66 height 35
click at [791, 594] on button "7" at bounding box center [779, 590] width 66 height 35
click at [489, 573] on div at bounding box center [455, 590] width 66 height 35
click at [1059, 537] on icon "Done" at bounding box center [1064, 542] width 24 height 24
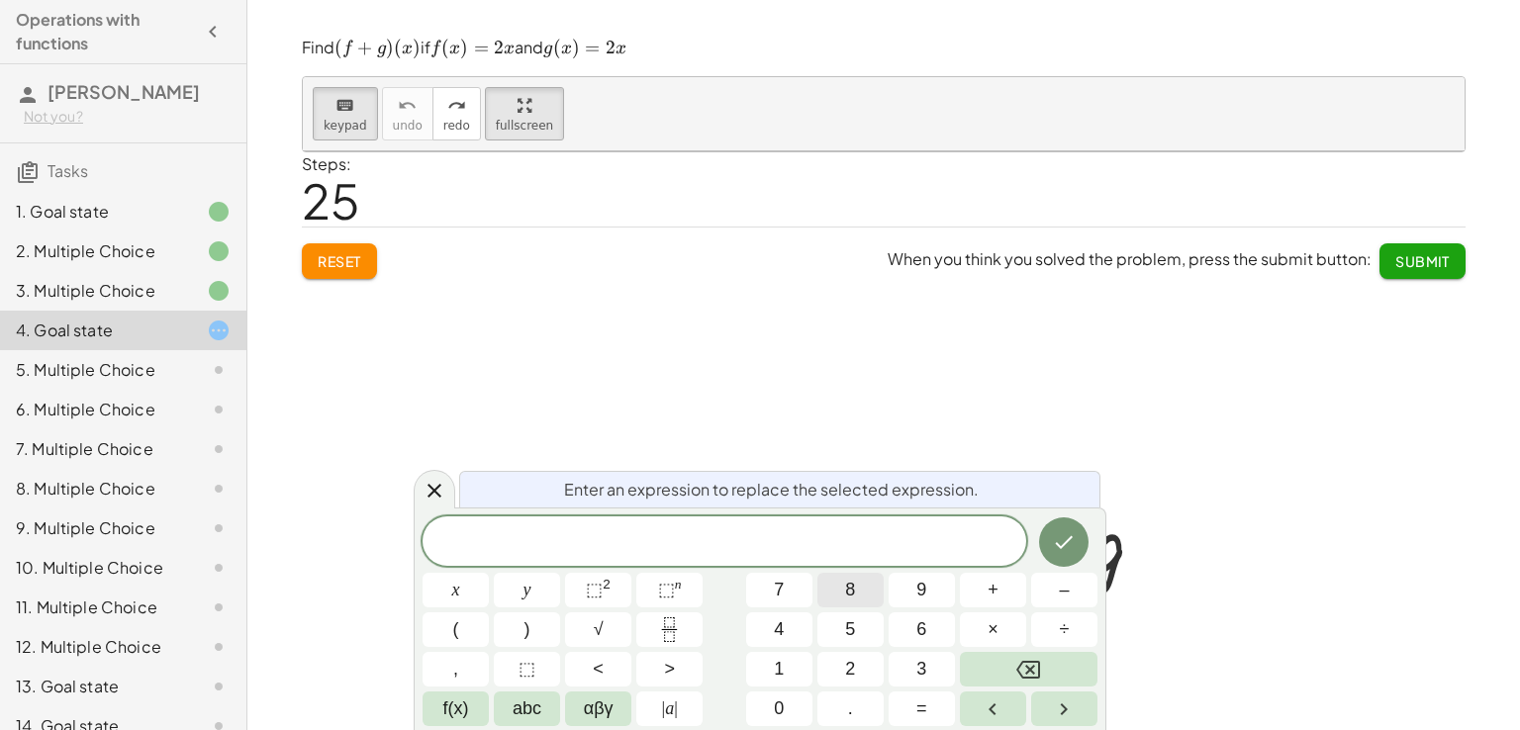
click at [884, 597] on div "​ x y ⬚ 2 ⬚ n 7 8 9 + – ( ) √ 4 5 6 × ÷ , ⬚ < > 1 2 3 f(x) abc αβγ | a | 0 . =" at bounding box center [759, 621] width 675 height 210
click at [601, 705] on span "αβγ" at bounding box center [599, 709] width 30 height 27
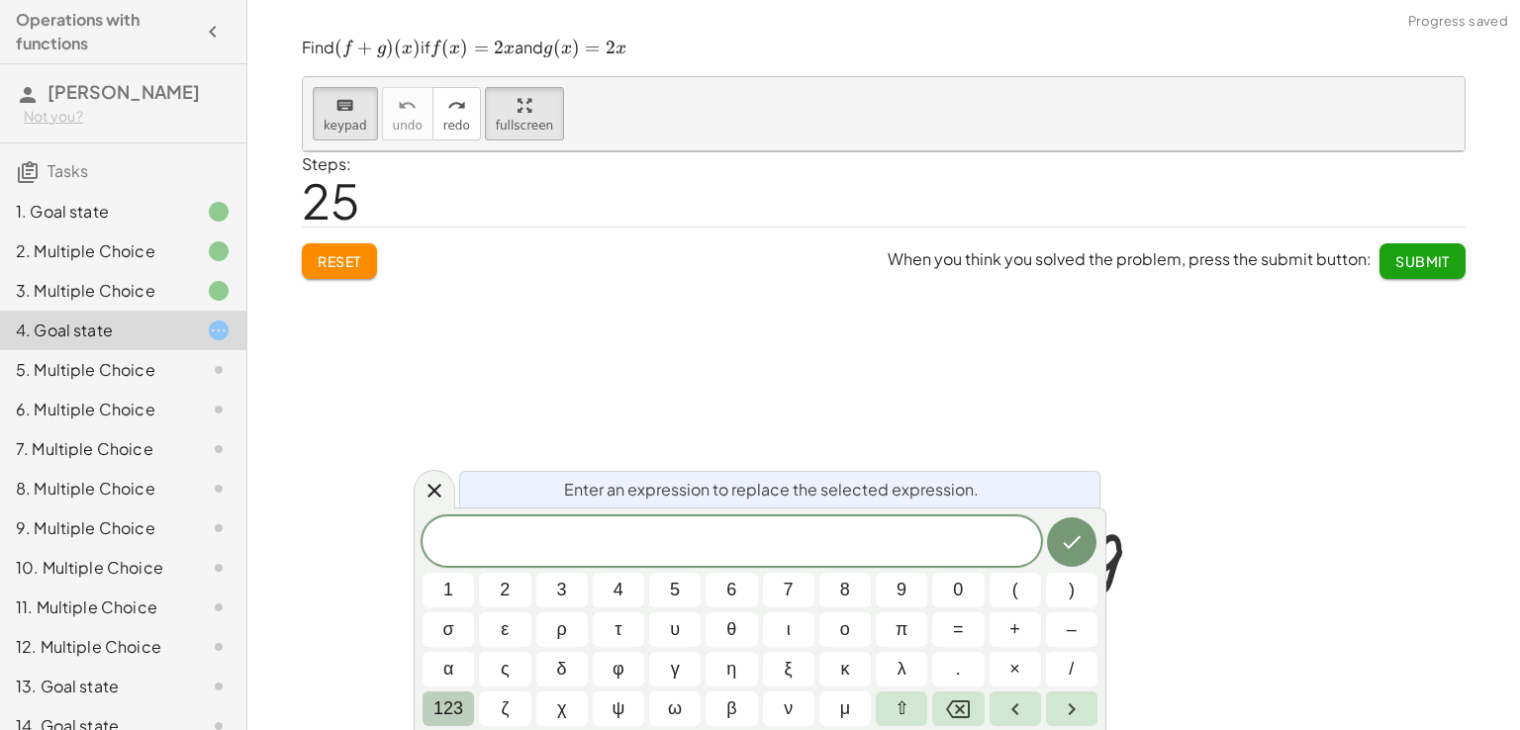
click at [434, 702] on span "123" at bounding box center [448, 709] width 30 height 27
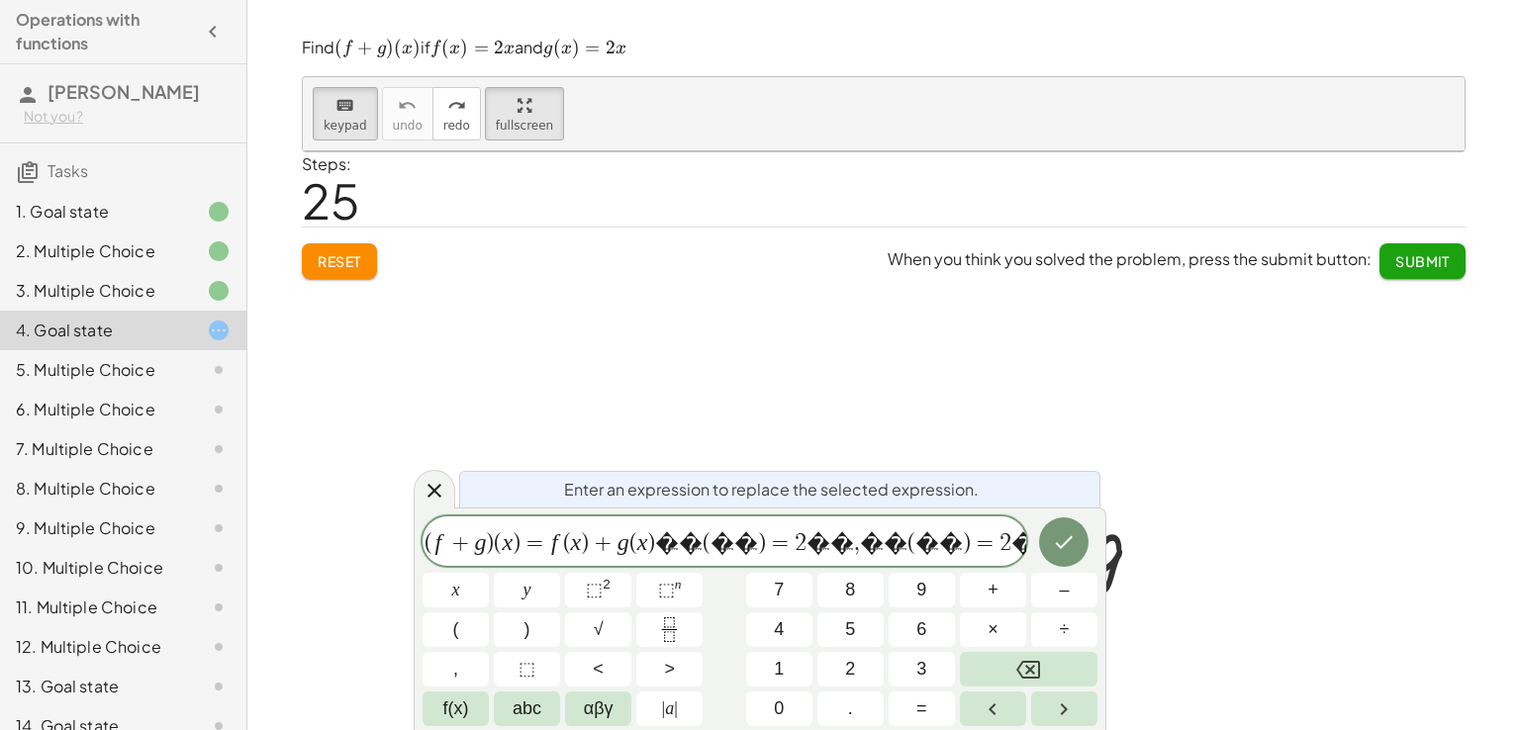
click at [489, 573] on div at bounding box center [455, 590] width 66 height 35
click at [1087, 543] on button "Done" at bounding box center [1063, 541] width 49 height 49
click at [1079, 543] on button "Done" at bounding box center [1063, 541] width 49 height 49
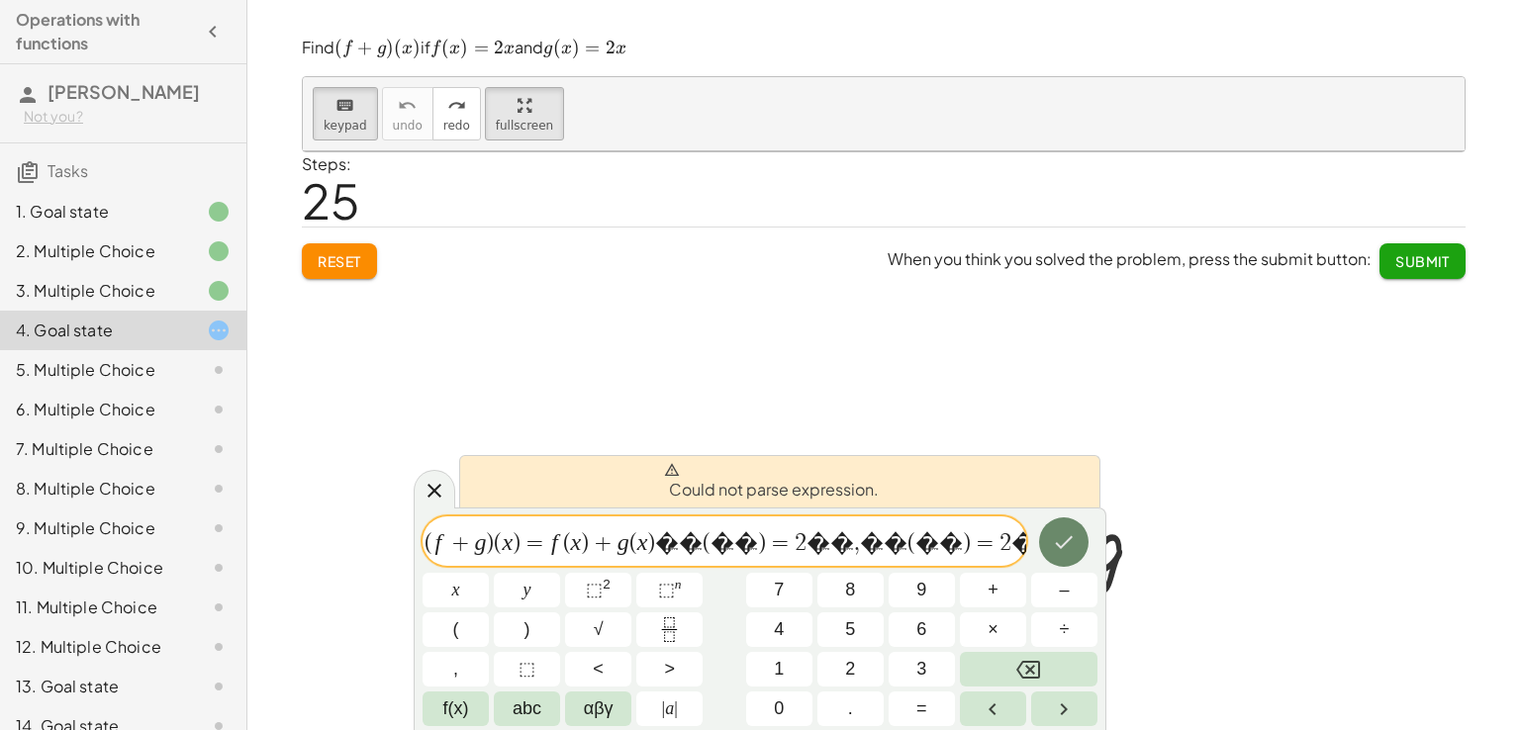
click at [1071, 543] on icon "Done" at bounding box center [1064, 542] width 24 height 24
click at [435, 505] on div at bounding box center [435, 489] width 42 height 39
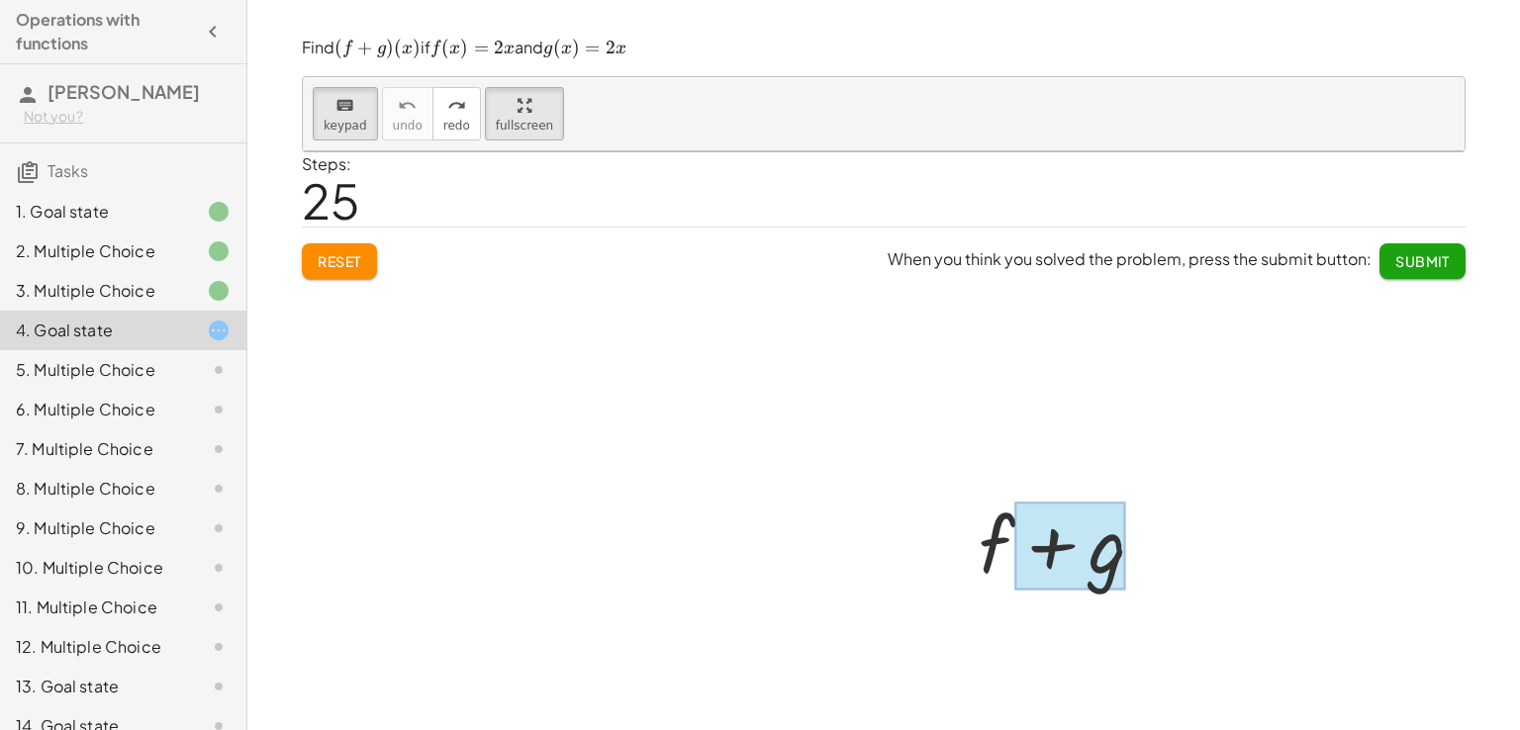
click at [1088, 540] on div at bounding box center [1070, 546] width 112 height 88
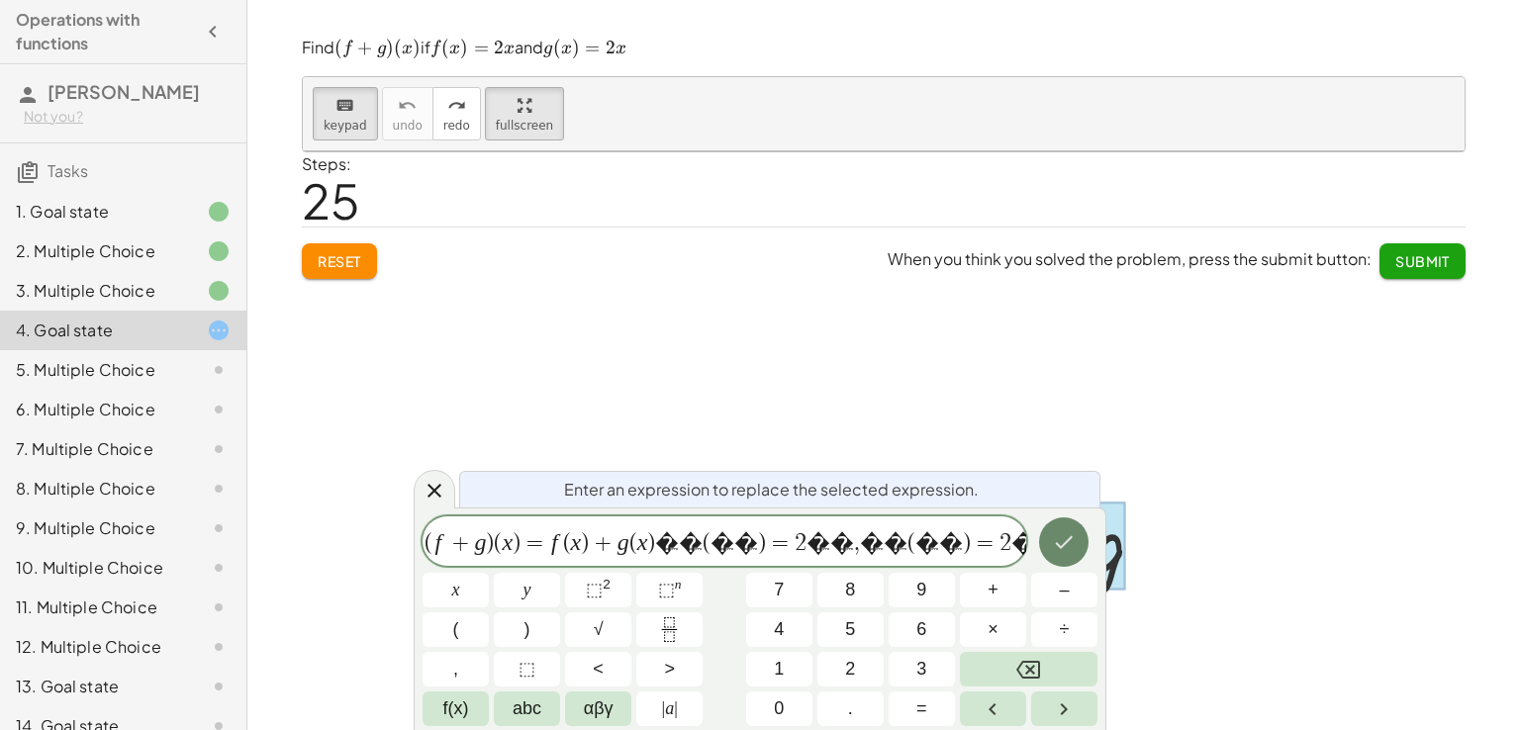
click at [1070, 540] on icon "Done" at bounding box center [1064, 542] width 24 height 24
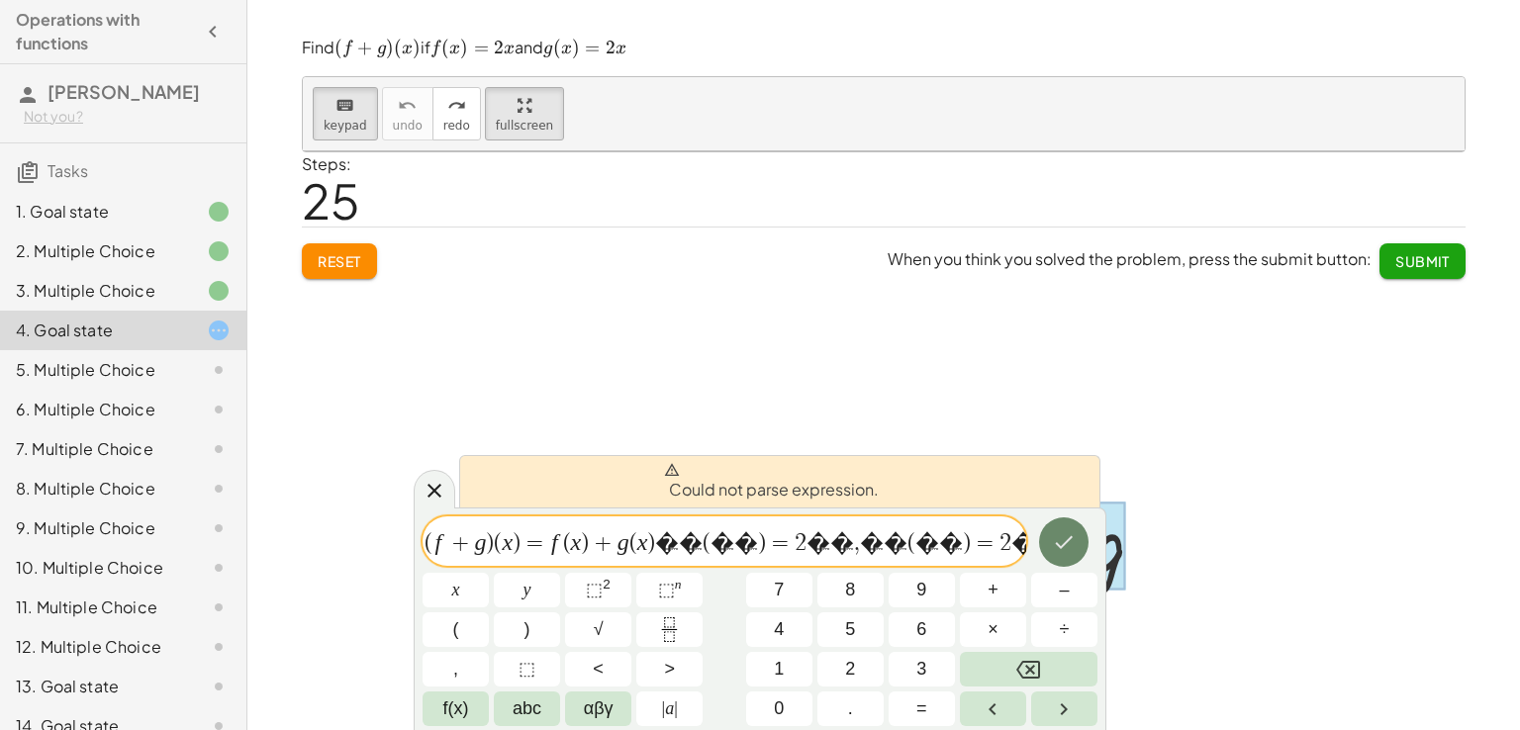
click at [1070, 540] on icon "Done" at bounding box center [1064, 542] width 24 height 24
click at [1062, 410] on div at bounding box center [884, 460] width 1162 height 619
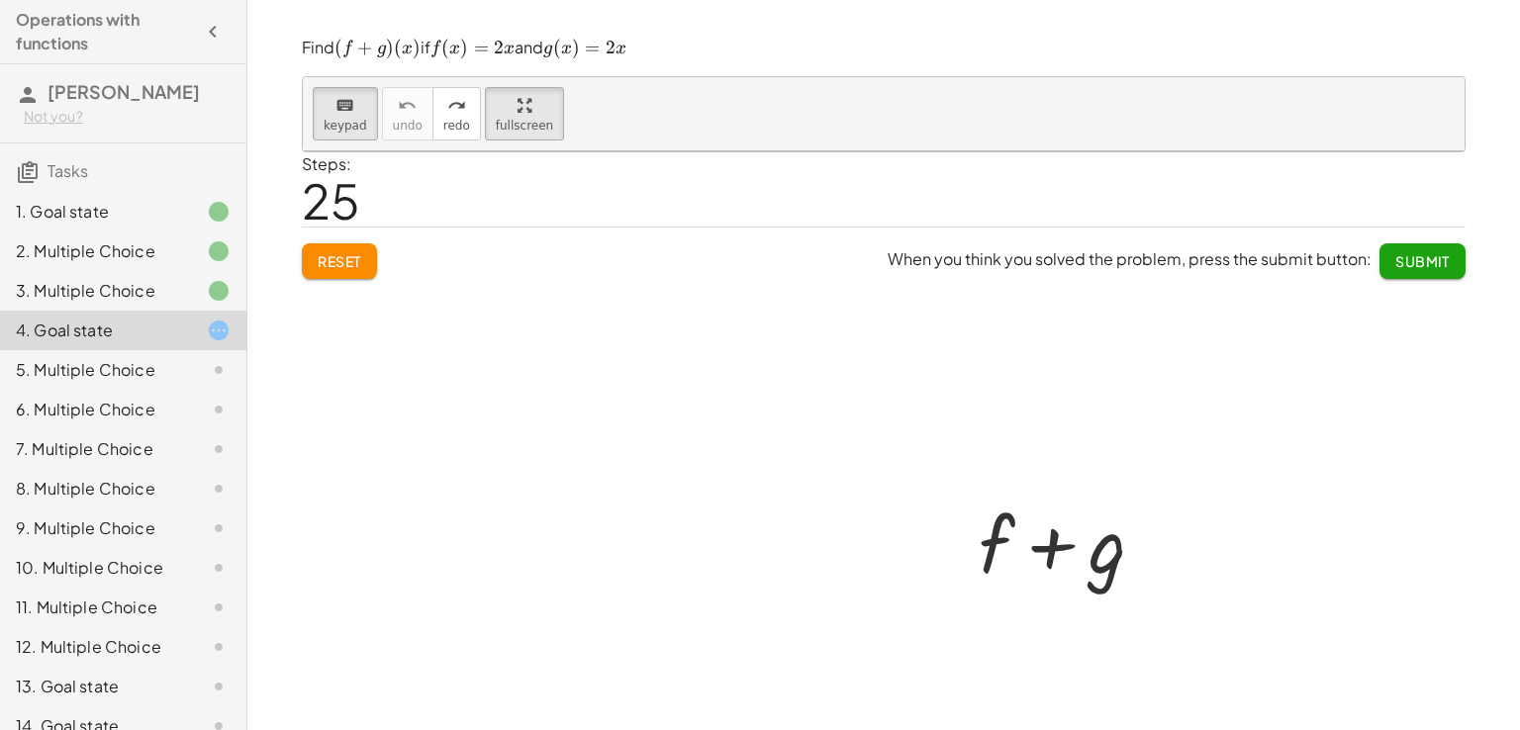
click at [338, 247] on div at bounding box center [884, 460] width 1162 height 619
click at [344, 121] on span "keypad" at bounding box center [346, 126] width 44 height 14
click at [453, 125] on button "redo redo" at bounding box center [456, 113] width 48 height 53
click at [515, 119] on span "fullscreen" at bounding box center [524, 126] width 57 height 14
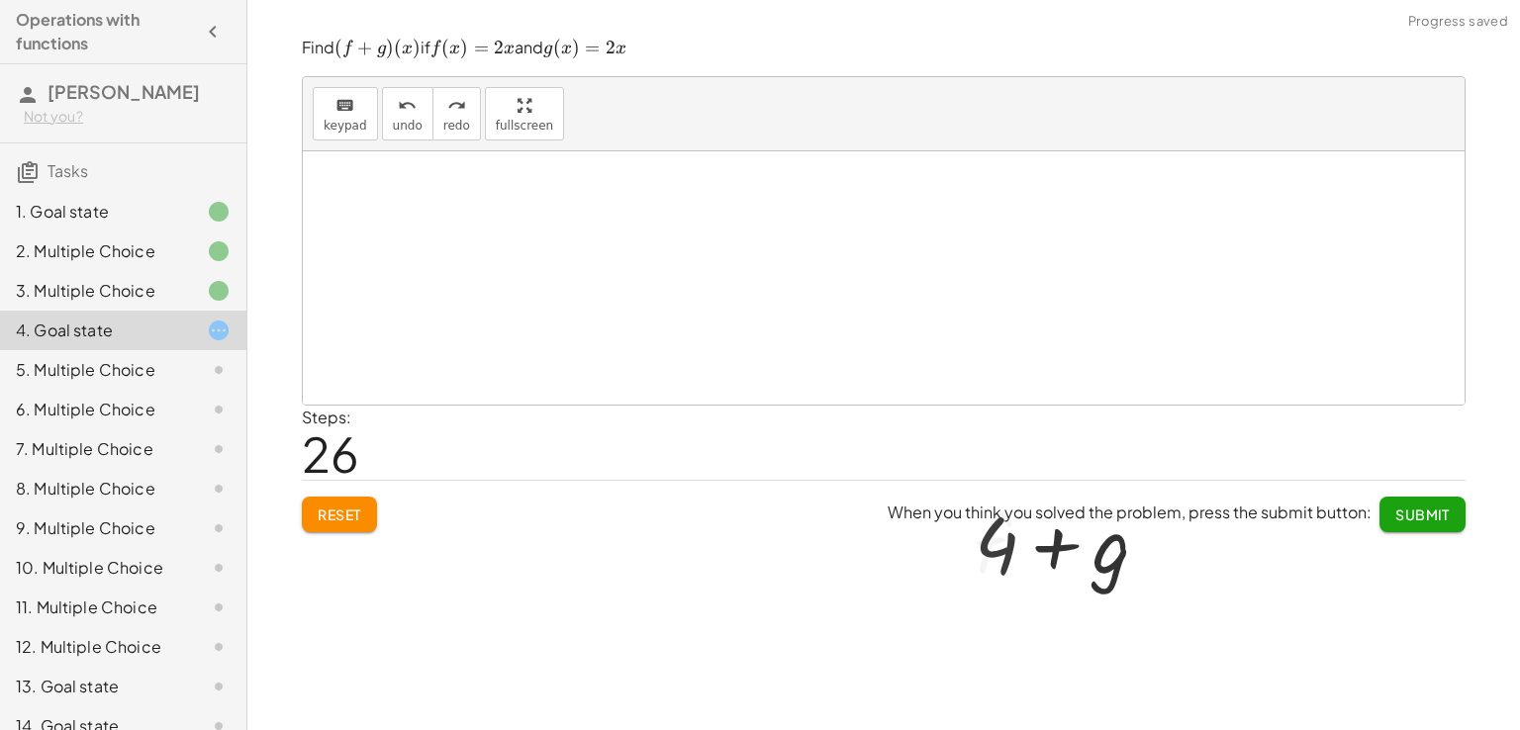
click at [655, 402] on div at bounding box center [884, 460] width 1162 height 619
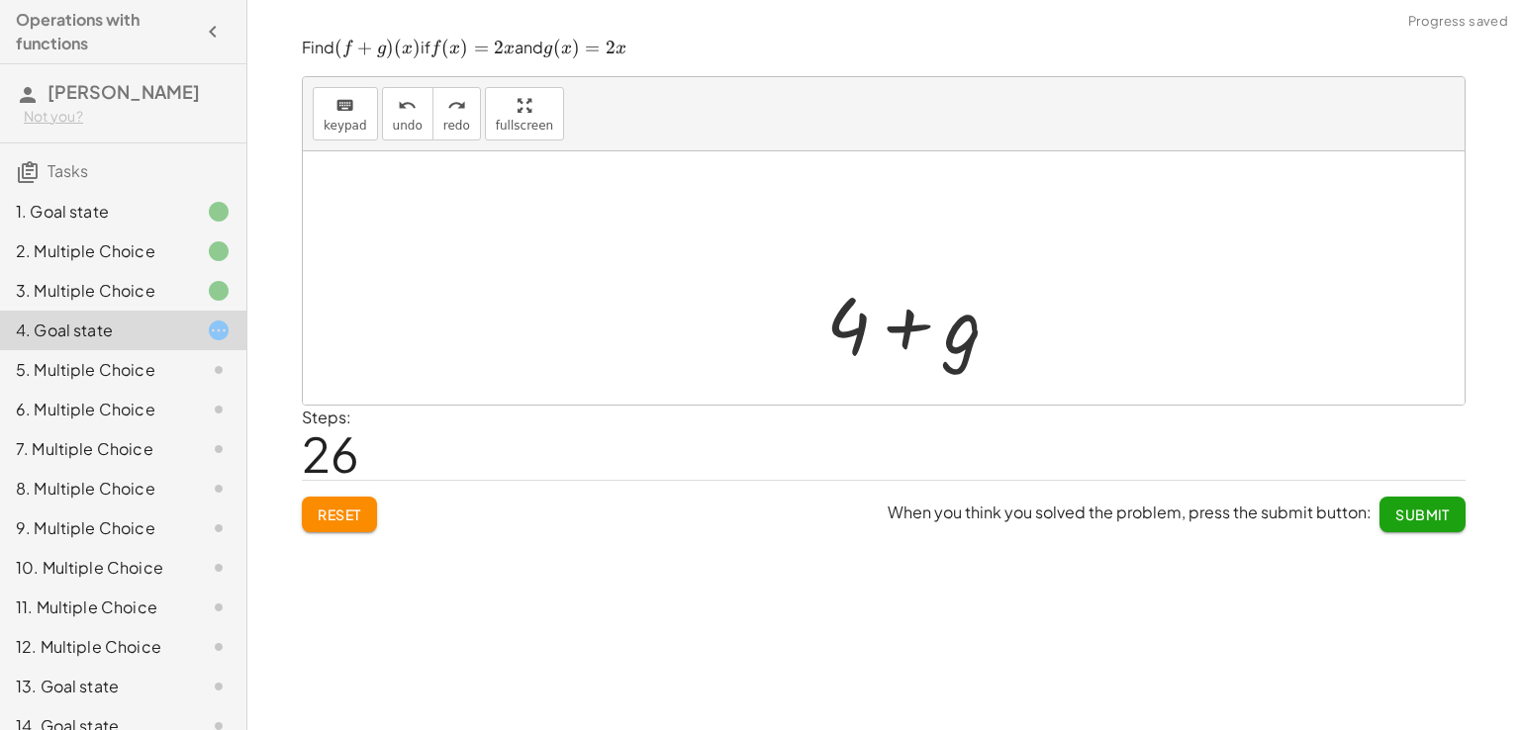
click at [623, 464] on div "Steps: 26" at bounding box center [884, 442] width 1164 height 73
click at [760, 298] on div at bounding box center [891, 279] width 473 height 102
click at [819, 320] on div at bounding box center [891, 279] width 473 height 102
click at [855, 243] on div at bounding box center [891, 279] width 473 height 102
click at [796, 287] on div at bounding box center [891, 279] width 473 height 102
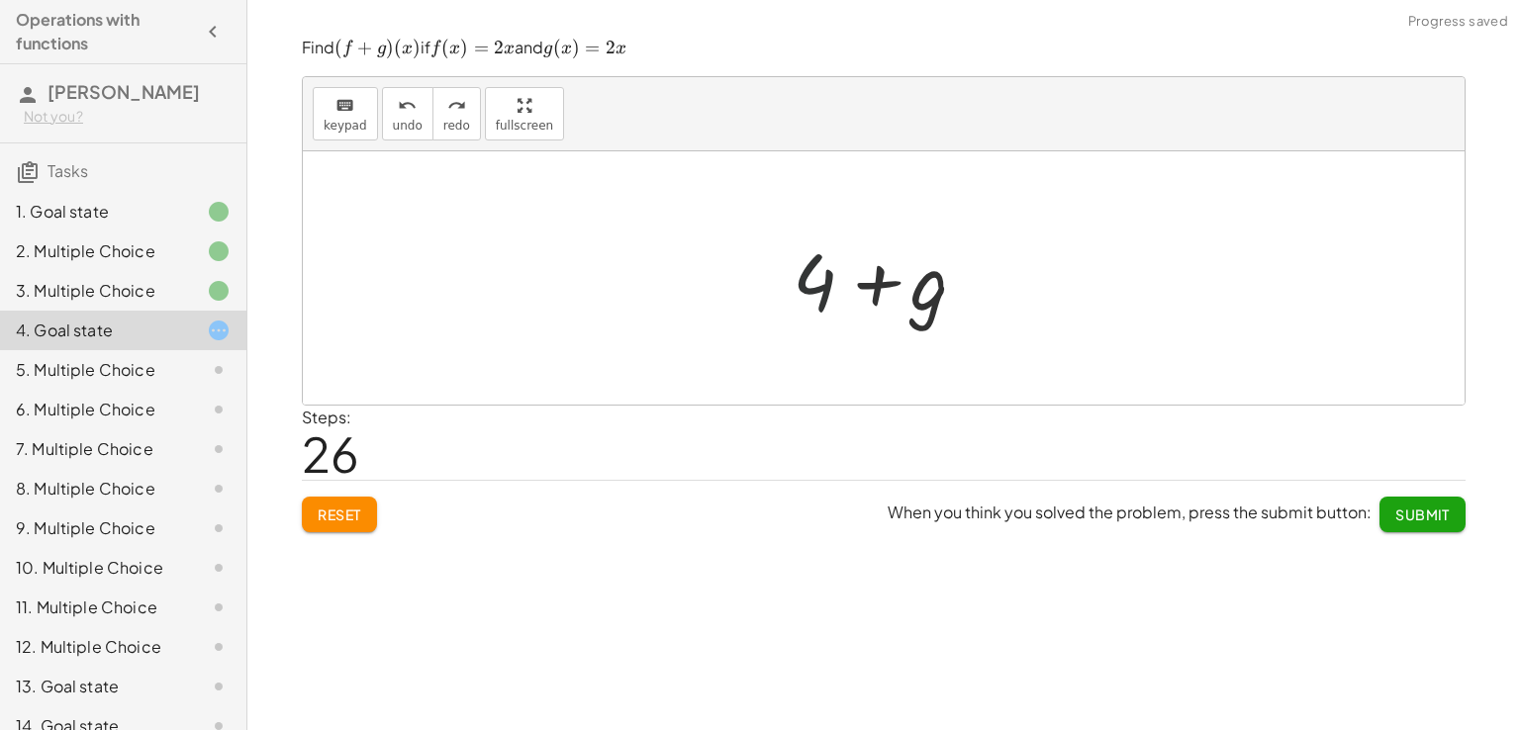
click at [811, 281] on div at bounding box center [891, 279] width 473 height 102
click at [1442, 508] on span "Submit" at bounding box center [1422, 515] width 54 height 18
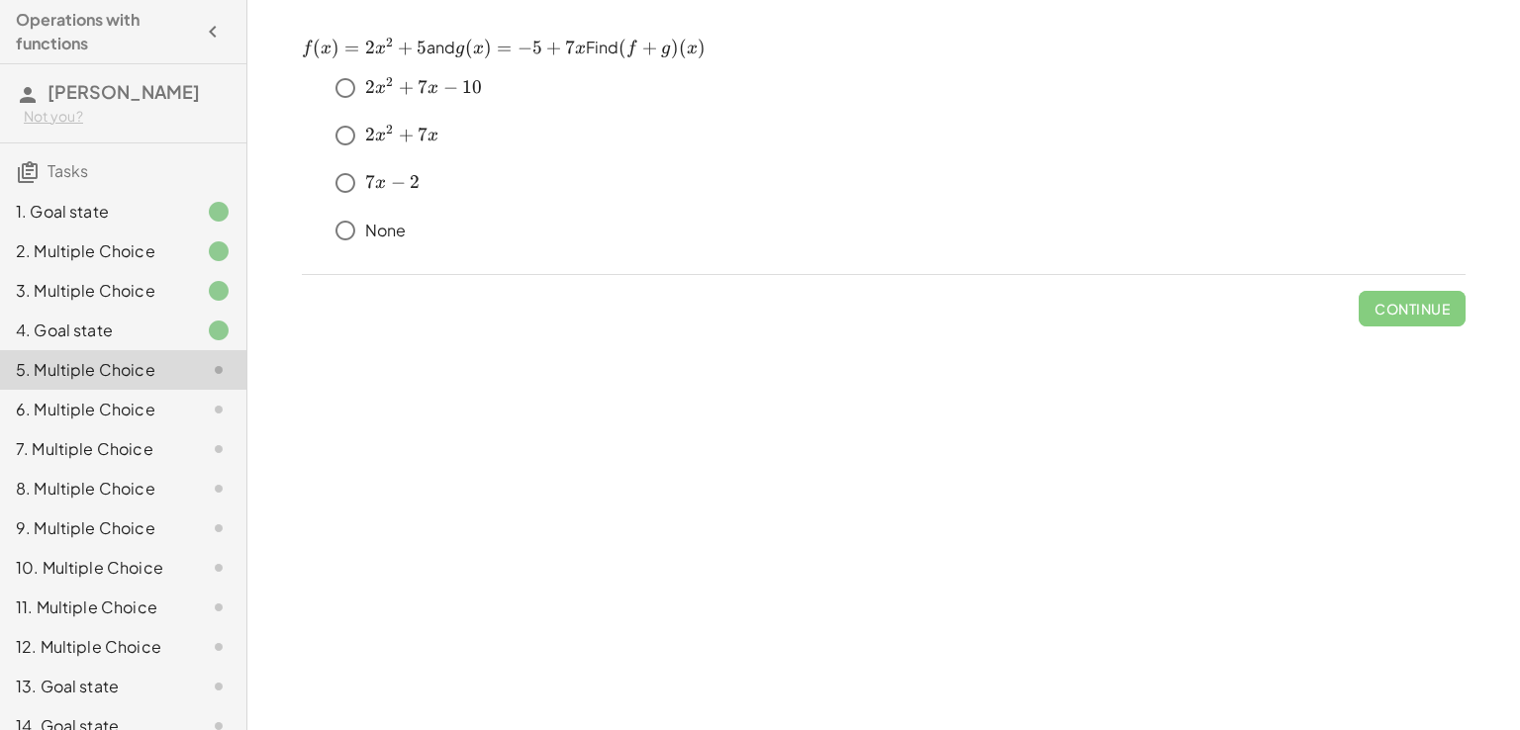
click at [1268, 51] on p "﻿ f ( x ) = 2 x 2 + 5 f(x)=2x^2+5 f ( x ) = 2 x 2 + 5 ﻿ and ﻿ g ( x ) = − 5 + 7…" at bounding box center [884, 49] width 1164 height 24
click at [1386, 314] on span "Continue" at bounding box center [1411, 309] width 75 height 18
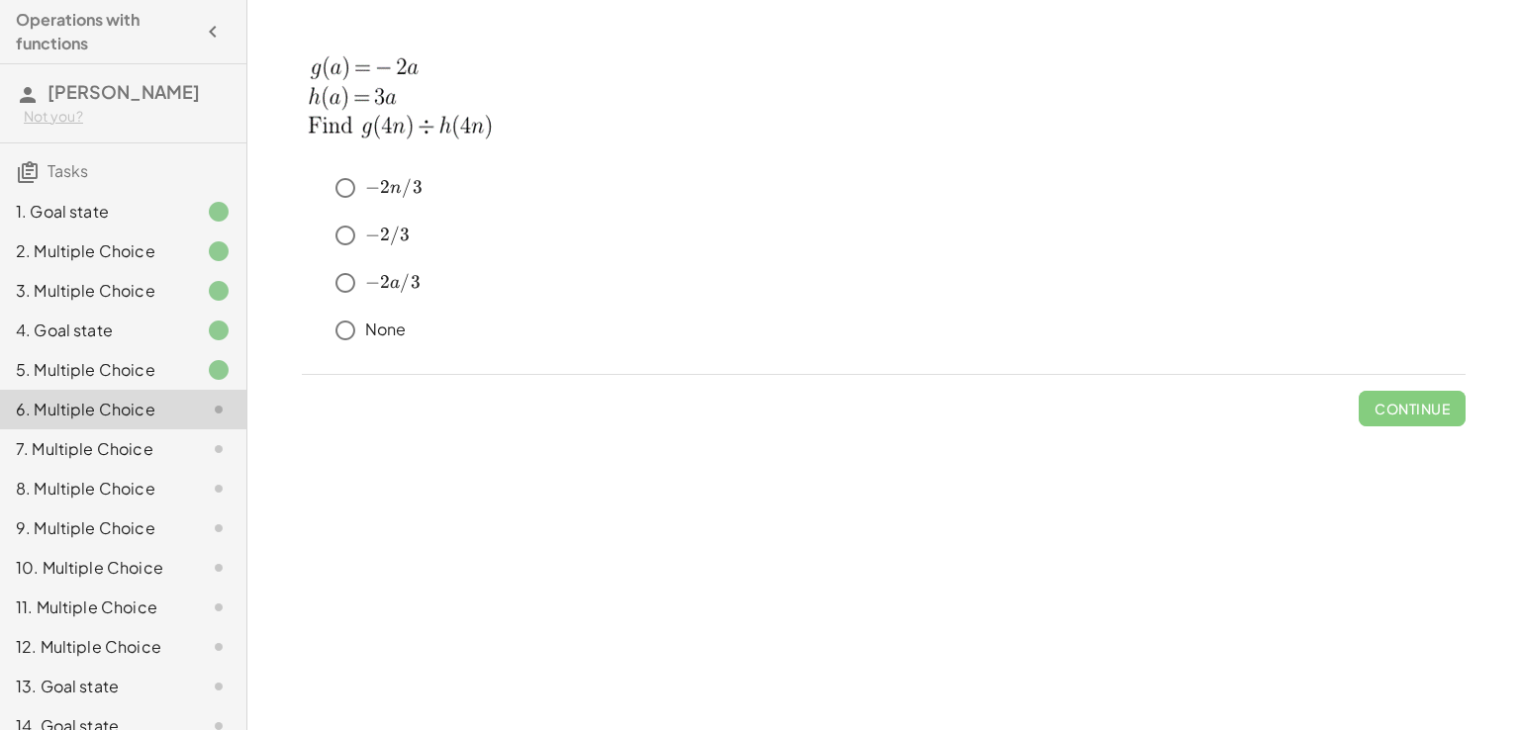
click at [960, 120] on p at bounding box center [884, 99] width 1164 height 124
click at [1417, 393] on button "Continue" at bounding box center [1411, 409] width 107 height 36
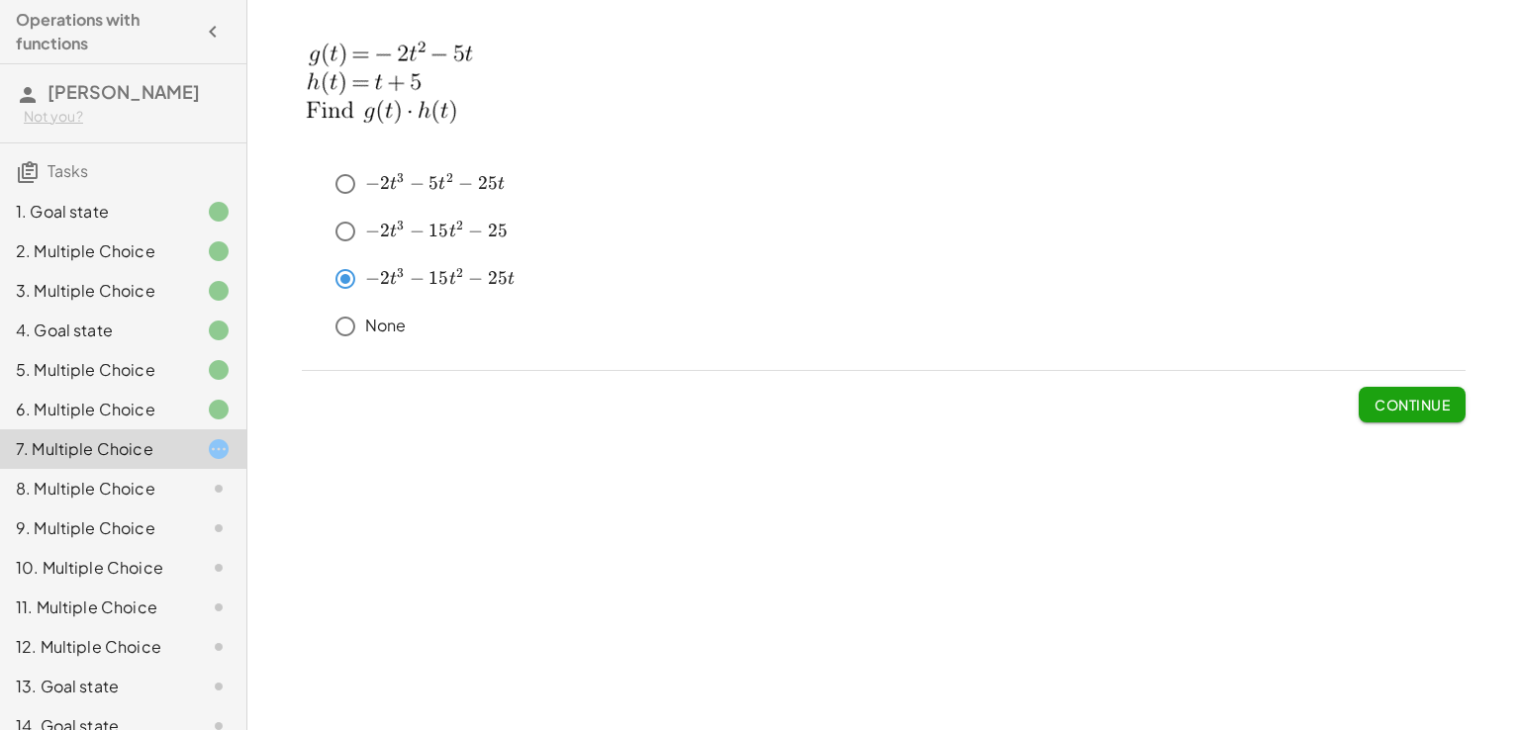
click at [1393, 393] on button "Continue" at bounding box center [1411, 405] width 107 height 36
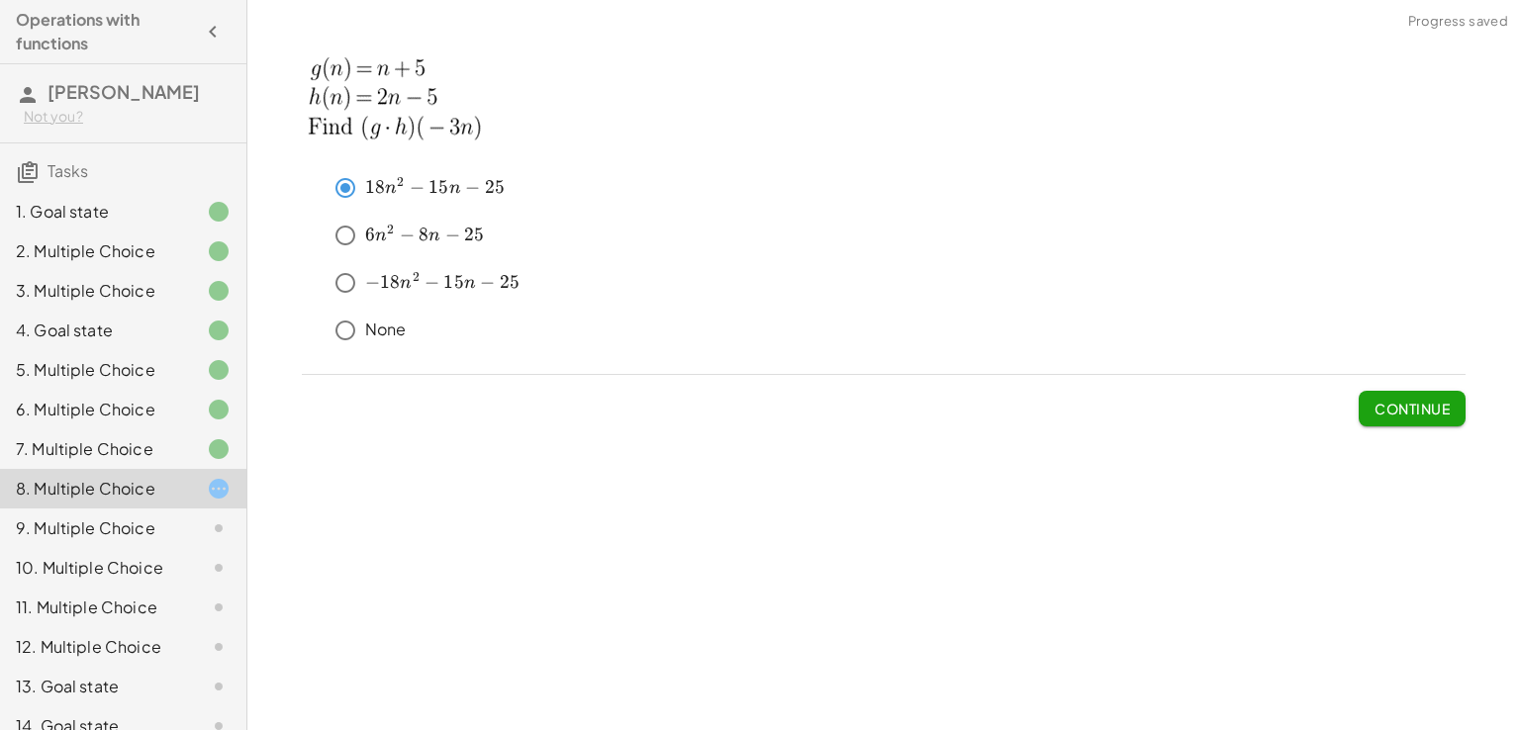
click at [1404, 400] on span "Continue" at bounding box center [1411, 409] width 75 height 18
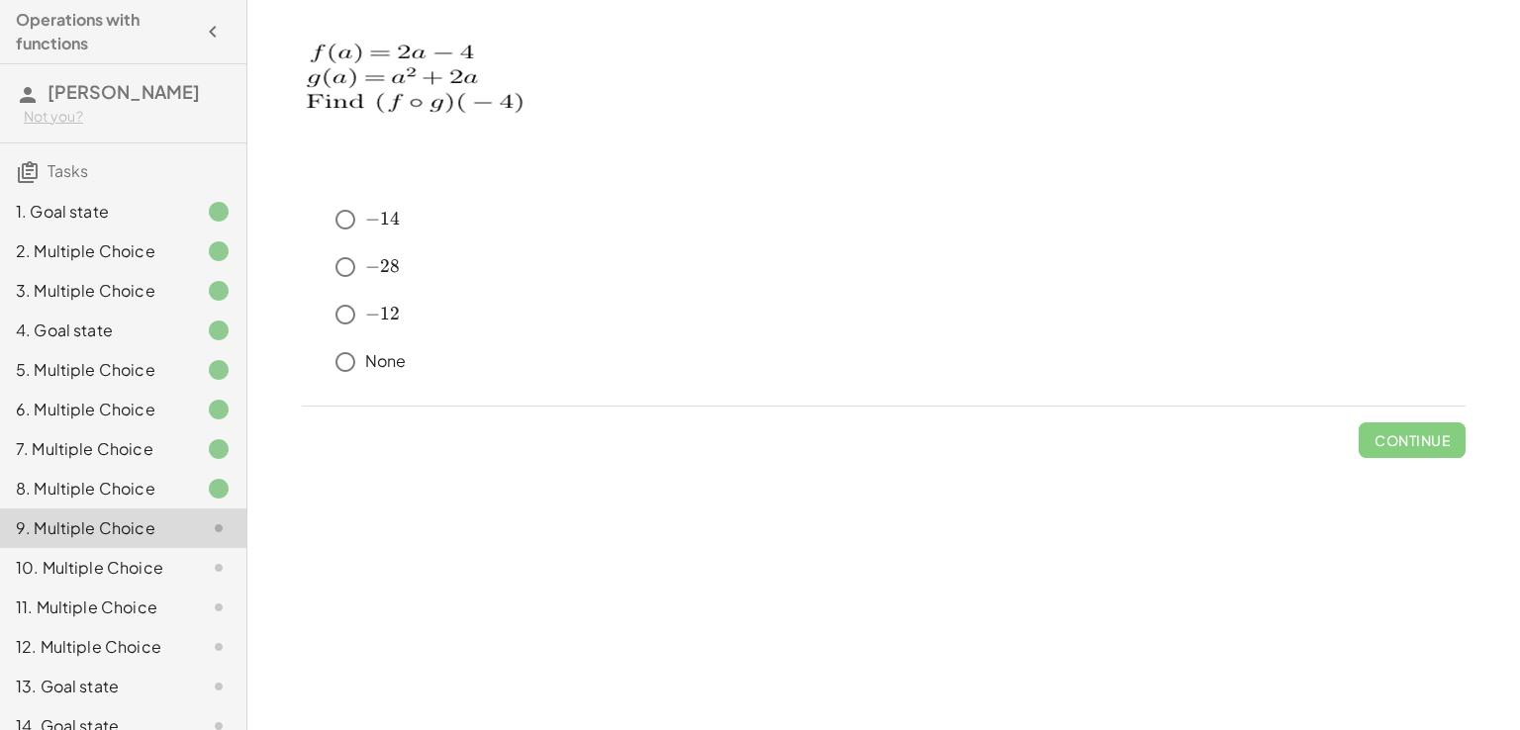
click at [380, 366] on p "None" at bounding box center [386, 361] width 42 height 23
click at [1414, 438] on span "Continue" at bounding box center [1411, 440] width 75 height 18
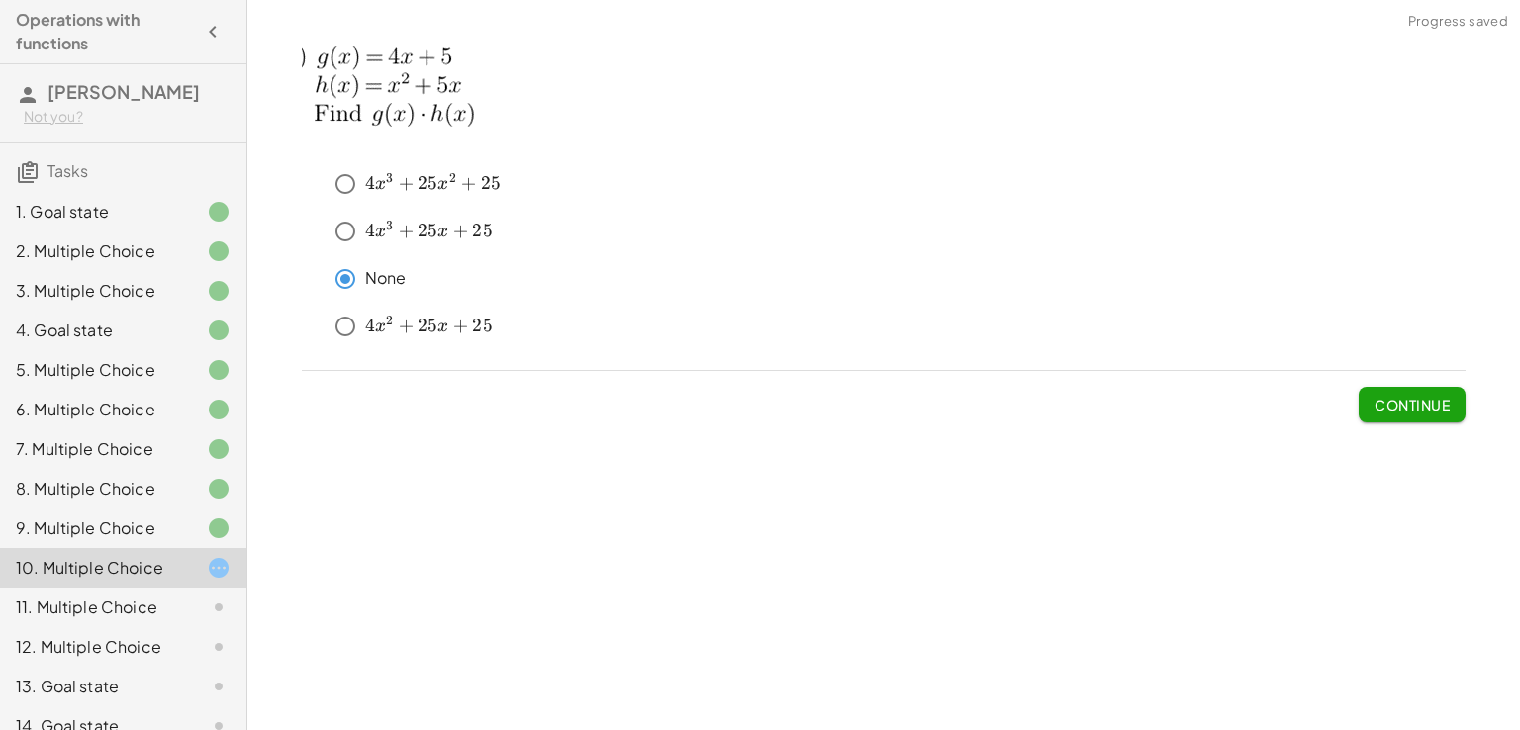
click at [1388, 391] on button "Continue" at bounding box center [1411, 405] width 107 height 36
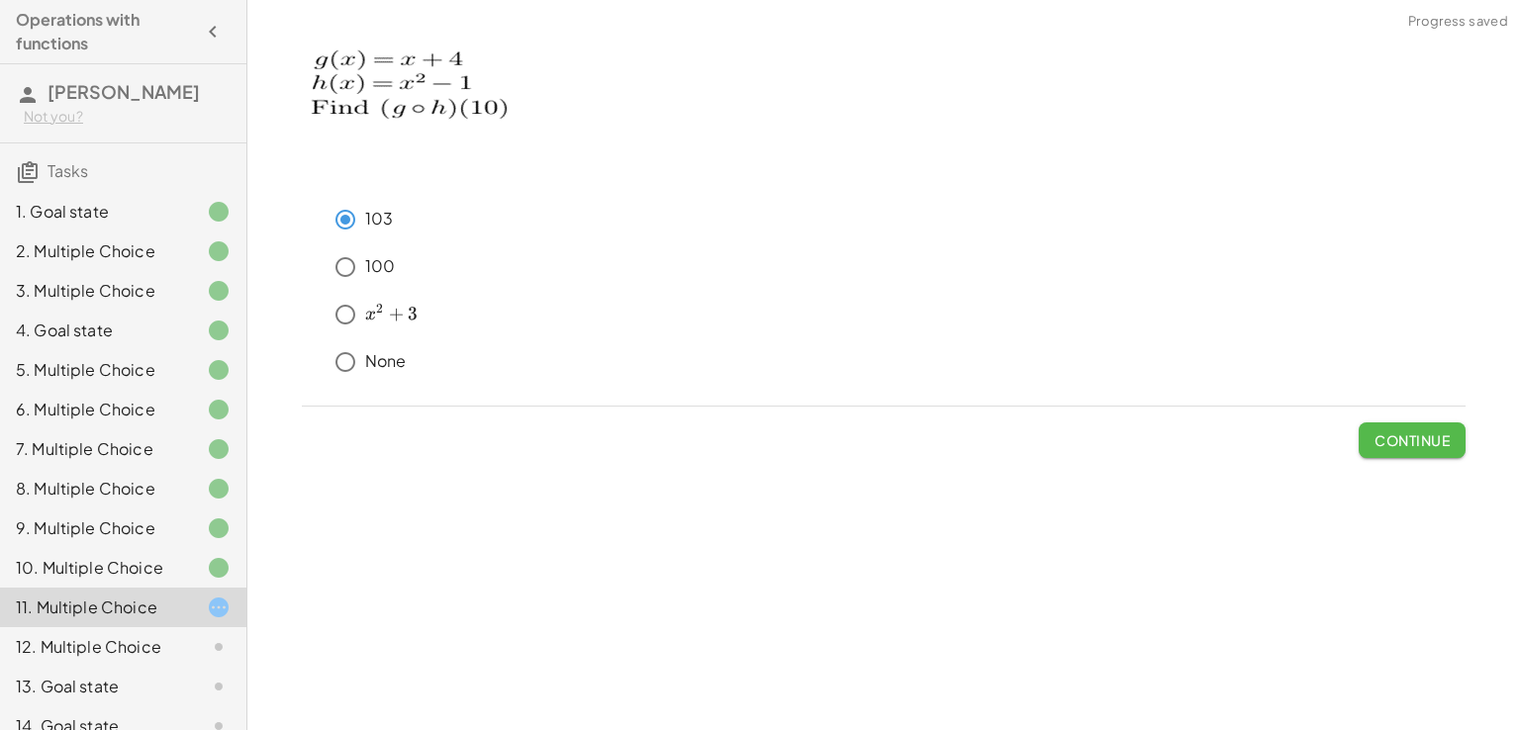
click at [1435, 452] on button "Continue" at bounding box center [1411, 440] width 107 height 36
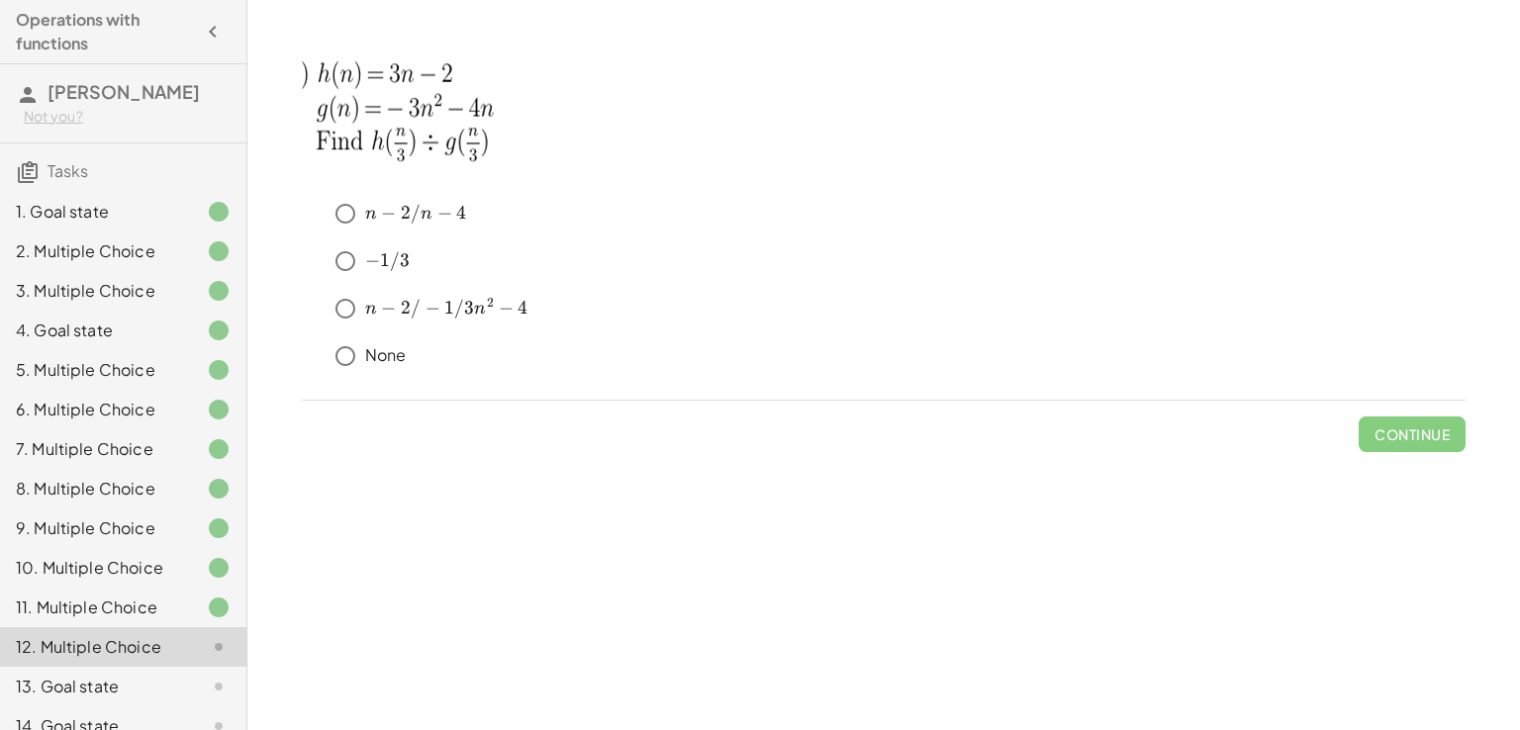
click at [380, 353] on p "None" at bounding box center [386, 355] width 42 height 23
click at [1433, 427] on span "Continue" at bounding box center [1411, 434] width 75 height 18
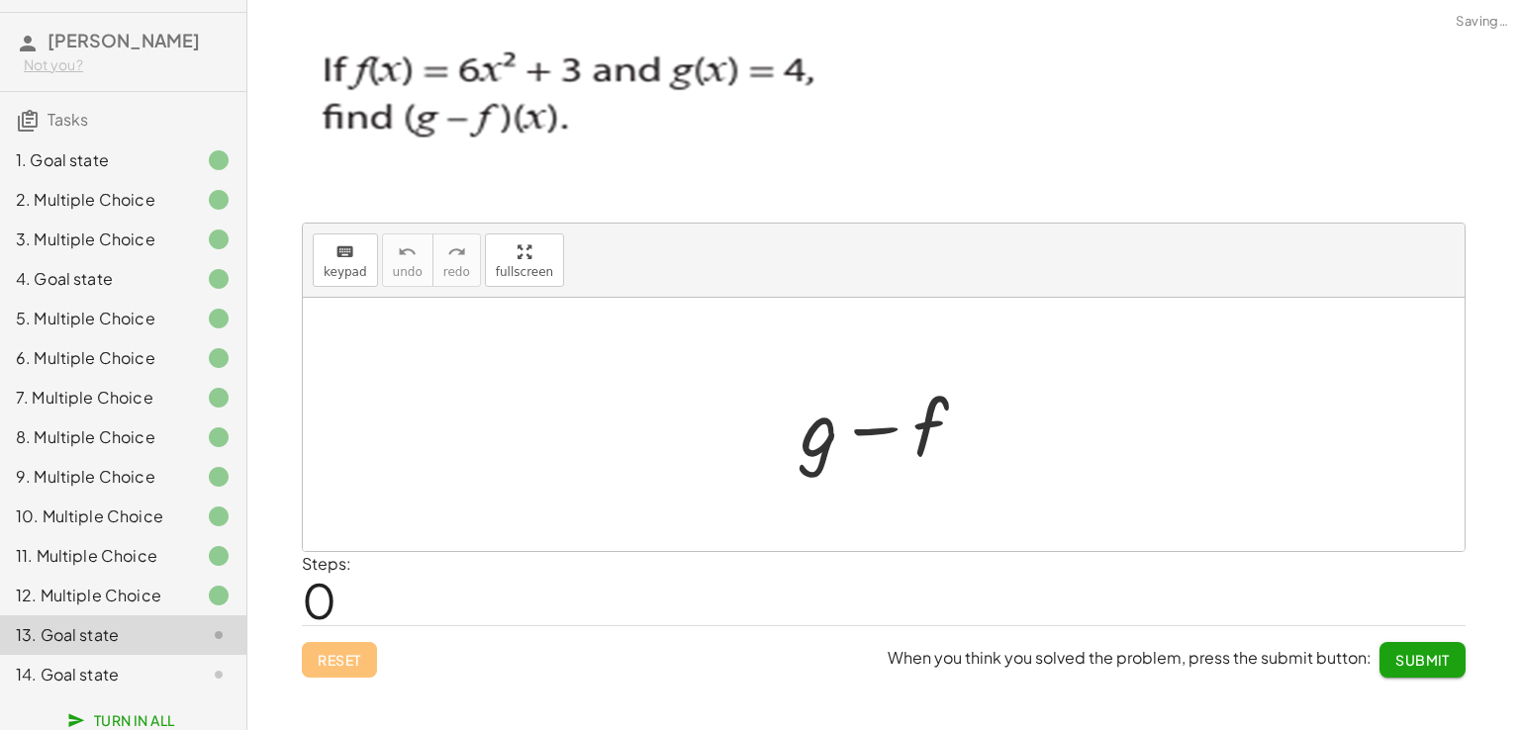
scroll to position [75, 0]
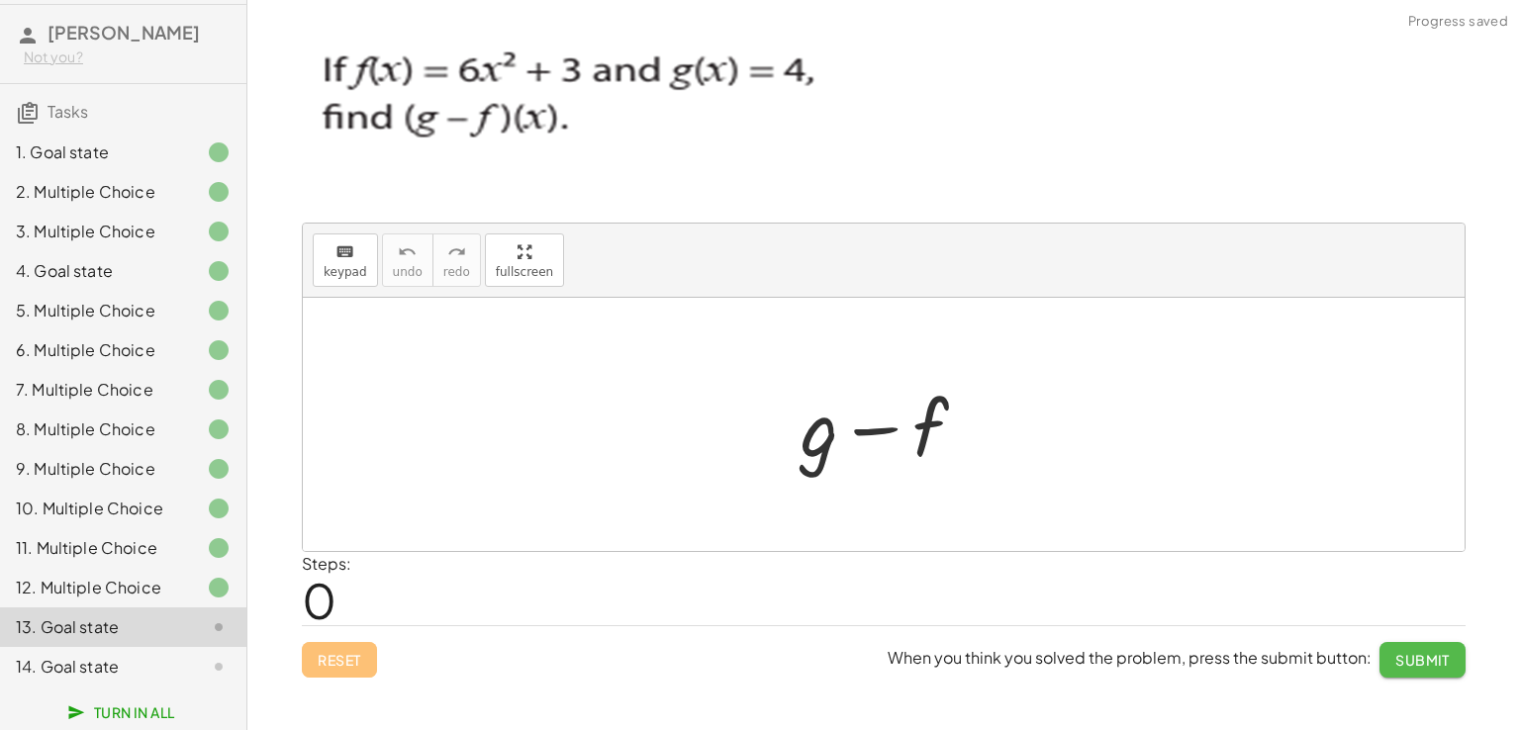
click at [1401, 645] on button "Submit" at bounding box center [1422, 660] width 86 height 36
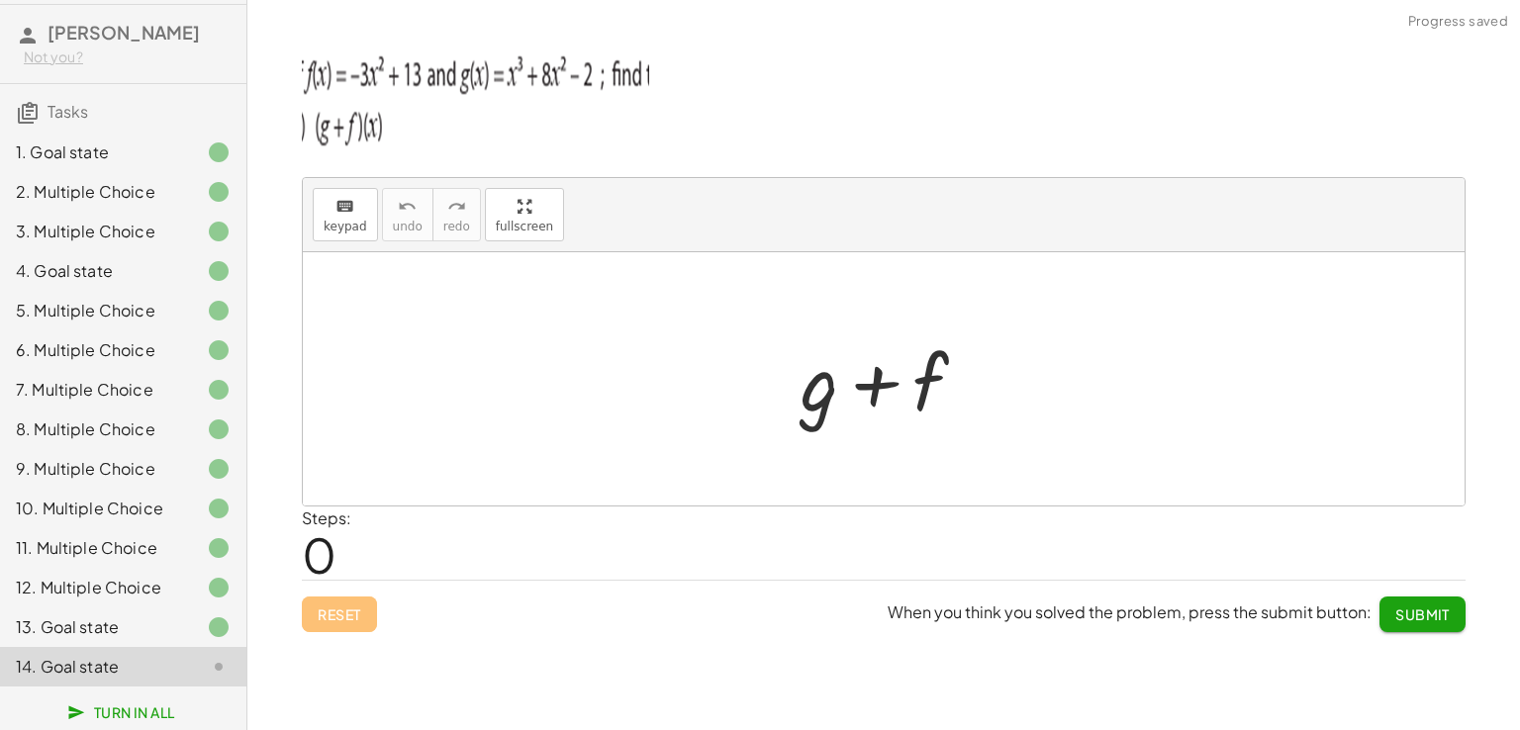
click at [1408, 614] on span "Submit" at bounding box center [1422, 615] width 54 height 18
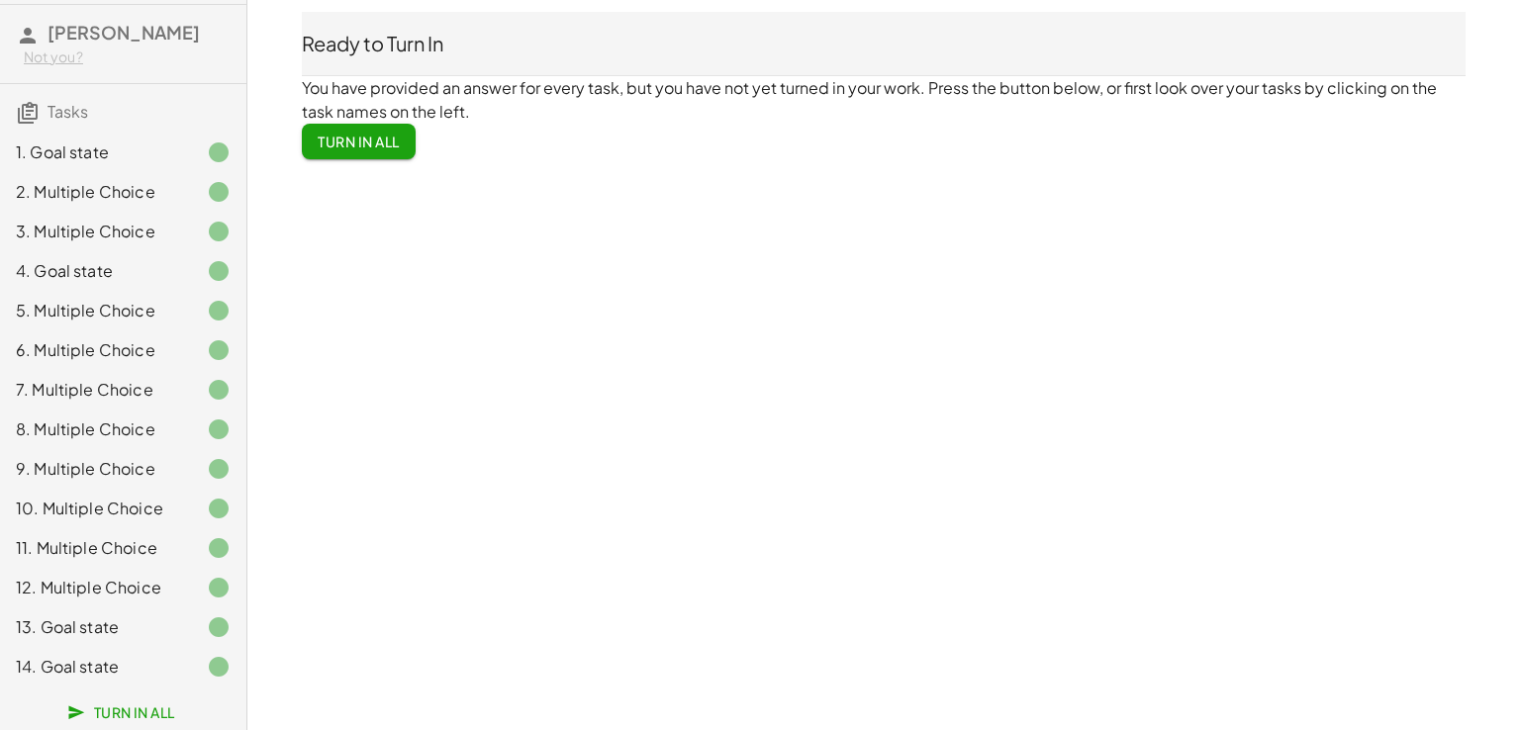
click at [371, 137] on span "Turn In All" at bounding box center [359, 142] width 82 height 18
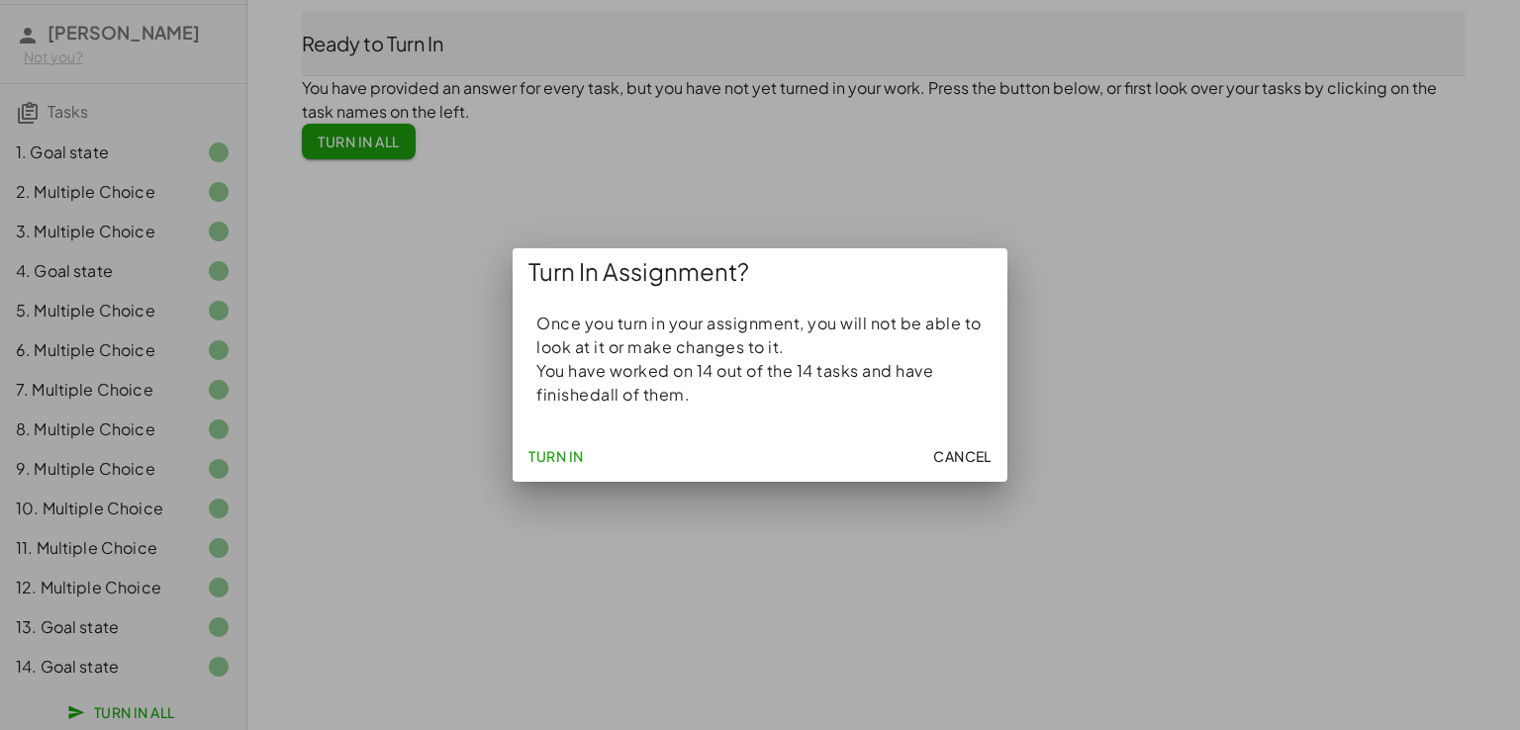
click at [568, 447] on span "Turn In" at bounding box center [555, 456] width 55 height 18
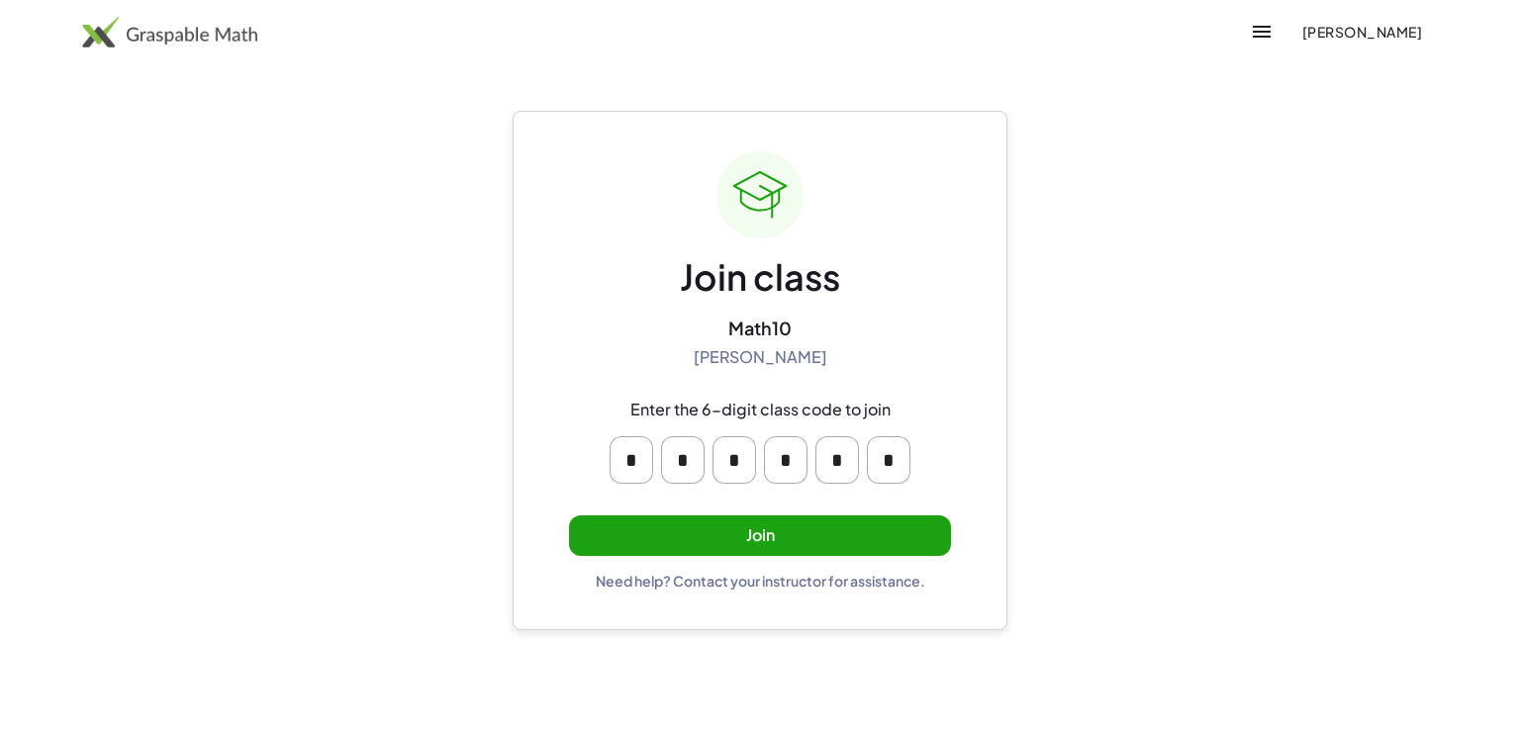
click at [875, 537] on button "Join" at bounding box center [760, 535] width 382 height 41
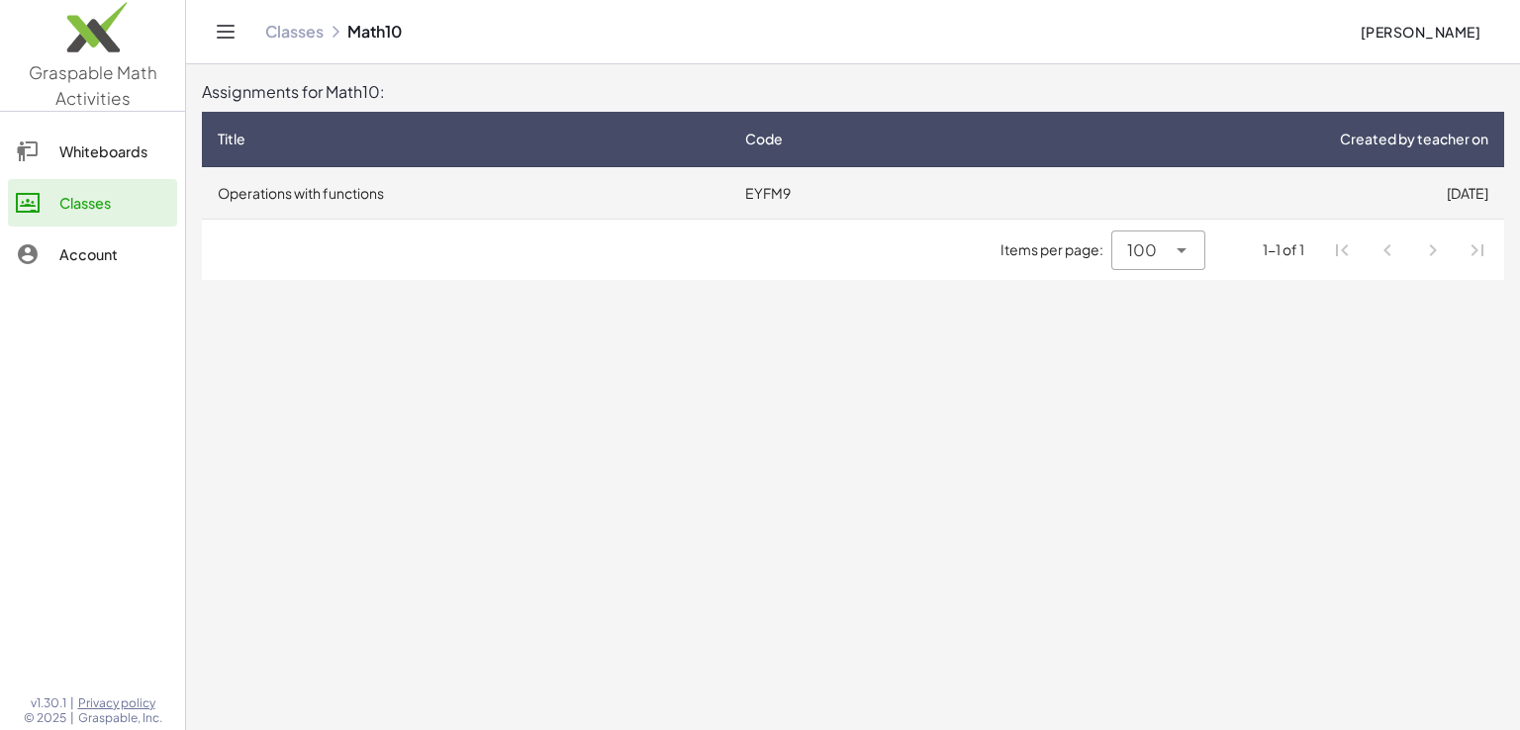
click at [708, 188] on td "Operations with functions" at bounding box center [465, 192] width 527 height 51
